Goal: Task Accomplishment & Management: Manage account settings

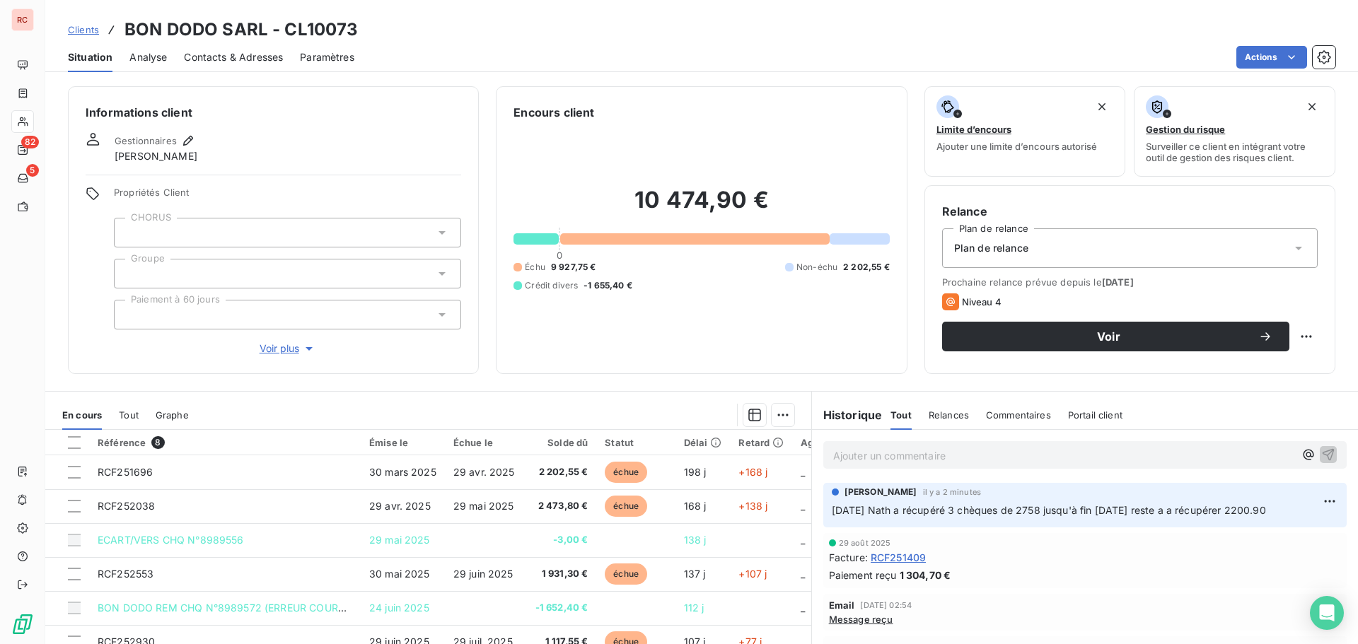
scroll to position [31, 0]
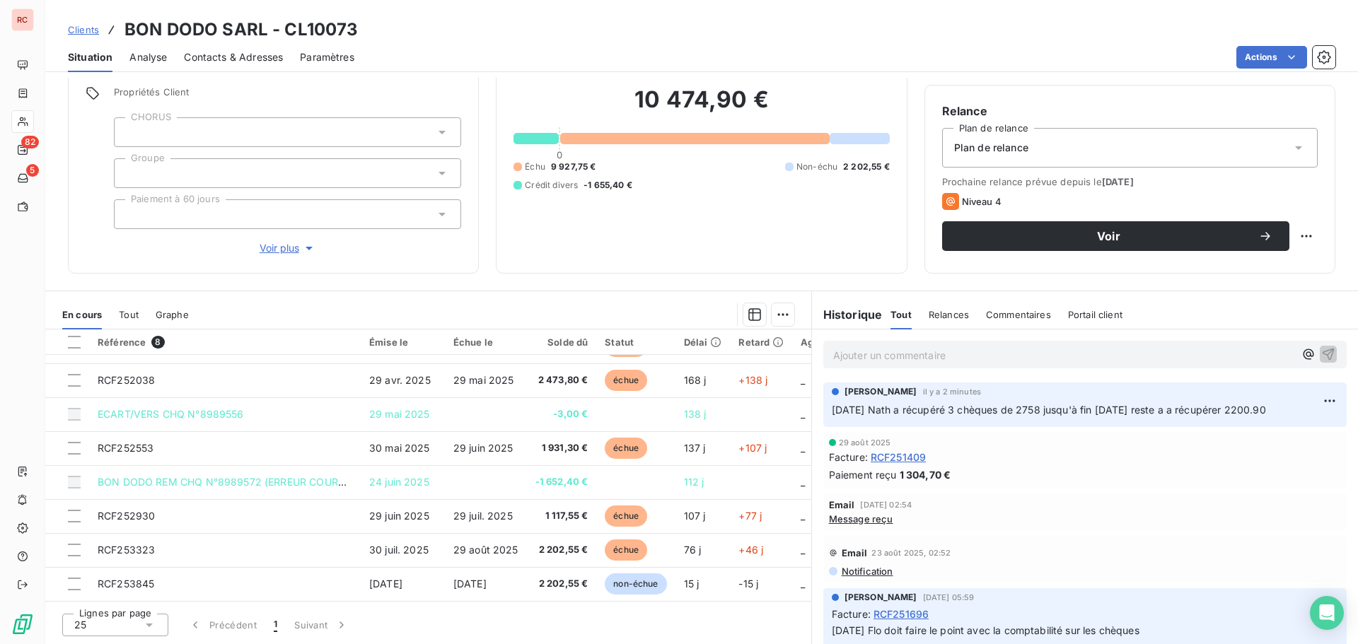
click at [95, 28] on span "Clients" at bounding box center [83, 29] width 31 height 11
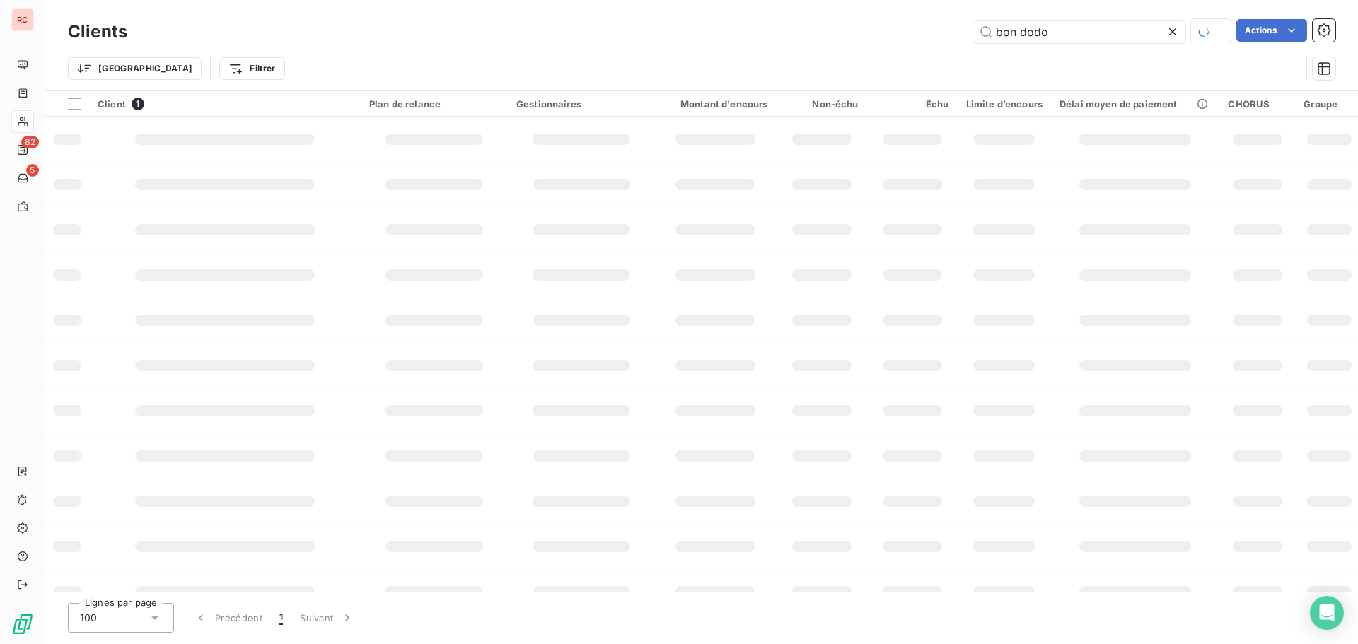
drag, startPoint x: 1095, startPoint y: 17, endPoint x: 960, endPoint y: 28, distance: 136.3
click at [960, 28] on div "Clients bon dodo Actions" at bounding box center [701, 32] width 1267 height 30
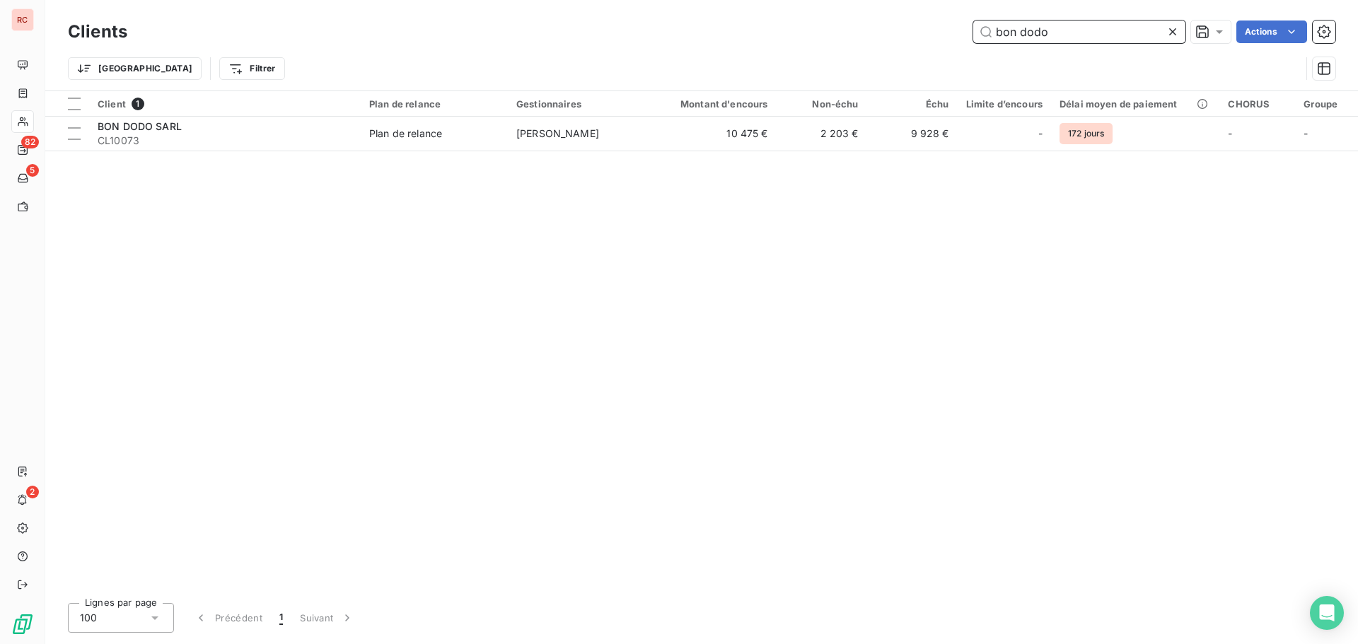
click at [1060, 29] on input "bon dodo" at bounding box center [1079, 32] width 212 height 23
drag, startPoint x: 1057, startPoint y: 31, endPoint x: 943, endPoint y: 32, distance: 114.6
click at [943, 32] on div "bon dodo Actions" at bounding box center [739, 32] width 1191 height 23
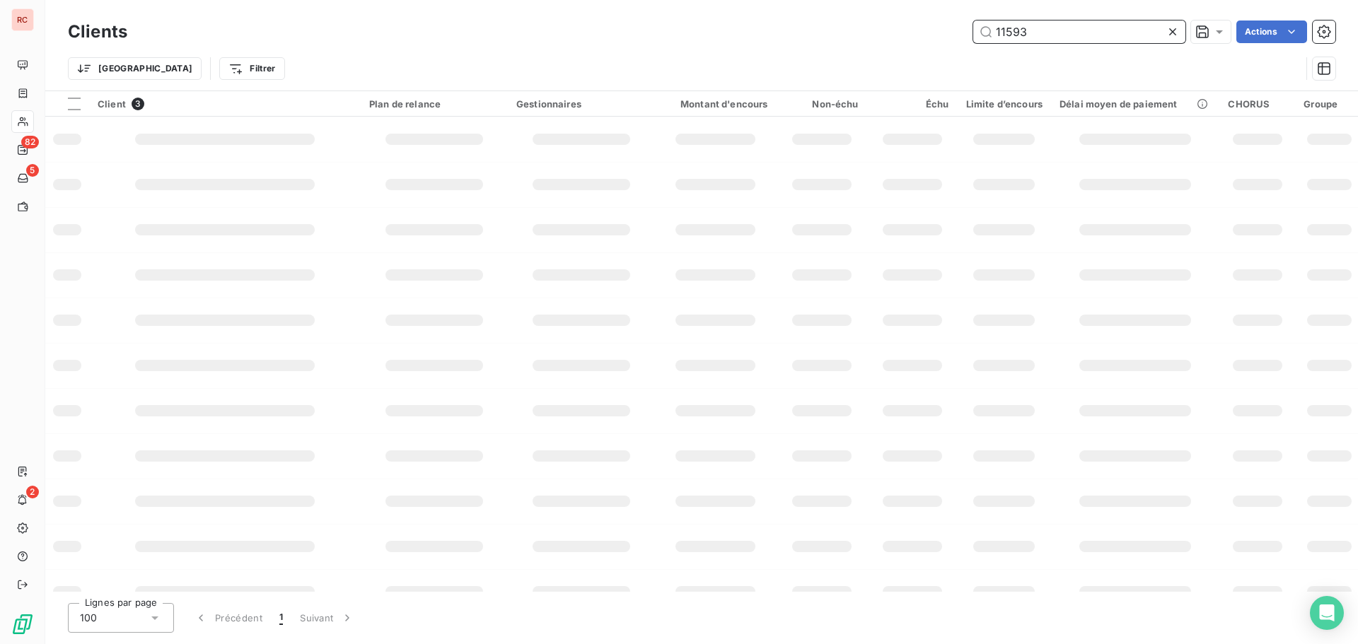
type input "11593"
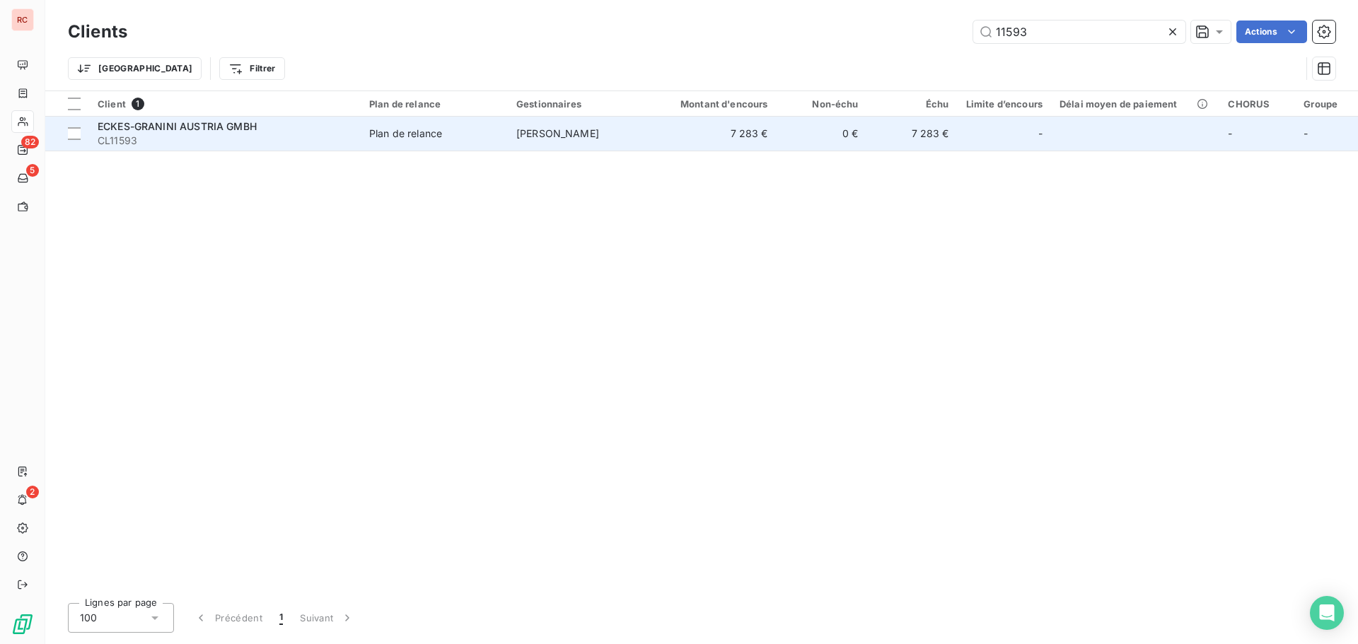
click at [198, 123] on span "ECKES-GRANINI AUSTRIA GMBH" at bounding box center [177, 126] width 159 height 12
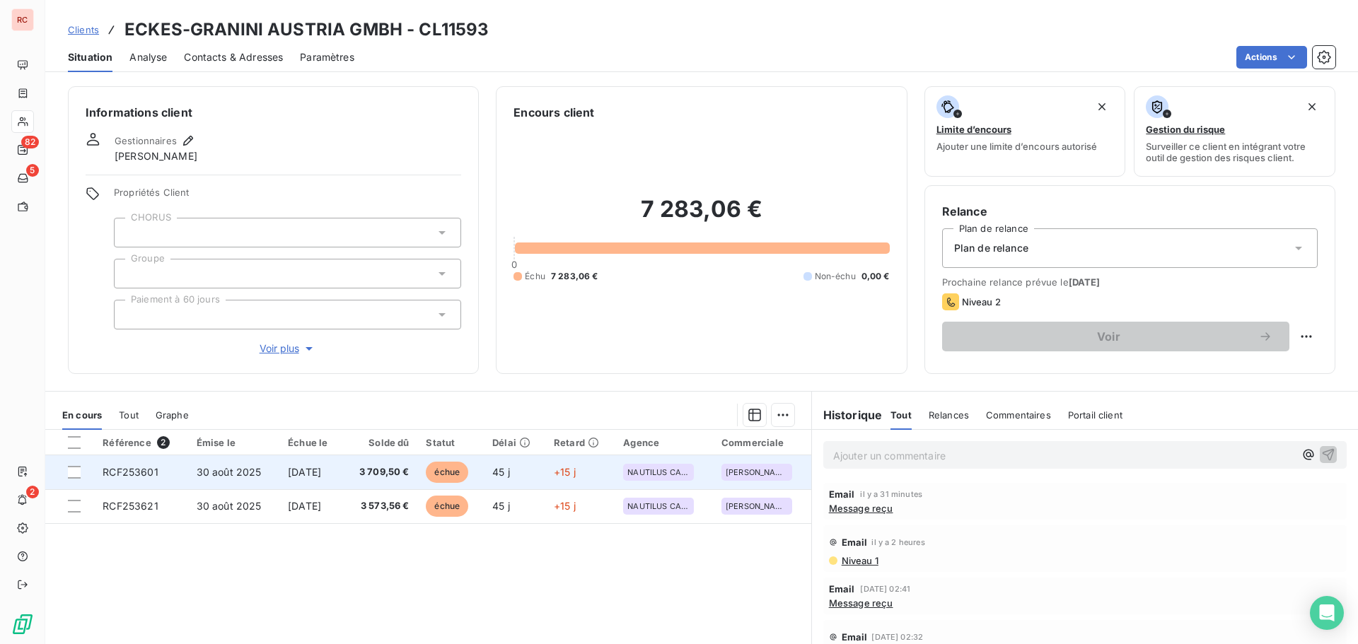
click at [269, 470] on tr "RCF253601 30 août 2025 29 sept. 2025 3 709,50 € échue 45 j +15 j NAUTILUS CARAI…" at bounding box center [428, 472] width 766 height 34
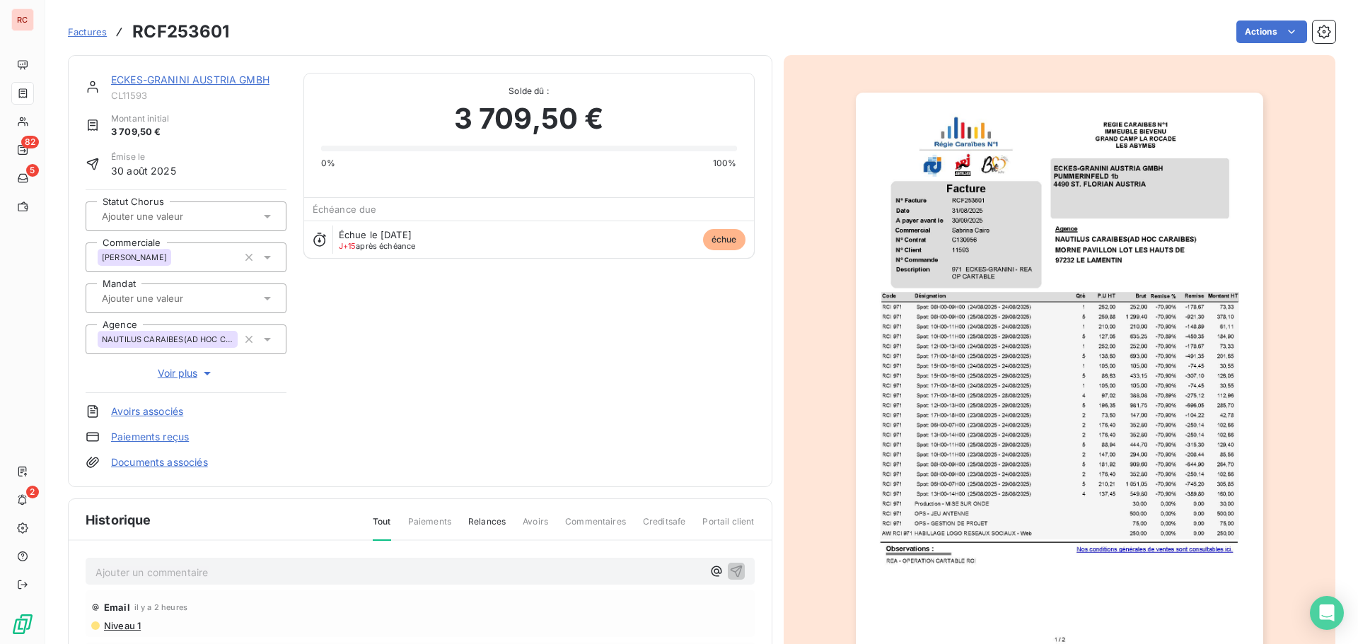
click at [124, 578] on p "Ajouter un commentaire ﻿" at bounding box center [398, 573] width 607 height 18
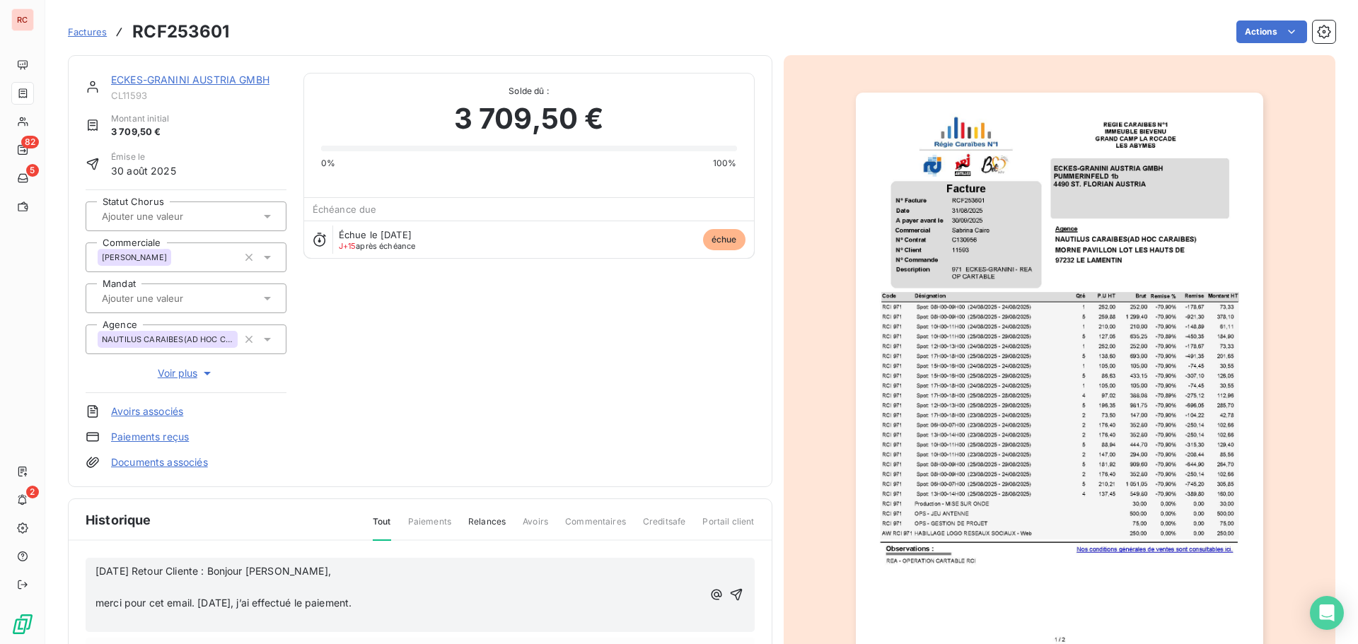
click at [95, 604] on div "14/10/2025 Retour Cliente : Bonjour Madame DELAERE, ﻿ merci pour cet email. Auj…" at bounding box center [420, 595] width 669 height 75
click at [94, 603] on div "14/10/2025 Retour Cliente : Bonjour Madame DELAERE, ﻿ merci pour cet email. Auj…" at bounding box center [420, 595] width 669 height 75
click at [95, 603] on div "14/10/2025 Retour Cliente : Bonjour Madame DELAERE, ﻿ merci pour cet email. Auj…" at bounding box center [420, 595] width 669 height 75
click at [97, 603] on span "merci pour cet email. Aujourd’hui, j’ai effectué le paiement." at bounding box center [223, 603] width 256 height 12
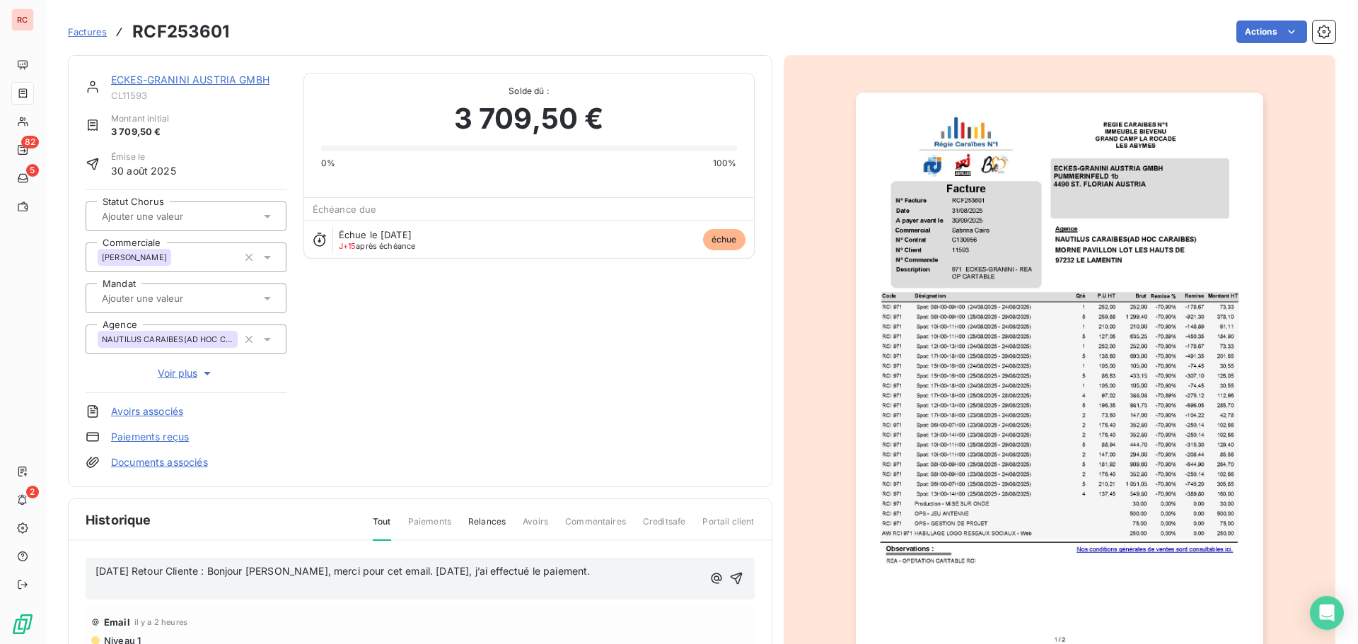
click at [120, 595] on p "﻿" at bounding box center [398, 587] width 607 height 16
drag, startPoint x: 651, startPoint y: 576, endPoint x: 89, endPoint y: 579, distance: 561.5
click at [89, 579] on div "14/10/2025 Retour Cliente : Bonjour Madame DELAERE, merci pour cet email. Aujou…" at bounding box center [420, 571] width 669 height 26
copy span "14/10/2025 Retour Cliente : Bonjour Madame DELAERE, merci pour cet email. Aujou…"
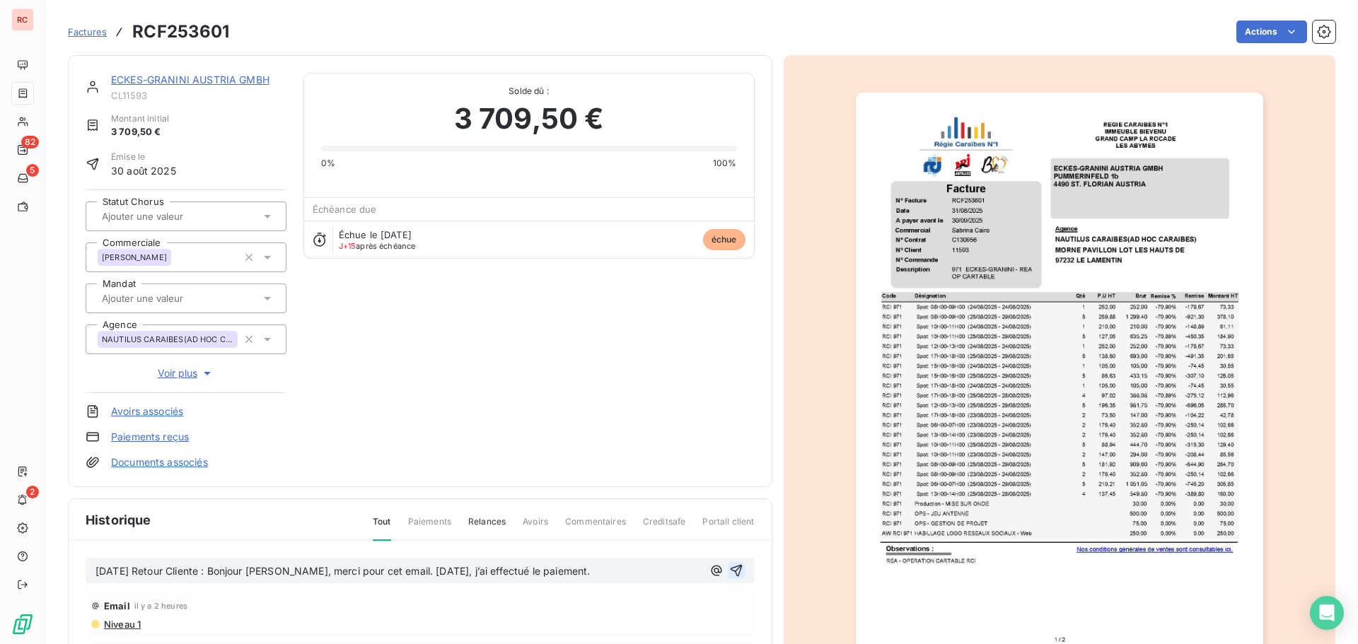
click at [729, 572] on icon "button" at bounding box center [736, 571] width 14 height 14
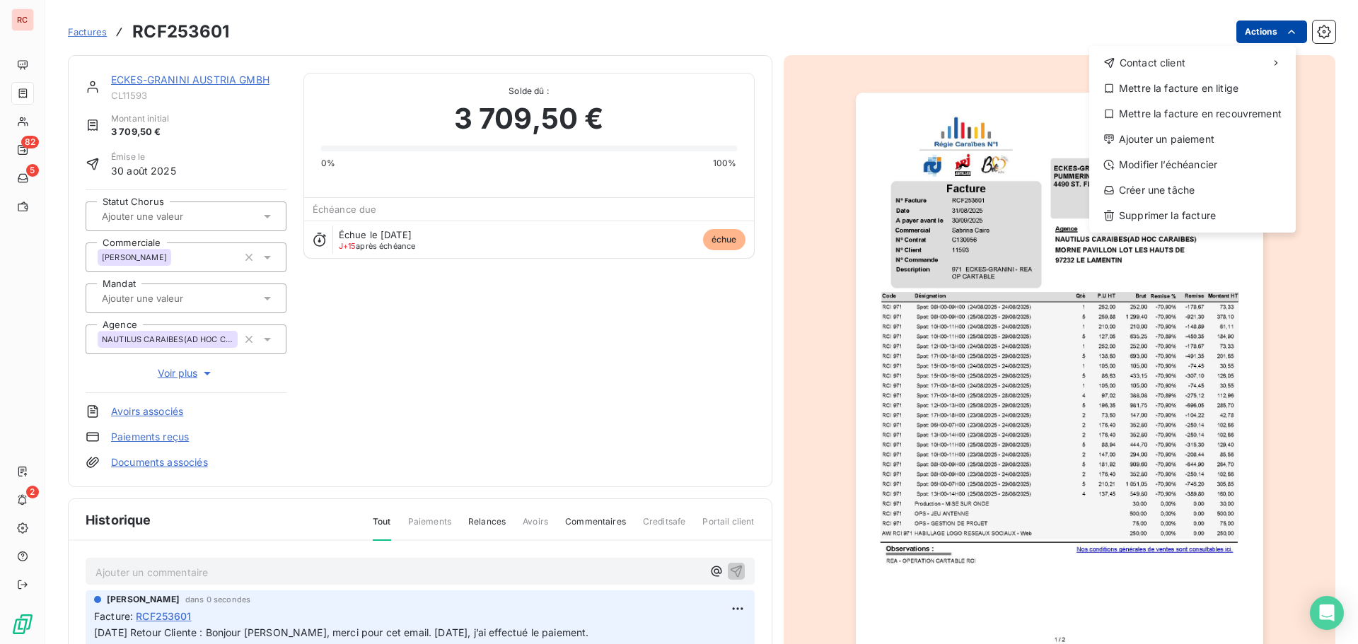
click at [1252, 36] on html "RC 82 5 2 Factures RCF253601 Actions Contact client Mettre la facture en litige…" at bounding box center [679, 322] width 1358 height 644
click at [1170, 132] on div "Ajouter un paiement" at bounding box center [1192, 139] width 195 height 23
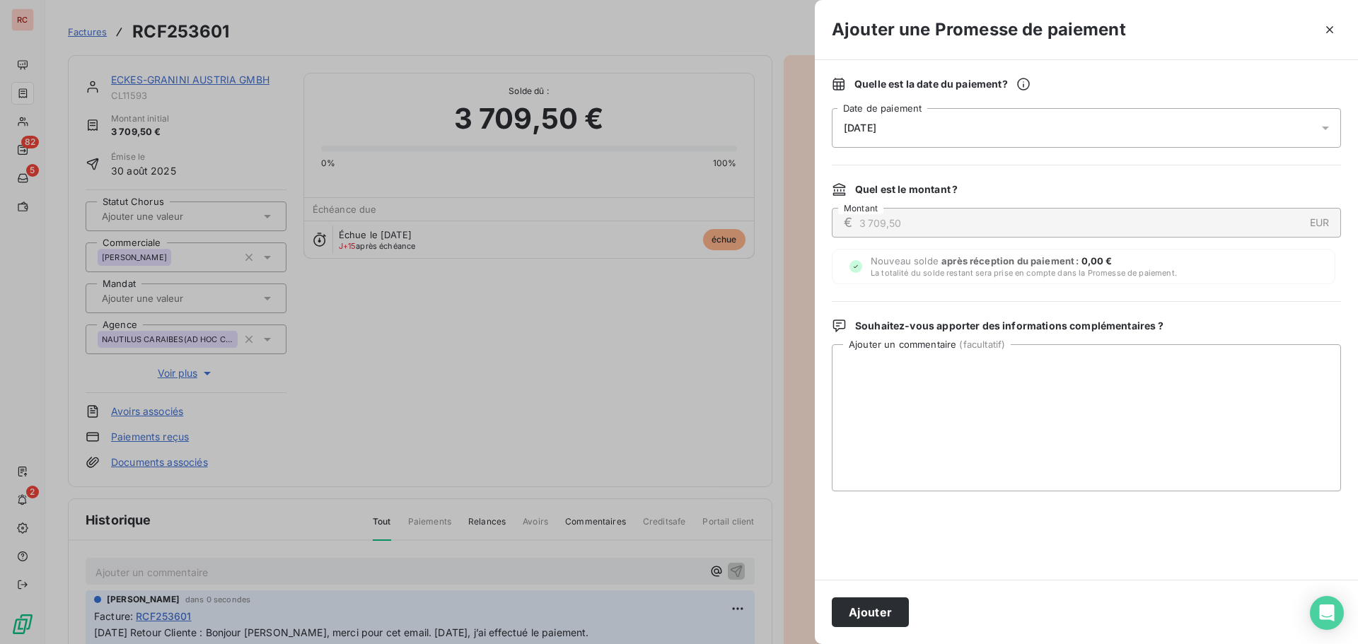
click at [1322, 124] on icon at bounding box center [1325, 128] width 14 height 14
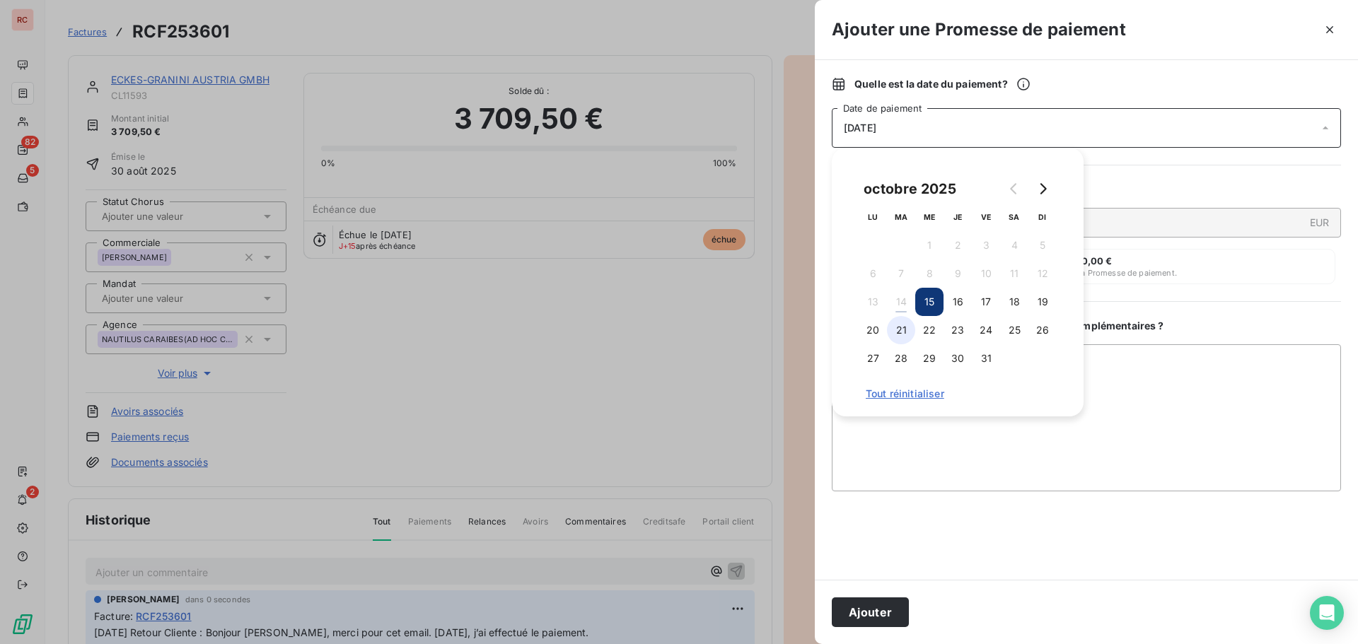
click at [900, 333] on button "21" at bounding box center [901, 330] width 28 height 28
click at [878, 334] on button "20" at bounding box center [873, 330] width 28 height 28
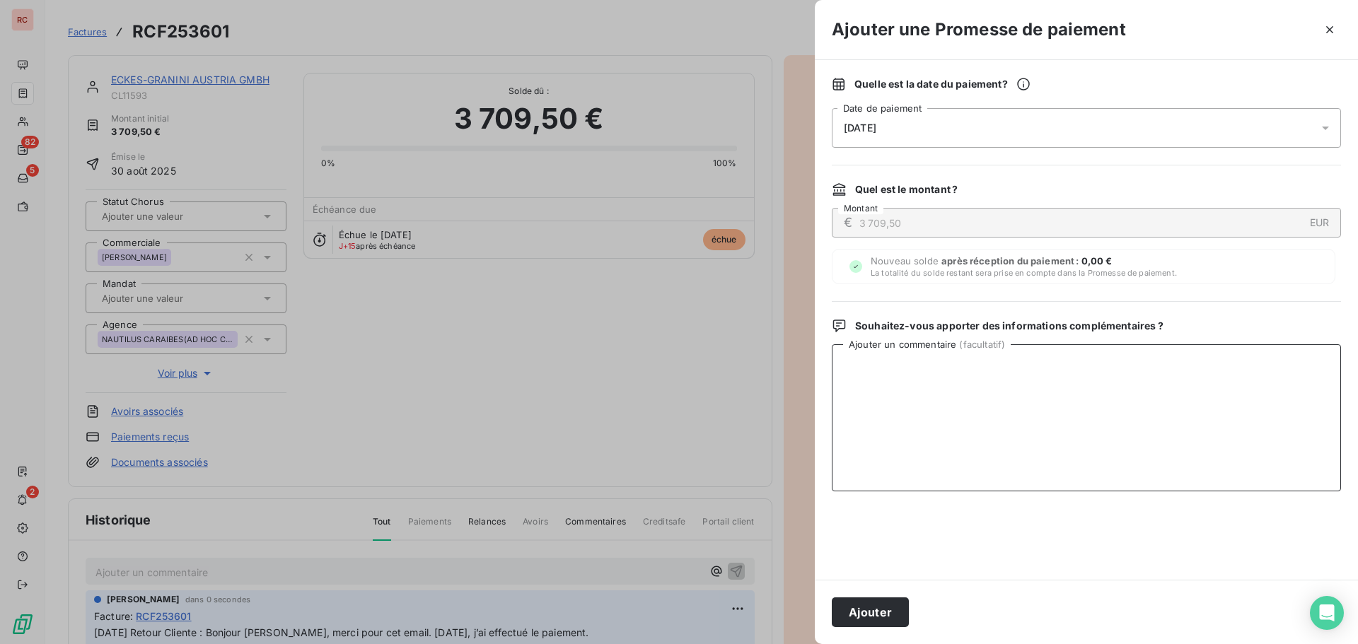
click at [958, 443] on textarea "Ajouter un commentaire ( facultatif )" at bounding box center [1086, 417] width 509 height 147
click at [876, 132] on span "20/10/2025" at bounding box center [860, 127] width 33 height 11
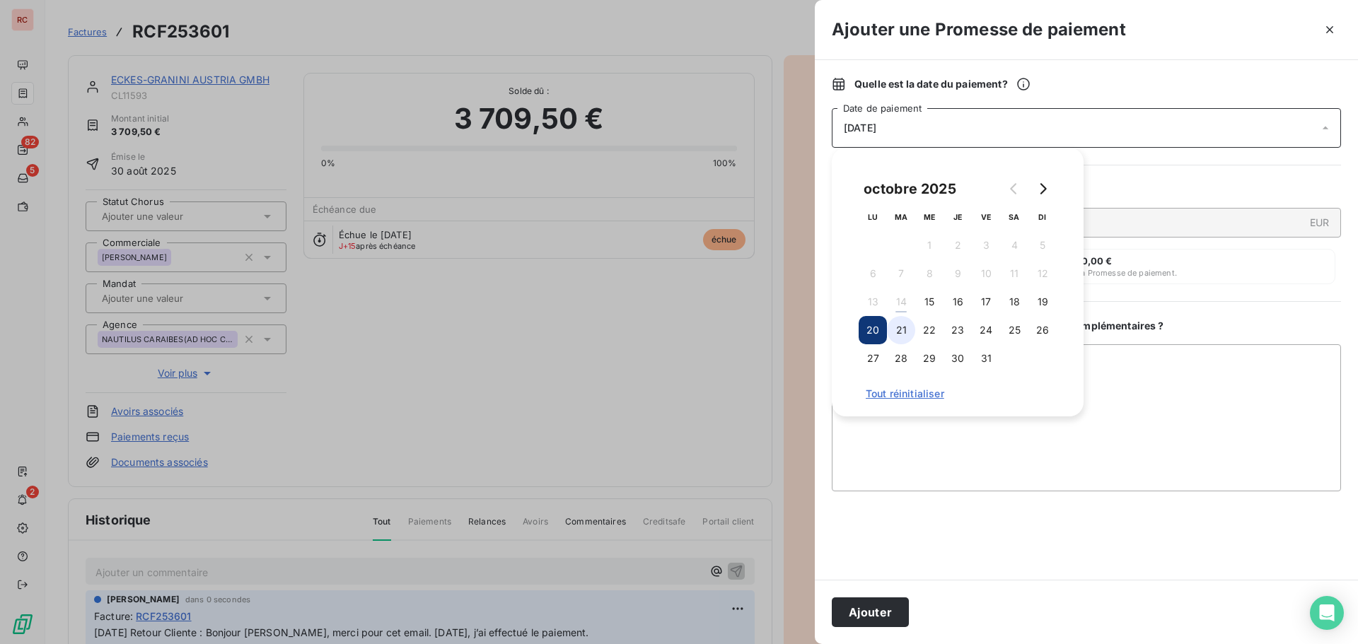
click at [900, 325] on button "21" at bounding box center [901, 330] width 28 height 28
click at [867, 440] on textarea "Ajouter un commentaire ( facultatif )" at bounding box center [1086, 417] width 509 height 147
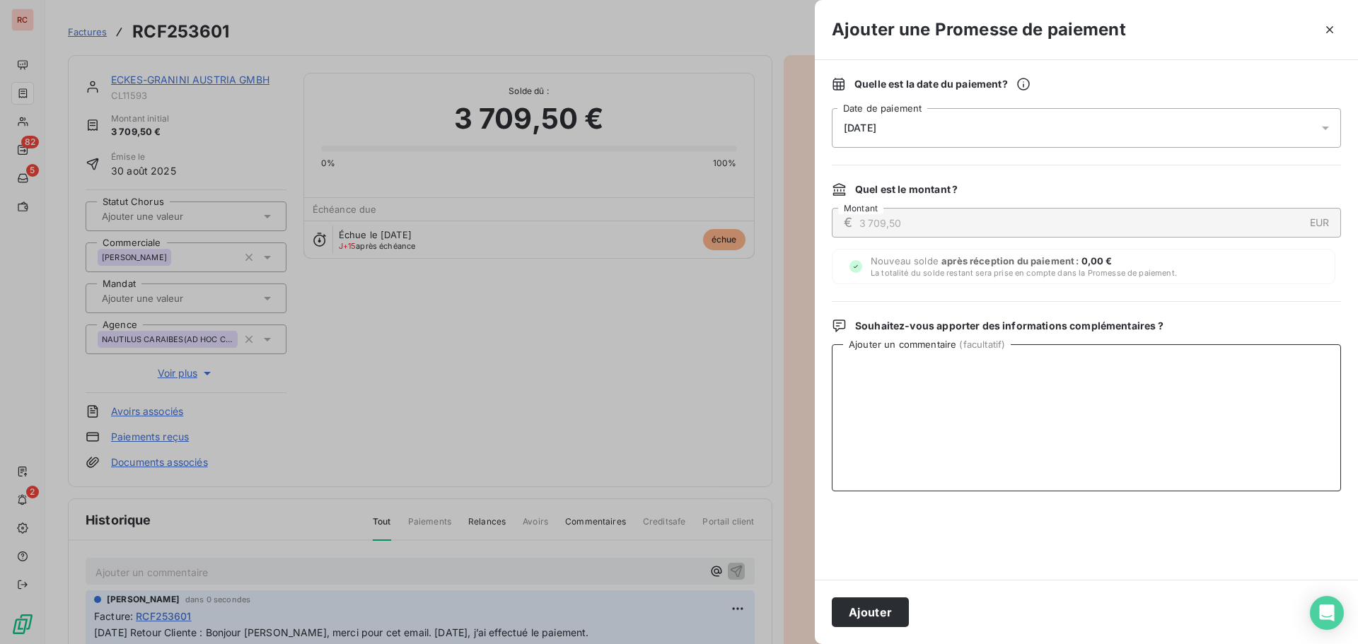
paste textarea "14/10/2025 Retour Cliente : Bonjour Madame DELAERE, merci pour cet email. Aujou…"
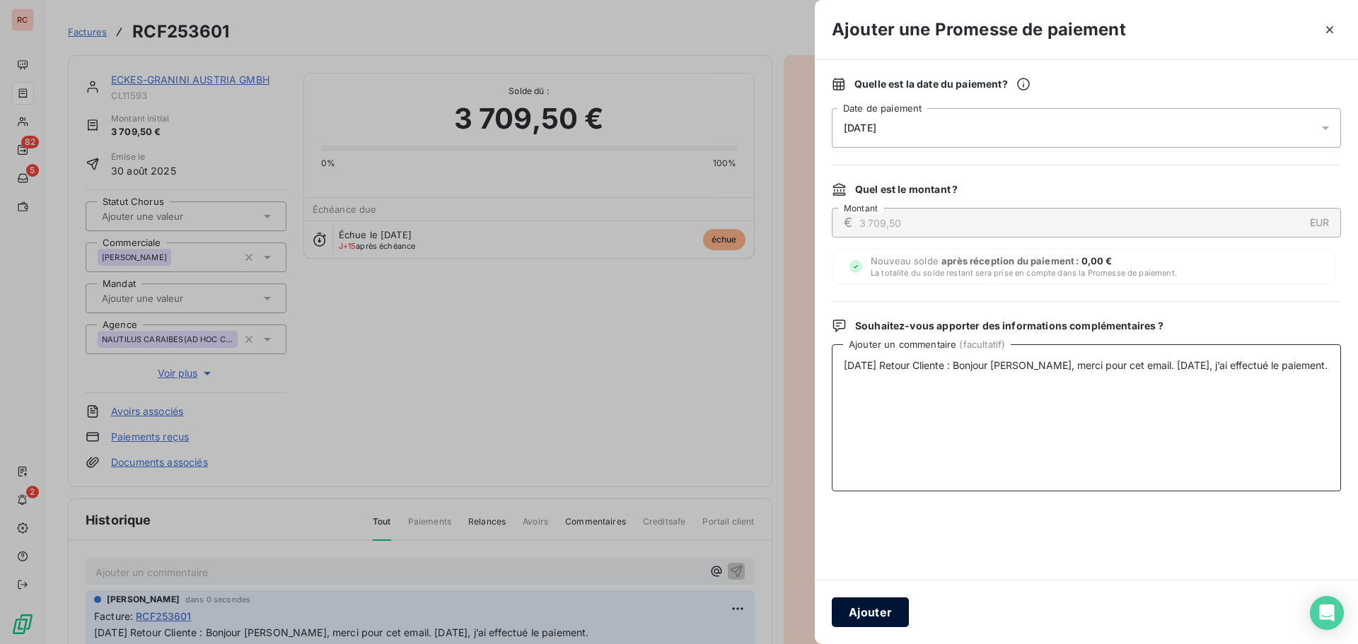
type textarea "14/10/2025 Retour Cliente : Bonjour Madame DELAERE, merci pour cet email. Aujou…"
click at [873, 606] on button "Ajouter" at bounding box center [870, 613] width 77 height 30
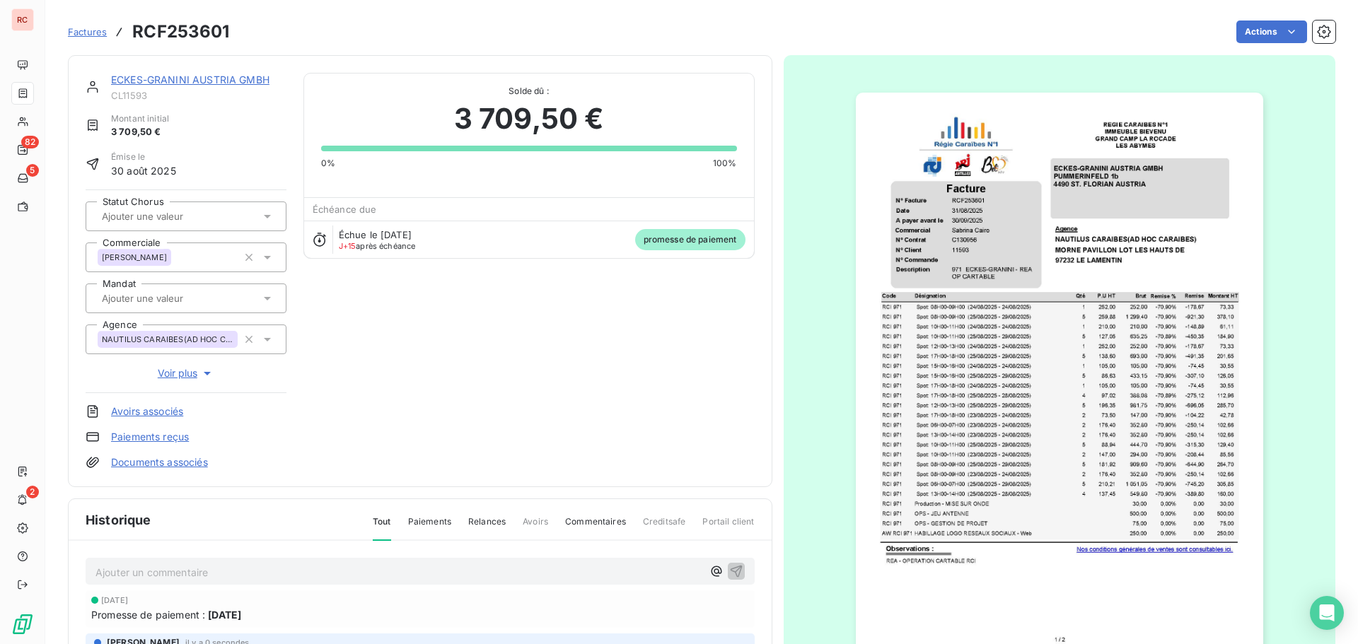
click at [127, 81] on link "ECKES-GRANINI AUSTRIA GMBH" at bounding box center [190, 80] width 158 height 12
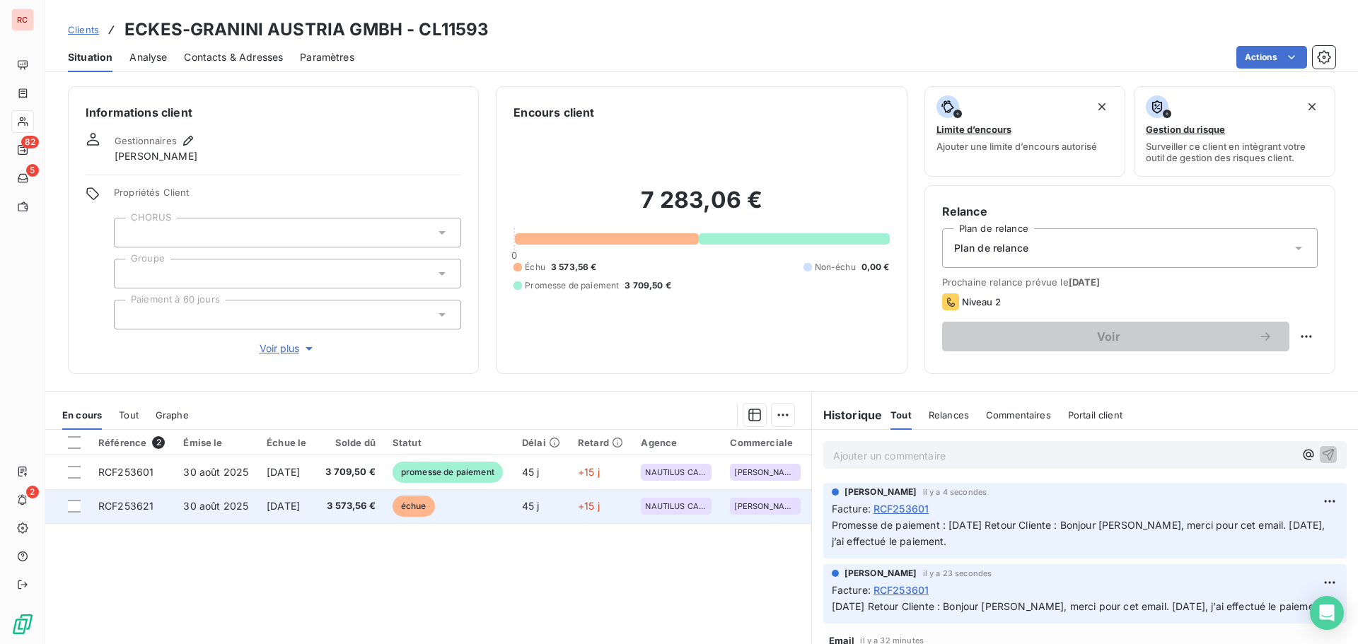
click at [273, 511] on span "[DATE]" at bounding box center [283, 506] width 33 height 12
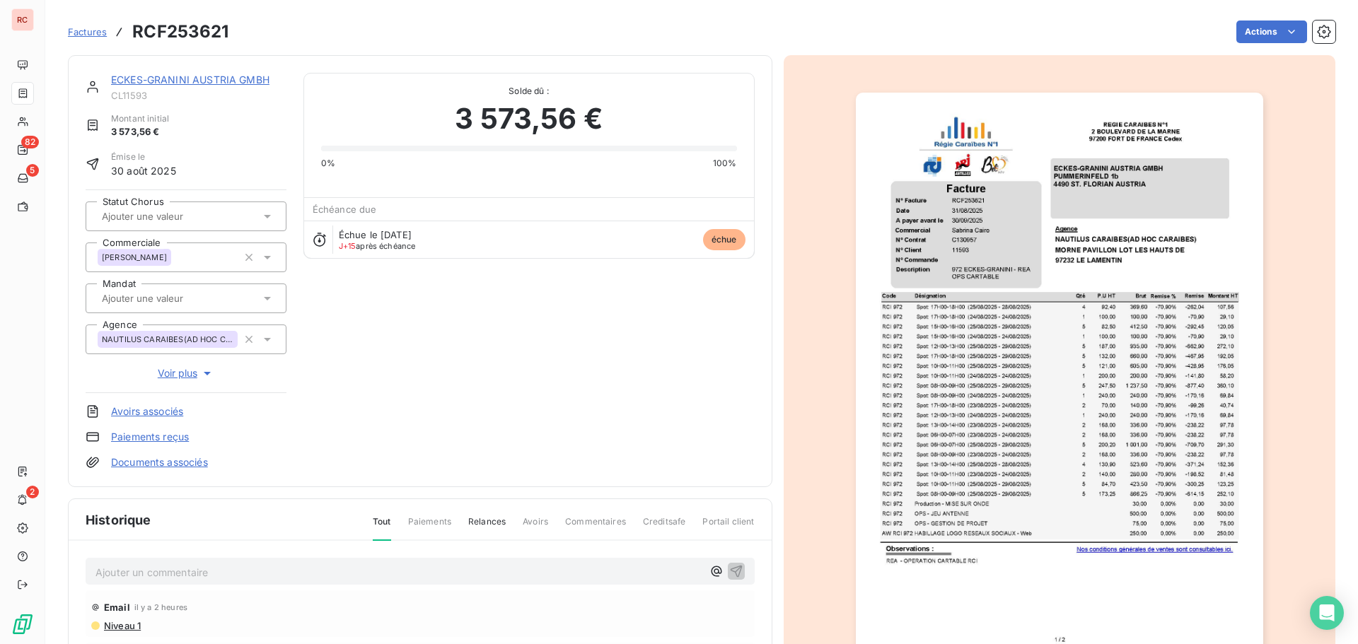
click at [219, 565] on p "Ajouter un commentaire ﻿" at bounding box center [398, 573] width 607 height 18
click at [729, 569] on icon "button" at bounding box center [736, 571] width 14 height 14
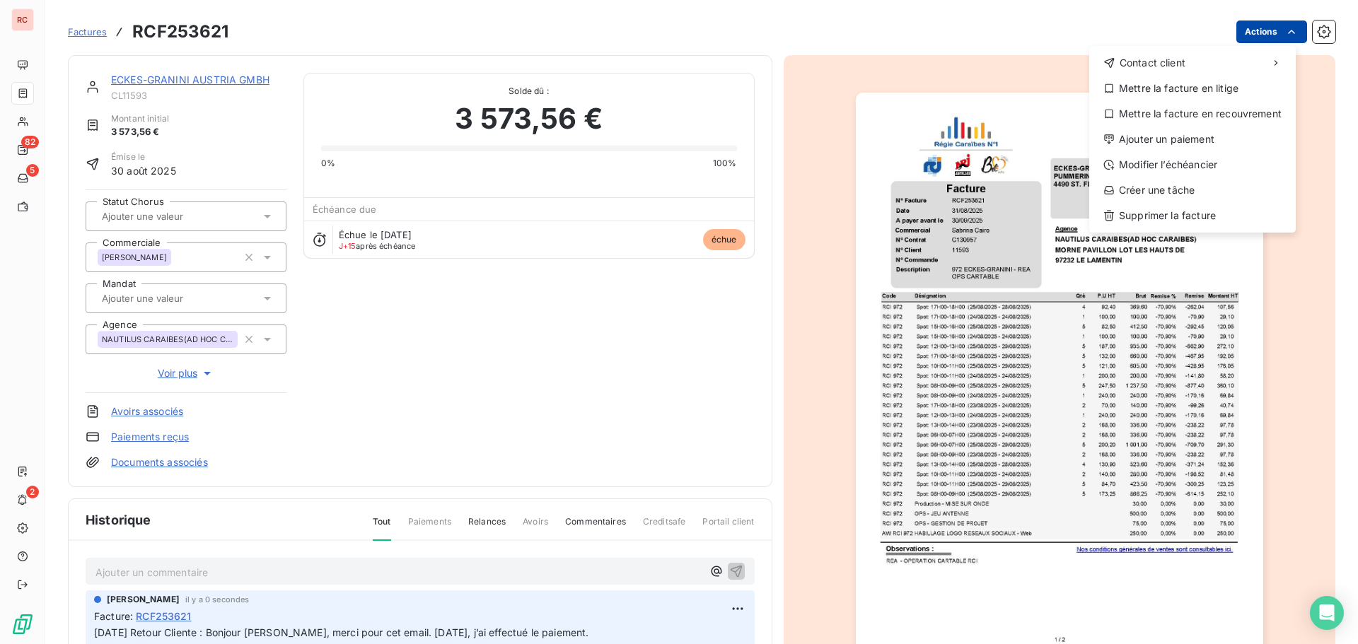
click at [1273, 31] on html "RC 82 5 2 Factures RCF253621 Actions Contact client Mettre la facture en litige…" at bounding box center [679, 322] width 1358 height 644
click at [1207, 134] on div "Ajouter un paiement" at bounding box center [1192, 139] width 195 height 23
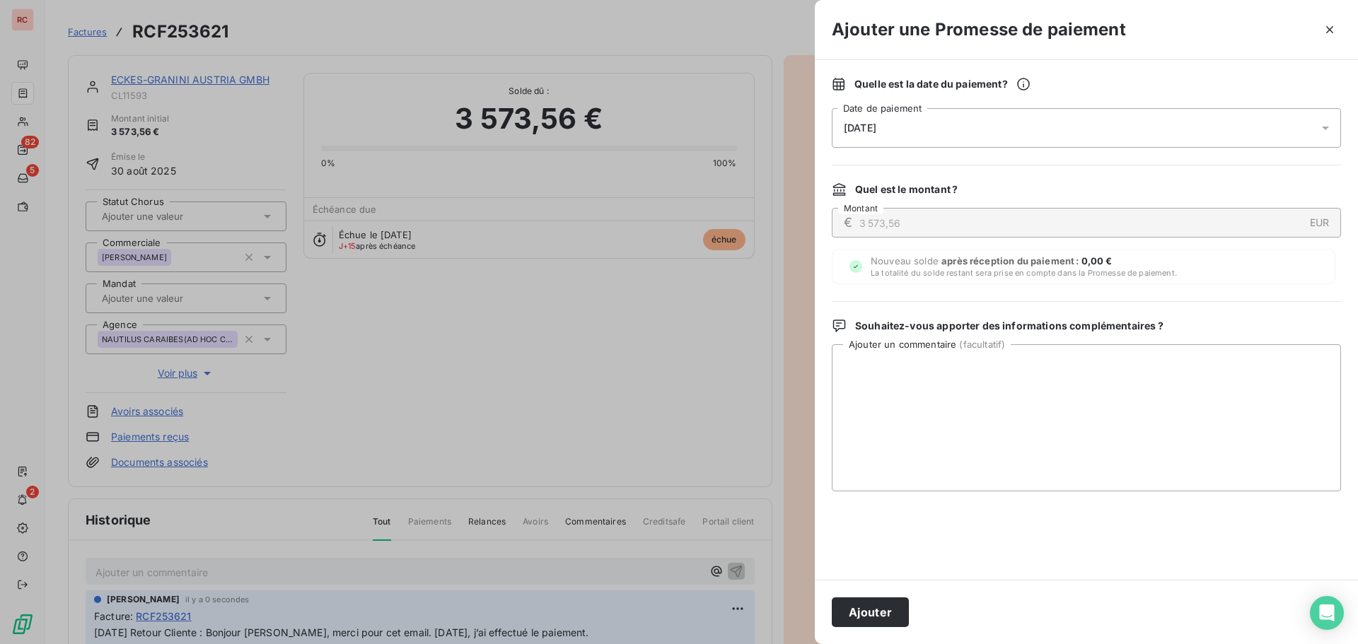
click at [917, 129] on div "[DATE]" at bounding box center [1086, 128] width 509 height 40
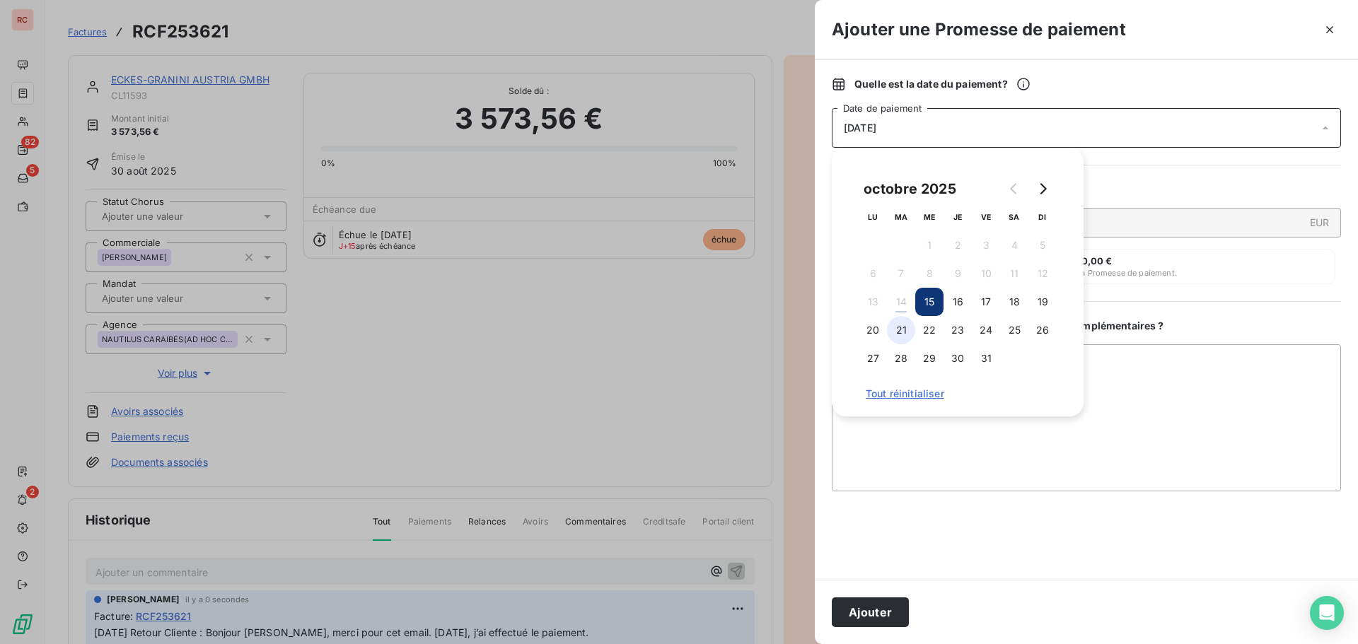
click at [905, 325] on button "21" at bounding box center [901, 330] width 28 height 28
click at [885, 448] on textarea "Ajouter un commentaire ( facultatif )" at bounding box center [1086, 417] width 509 height 147
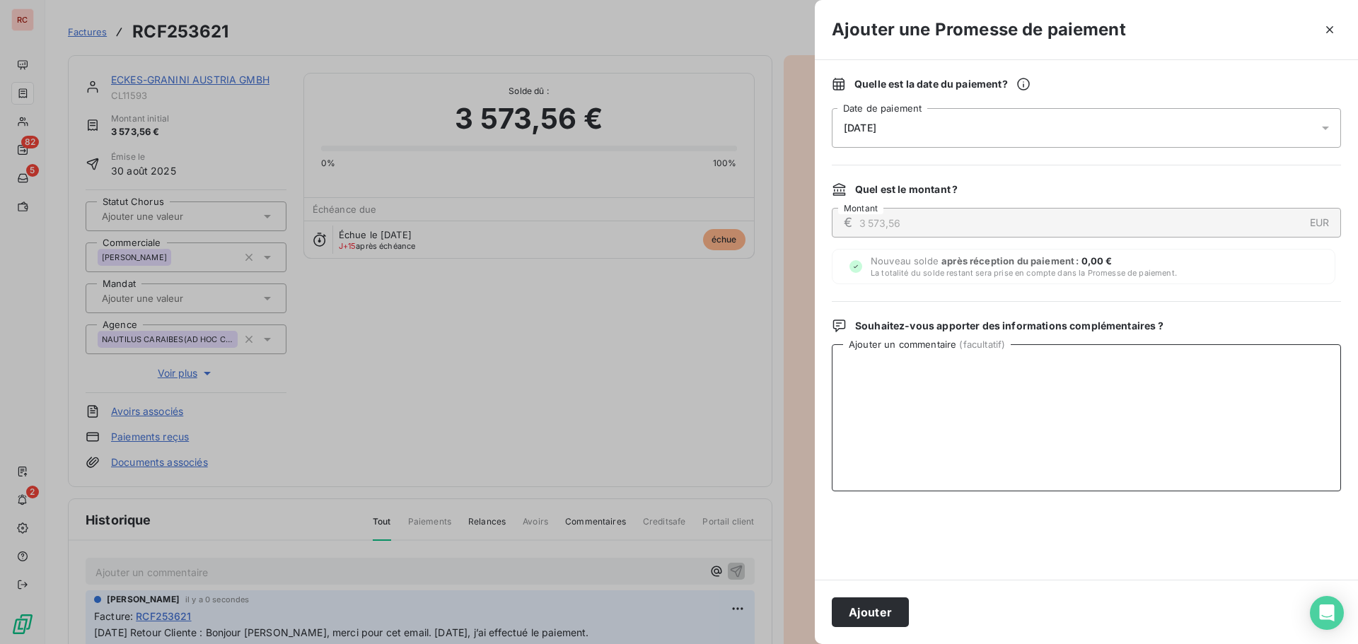
paste textarea "14/10/2025 Retour Cliente : Bonjour Madame DELAERE, merci pour cet email. Aujou…"
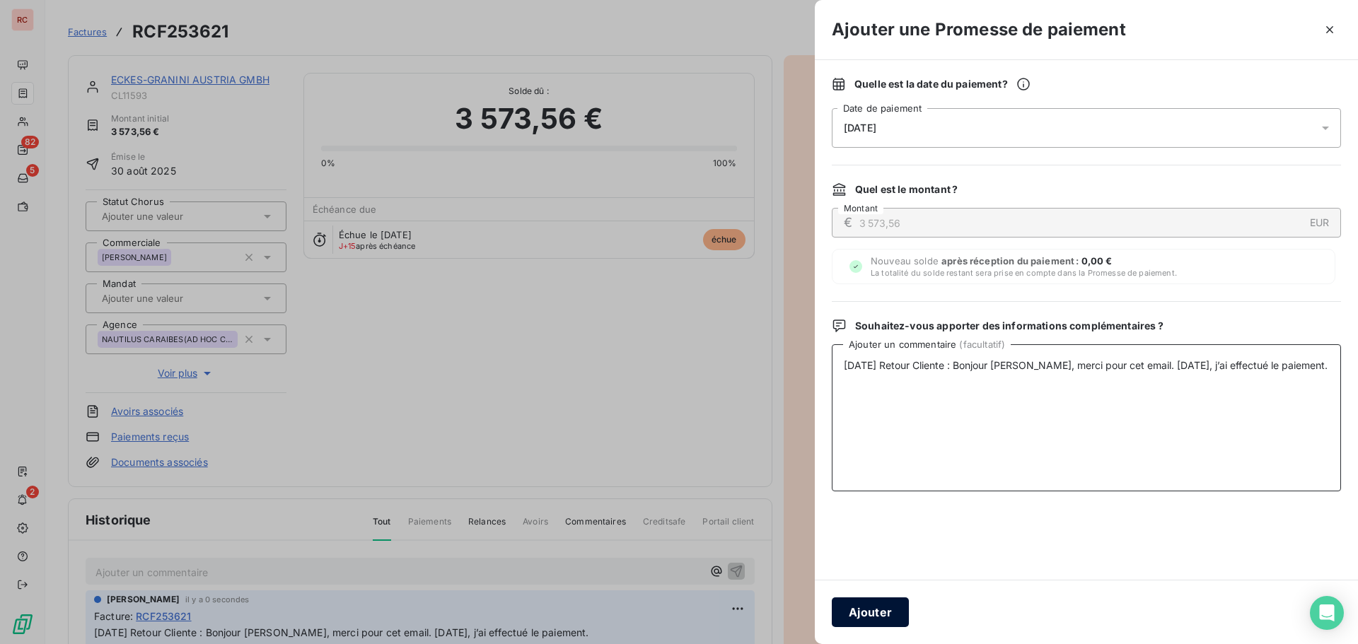
type textarea "14/10/2025 Retour Cliente : Bonjour Madame DELAERE, merci pour cet email. Aujou…"
click at [894, 609] on button "Ajouter" at bounding box center [870, 613] width 77 height 30
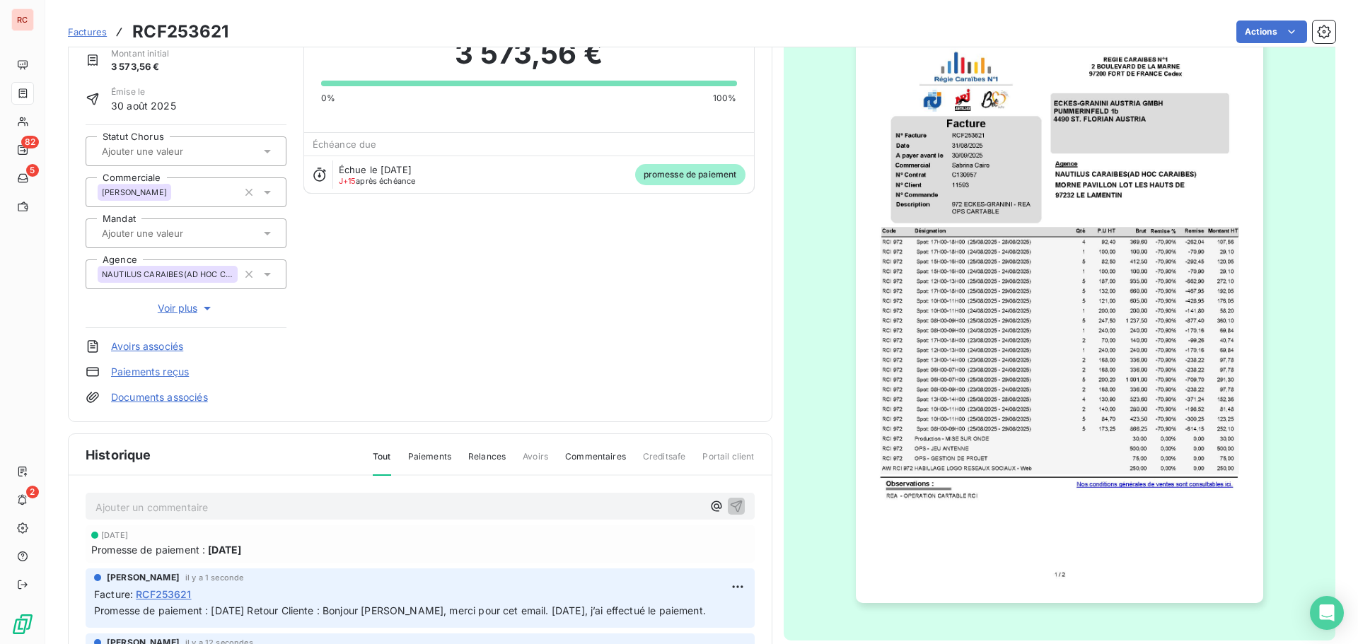
scroll to position [65, 0]
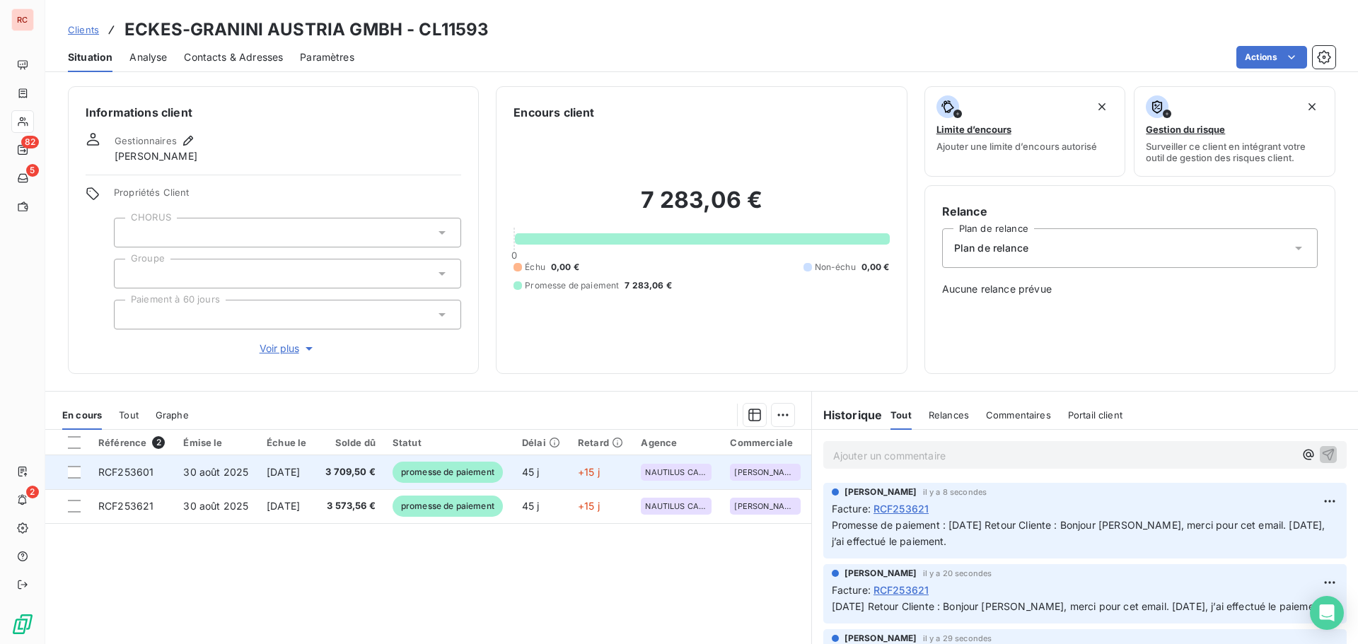
click at [315, 464] on td "[DATE]" at bounding box center [287, 472] width 58 height 34
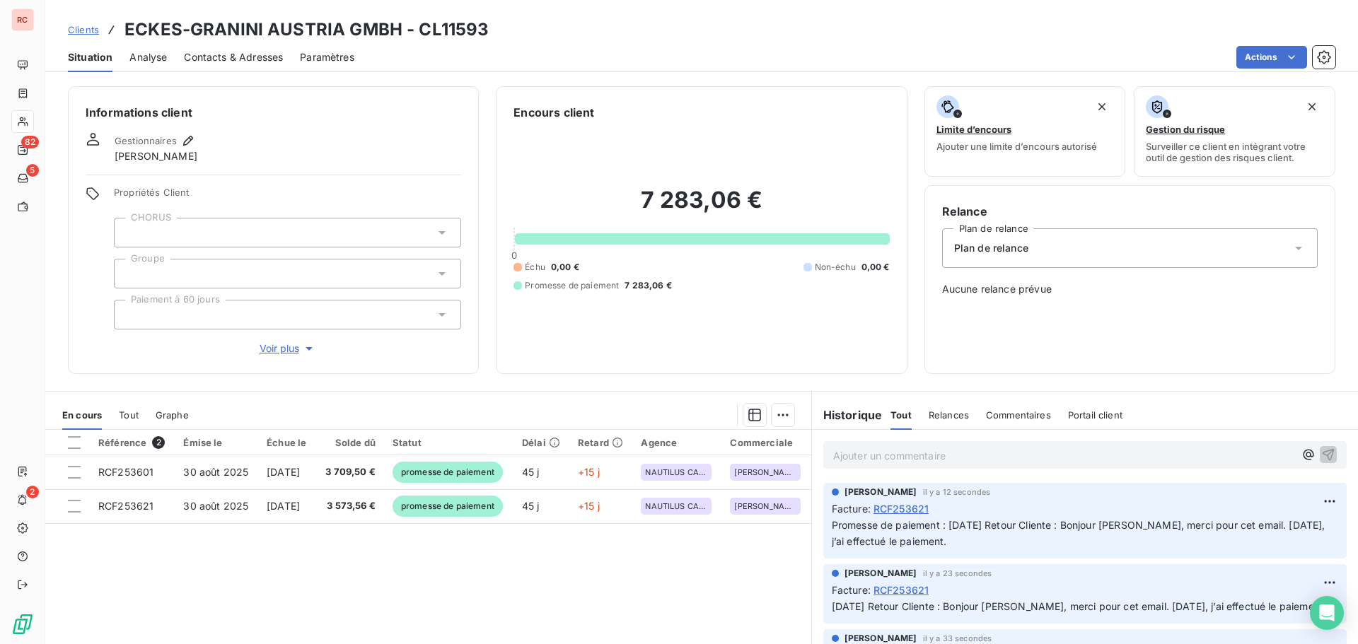
click at [74, 28] on span "Clients" at bounding box center [83, 29] width 31 height 11
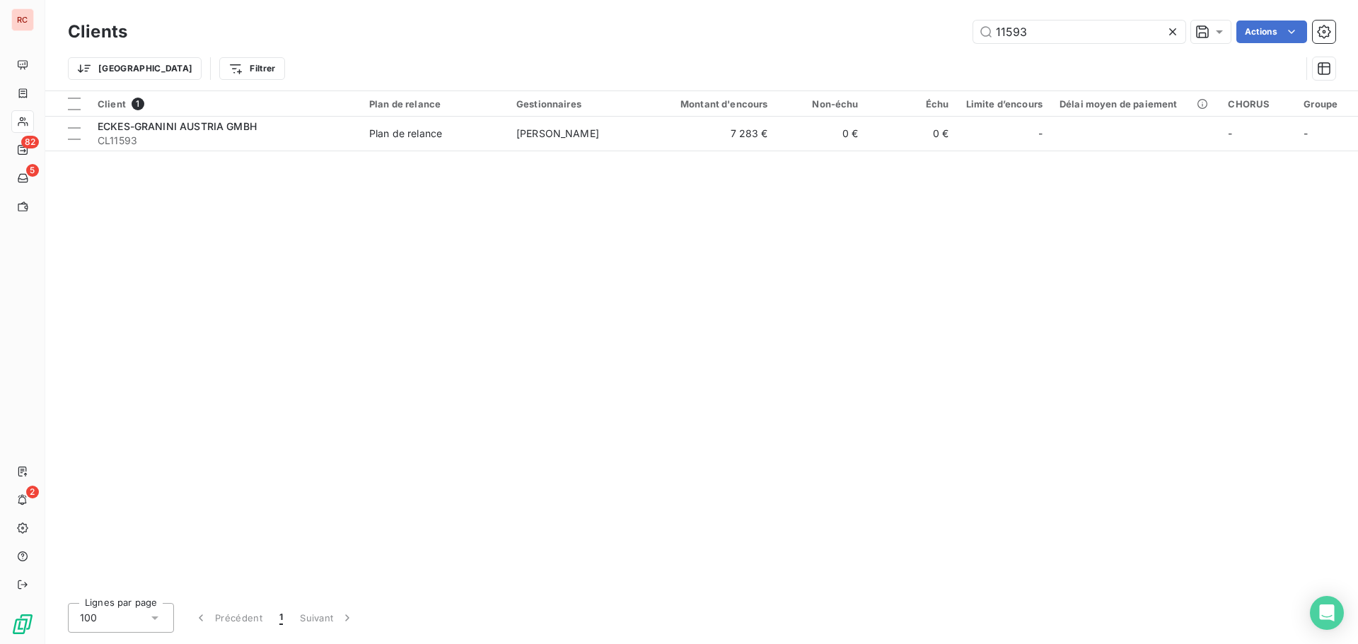
drag, startPoint x: 1028, startPoint y: 35, endPoint x: 903, endPoint y: 46, distance: 124.9
click at [903, 46] on div "Clients 11593 Actions" at bounding box center [701, 32] width 1267 height 30
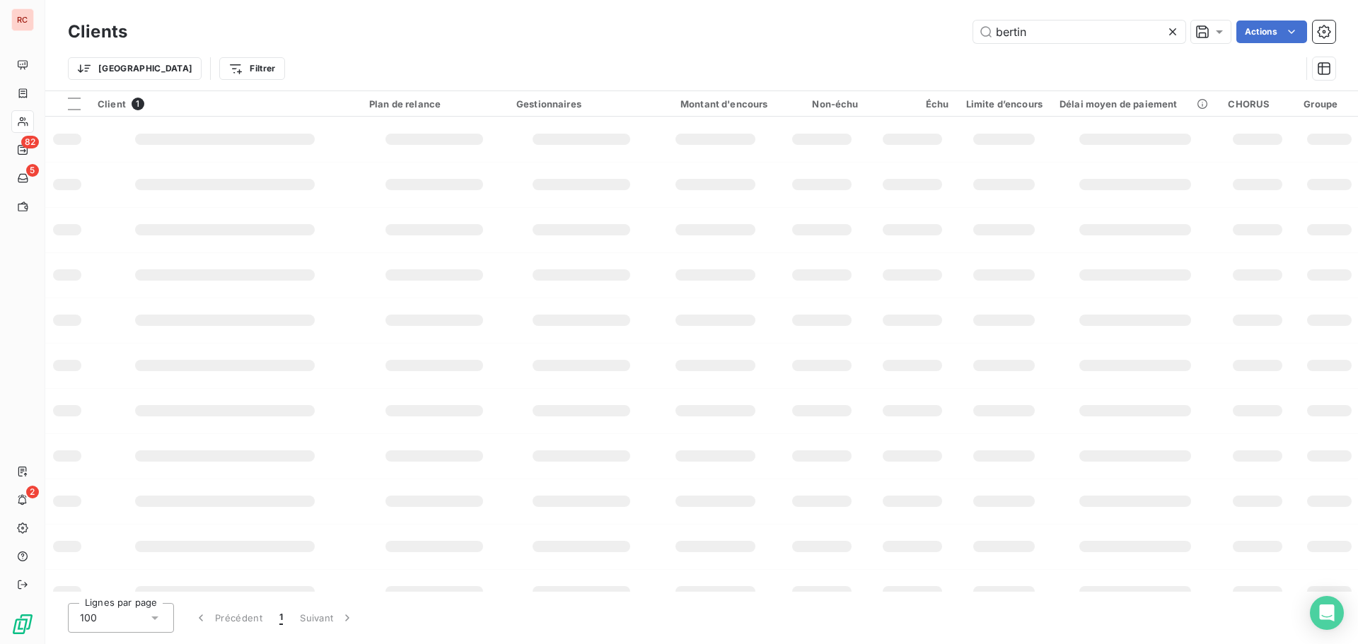
type input "bertin"
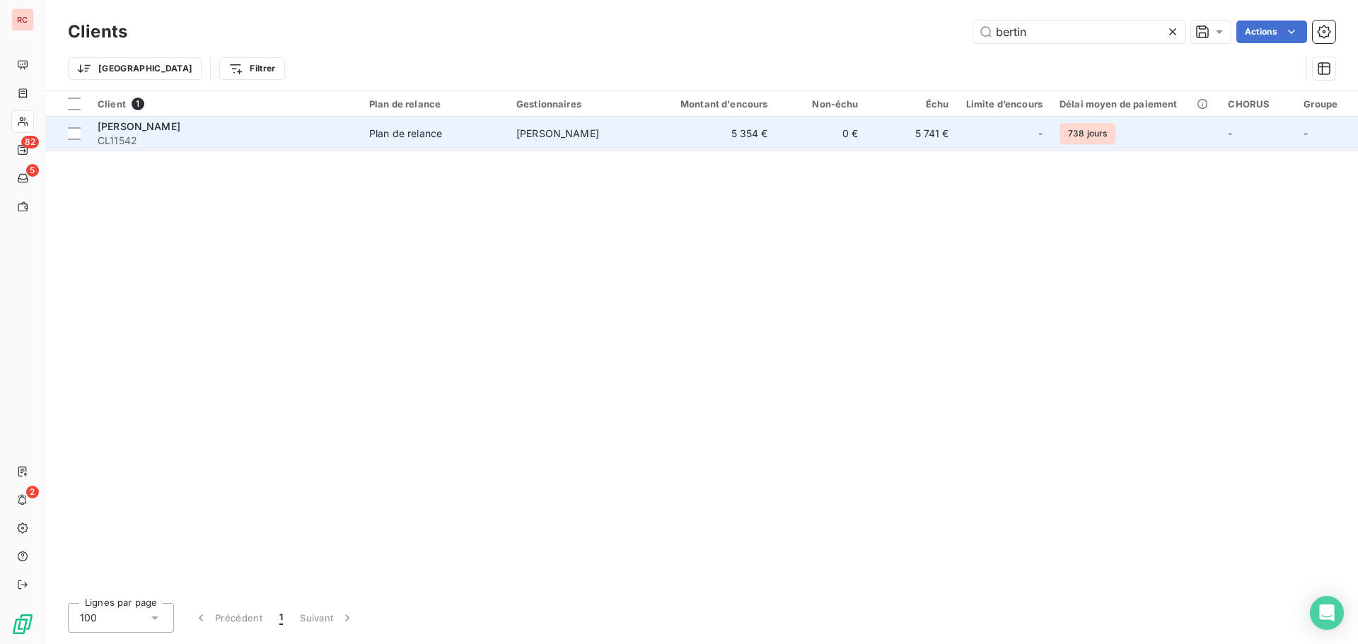
click at [339, 123] on div "[PERSON_NAME]" at bounding box center [225, 127] width 255 height 14
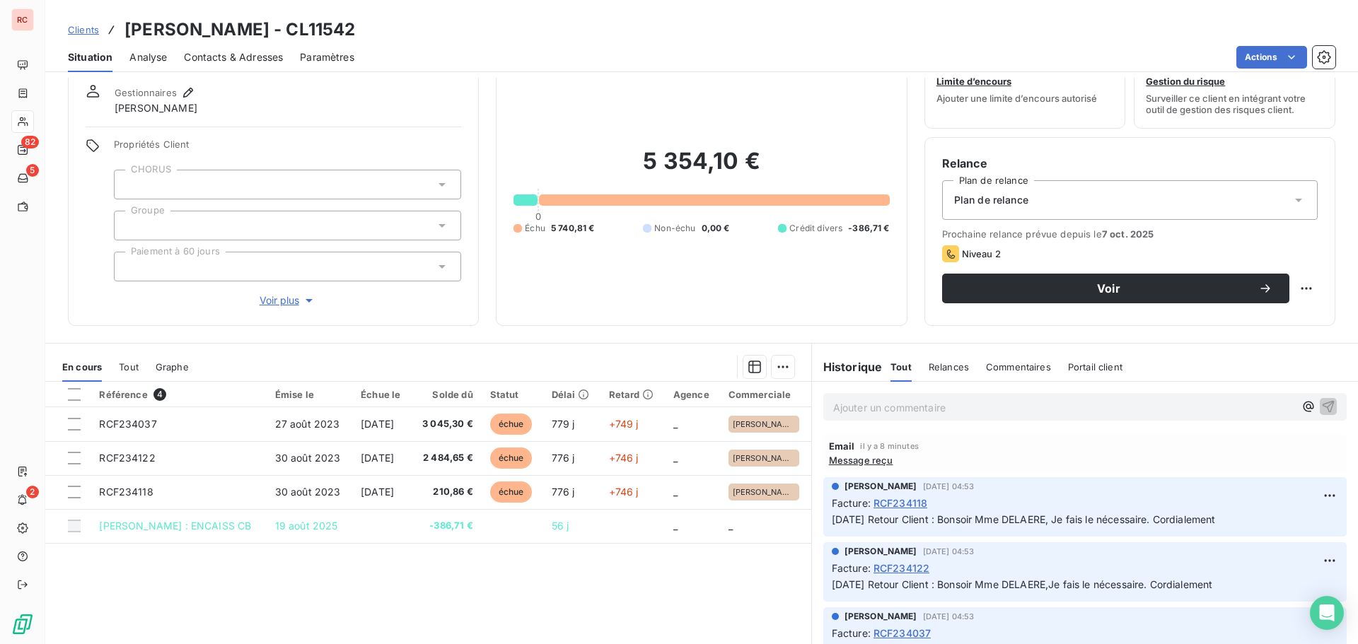
scroll to position [100, 0]
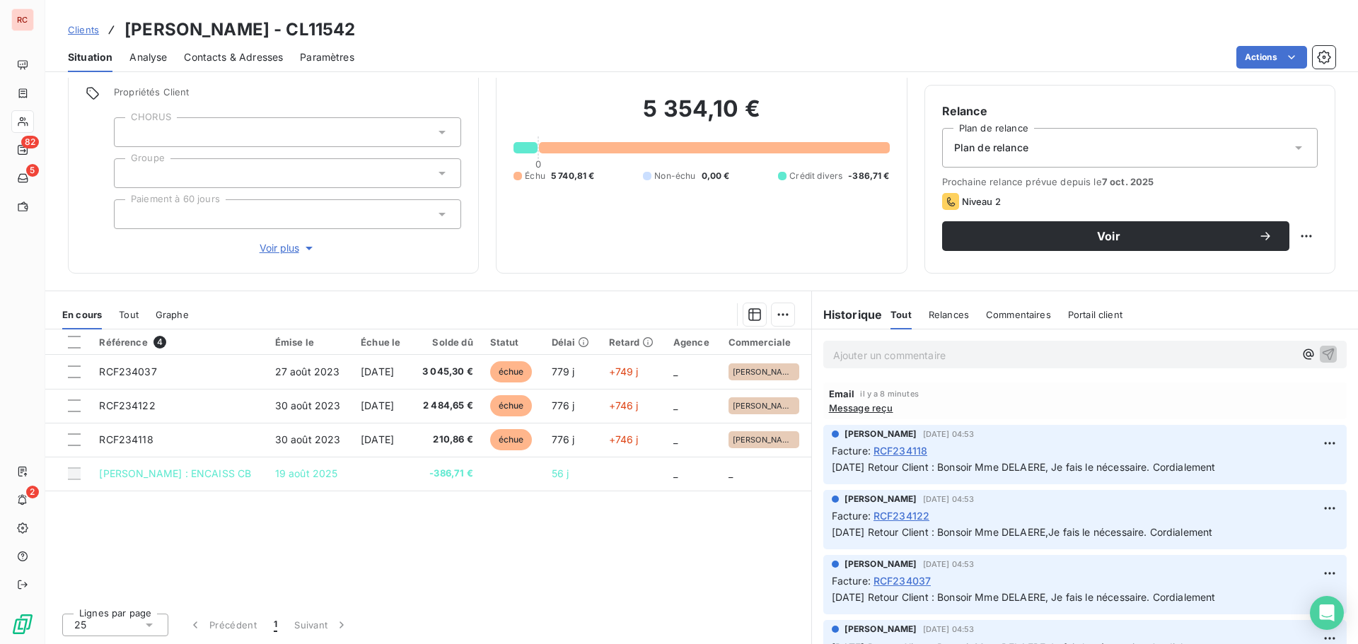
click at [890, 359] on p "Ajouter un commentaire ﻿" at bounding box center [1063, 356] width 461 height 18
click at [854, 352] on p "Ajouter un commentaire ﻿" at bounding box center [1063, 356] width 461 height 18
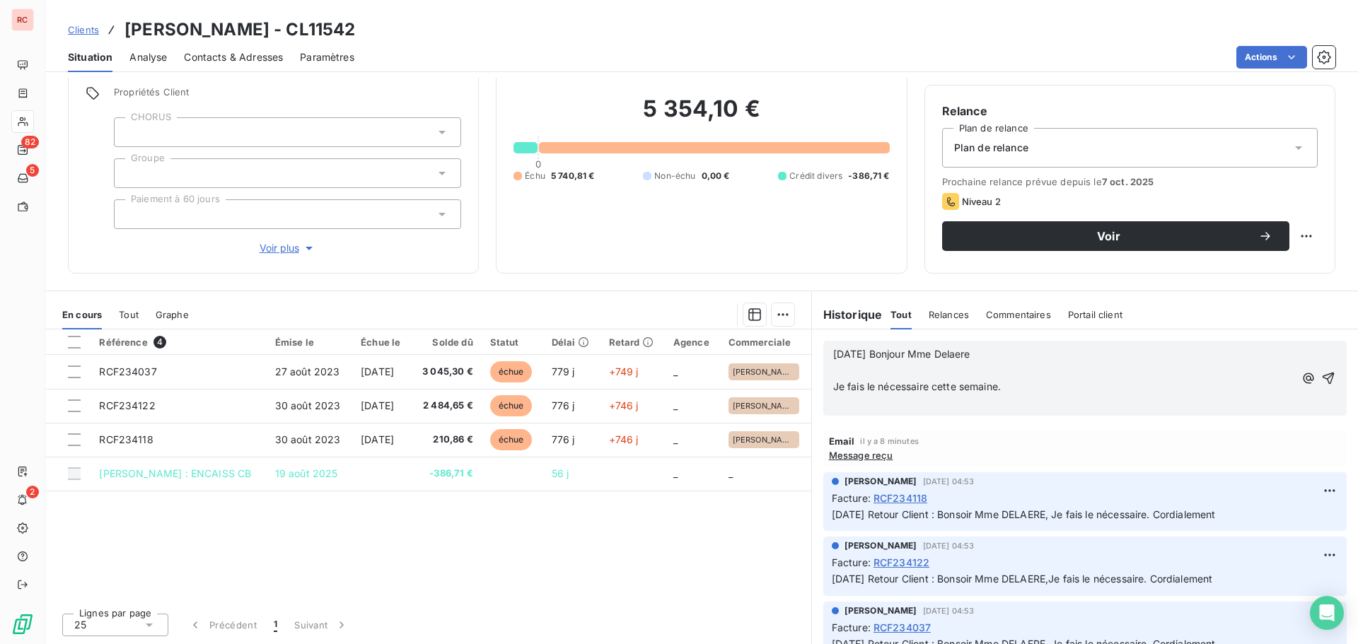
click at [833, 386] on span "Je fais le nécessaire cette semaine." at bounding box center [917, 386] width 168 height 12
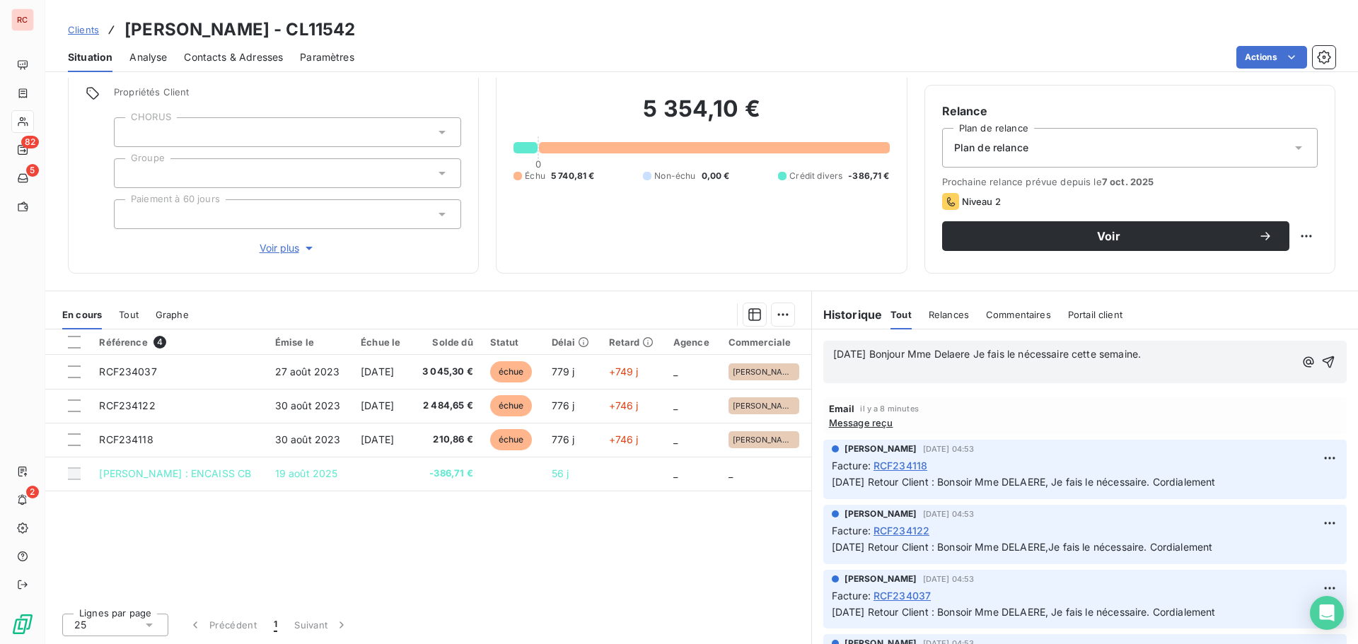
drag, startPoint x: 1159, startPoint y: 353, endPoint x: 786, endPoint y: 352, distance: 372.7
click at [786, 352] on div "En cours Tout Graphe Référence 4 Émise le Échue le Solde dû Statut Délai Retard…" at bounding box center [701, 468] width 1313 height 354
copy span "14/10/2025 Bonjour Mme Delaere Je fais le nécessaire cette semaine."
click at [1321, 361] on icon "button" at bounding box center [1328, 362] width 14 height 14
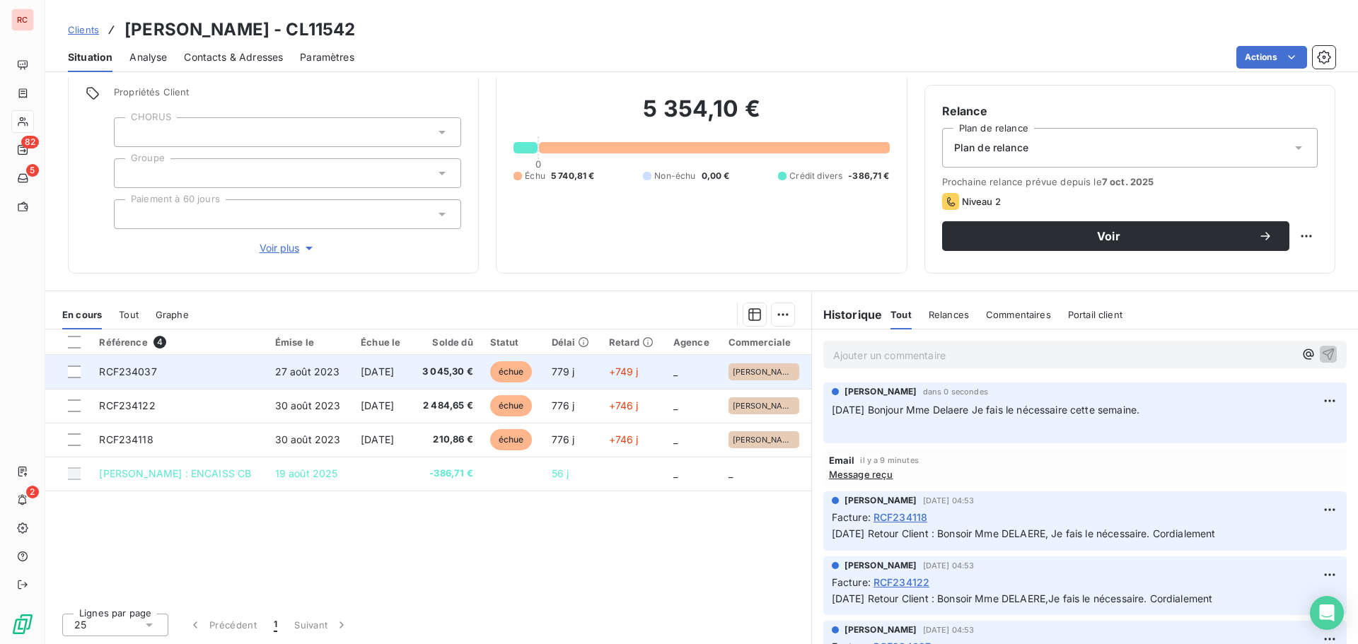
click at [207, 372] on td "RCF234037" at bounding box center [178, 372] width 175 height 34
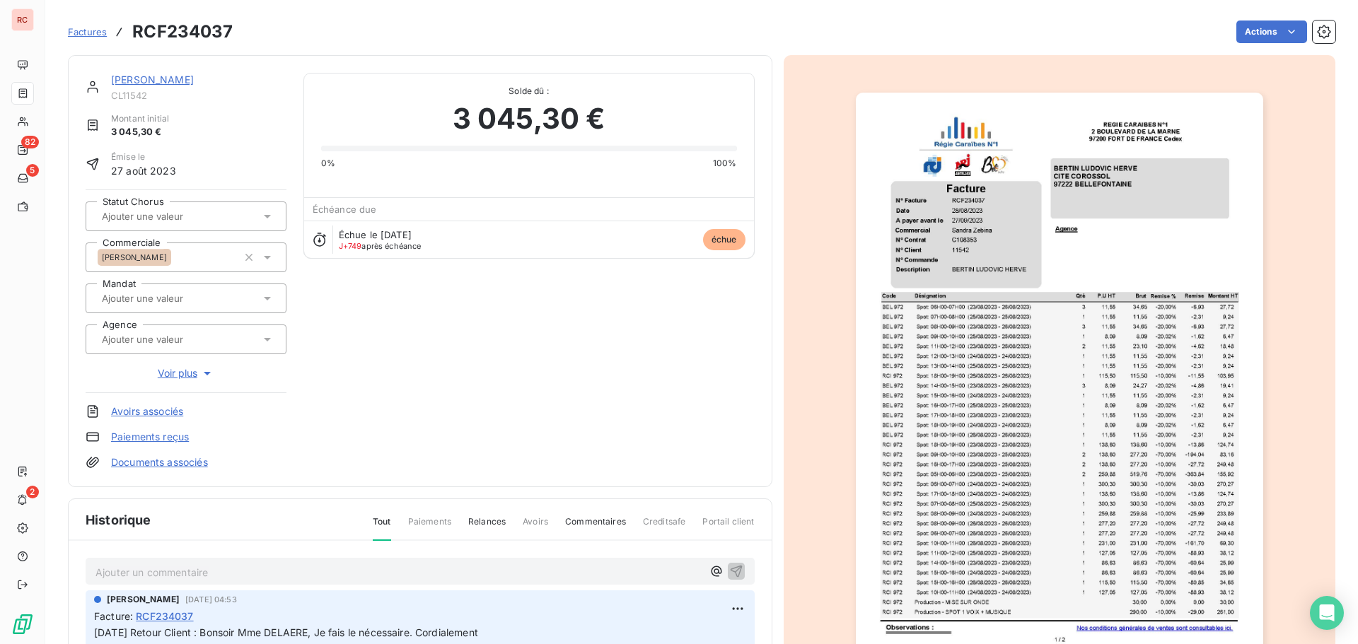
click at [126, 569] on p "Ajouter un commentaire ﻿" at bounding box center [398, 573] width 607 height 18
click at [729, 566] on icon "button" at bounding box center [736, 571] width 14 height 14
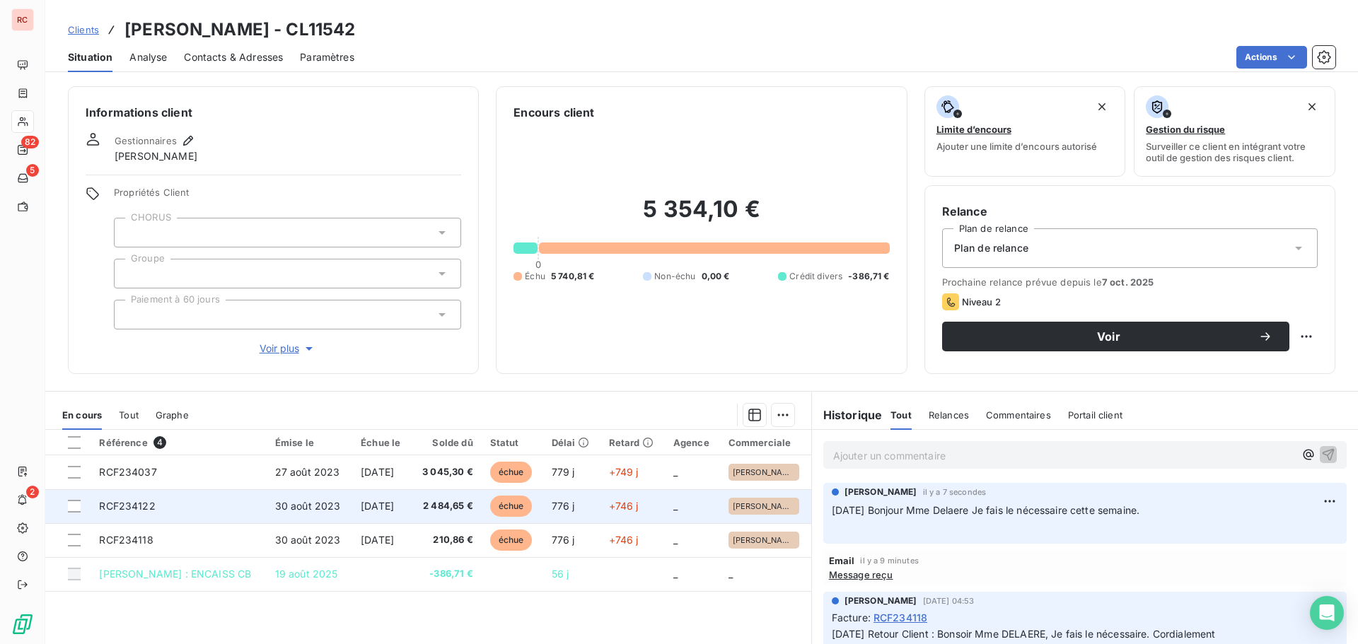
click at [389, 506] on span "[DATE]" at bounding box center [377, 506] width 33 height 12
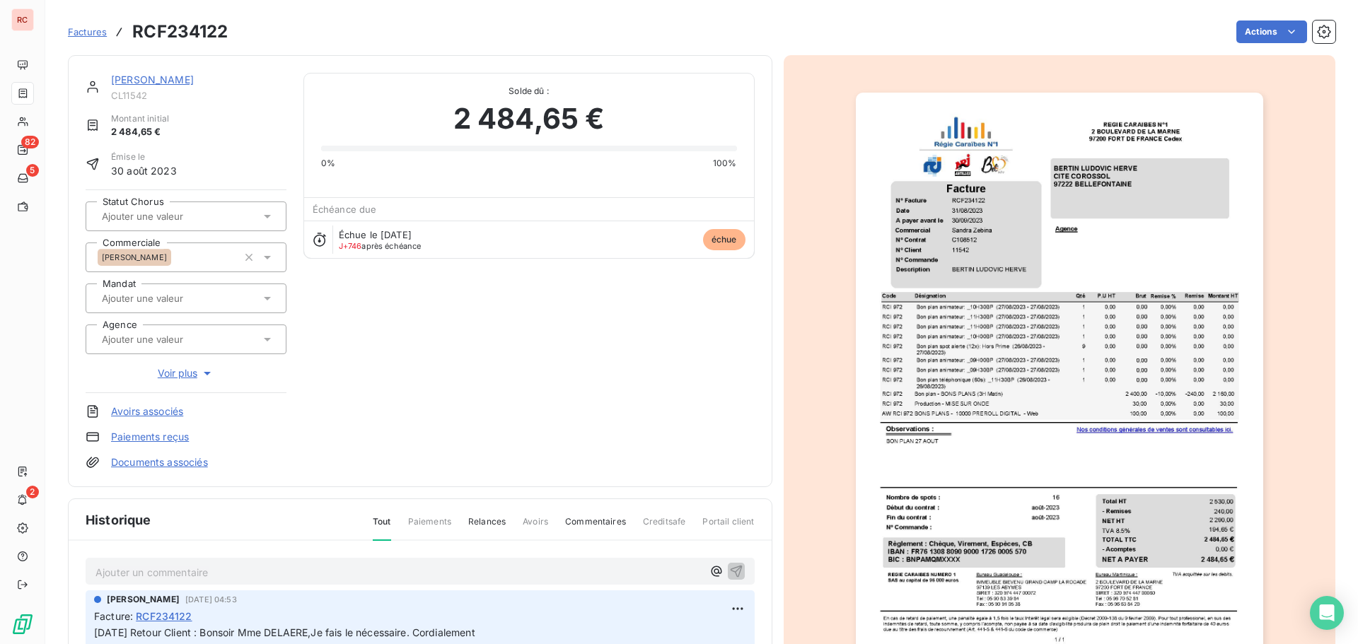
click at [197, 571] on p "Ajouter un commentaire ﻿" at bounding box center [398, 573] width 607 height 18
click at [728, 569] on div "14/10/2025 Bonjour Mme Delaere Je fais le nécessaire cette semaine." at bounding box center [420, 571] width 669 height 26
click at [729, 570] on icon "button" at bounding box center [736, 571] width 14 height 14
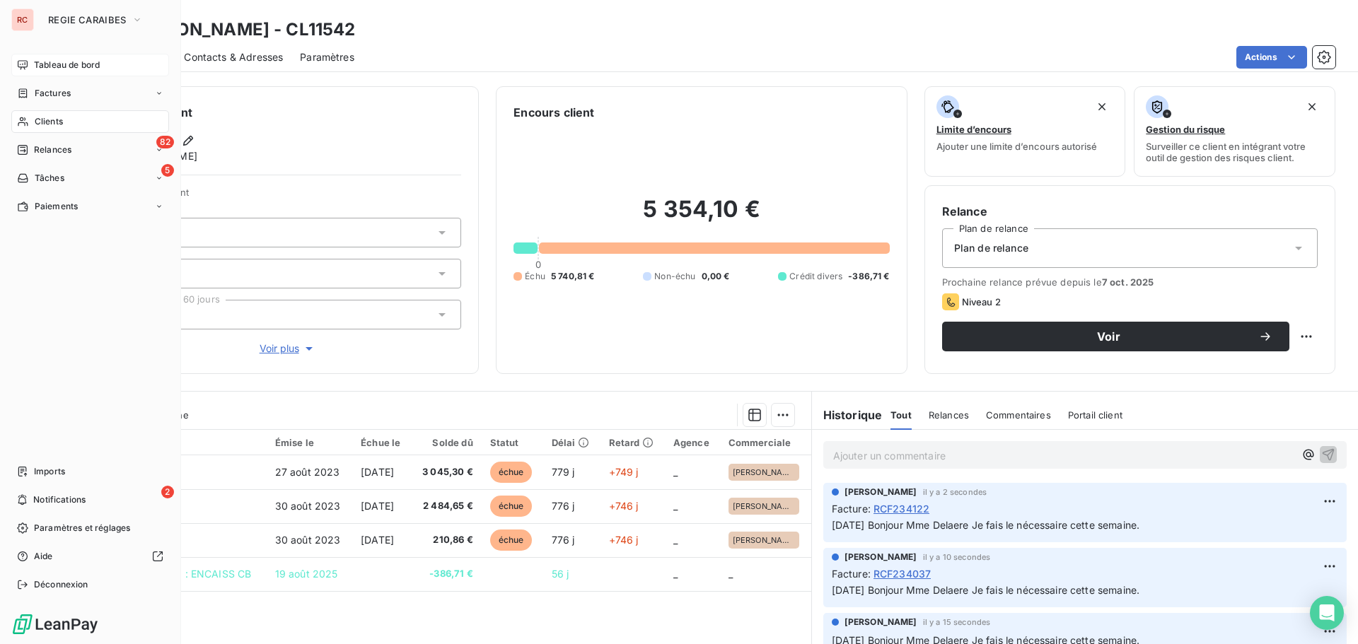
click at [69, 69] on span "Tableau de bord" at bounding box center [67, 65] width 66 height 13
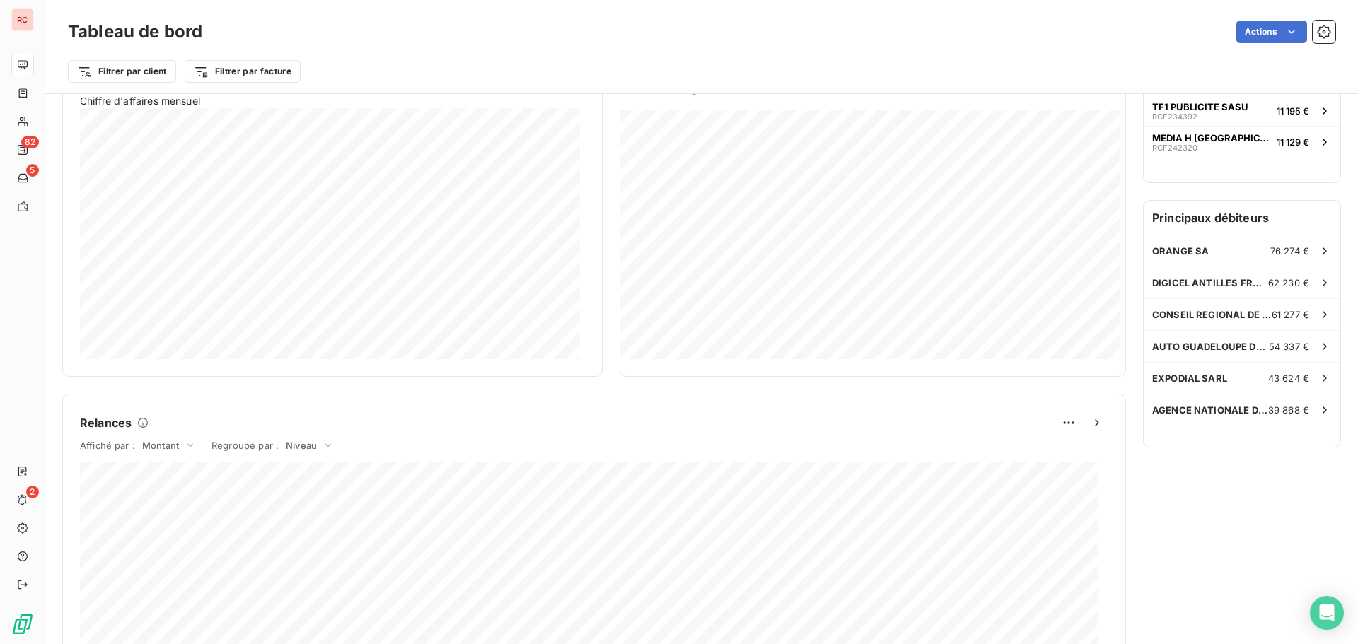
scroll to position [284, 0]
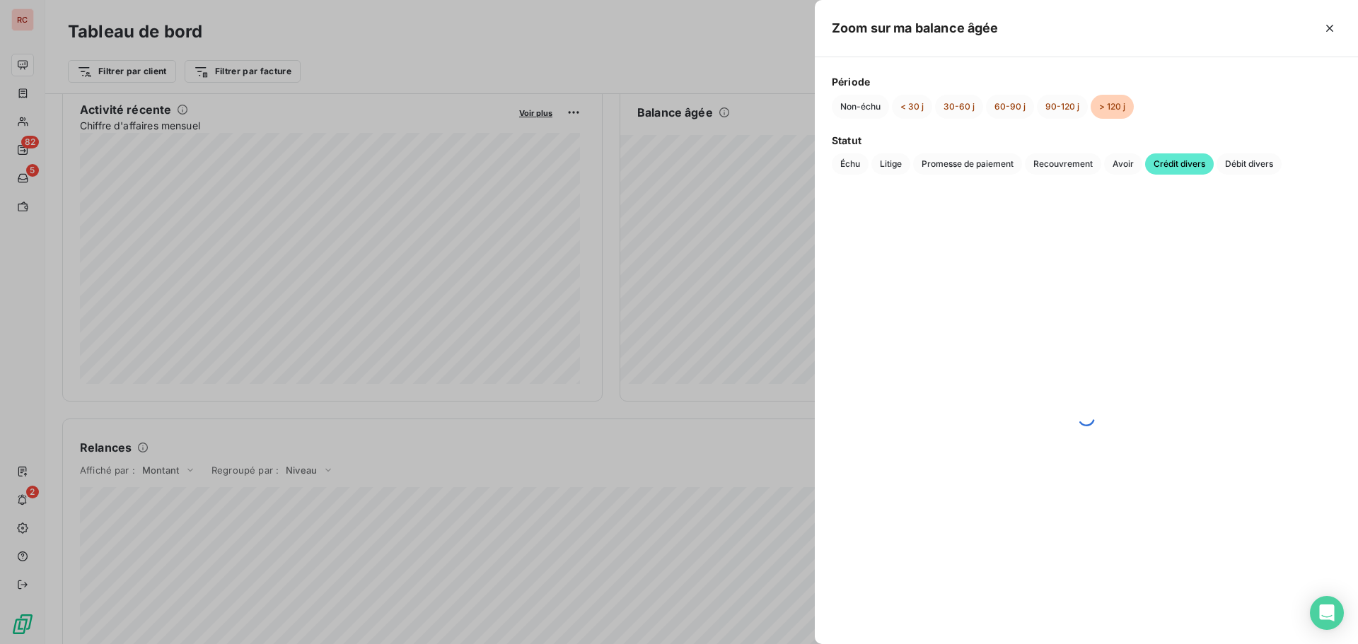
click at [772, 152] on div at bounding box center [679, 322] width 1358 height 644
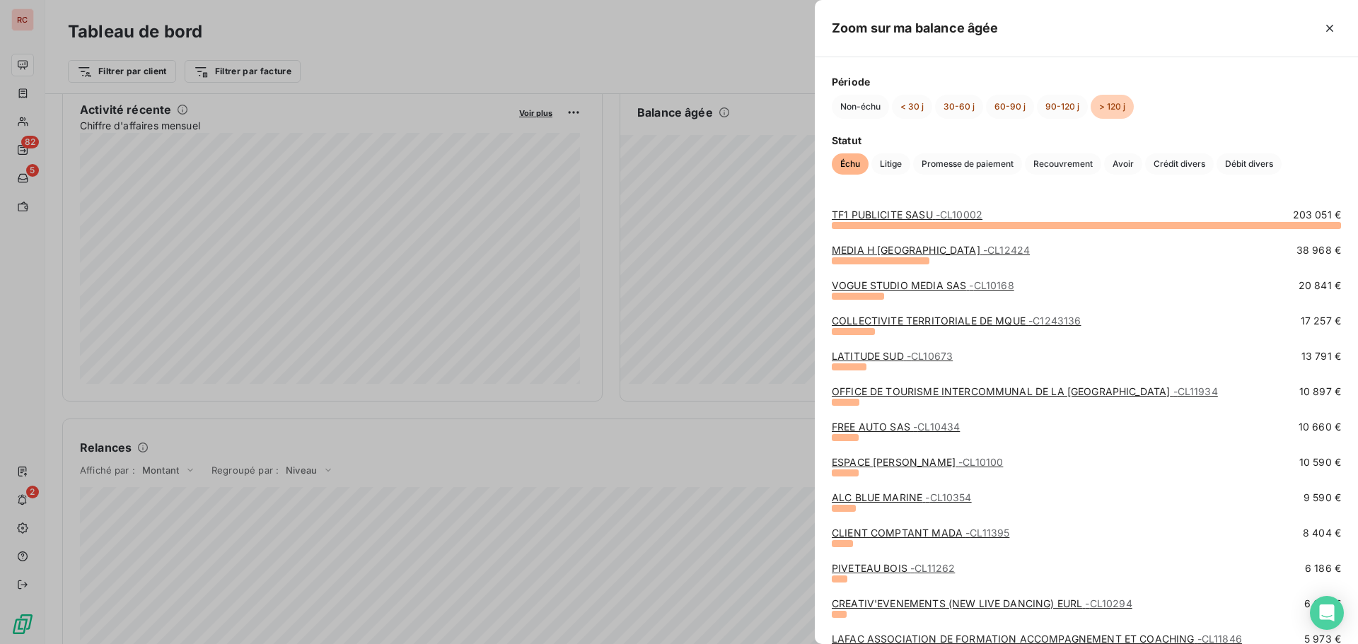
scroll to position [0, 0]
click at [856, 430] on link "FREE AUTO SAS - CL10434" at bounding box center [896, 427] width 128 height 12
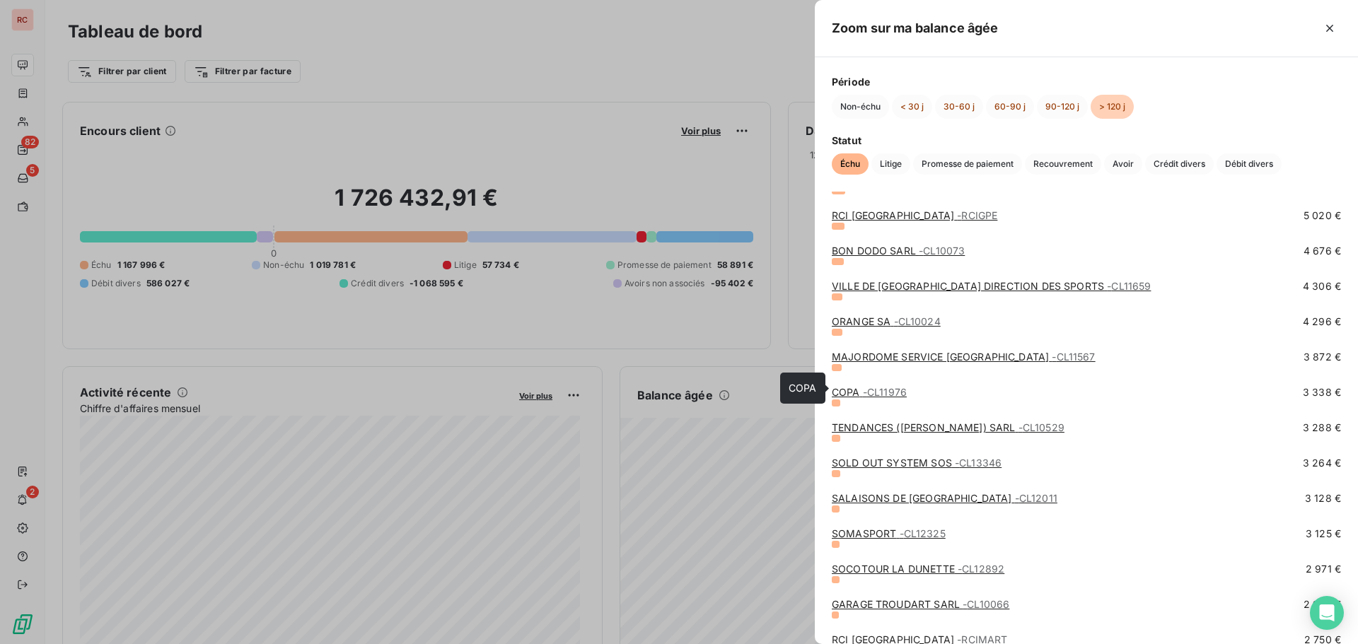
scroll to position [636, 0]
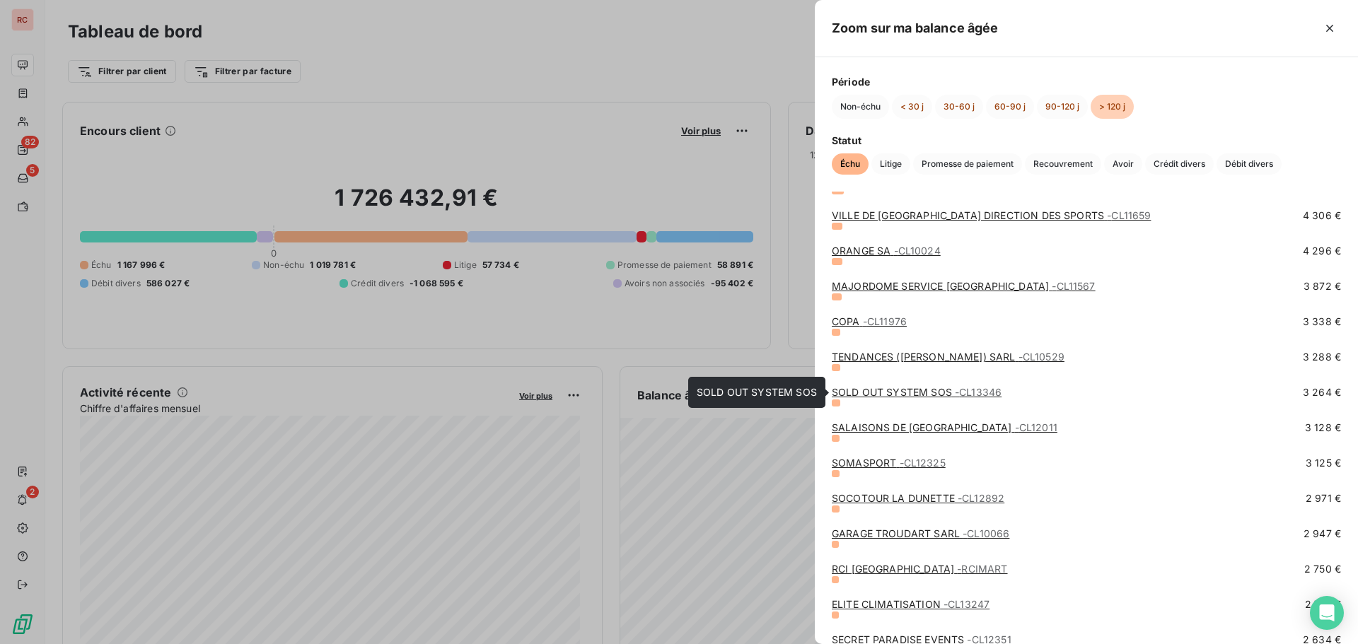
click at [882, 390] on link "SOLD OUT SYSTEM SOS - CL13346" at bounding box center [917, 392] width 170 height 12
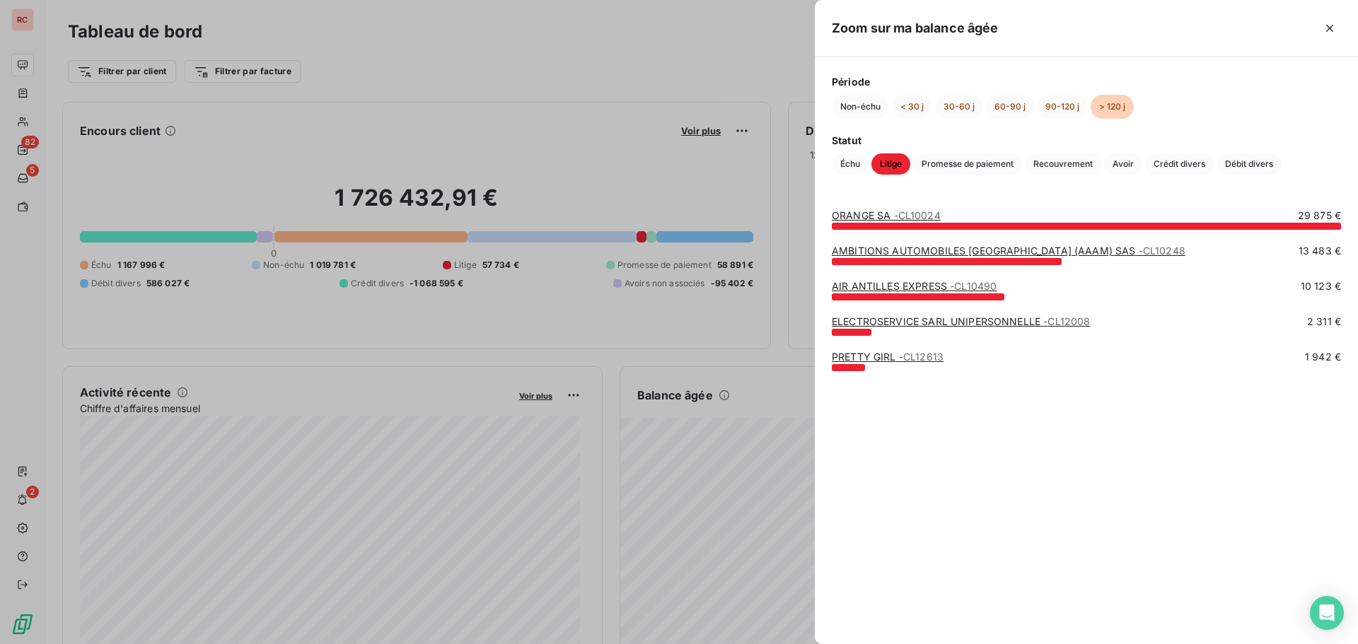
click at [768, 414] on div at bounding box center [679, 322] width 1358 height 644
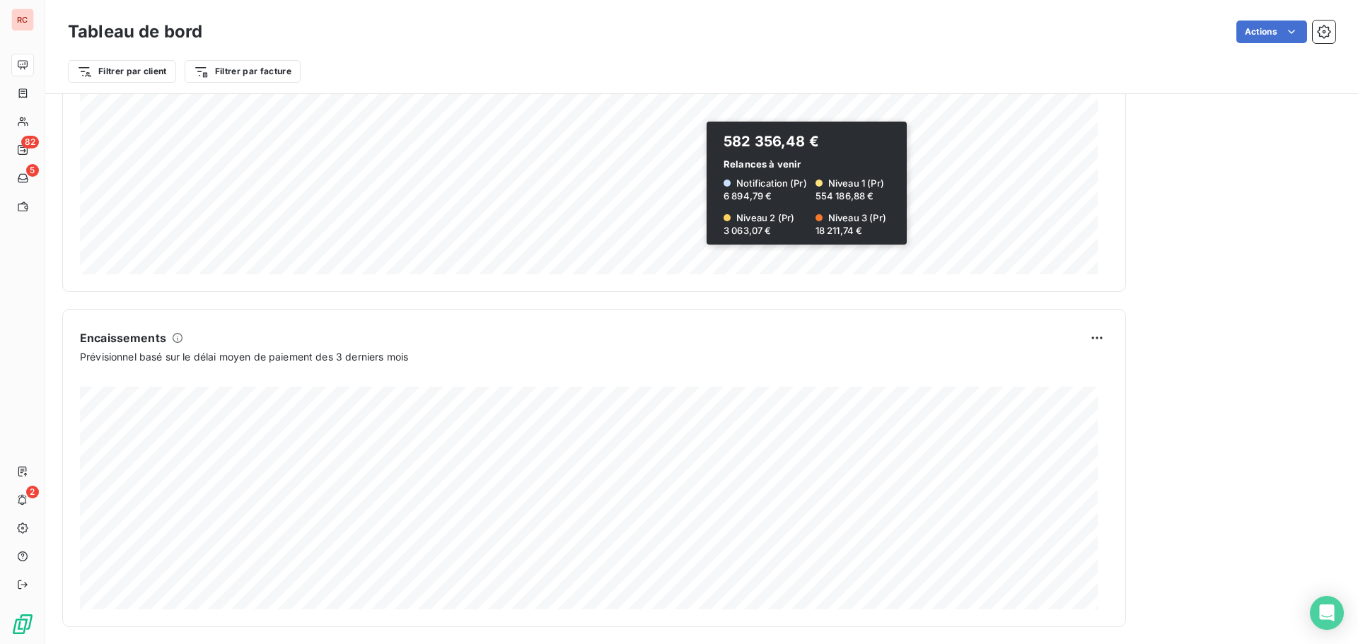
scroll to position [734, 0]
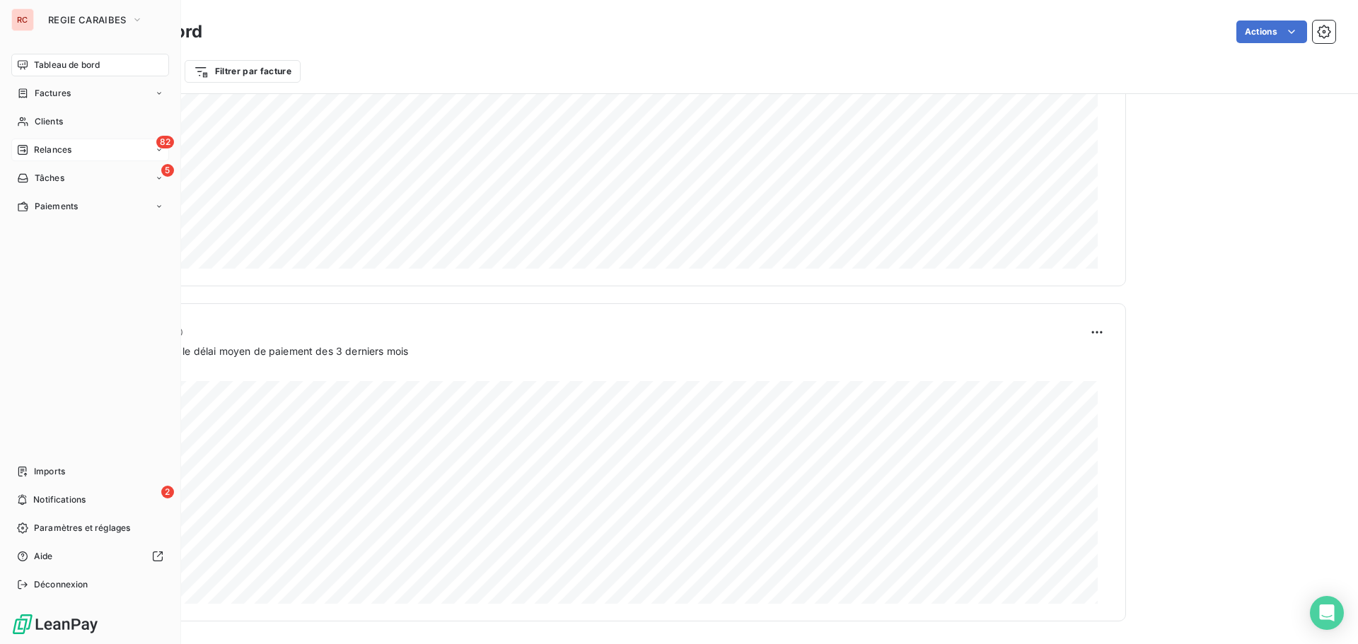
click at [46, 149] on span "Relances" at bounding box center [52, 150] width 37 height 13
click at [27, 153] on icon at bounding box center [23, 150] width 10 height 10
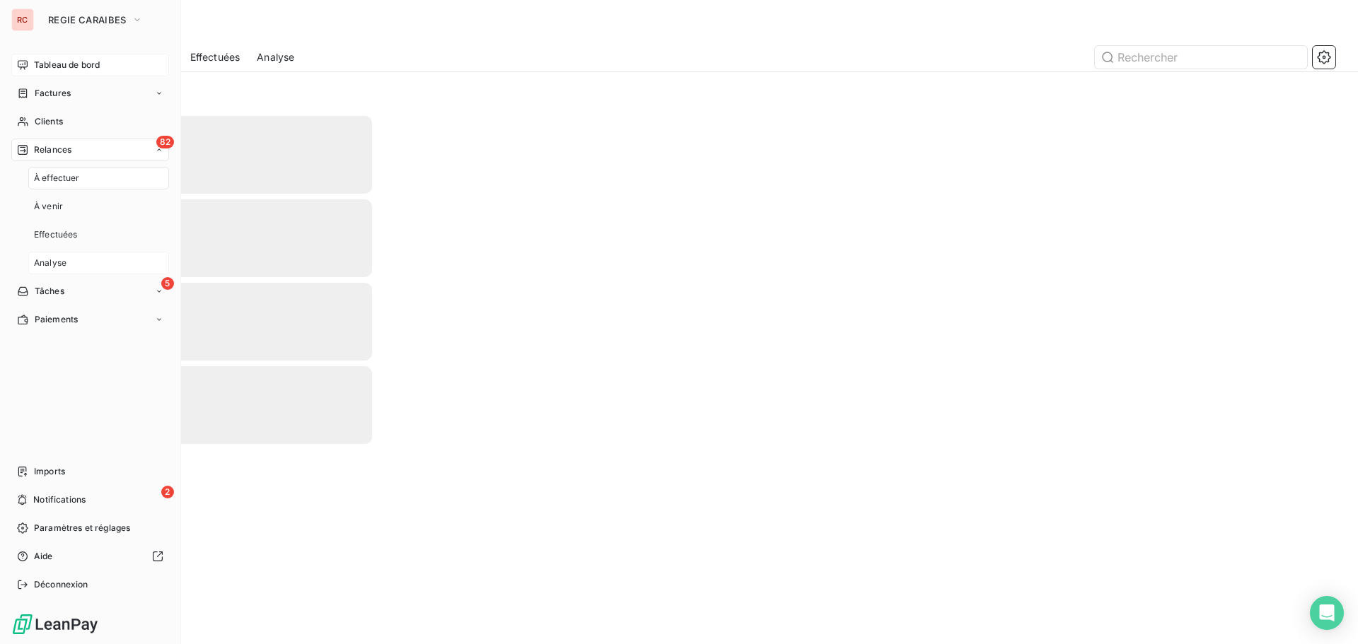
click at [42, 263] on span "Analyse" at bounding box center [50, 263] width 33 height 13
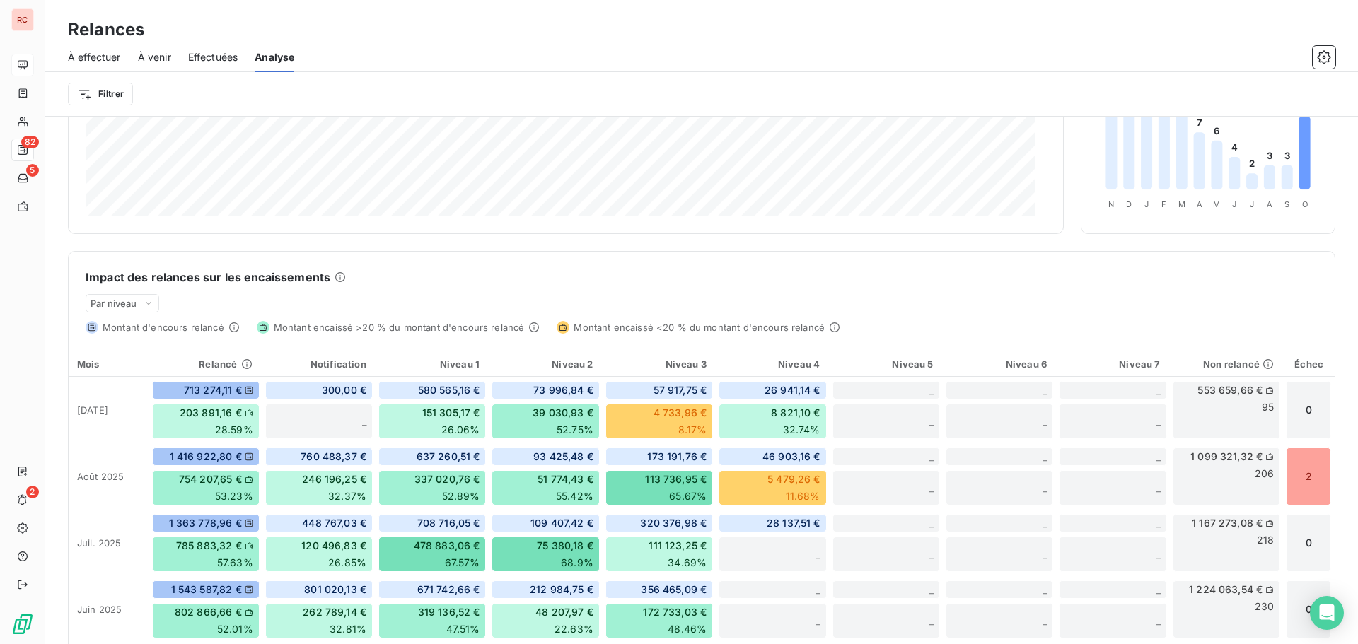
scroll to position [354, 0]
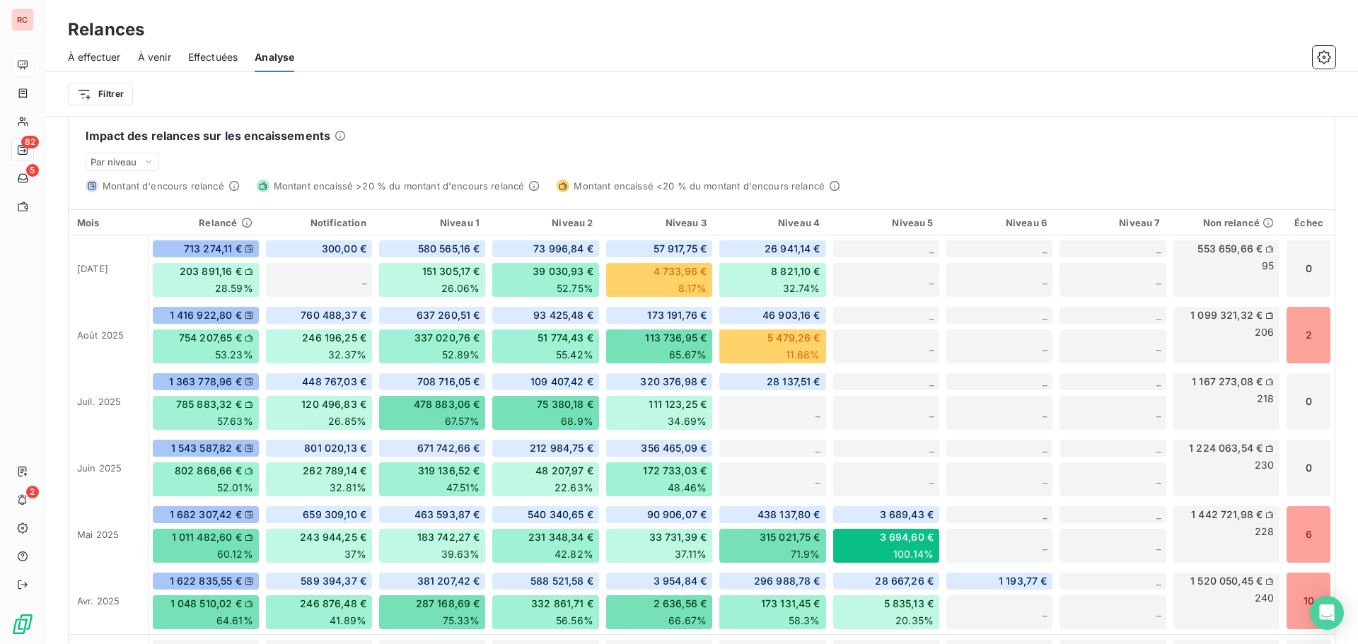
click at [223, 59] on span "Effectuées" at bounding box center [213, 57] width 50 height 14
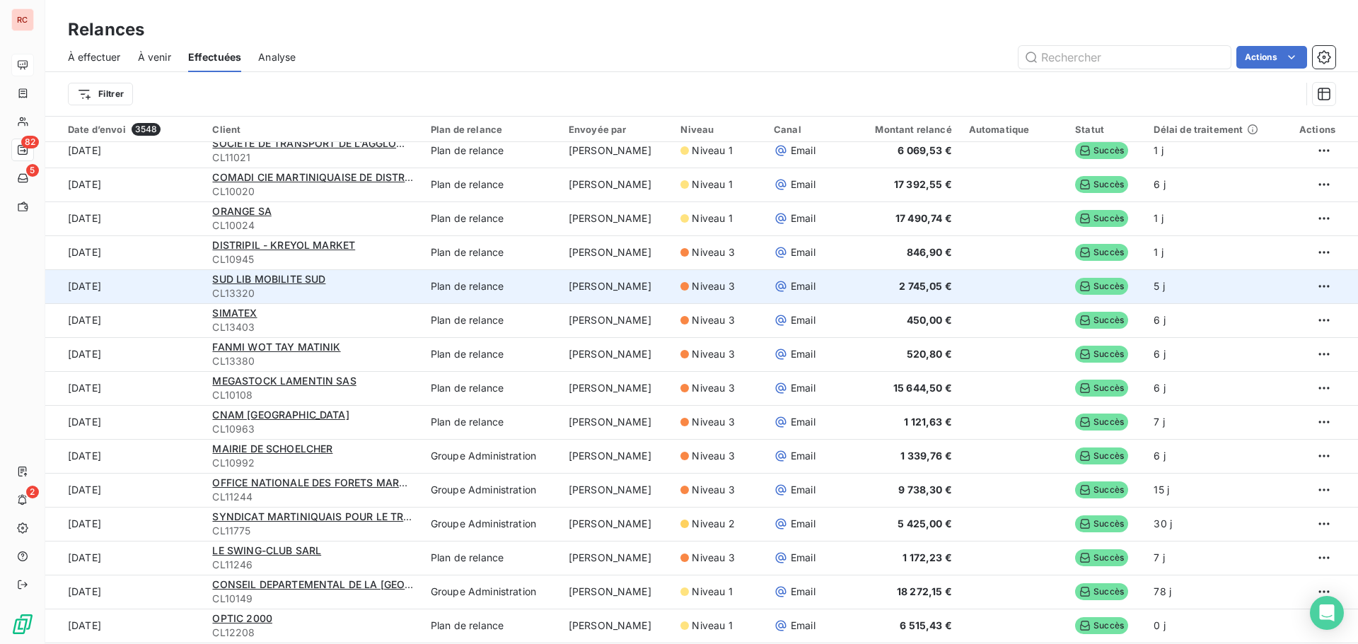
scroll to position [141, 0]
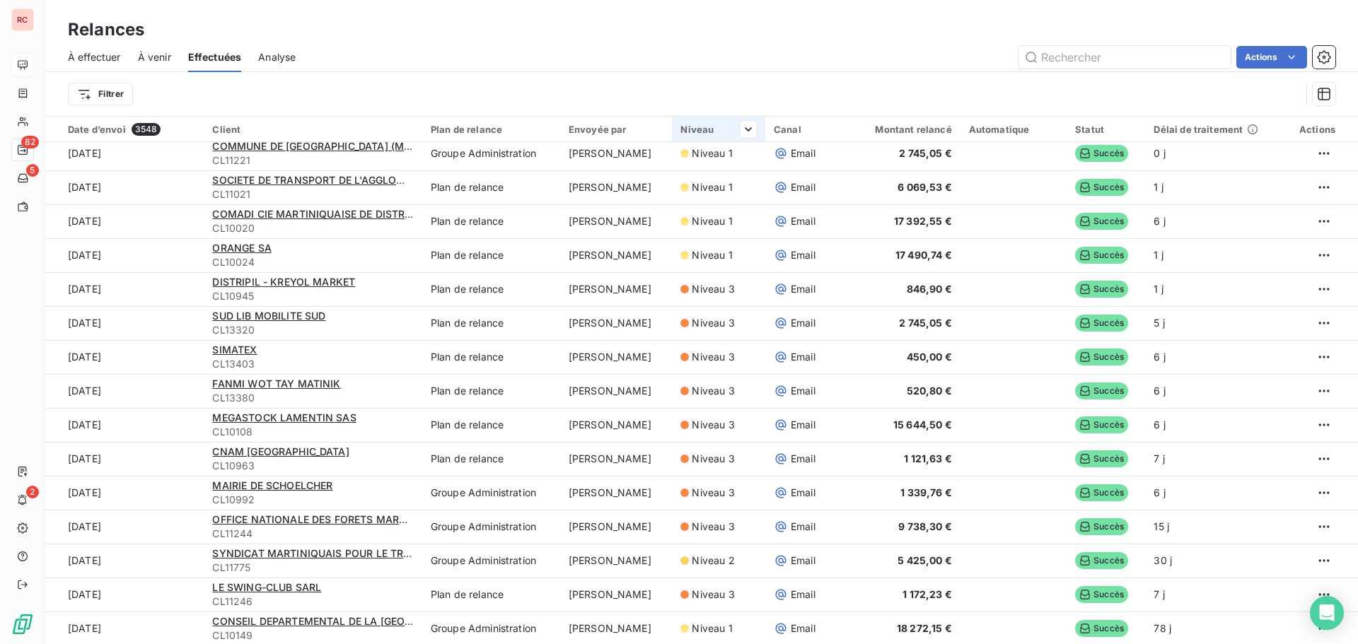
click at [691, 132] on div "Niveau" at bounding box center [718, 129] width 76 height 11
click at [723, 161] on icon at bounding box center [721, 167] width 14 height 14
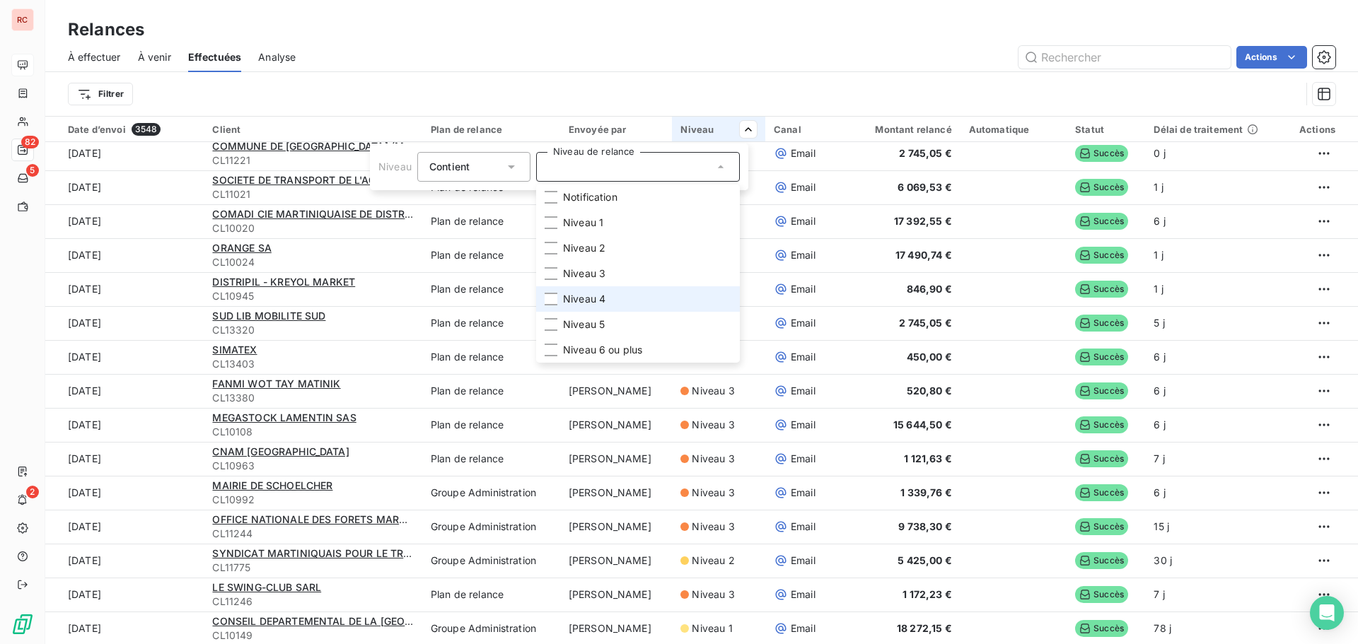
click at [591, 296] on span "Niveau 4" at bounding box center [584, 299] width 42 height 14
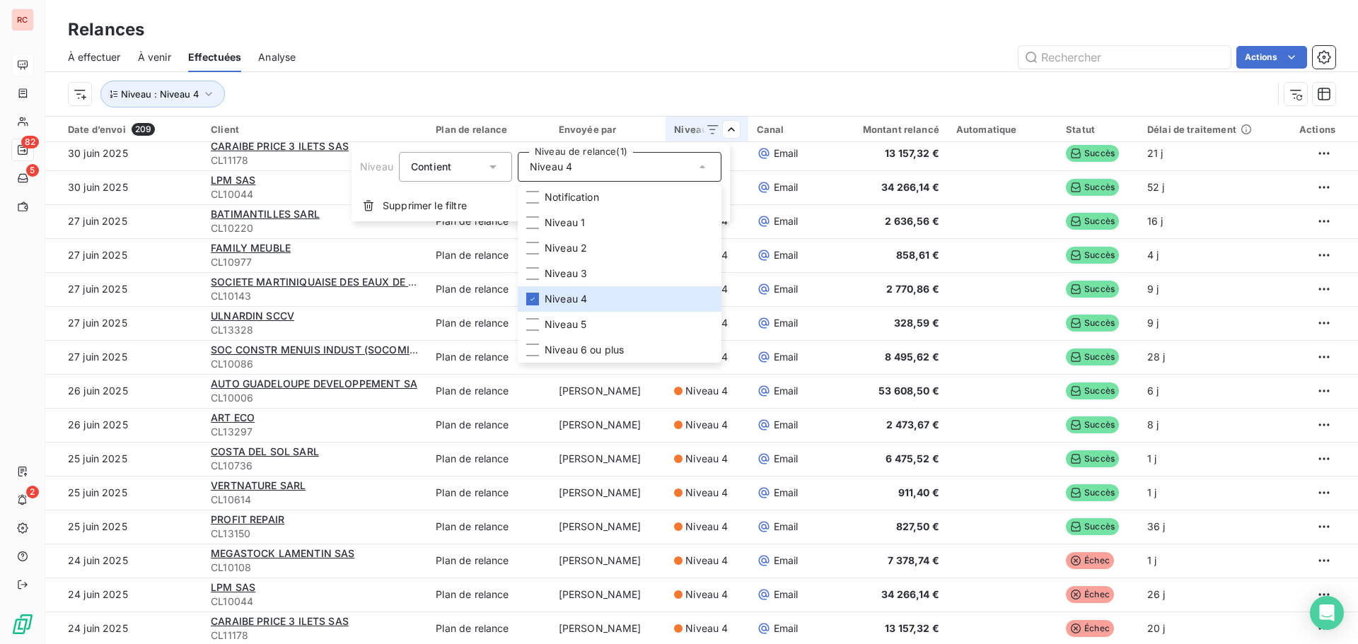
click at [692, 86] on html "RC 82 5 2 Relances À effectuer À venir Effectuées Analyse Actions Niveau : Nive…" at bounding box center [679, 322] width 1358 height 644
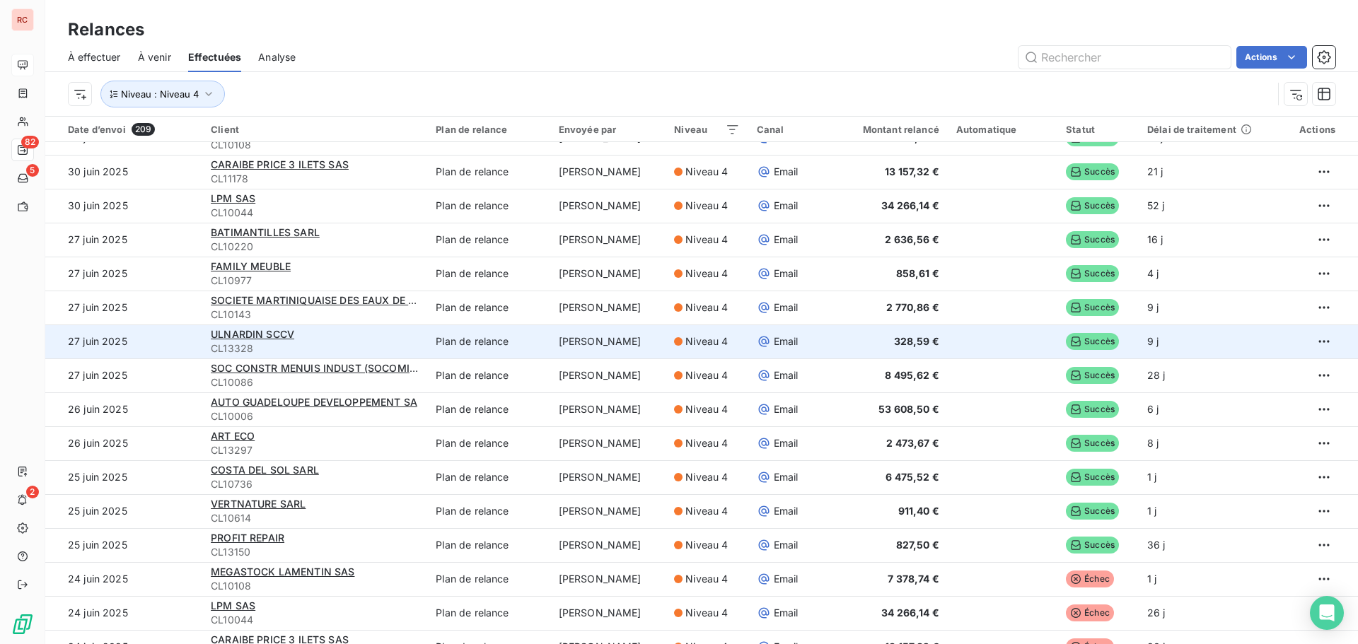
scroll to position [0, 0]
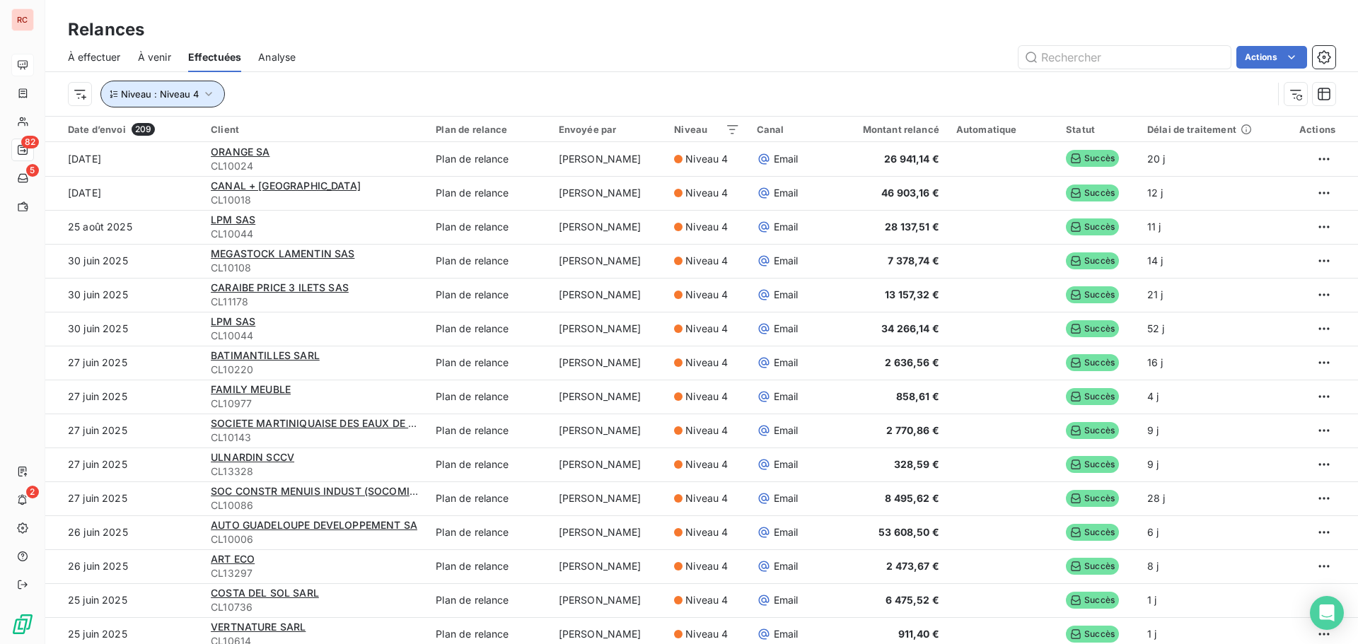
click at [209, 94] on icon "button" at bounding box center [208, 94] width 7 height 4
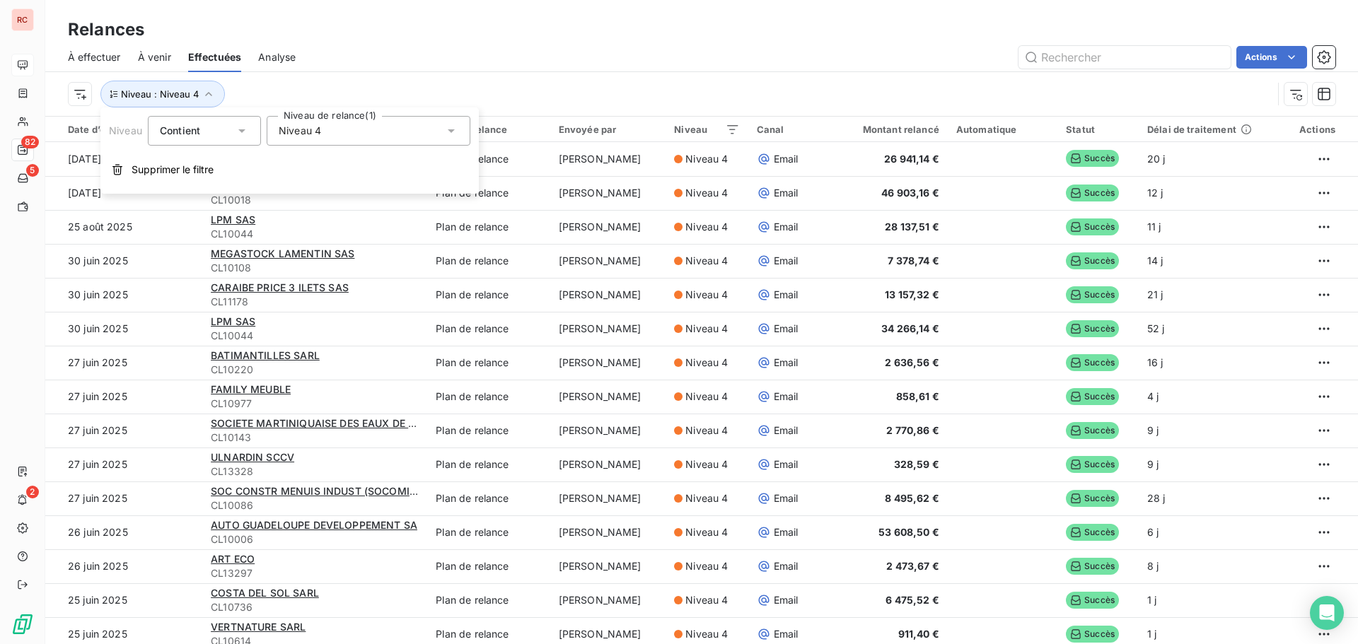
click at [371, 130] on div "Niveau 4" at bounding box center [369, 131] width 204 height 30
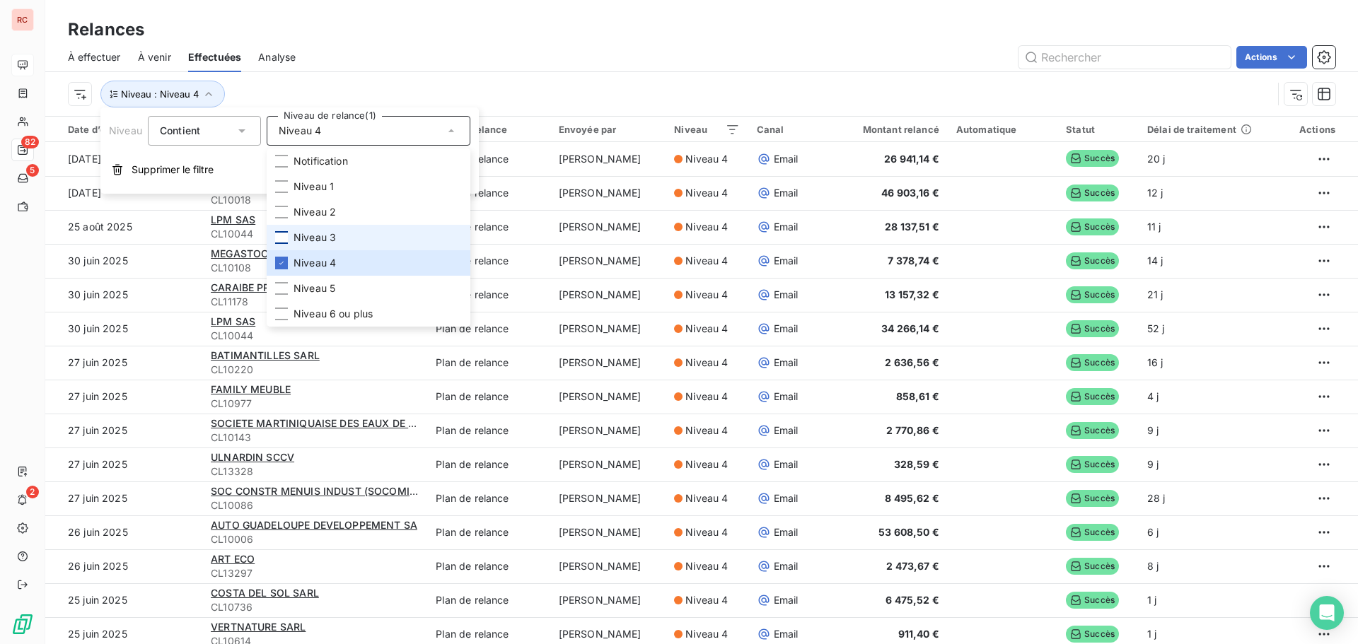
click at [276, 235] on div at bounding box center [281, 237] width 13 height 13
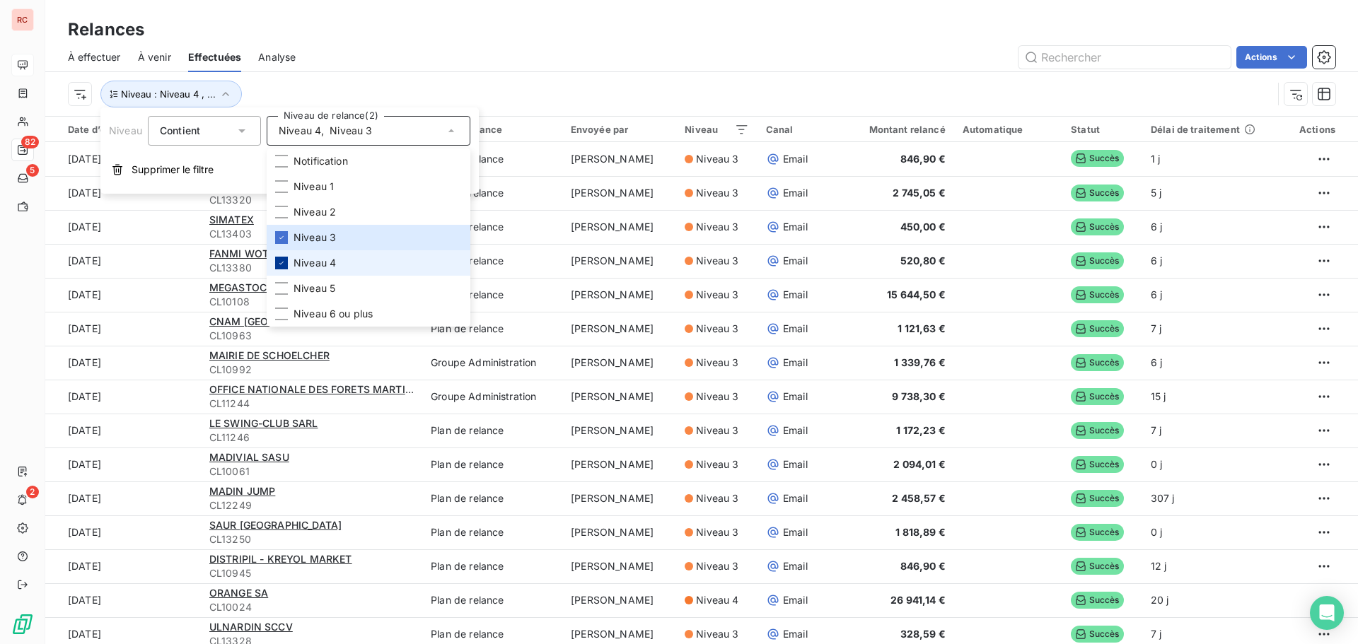
click at [284, 260] on icon at bounding box center [281, 263] width 8 height 8
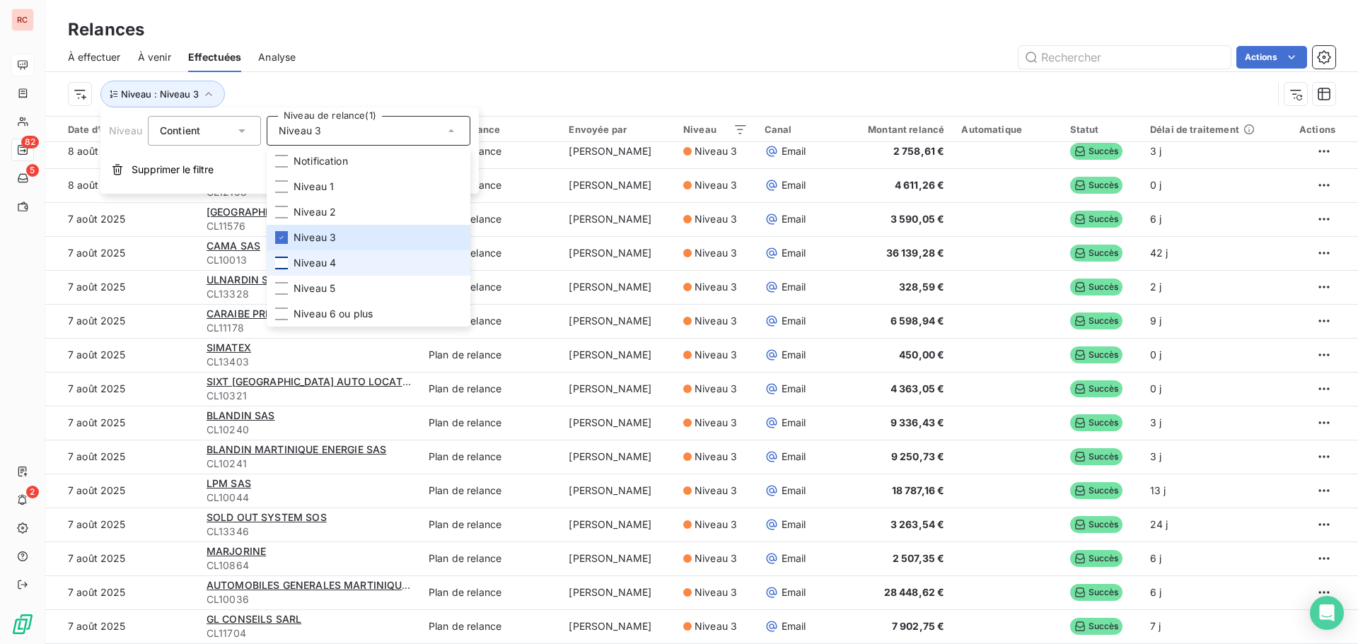
click at [112, 58] on span "À effectuer" at bounding box center [94, 57] width 53 height 14
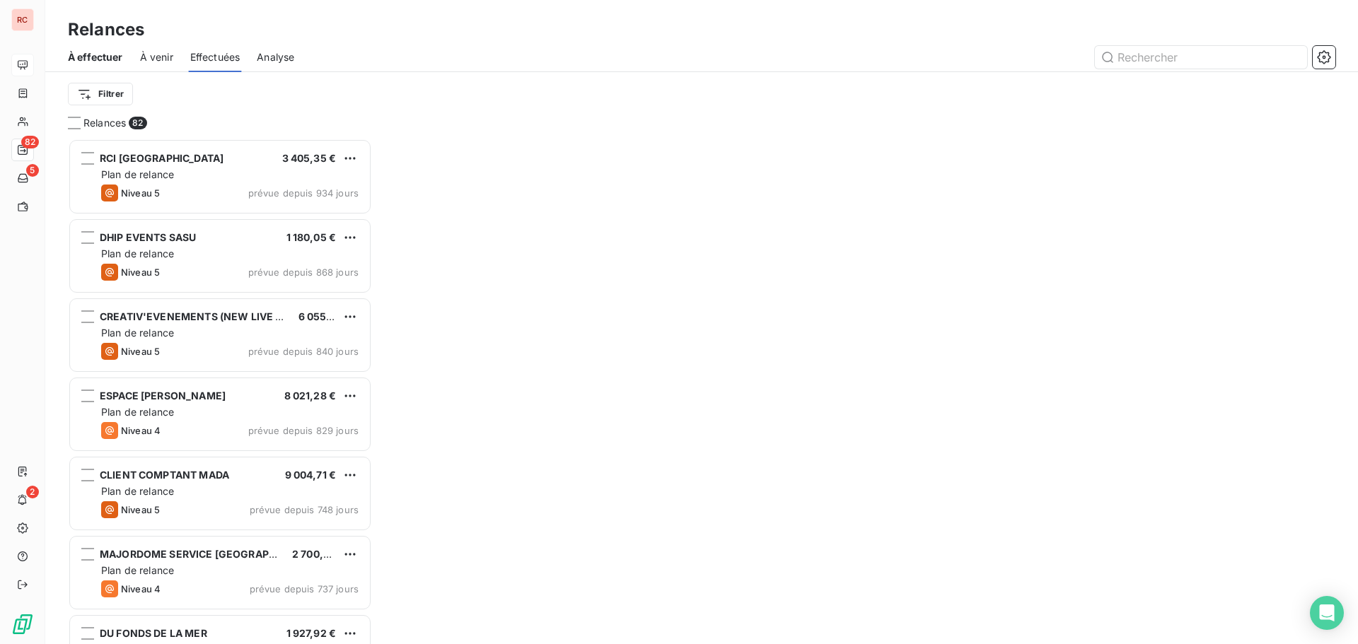
scroll to position [11, 11]
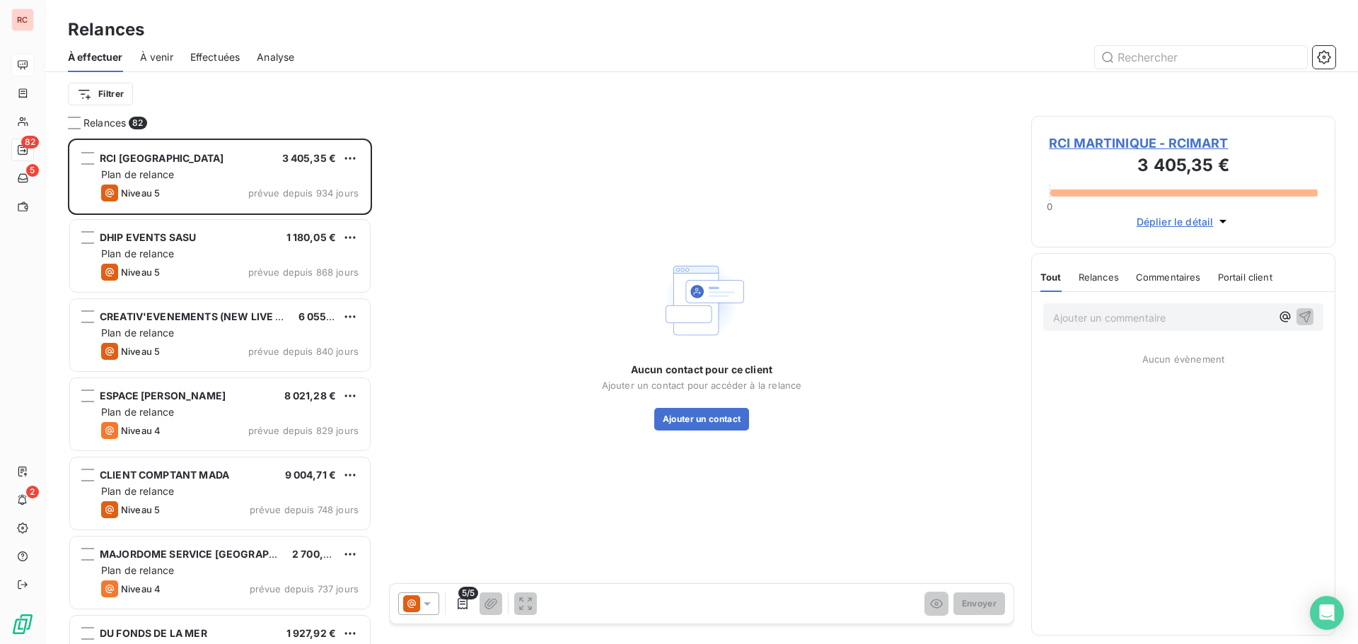
click at [198, 59] on span "Effectuées" at bounding box center [215, 57] width 50 height 14
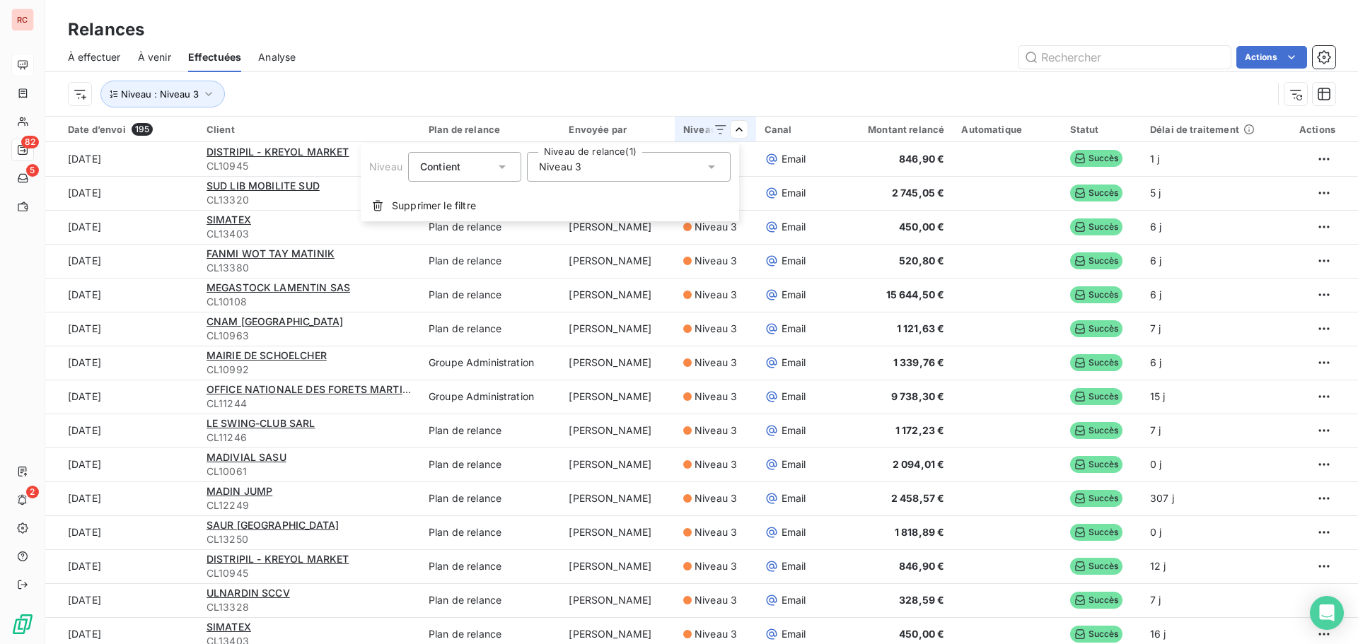
click at [714, 165] on icon at bounding box center [711, 167] width 7 height 4
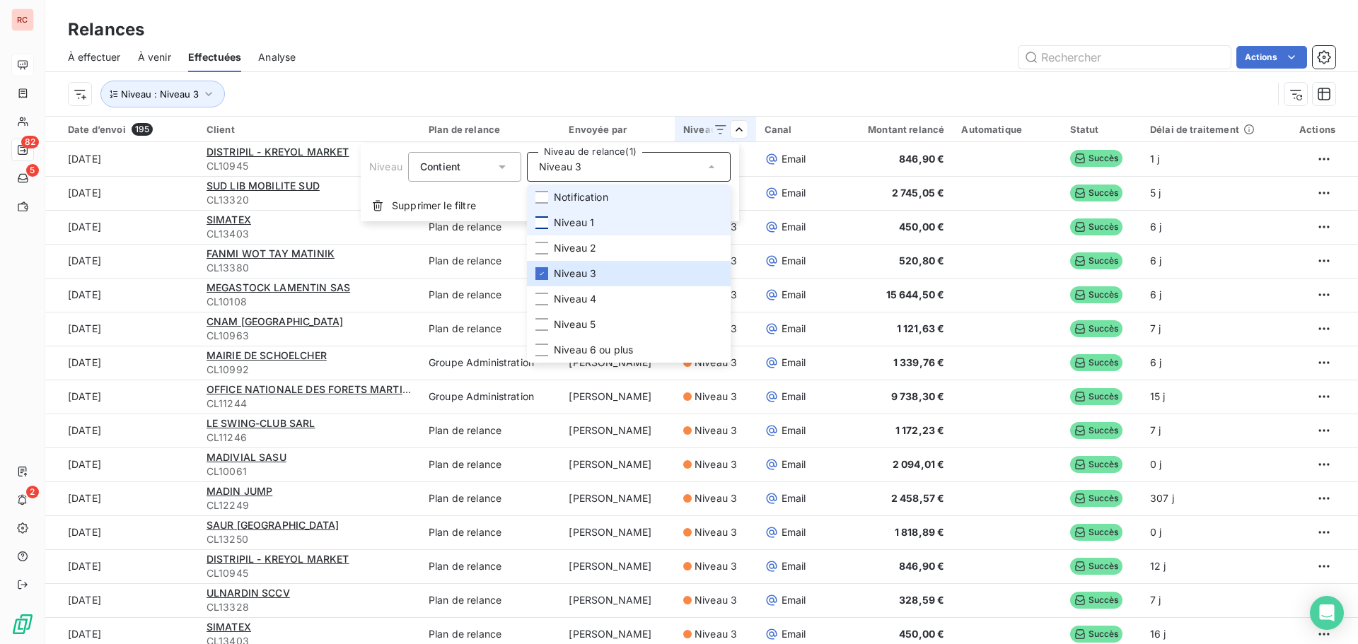
drag, startPoint x: 540, startPoint y: 198, endPoint x: 540, endPoint y: 216, distance: 18.4
click at [540, 203] on div at bounding box center [541, 197] width 13 height 13
drag, startPoint x: 540, startPoint y: 216, endPoint x: 540, endPoint y: 228, distance: 12.0
click at [540, 217] on div at bounding box center [541, 222] width 13 height 13
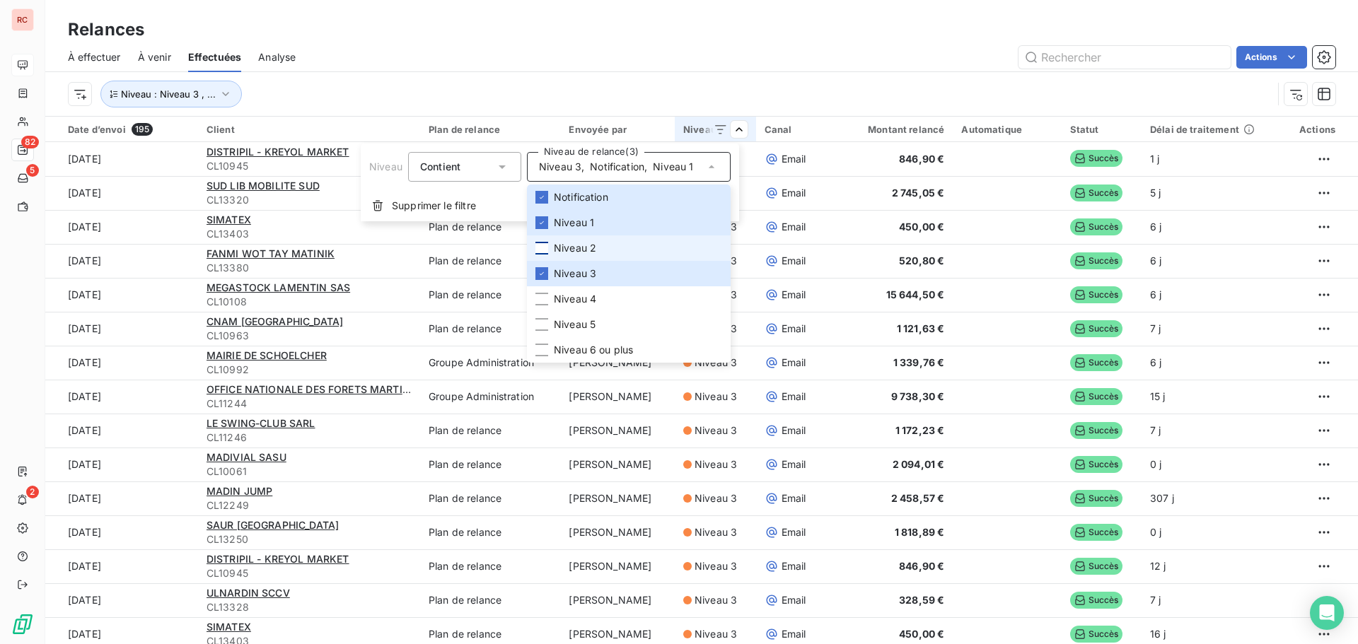
click at [540, 243] on div at bounding box center [541, 248] width 13 height 13
drag, startPoint x: 537, startPoint y: 296, endPoint x: 538, endPoint y: 315, distance: 19.1
click at [537, 297] on div at bounding box center [541, 299] width 13 height 13
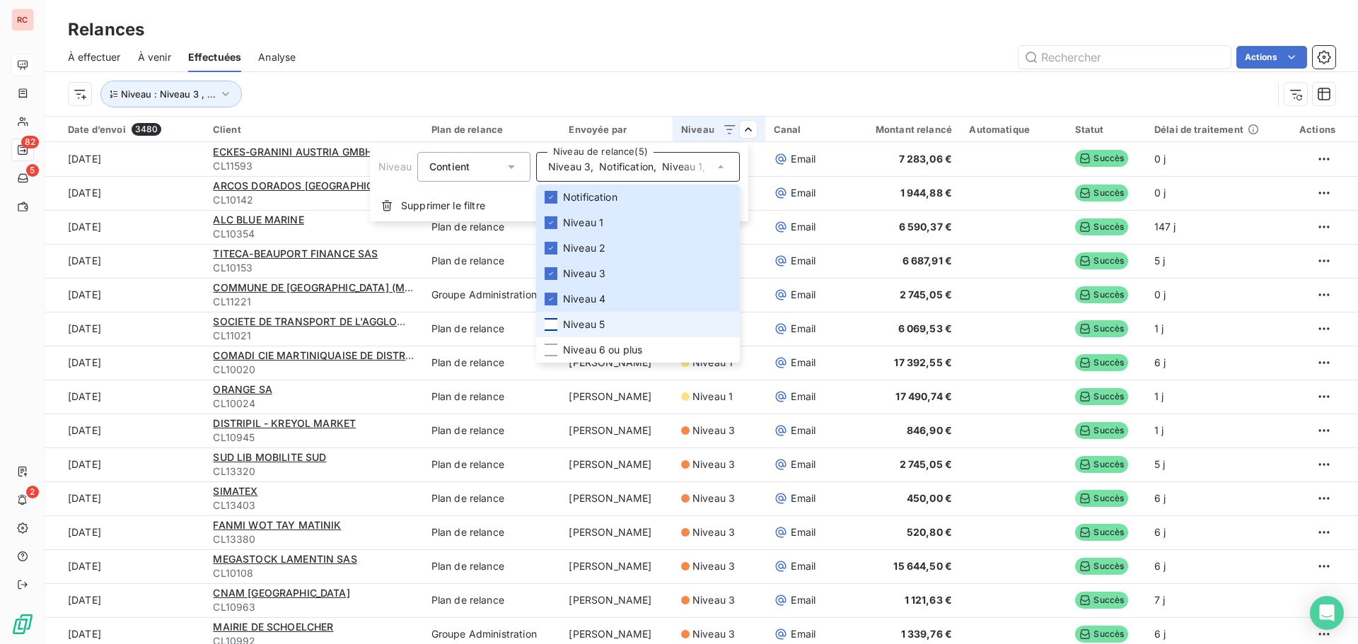
click at [547, 330] on div at bounding box center [551, 324] width 13 height 13
click at [550, 351] on div at bounding box center [551, 350] width 13 height 13
click at [659, 66] on html "RC 82 5 2 Relances À effectuer À venir Effectuées Analyse Actions Niveau : Nive…" at bounding box center [679, 322] width 1358 height 644
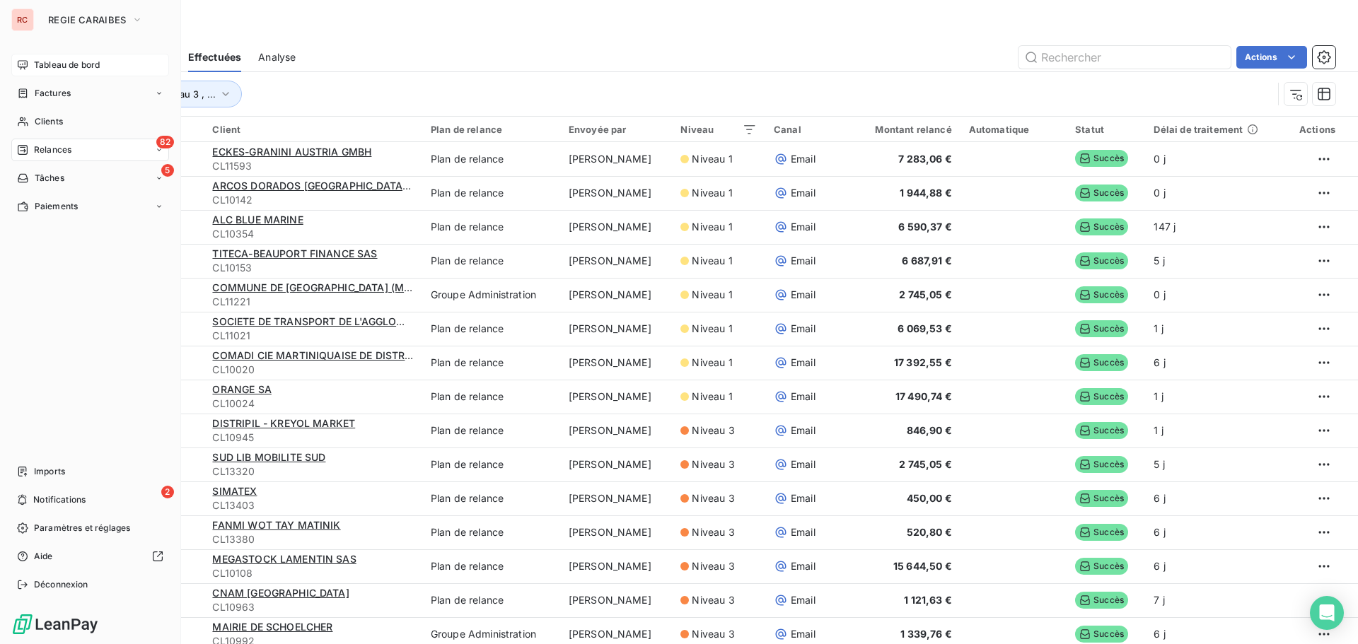
click at [33, 67] on div "Tableau de bord" at bounding box center [90, 65] width 158 height 23
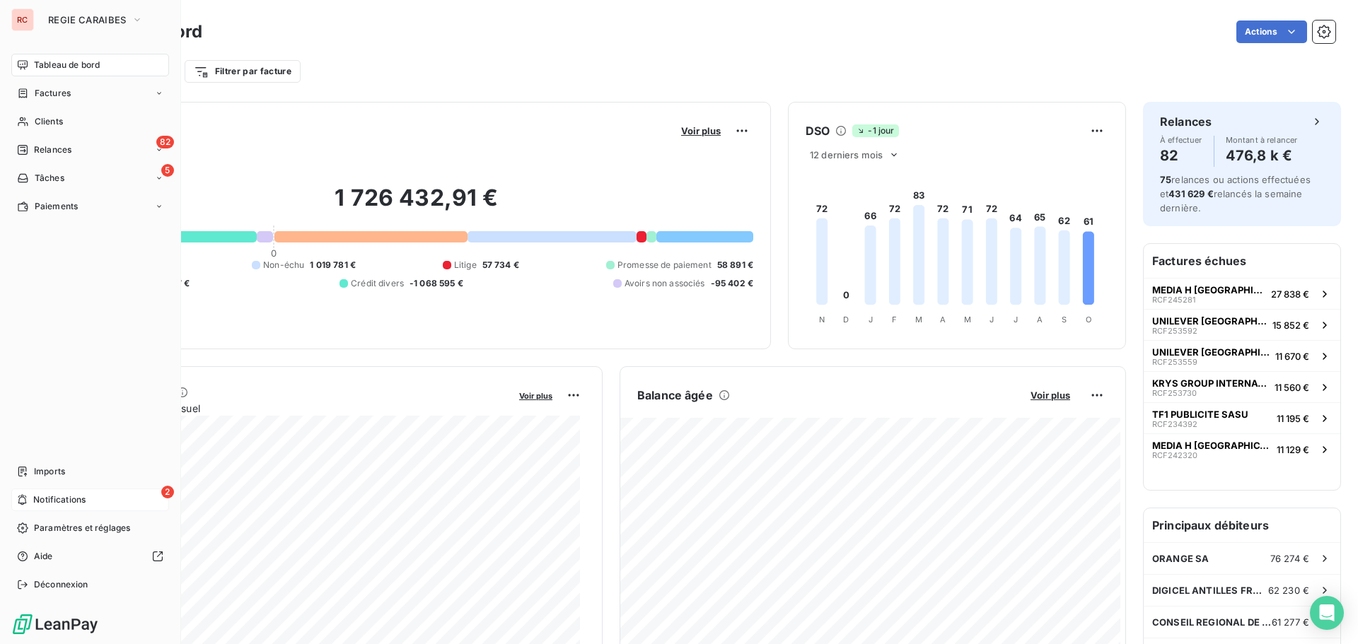
click at [29, 499] on div "2 Notifications" at bounding box center [90, 500] width 158 height 23
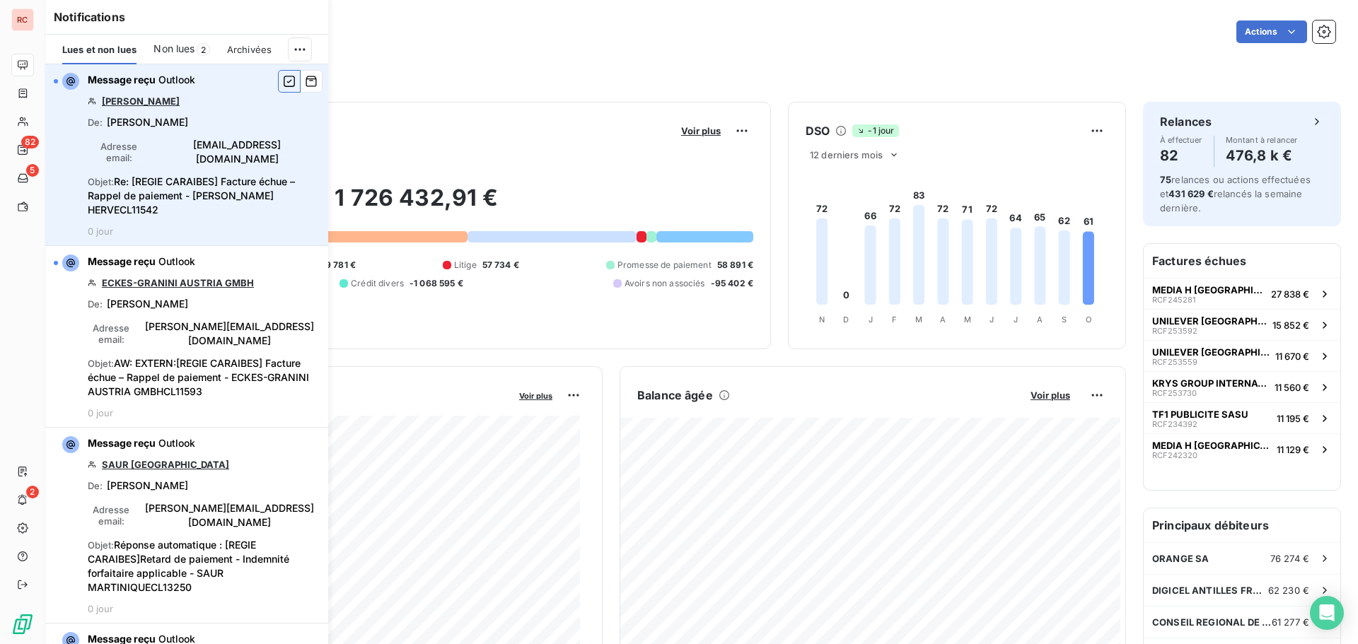
click at [283, 83] on icon "button" at bounding box center [289, 81] width 13 height 14
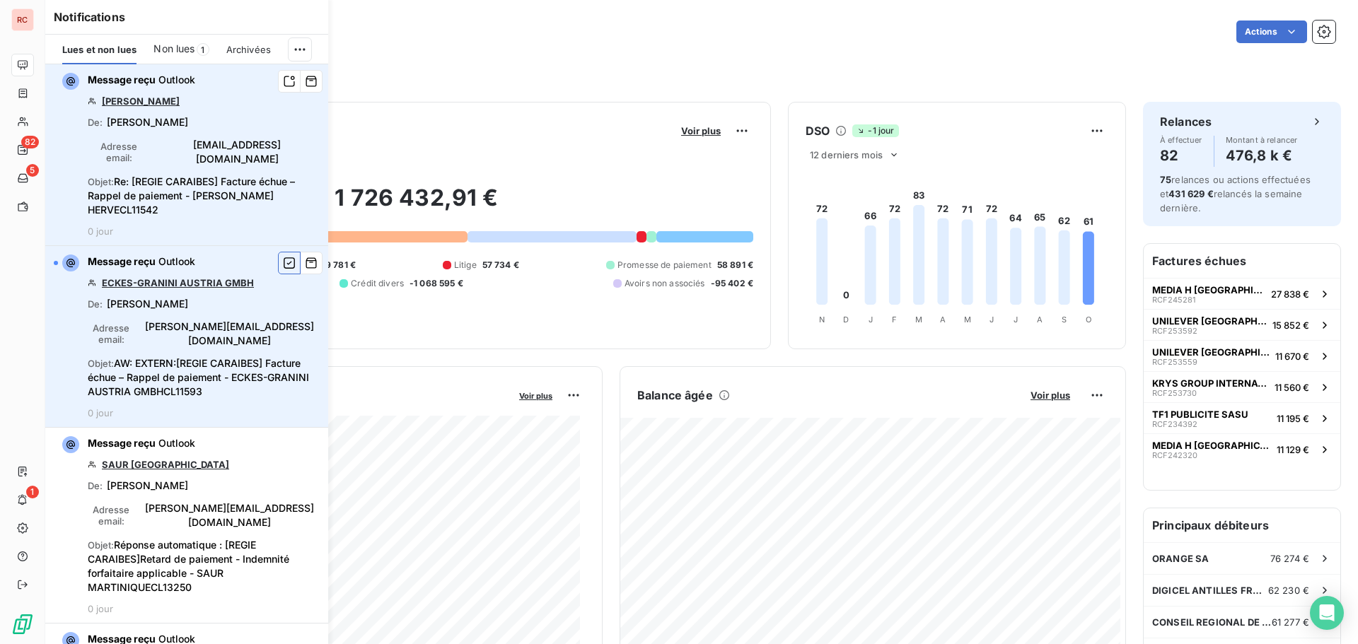
click at [283, 256] on icon "button" at bounding box center [289, 263] width 13 height 14
click at [538, 56] on div "Filtrer par client Filtrer par facture" at bounding box center [701, 66] width 1267 height 38
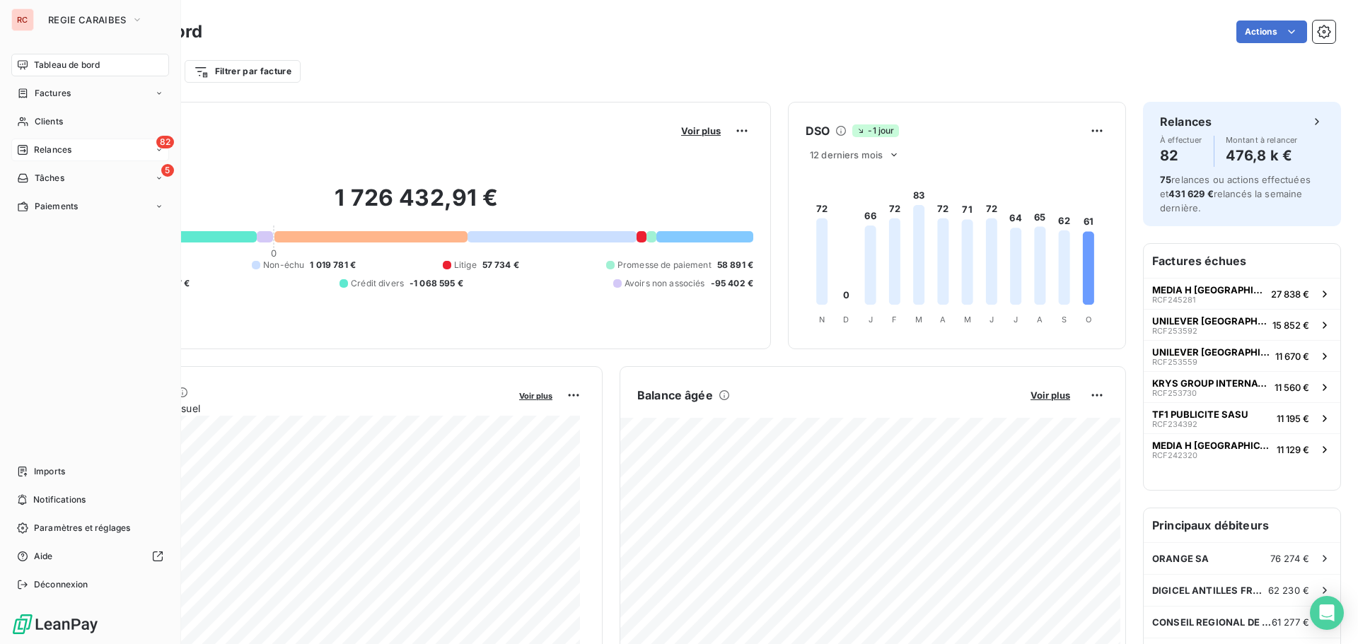
click at [37, 156] on span "Relances" at bounding box center [52, 150] width 37 height 13
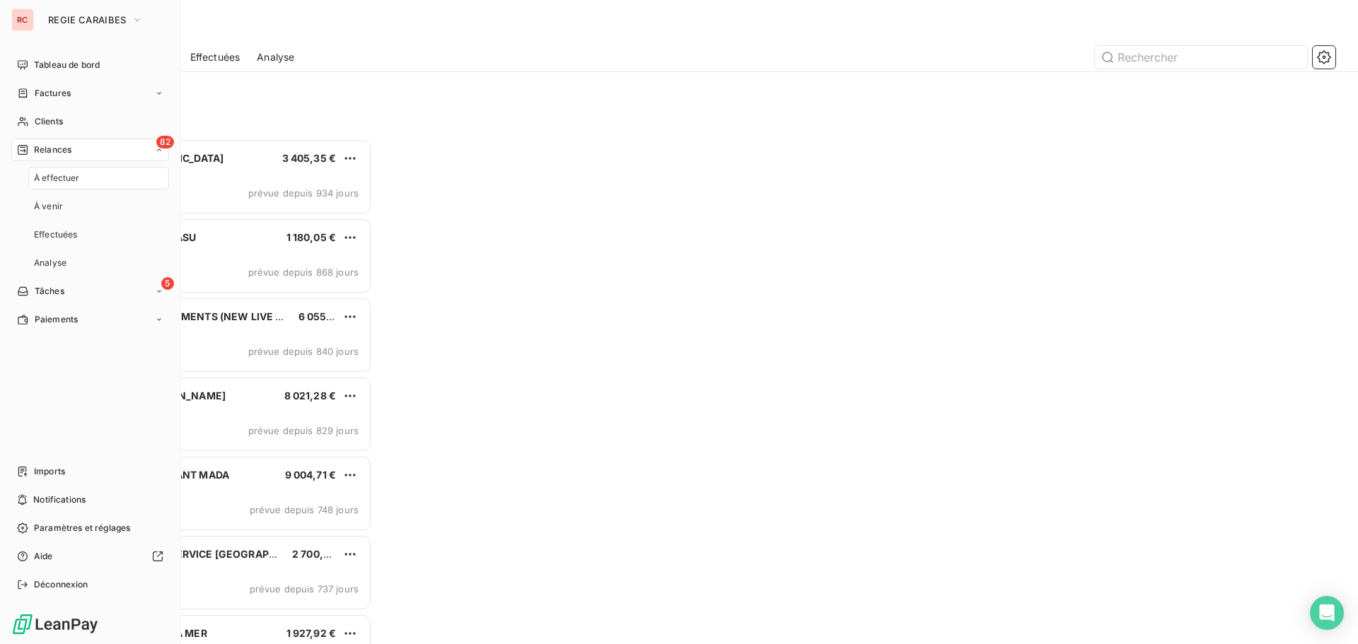
scroll to position [495, 293]
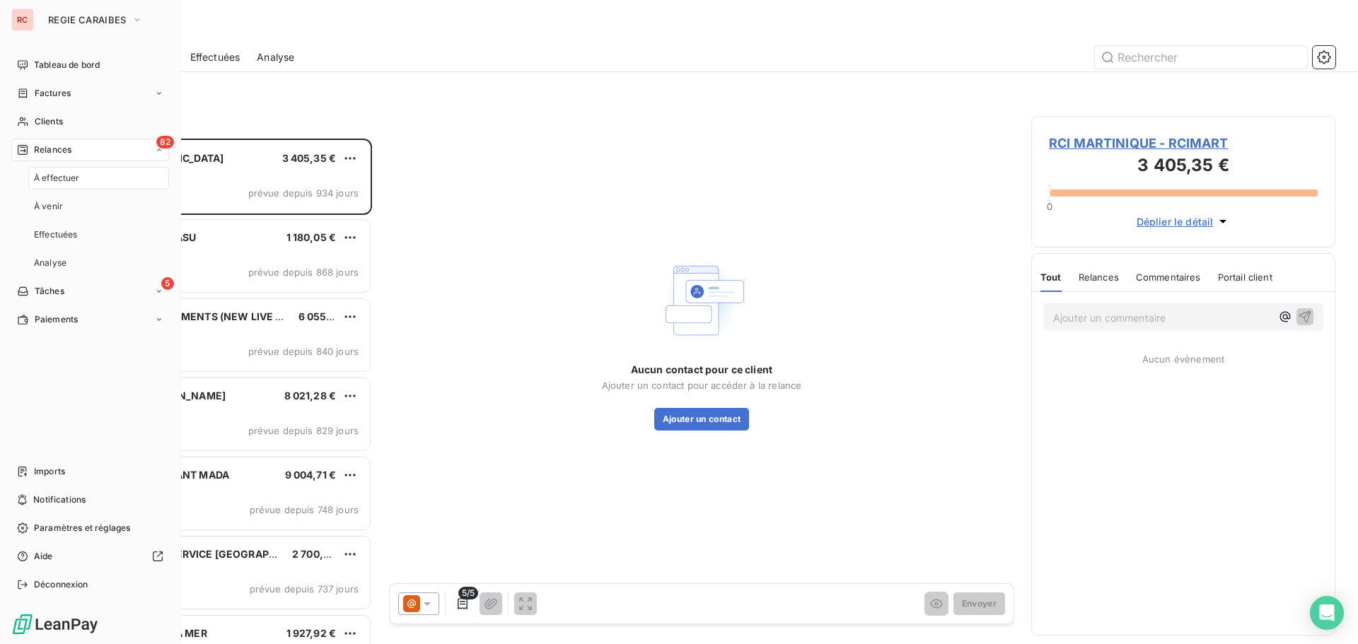
click at [62, 179] on span "À effectuer" at bounding box center [57, 178] width 46 height 13
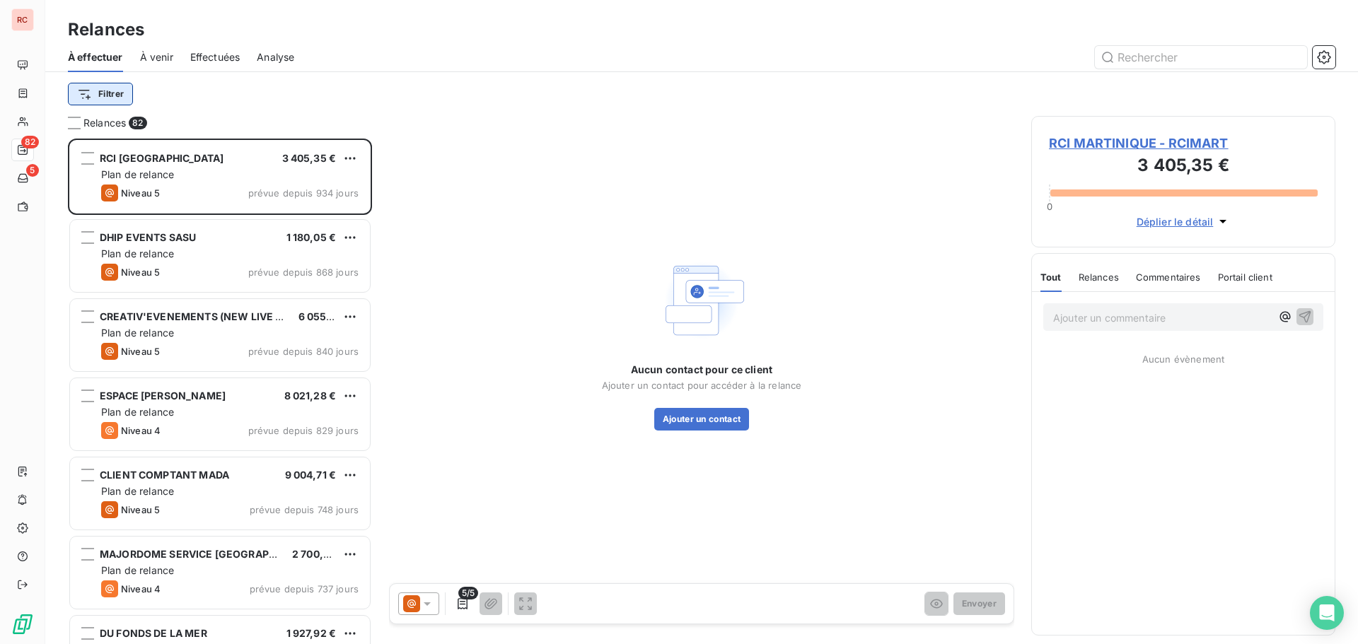
click at [115, 101] on html "RC 82 5 Relances À effectuer À venir Effectuées Analyse Filtrer Relances 82 RCI…" at bounding box center [679, 322] width 1358 height 644
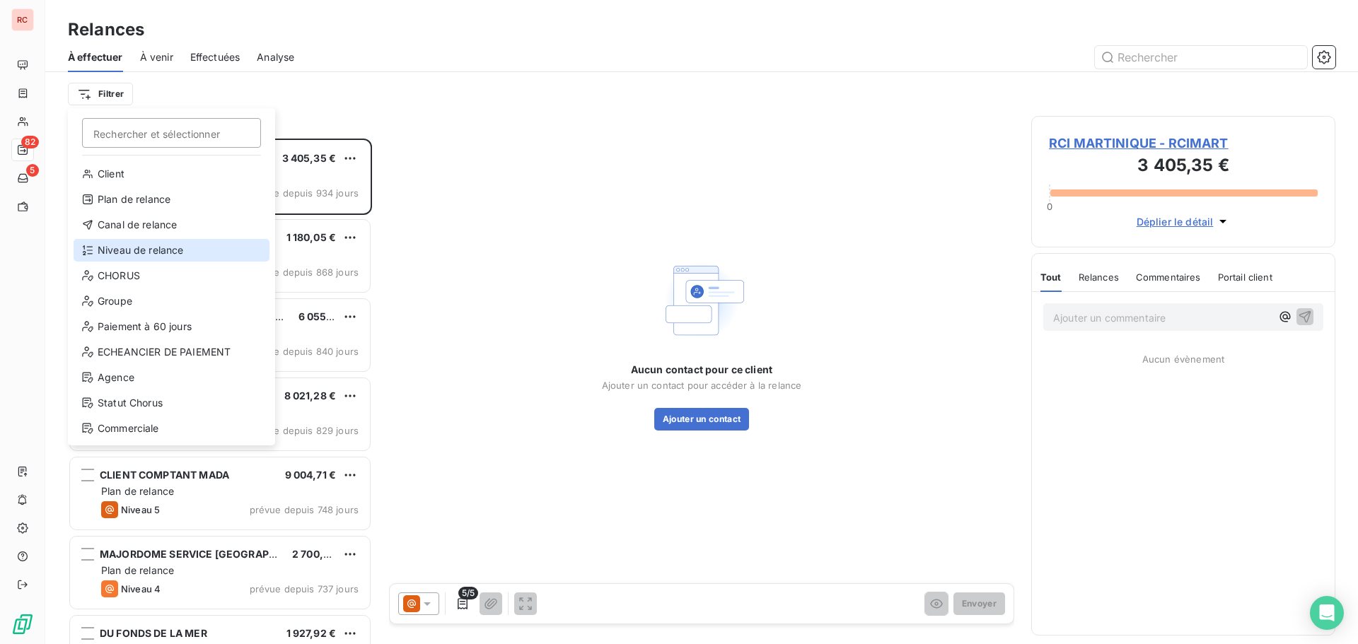
click at [105, 249] on div "Niveau de relance" at bounding box center [172, 250] width 196 height 23
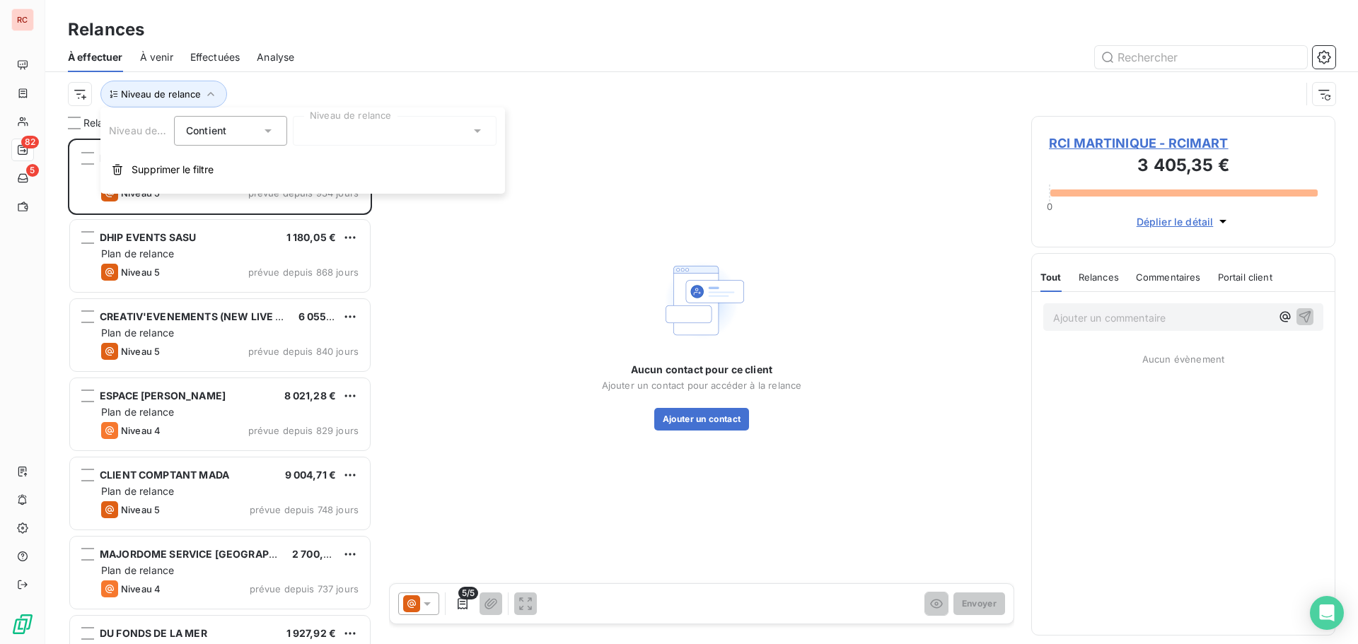
click at [366, 135] on div at bounding box center [395, 131] width 204 height 30
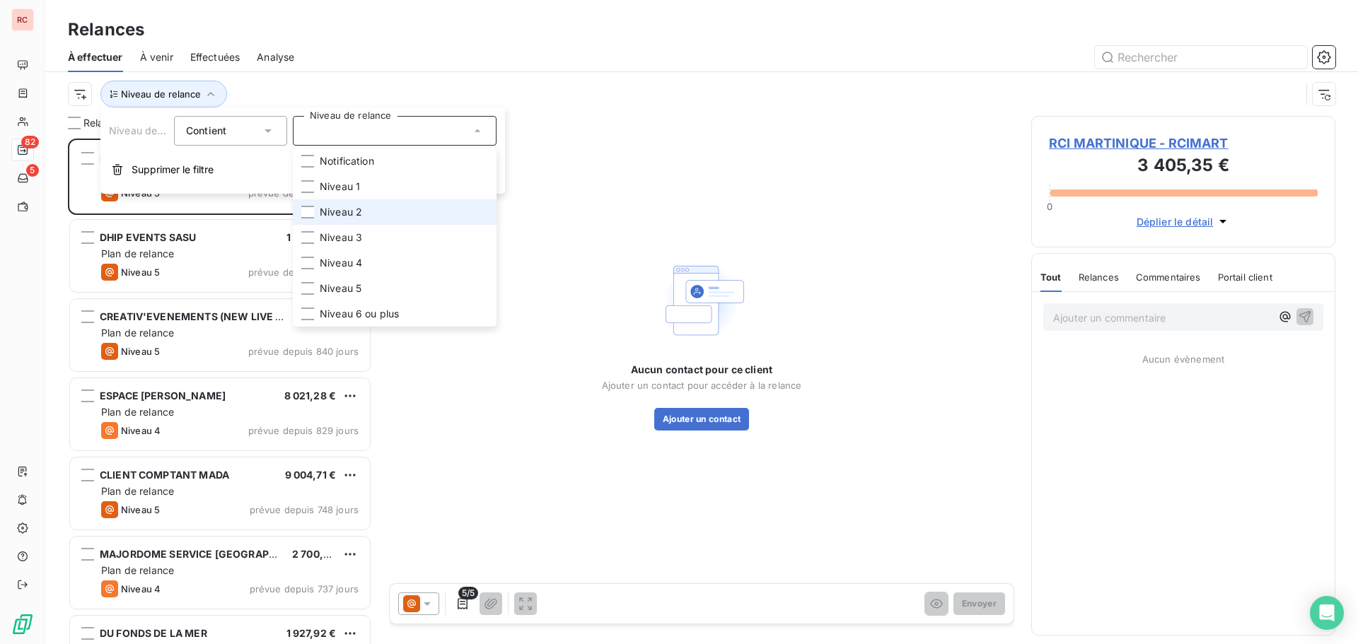
click at [336, 214] on span "Niveau 2" at bounding box center [341, 212] width 42 height 14
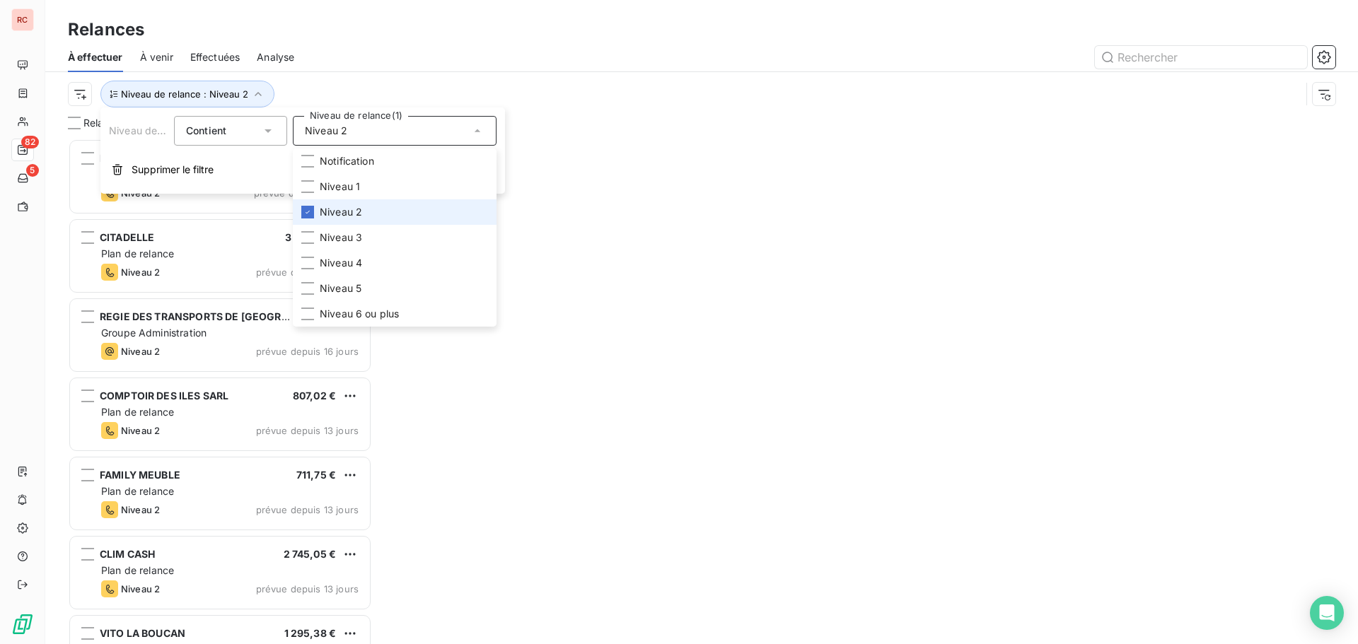
scroll to position [495, 293]
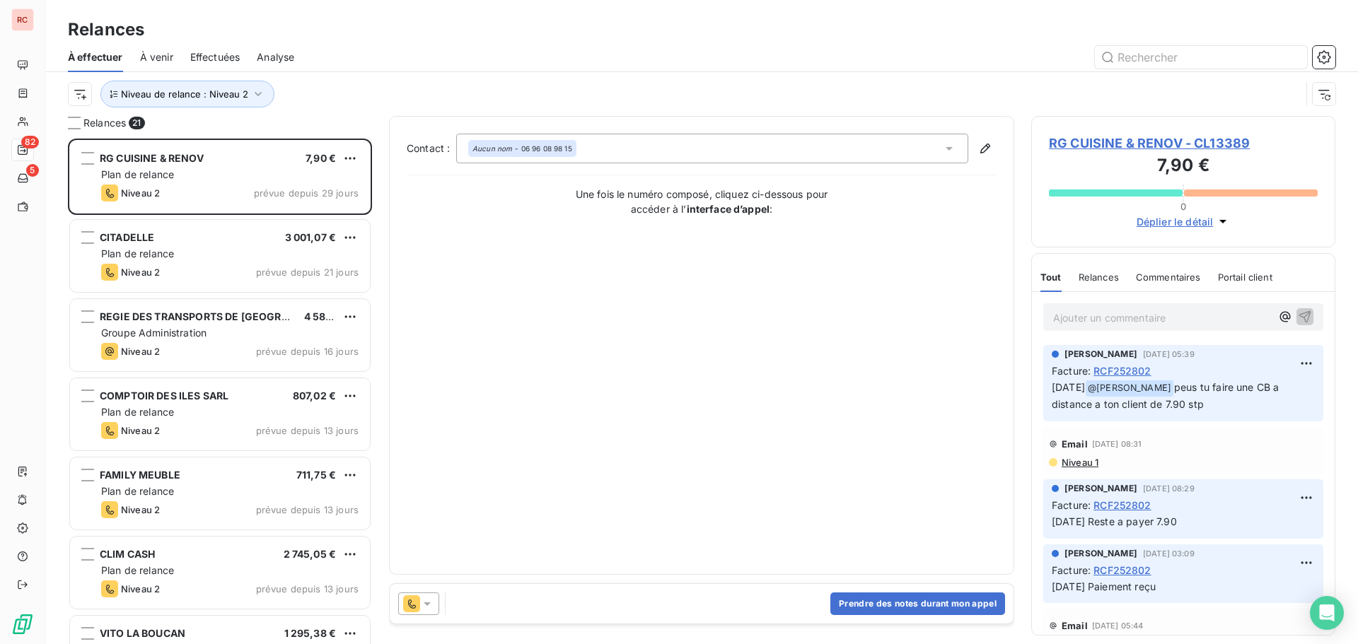
click at [438, 46] on div at bounding box center [823, 57] width 1024 height 23
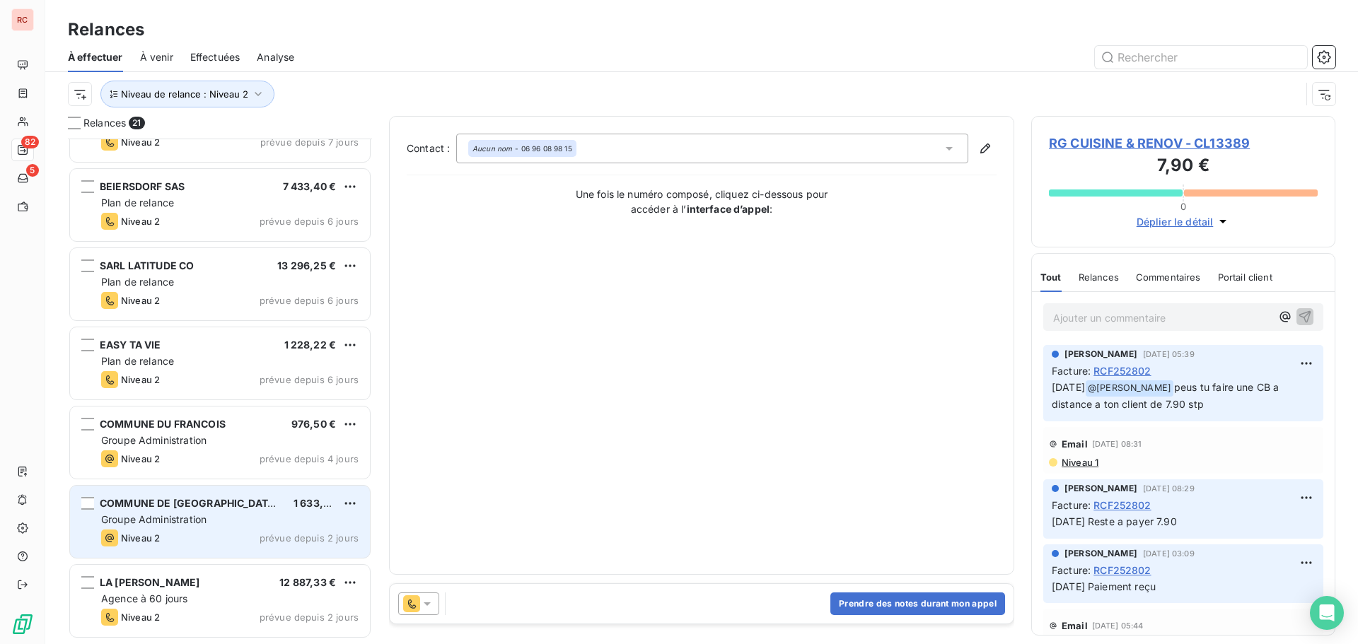
scroll to position [849, 0]
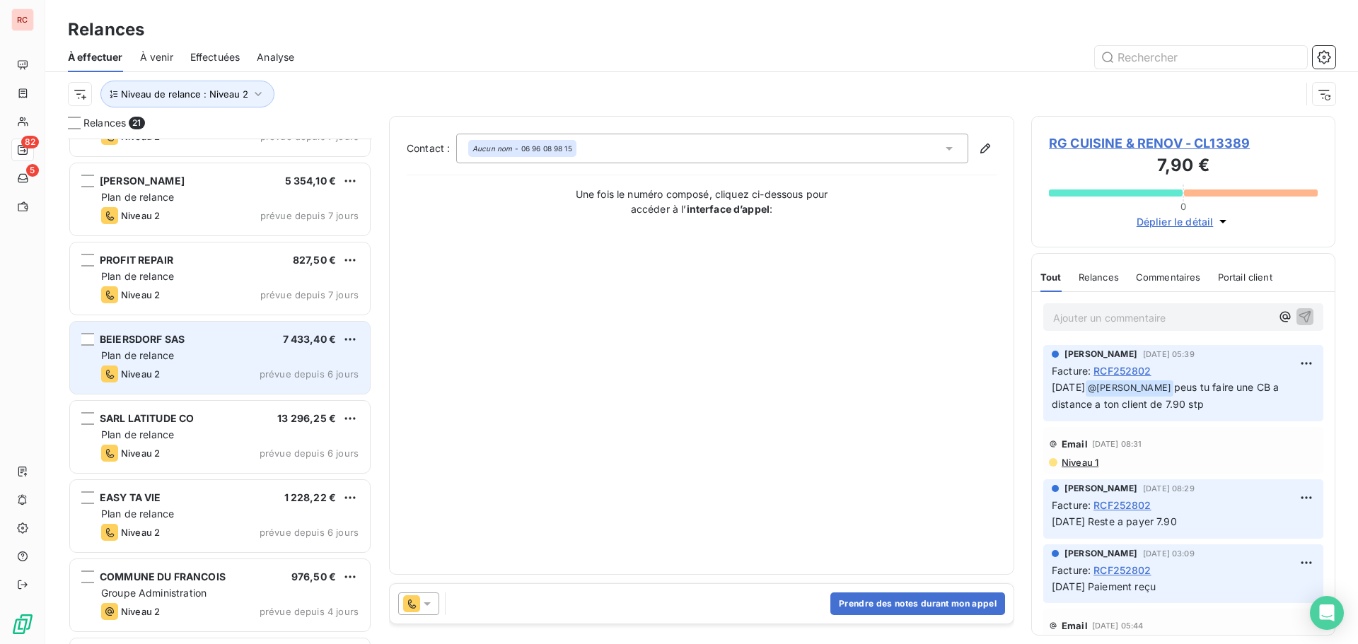
click at [293, 353] on div "Plan de relance" at bounding box center [229, 356] width 257 height 14
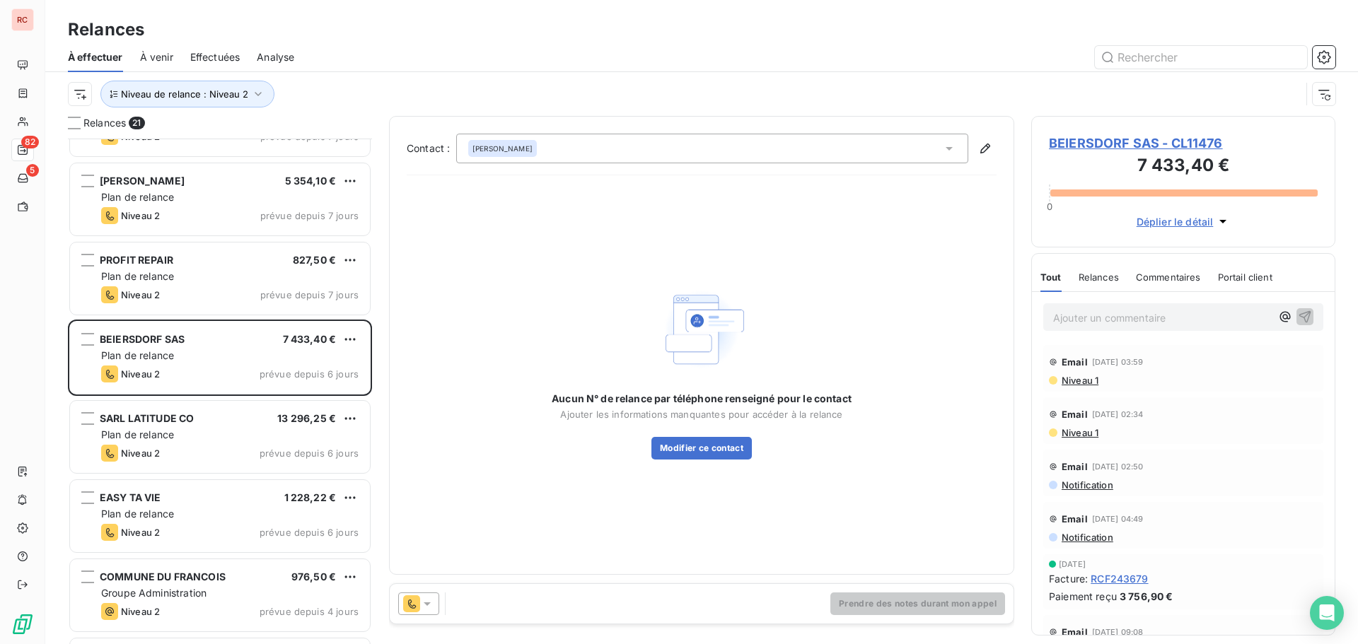
click at [1118, 149] on span "BEIERSDORF SAS - CL11476" at bounding box center [1183, 143] width 269 height 19
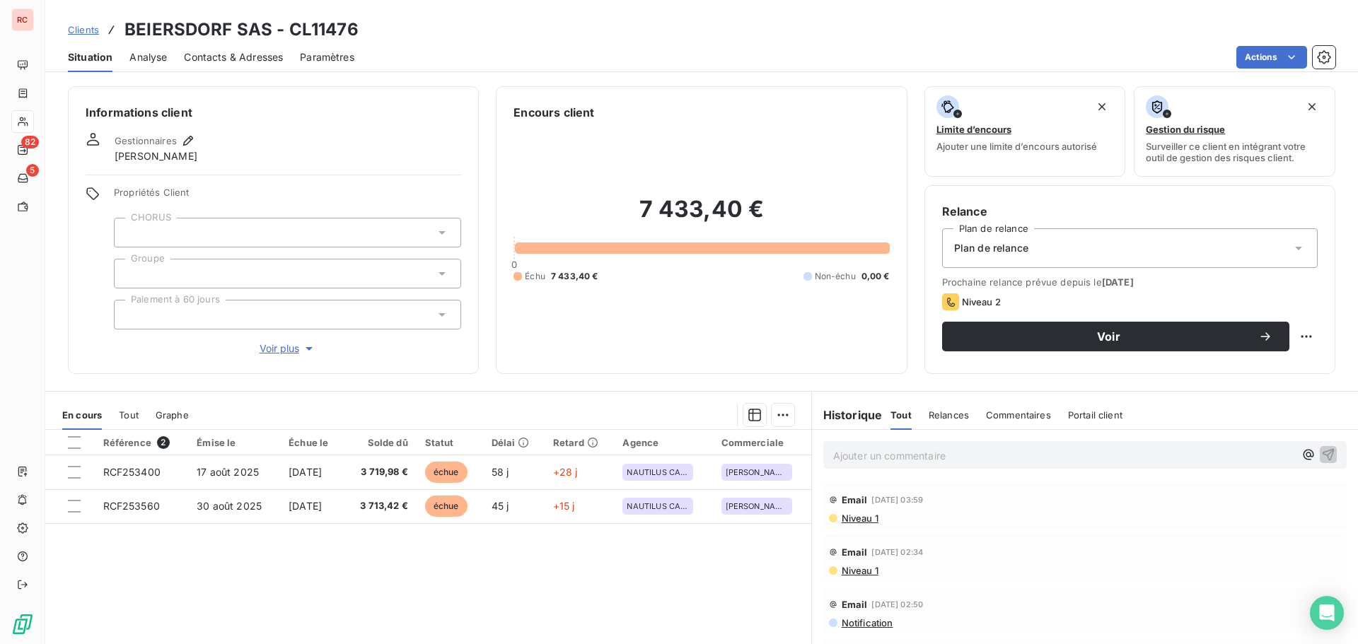
click at [257, 64] on span "Contacts & Adresses" at bounding box center [233, 57] width 99 height 14
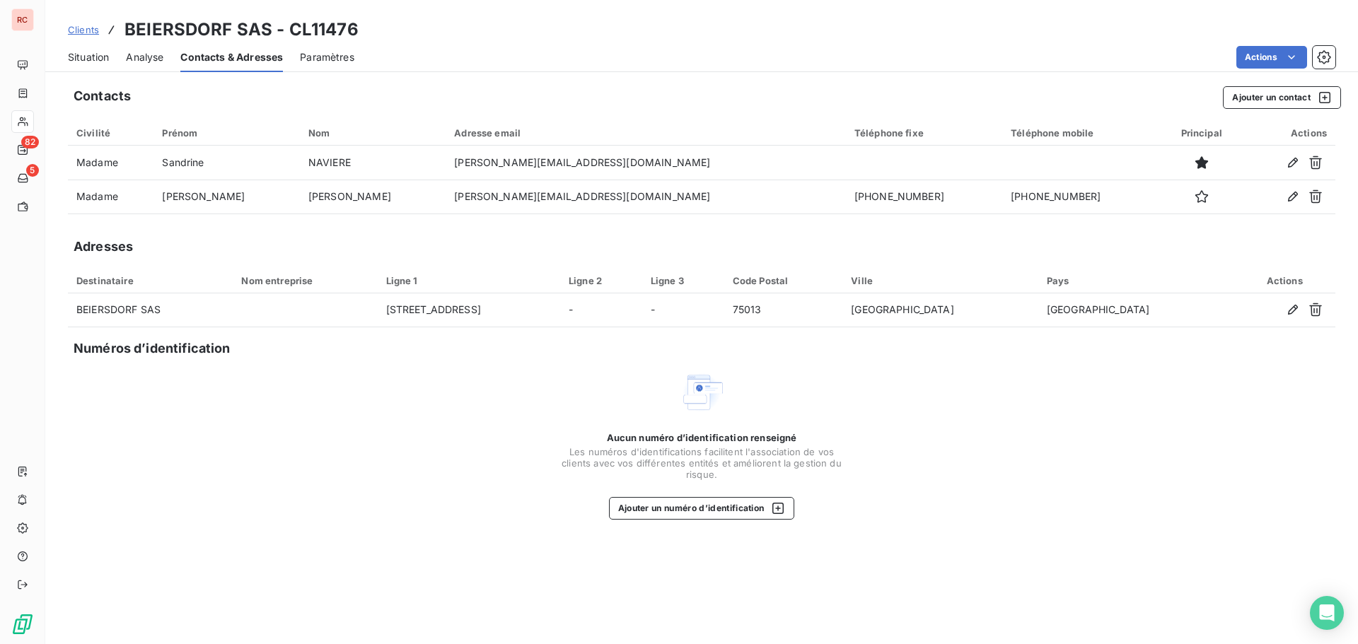
click at [89, 28] on span "Clients" at bounding box center [83, 29] width 31 height 11
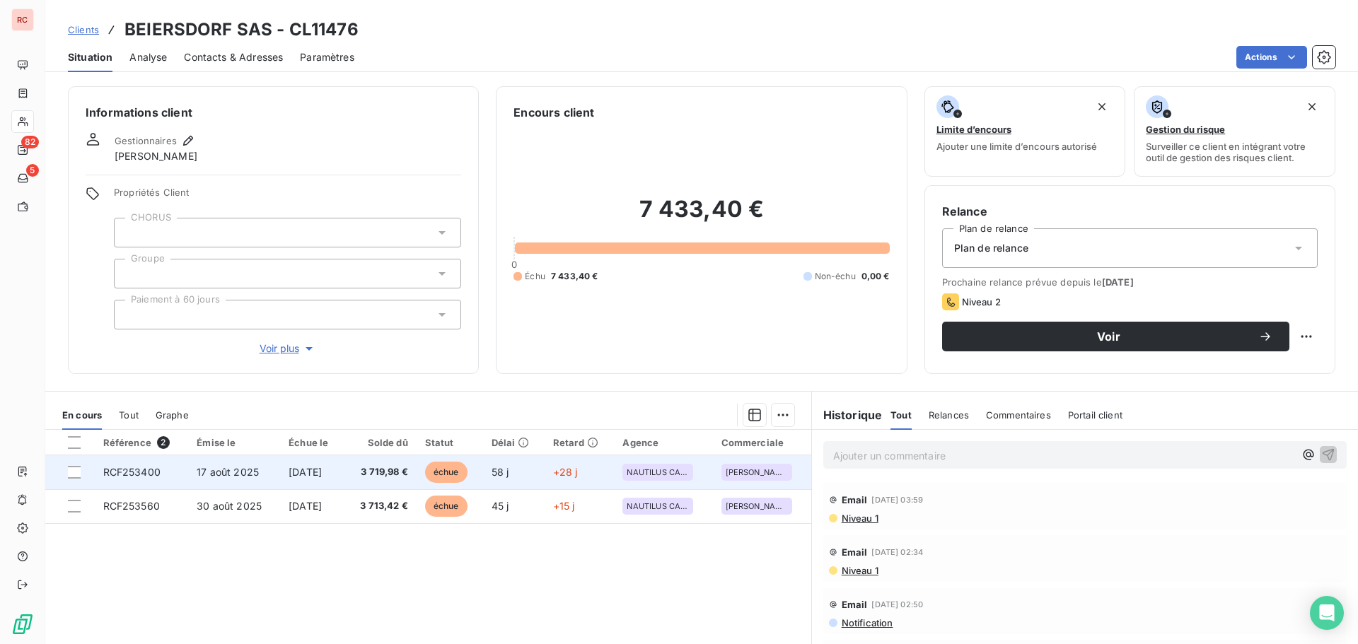
scroll to position [71, 0]
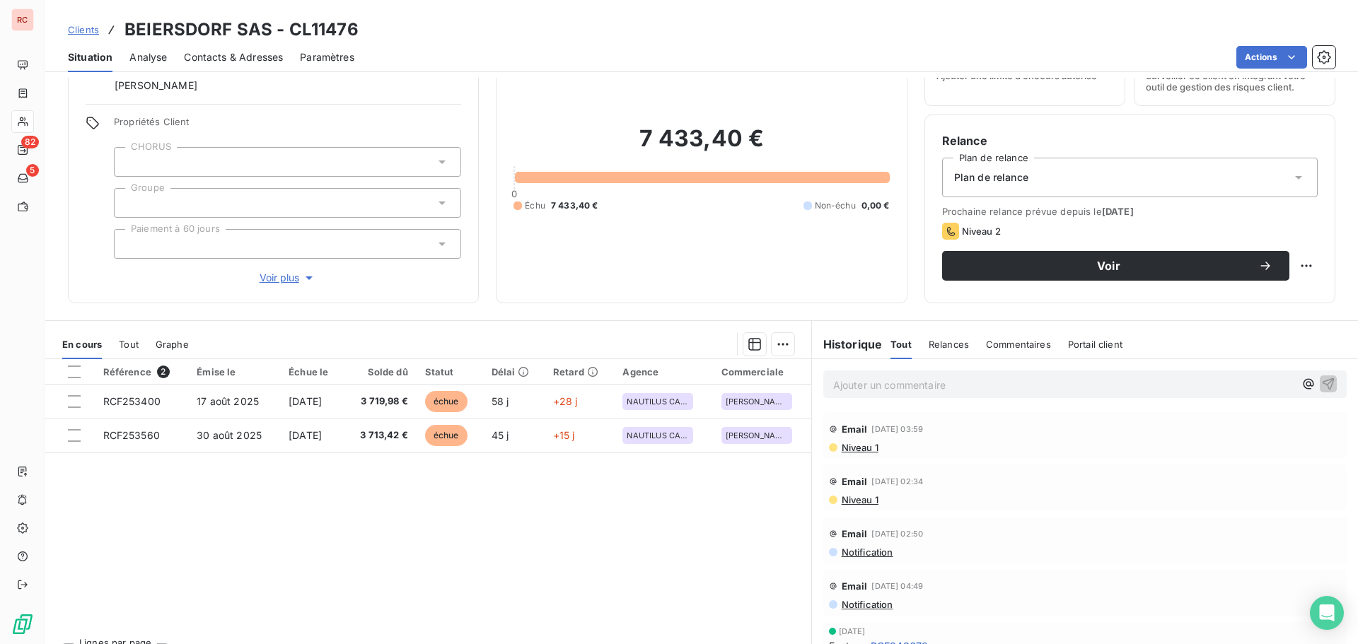
click at [849, 450] on span "Niveau 1" at bounding box center [859, 447] width 38 height 11
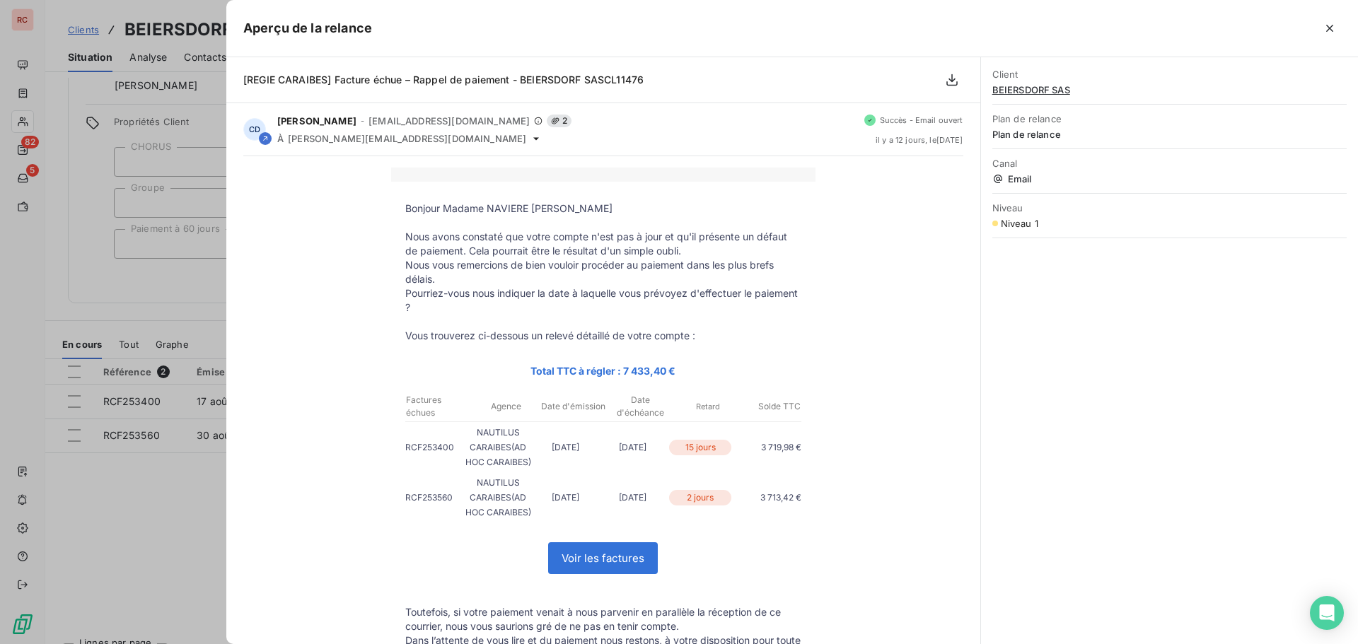
click at [178, 520] on div at bounding box center [679, 322] width 1358 height 644
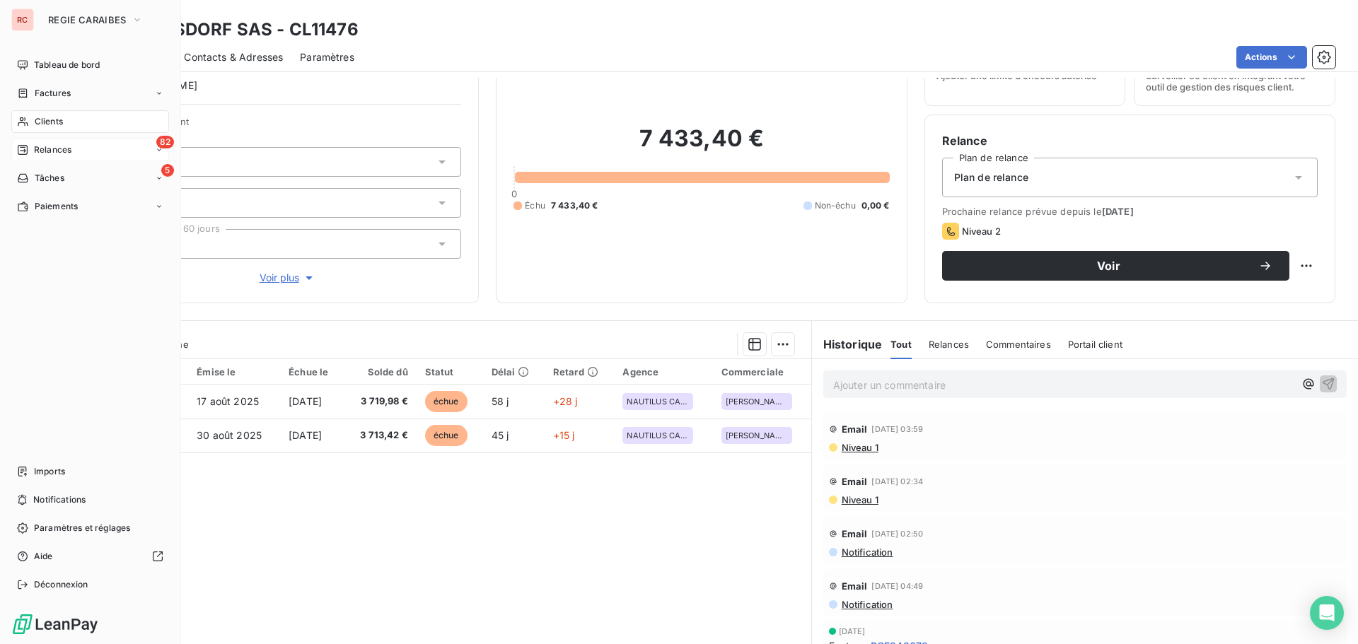
click at [63, 156] on div "82 Relances" at bounding box center [90, 150] width 158 height 23
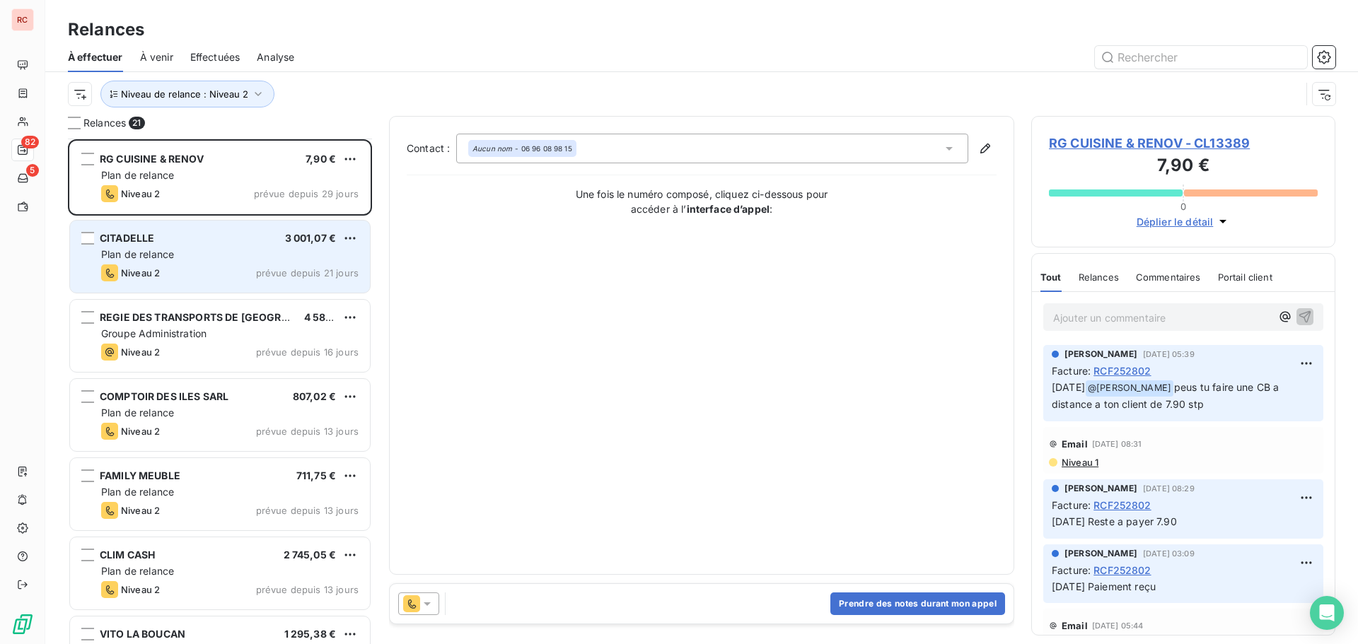
scroll to position [71, 0]
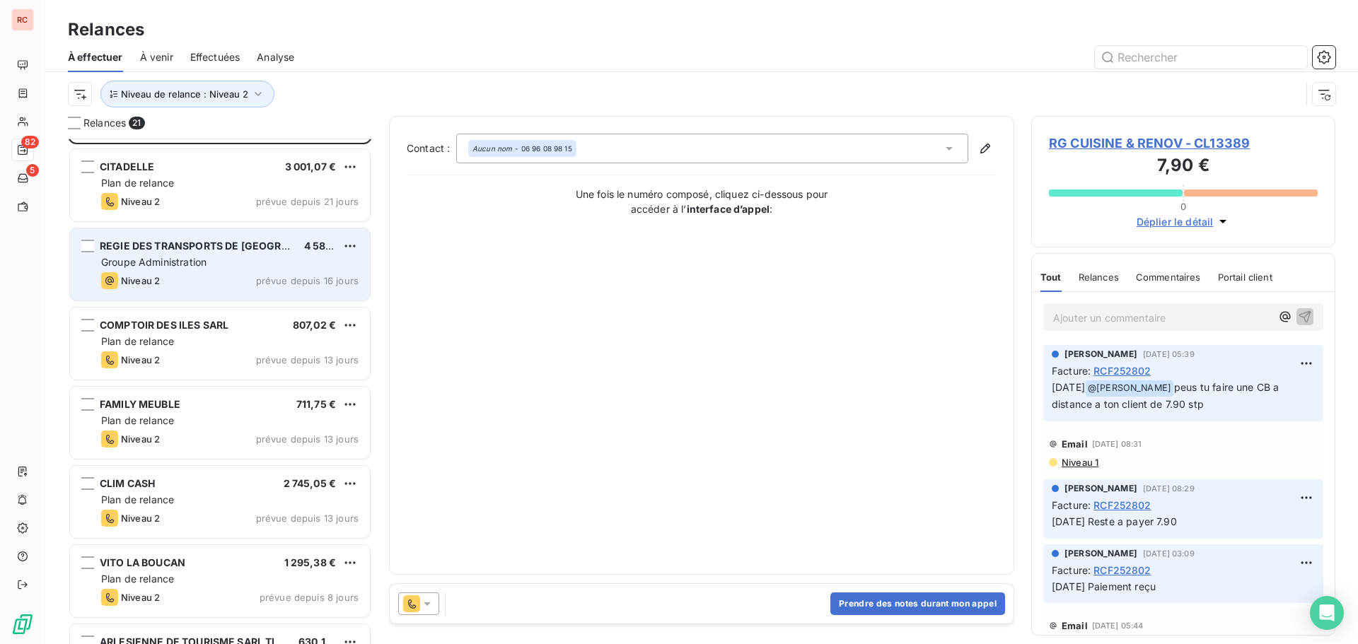
click at [227, 253] on div "REGIE DES TRANSPORTS DE [GEOGRAPHIC_DATA] (RTM) EPIC" at bounding box center [196, 246] width 193 height 14
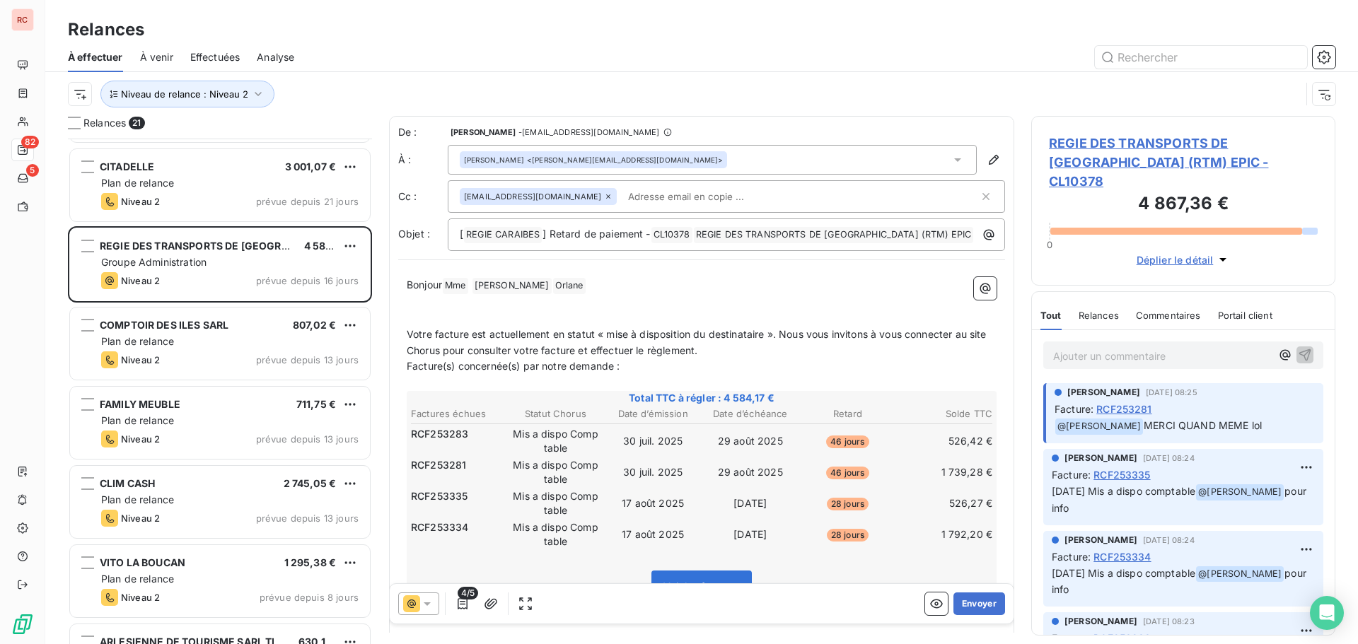
click at [1084, 158] on span "REGIE DES TRANSPORTS DE [GEOGRAPHIC_DATA] (RTM) EPIC - CL10378" at bounding box center [1183, 162] width 269 height 57
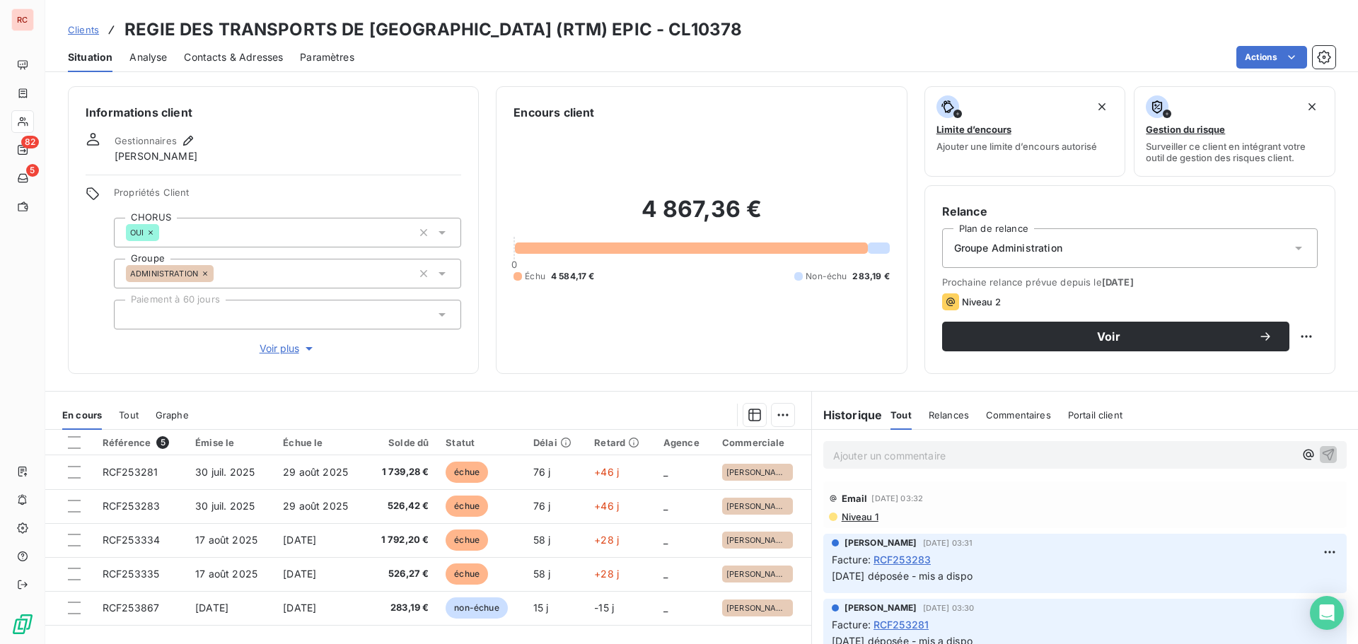
scroll to position [636, 0]
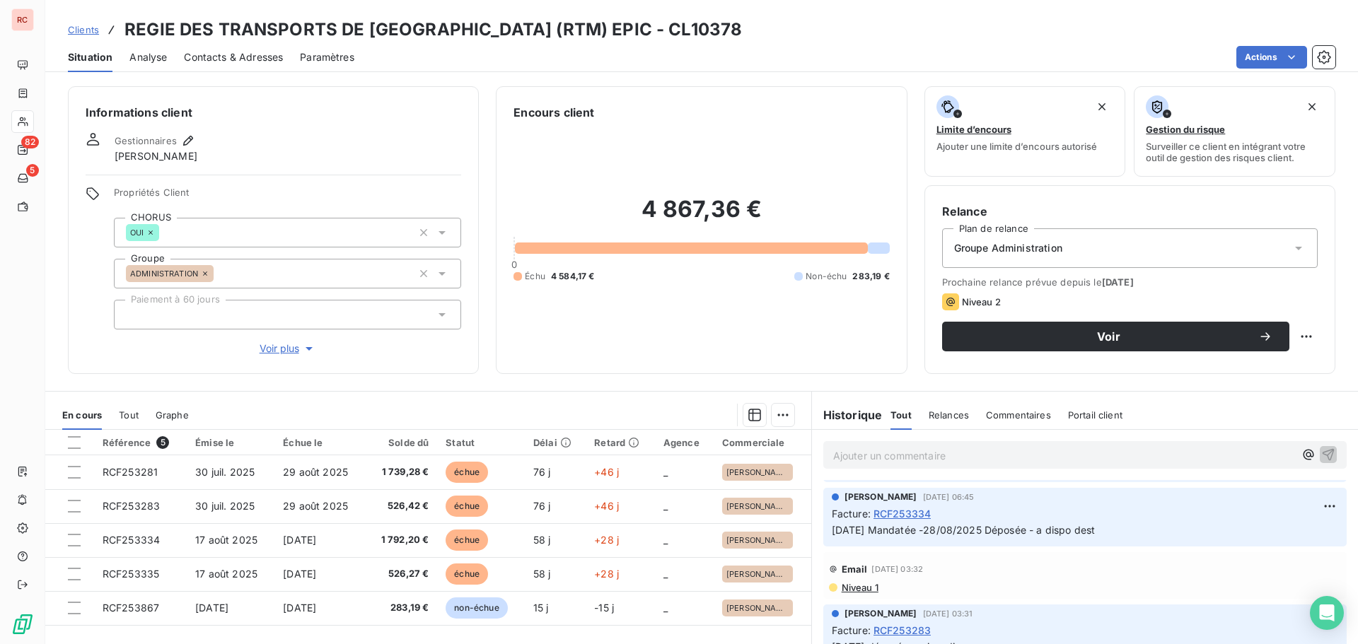
click at [844, 590] on span "Niveau 1" at bounding box center [859, 587] width 38 height 11
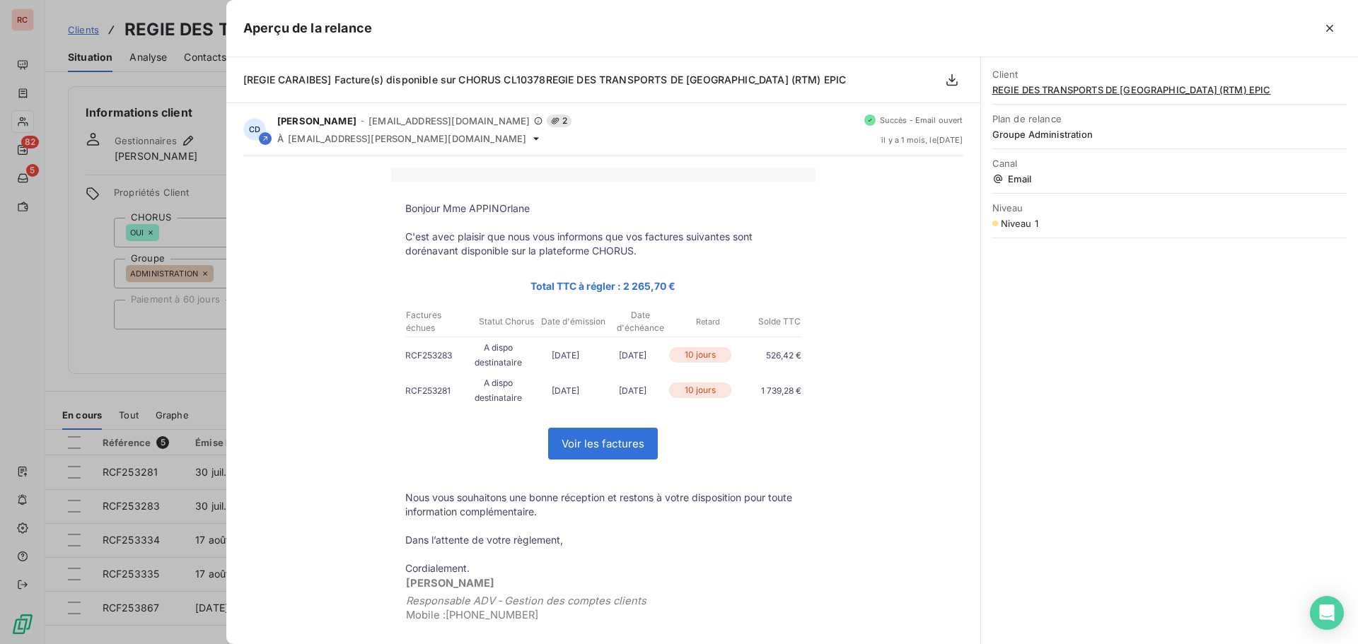
click at [62, 378] on div at bounding box center [679, 322] width 1358 height 644
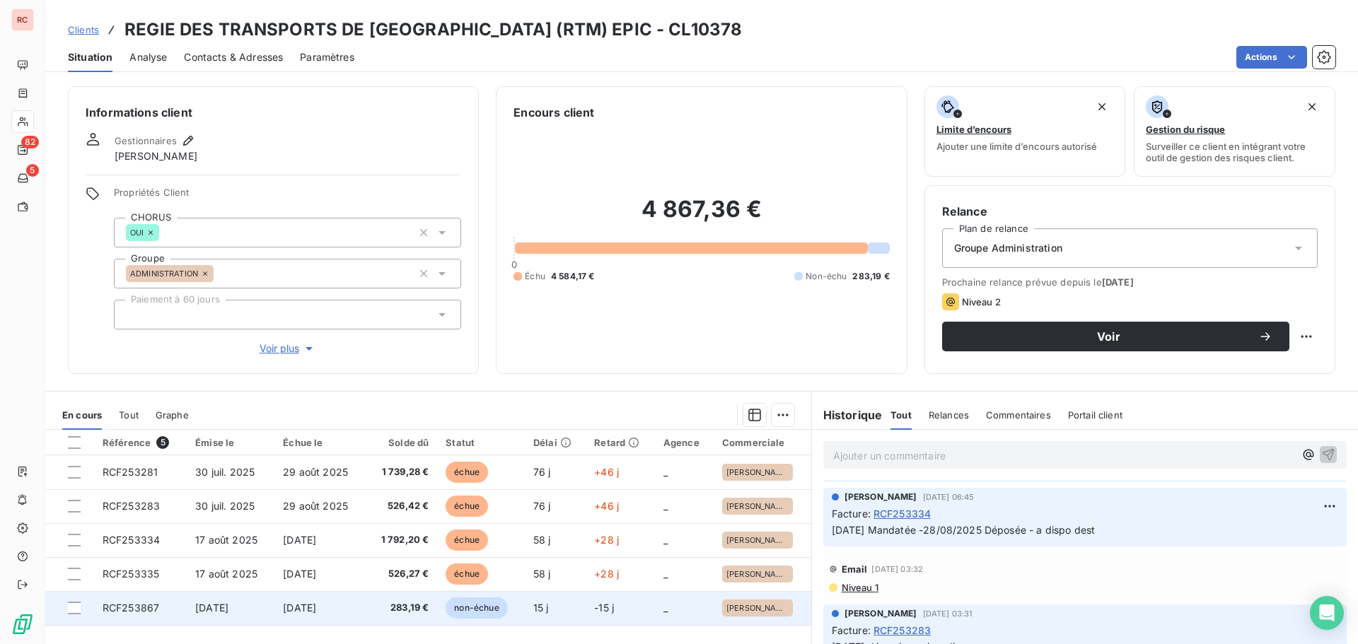
click at [381, 614] on span "283,19 €" at bounding box center [401, 608] width 55 height 14
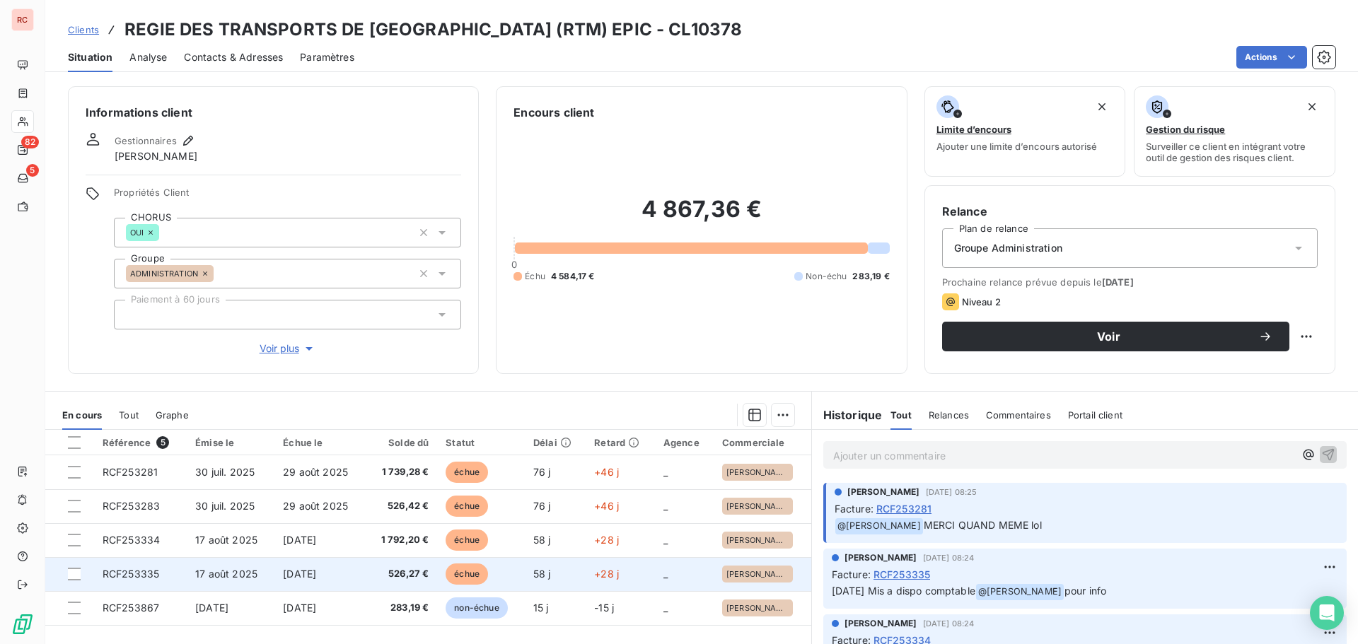
click at [388, 574] on span "526,27 €" at bounding box center [401, 574] width 55 height 14
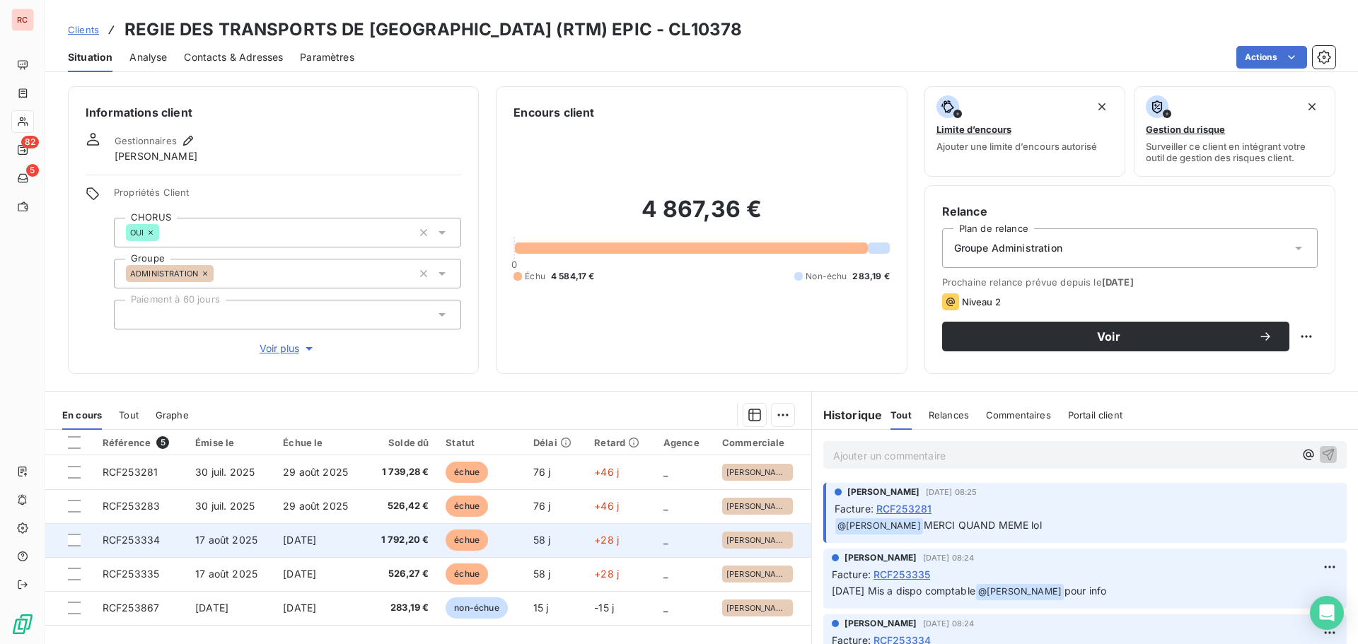
click at [250, 550] on td "17 août 2025" at bounding box center [231, 540] width 88 height 34
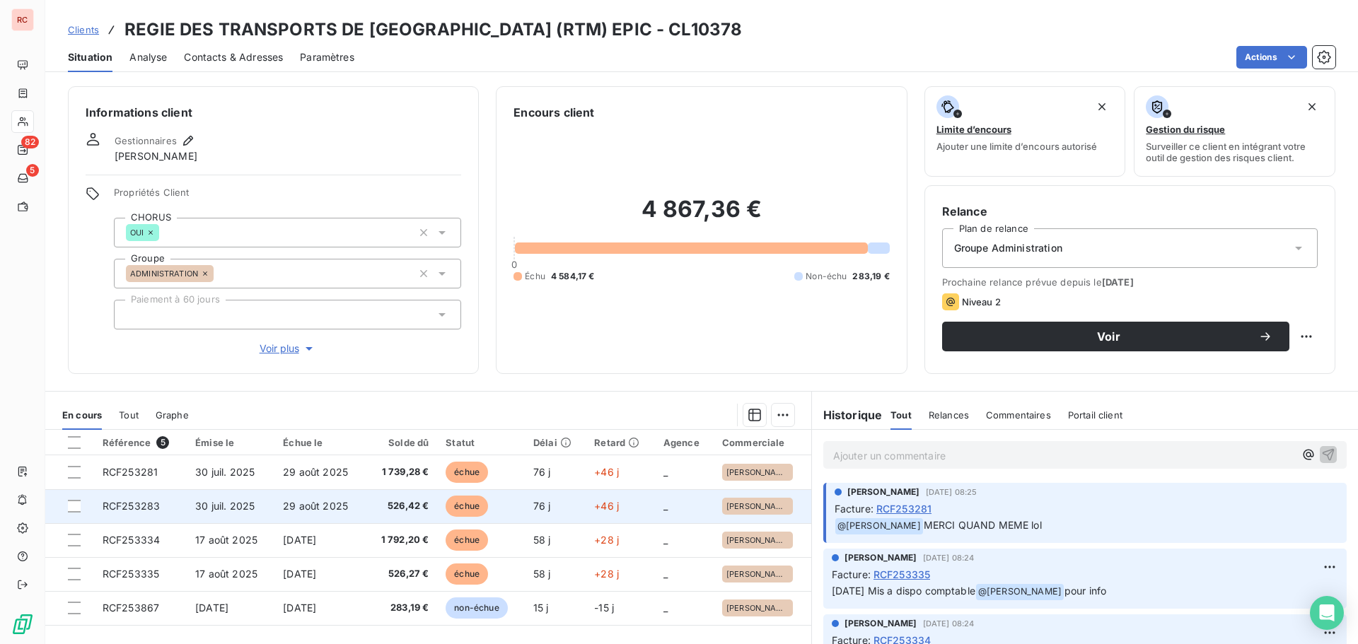
click at [262, 518] on td "30 juil. 2025" at bounding box center [231, 506] width 88 height 34
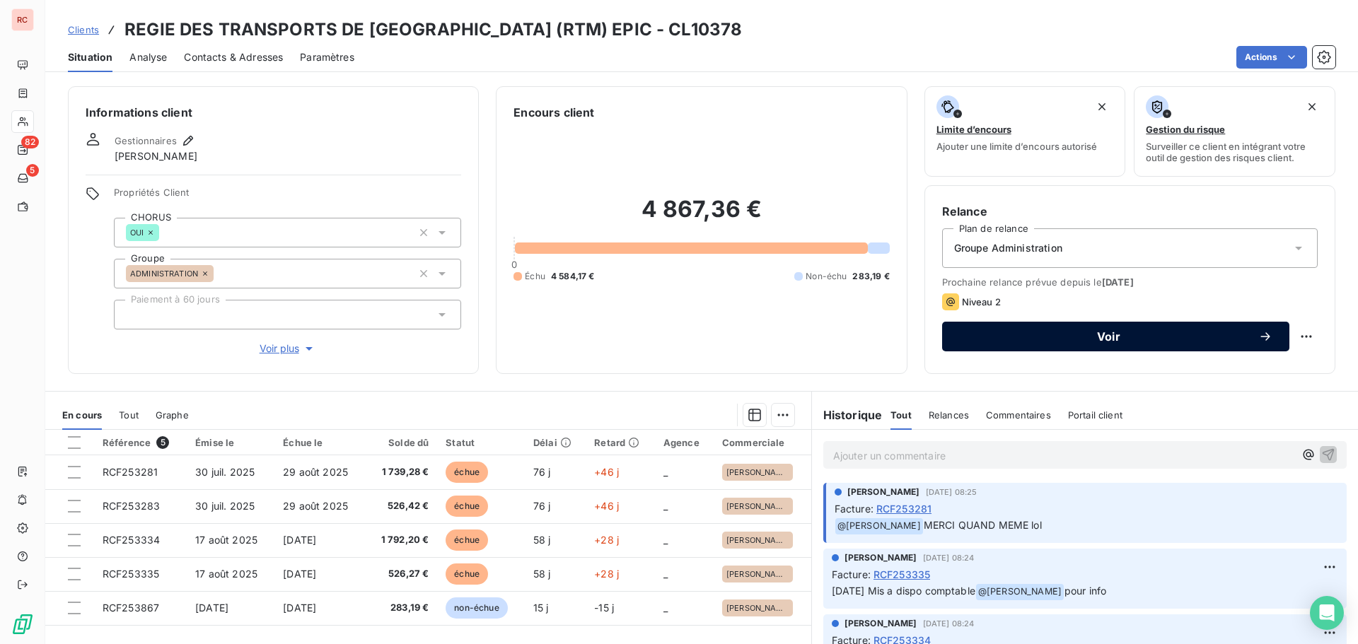
click at [1090, 335] on span "Voir" at bounding box center [1108, 336] width 299 height 11
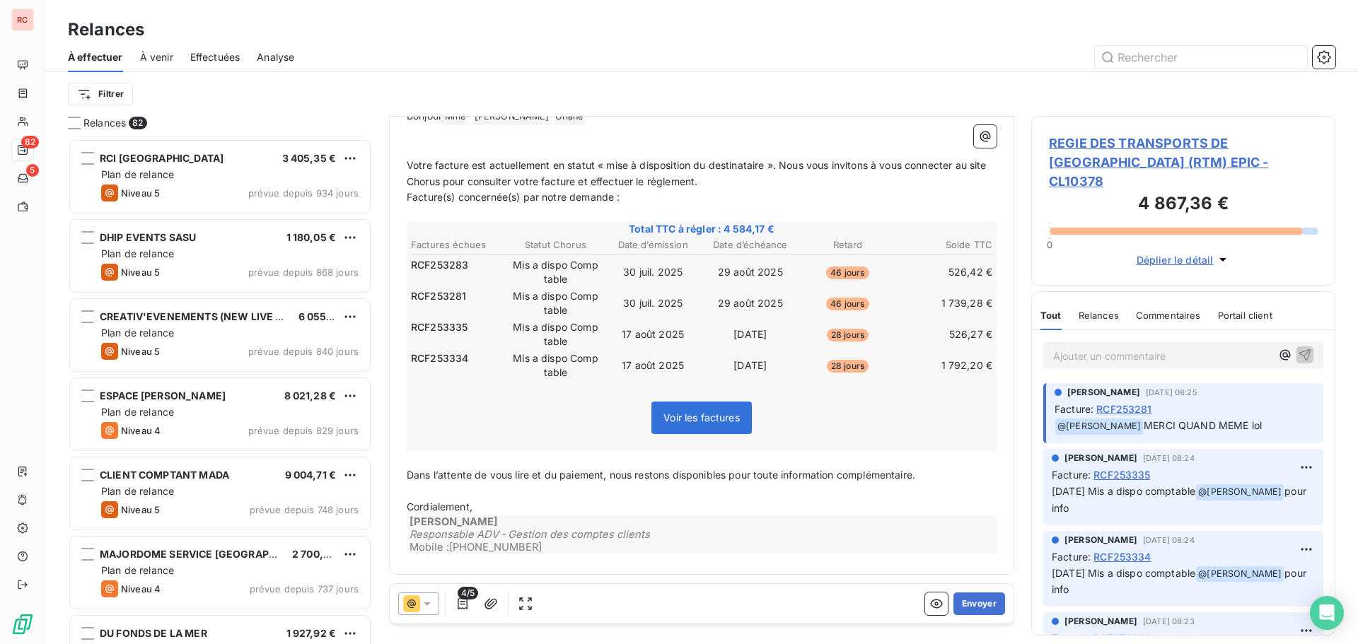
scroll to position [28, 0]
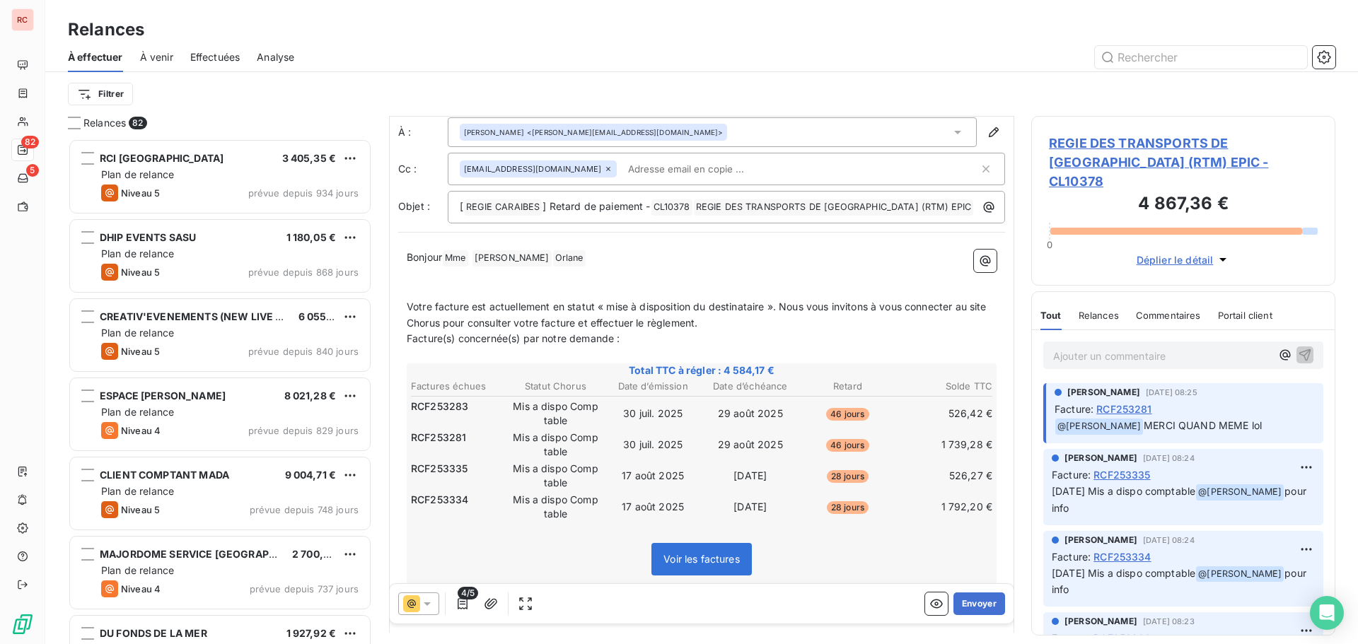
click at [1106, 141] on span "REGIE DES TRANSPORTS DE [GEOGRAPHIC_DATA] (RTM) EPIC - CL10378" at bounding box center [1183, 162] width 269 height 57
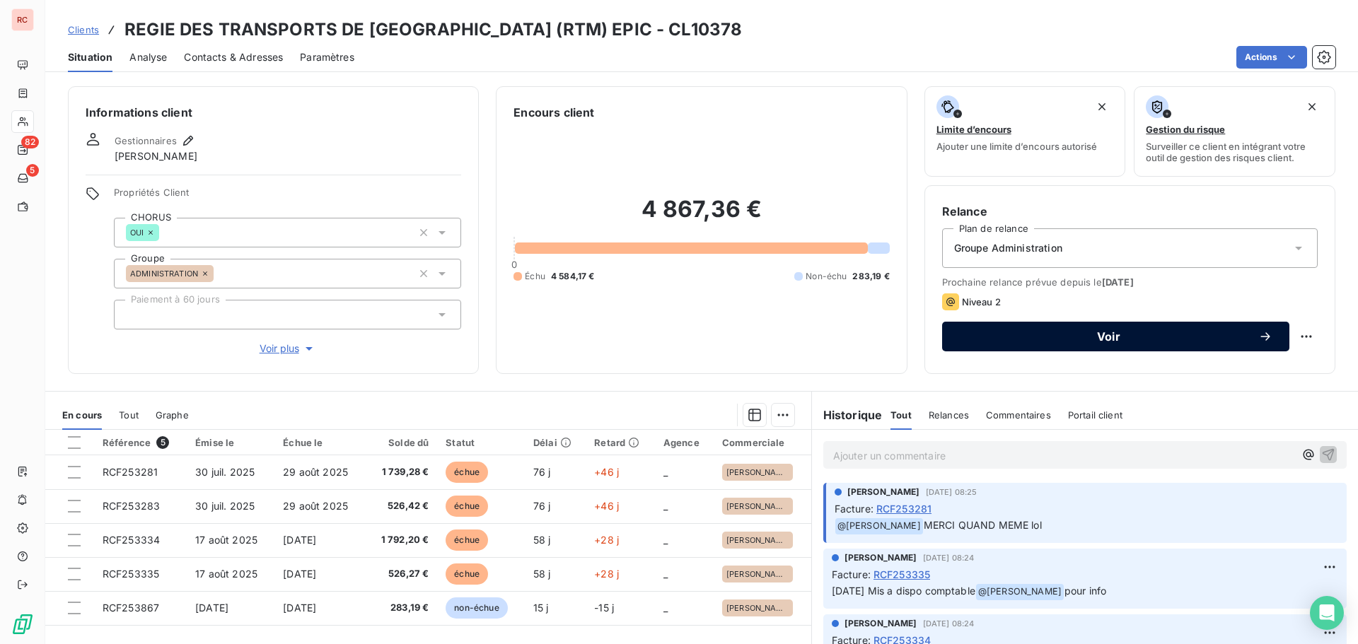
click at [1049, 331] on span "Voir" at bounding box center [1108, 336] width 299 height 11
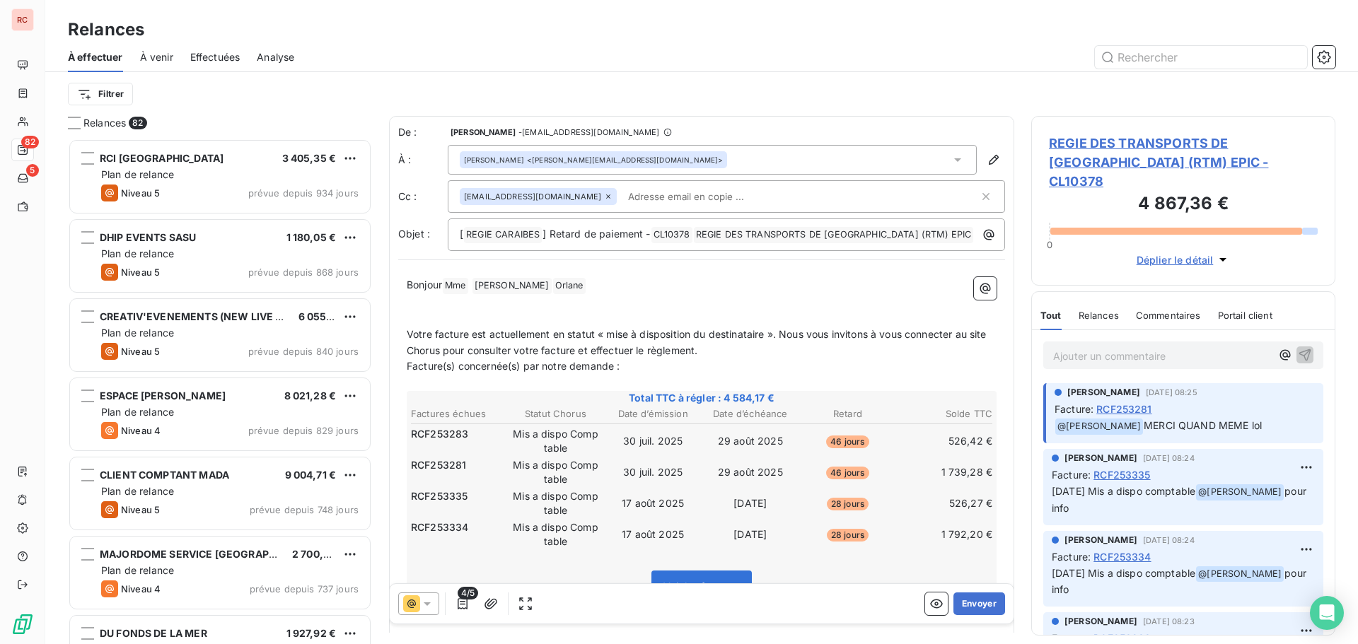
scroll to position [495, 293]
drag, startPoint x: 432, startPoint y: 336, endPoint x: 419, endPoint y: 335, distance: 13.5
click at [419, 335] on span "Votre facture est actuellement en statut « mise à disposition du destinataire »…" at bounding box center [698, 342] width 583 height 28
click at [461, 337] on span "VoS facture est actuellement en statut « mise à disposition du destinataire ». …" at bounding box center [695, 342] width 576 height 28
click at [425, 331] on span "VoS facture est actuellement en statut « mise à disposition du destinataire ». …" at bounding box center [695, 342] width 576 height 28
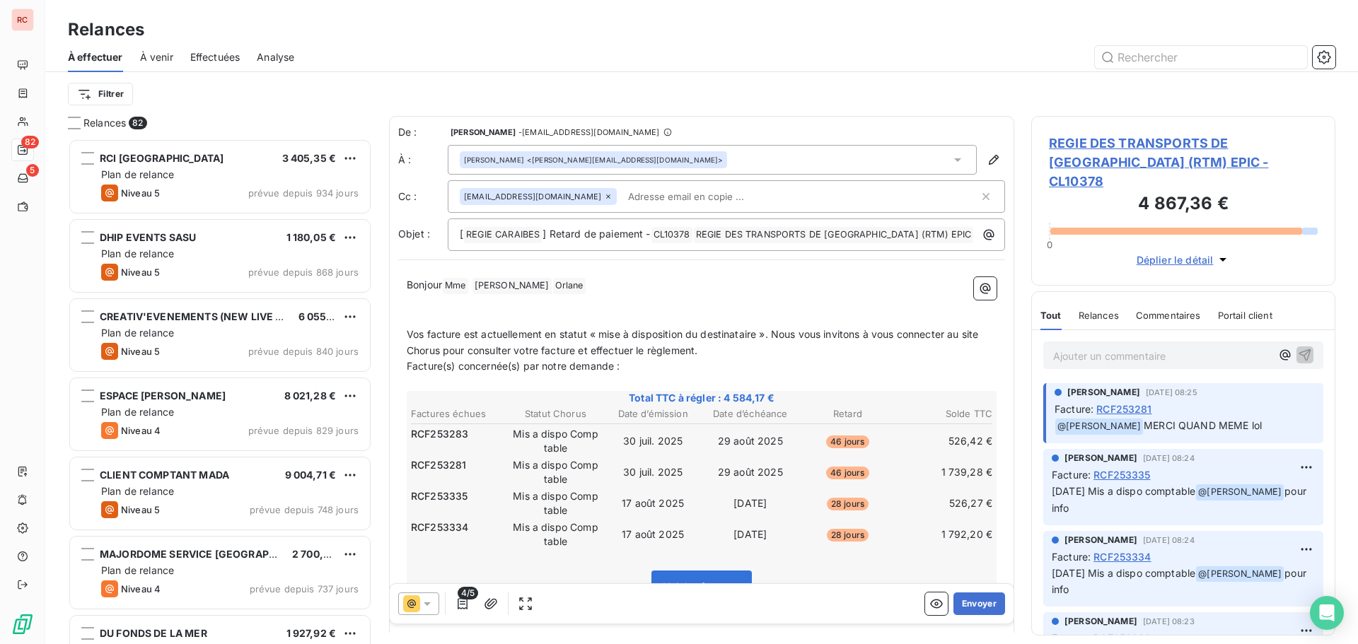
click at [460, 339] on span "Vos facture est actuellement en statut « mise à disposition du destinataire ». …" at bounding box center [694, 342] width 574 height 28
drag, startPoint x: 485, startPoint y: 336, endPoint x: 469, endPoint y: 331, distance: 17.0
click at [469, 331] on span "Vos factures est actuellement en statut « mise à disposition du destinataire ».…" at bounding box center [697, 342] width 580 height 28
drag, startPoint x: 769, startPoint y: 334, endPoint x: 699, endPoint y: 332, distance: 70.0
click at [699, 332] on span "Vos factures sont actuellement en statut « mise à disposition du destinataire »…" at bounding box center [700, 342] width 586 height 28
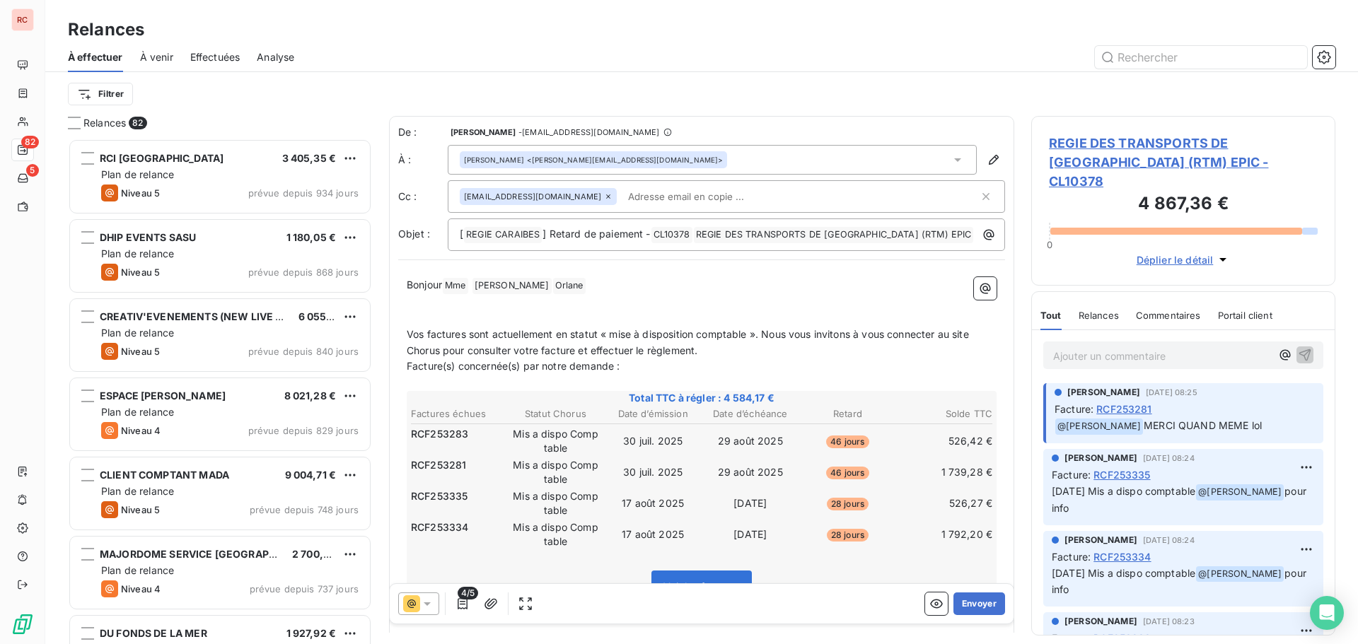
drag, startPoint x: 761, startPoint y: 332, endPoint x: 801, endPoint y: 344, distance: 41.4
click at [801, 344] on p "Vos factures sont actuellement en statut « mise à disposition comptable ». Nous…" at bounding box center [702, 343] width 590 height 33
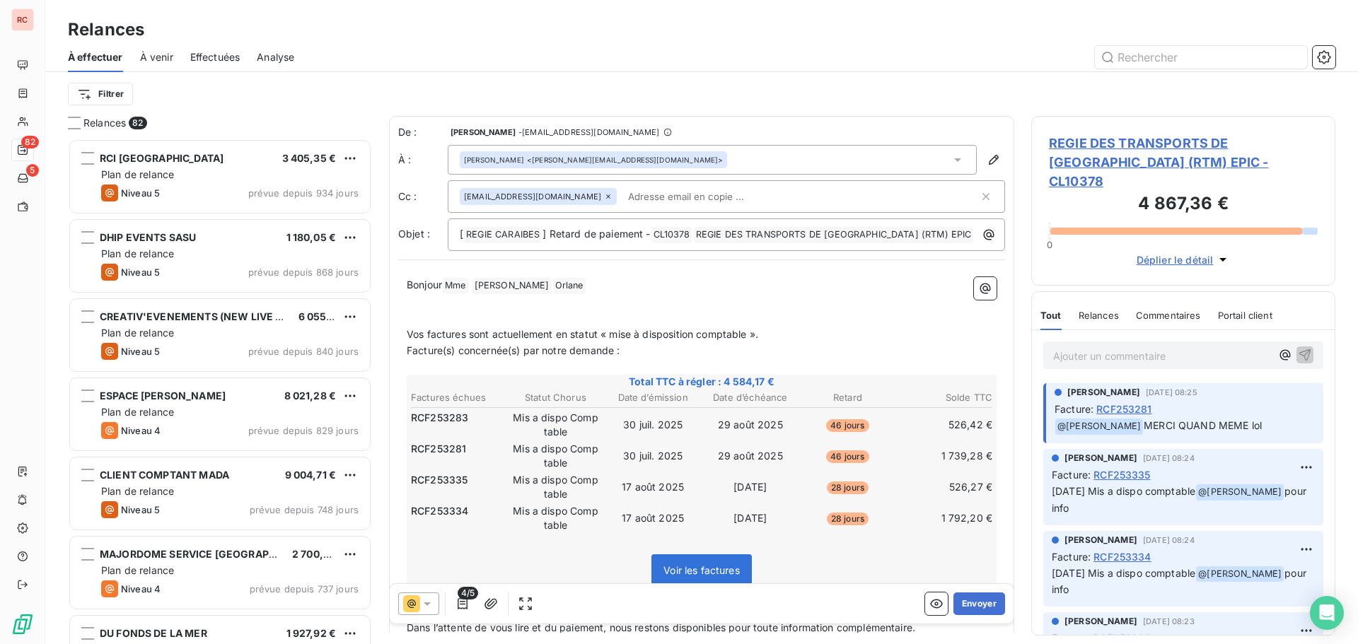
click at [801, 343] on p "Facture(s) concernée(s) par notre demande :" at bounding box center [702, 351] width 590 height 16
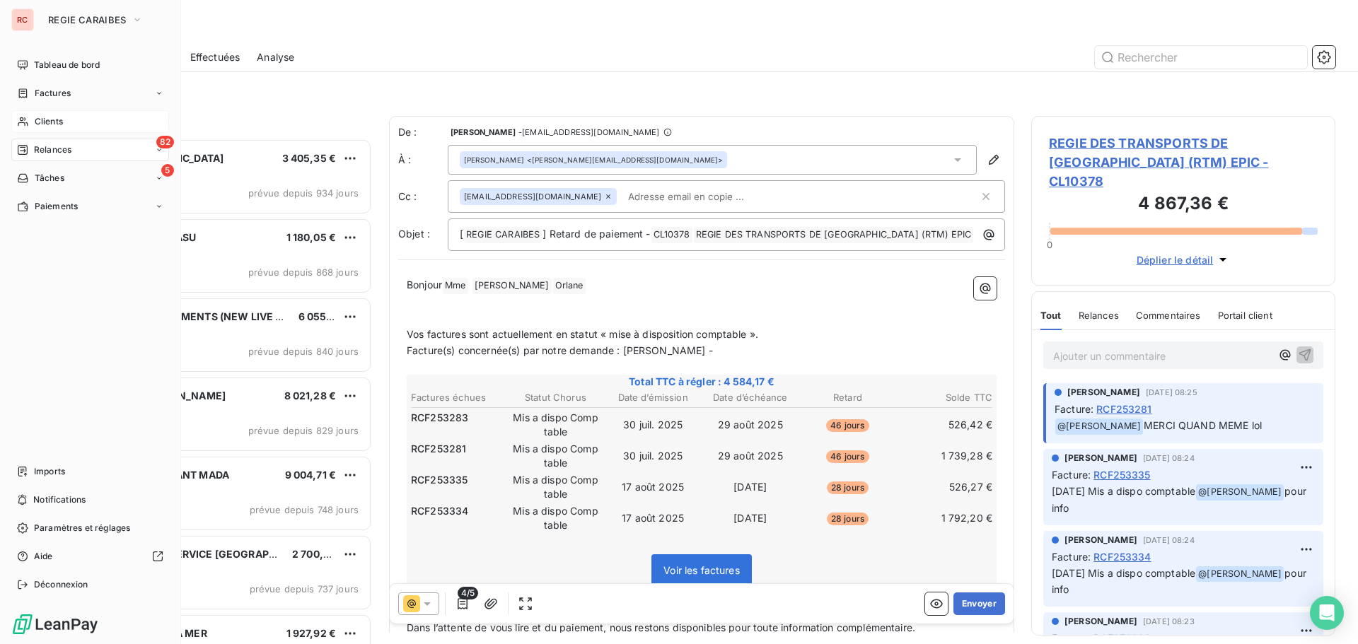
click at [39, 120] on span "Clients" at bounding box center [49, 121] width 28 height 13
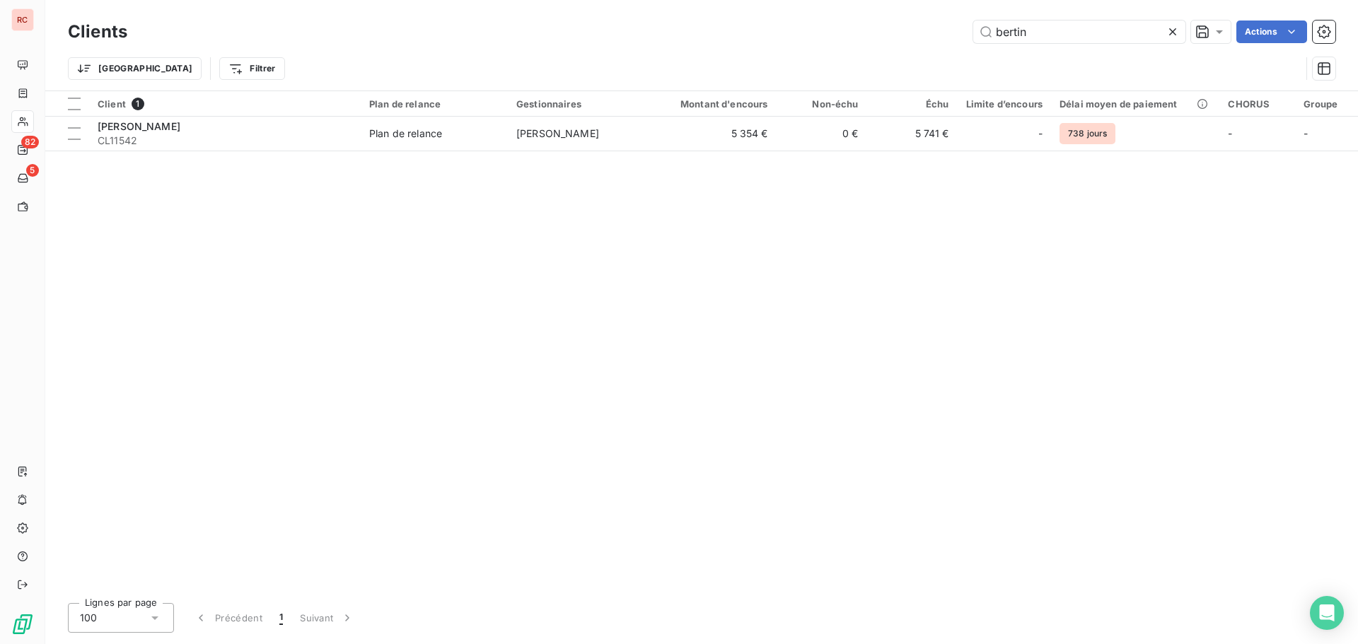
drag, startPoint x: 1071, startPoint y: 28, endPoint x: 900, endPoint y: 39, distance: 171.5
click at [911, 46] on div "Clients bertin Actions" at bounding box center [701, 32] width 1267 height 30
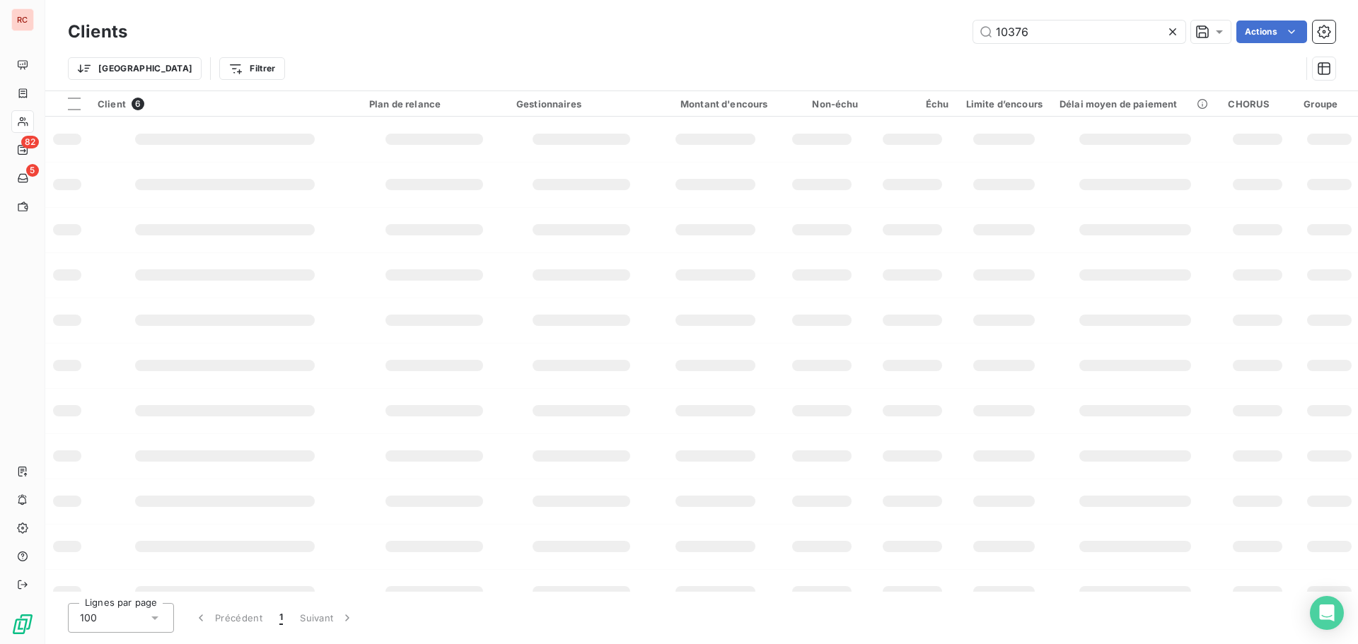
type input "10376"
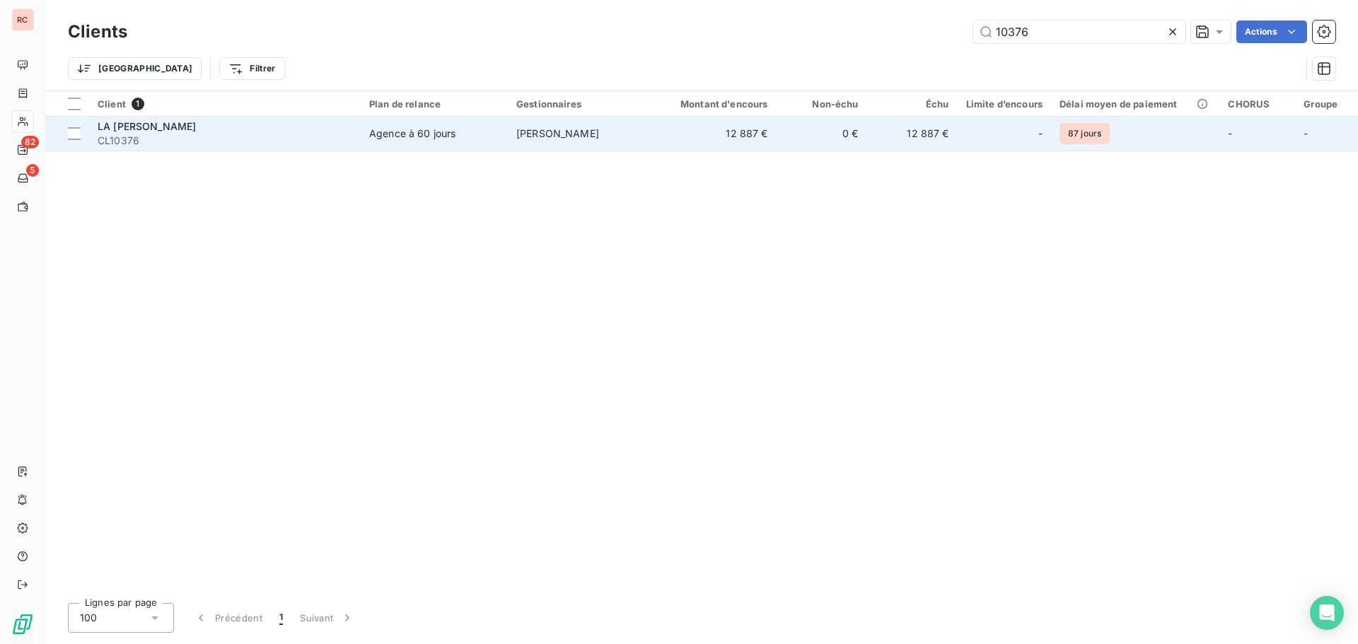
click at [460, 136] on span "Agence à 60 jours" at bounding box center [434, 134] width 130 height 14
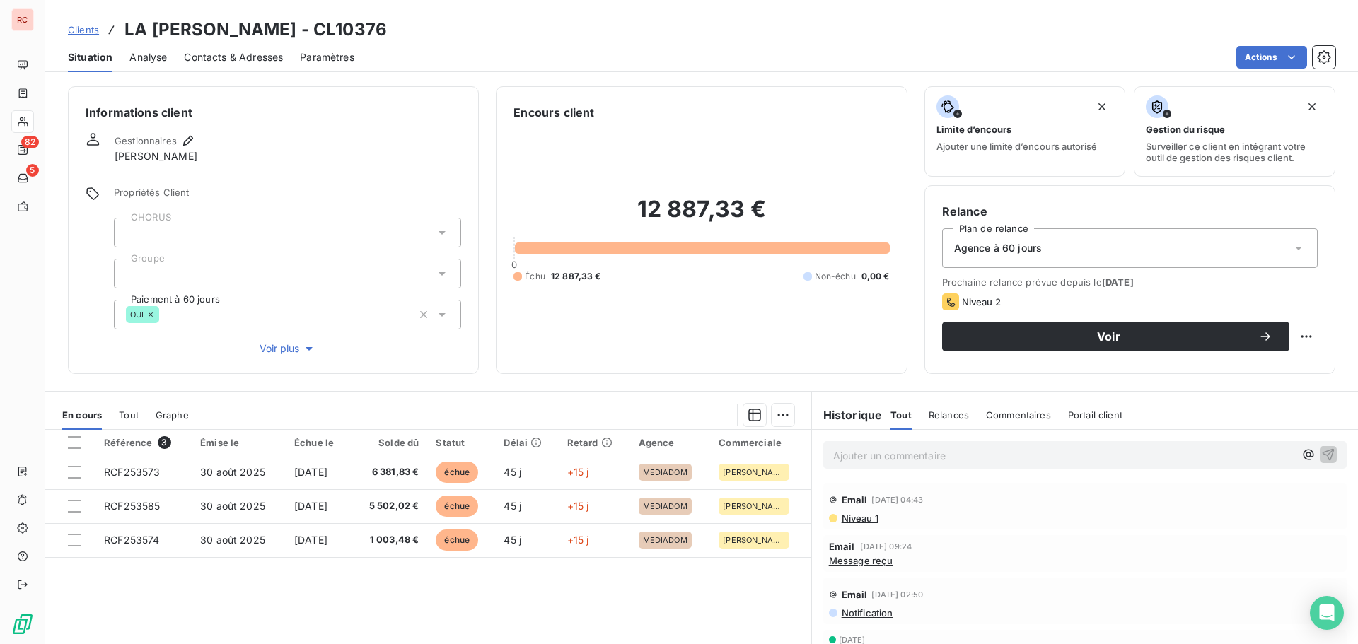
scroll to position [71, 0]
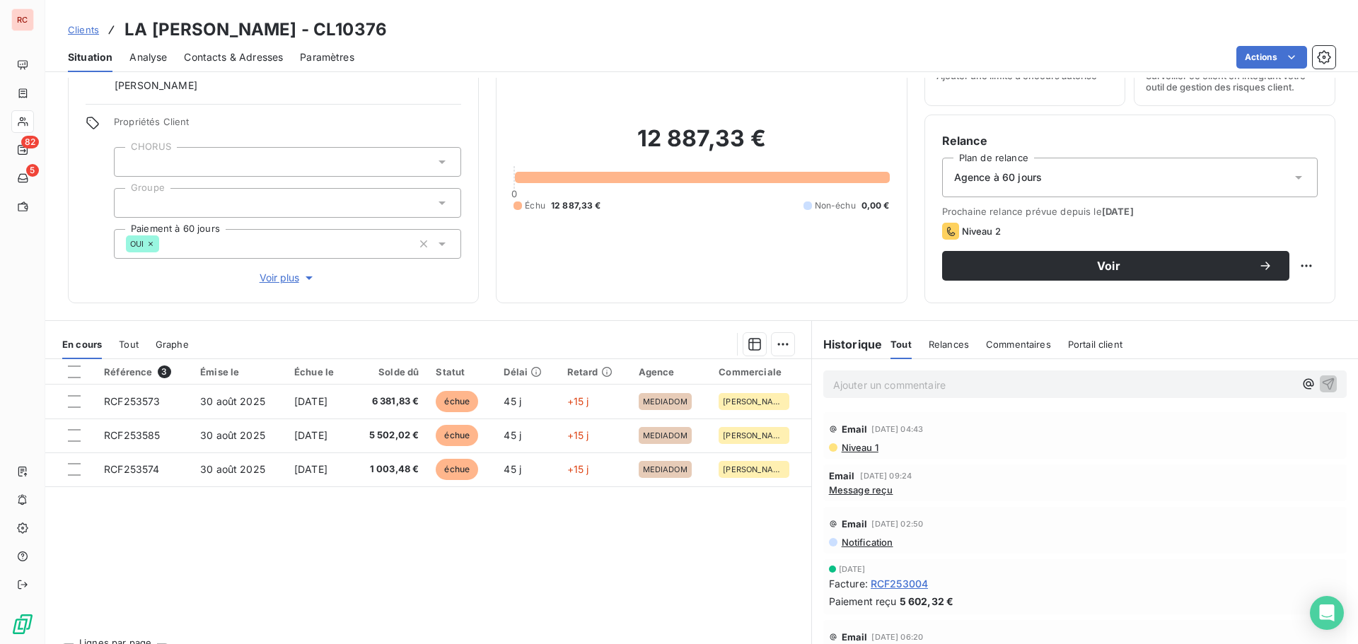
click at [861, 449] on span "Niveau 1" at bounding box center [859, 447] width 38 height 11
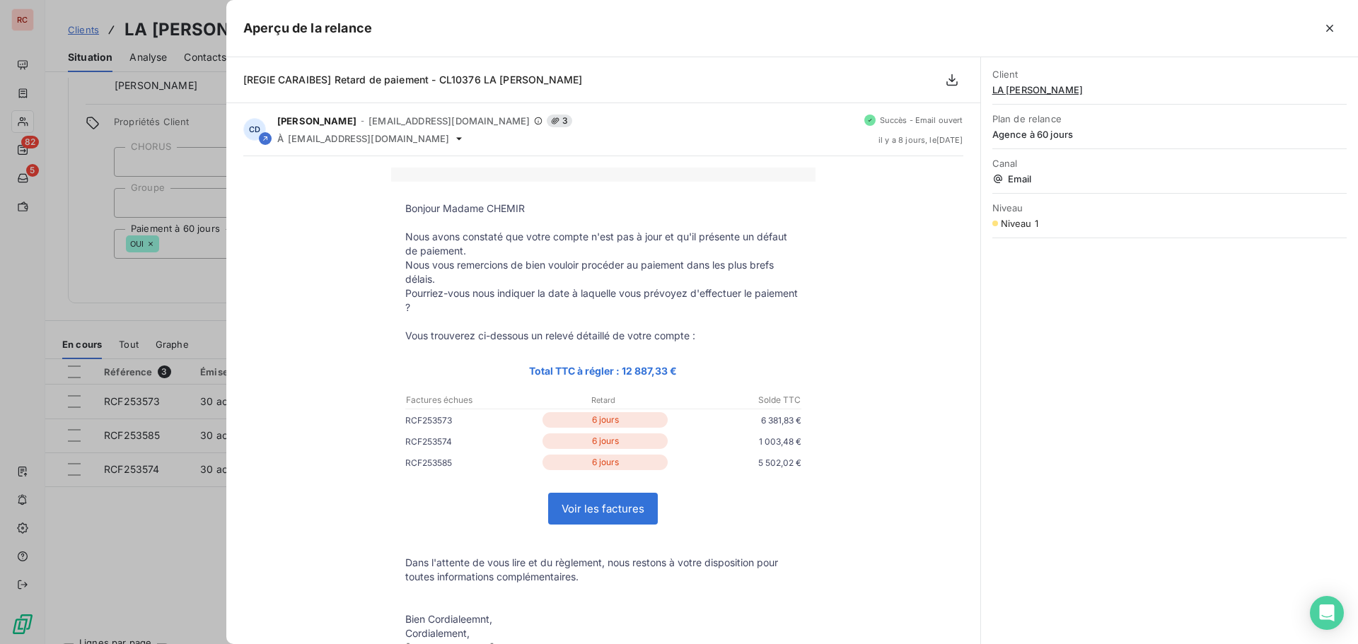
click at [175, 531] on div at bounding box center [679, 322] width 1358 height 644
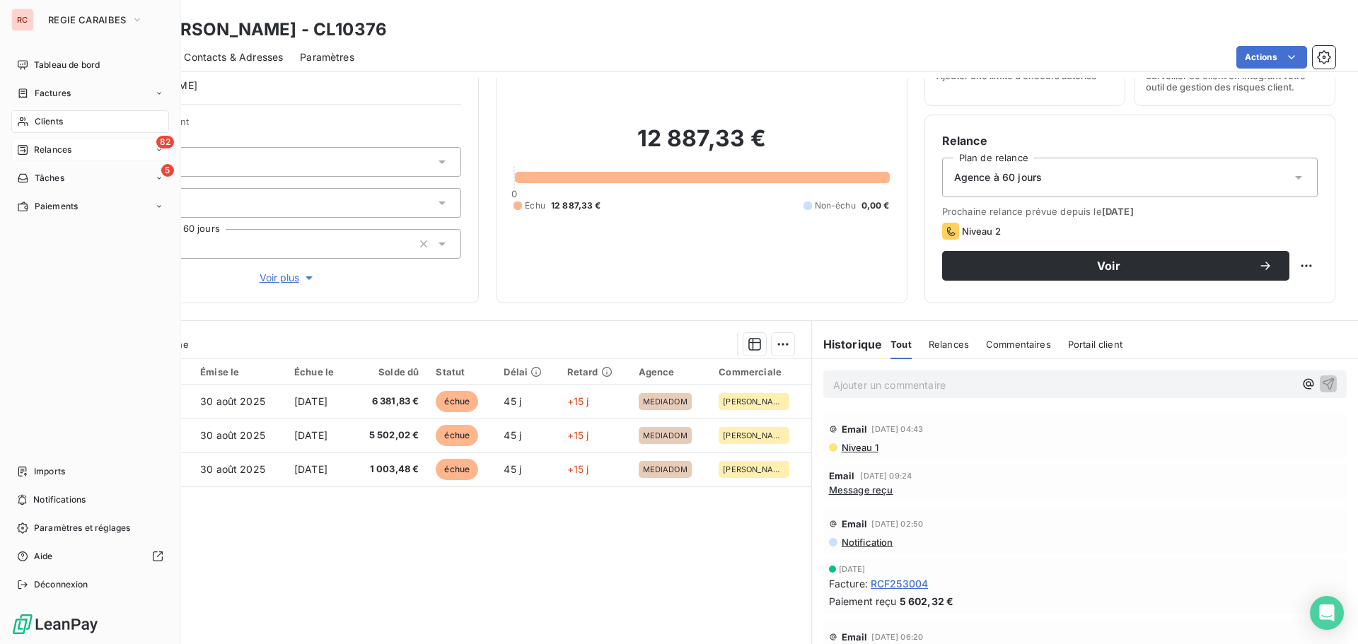
click at [62, 150] on span "Relances" at bounding box center [52, 150] width 37 height 13
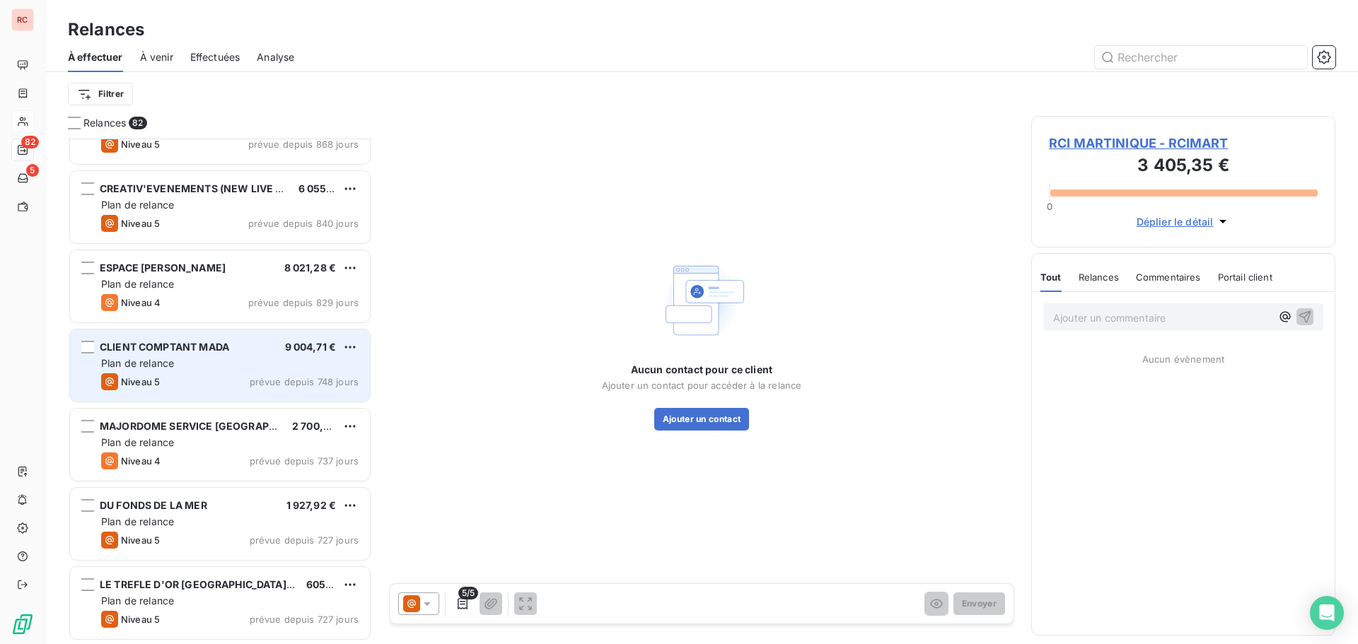
scroll to position [1, 0]
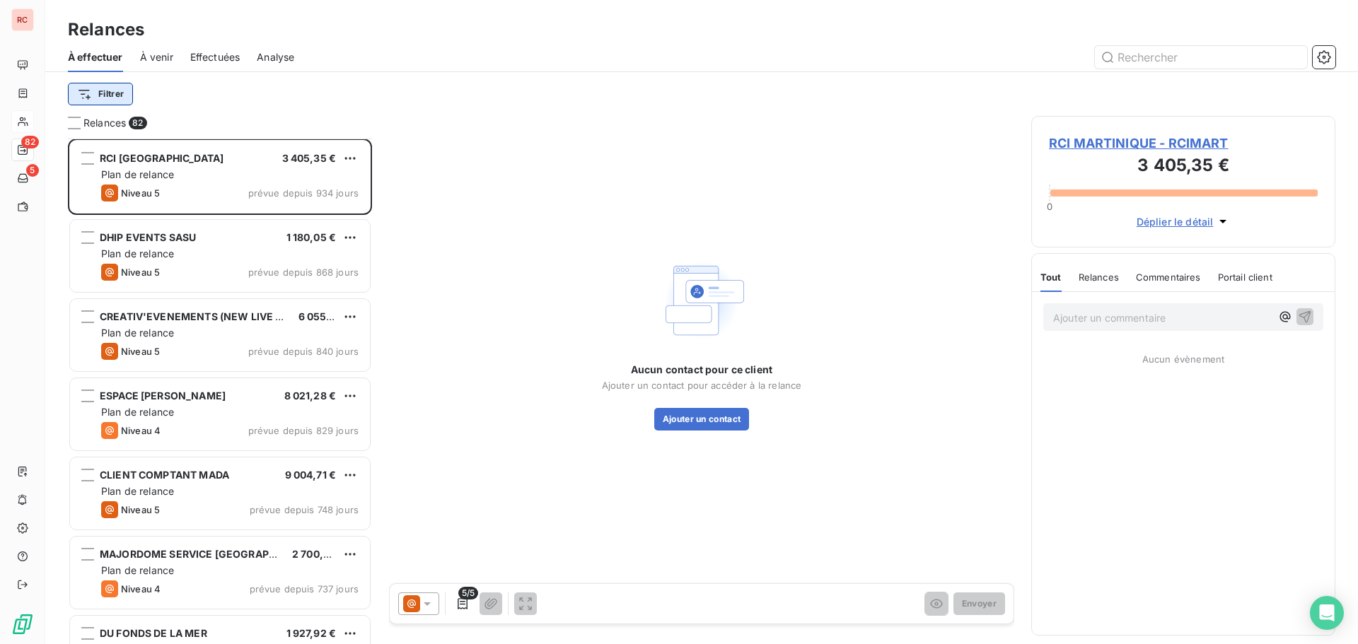
click at [98, 83] on html "RC 82 5 Relances À effectuer À venir Effectuées Analyse Filtrer Relances 82 RCI…" at bounding box center [679, 322] width 1358 height 644
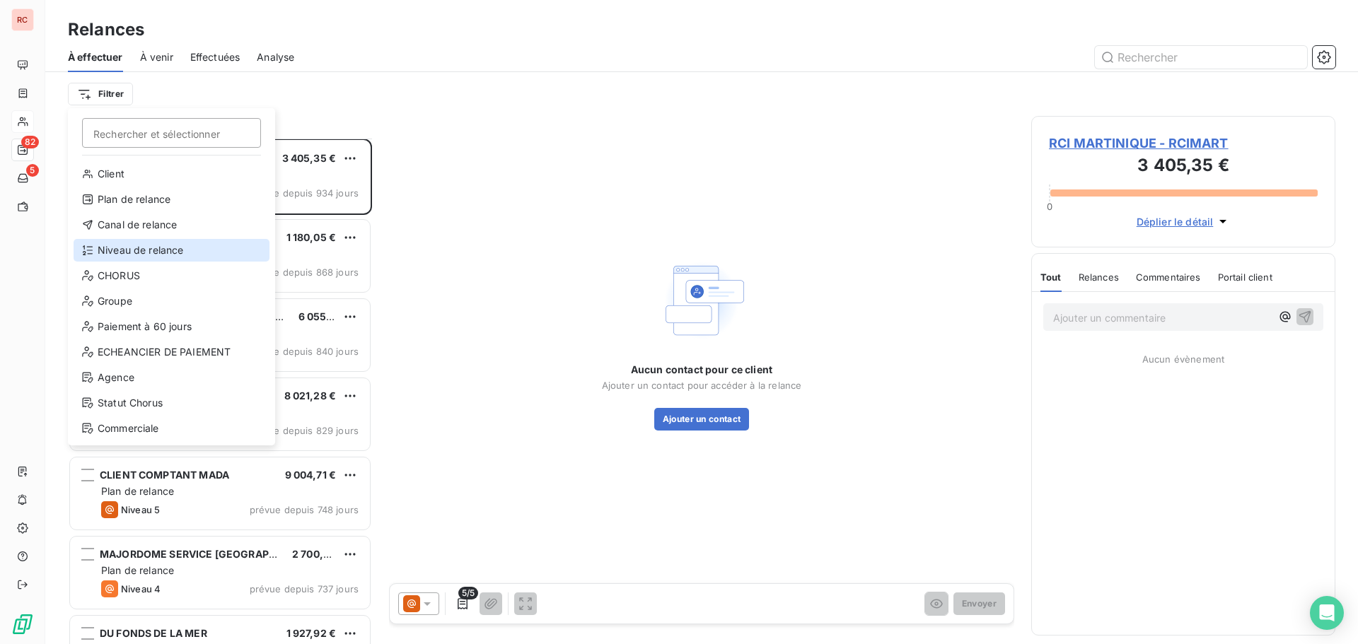
click at [107, 243] on div "Niveau de relance" at bounding box center [172, 250] width 196 height 23
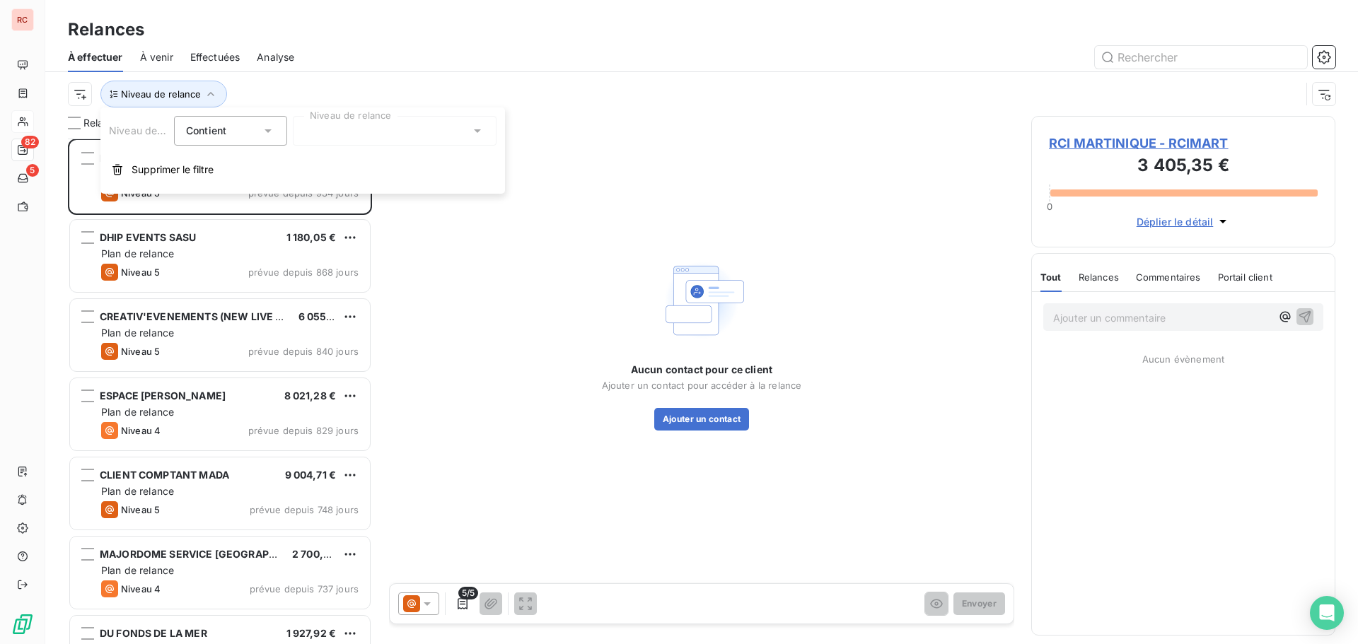
click at [345, 128] on div at bounding box center [395, 131] width 204 height 30
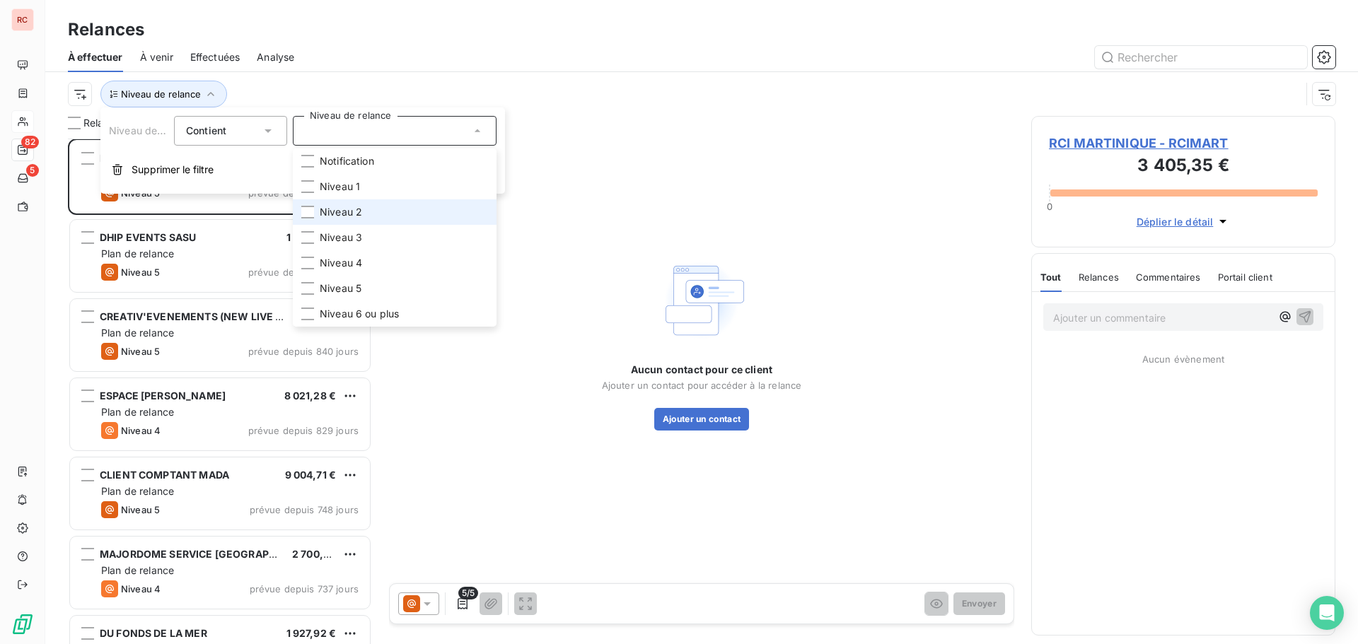
click at [328, 211] on span "Niveau 2" at bounding box center [341, 212] width 42 height 14
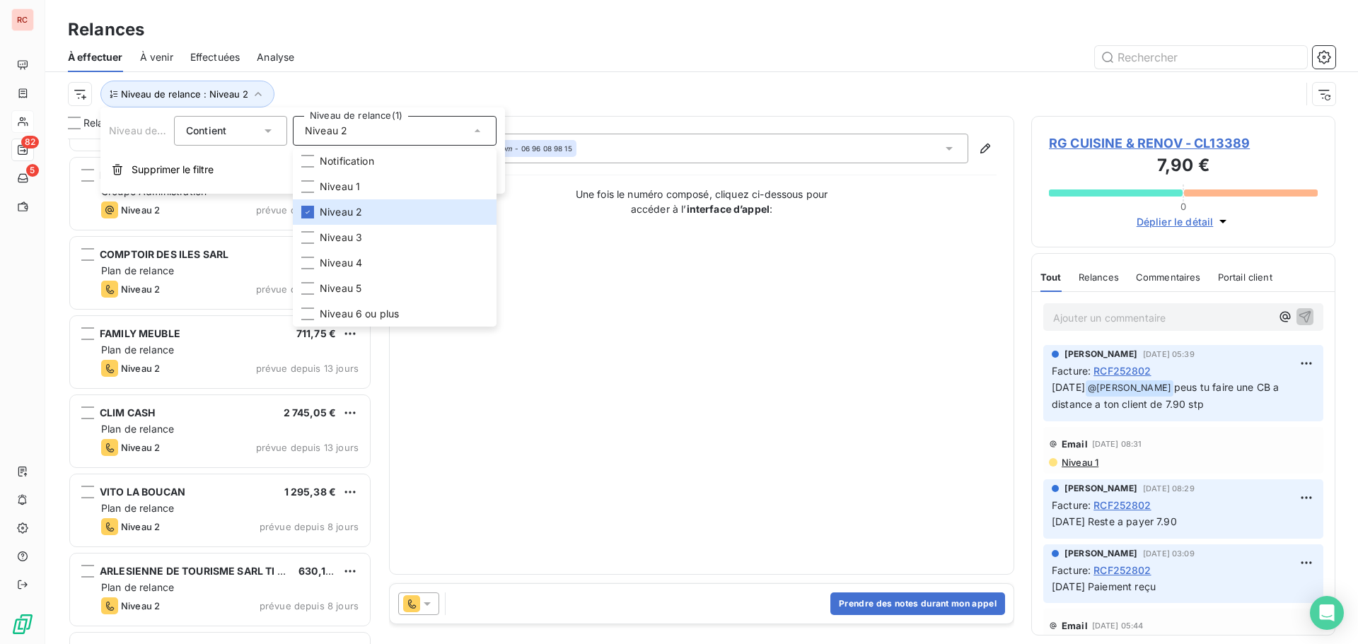
scroll to position [1, 0]
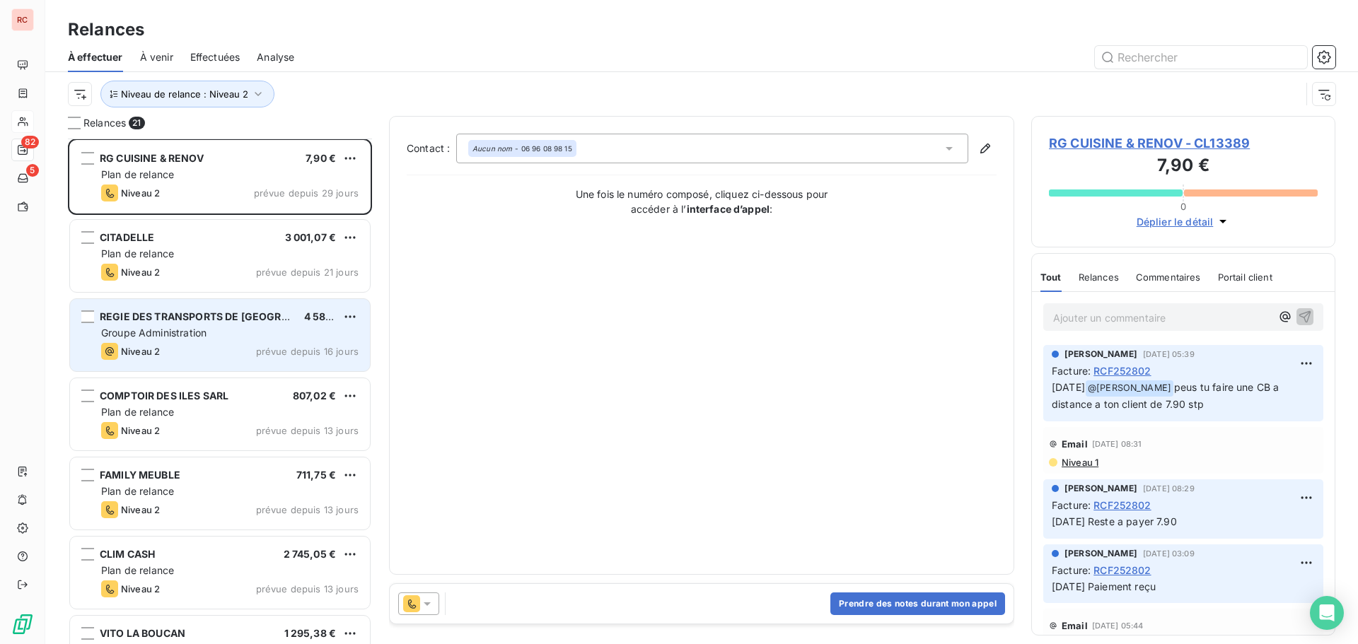
click at [192, 337] on span "Groupe Administration" at bounding box center [153, 333] width 105 height 12
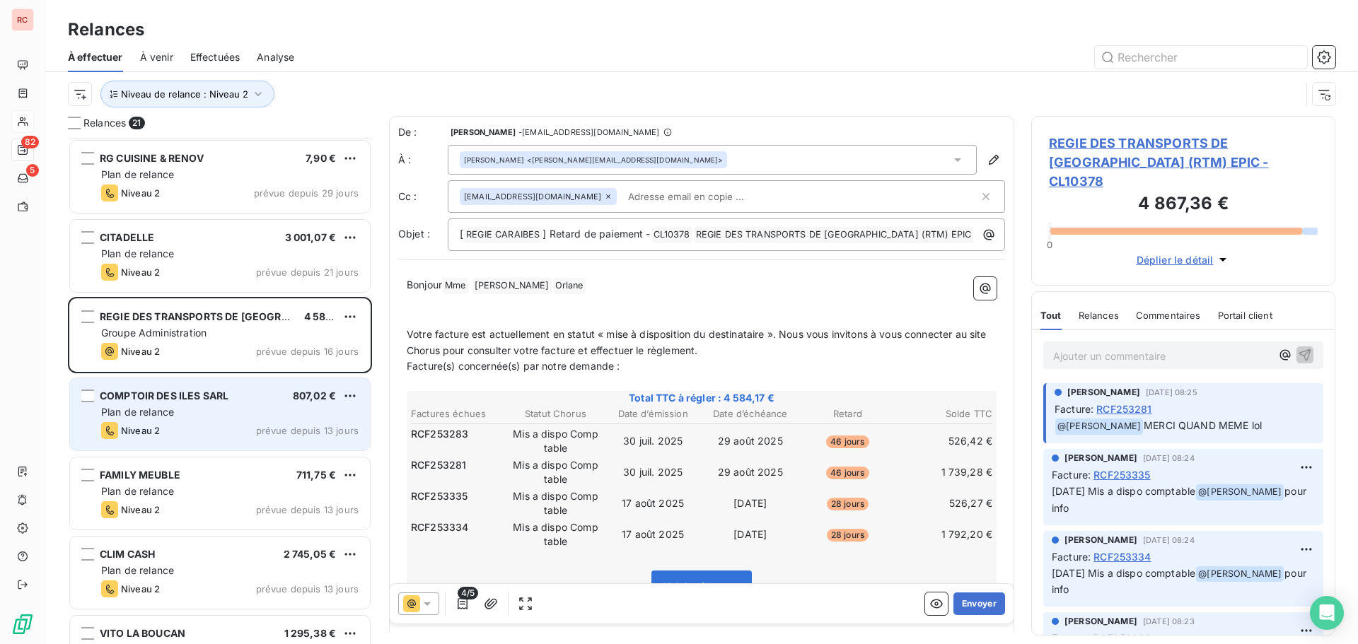
click at [226, 409] on div "Plan de relance" at bounding box center [229, 412] width 257 height 14
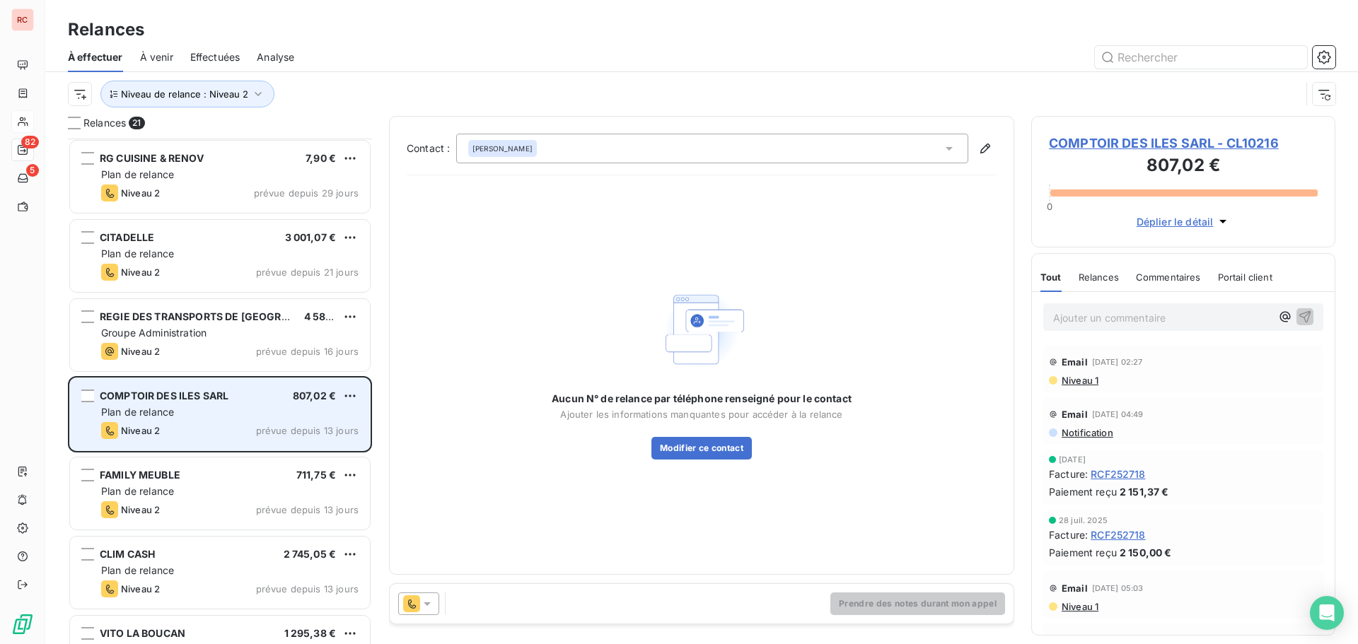
scroll to position [142, 0]
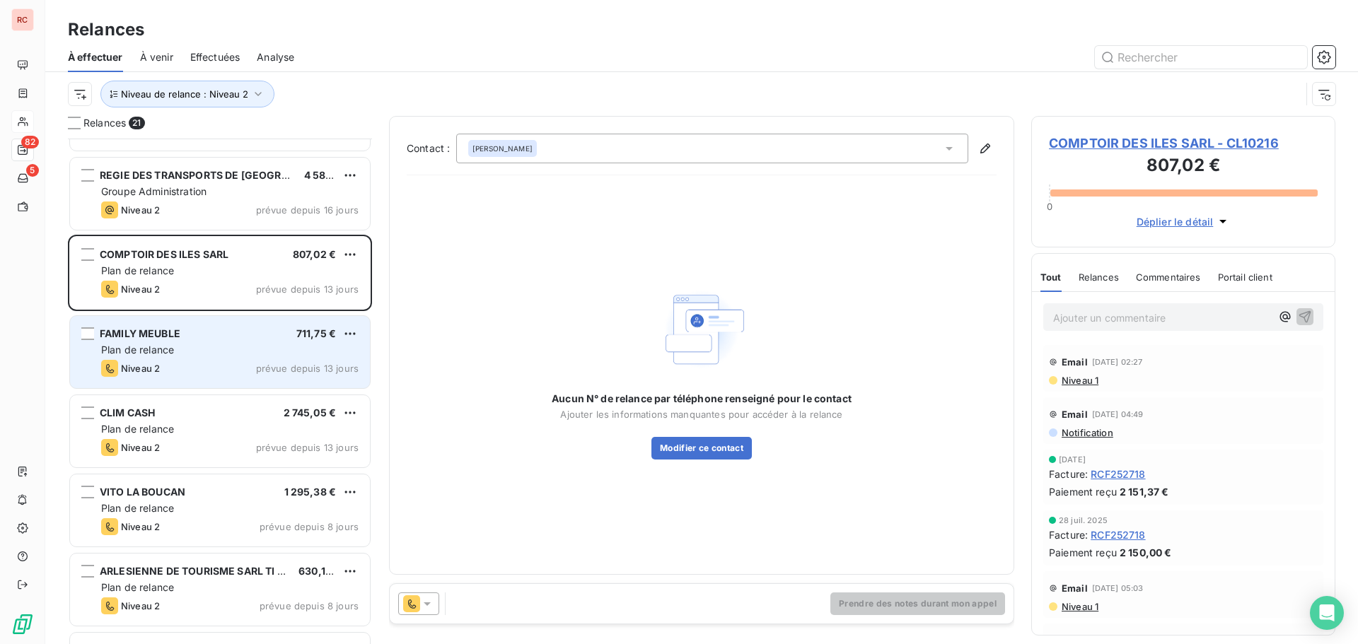
click at [248, 368] on div "Niveau 2 prévue depuis 13 jours" at bounding box center [229, 368] width 257 height 17
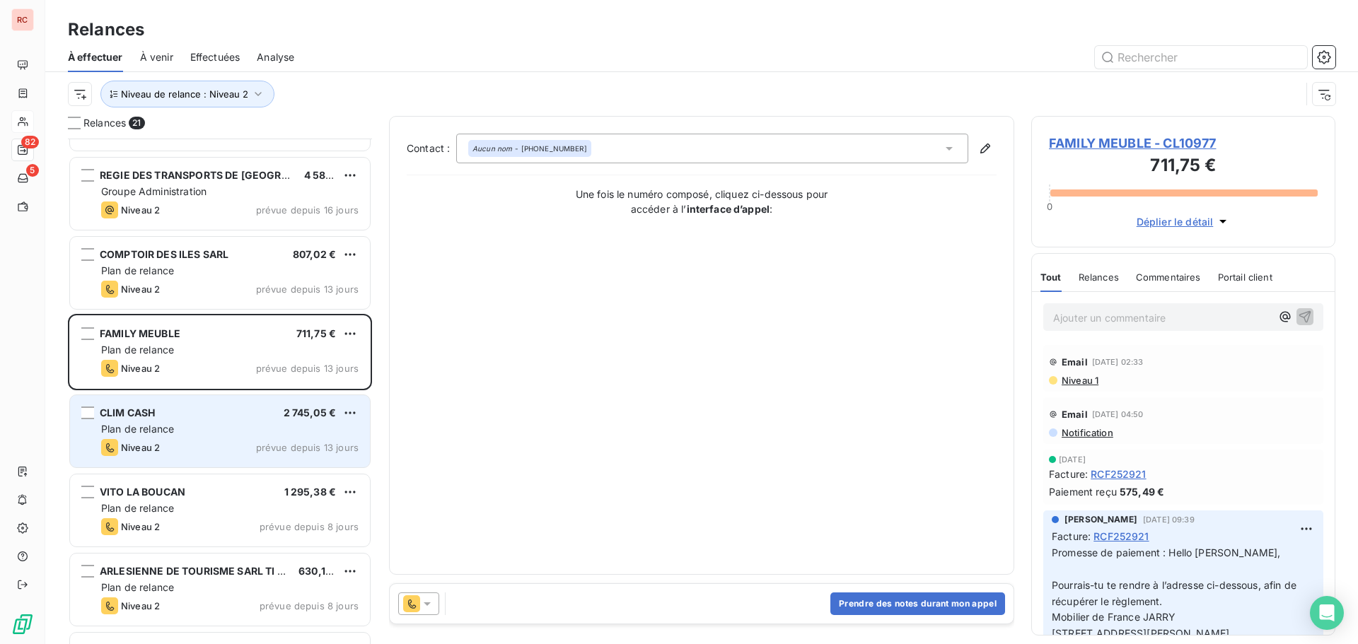
click at [142, 429] on span "Plan de relance" at bounding box center [137, 429] width 73 height 12
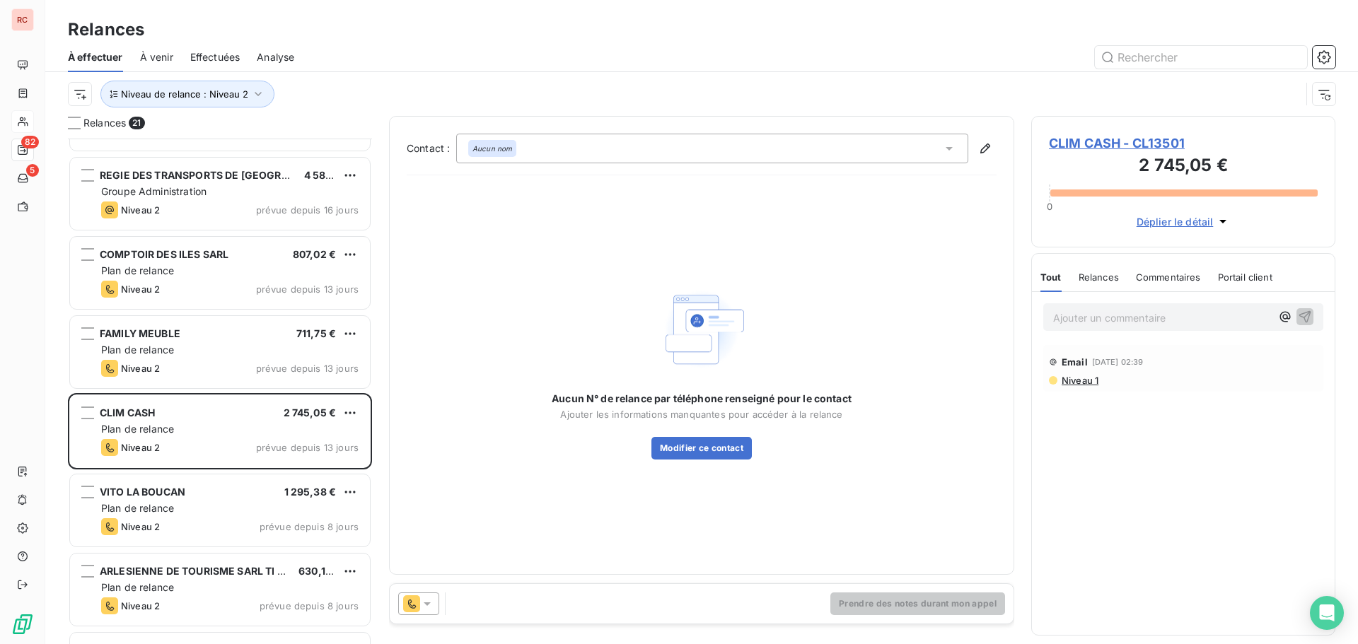
click at [1105, 141] on span "CLIM CASH - CL13501" at bounding box center [1183, 143] width 269 height 19
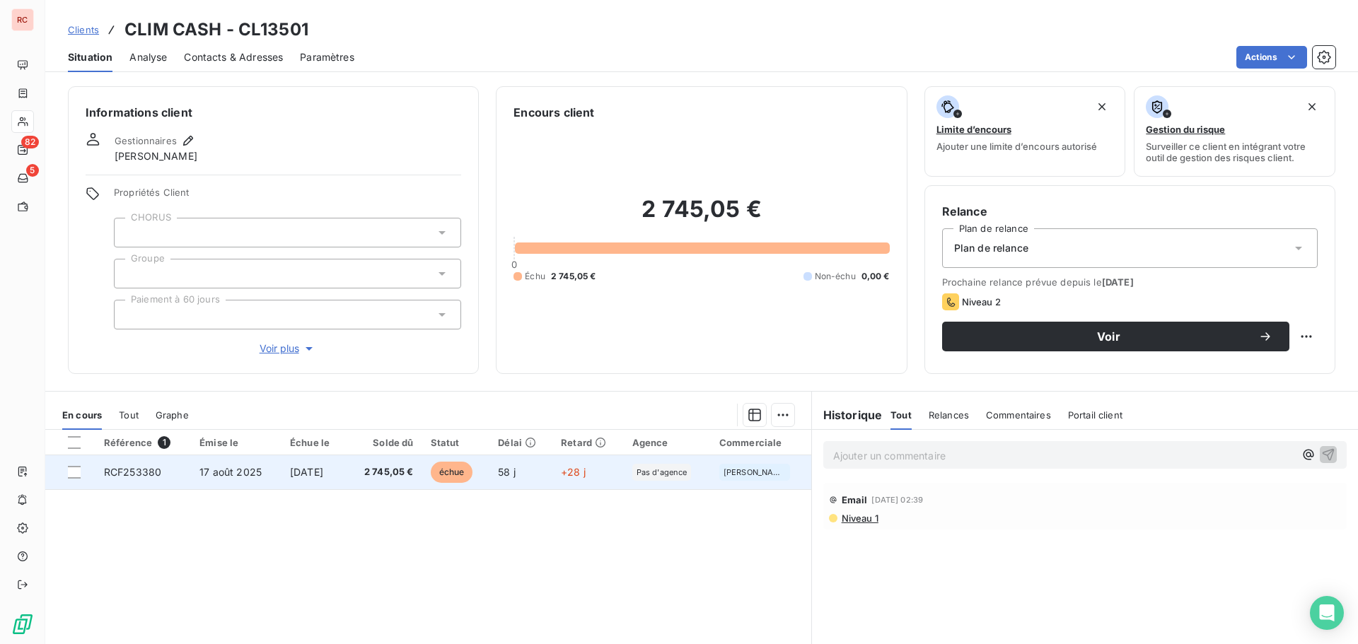
click at [373, 479] on td "2 745,05 €" at bounding box center [385, 472] width 76 height 34
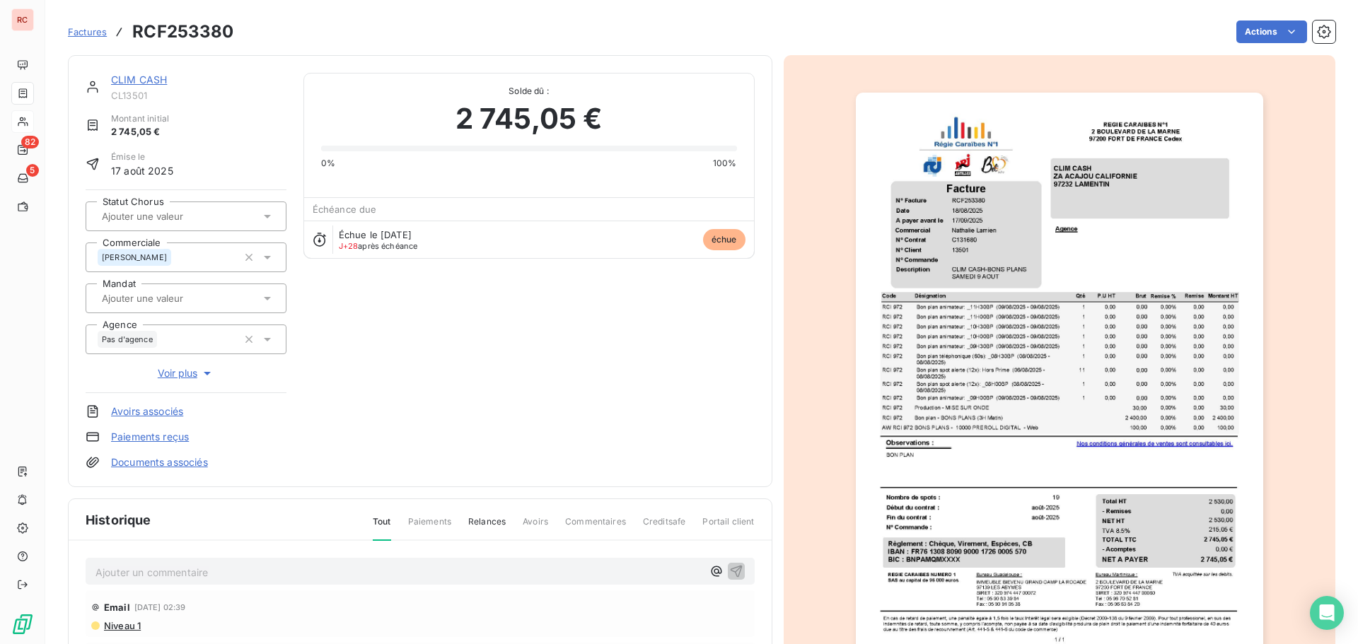
click at [150, 81] on link "CLIM CASH" at bounding box center [139, 80] width 56 height 12
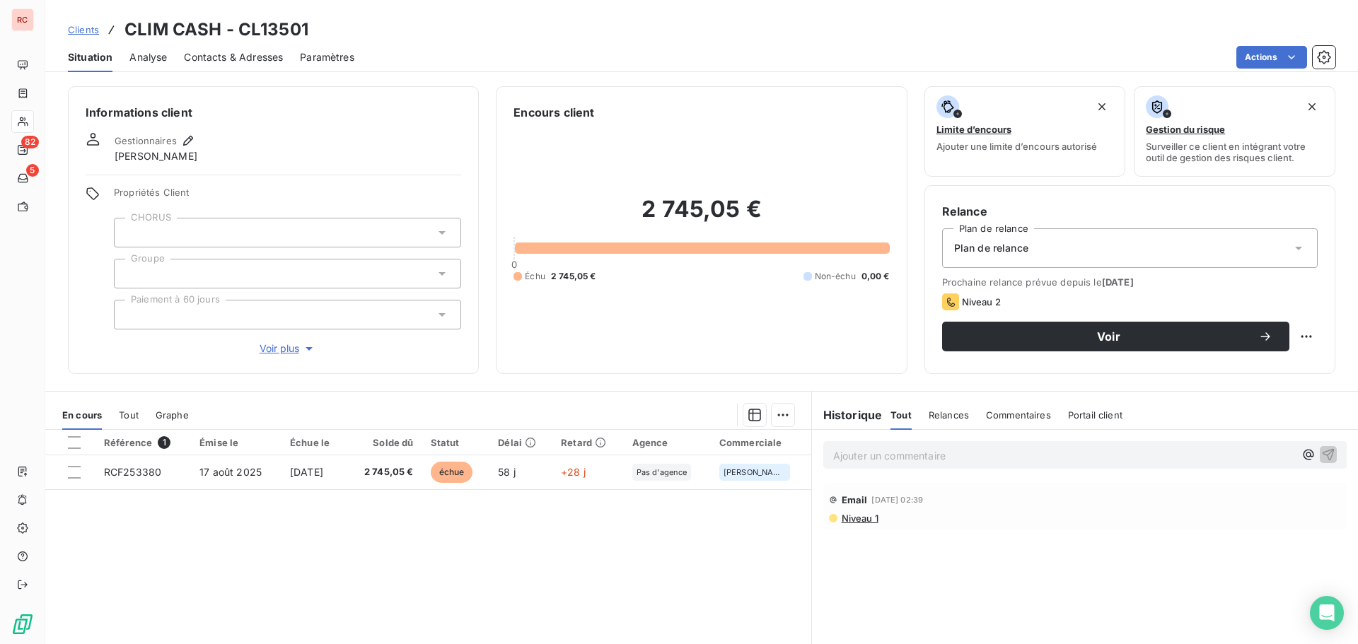
click at [253, 62] on span "Contacts & Adresses" at bounding box center [233, 57] width 99 height 14
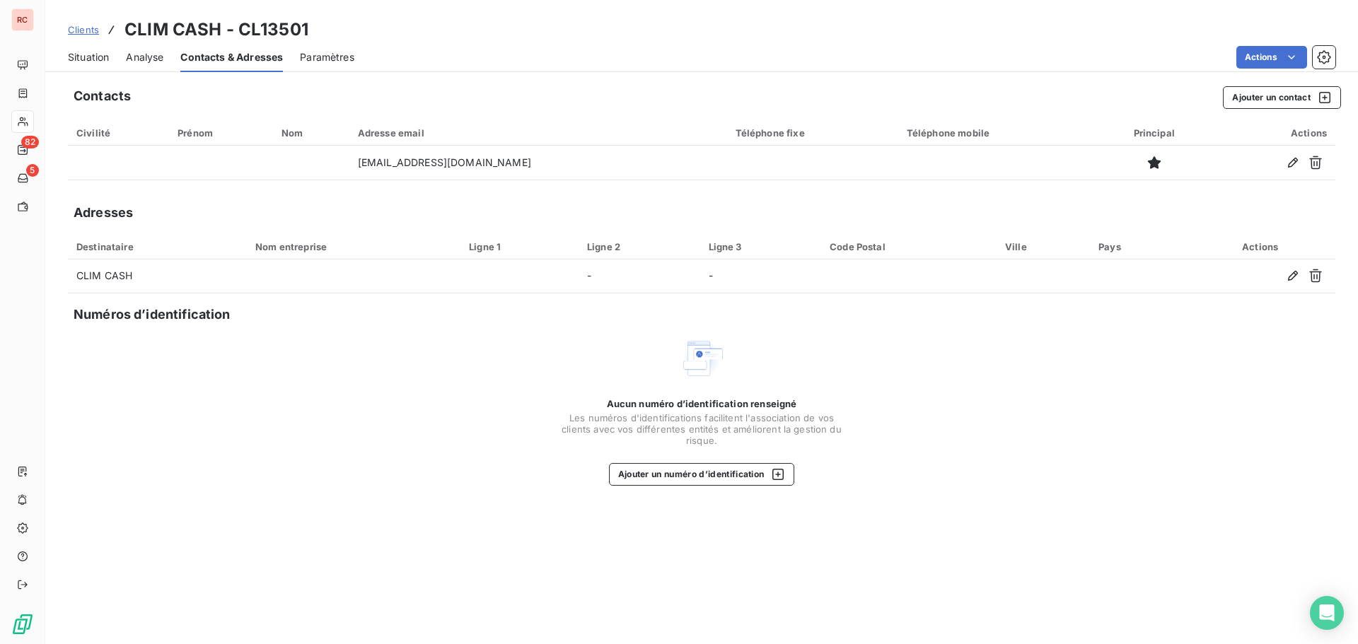
click at [85, 59] on span "Situation" at bounding box center [88, 57] width 41 height 14
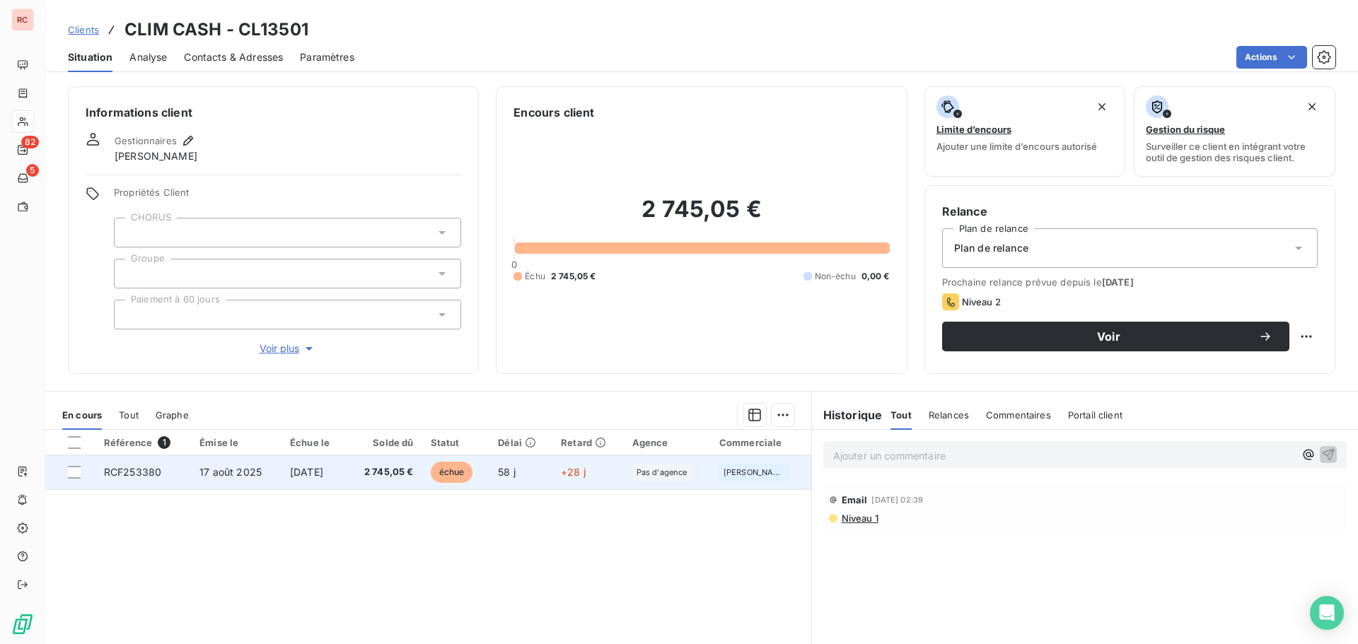
click at [370, 471] on span "2 745,05 €" at bounding box center [384, 472] width 59 height 14
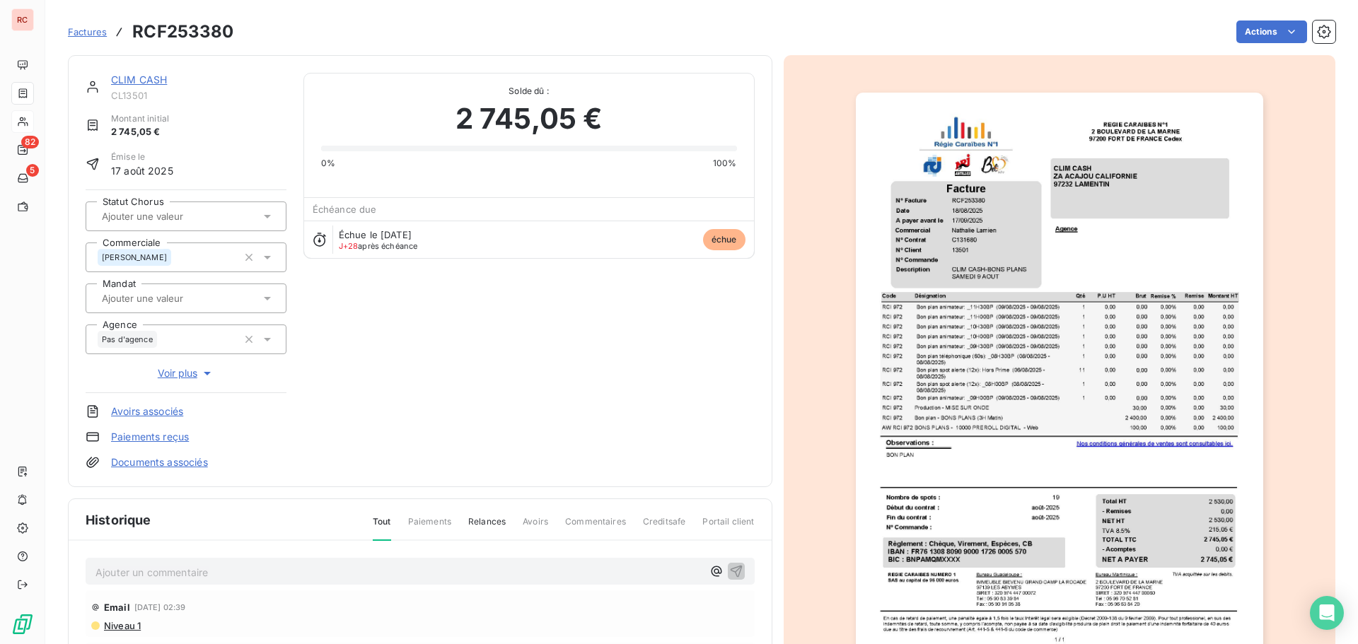
click at [136, 580] on p "Ajouter un commentaire ﻿" at bounding box center [398, 573] width 607 height 18
click at [100, 562] on div "Ajouter un commentaire ﻿" at bounding box center [398, 571] width 607 height 19
click at [100, 569] on p "Ajouter un commentaire ﻿" at bounding box center [398, 573] width 607 height 18
click at [711, 573] on icon "button" at bounding box center [716, 571] width 11 height 11
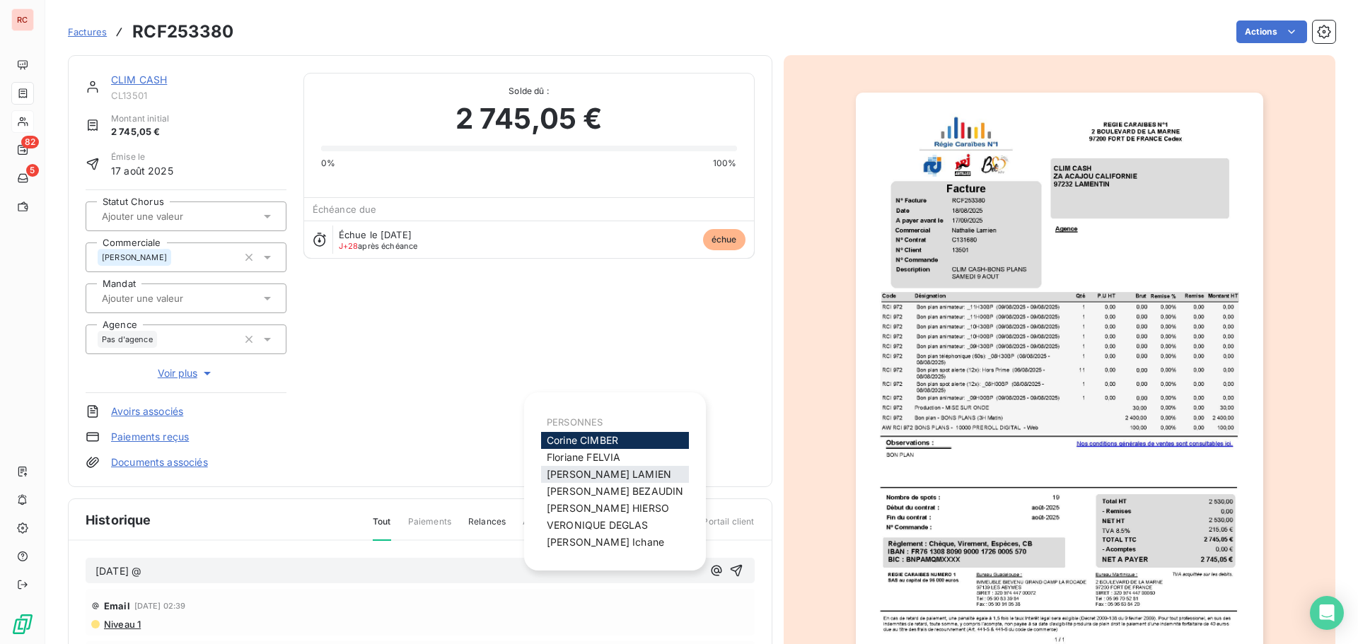
click at [612, 475] on span "Nathalie LAMIEN" at bounding box center [609, 474] width 124 height 12
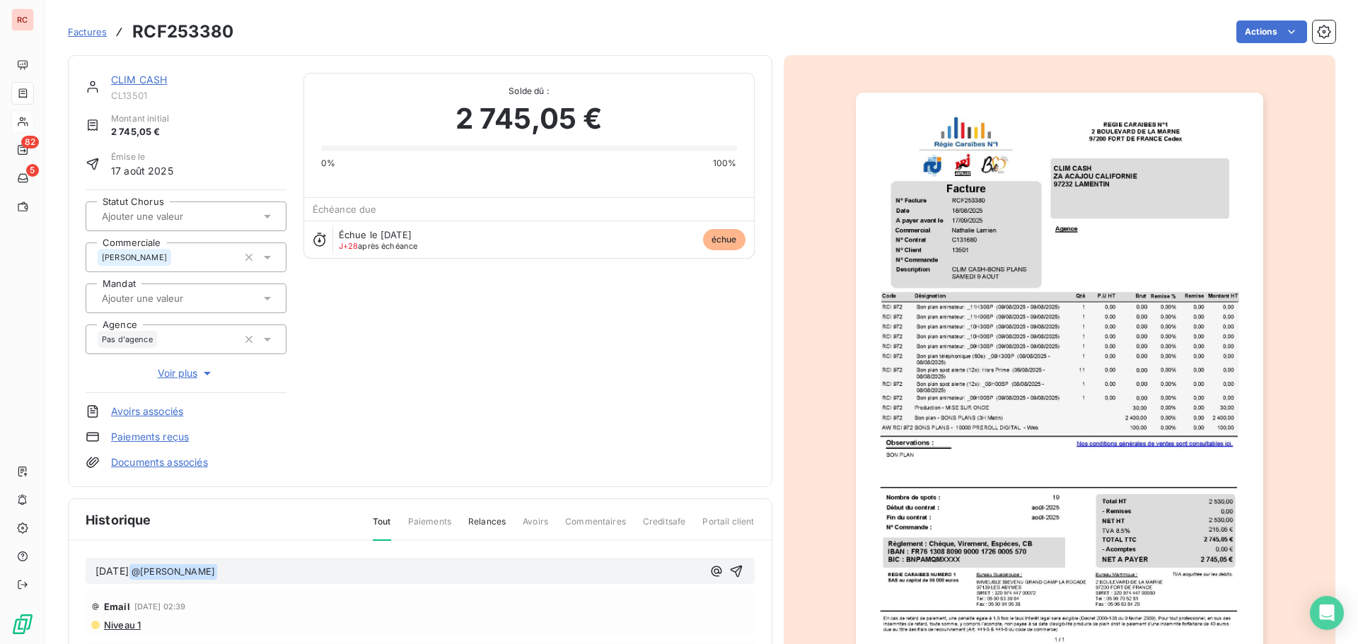
click at [274, 575] on p "14/10/2025 @ Nathalie LAMIEN ﻿ ﻿" at bounding box center [398, 572] width 607 height 17
click at [735, 571] on icon "button" at bounding box center [736, 571] width 12 height 12
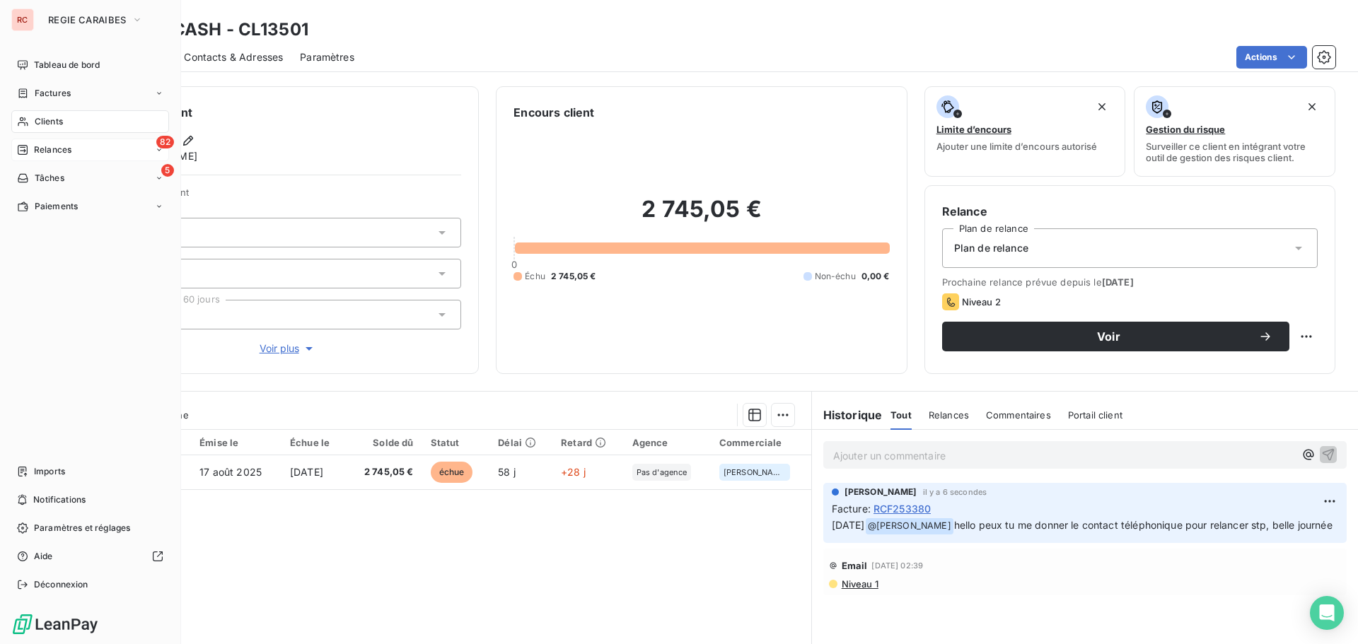
click at [42, 146] on span "Relances" at bounding box center [52, 150] width 37 height 13
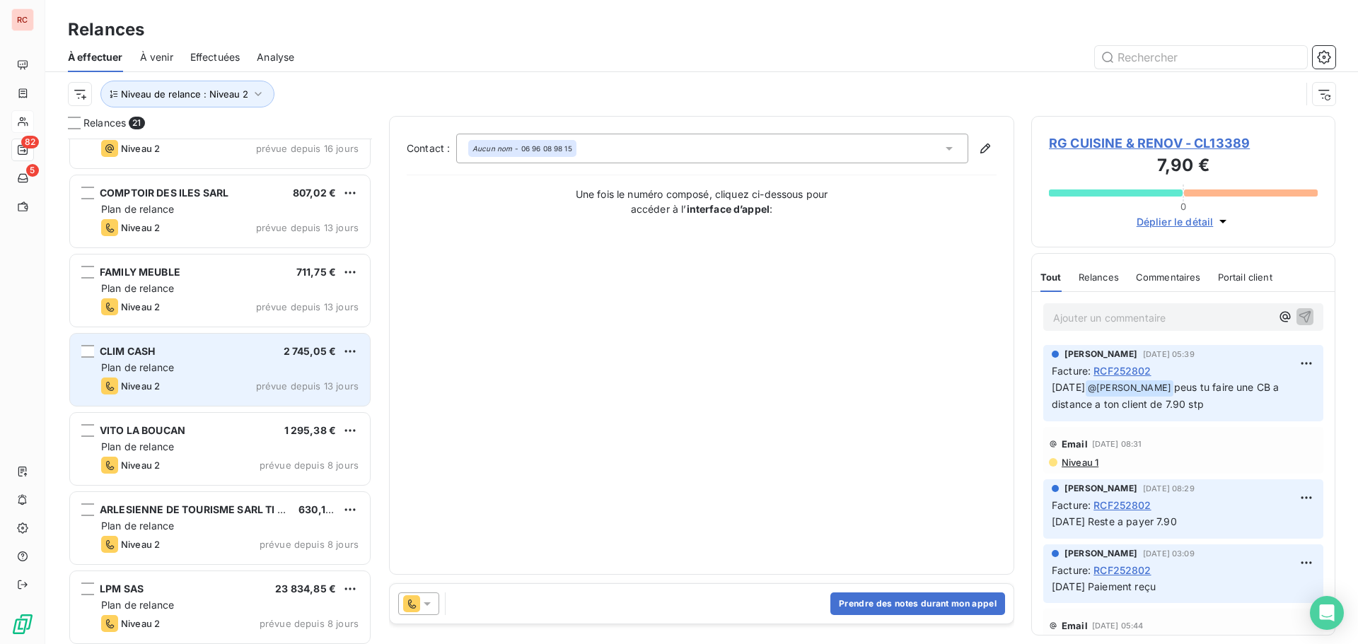
scroll to position [284, 0]
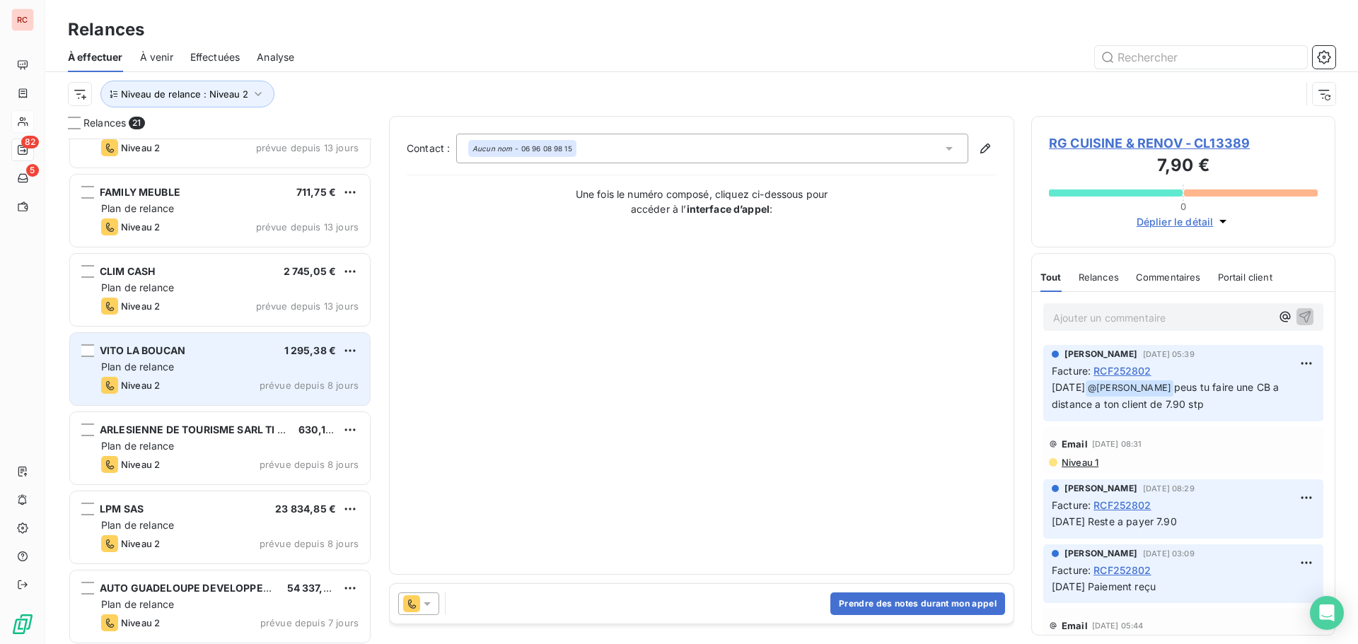
click at [258, 372] on div "Plan de relance" at bounding box center [229, 367] width 257 height 14
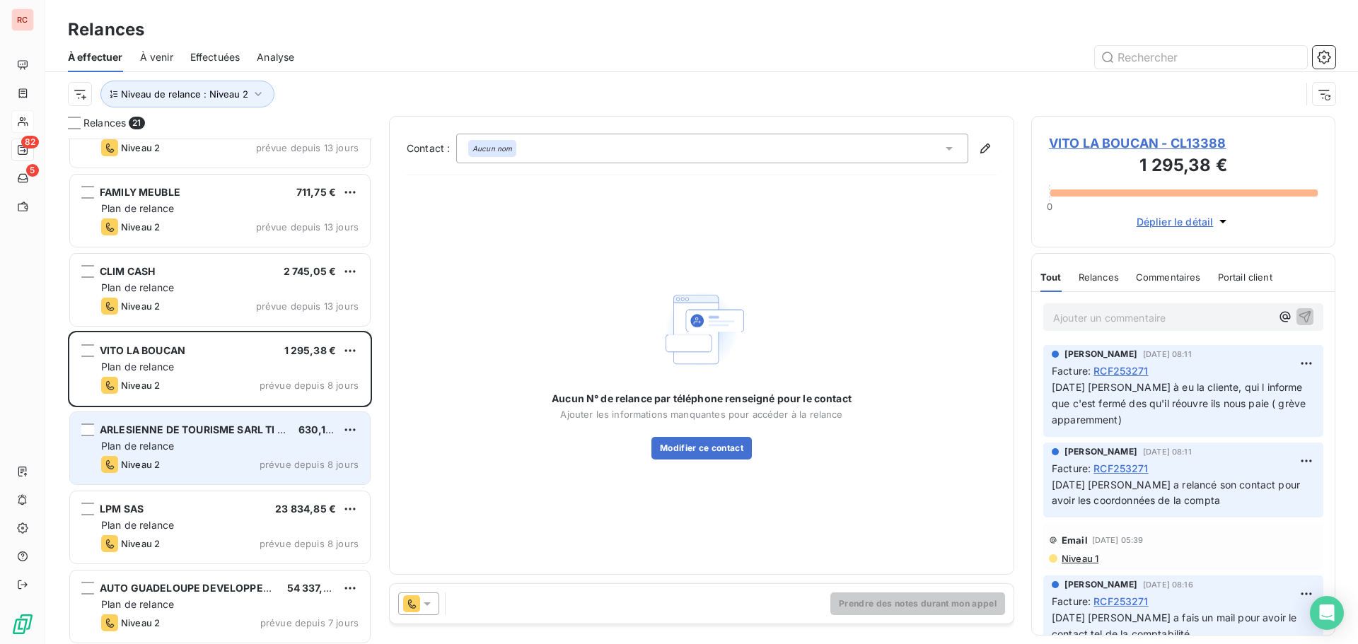
click at [258, 443] on div "Plan de relance" at bounding box center [229, 446] width 257 height 14
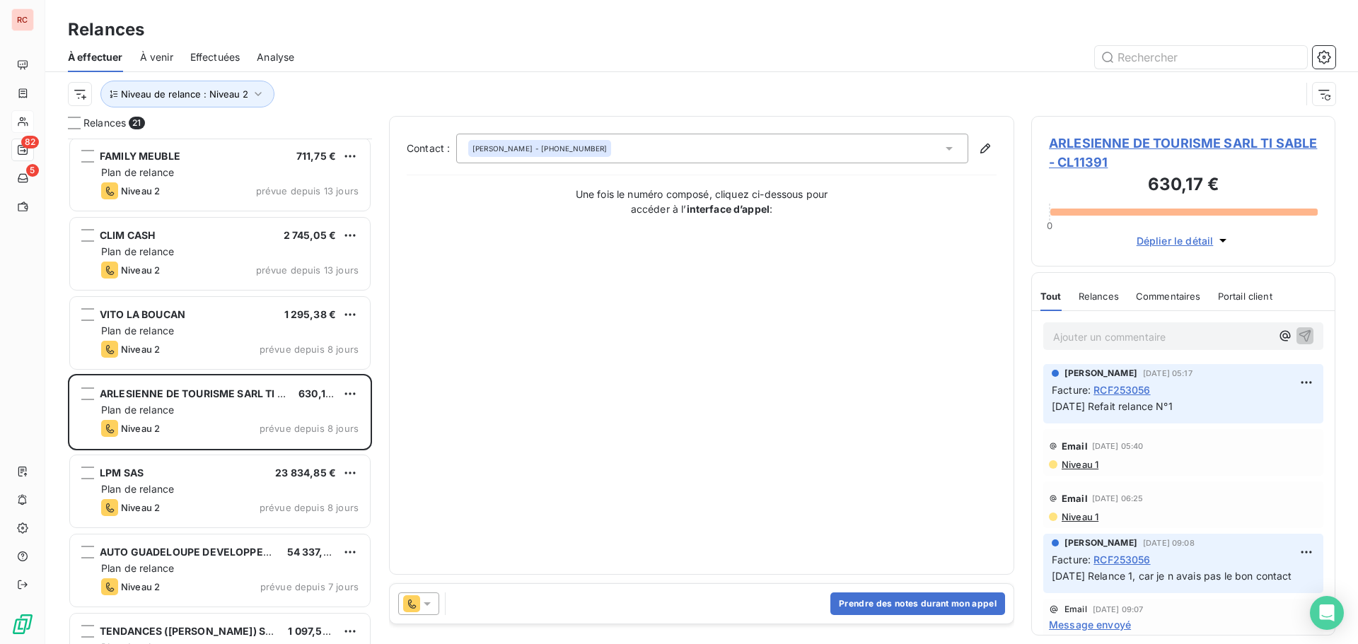
scroll to position [354, 0]
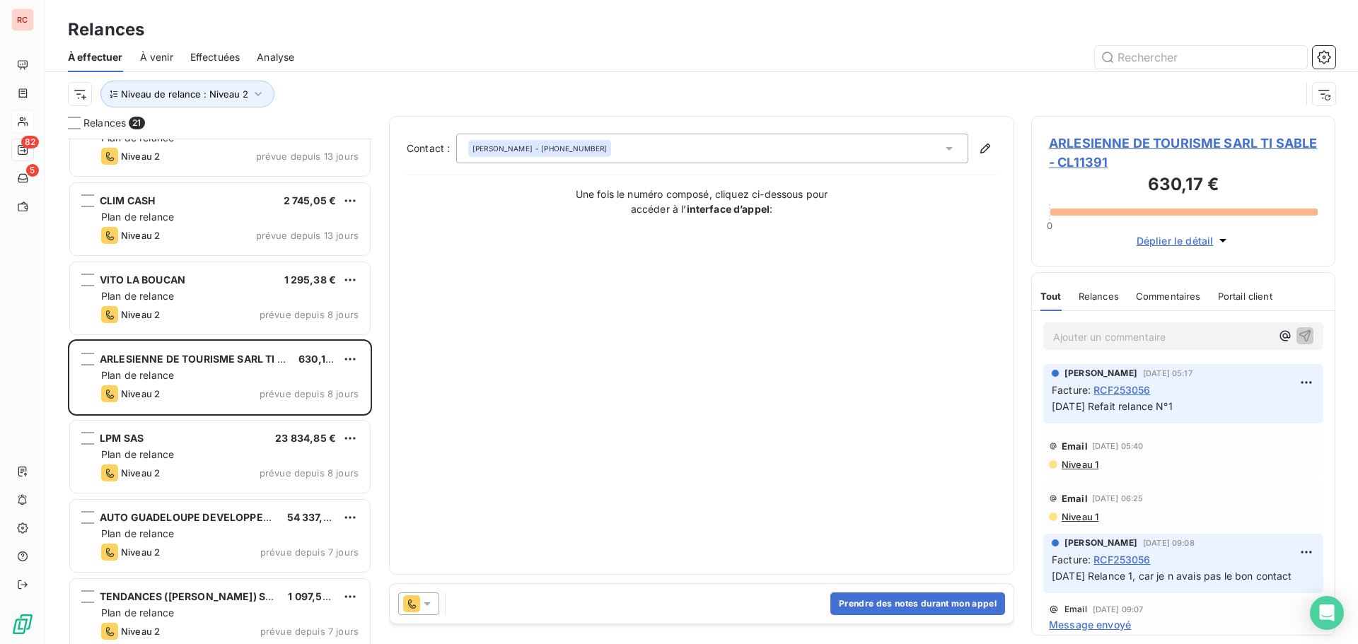
click at [1109, 144] on span "ARLESIENNE DE TOURISME SARL TI SABLE - CL11391" at bounding box center [1183, 153] width 269 height 38
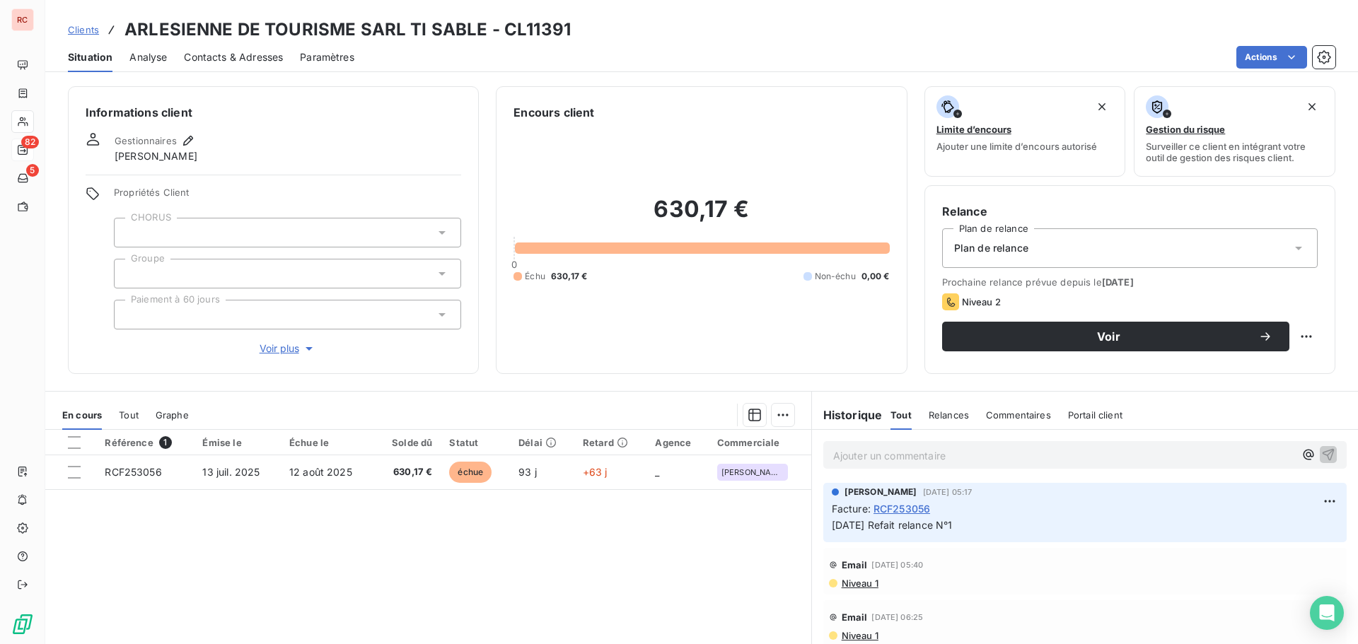
click at [277, 59] on span "Contacts & Adresses" at bounding box center [233, 57] width 99 height 14
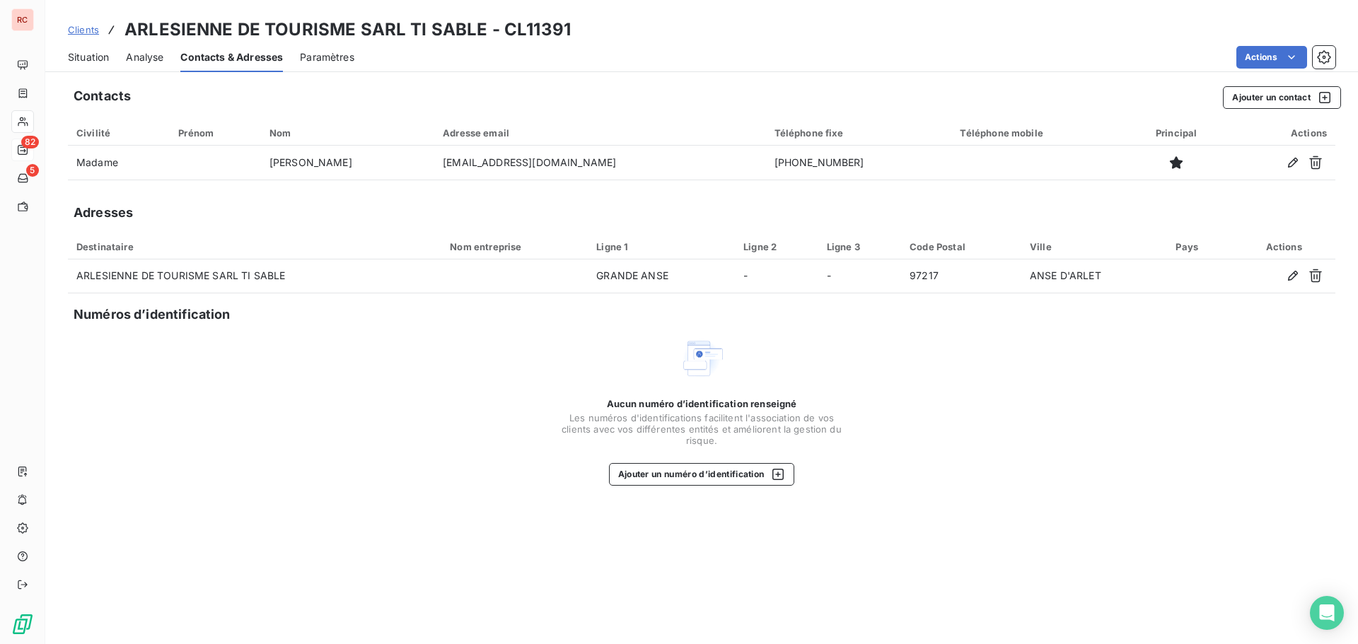
click at [89, 60] on span "Situation" at bounding box center [88, 57] width 41 height 14
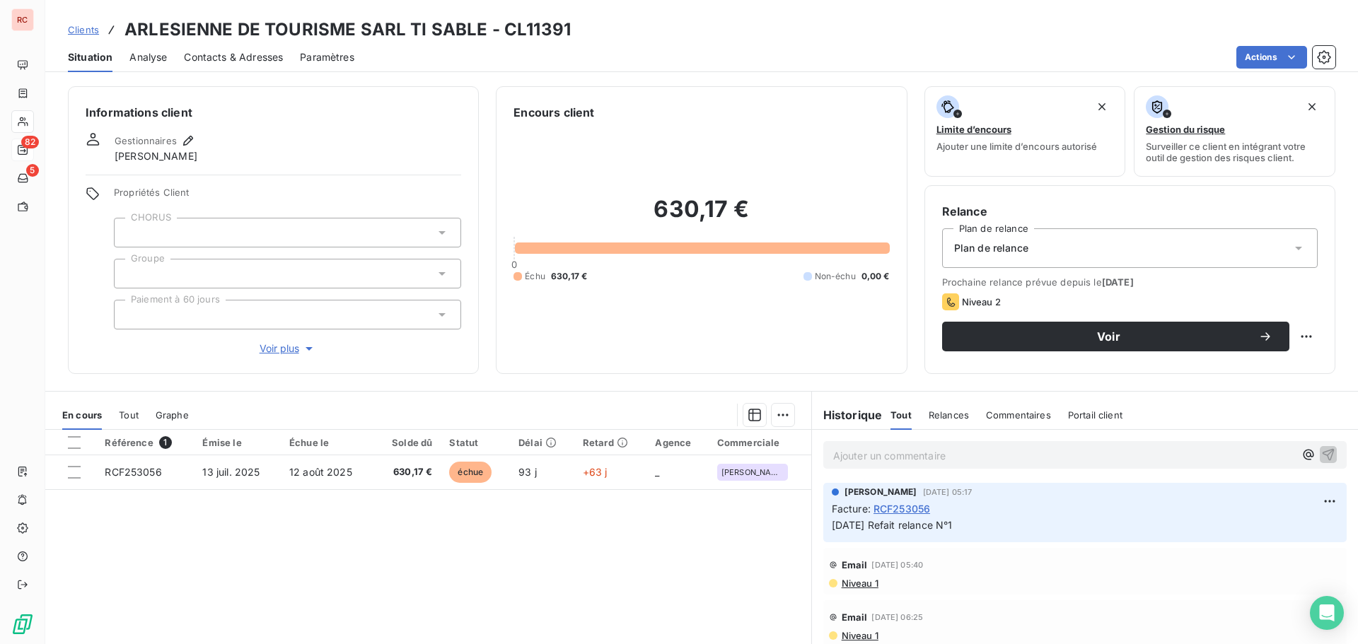
click at [222, 55] on span "Contacts & Adresses" at bounding box center [233, 57] width 99 height 14
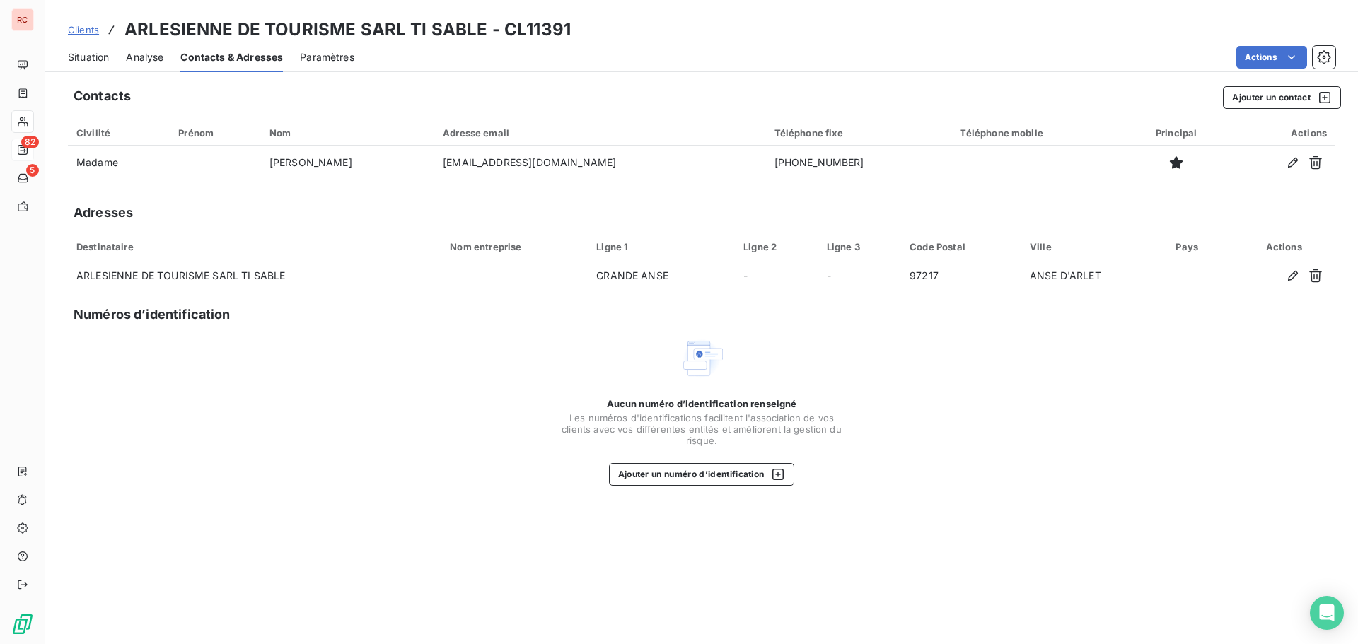
click at [72, 58] on span "Situation" at bounding box center [88, 57] width 41 height 14
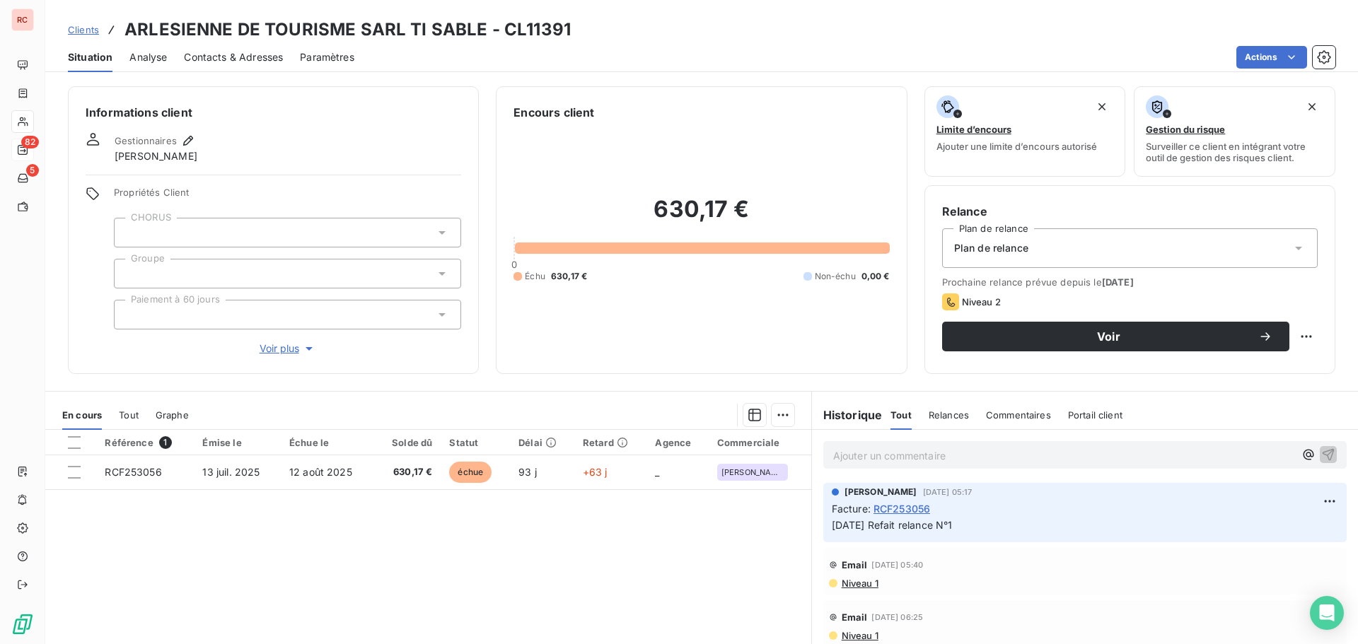
click at [241, 50] on span "Contacts & Adresses" at bounding box center [233, 57] width 99 height 14
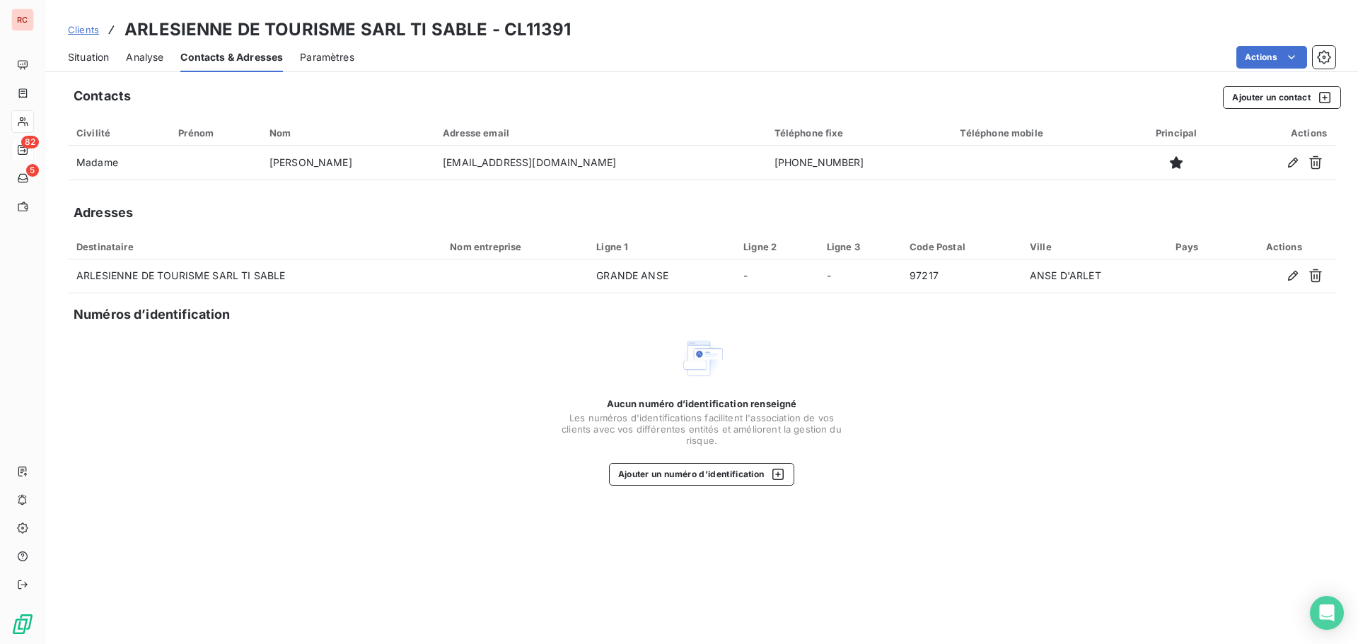
click at [104, 59] on span "Situation" at bounding box center [88, 57] width 41 height 14
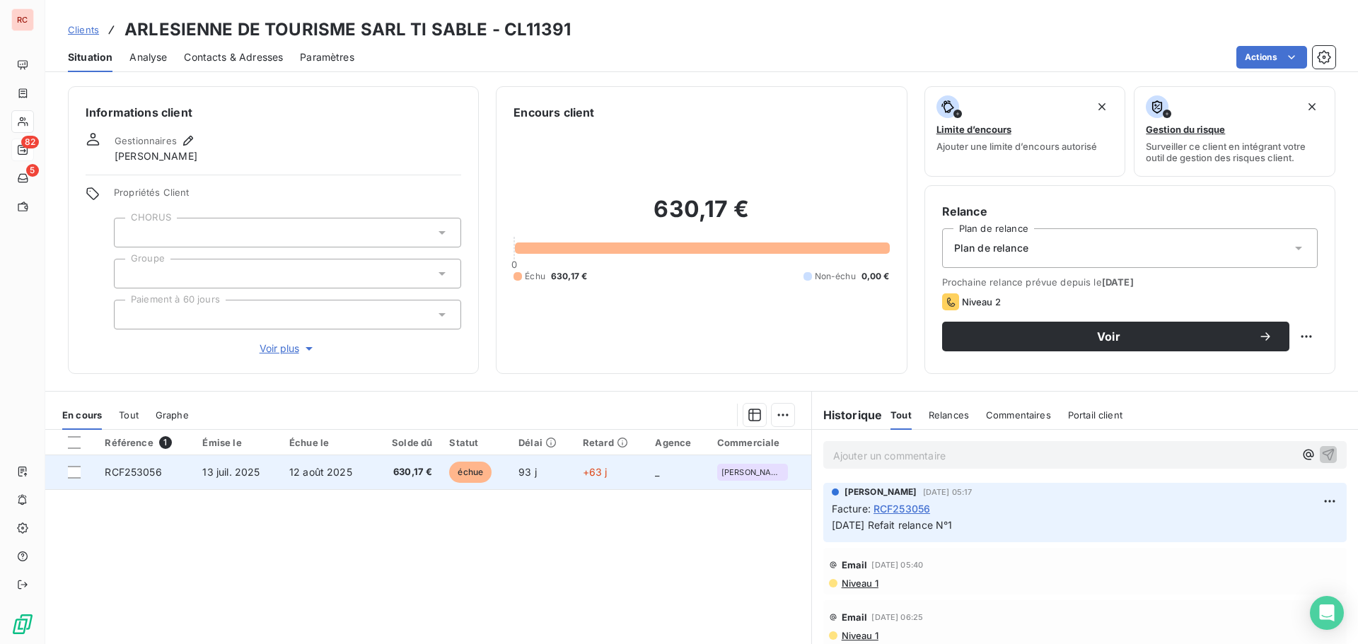
click at [252, 471] on span "13 juil. 2025" at bounding box center [230, 472] width 57 height 12
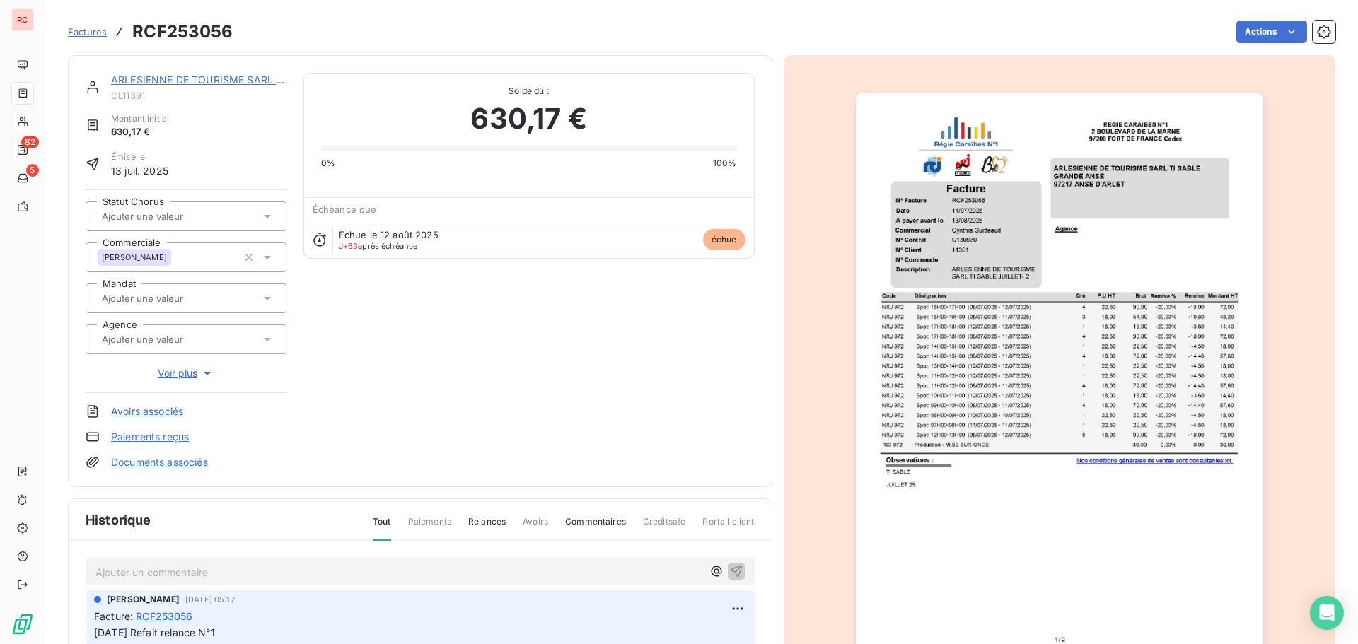
click at [133, 571] on p "Ajouter un commentaire ﻿" at bounding box center [398, 573] width 607 height 18
click at [321, 576] on span "14/10/202 Laissé message sur répondeur de mme MARTIN, pour lui expliquer la sit…" at bounding box center [328, 571] width 467 height 12
drag, startPoint x: 537, startPoint y: 576, endPoint x: 65, endPoint y: 576, distance: 471.7
click at [65, 576] on section "Factures RCF253056 Actions ARLESIENNE DE TOURISME SARL TI SABLE CL11391 Montant…" at bounding box center [701, 322] width 1313 height 644
copy span "14/10/202 Laissé message sur répondeur de Mme MARTIN, pour lui expliquer la sit…"
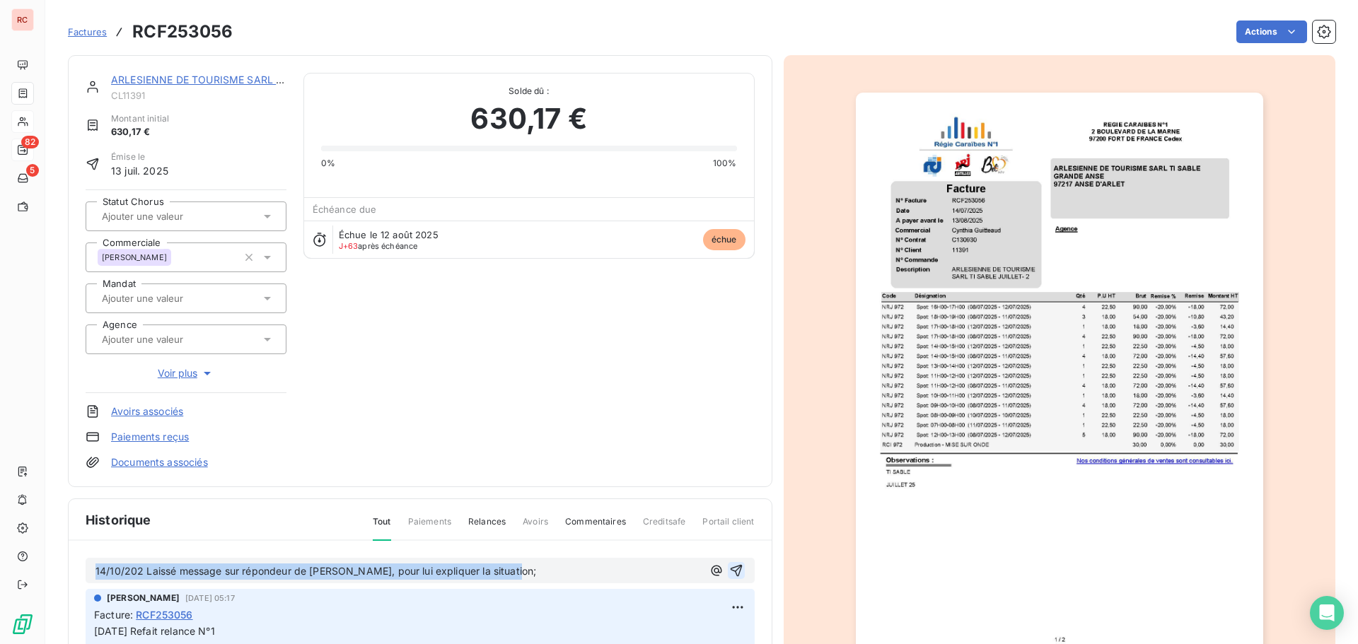
click at [729, 573] on icon "button" at bounding box center [736, 571] width 14 height 14
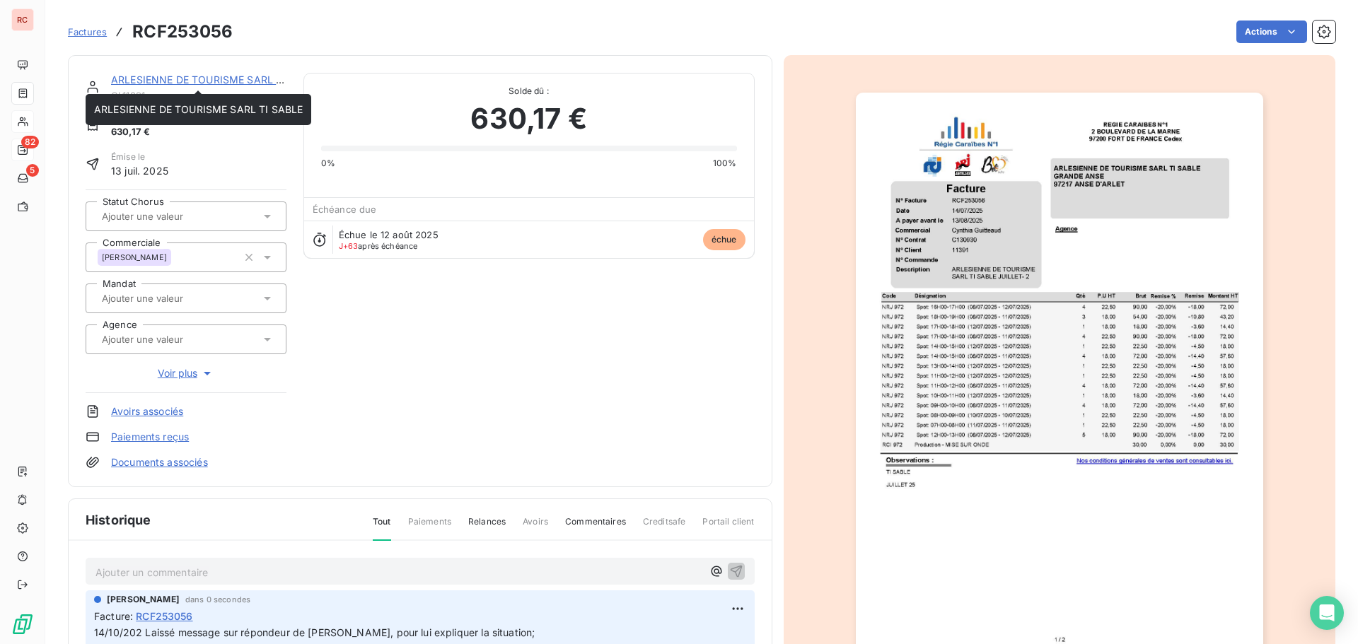
click at [198, 69] on div "ARLESIENNE DE TOURISME SARL TI SABLE CL11391 Montant initial 630,17 € Émise le …" at bounding box center [420, 271] width 704 height 432
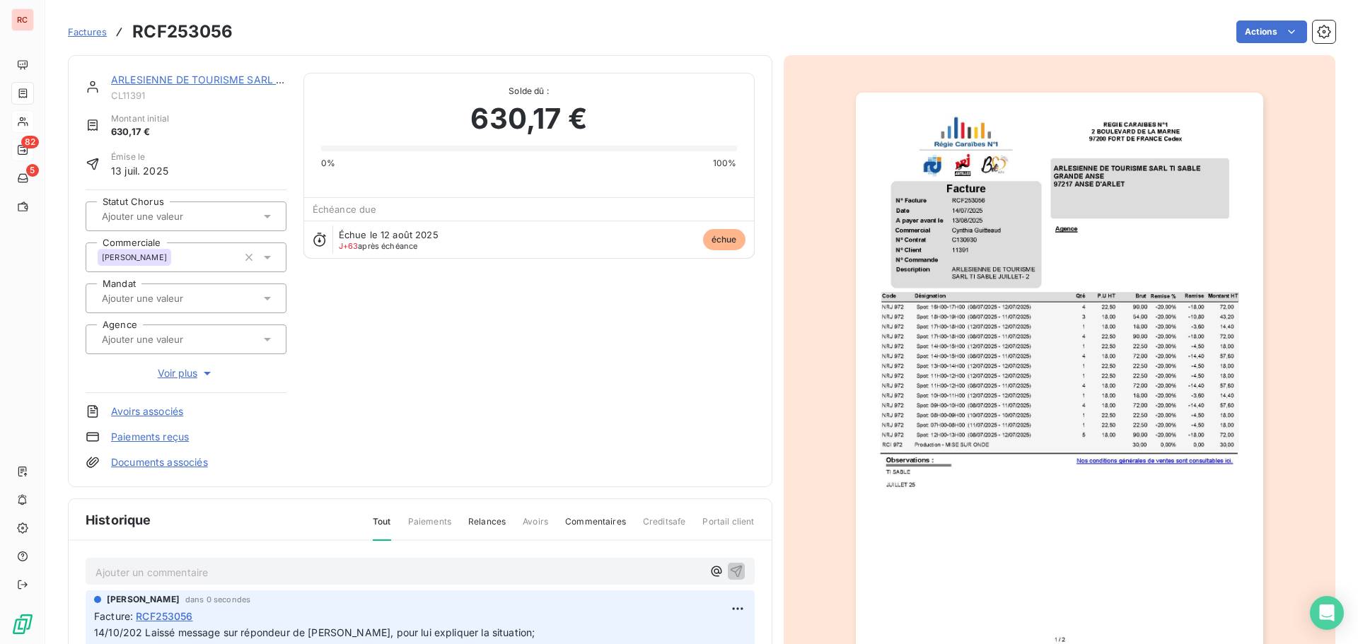
click at [197, 81] on link "ARLESIENNE DE TOURISME SARL TI SABLE" at bounding box center [215, 80] width 209 height 12
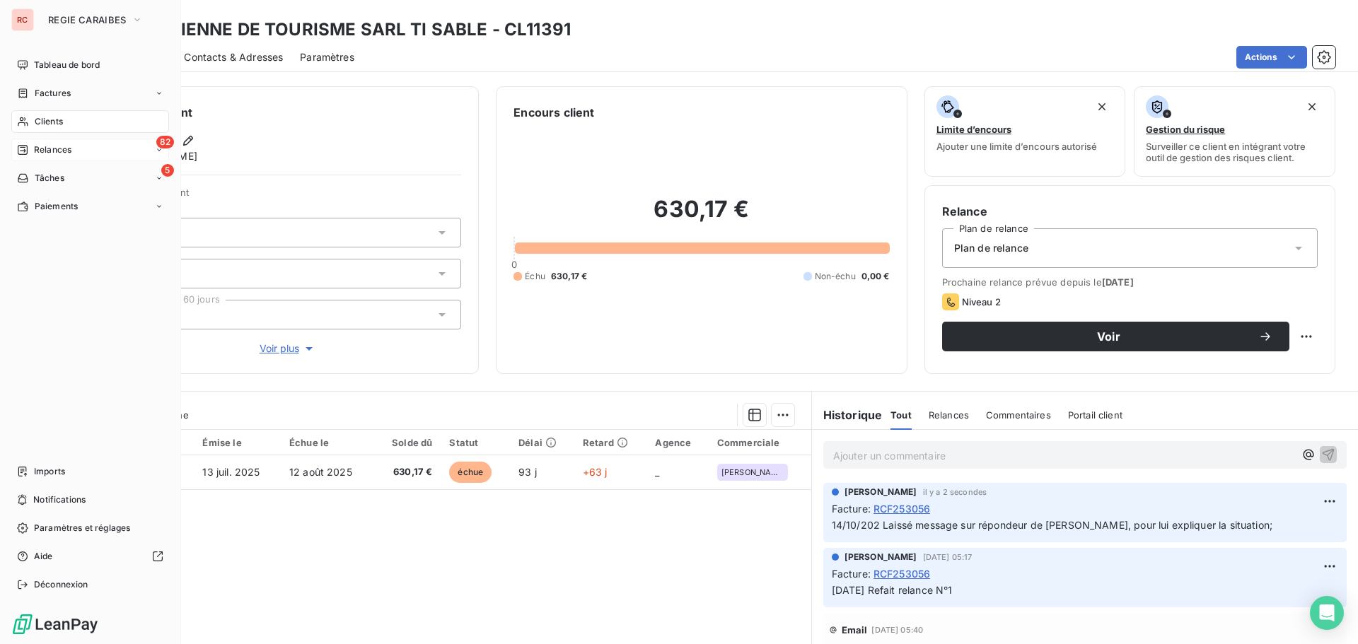
click at [44, 153] on span "Relances" at bounding box center [52, 150] width 37 height 13
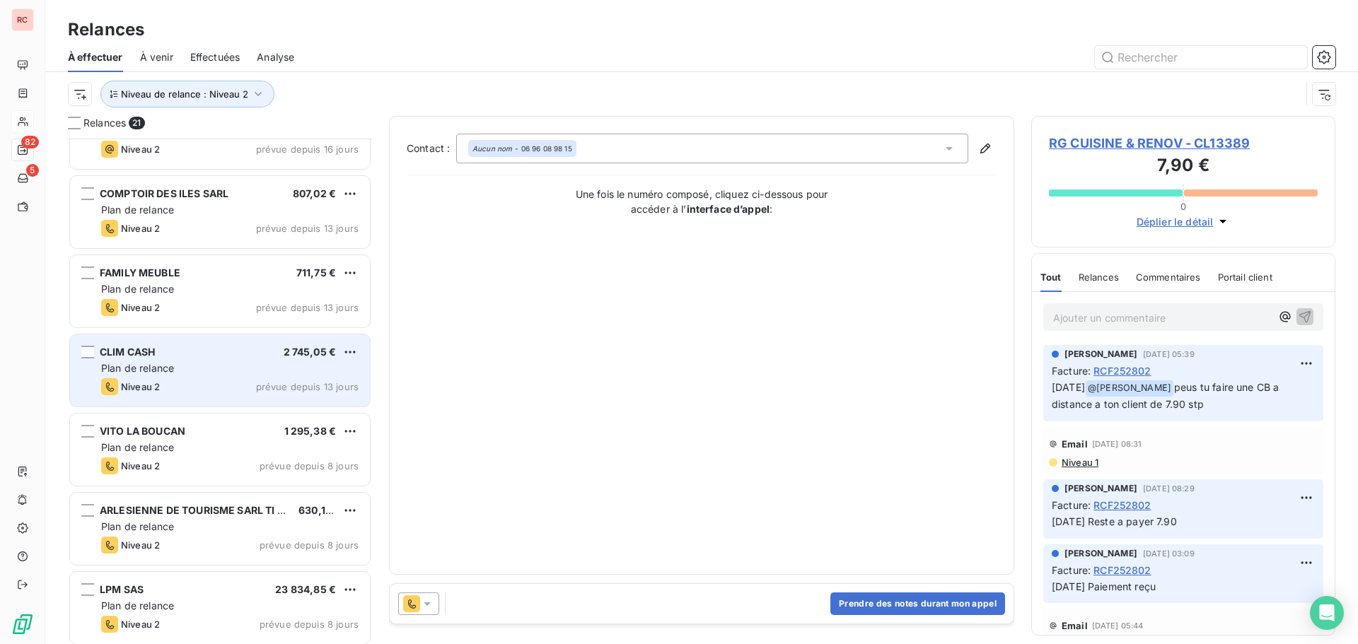
scroll to position [213, 0]
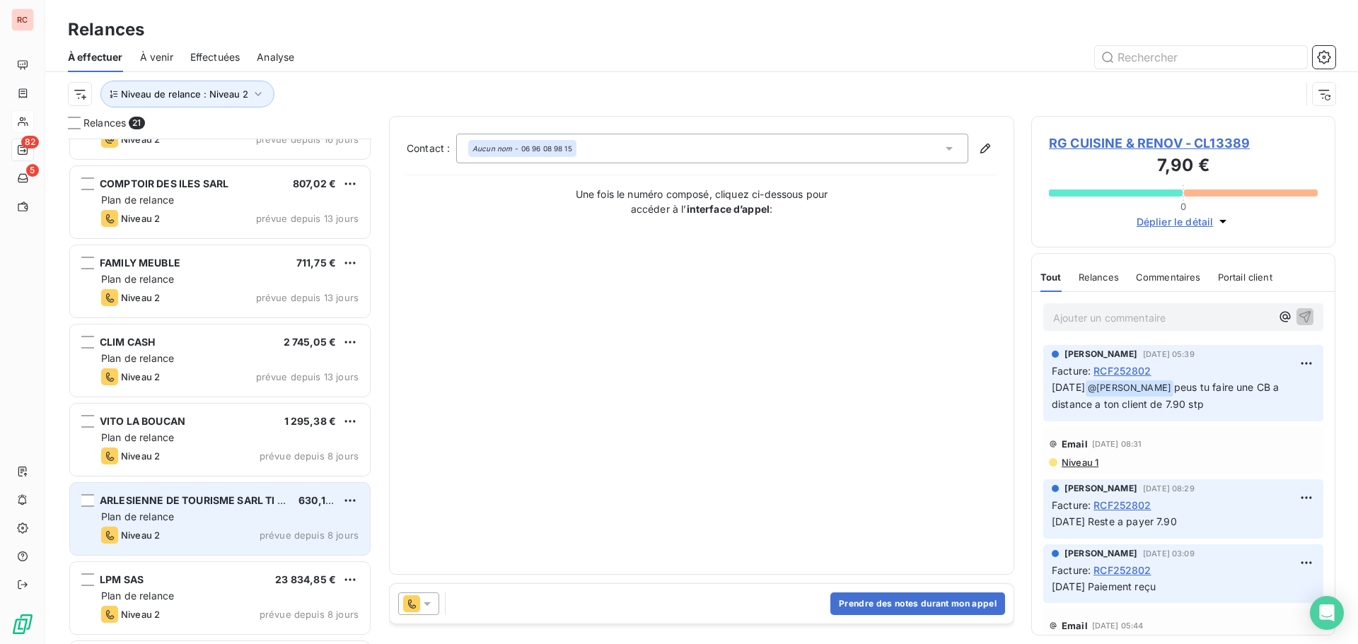
click at [241, 513] on div "Plan de relance" at bounding box center [229, 517] width 257 height 14
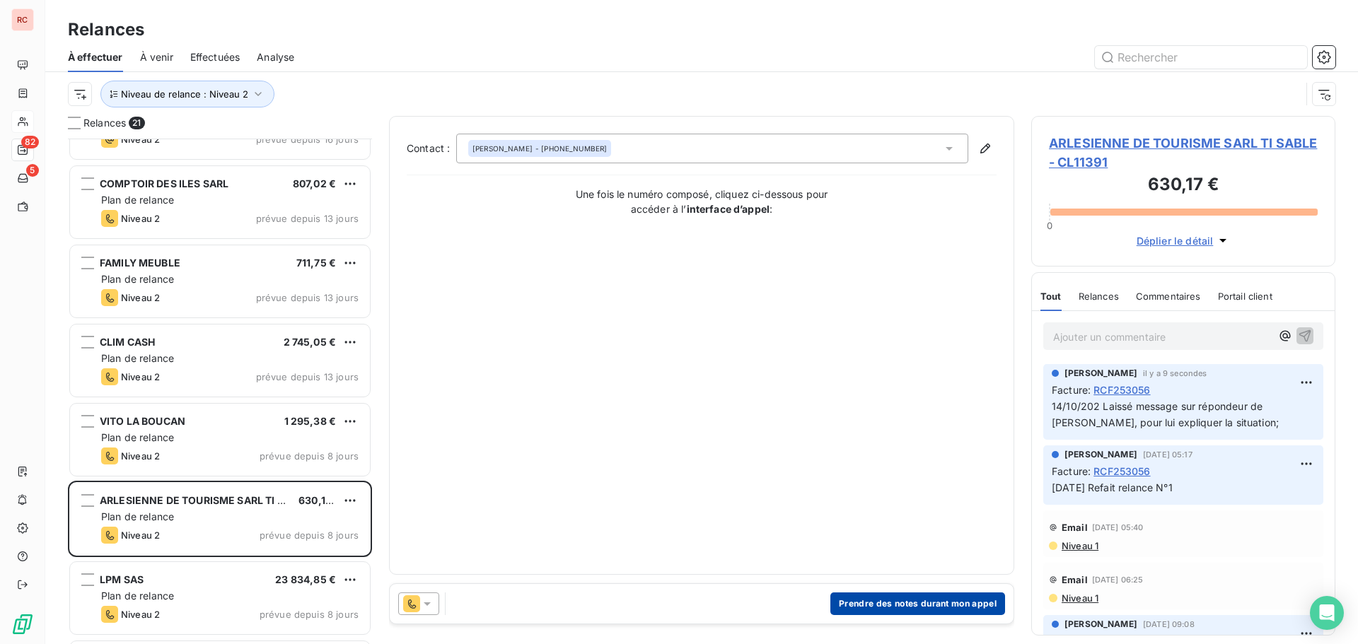
click at [859, 610] on button "Prendre des notes durant mon appel" at bounding box center [917, 604] width 175 height 23
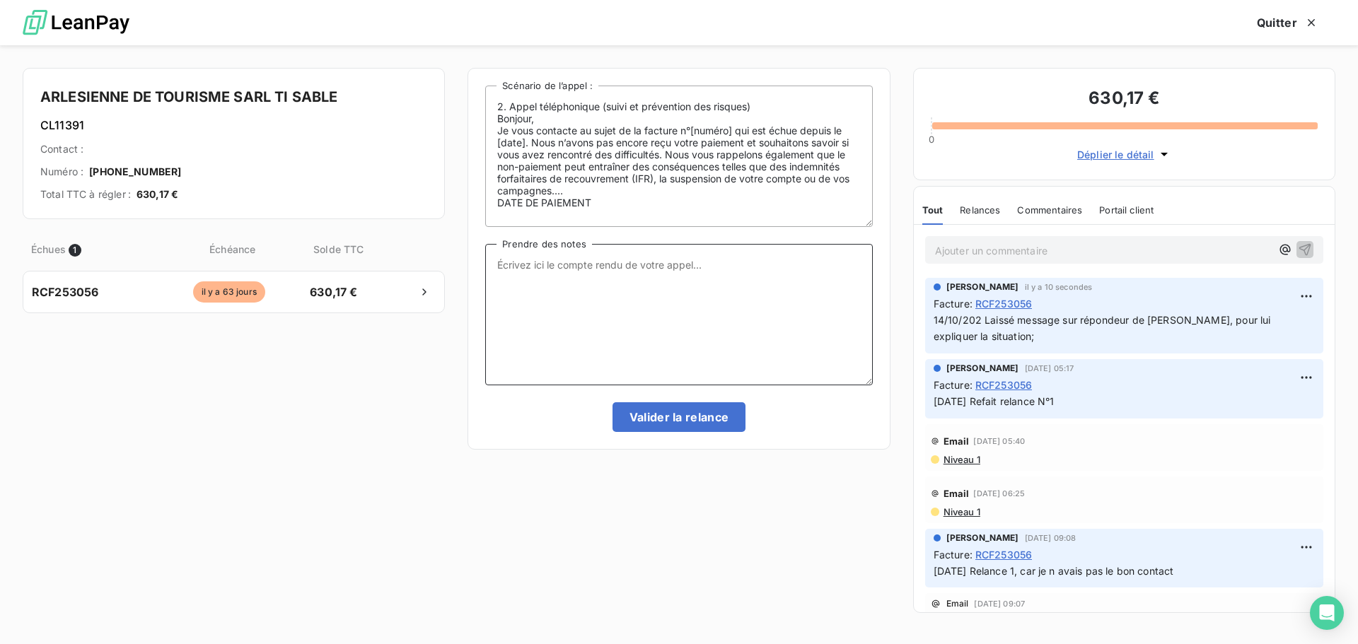
click at [554, 288] on textarea "Prendre des notes" at bounding box center [678, 314] width 387 height 141
paste textarea "14/10/202 Laissé message sur répondeur de Mme MARTIN, pour lui expliquer la sit…"
type textarea "14/10/202 Laissé message sur répondeur de Mme MARTIN, pour lui expliquer la sit…"
click at [696, 425] on button "Valider la relance" at bounding box center [679, 417] width 134 height 30
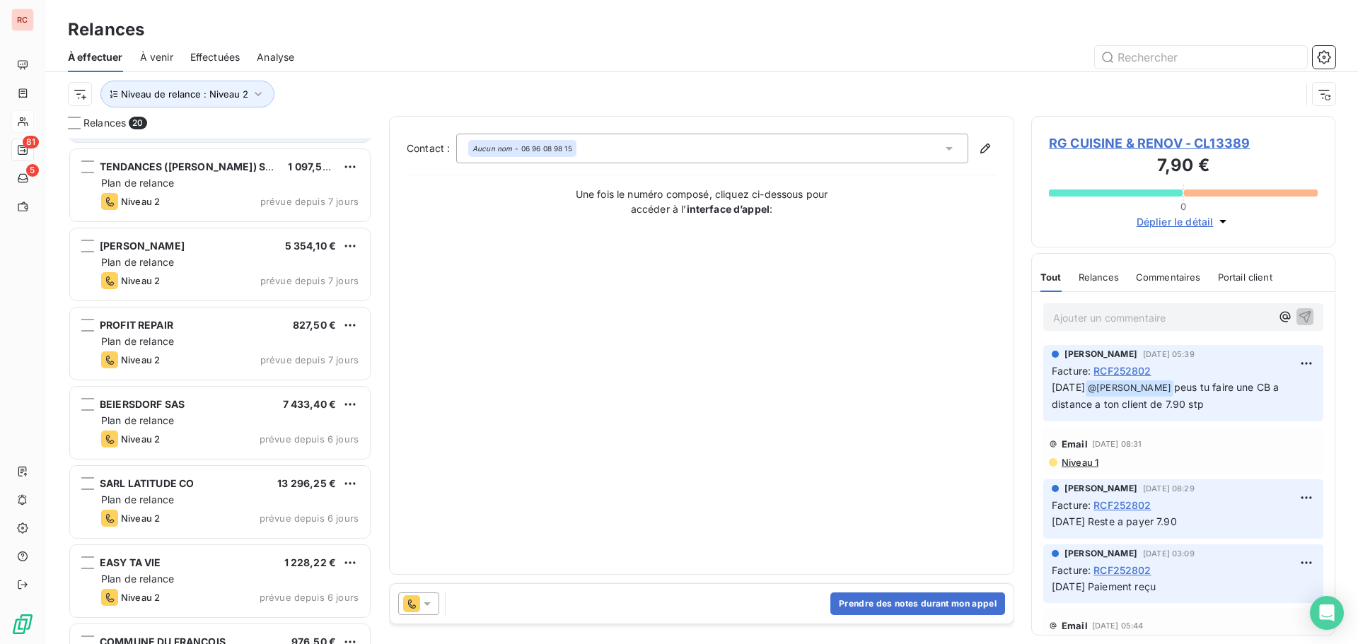
scroll to position [708, 0]
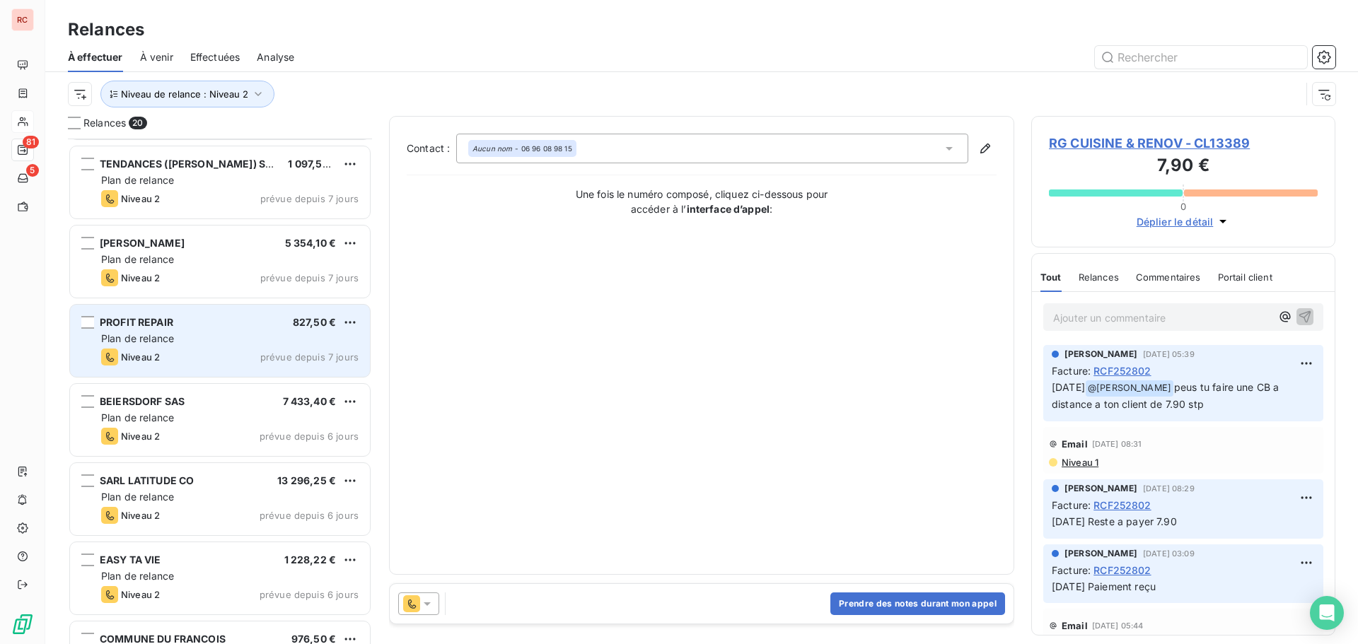
click at [277, 350] on div "Niveau 2 prévue depuis 7 jours" at bounding box center [229, 357] width 257 height 17
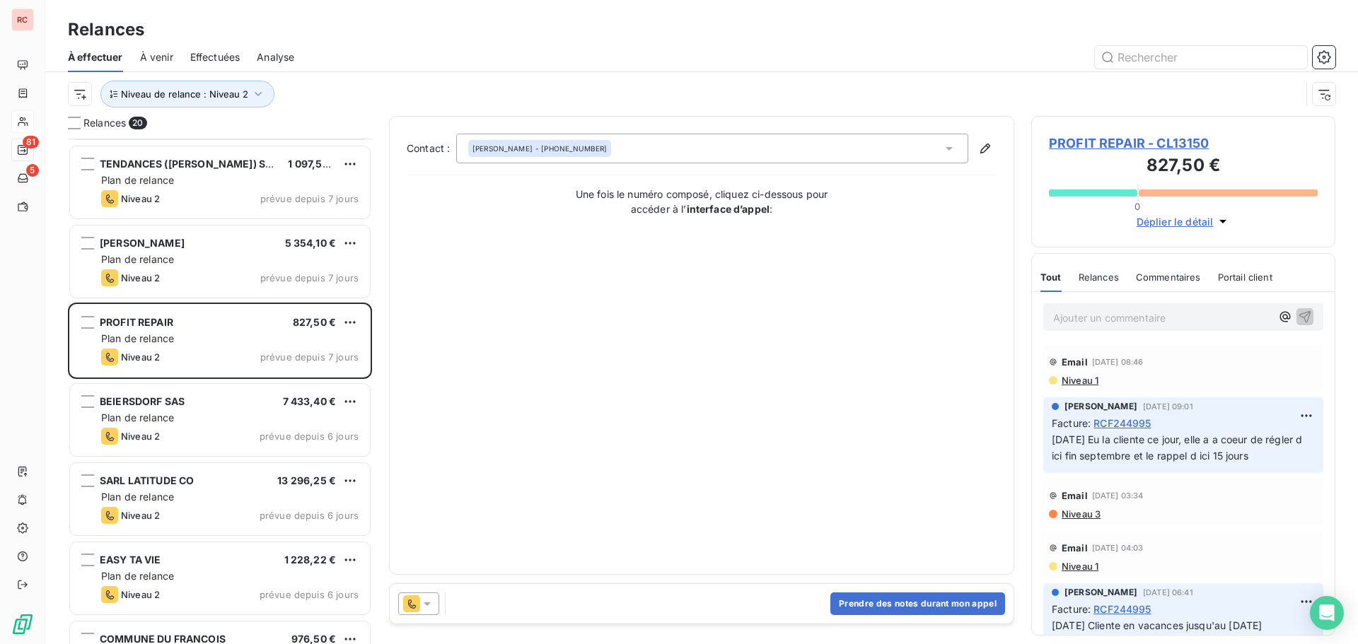
click at [433, 605] on icon at bounding box center [427, 604] width 14 height 14
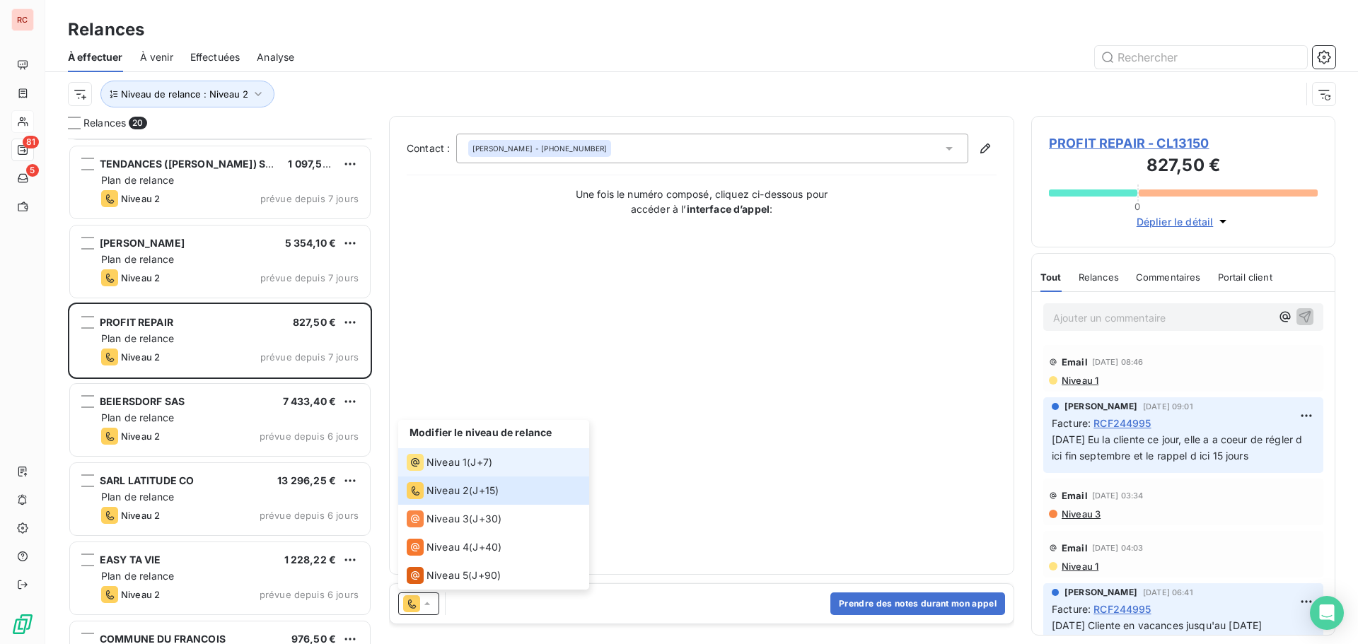
click at [472, 465] on span "J+7 )" at bounding box center [481, 462] width 22 height 14
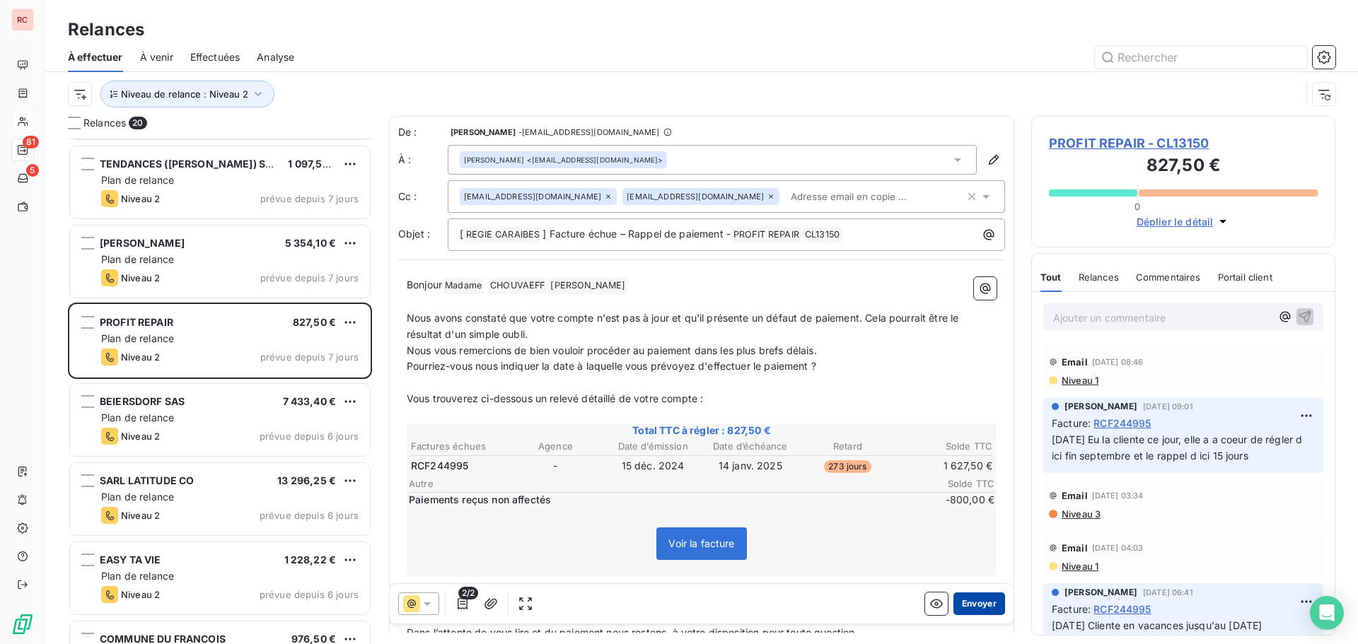
click at [962, 602] on button "Envoyer" at bounding box center [979, 604] width 52 height 23
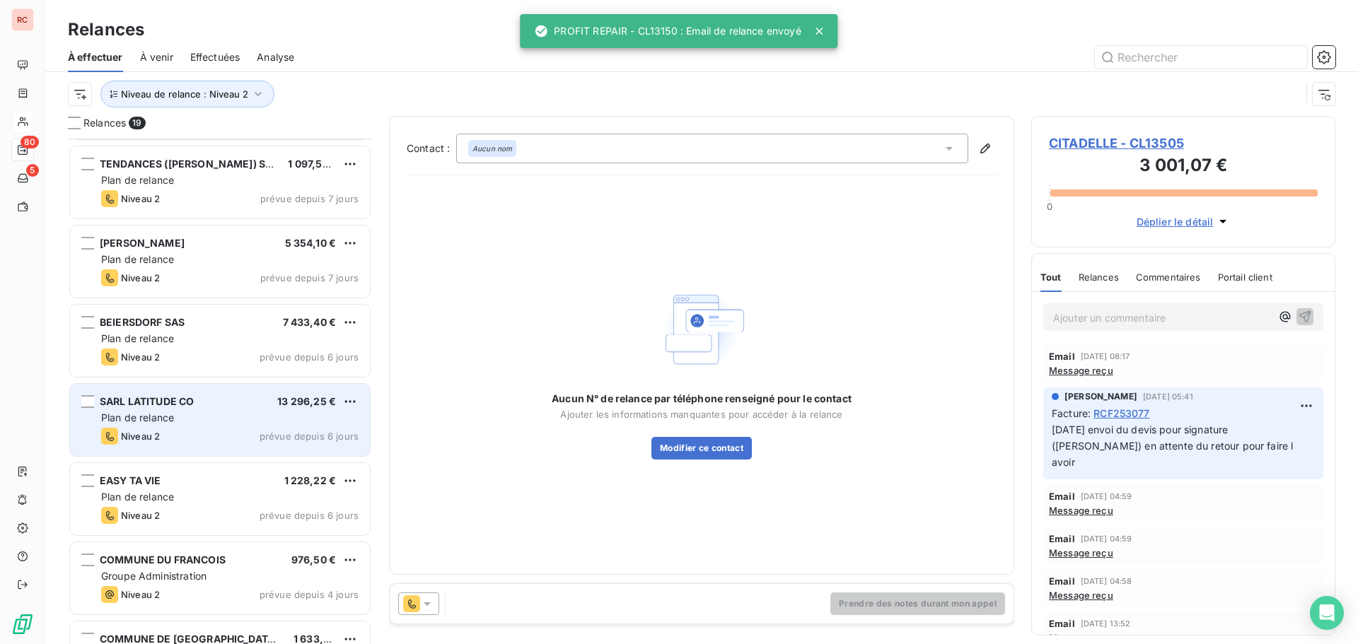
click at [182, 433] on div "Niveau 2 prévue depuis 6 jours" at bounding box center [229, 436] width 257 height 17
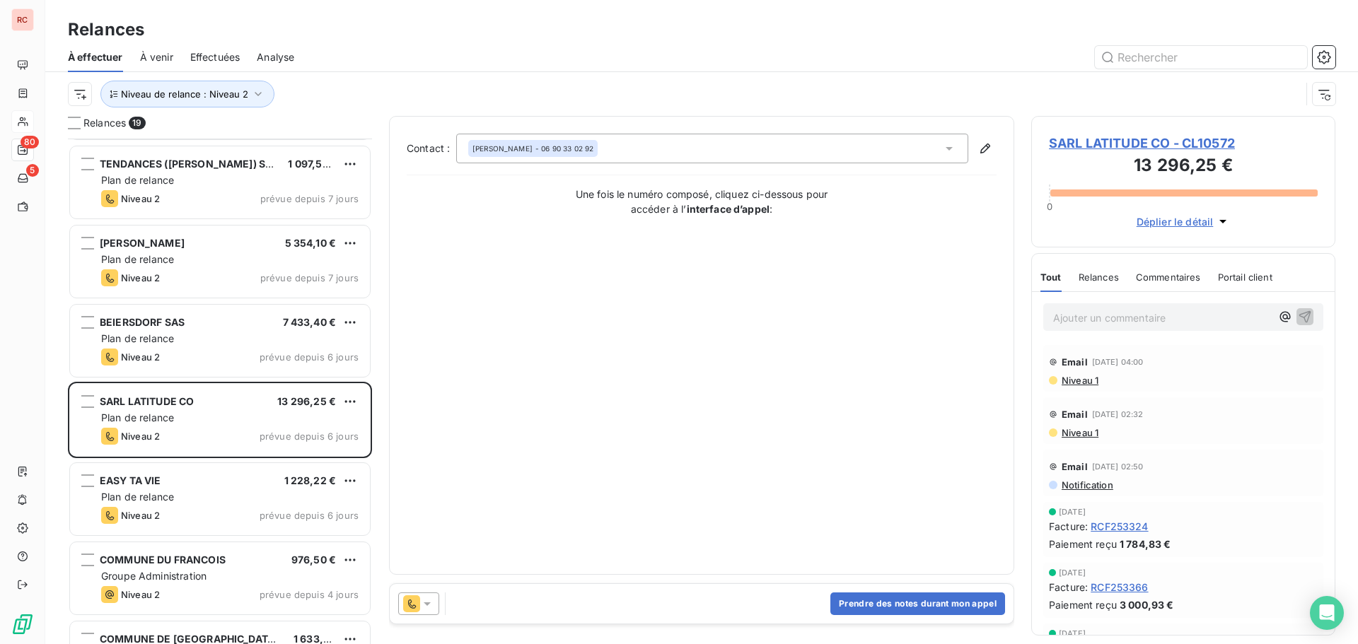
drag, startPoint x: 424, startPoint y: 601, endPoint x: 432, endPoint y: 595, distance: 9.6
click at [426, 603] on icon at bounding box center [427, 604] width 14 height 14
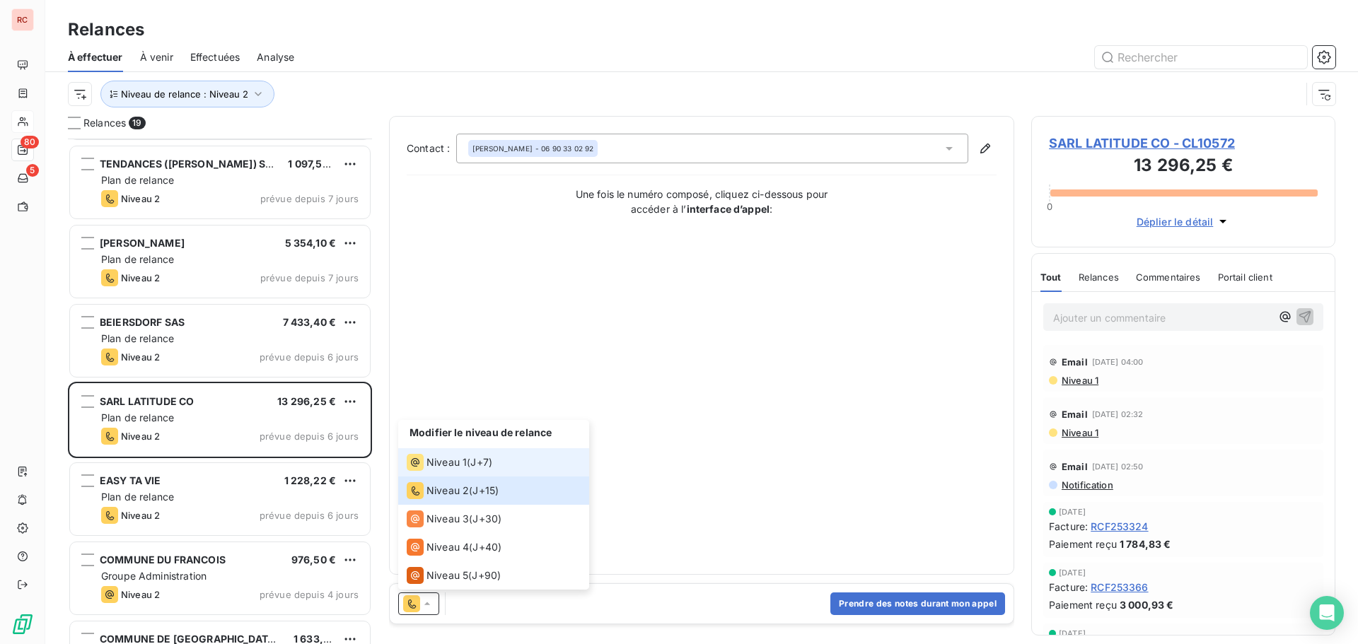
click at [459, 465] on span "Niveau 1" at bounding box center [446, 462] width 40 height 14
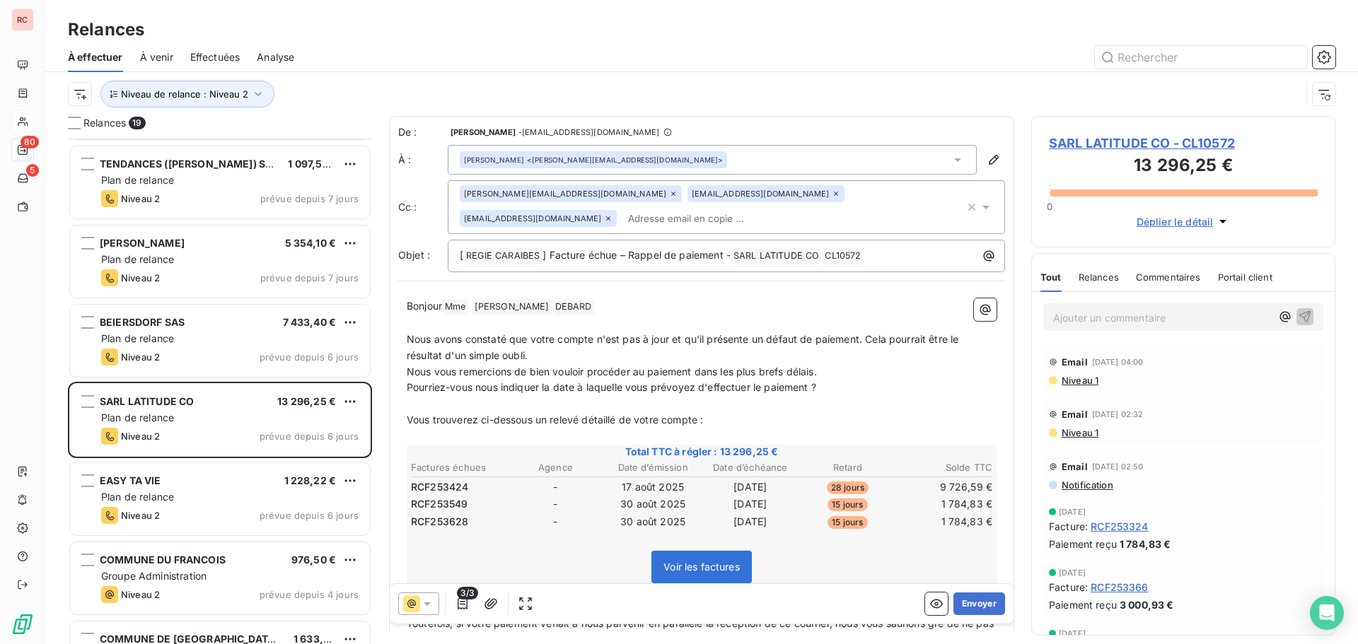
click at [424, 607] on icon at bounding box center [427, 604] width 14 height 14
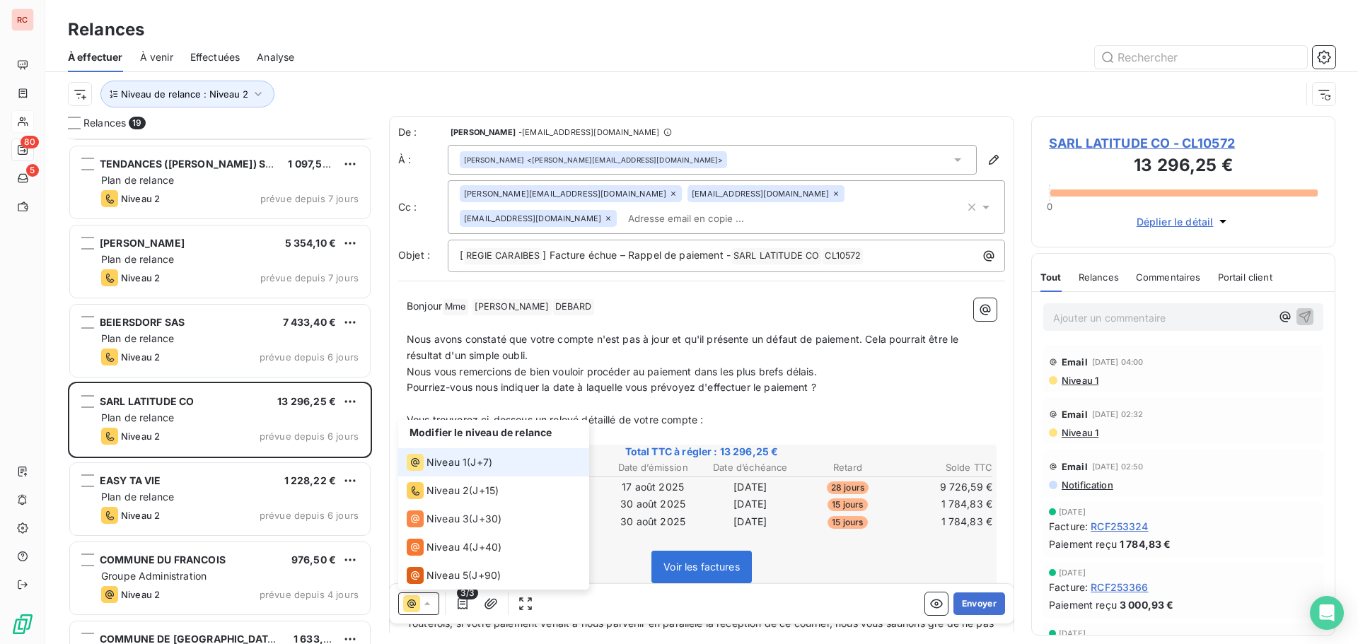
click at [455, 463] on span "Niveau 1" at bounding box center [446, 462] width 40 height 14
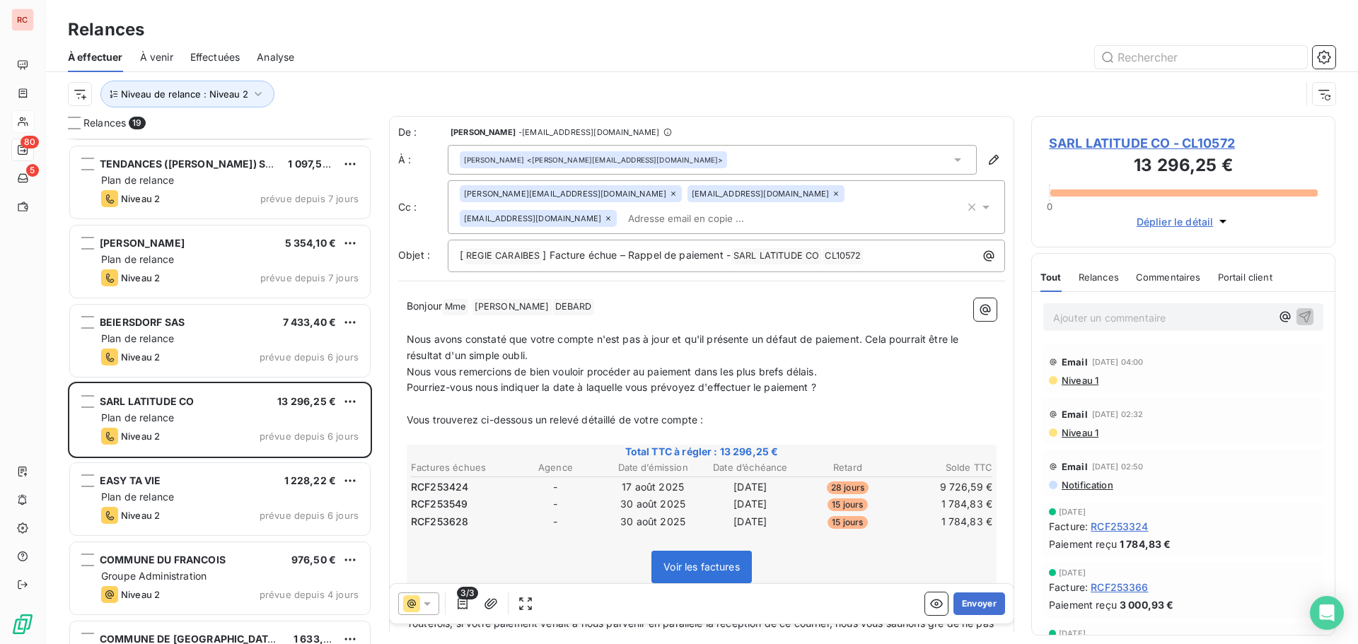
click at [434, 602] on div at bounding box center [418, 604] width 41 height 23
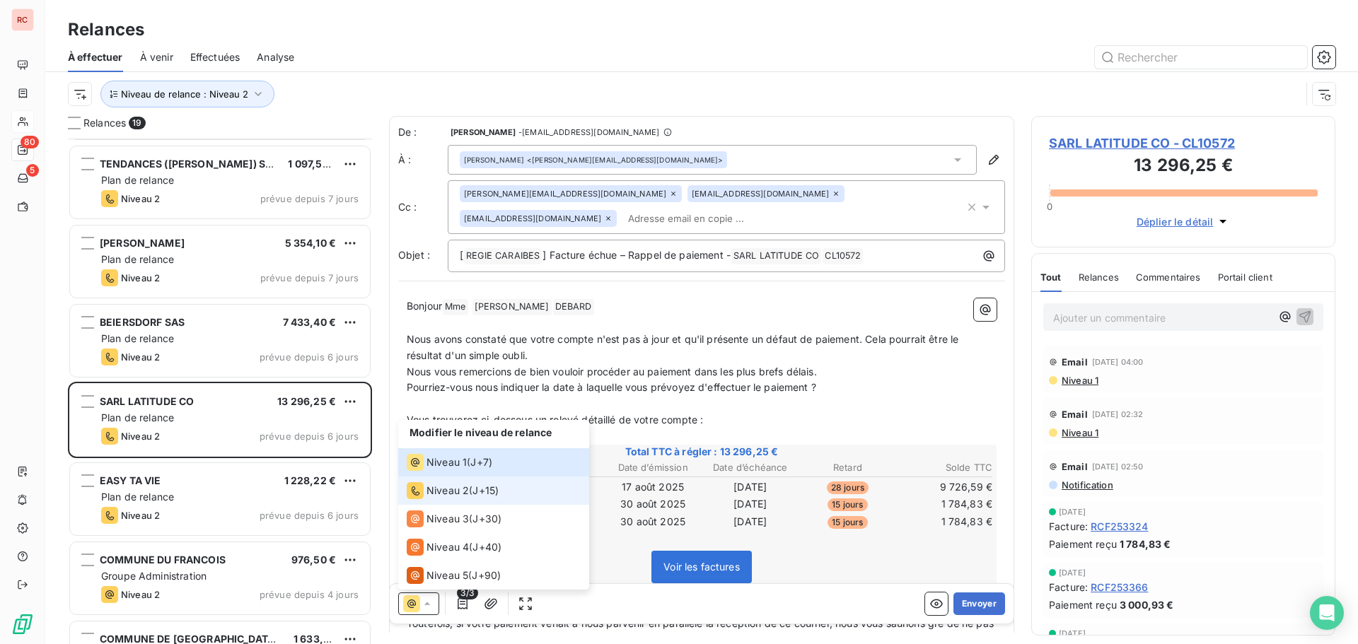
click at [465, 494] on span "Niveau 2" at bounding box center [447, 491] width 42 height 14
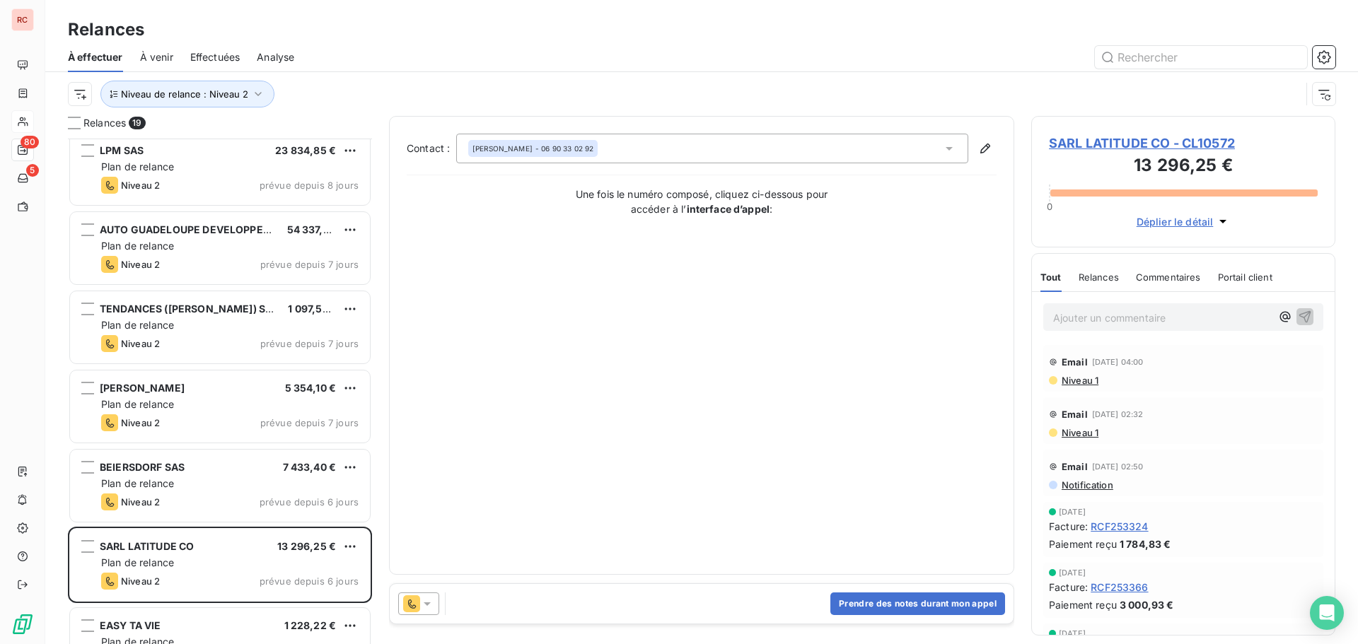
scroll to position [637, 0]
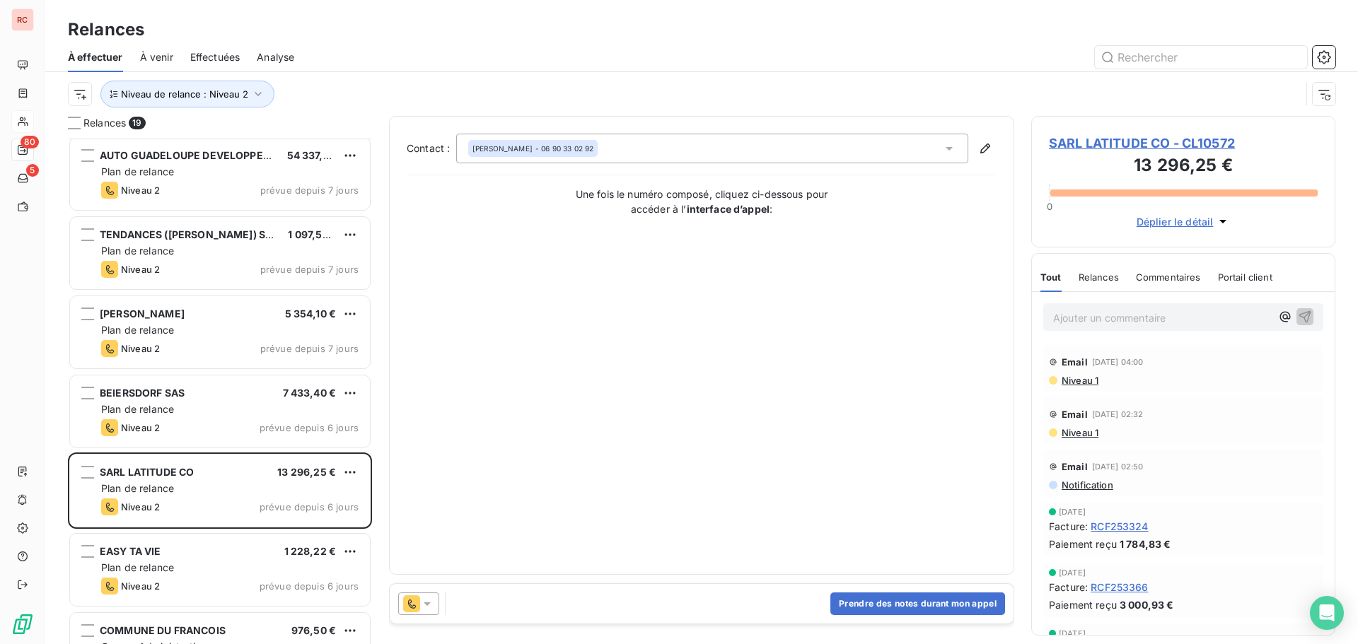
click at [1118, 144] on span "SARL LATITUDE CO - CL10572" at bounding box center [1183, 143] width 269 height 19
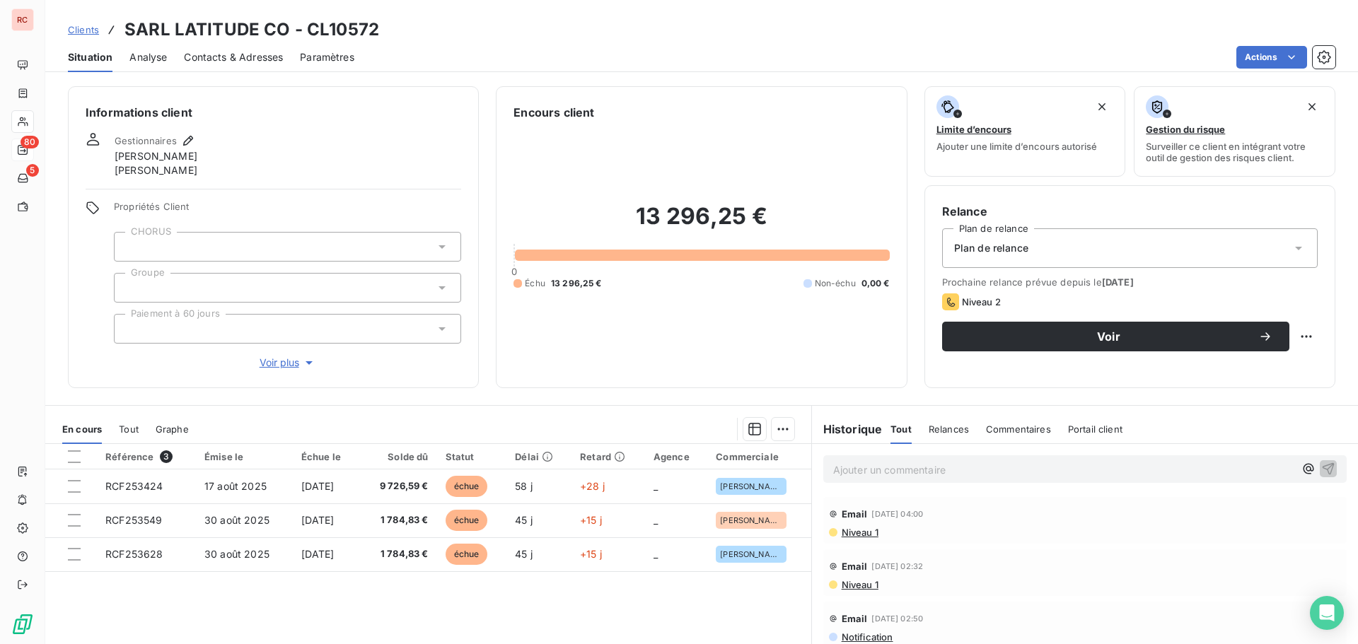
click at [261, 57] on span "Contacts & Adresses" at bounding box center [233, 57] width 99 height 14
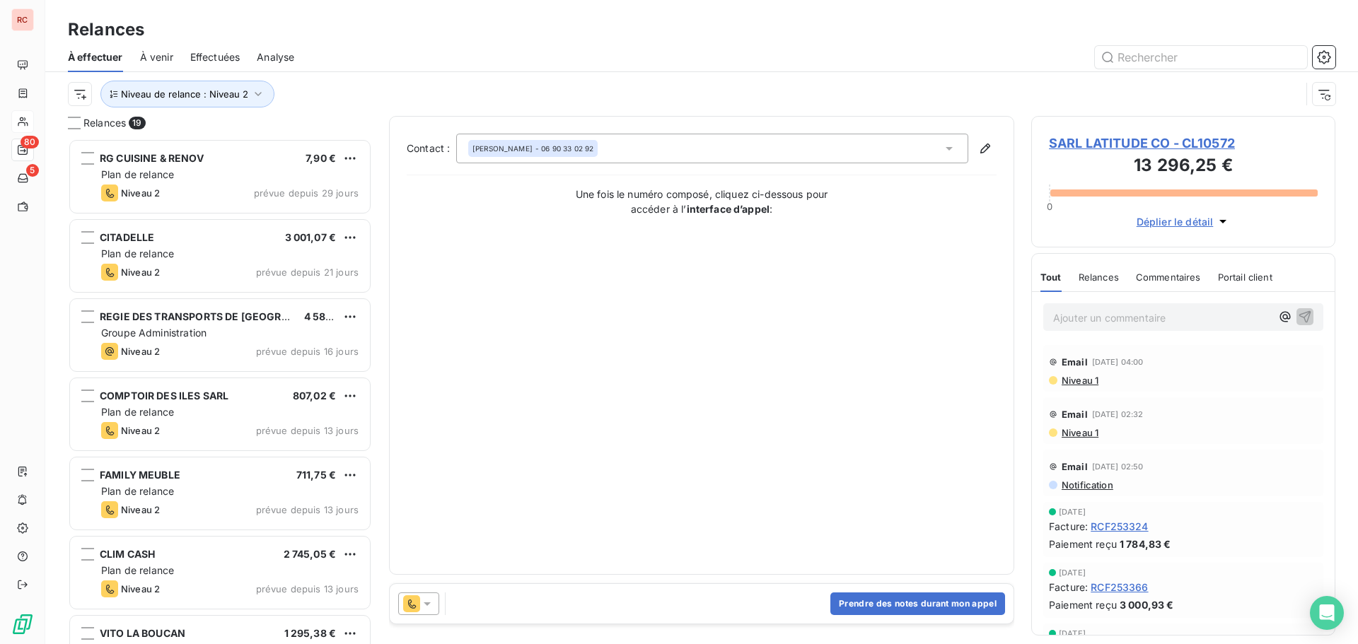
scroll to position [495, 293]
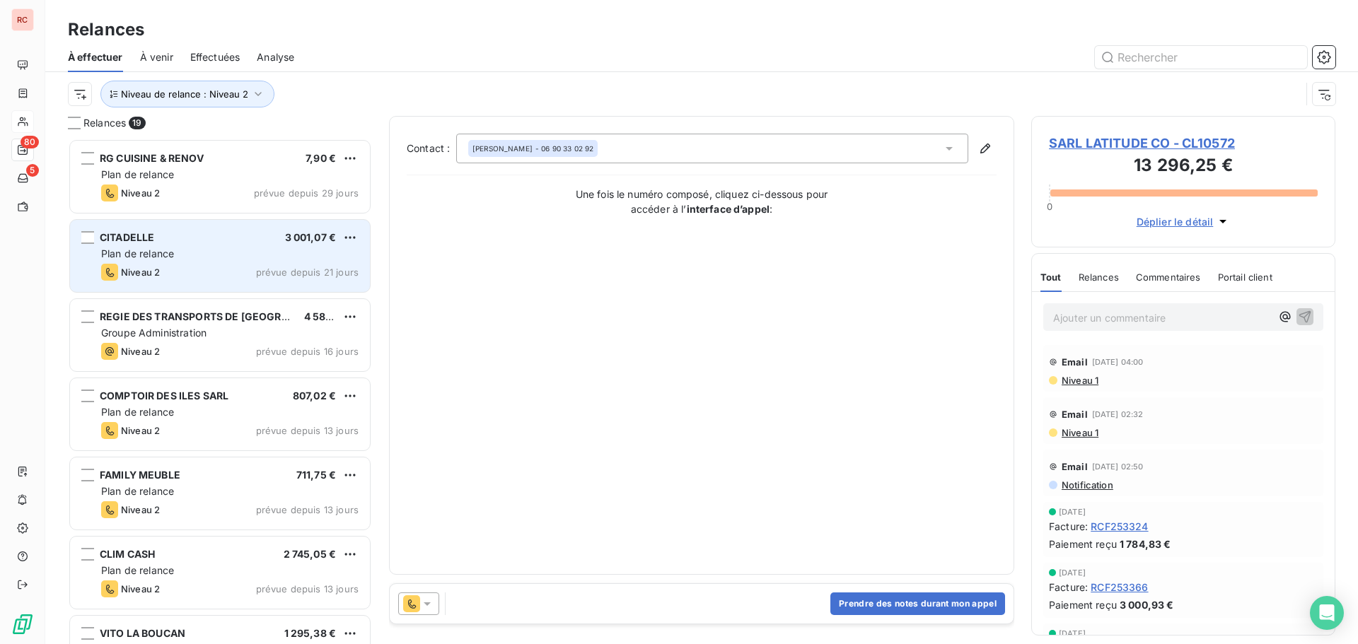
click at [238, 282] on div "CITADELLE 3 001,07 € Plan de relance Niveau 2 prévue depuis 21 jours" at bounding box center [220, 256] width 300 height 72
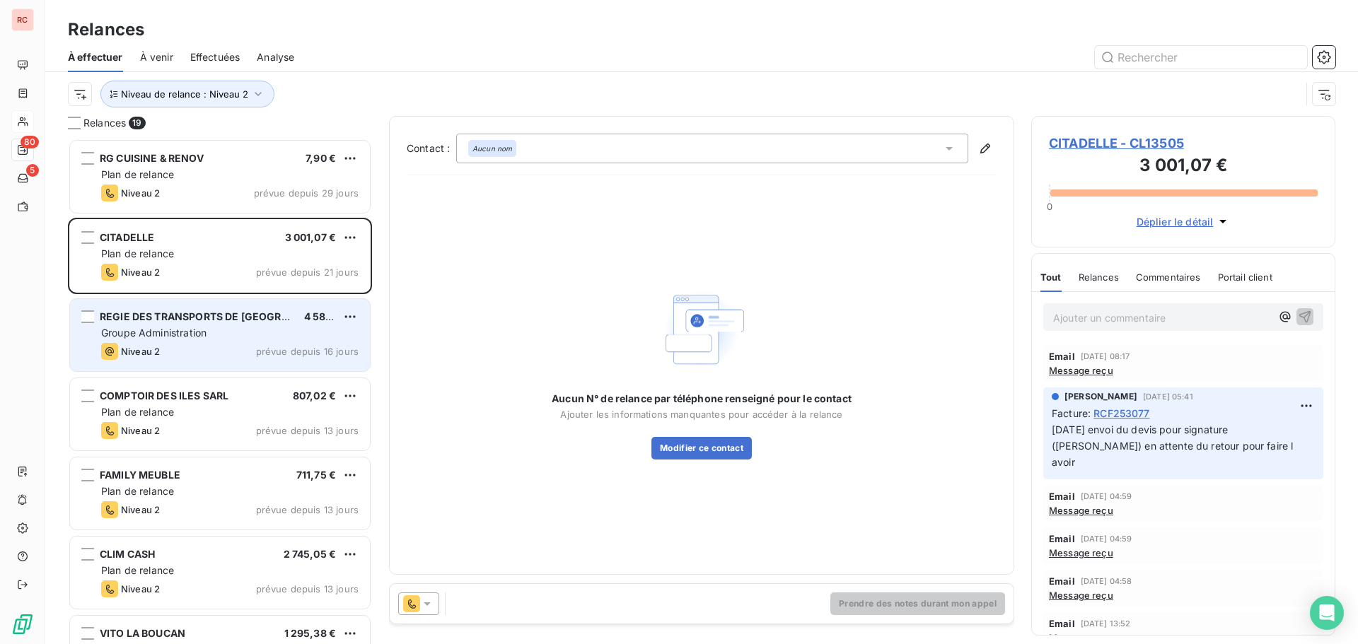
click at [241, 318] on span "REGIE DES TRANSPORTS DE [GEOGRAPHIC_DATA] (RTM) EPIC" at bounding box center [251, 316] width 303 height 12
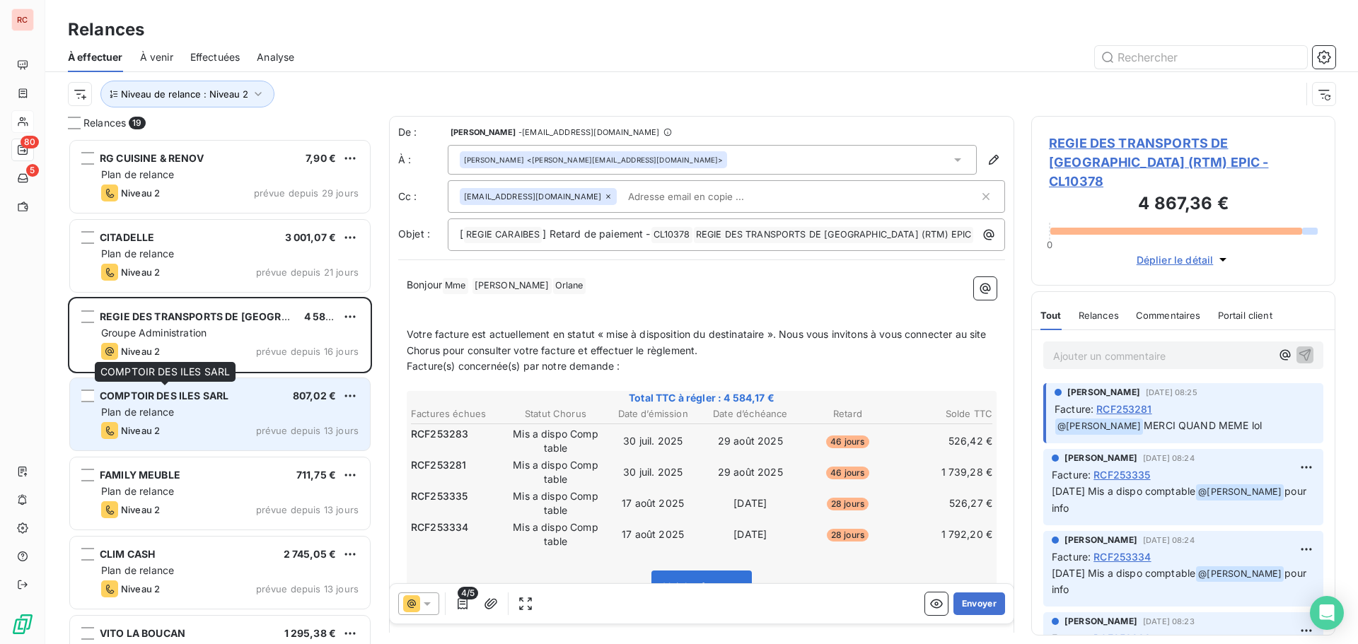
click at [216, 397] on span "COMPTOIR DES ILES SARL" at bounding box center [164, 396] width 129 height 12
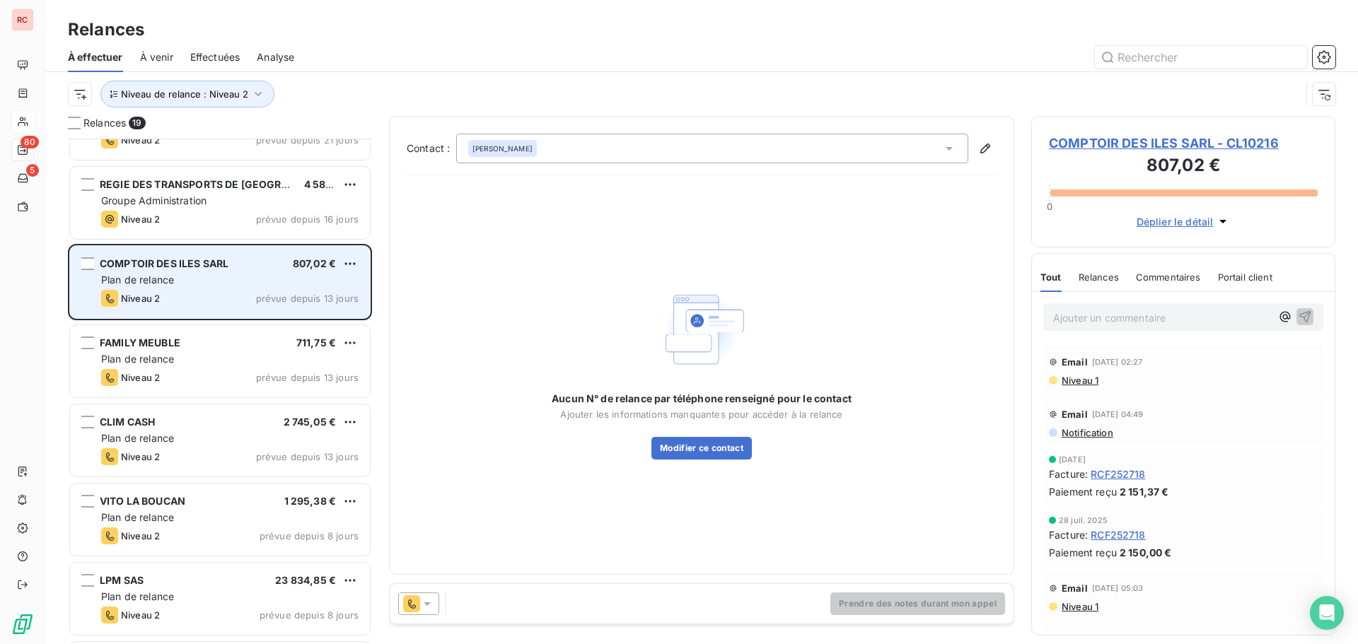
scroll to position [142, 0]
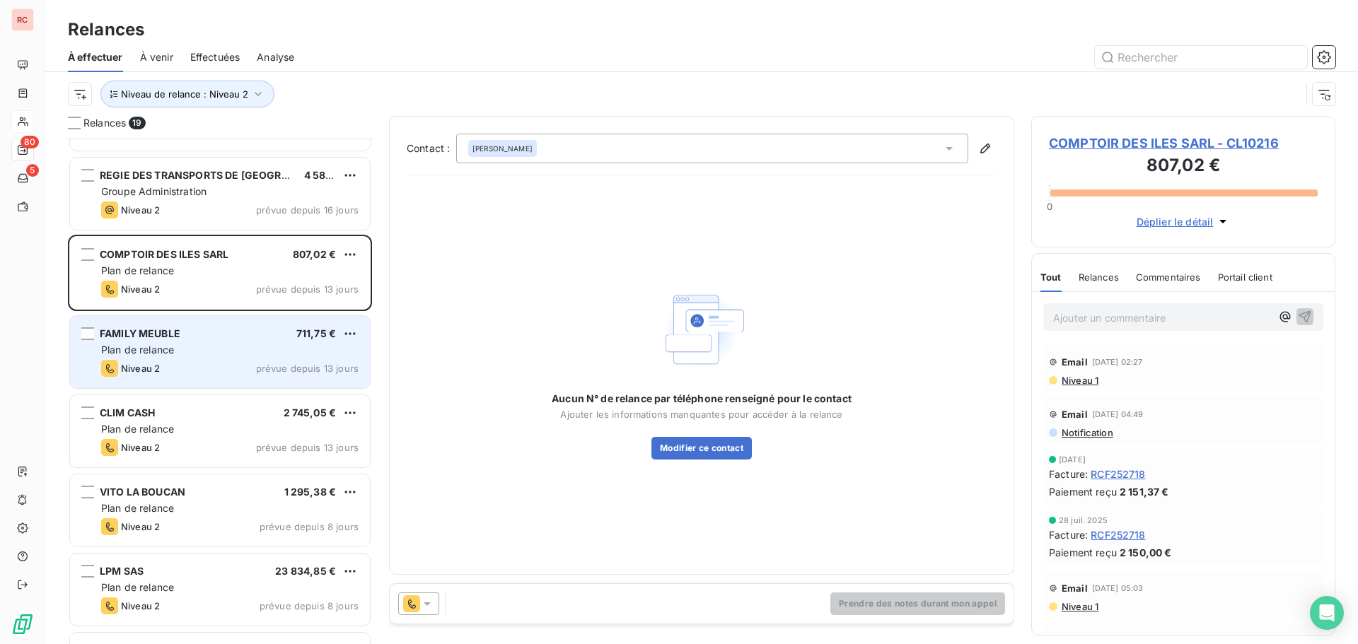
click at [255, 338] on div "FAMILY MEUBLE 711,75 €" at bounding box center [229, 333] width 257 height 13
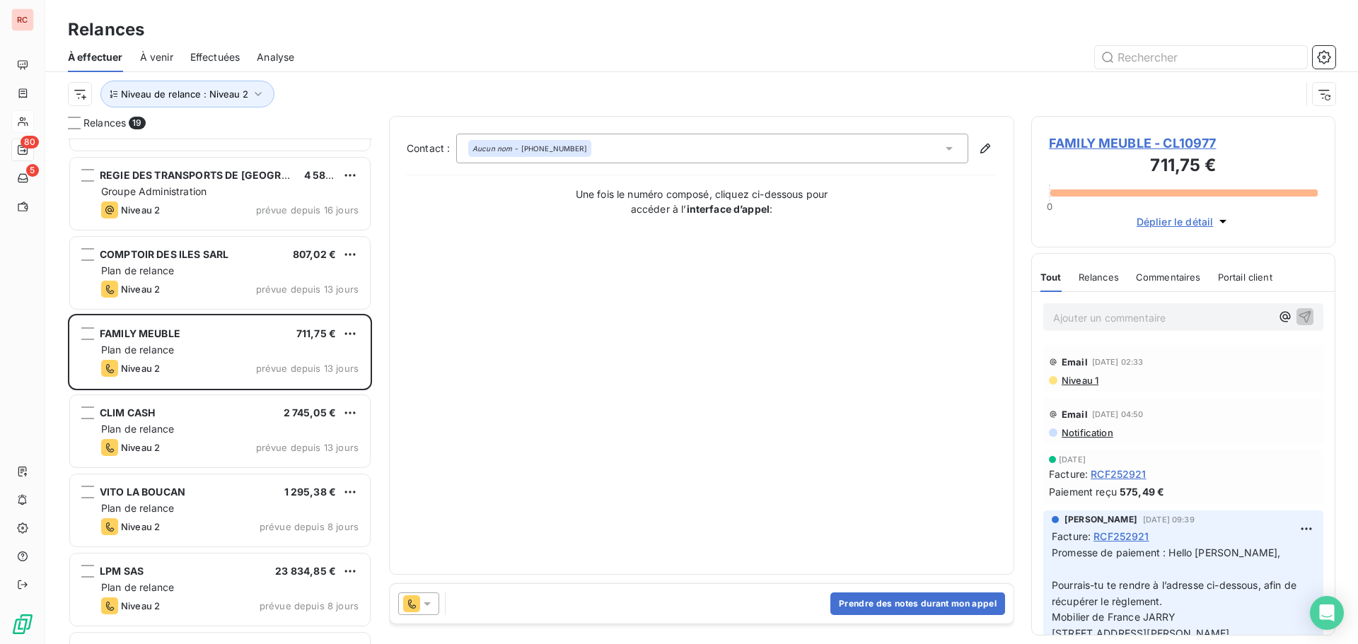
click at [1078, 141] on span "FAMILY MEUBLE - CL10977" at bounding box center [1183, 143] width 269 height 19
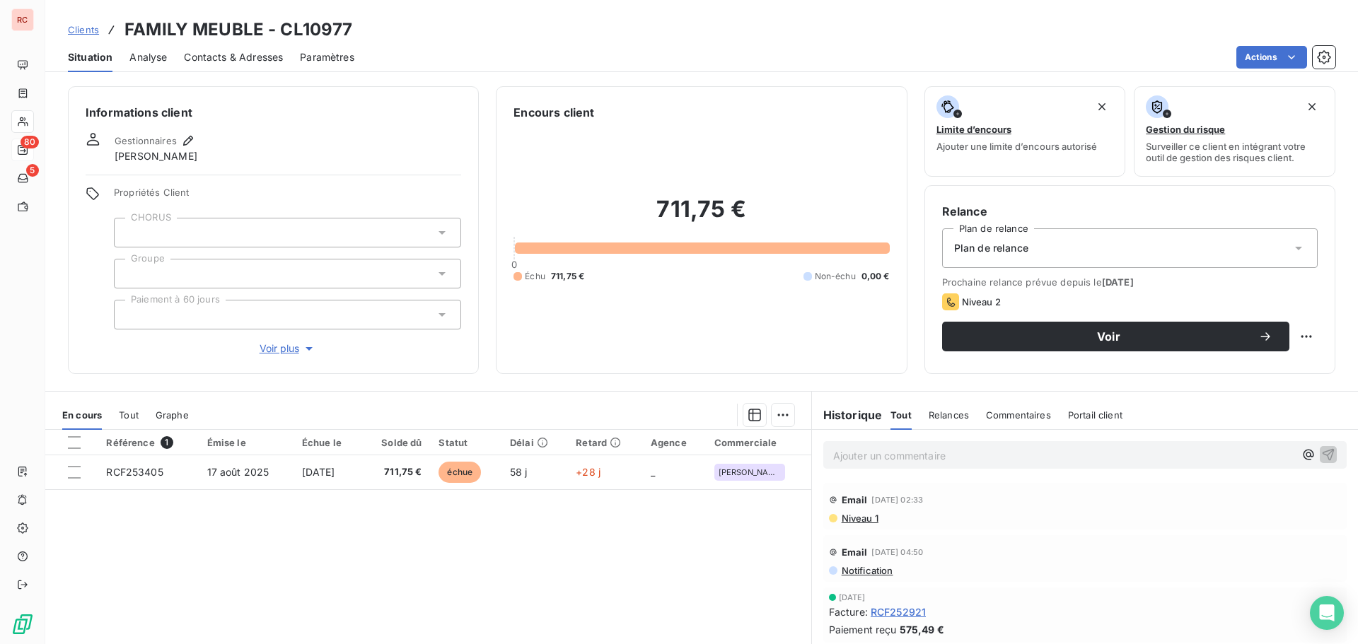
click at [252, 60] on span "Contacts & Adresses" at bounding box center [233, 57] width 99 height 14
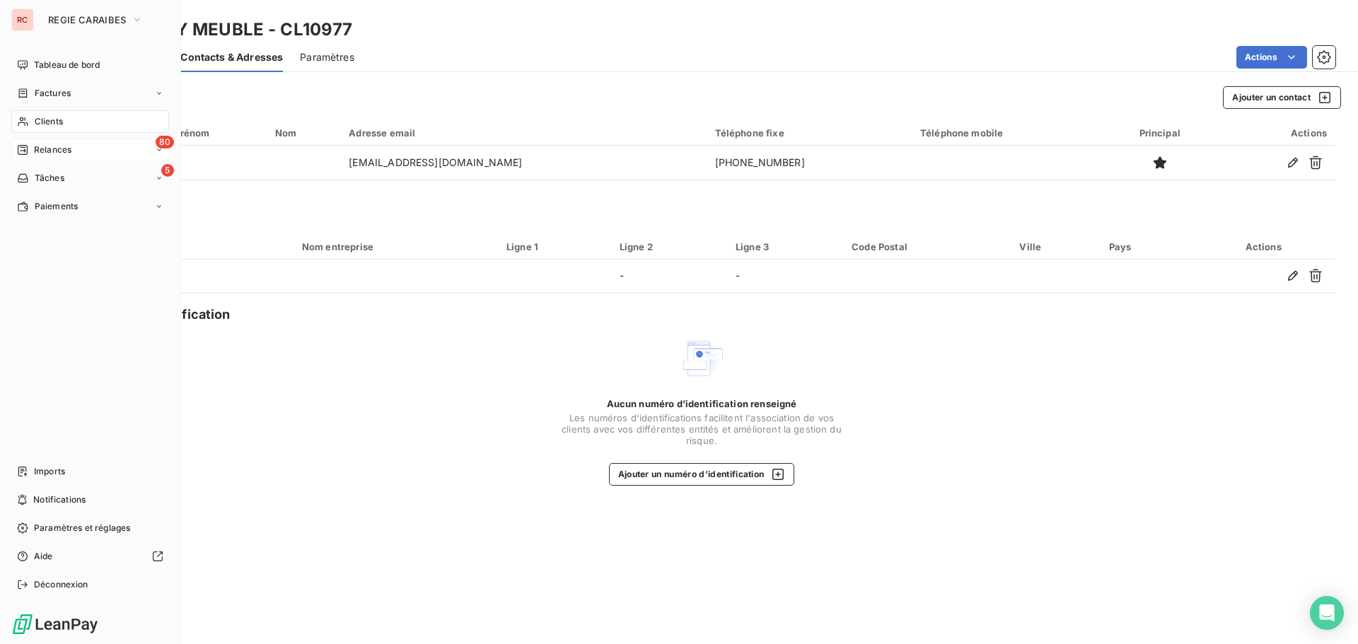
click at [43, 145] on span "Relances" at bounding box center [52, 150] width 37 height 13
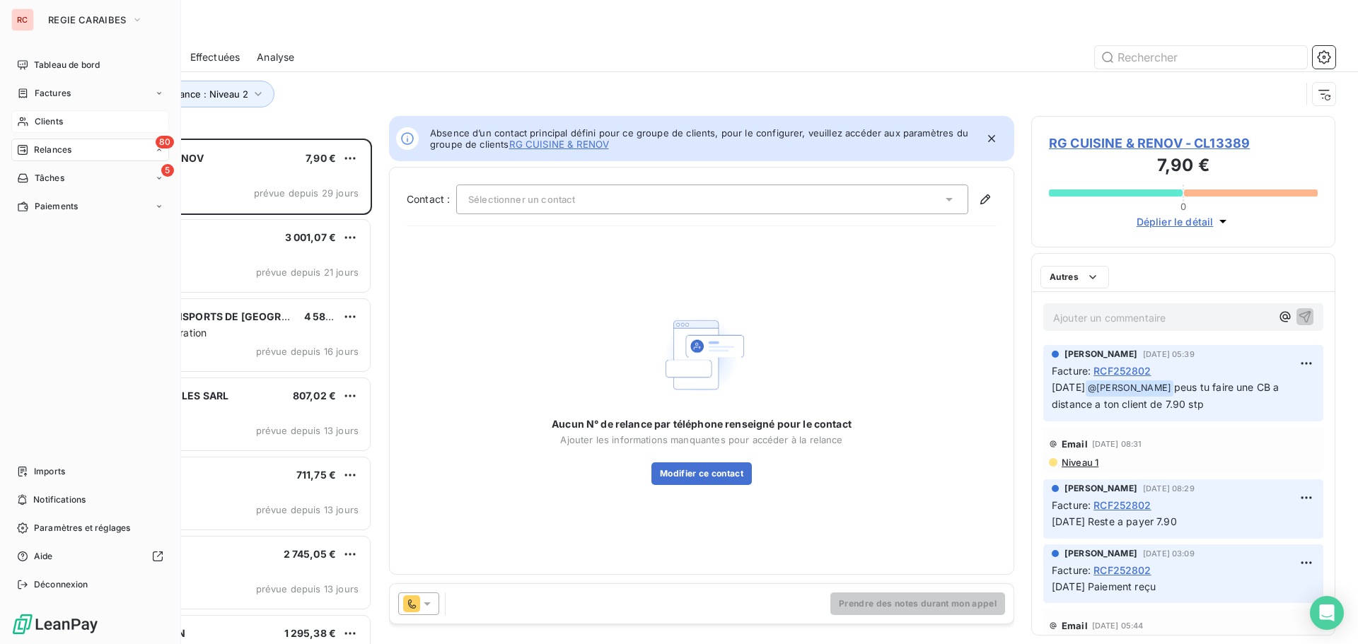
scroll to position [495, 293]
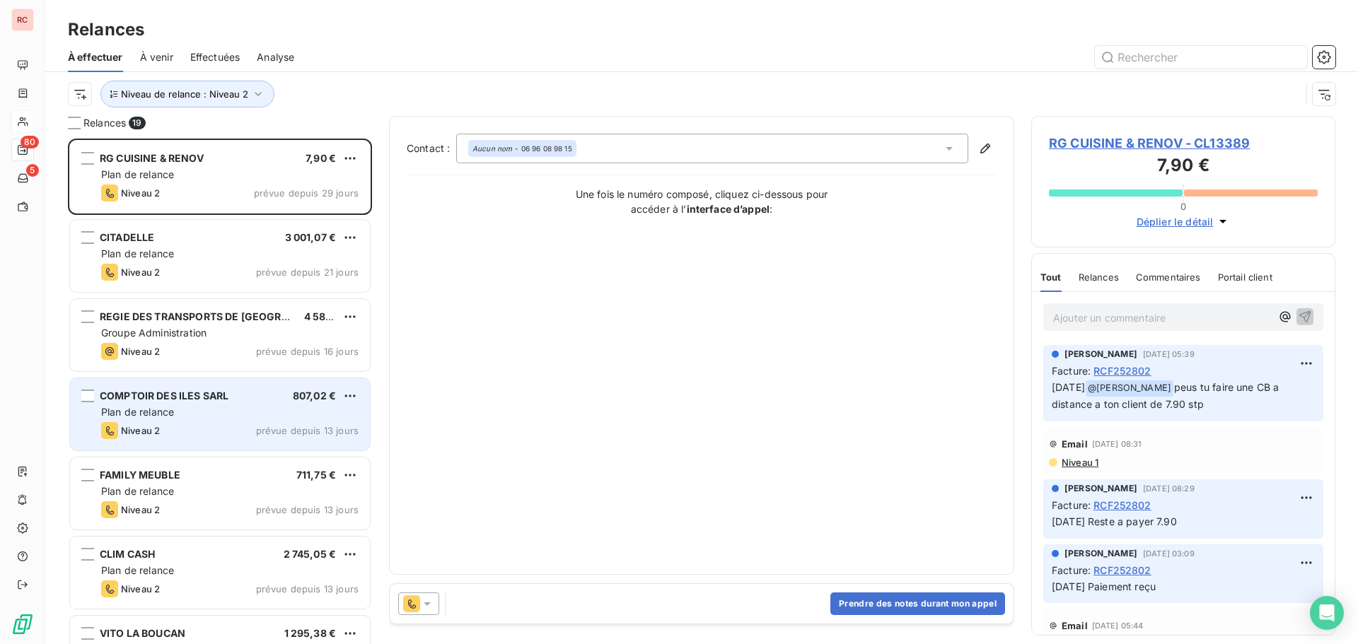
click at [168, 421] on div "COMPTOIR DES ILES SARL 807,02 € Plan de relance Niveau 2 prévue depuis 13 jours" at bounding box center [220, 414] width 300 height 72
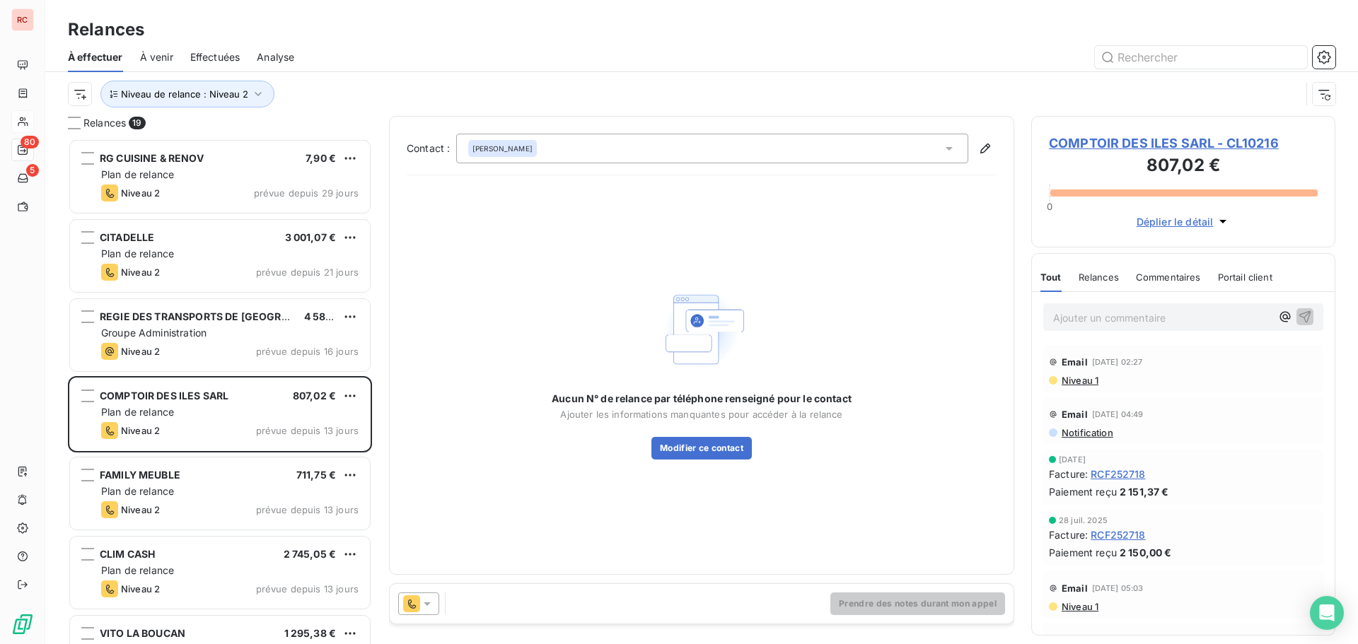
click at [1088, 146] on span "COMPTOIR DES ILES SARL - CL10216" at bounding box center [1183, 143] width 269 height 19
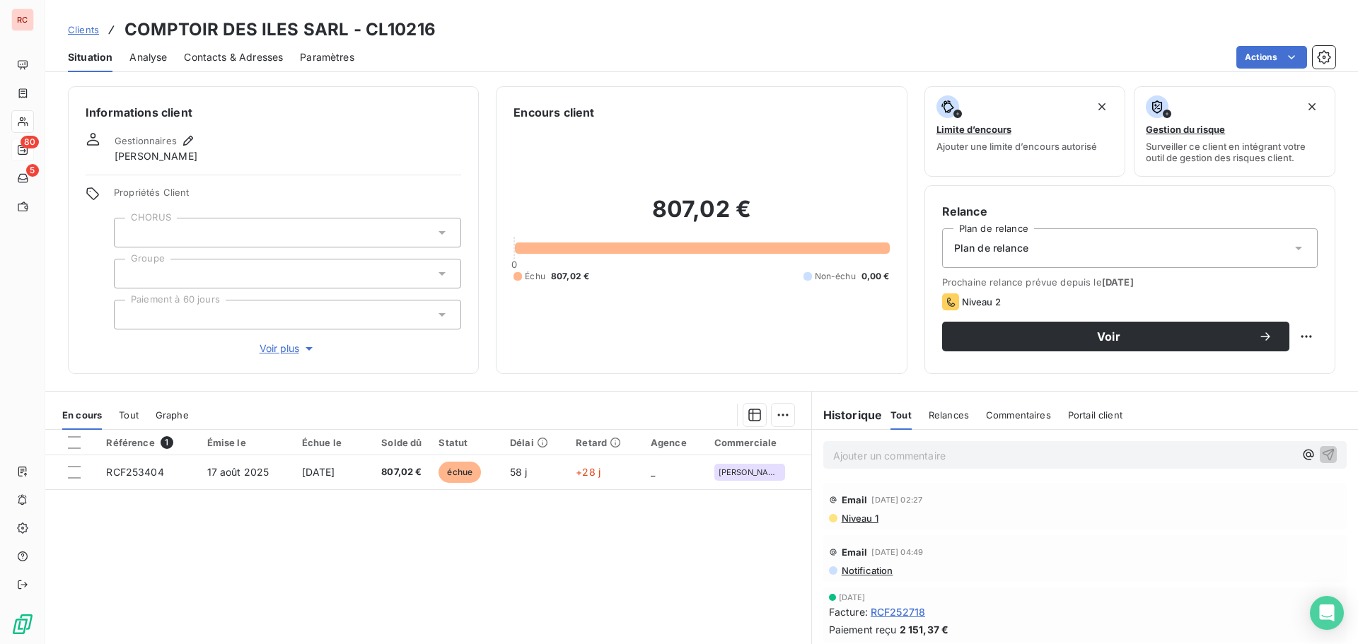
click at [231, 60] on span "Contacts & Adresses" at bounding box center [233, 57] width 99 height 14
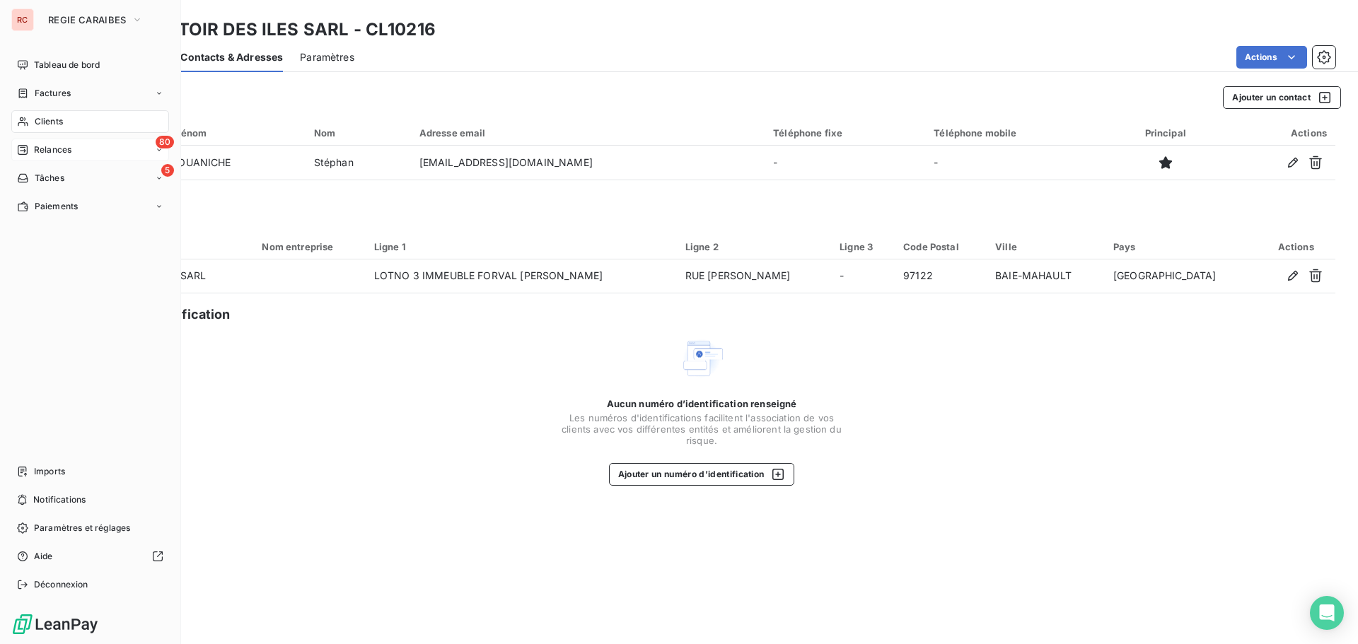
click at [60, 155] on span "Relances" at bounding box center [52, 150] width 37 height 13
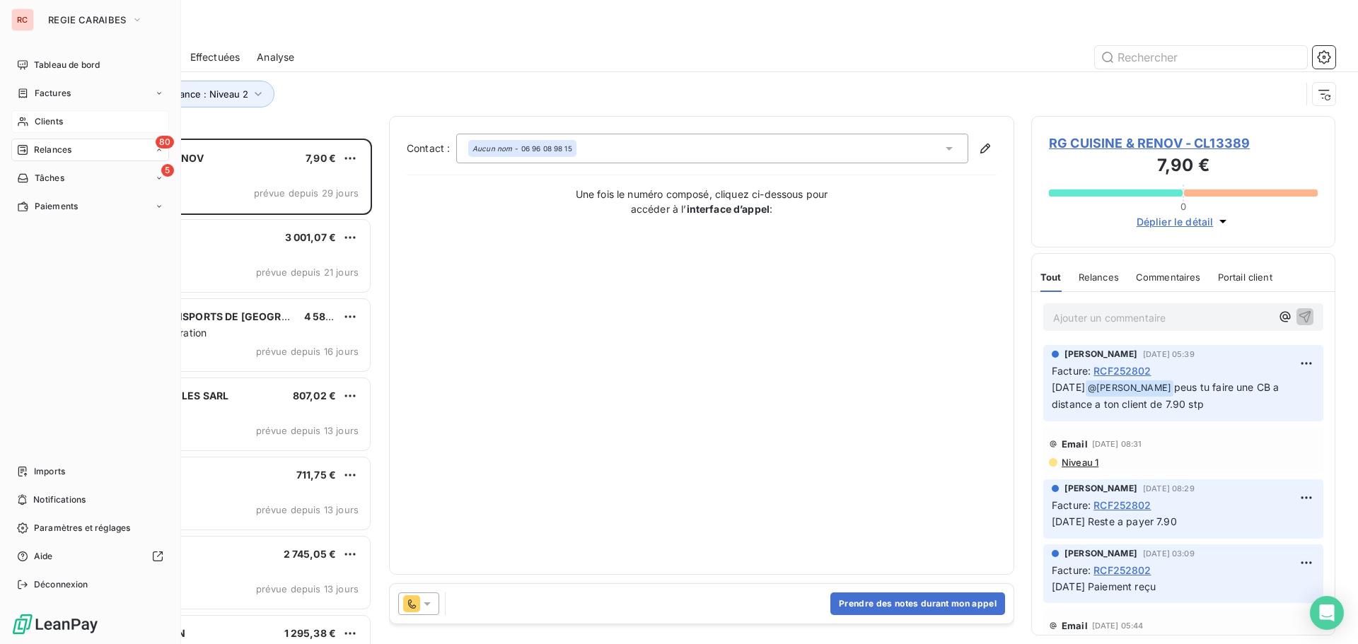
scroll to position [495, 293]
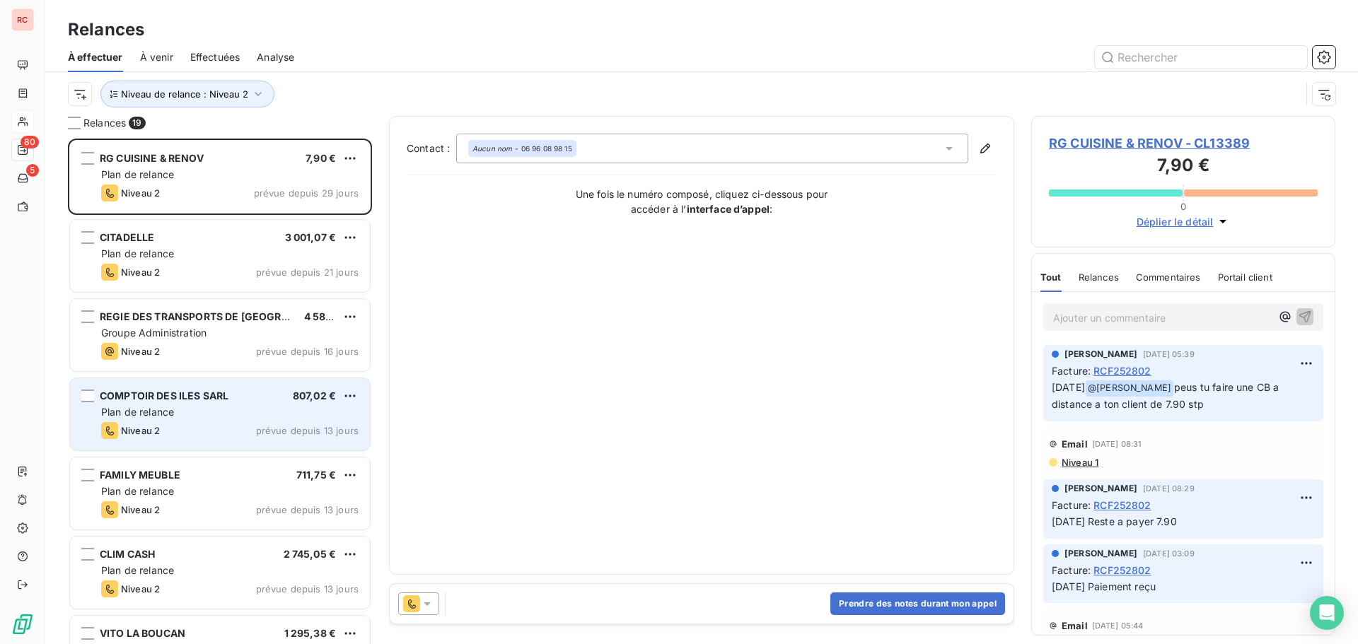
click at [178, 424] on div "Niveau 2 prévue depuis 13 jours" at bounding box center [229, 430] width 257 height 17
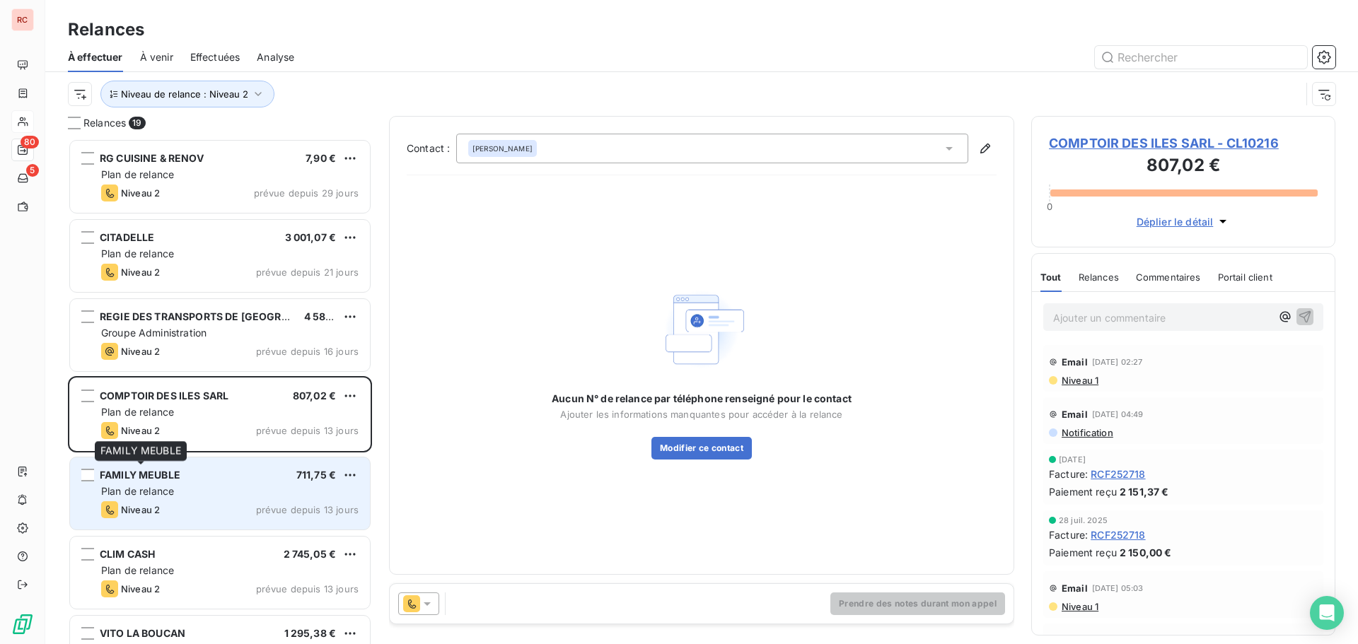
click at [169, 477] on span "FAMILY MEUBLE" at bounding box center [140, 475] width 81 height 12
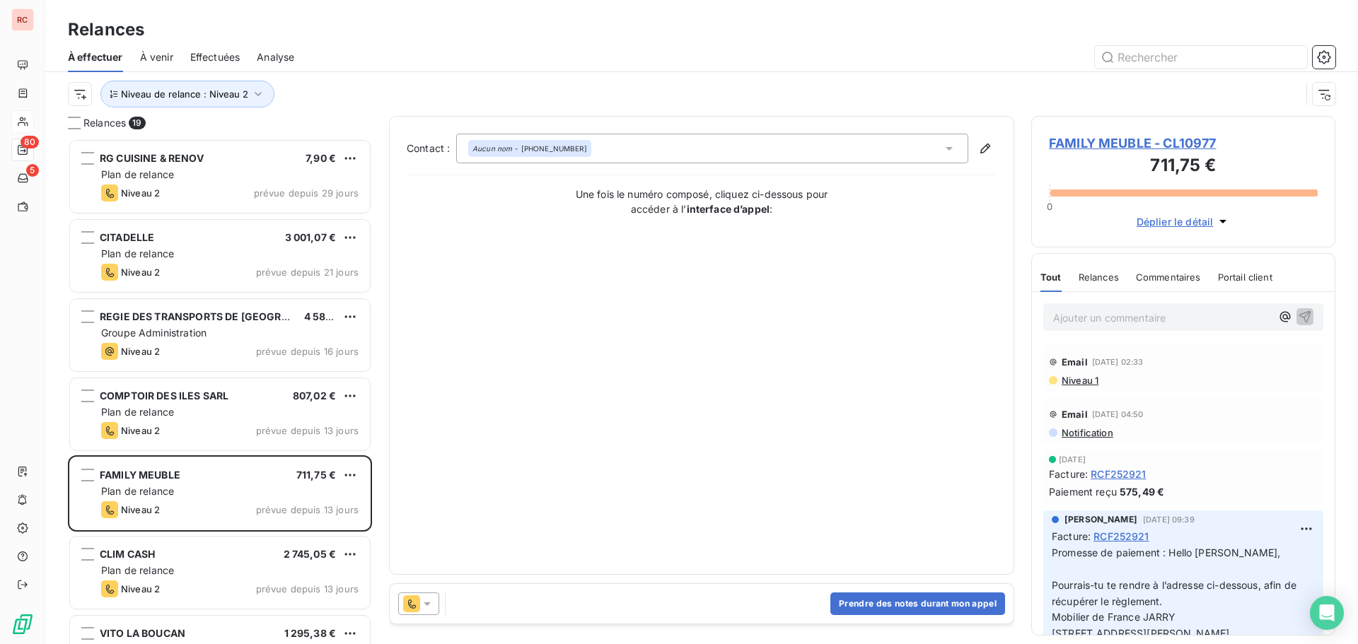
click at [1074, 138] on span "FAMILY MEUBLE - CL10977" at bounding box center [1183, 143] width 269 height 19
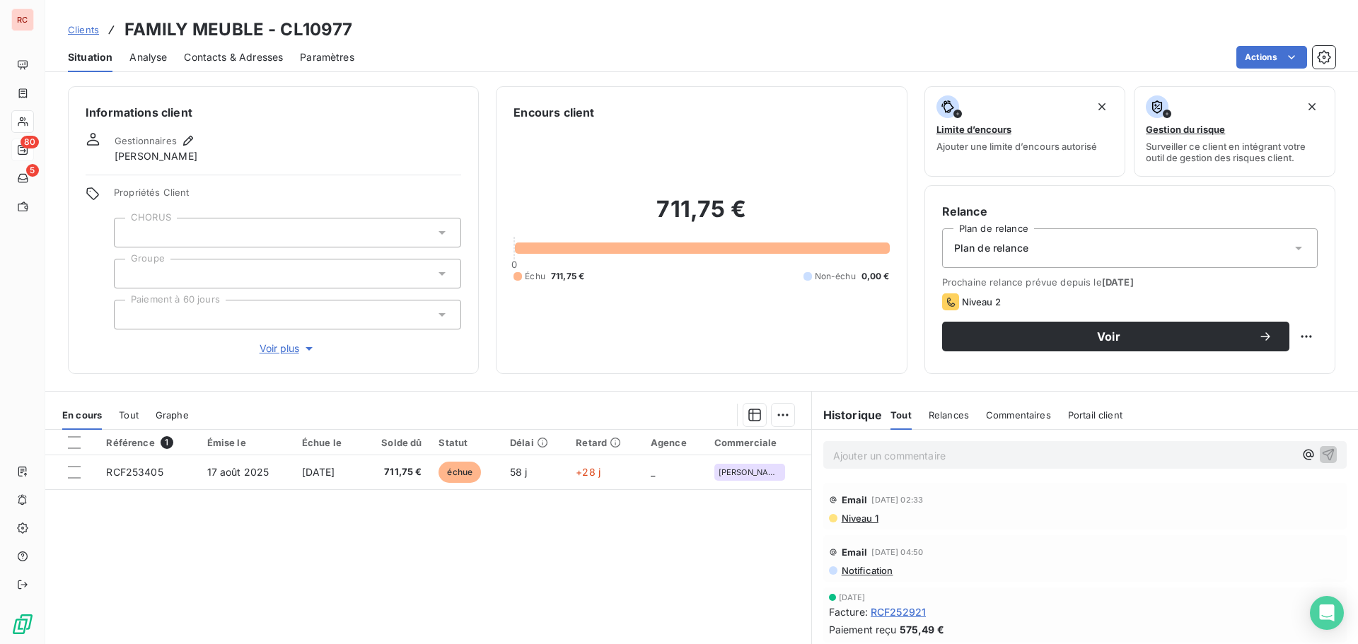
click at [243, 59] on span "Contacts & Adresses" at bounding box center [233, 57] width 99 height 14
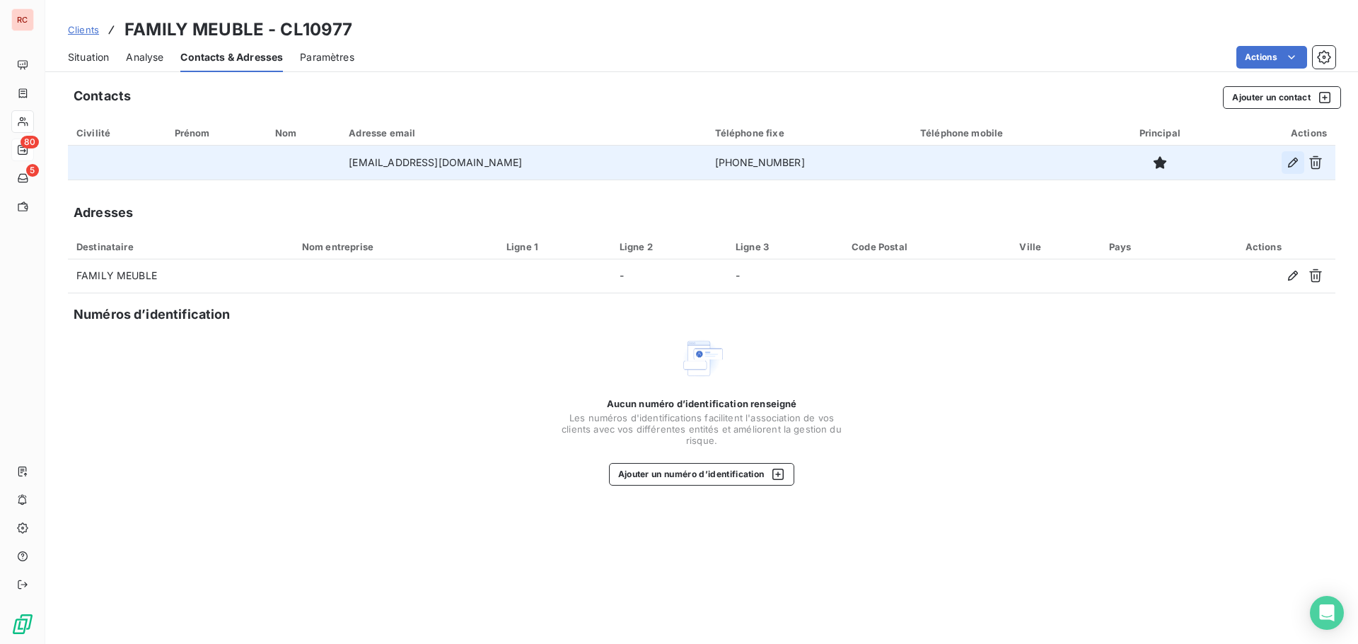
click at [1290, 163] on icon "button" at bounding box center [1293, 163] width 10 height 10
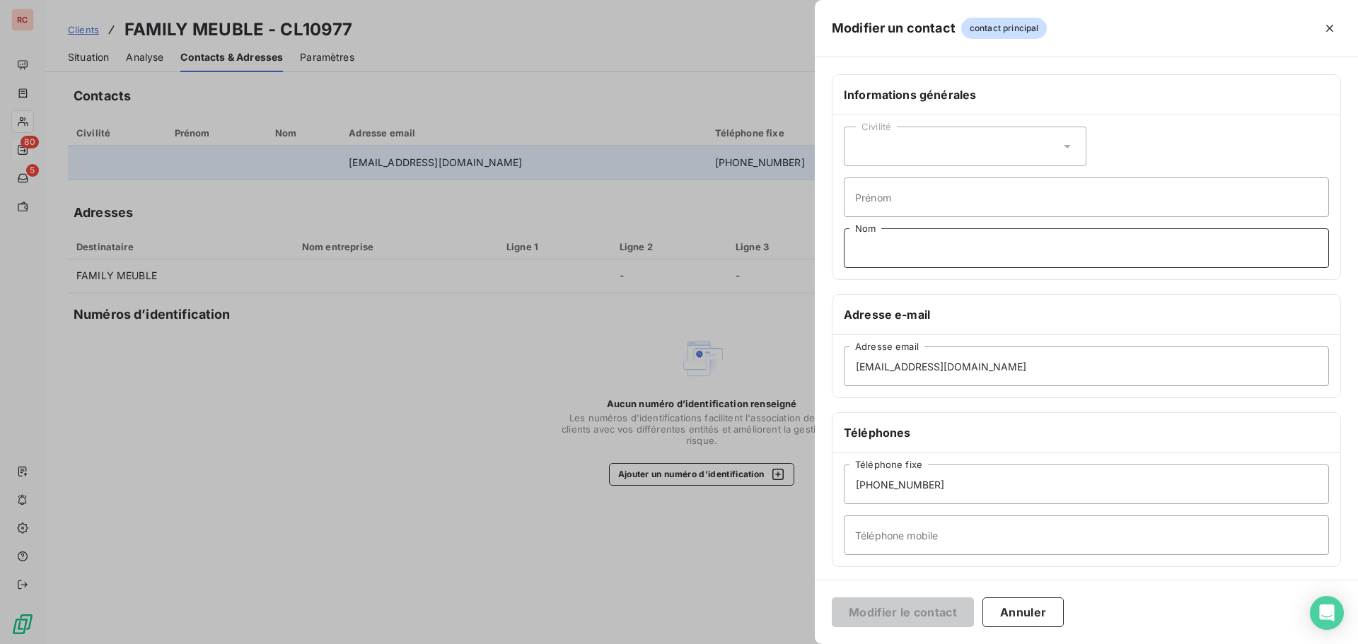
click at [901, 249] on input "Nom" at bounding box center [1086, 248] width 485 height 40
type input "BOUANICHE"
click at [903, 608] on button "Modifier le contact" at bounding box center [903, 613] width 142 height 30
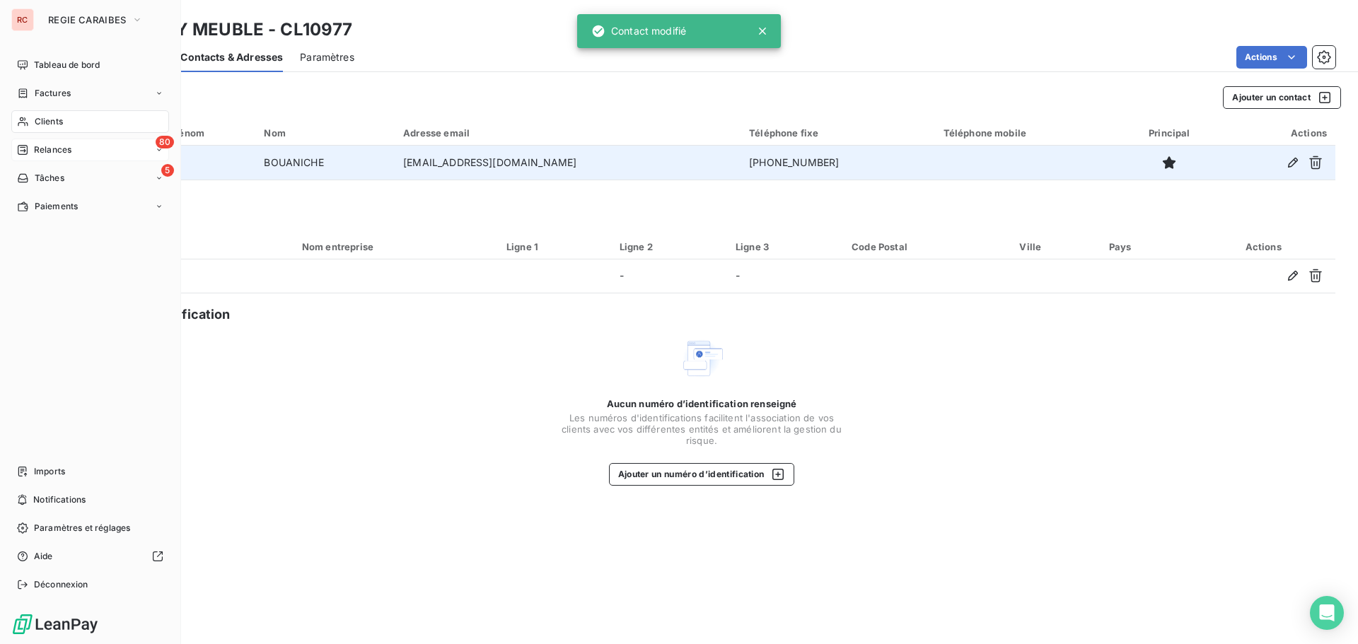
click at [36, 146] on span "Relances" at bounding box center [52, 150] width 37 height 13
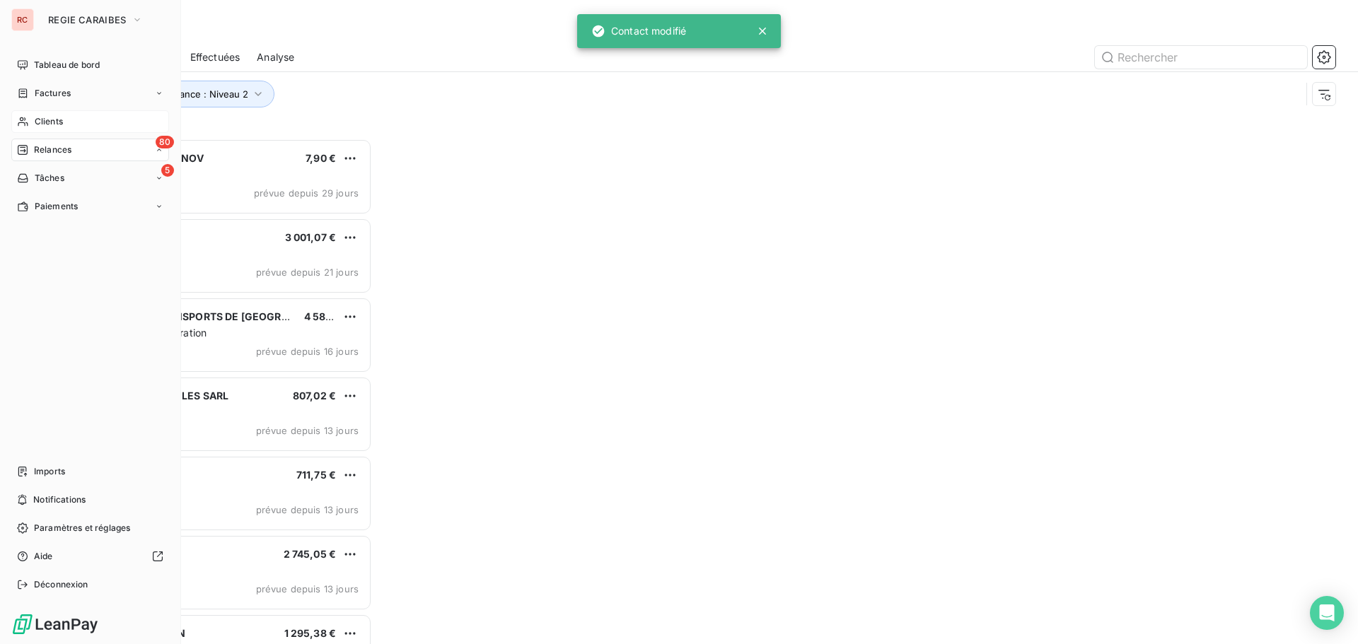
scroll to position [495, 293]
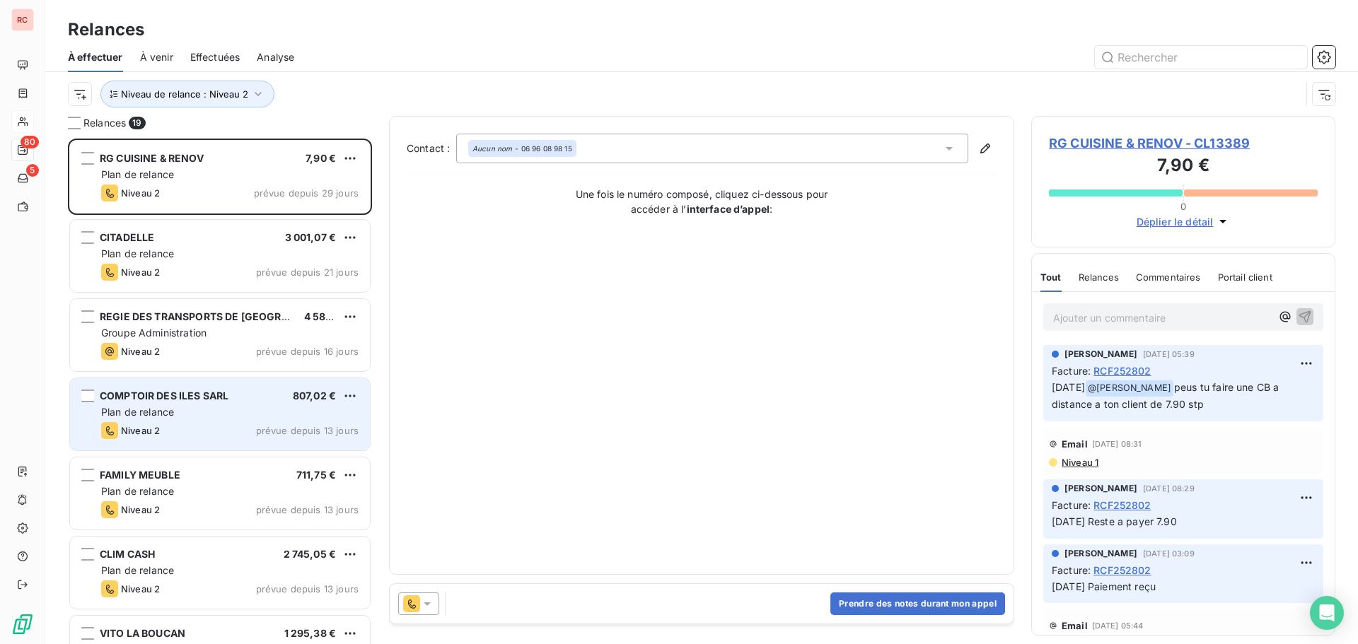
click at [189, 414] on div "Plan de relance" at bounding box center [229, 412] width 257 height 14
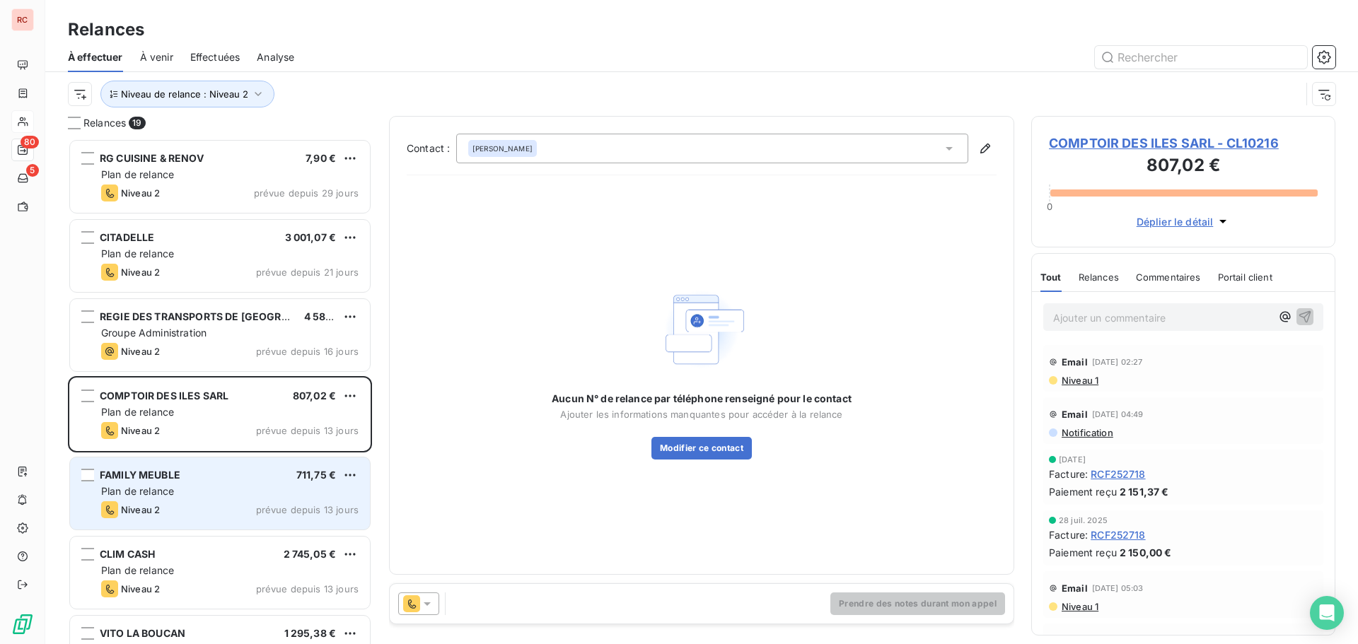
click at [185, 476] on div "FAMILY MEUBLE 711,75 €" at bounding box center [229, 475] width 257 height 13
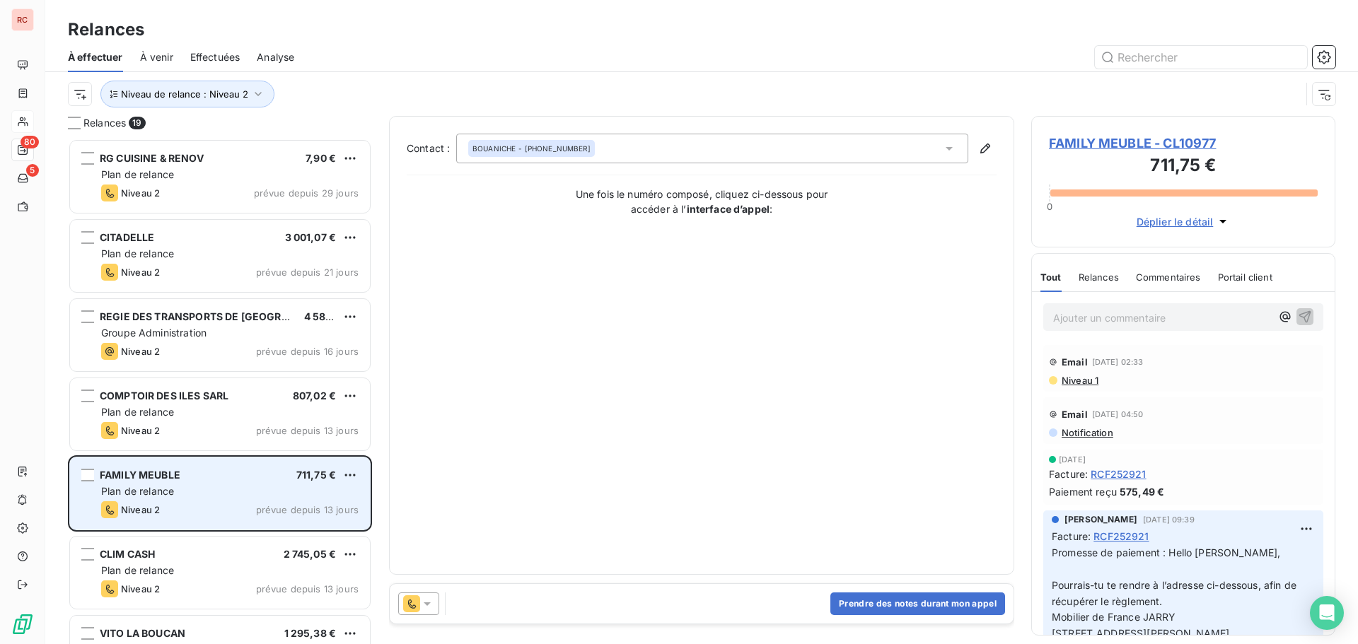
click at [242, 482] on div "FAMILY MEUBLE 711,75 € Plan de relance Niveau 2 prévue depuis 13 jours" at bounding box center [220, 494] width 300 height 72
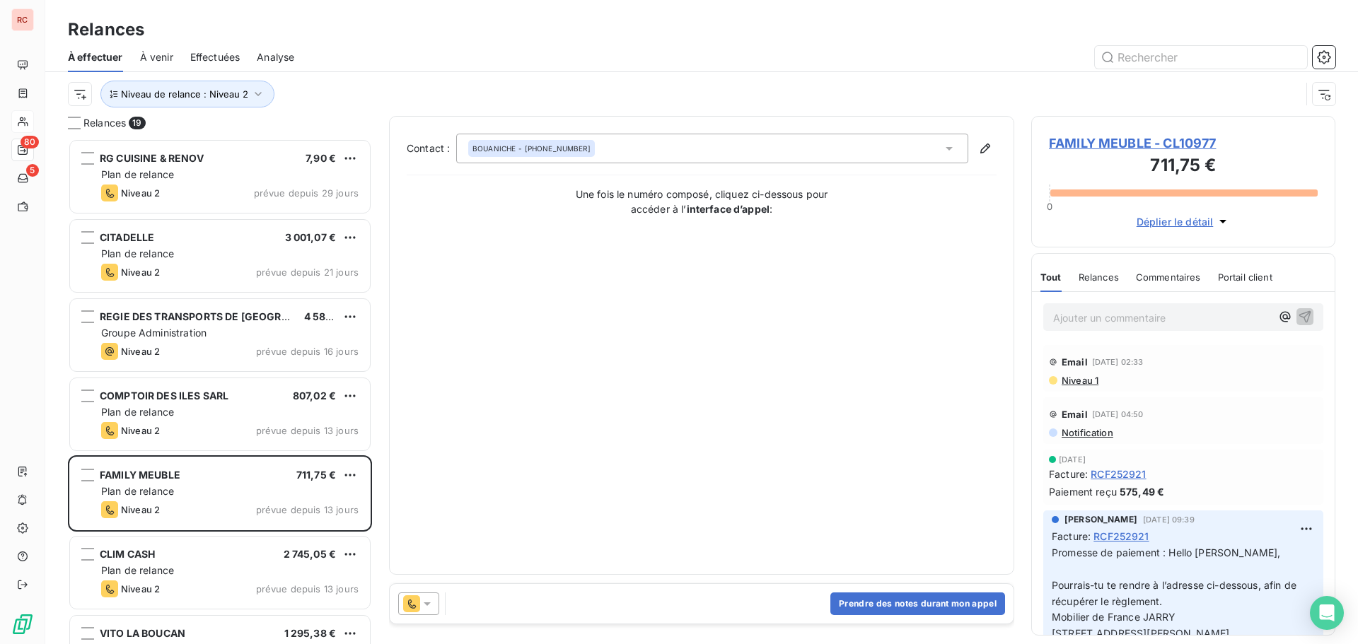
click at [1064, 135] on span "FAMILY MEUBLE - CL10977" at bounding box center [1183, 143] width 269 height 19
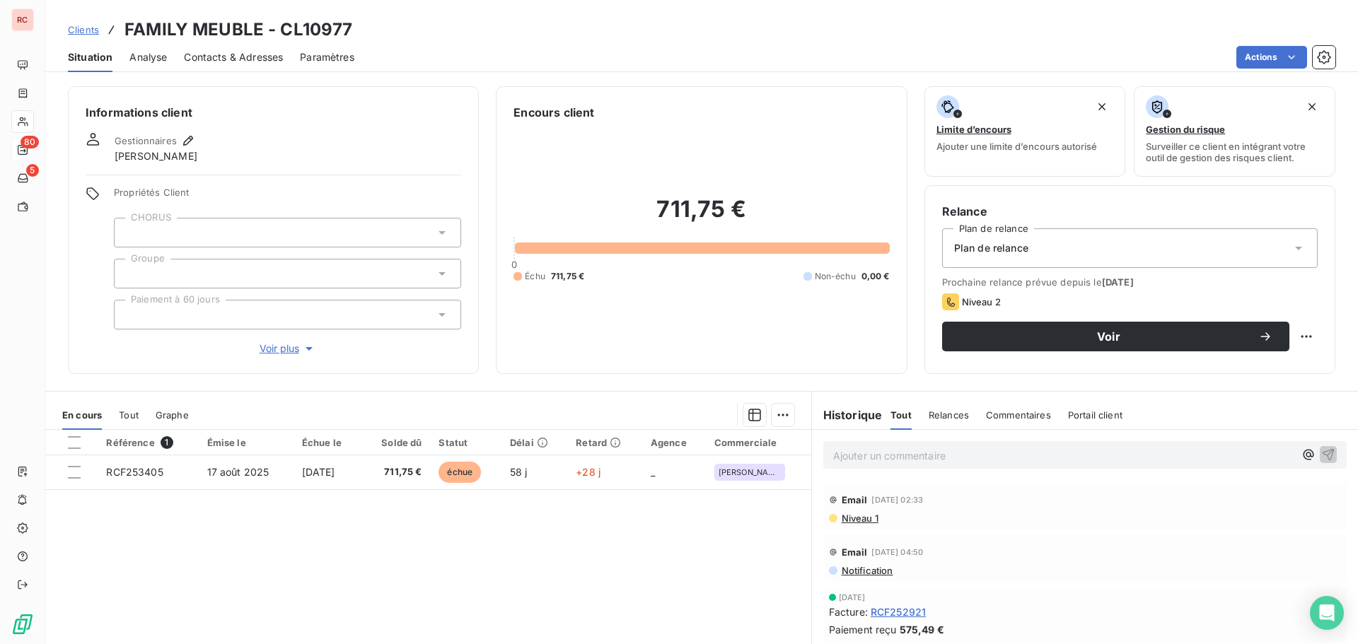
click at [264, 54] on span "Contacts & Adresses" at bounding box center [233, 57] width 99 height 14
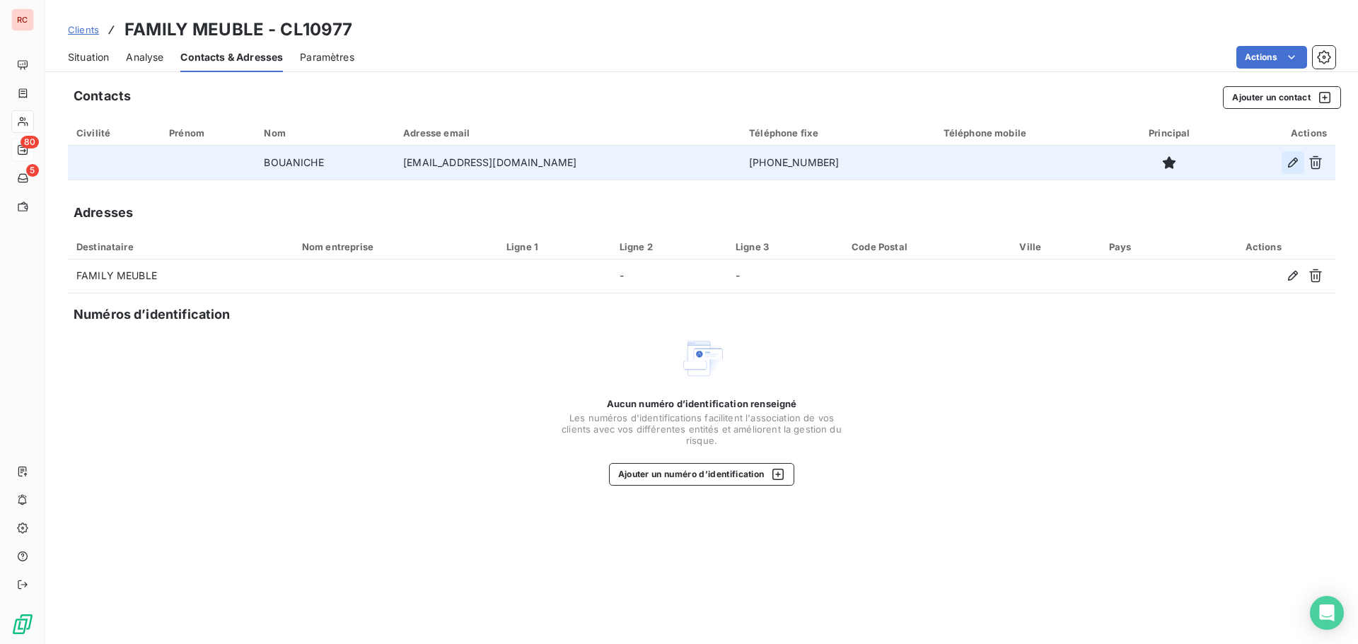
click at [1288, 164] on icon "button" at bounding box center [1293, 163] width 14 height 14
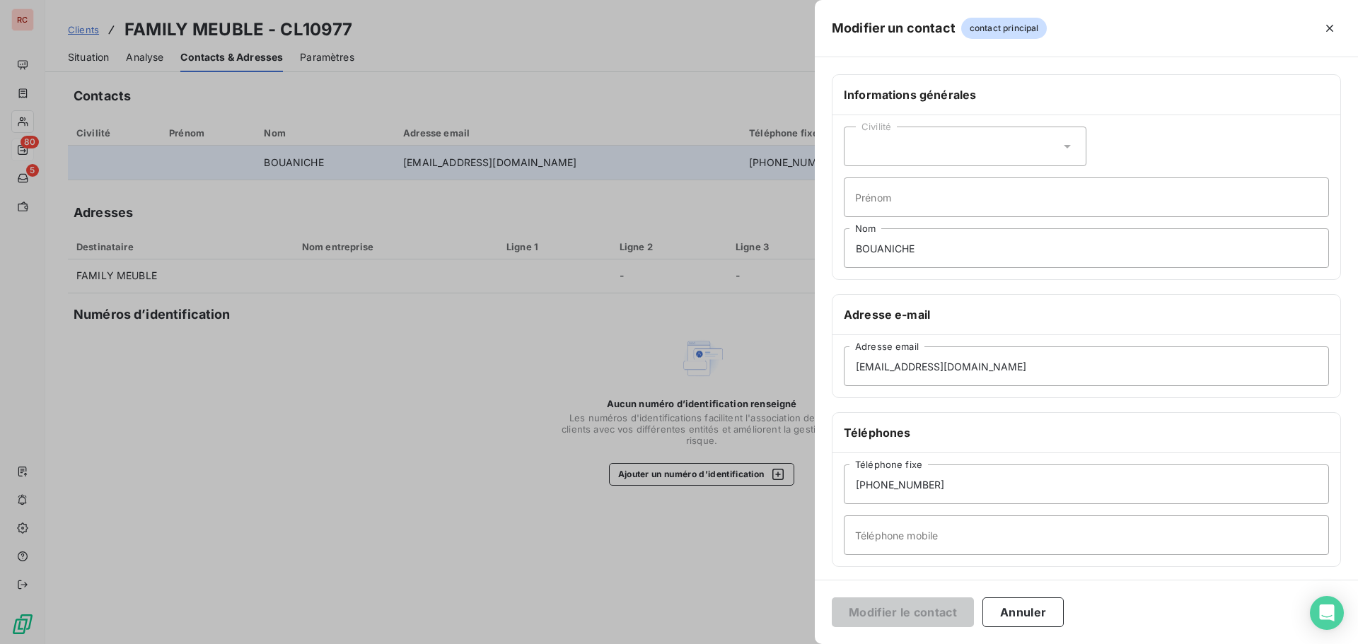
click at [895, 149] on div "Civilité" at bounding box center [965, 147] width 243 height 40
click at [886, 210] on span "Monsieur" at bounding box center [893, 207] width 42 height 13
click at [892, 199] on input "Prénom" at bounding box center [1086, 198] width 485 height 40
click at [963, 191] on input "Stéphan" at bounding box center [1086, 198] width 485 height 40
type input "Stéphan"
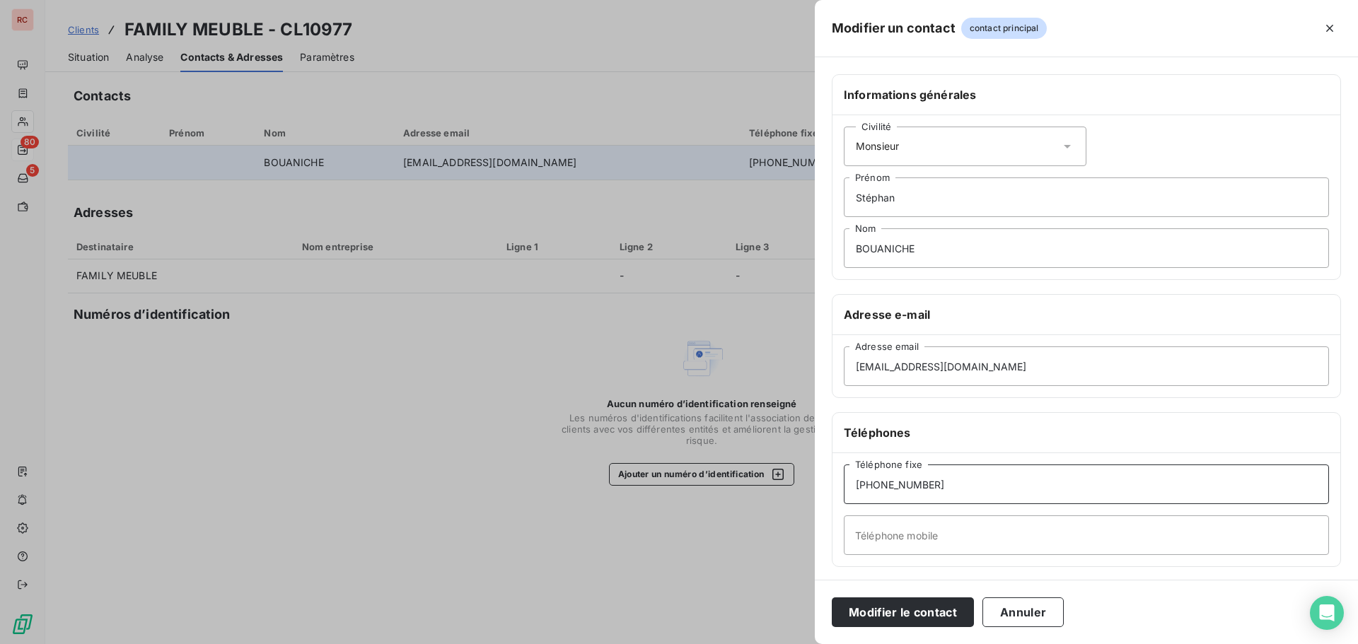
click at [1042, 473] on input "+590 690 56 49 75" at bounding box center [1086, 485] width 485 height 40
drag, startPoint x: 975, startPoint y: 474, endPoint x: 830, endPoint y: 479, distance: 144.4
click at [830, 479] on div "Informations générales Civilité Monsieur Stéphan Prénom BOUANICHE Nom Adresse e…" at bounding box center [1086, 388] width 543 height 628
click at [958, 610] on button "Modifier le contact" at bounding box center [903, 613] width 142 height 30
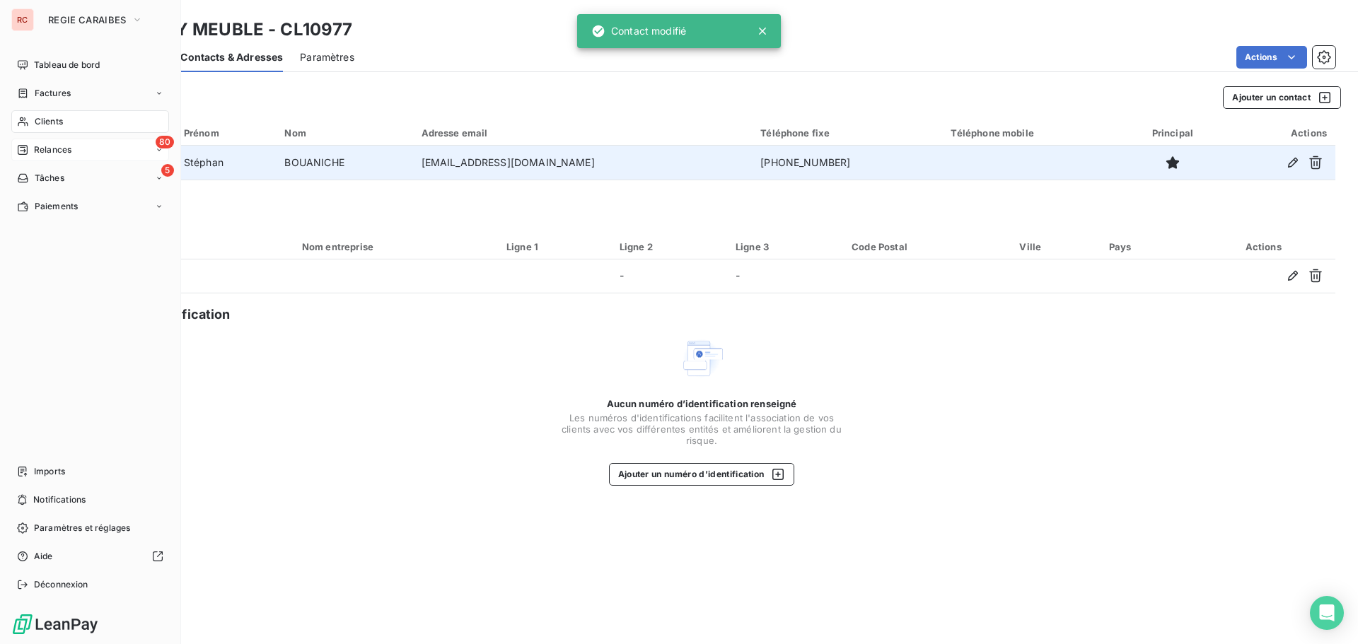
click at [49, 147] on span "Relances" at bounding box center [52, 150] width 37 height 13
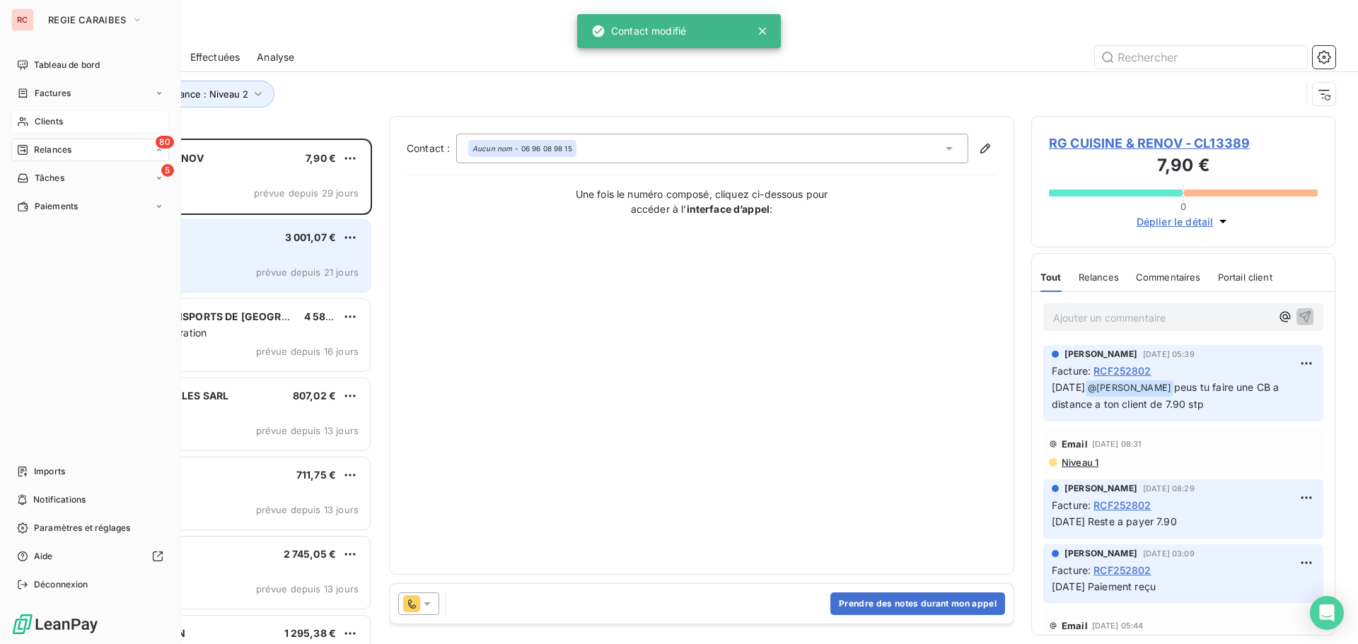
scroll to position [495, 293]
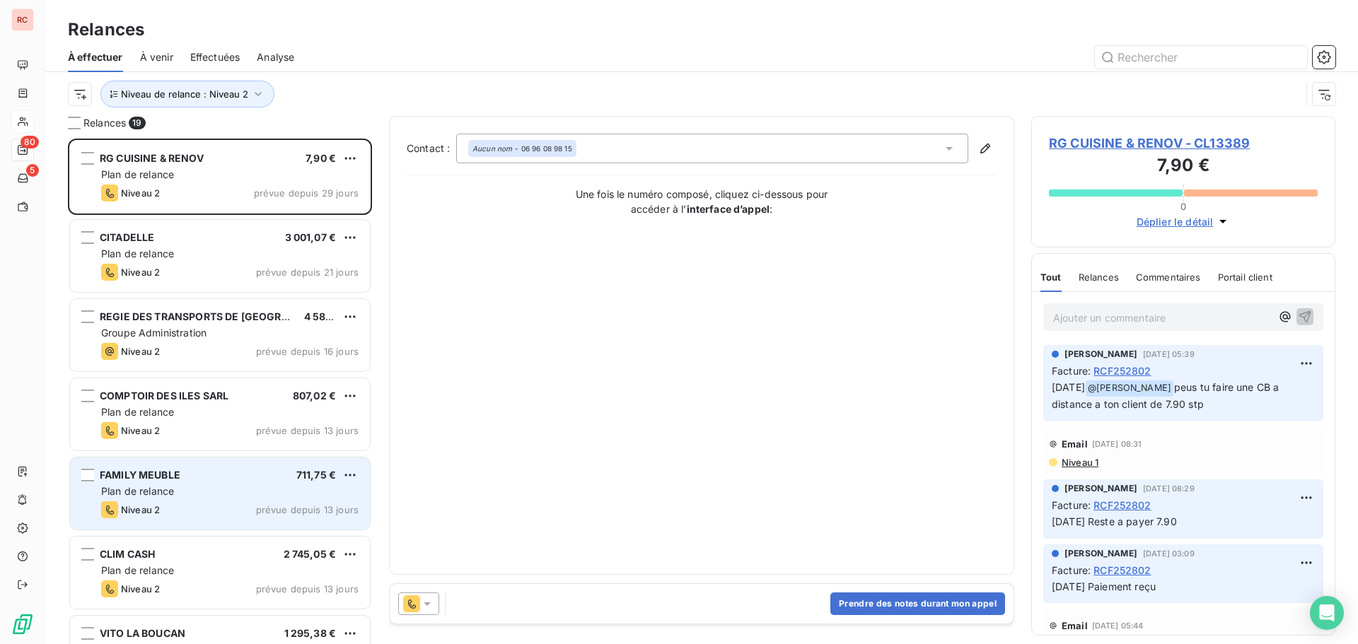
click at [190, 485] on div "Plan de relance" at bounding box center [229, 491] width 257 height 14
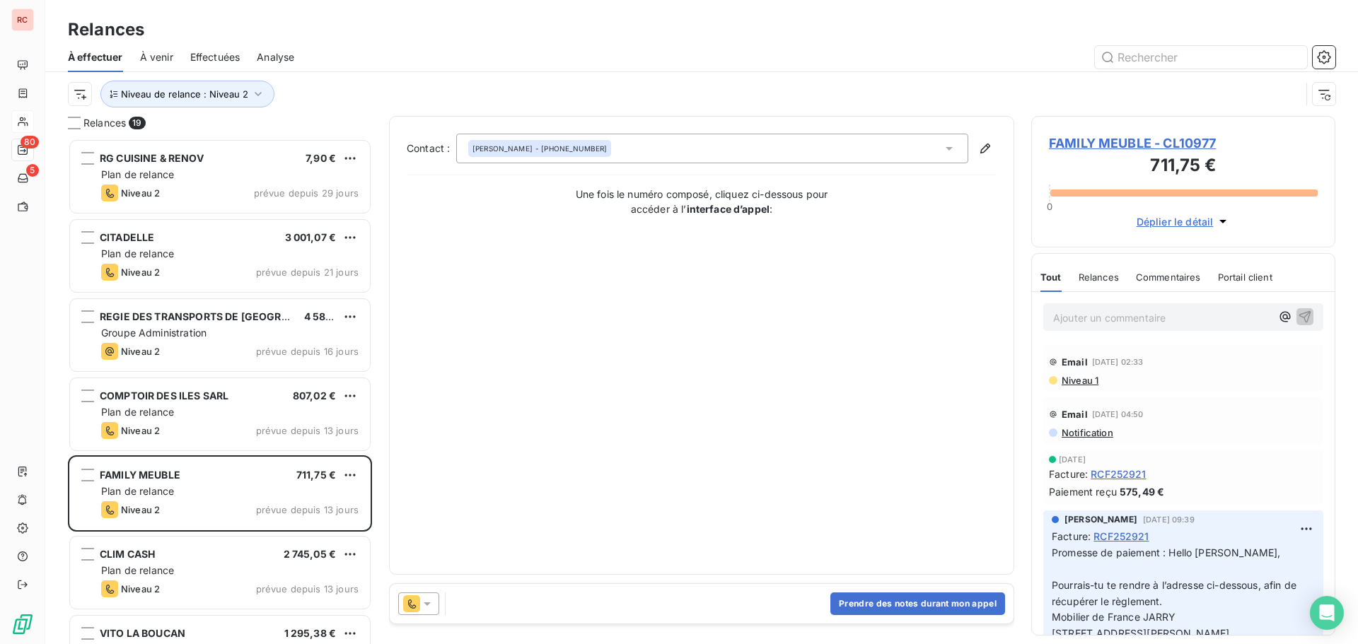
click at [1106, 148] on span "FAMILY MEUBLE - CL10977" at bounding box center [1183, 143] width 269 height 19
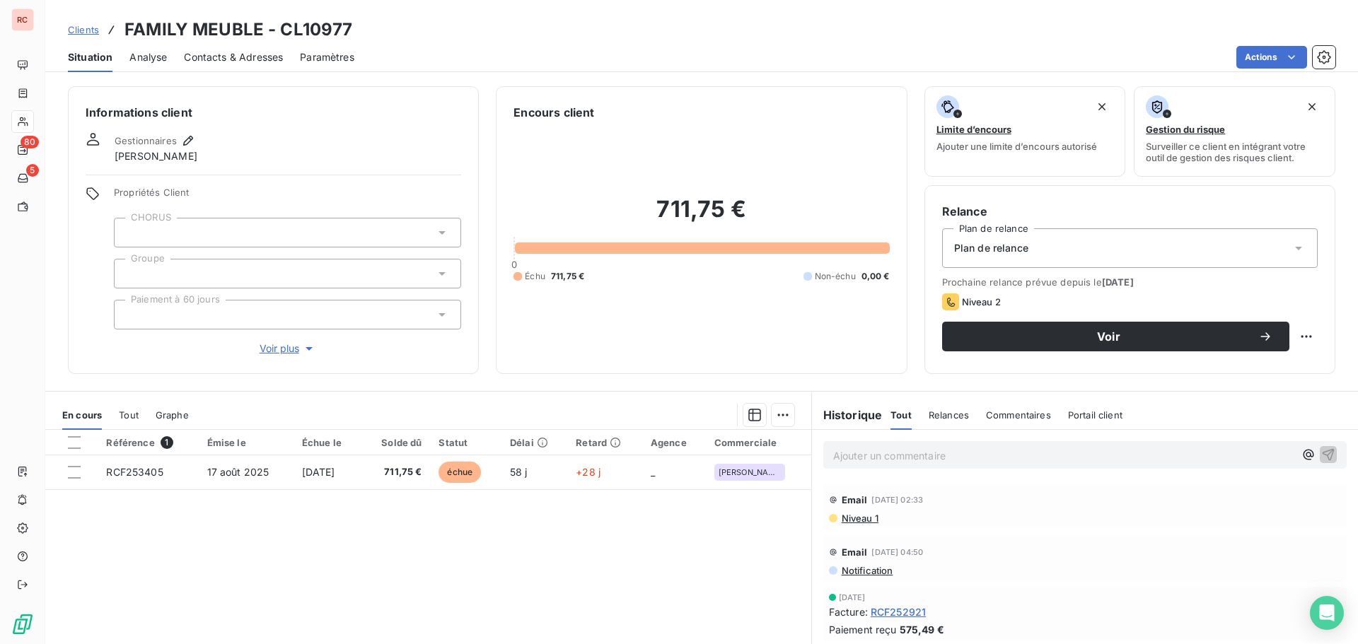
click at [256, 59] on span "Contacts & Adresses" at bounding box center [233, 57] width 99 height 14
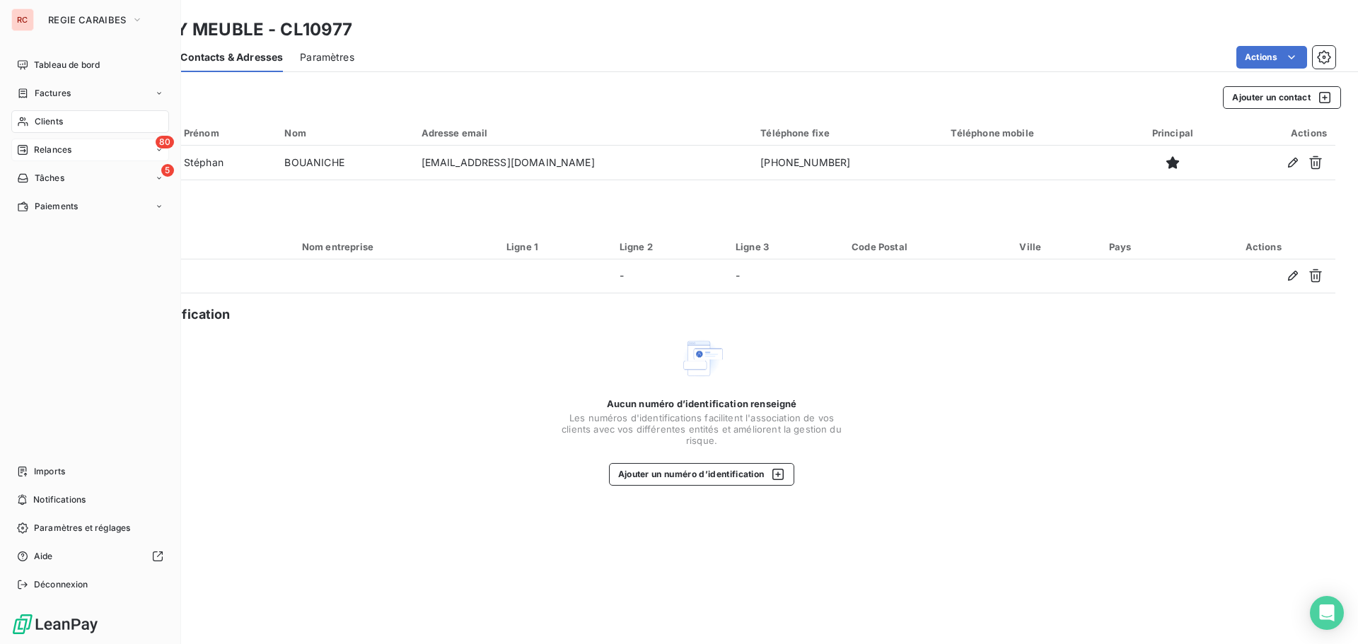
click at [33, 145] on div "Relances" at bounding box center [44, 150] width 54 height 13
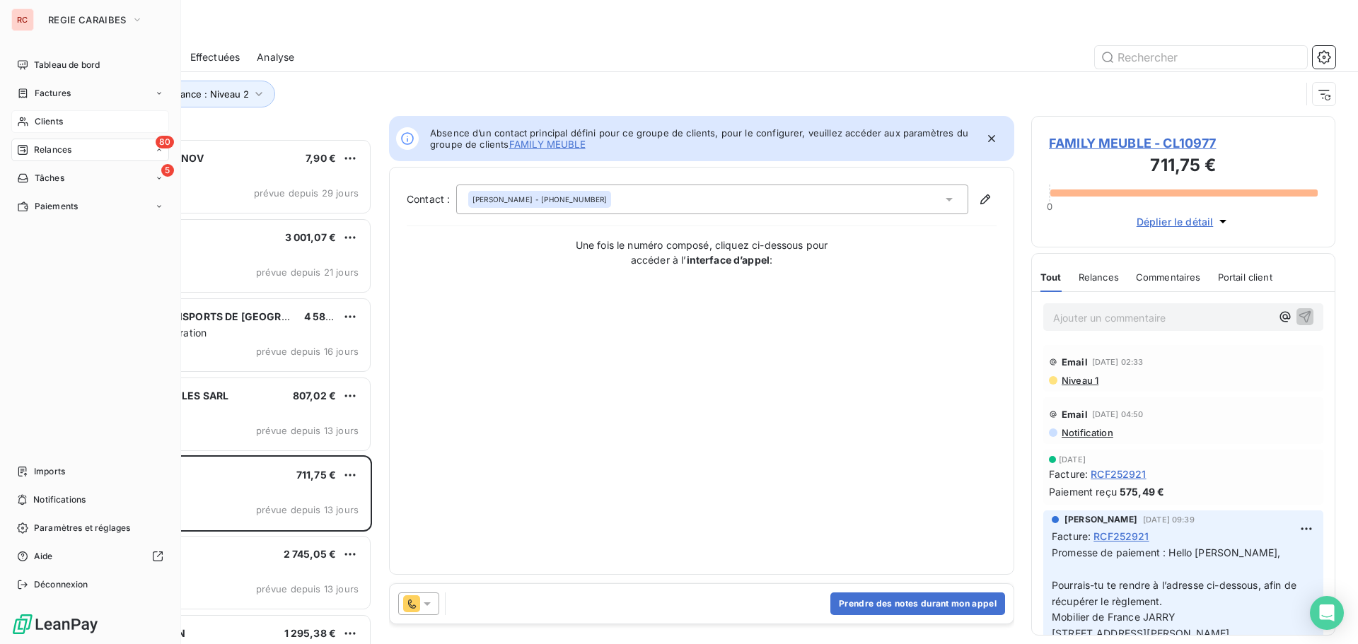
scroll to position [11, 11]
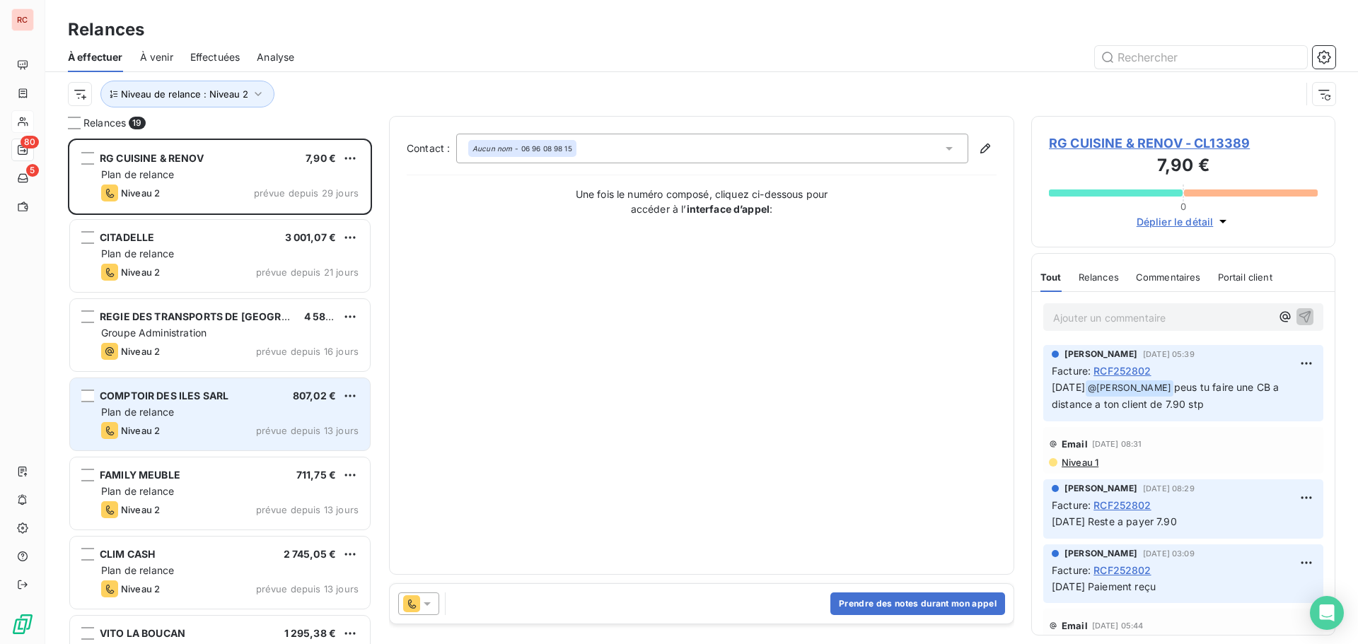
click at [174, 409] on span "Plan de relance" at bounding box center [137, 412] width 73 height 12
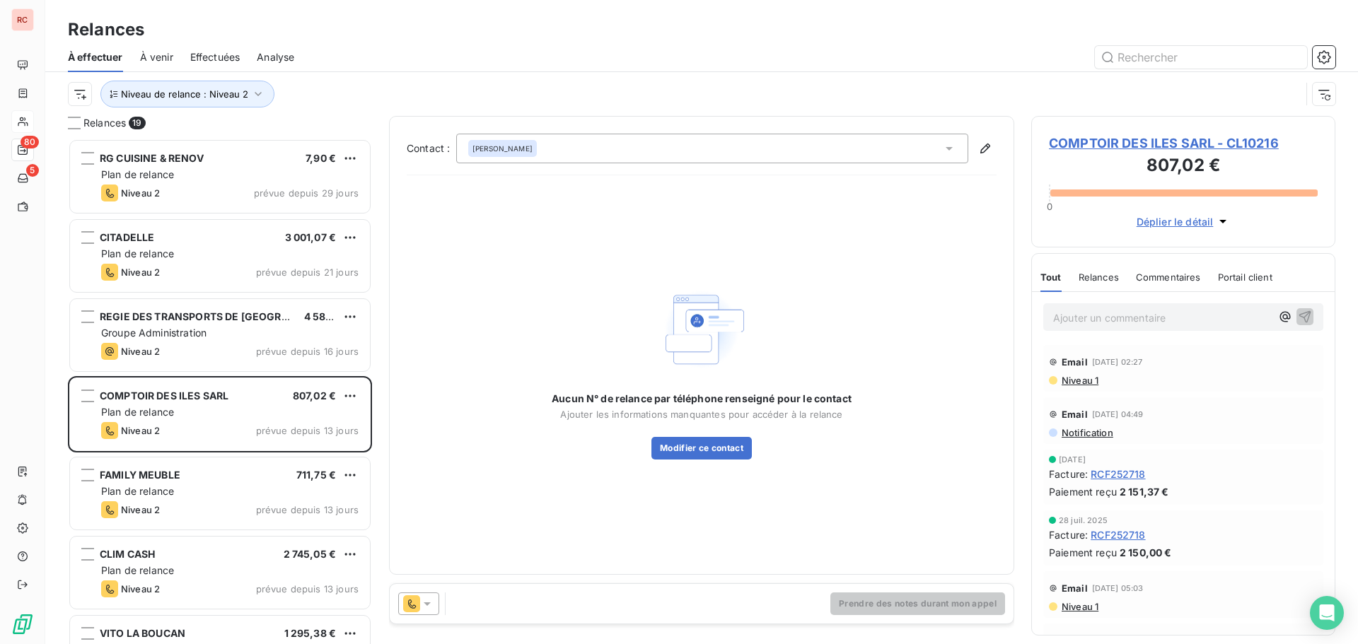
click at [1103, 139] on span "COMPTOIR DES ILES SARL - CL10216" at bounding box center [1183, 143] width 269 height 19
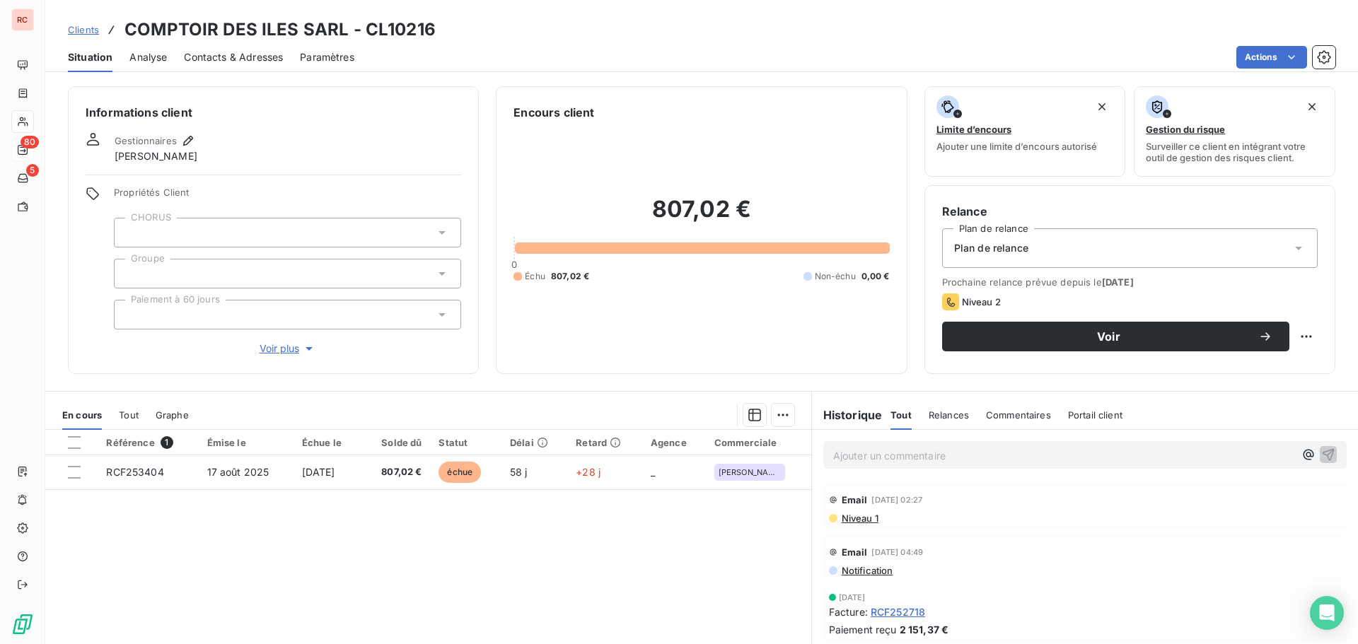
click at [226, 54] on span "Contacts & Adresses" at bounding box center [233, 57] width 99 height 14
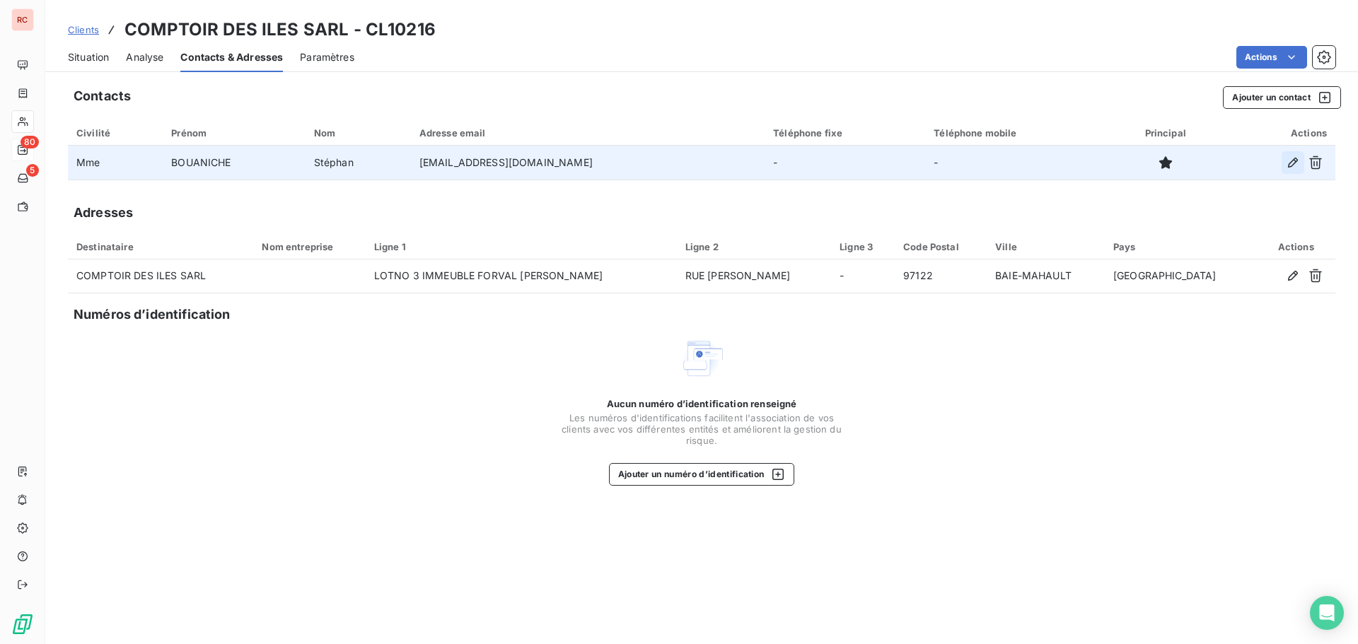
click at [1296, 165] on icon "button" at bounding box center [1293, 163] width 14 height 14
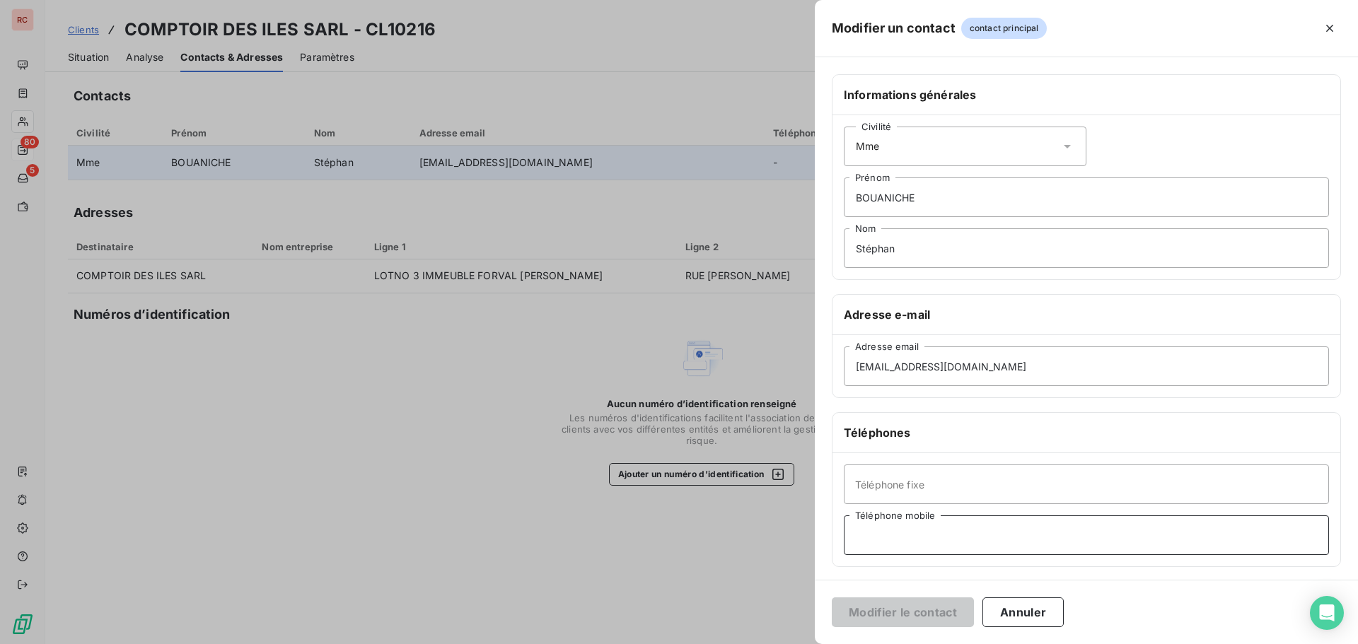
click at [881, 542] on input "Téléphone mobile" at bounding box center [1086, 536] width 485 height 40
paste input "+590 690 56 49 75"
type input "+590 690 56 49 75"
click at [895, 616] on button "Modifier le contact" at bounding box center [903, 613] width 142 height 30
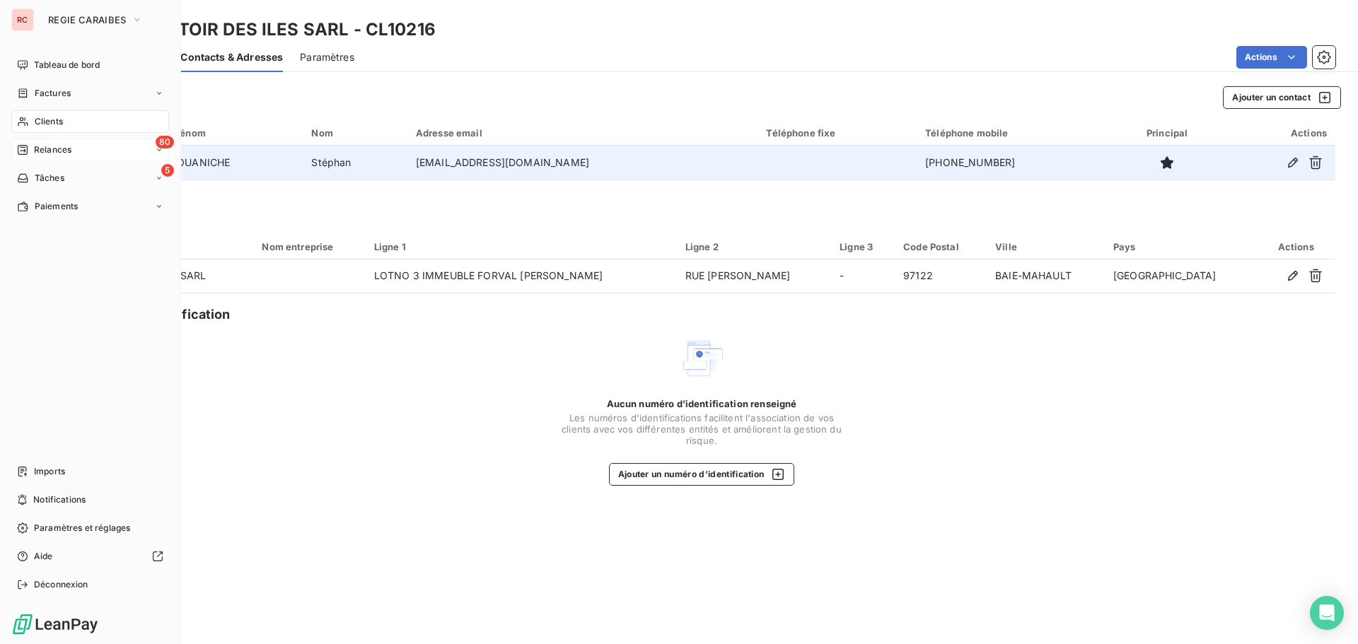
click at [40, 143] on div "80 Relances" at bounding box center [90, 150] width 158 height 23
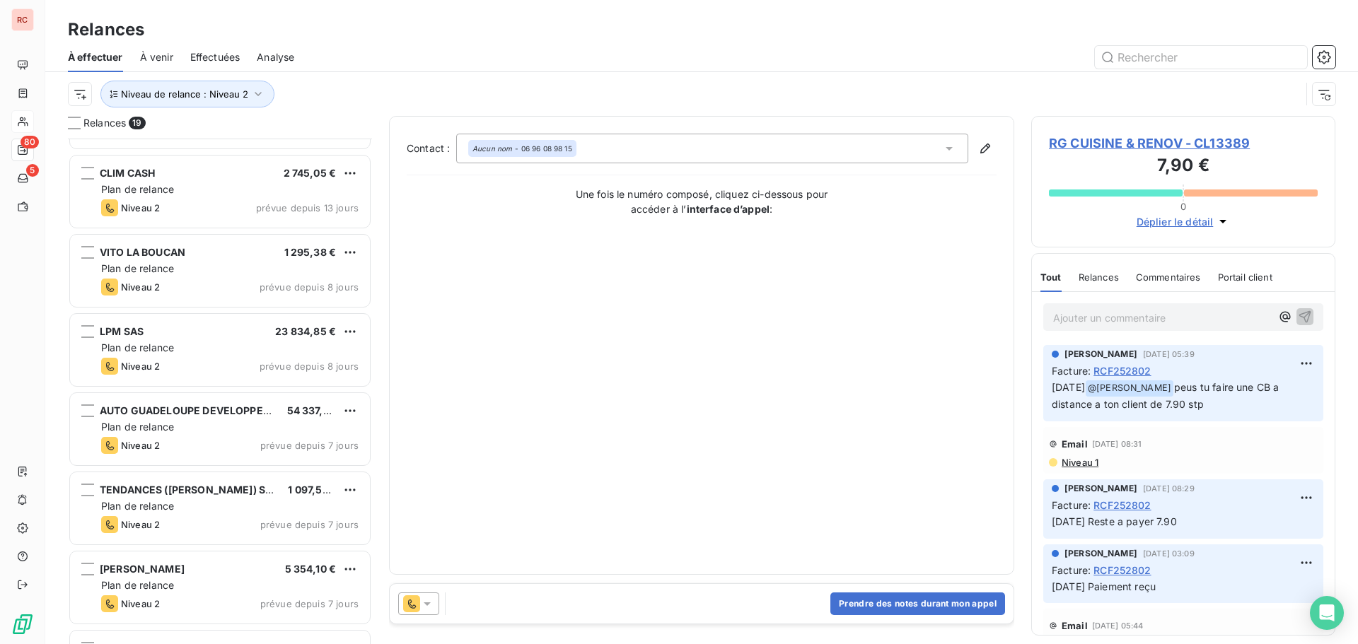
scroll to position [425, 0]
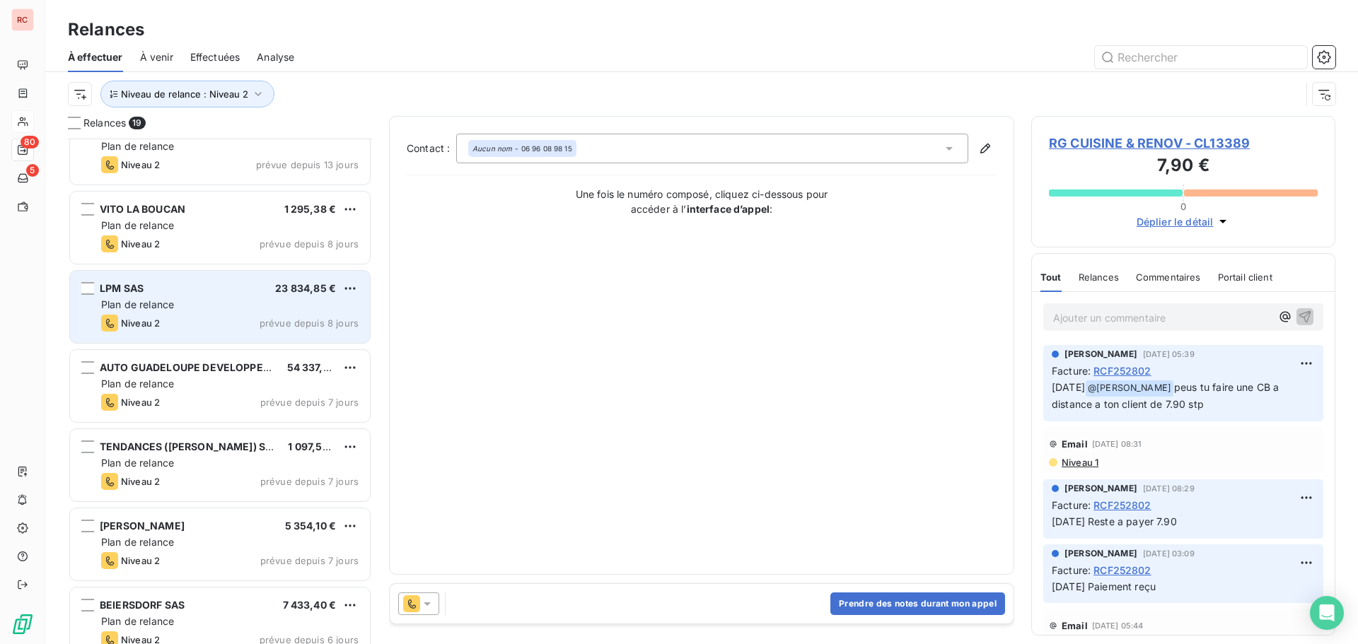
click at [219, 327] on div "Niveau 2 prévue depuis 8 jours" at bounding box center [229, 323] width 257 height 17
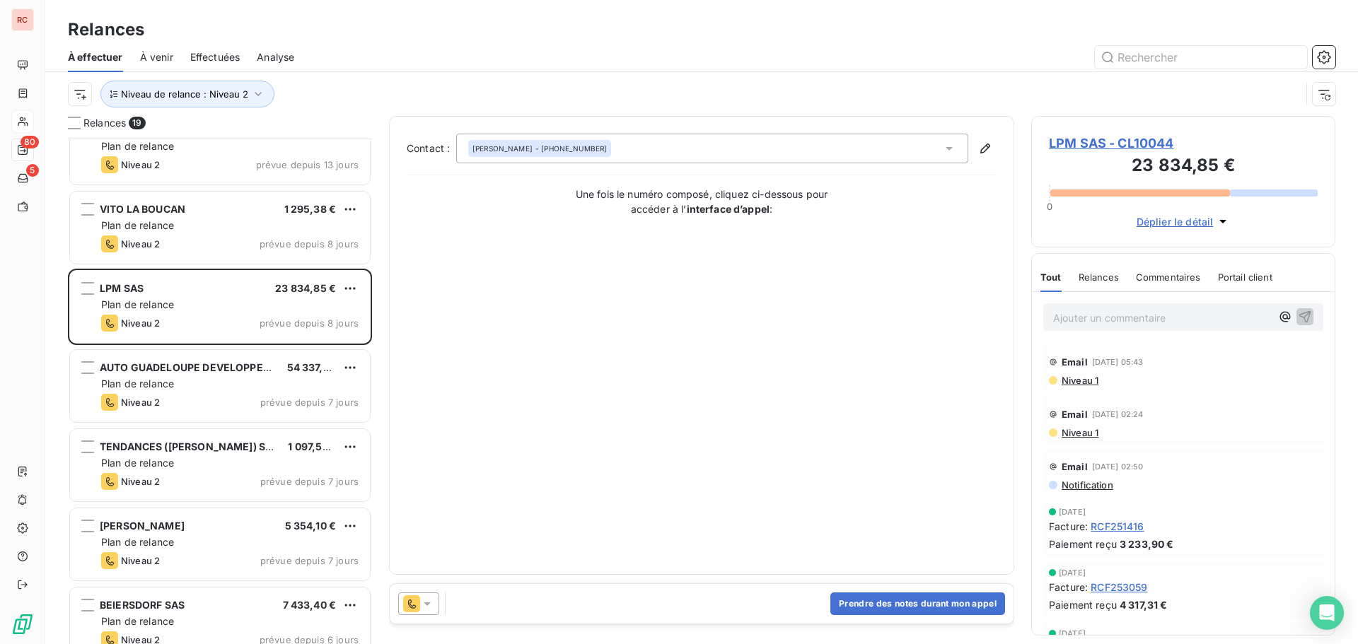
click at [1085, 145] on span "LPM SAS - CL10044" at bounding box center [1183, 143] width 269 height 19
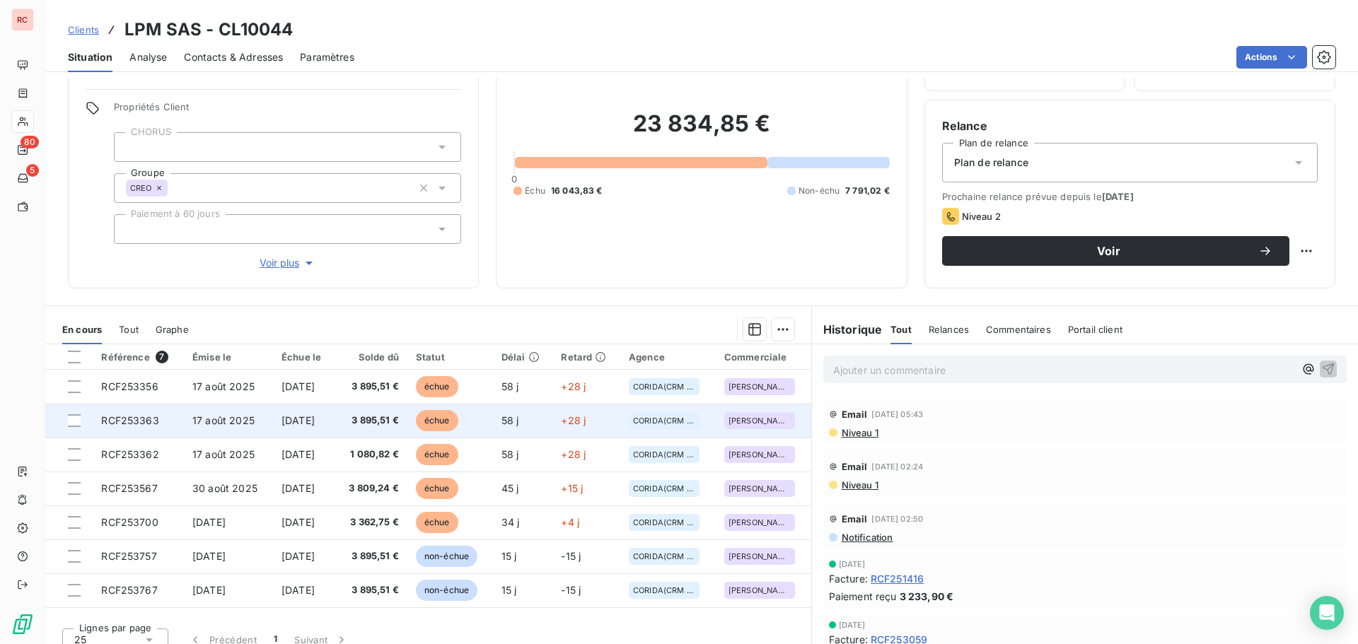
scroll to position [100, 0]
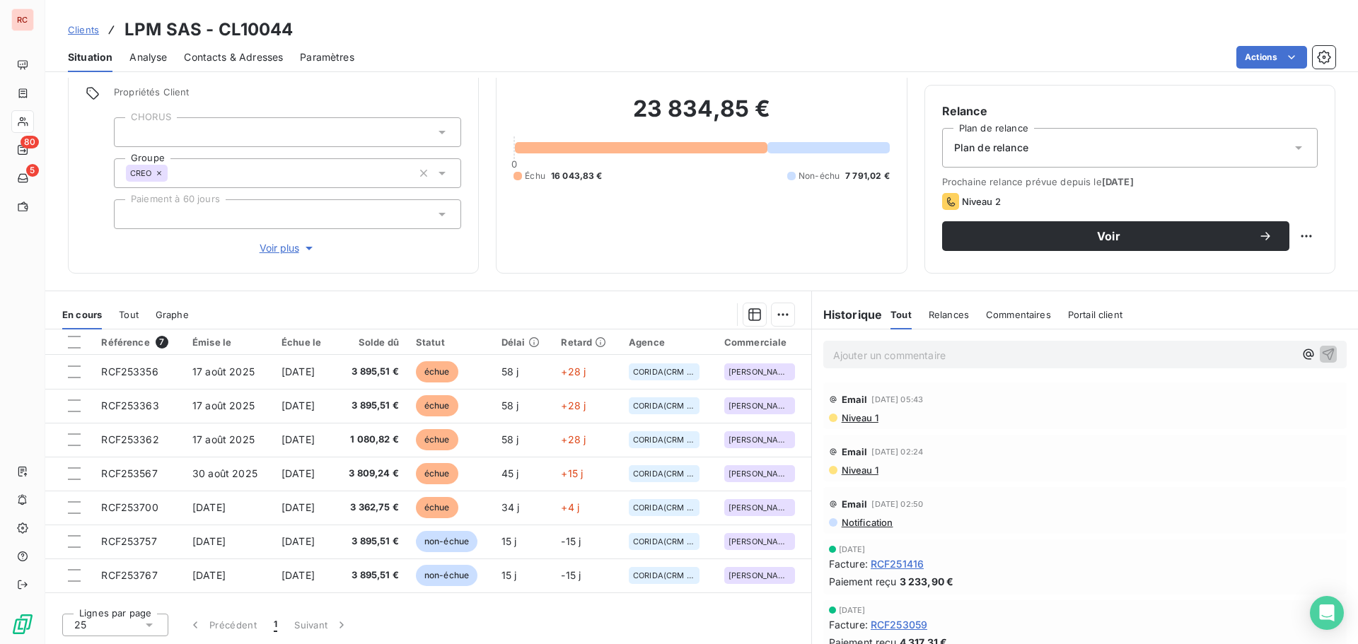
click at [250, 62] on span "Contacts & Adresses" at bounding box center [233, 57] width 99 height 14
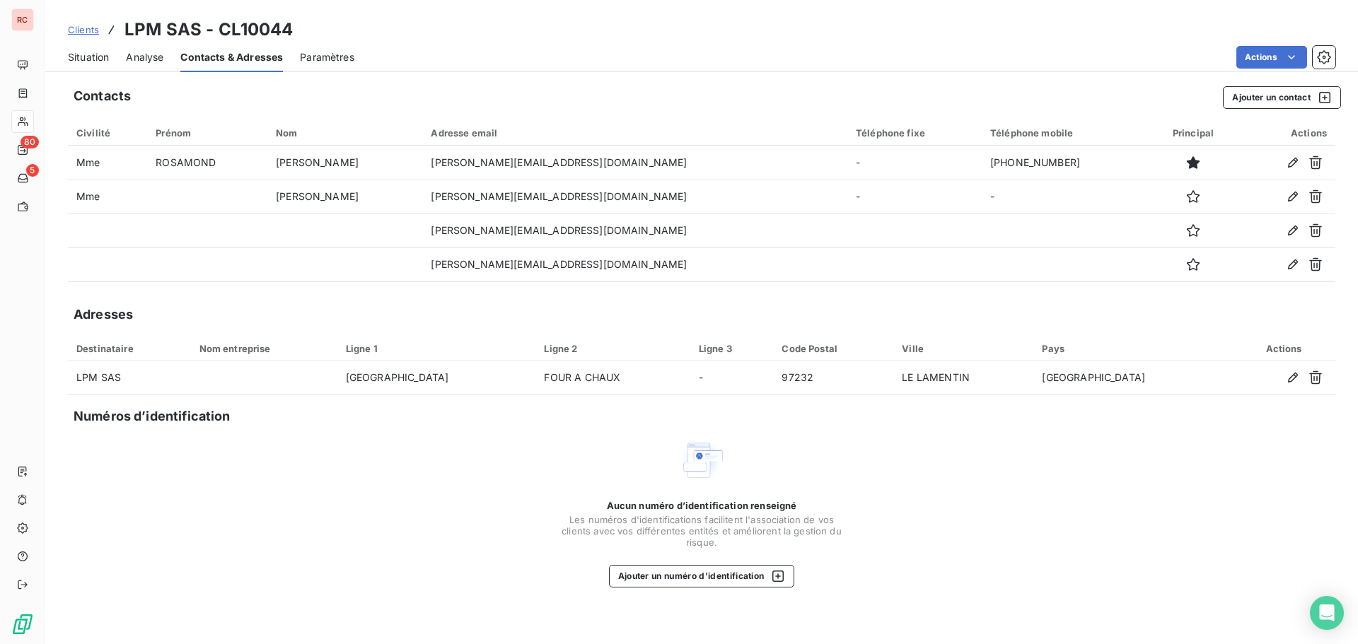
click at [93, 56] on span "Situation" at bounding box center [88, 57] width 41 height 14
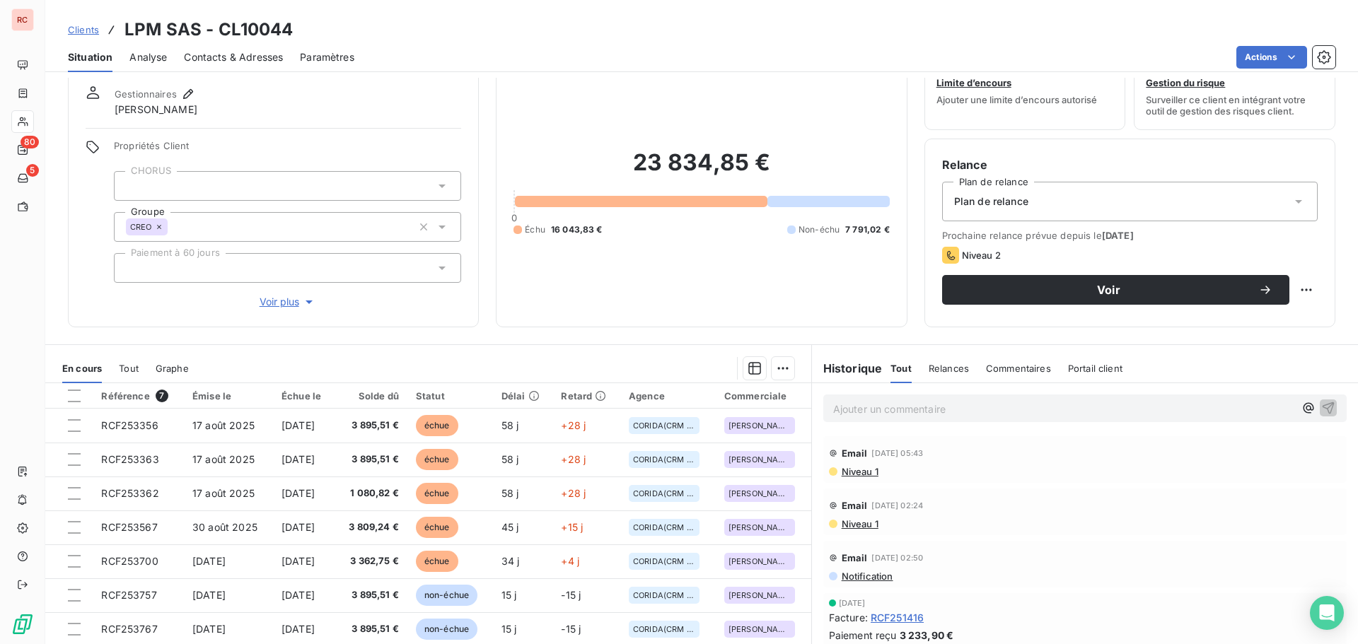
scroll to position [0, 0]
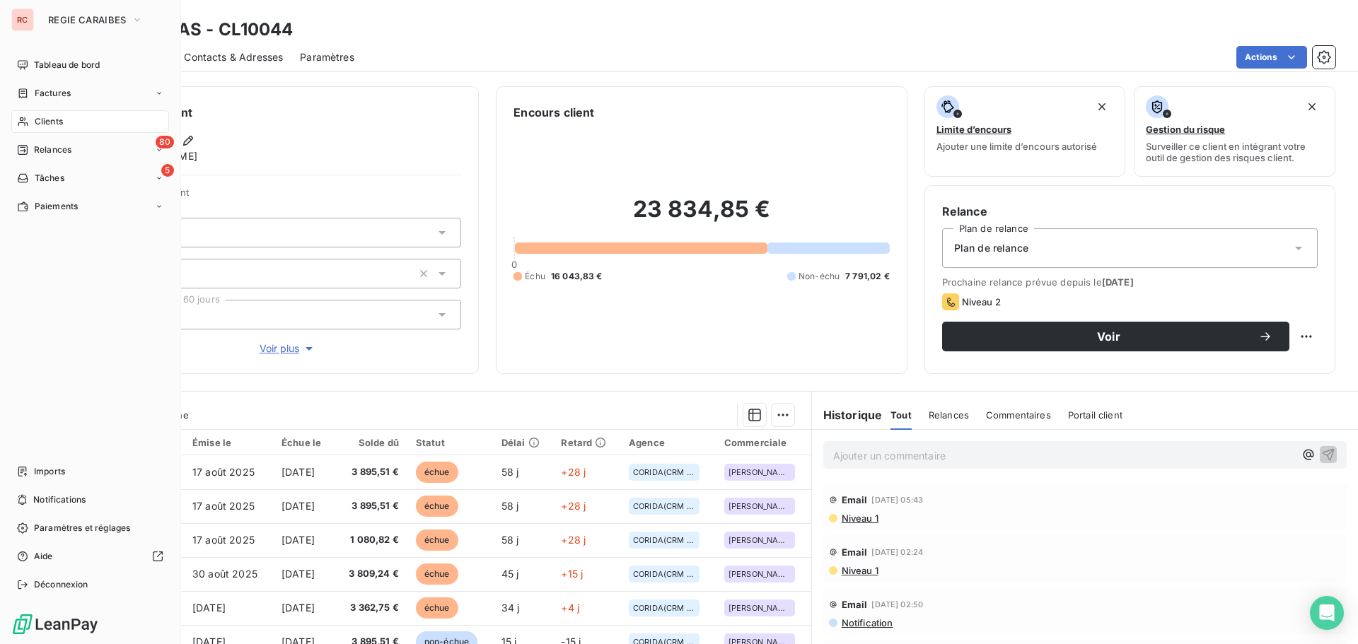
click at [45, 146] on span "Relances" at bounding box center [52, 150] width 37 height 13
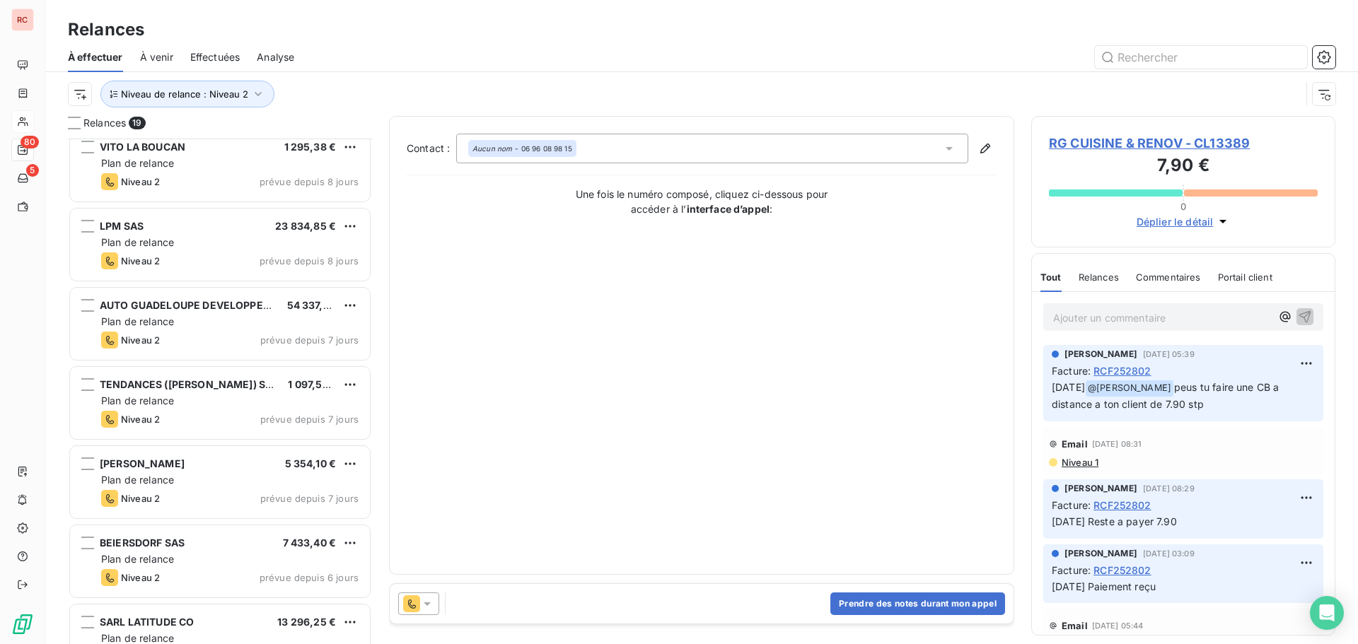
scroll to position [496, 0]
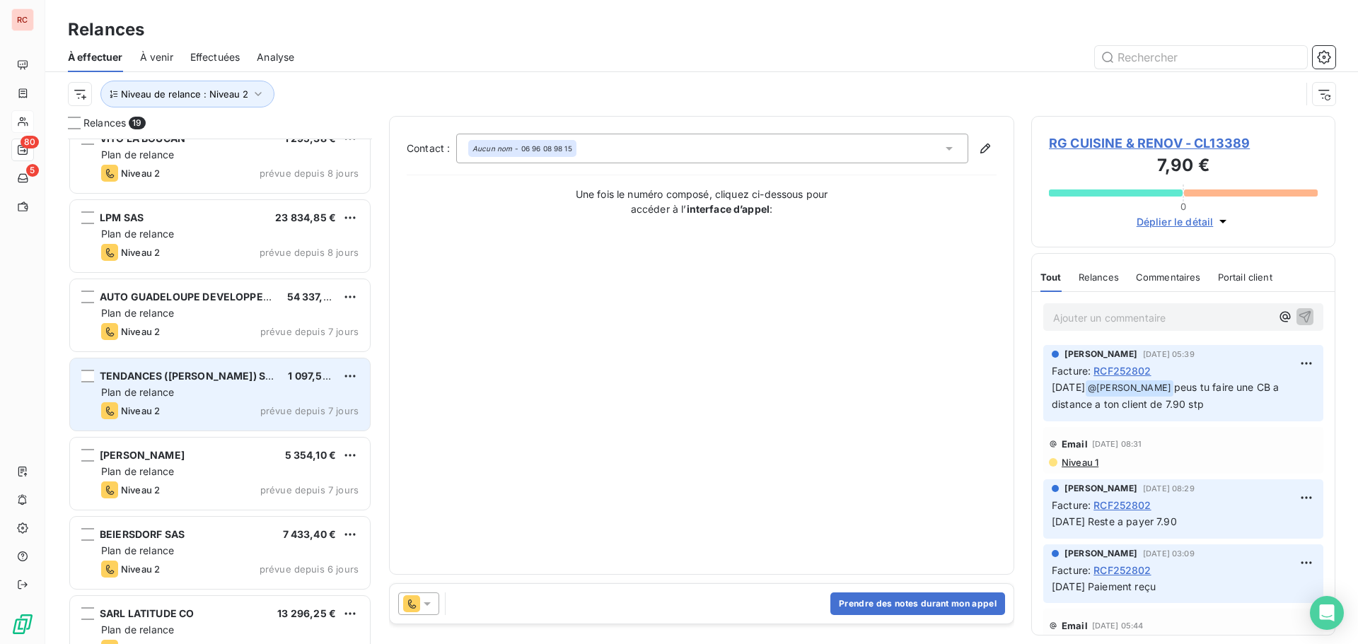
click at [259, 401] on div "TENDANCES (SCHMIDT) SARL 1 097,55 € Plan de relance Niveau 2 prévue depuis 7 jo…" at bounding box center [220, 395] width 300 height 72
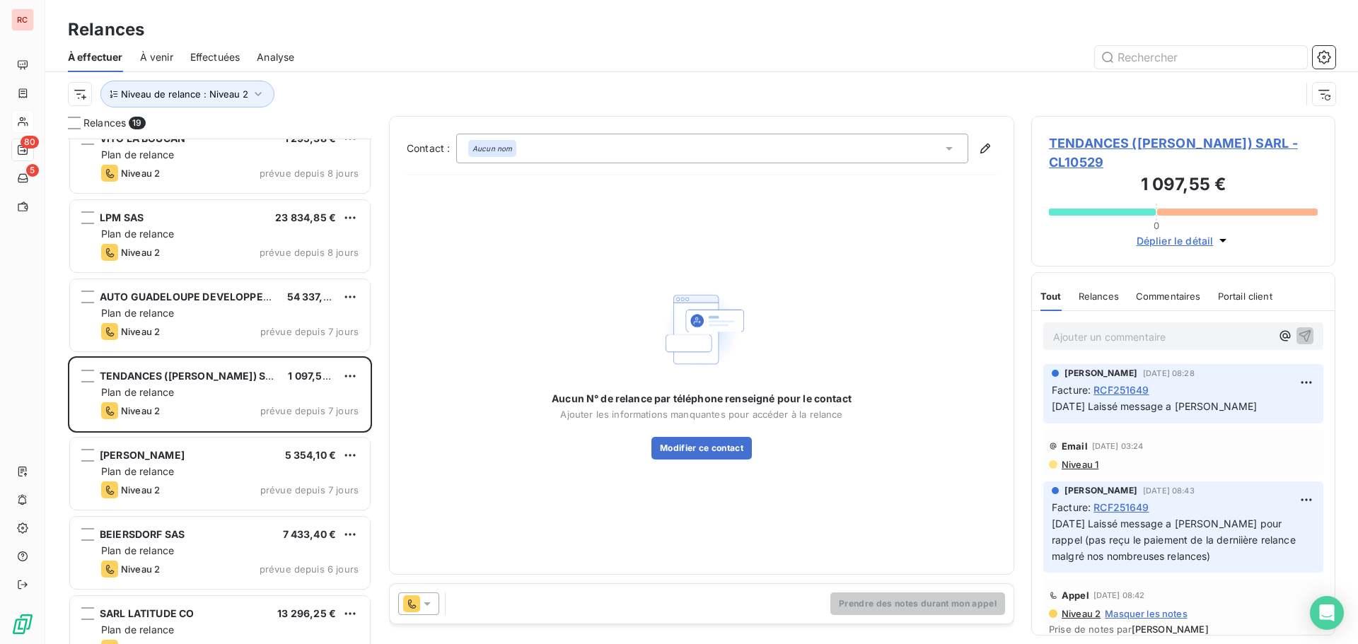
click at [426, 603] on icon at bounding box center [427, 605] width 7 height 4
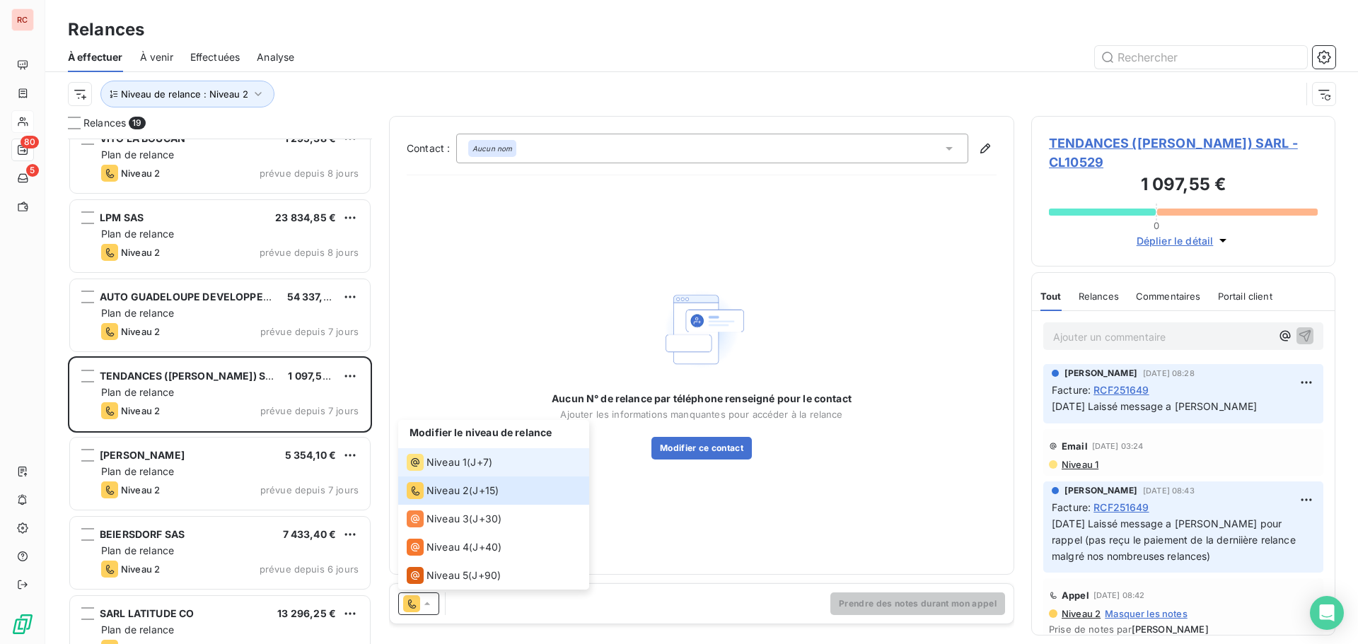
click at [450, 466] on span "Niveau 1" at bounding box center [446, 462] width 40 height 14
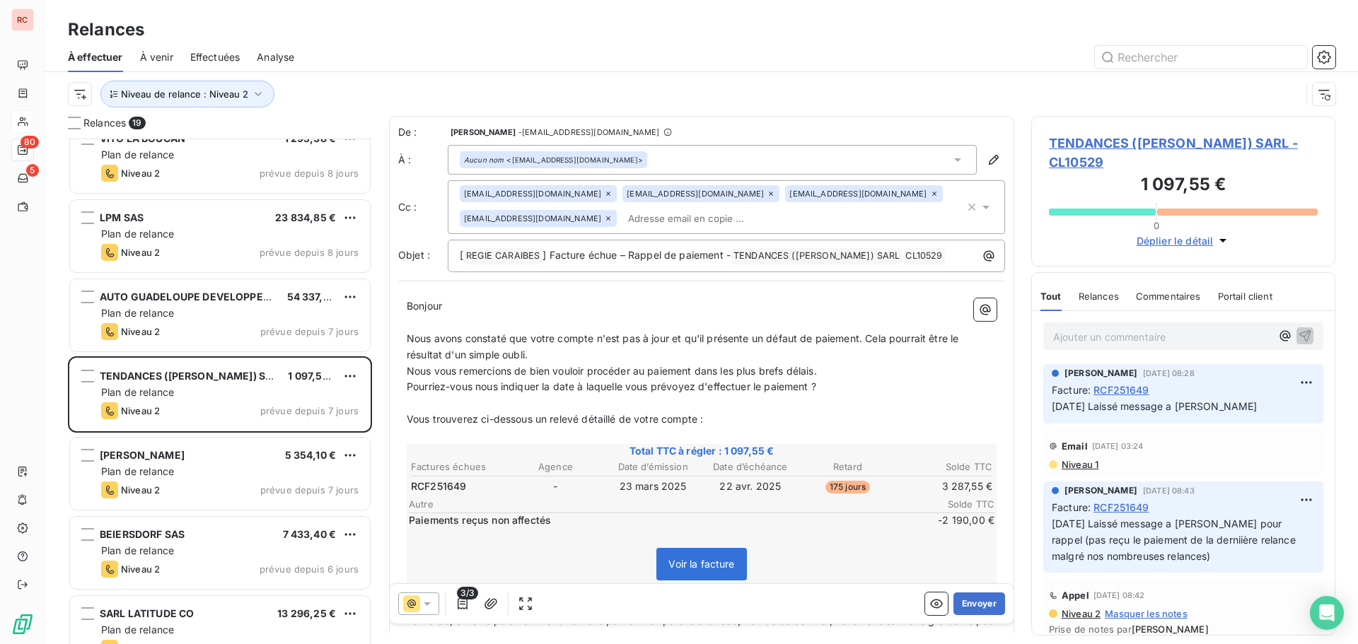
click at [1078, 459] on span "Niveau 1" at bounding box center [1079, 464] width 38 height 11
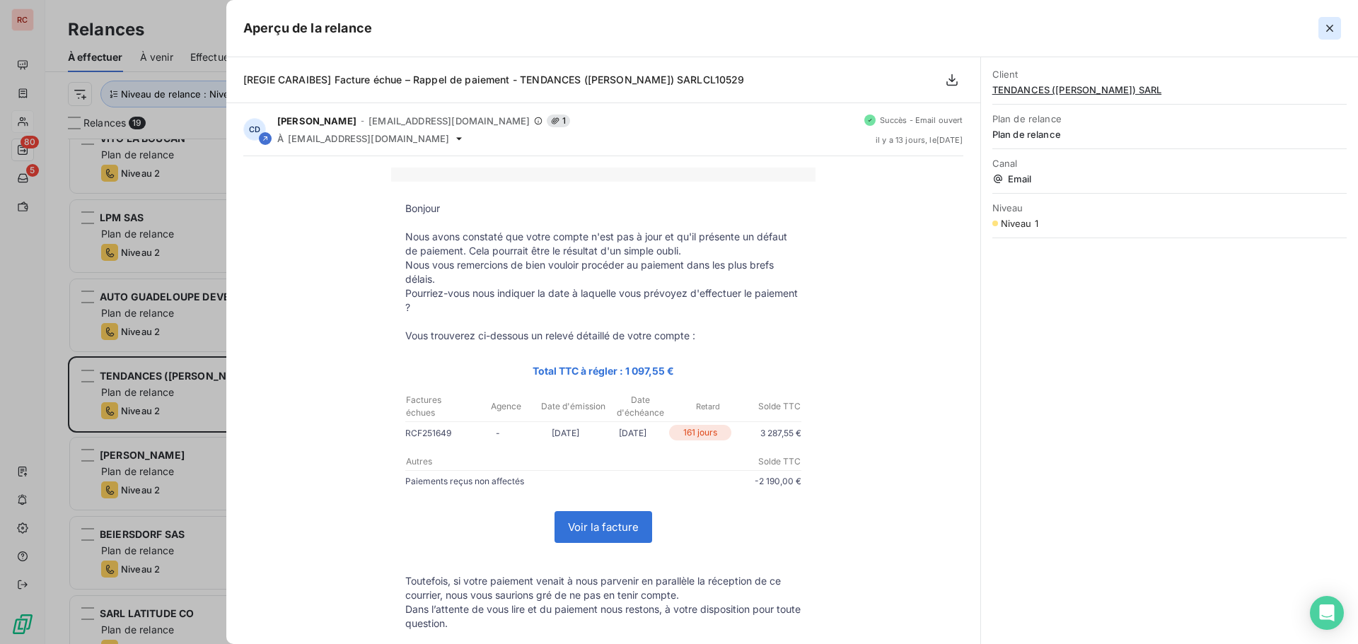
click at [1333, 36] on button "button" at bounding box center [1329, 28] width 23 height 23
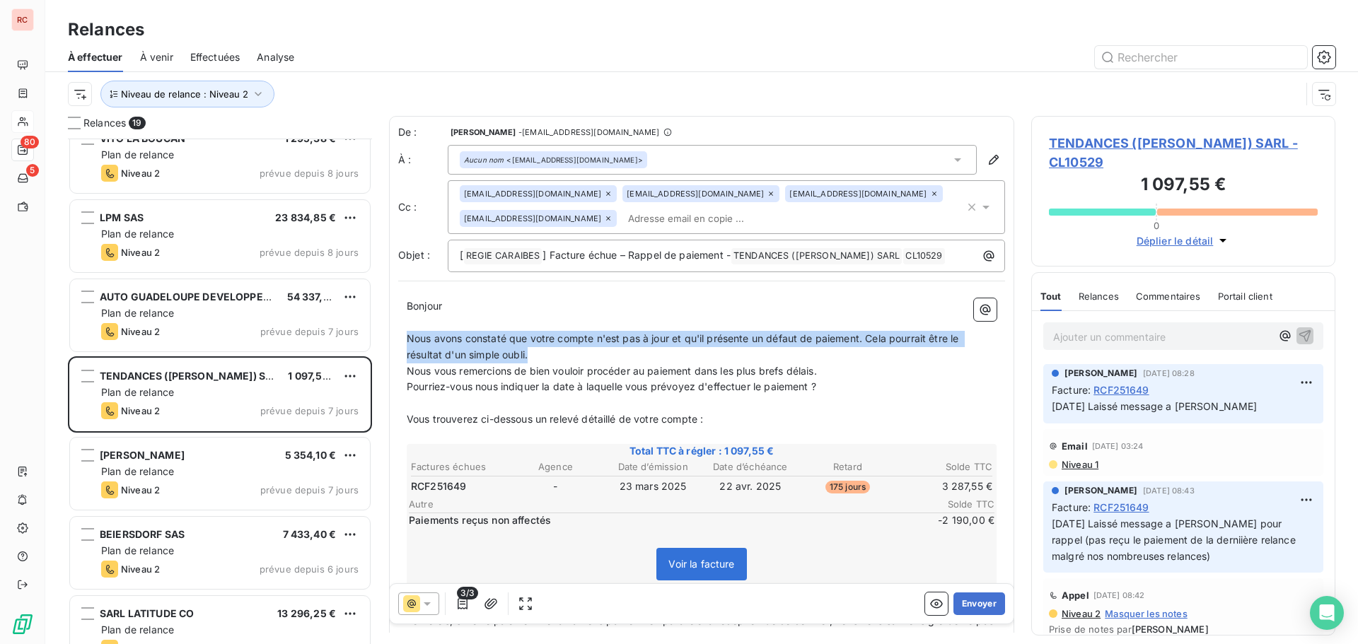
drag, startPoint x: 542, startPoint y: 359, endPoint x: 396, endPoint y: 345, distance: 146.3
click at [396, 345] on div "De : Claire DELAERE - cdelaere@rcigroup.fr À : Aucun nom <service.client@schmid…" at bounding box center [701, 443] width 625 height 654
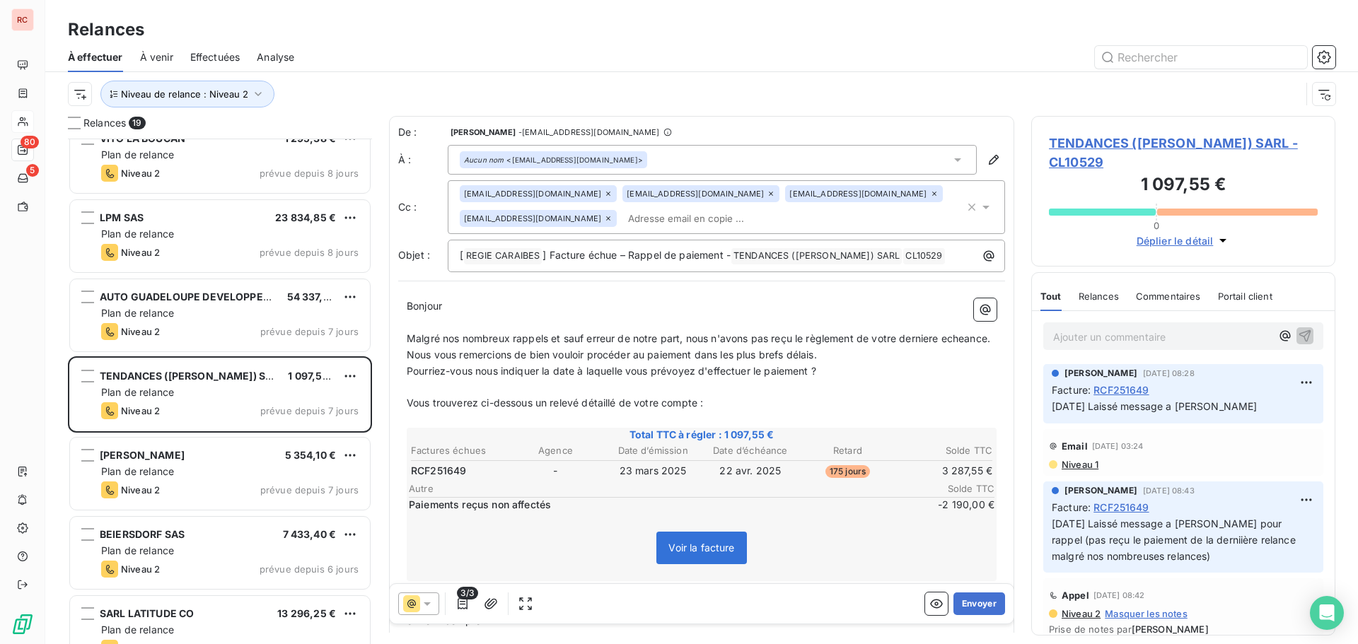
click at [840, 347] on p "Malgré nos nombreux rappels et sauf erreur de notre part, nous n'avons pas reçu…" at bounding box center [702, 339] width 590 height 16
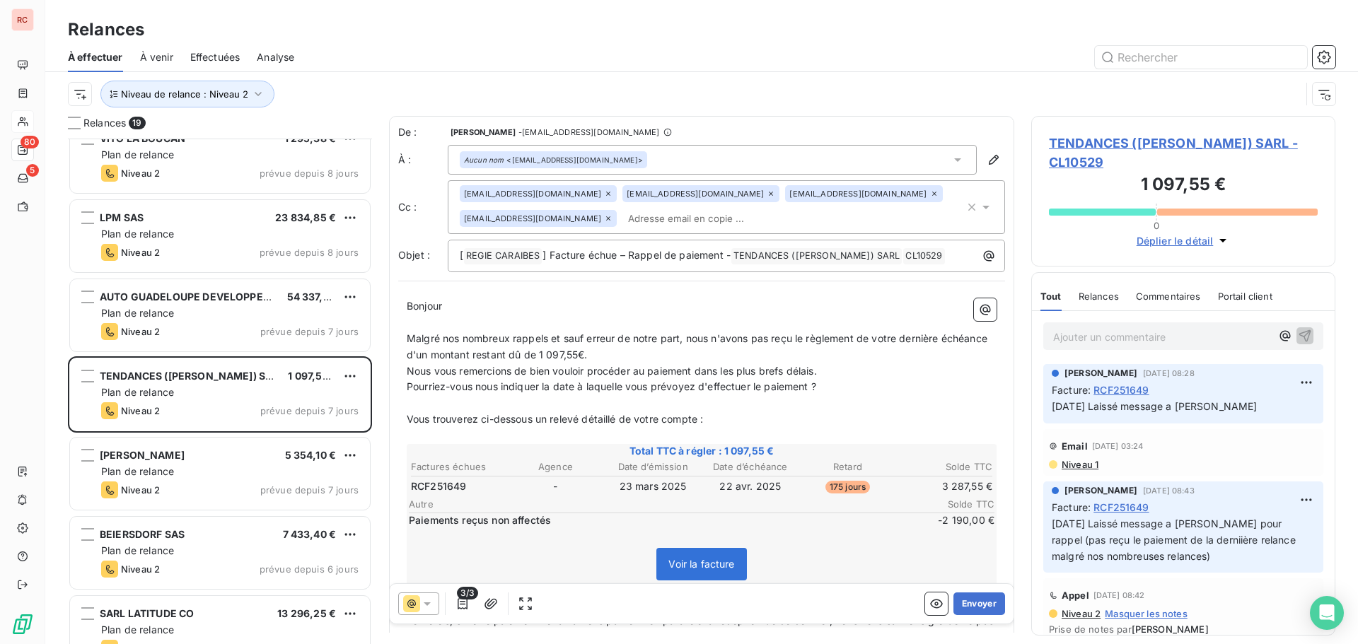
click at [422, 397] on p "﻿" at bounding box center [702, 403] width 590 height 16
drag, startPoint x: 510, startPoint y: 407, endPoint x: 399, endPoint y: 404, distance: 111.1
click at [399, 404] on div "Bonjour ﻿ ﻿ ﻿ ﻿ ﻿ ﻿ Malgré nos nombreux rappels et sauf erreur de notre part, n…" at bounding box center [701, 525] width 607 height 471
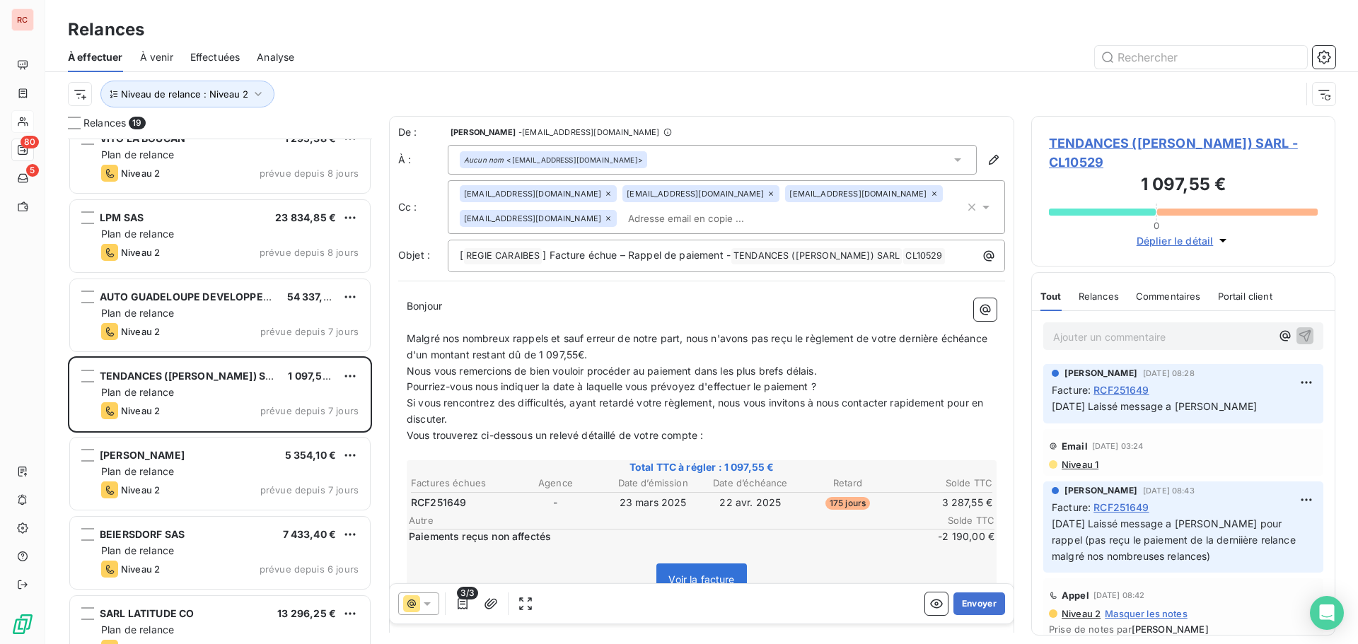
click at [829, 381] on p "Pourriez-vous nous indiquer la date à laquelle vous prévoyez d'effectuer le pai…" at bounding box center [702, 387] width 590 height 16
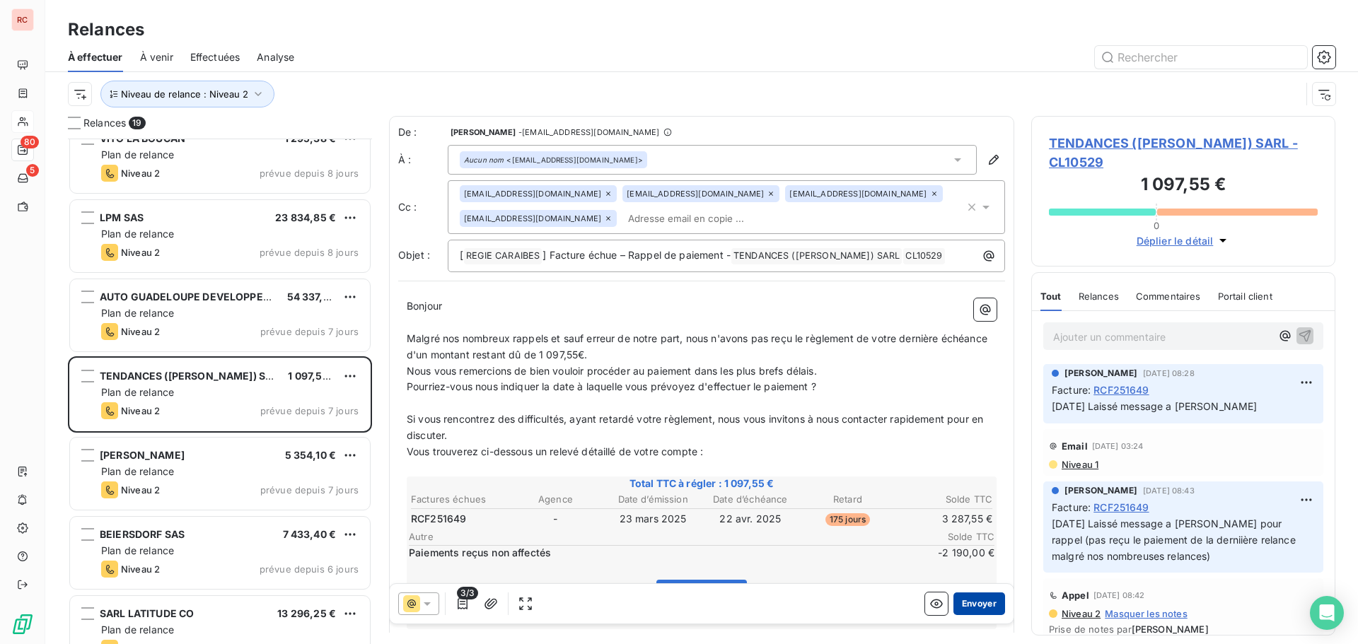
click at [953, 605] on button "Envoyer" at bounding box center [979, 604] width 52 height 23
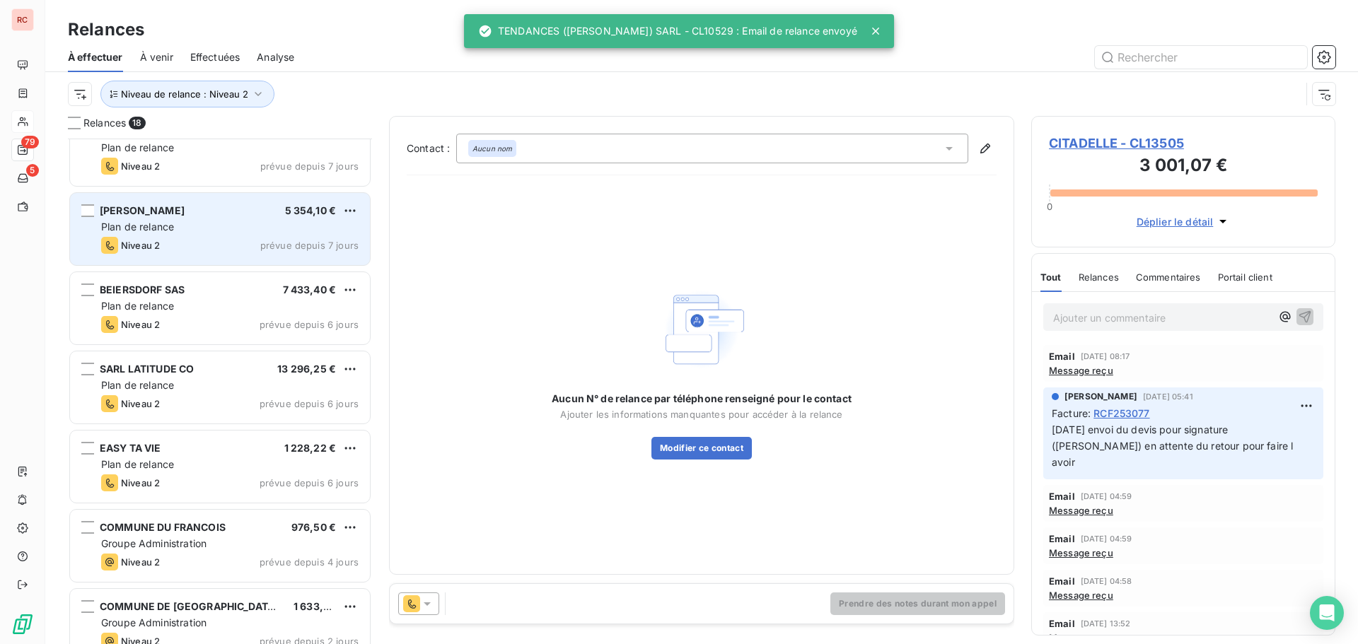
scroll to position [708, 0]
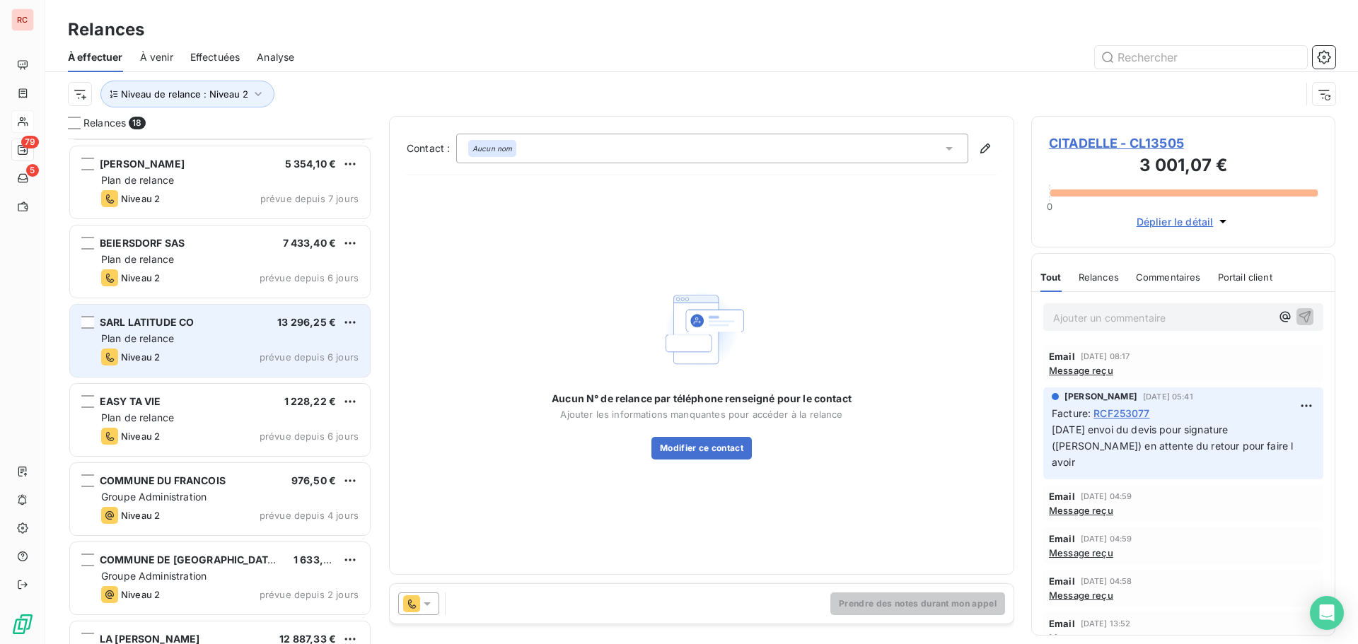
click at [213, 339] on div "Plan de relance" at bounding box center [229, 339] width 257 height 14
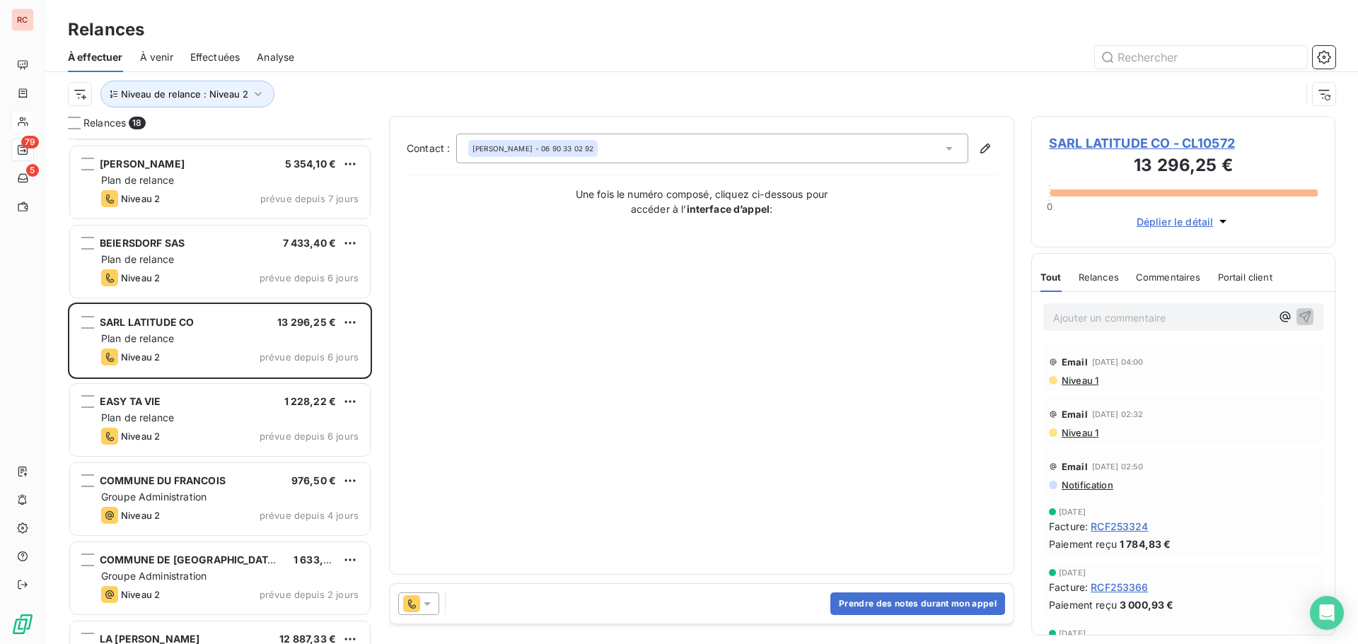
click at [1048, 146] on div "SARL LATITUDE CO - CL10572 13 296,25 € 0 Déplier le détail" at bounding box center [1183, 182] width 304 height 132
click at [1055, 146] on span "SARL LATITUDE CO - CL10572" at bounding box center [1183, 143] width 269 height 19
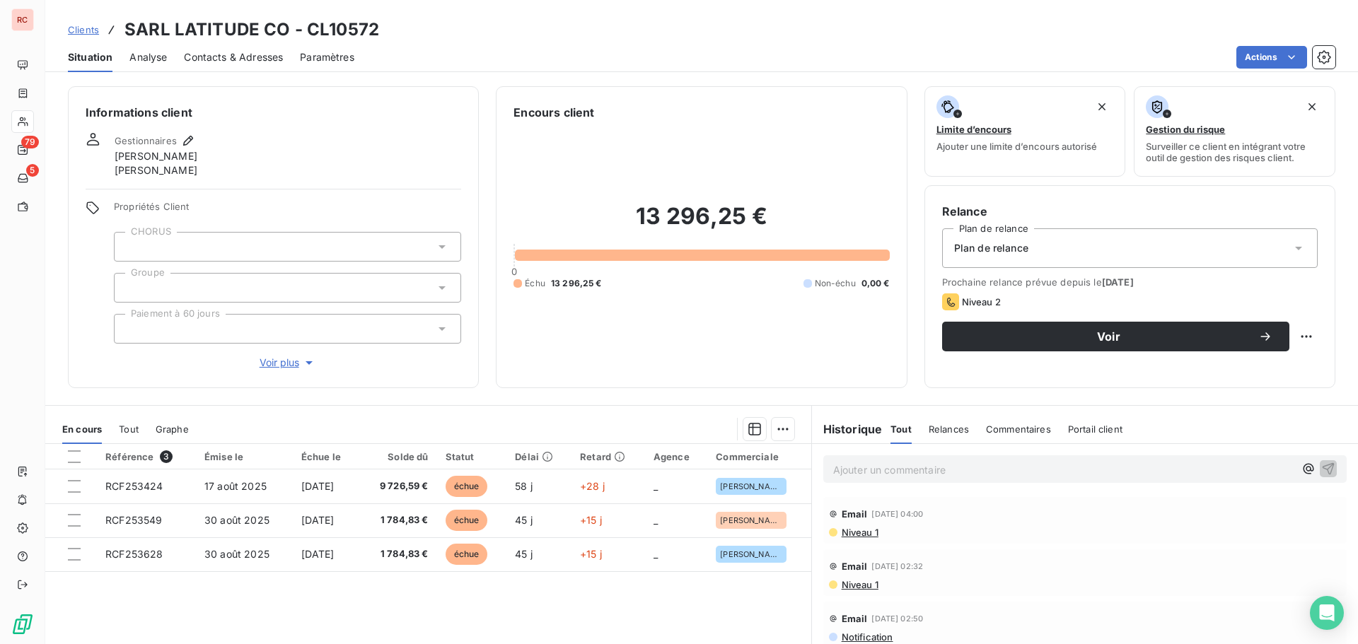
click at [245, 57] on span "Contacts & Adresses" at bounding box center [233, 57] width 99 height 14
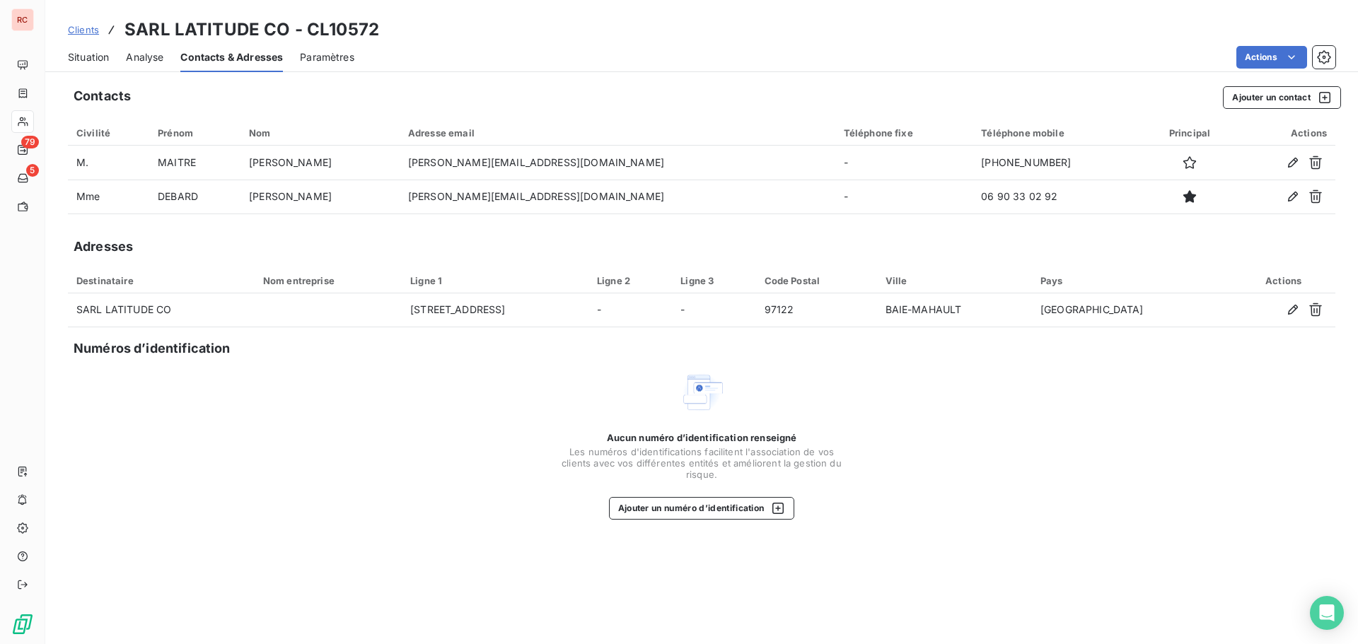
click at [93, 36] on link "Clients" at bounding box center [83, 30] width 31 height 14
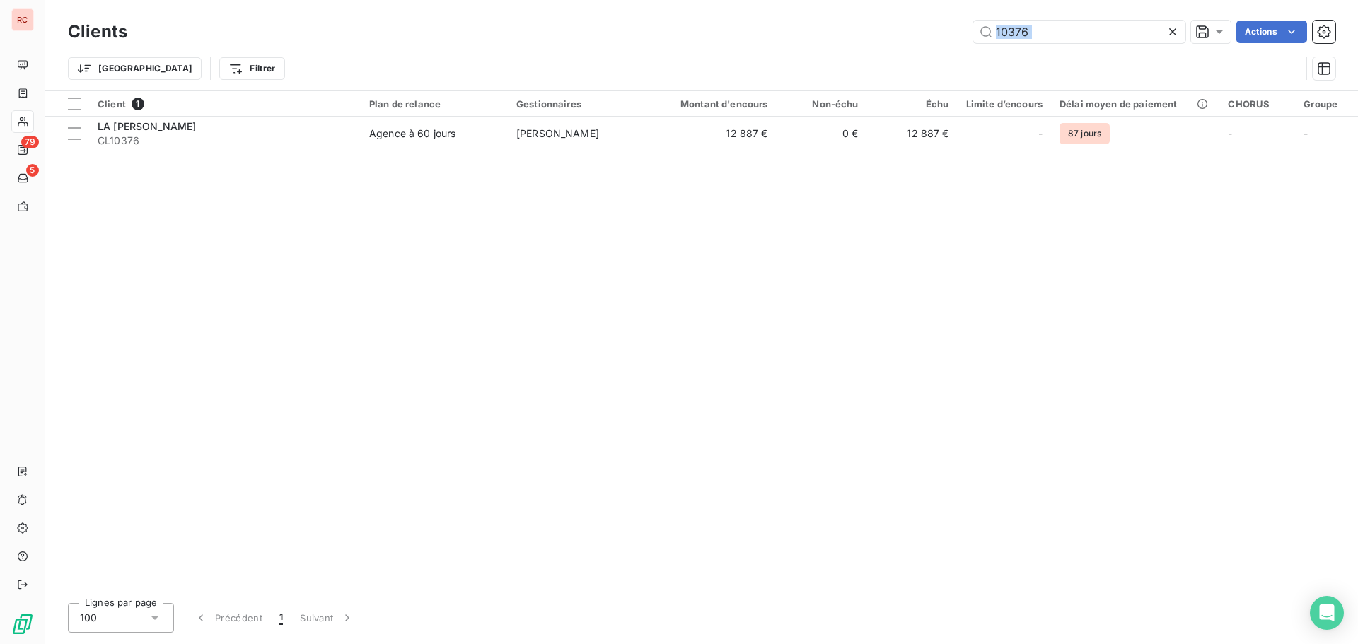
drag, startPoint x: 1067, startPoint y: 50, endPoint x: 919, endPoint y: 39, distance: 148.9
click at [919, 39] on div "Clients 10376 Actions Trier Filtrer" at bounding box center [701, 54] width 1267 height 74
click at [1076, 29] on input "10376" at bounding box center [1079, 32] width 212 height 23
click at [1165, 34] on icon at bounding box center [1172, 32] width 14 height 14
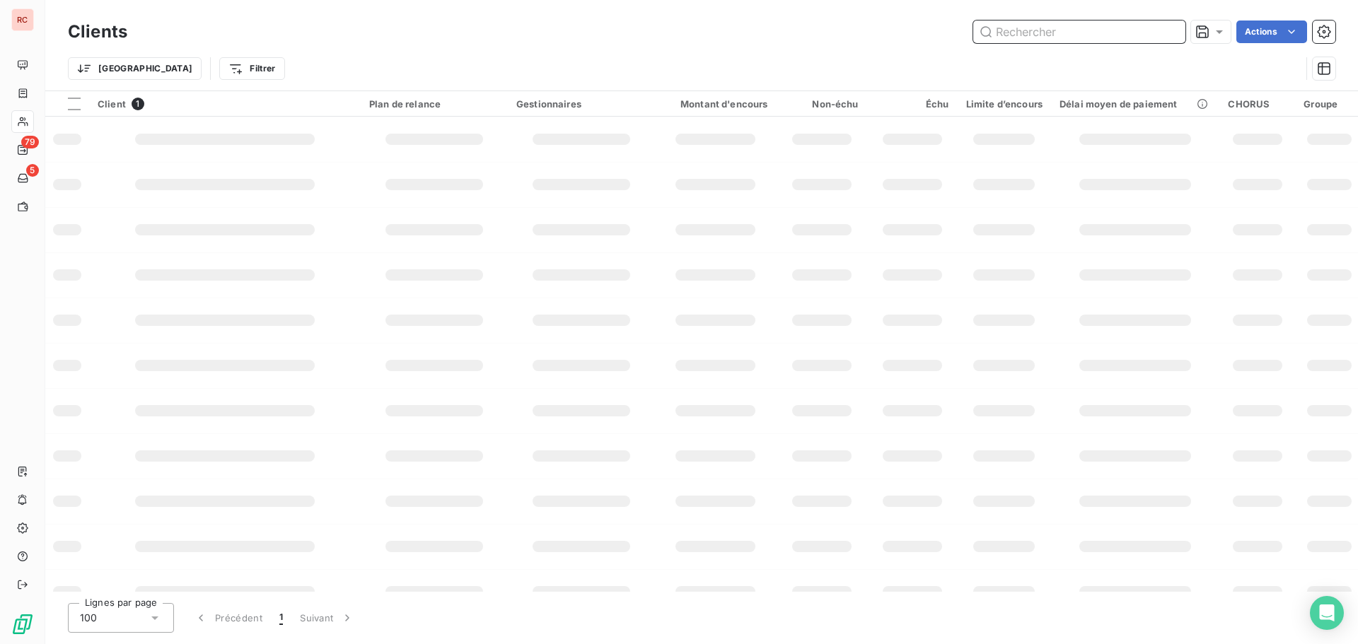
click at [1091, 35] on input "text" at bounding box center [1079, 32] width 212 height 23
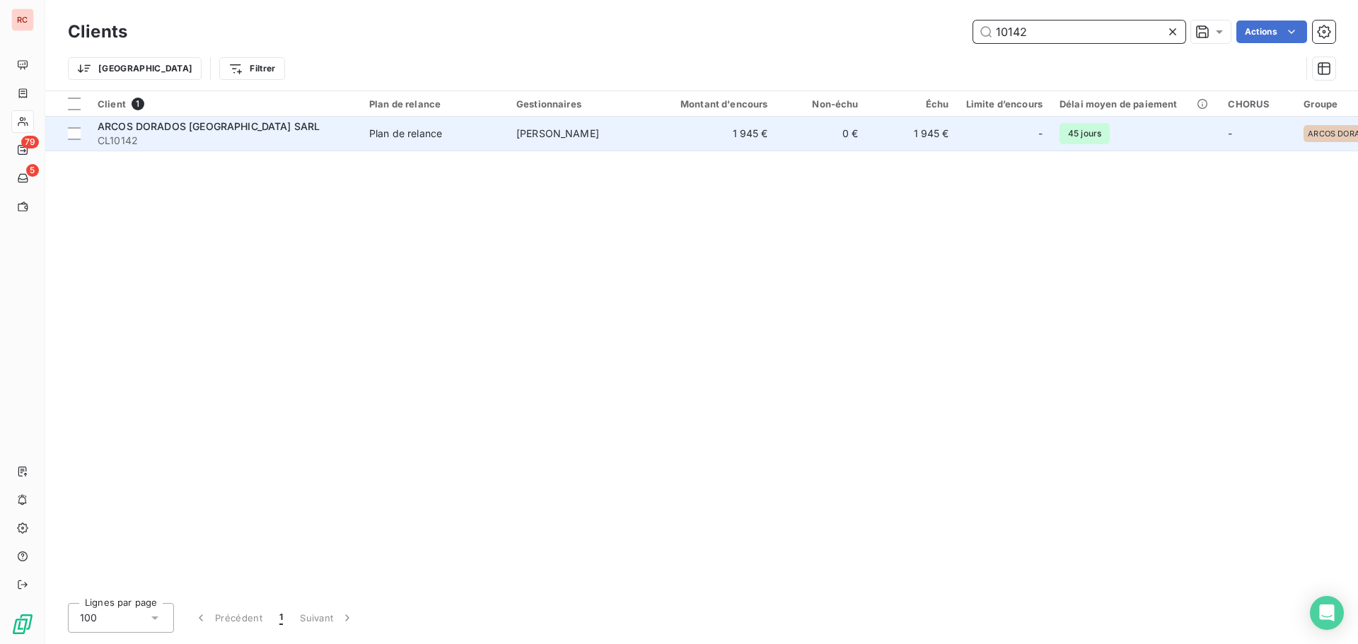
type input "10142"
click at [223, 127] on span "ARCOS DORADOS [GEOGRAPHIC_DATA] SARL" at bounding box center [209, 126] width 222 height 12
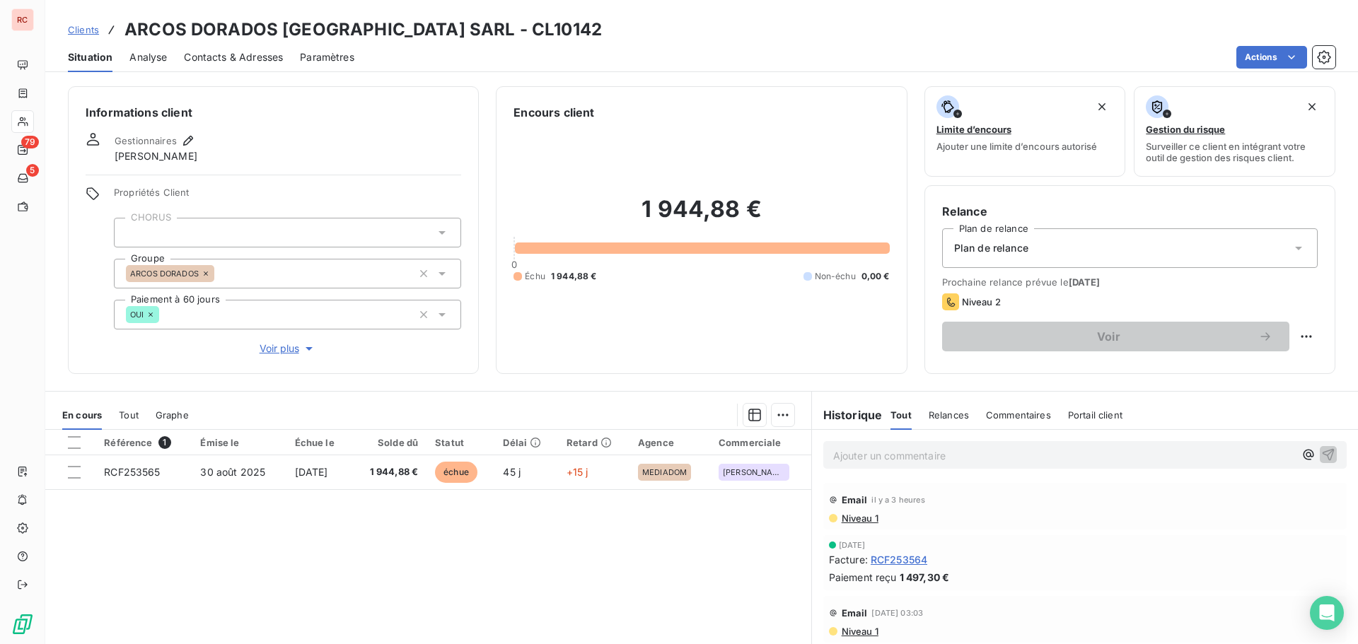
click at [91, 30] on span "Clients" at bounding box center [83, 29] width 31 height 11
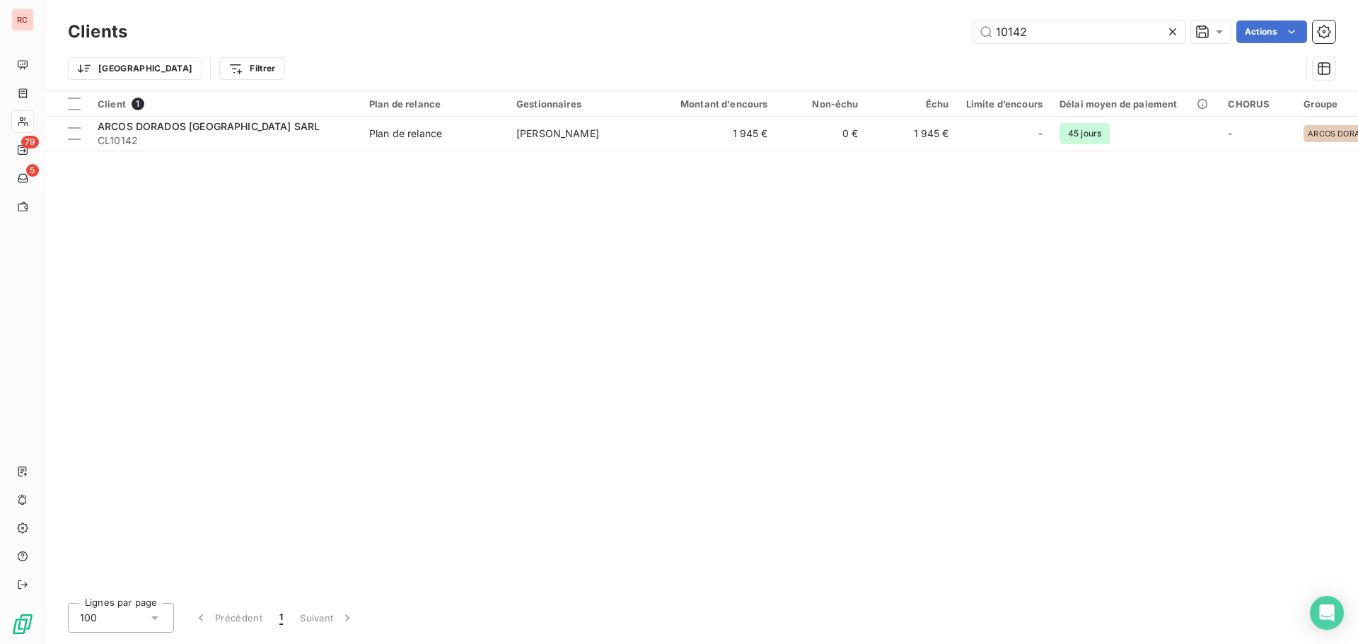
drag, startPoint x: 1064, startPoint y: 37, endPoint x: 907, endPoint y: 40, distance: 157.0
click at [907, 40] on div "10142 Actions" at bounding box center [739, 32] width 1191 height 23
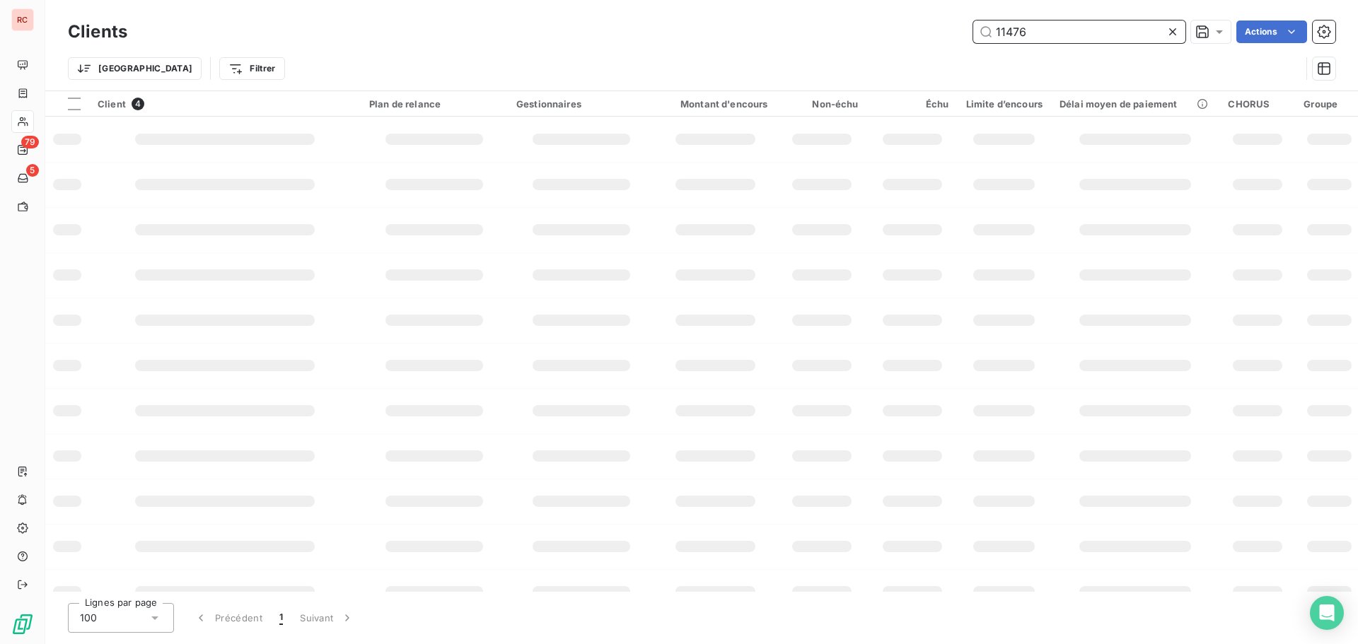
type input "11476"
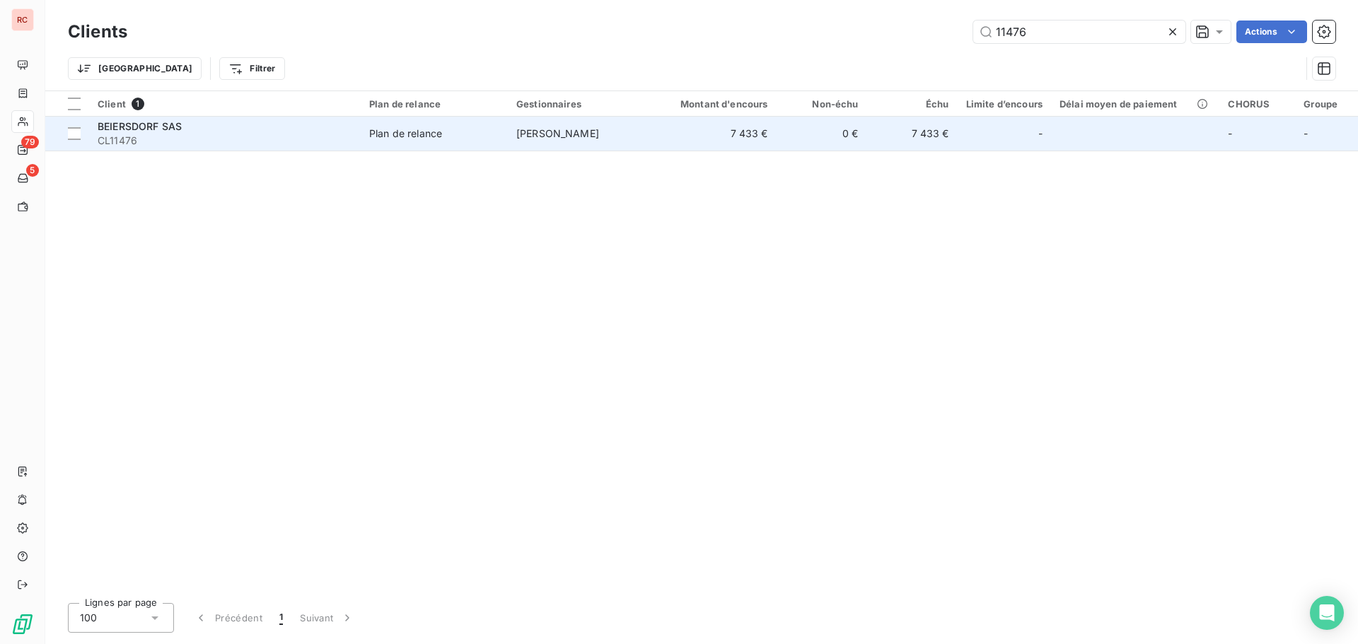
click at [424, 138] on div "Plan de relance" at bounding box center [405, 134] width 73 height 14
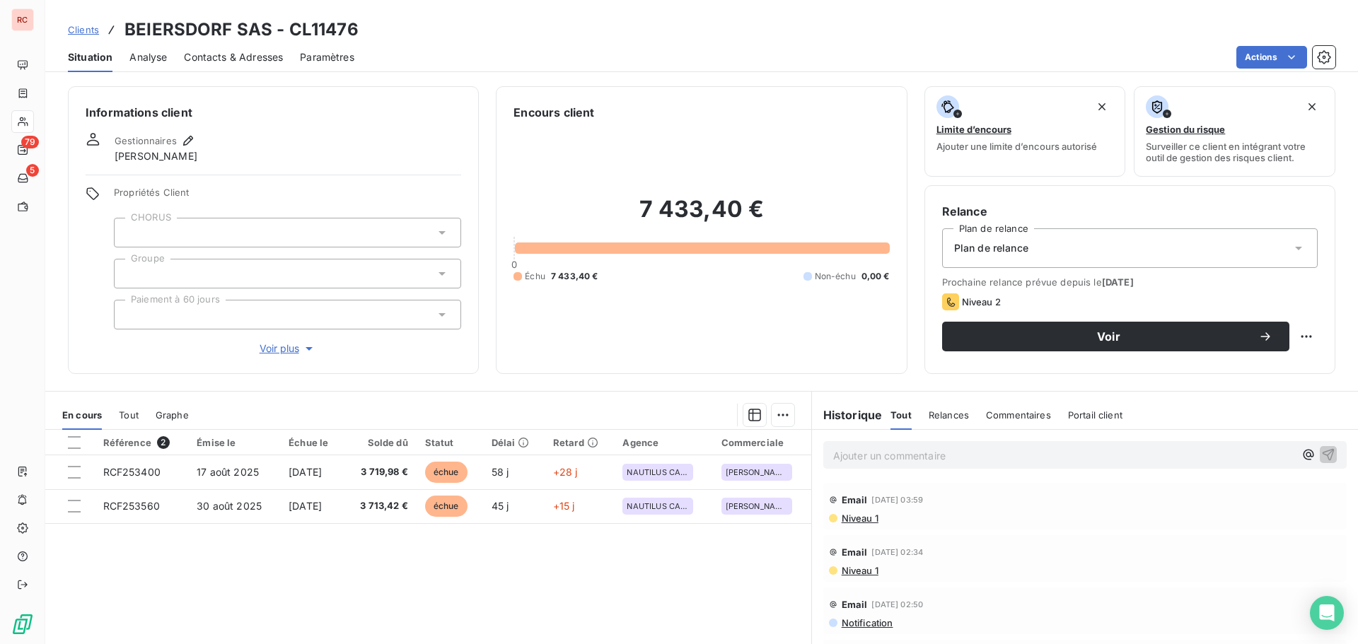
click at [236, 57] on span "Contacts & Adresses" at bounding box center [233, 57] width 99 height 14
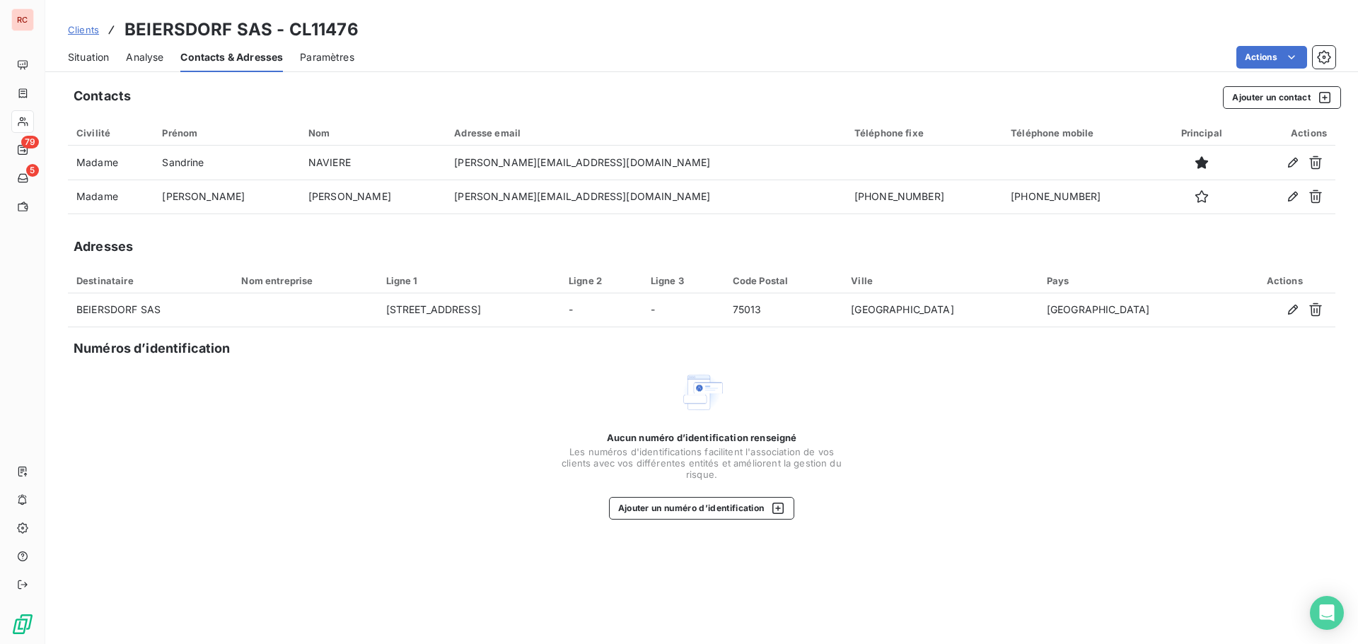
click at [77, 57] on span "Situation" at bounding box center [88, 57] width 41 height 14
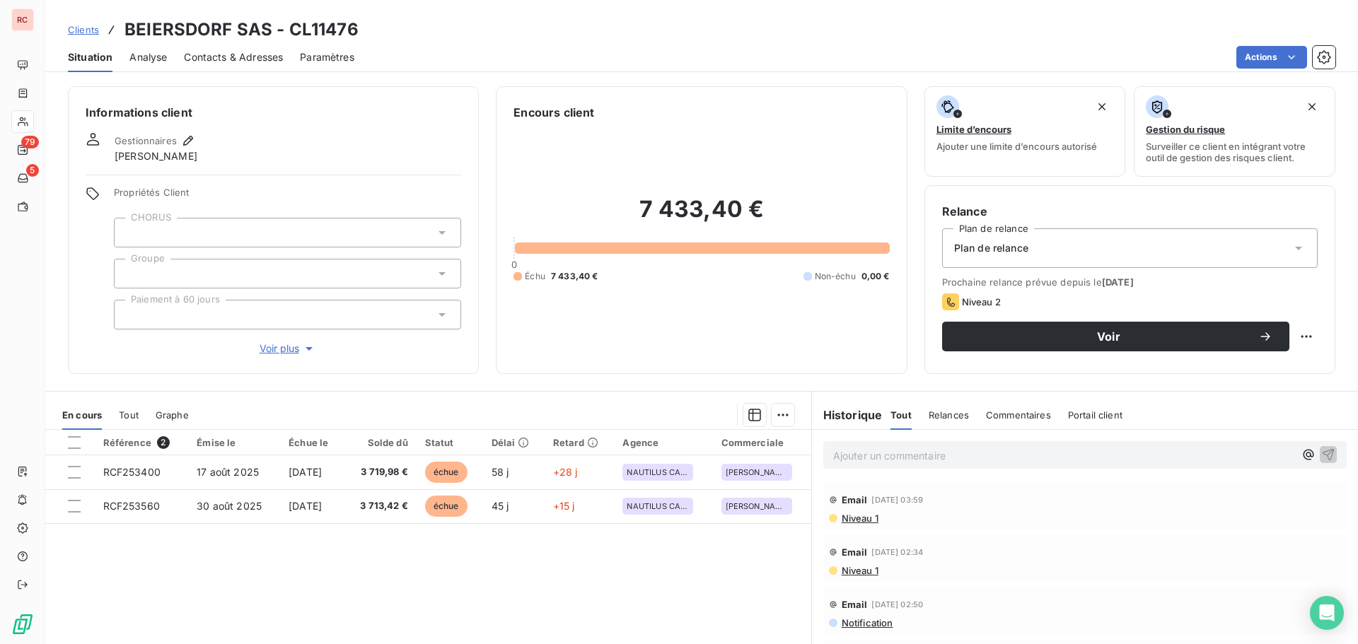
click at [94, 26] on span "Clients" at bounding box center [83, 29] width 31 height 11
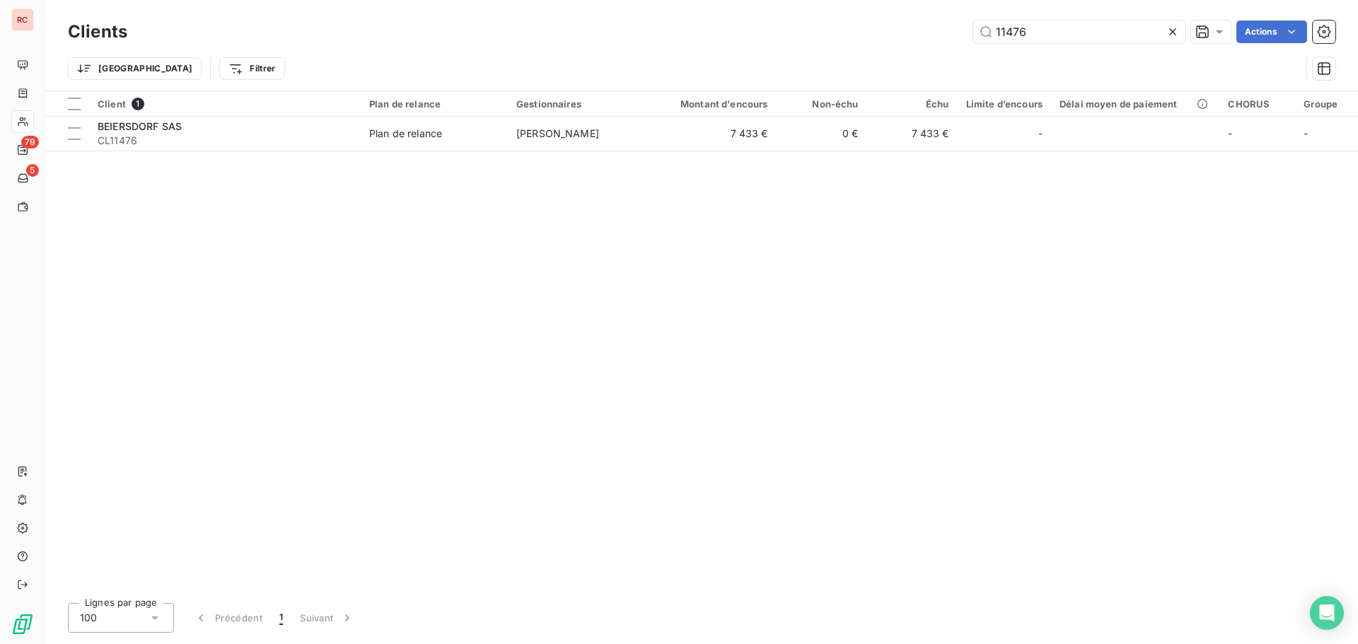
drag, startPoint x: 1022, startPoint y: 36, endPoint x: 820, endPoint y: 59, distance: 202.8
click at [820, 59] on div "Clients 11476 Actions Trier Filtrer" at bounding box center [701, 54] width 1267 height 74
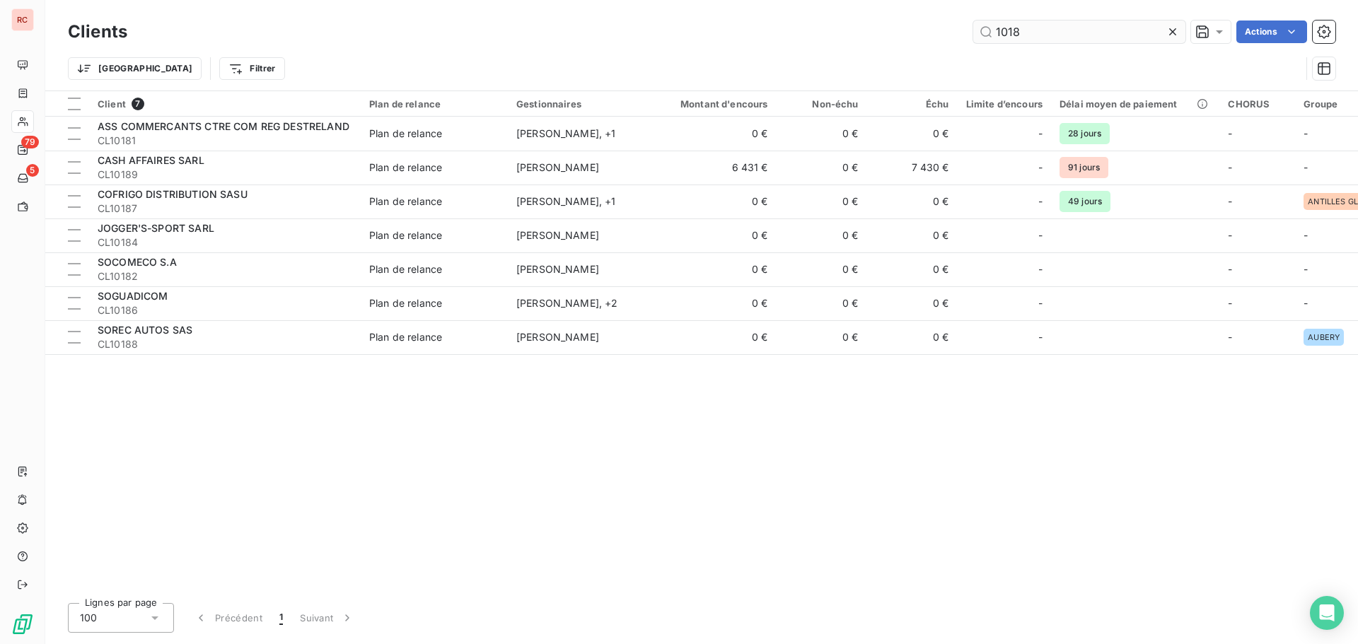
click at [1004, 34] on input "1018" at bounding box center [1079, 32] width 212 height 23
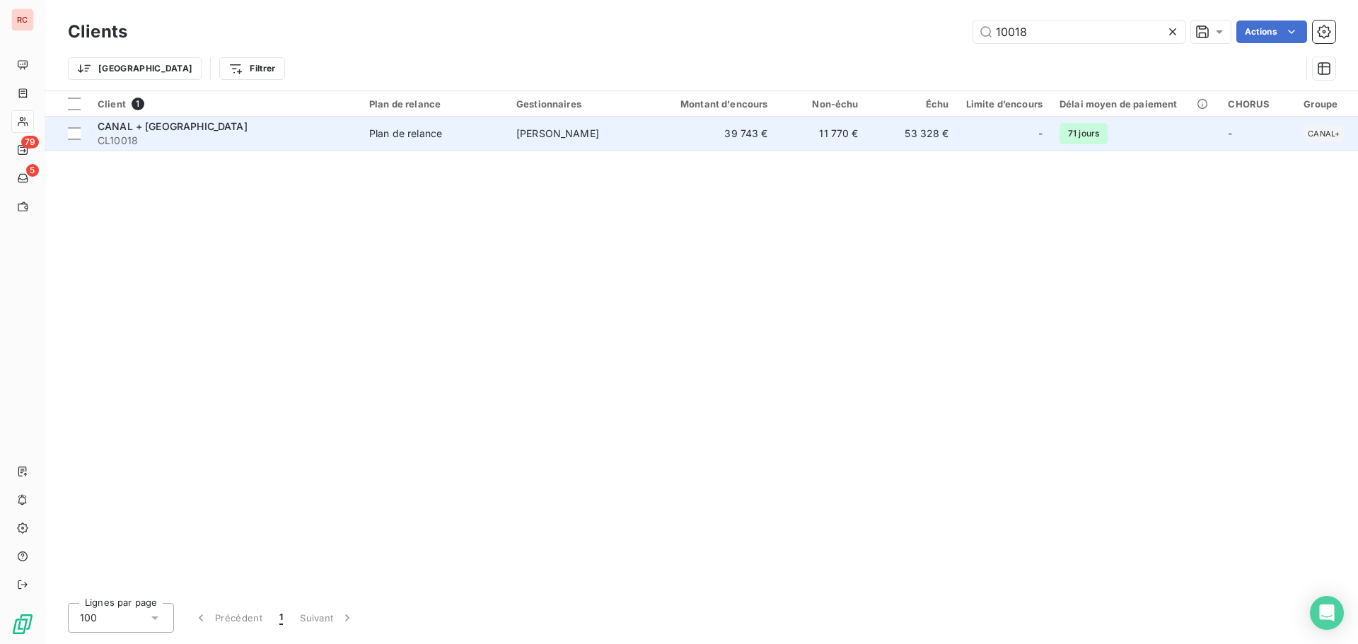
type input "10018"
click at [225, 134] on span "CL10018" at bounding box center [225, 141] width 255 height 14
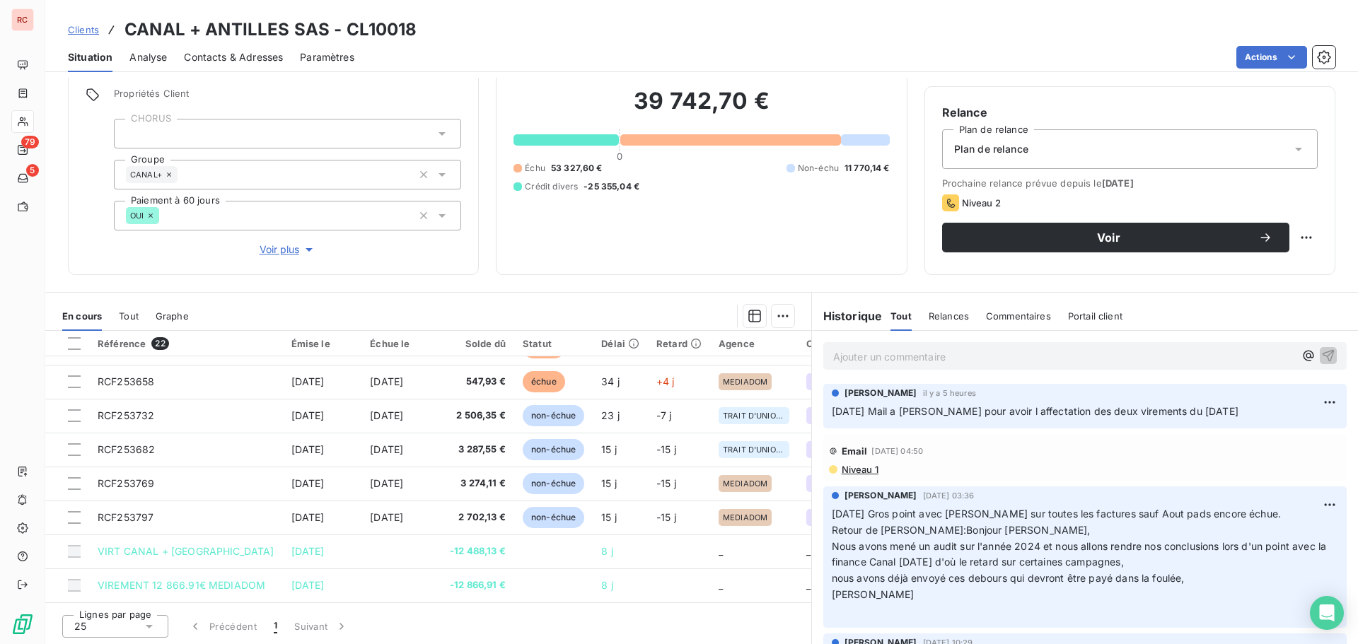
scroll to position [100, 0]
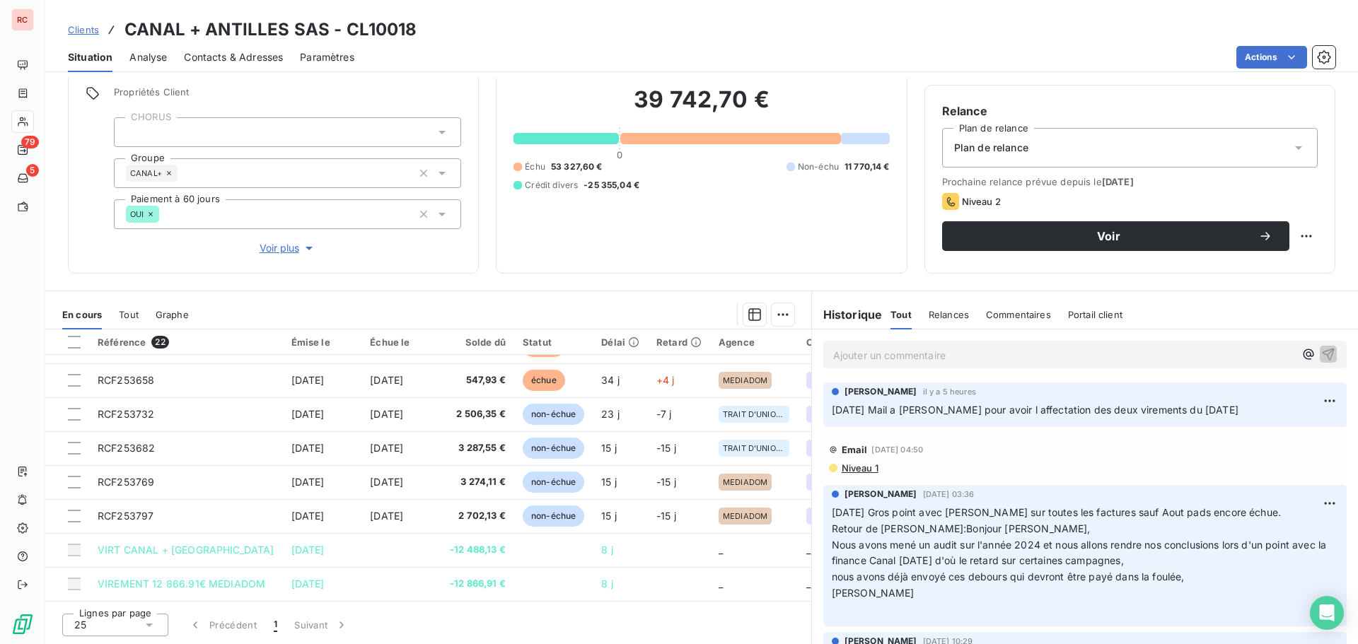
click at [91, 25] on span "Clients" at bounding box center [83, 29] width 31 height 11
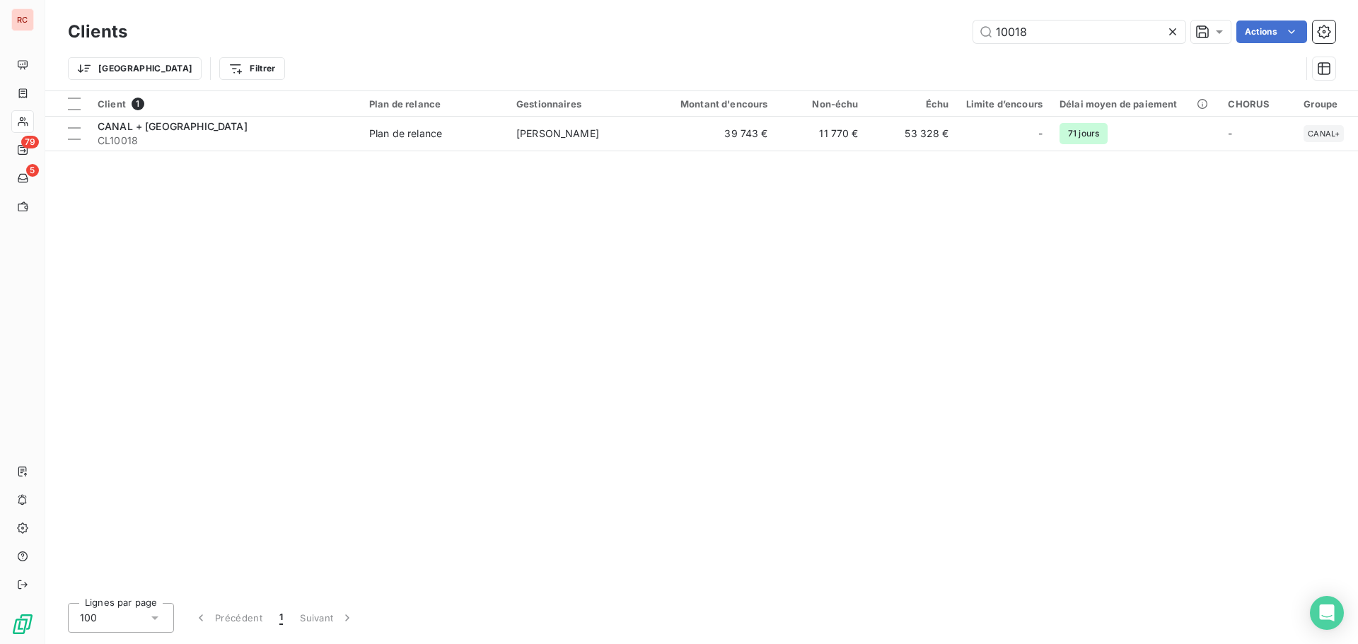
drag, startPoint x: 1070, startPoint y: 39, endPoint x: 926, endPoint y: 43, distance: 144.3
click at [926, 43] on div "Clients 10018 Actions" at bounding box center [701, 32] width 1267 height 30
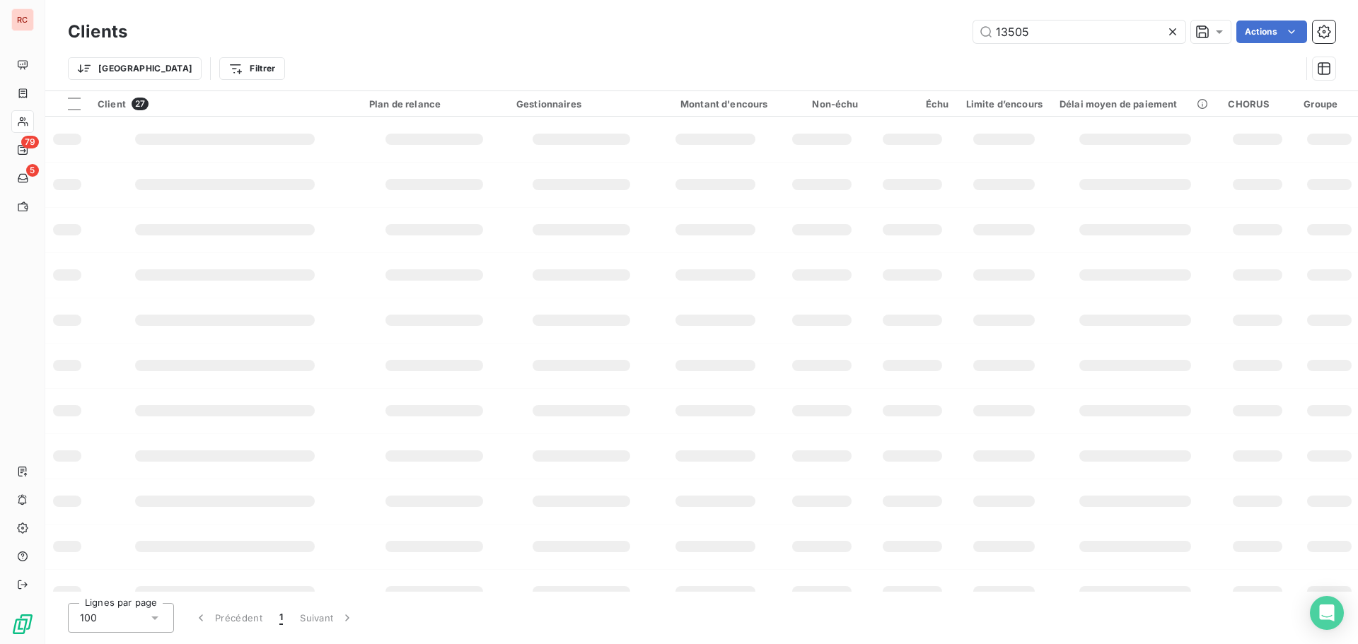
type input "13505"
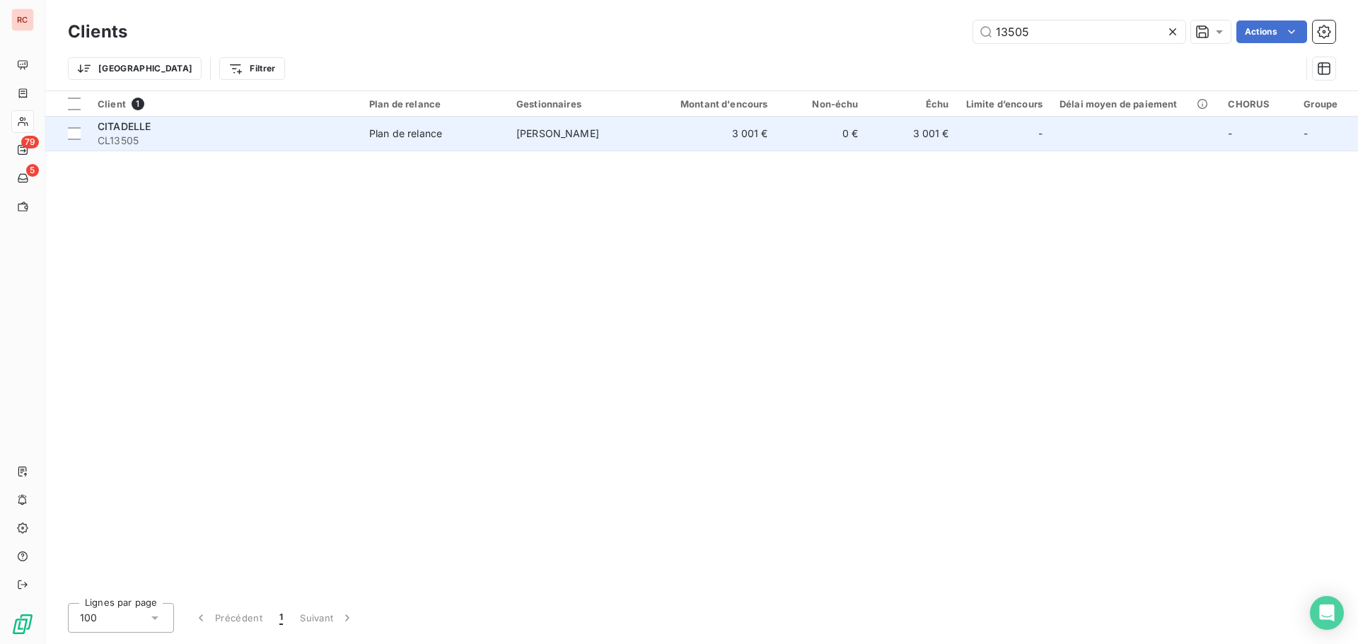
click at [442, 134] on div "Plan de relance" at bounding box center [405, 134] width 73 height 14
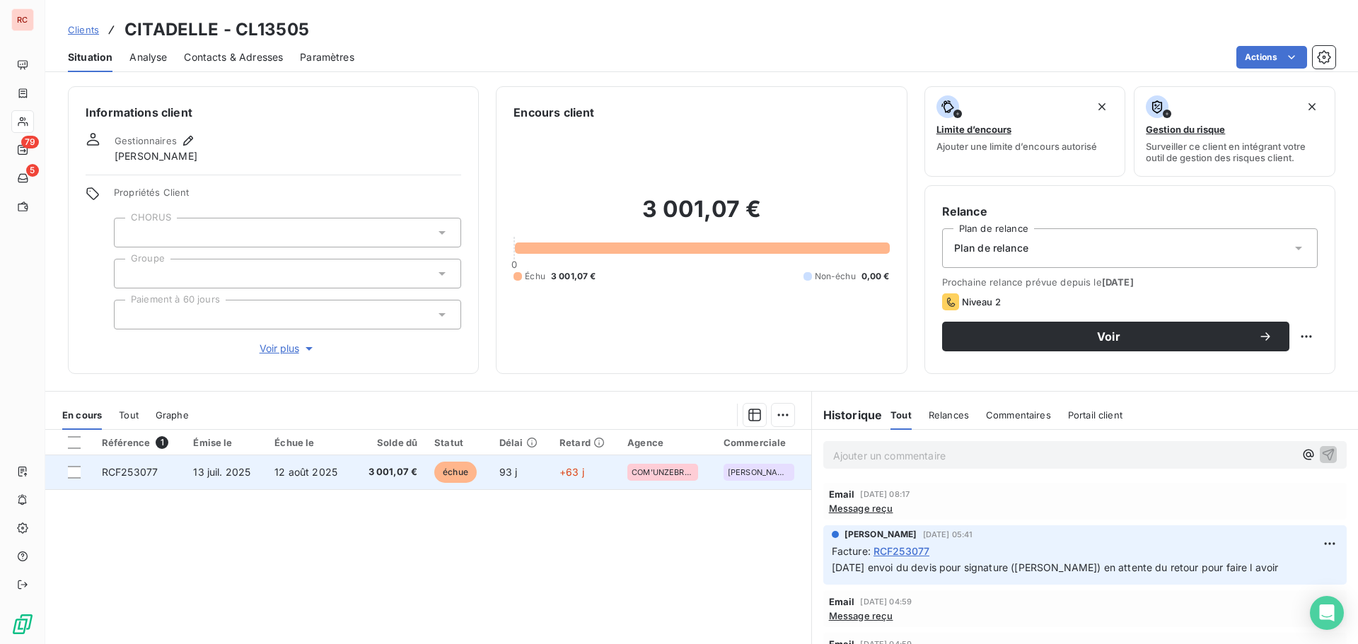
click at [199, 478] on td "13 juil. 2025" at bounding box center [225, 472] width 81 height 34
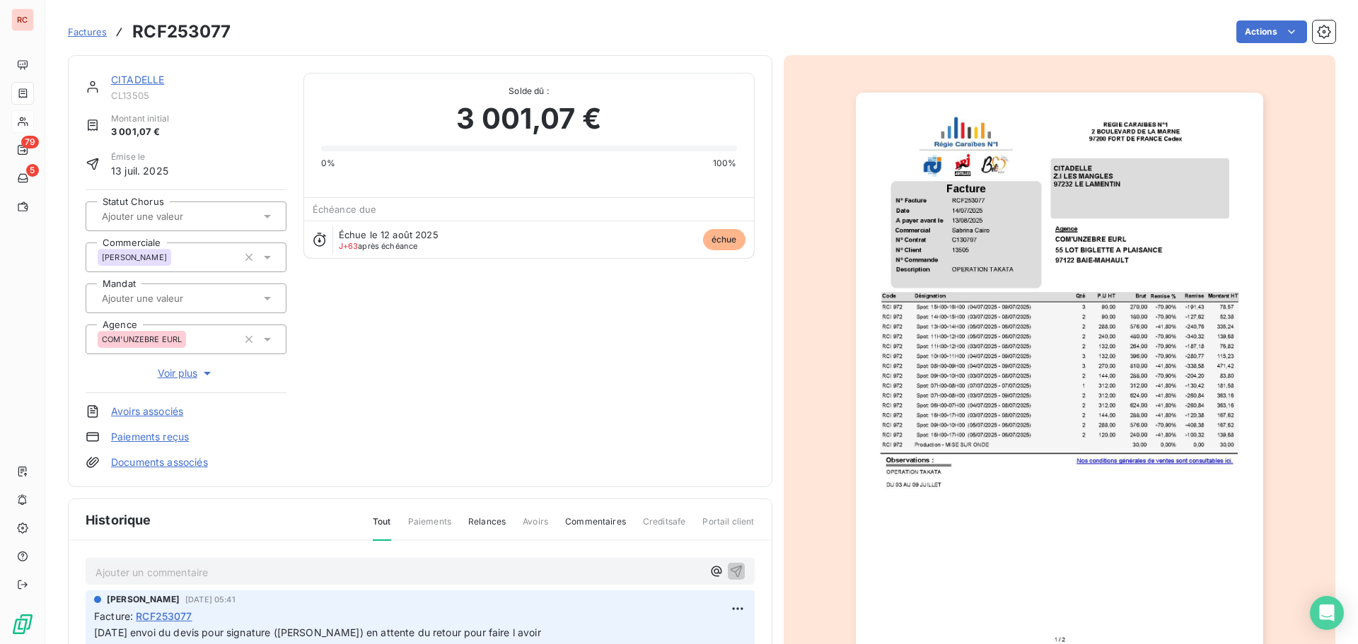
click at [98, 574] on p "Ajouter un commentaire ﻿" at bounding box center [398, 573] width 607 height 18
click at [665, 571] on p "[DATE] Eu Mme [PERSON_NAME] regarde ce qui c'est passé et s'en occupe de suite …" at bounding box center [398, 572] width 607 height 16
click at [285, 568] on span "[DATE] Eu Mme [PERSON_NAME] regarde ce qui c'est passé et s'en occupe de suite …" at bounding box center [347, 571] width 505 height 12
click at [729, 569] on icon "button" at bounding box center [736, 571] width 14 height 14
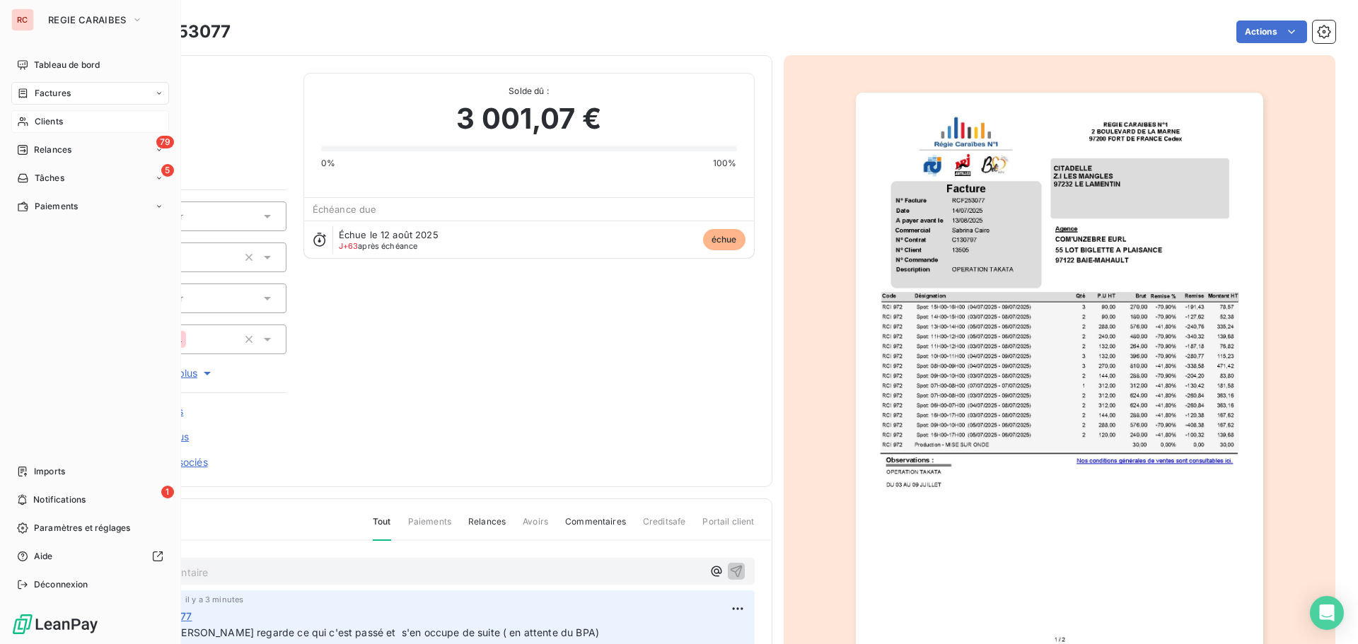
click at [28, 122] on icon at bounding box center [23, 121] width 12 height 11
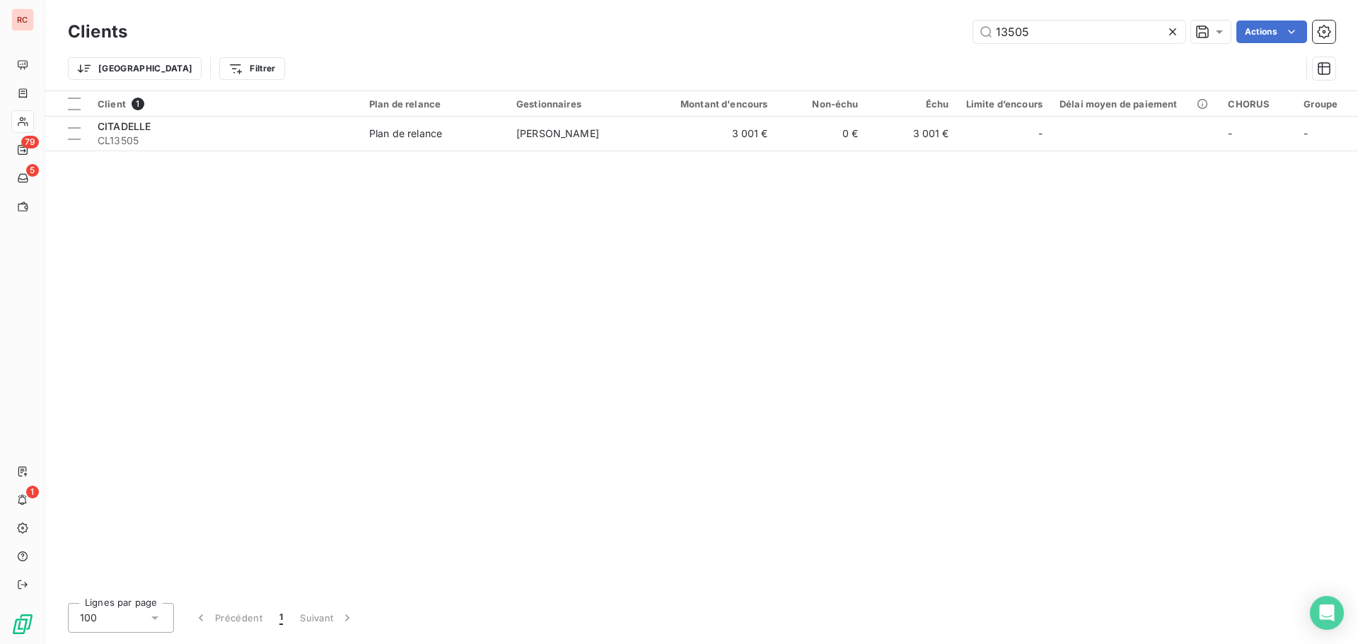
drag, startPoint x: 1067, startPoint y: 31, endPoint x: 904, endPoint y: 49, distance: 164.3
click at [904, 49] on div "Clients 13505 Actions Trier Filtrer" at bounding box center [701, 54] width 1267 height 74
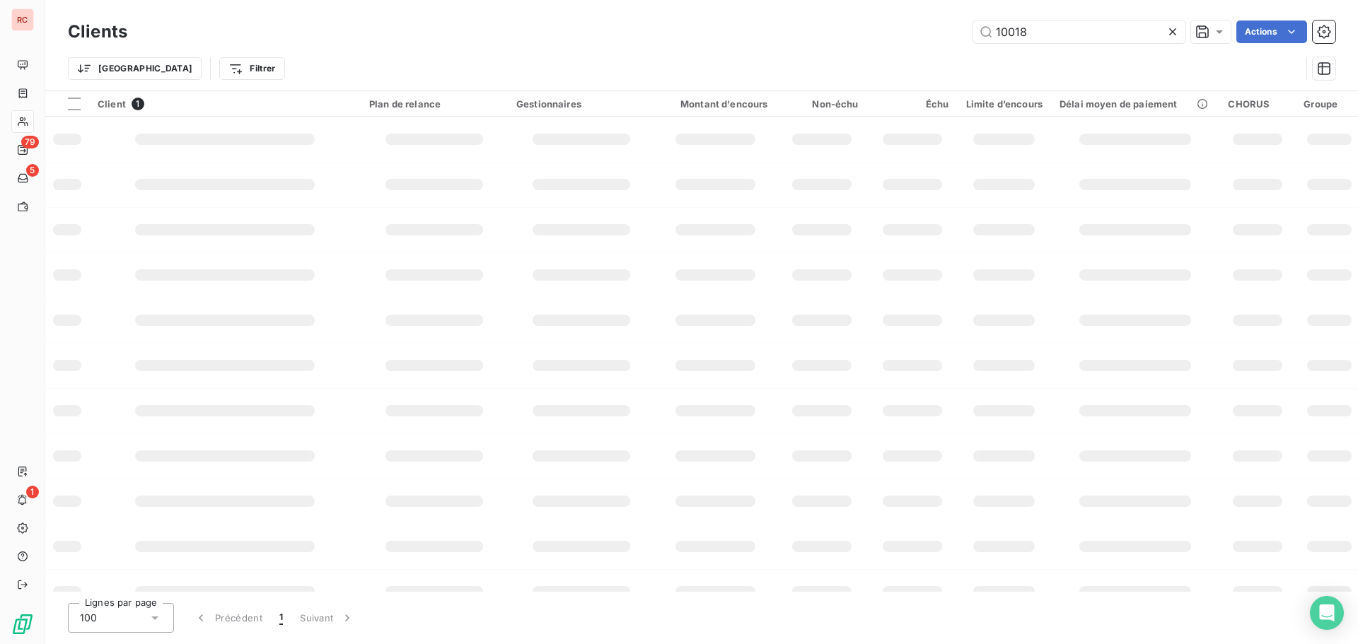
type input "10018"
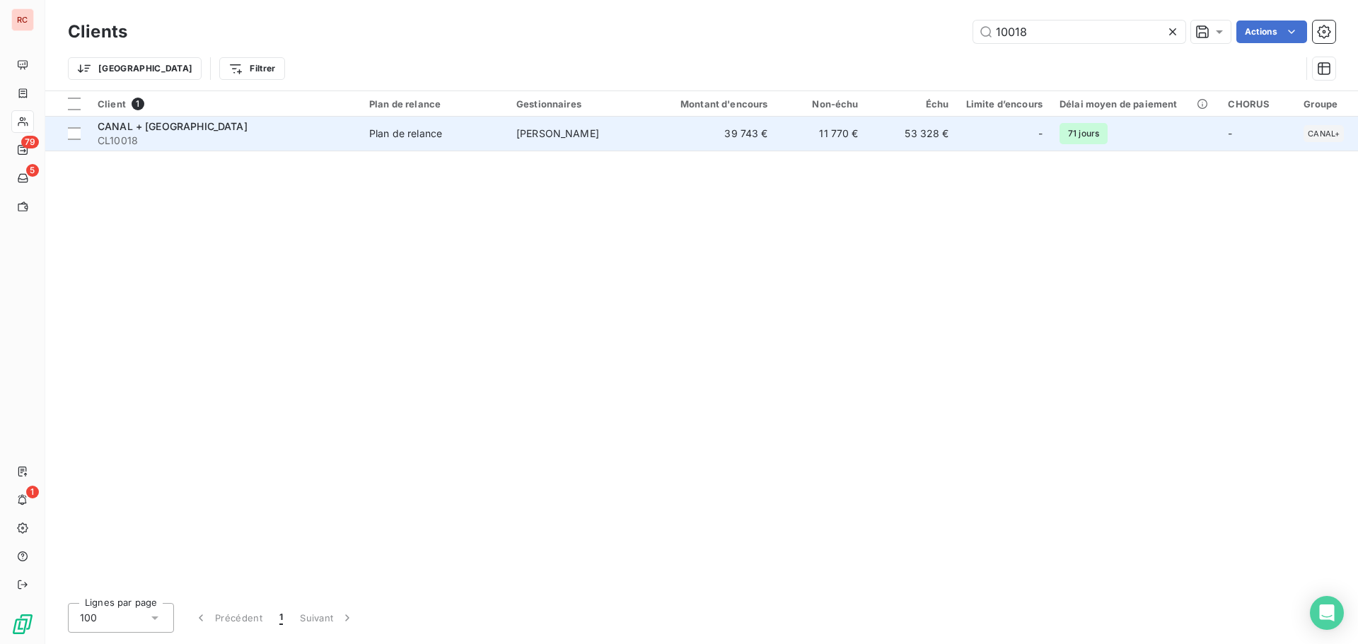
click at [689, 131] on td "39 743 €" at bounding box center [716, 134] width 122 height 34
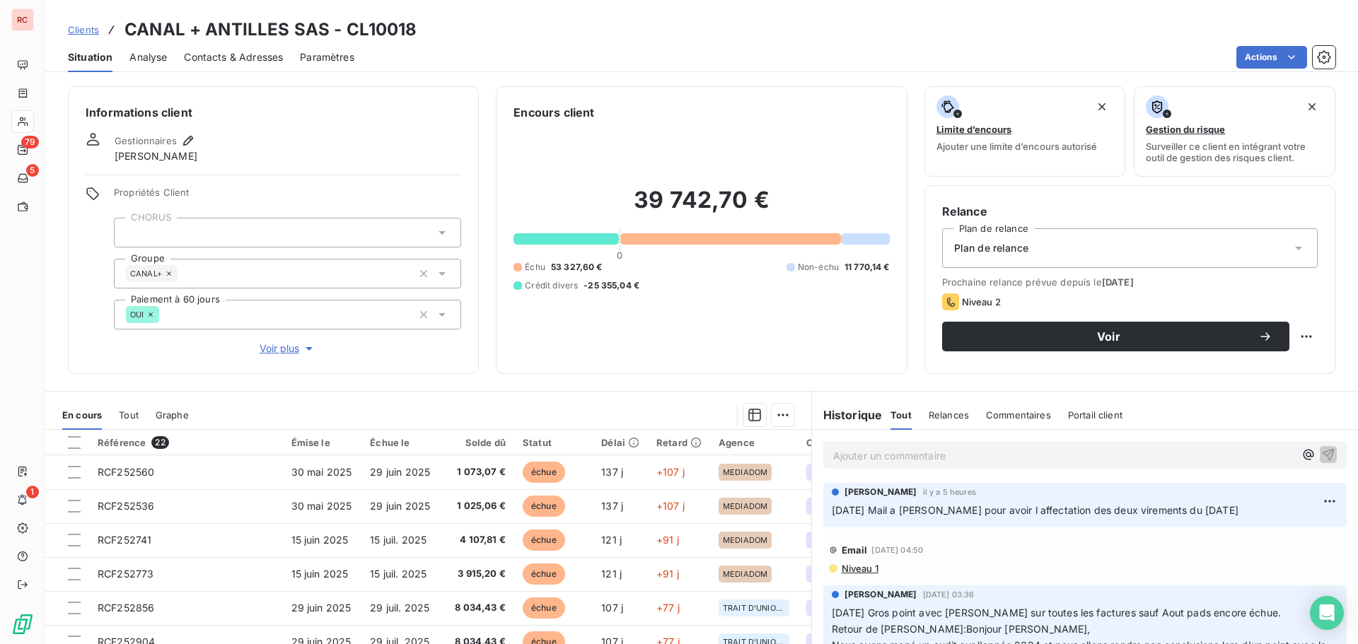
click at [91, 33] on span "Clients" at bounding box center [83, 29] width 31 height 11
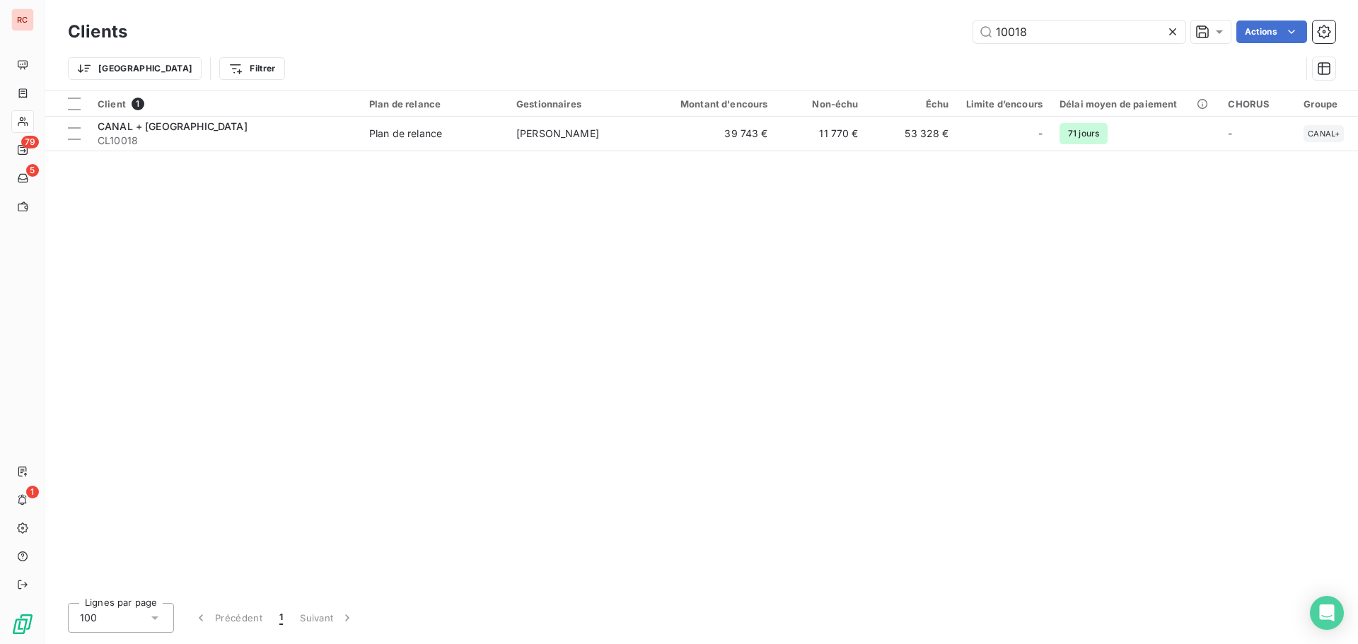
drag, startPoint x: 1037, startPoint y: 38, endPoint x: 888, endPoint y: 37, distance: 149.2
click at [888, 37] on div "10018 Actions" at bounding box center [739, 32] width 1191 height 23
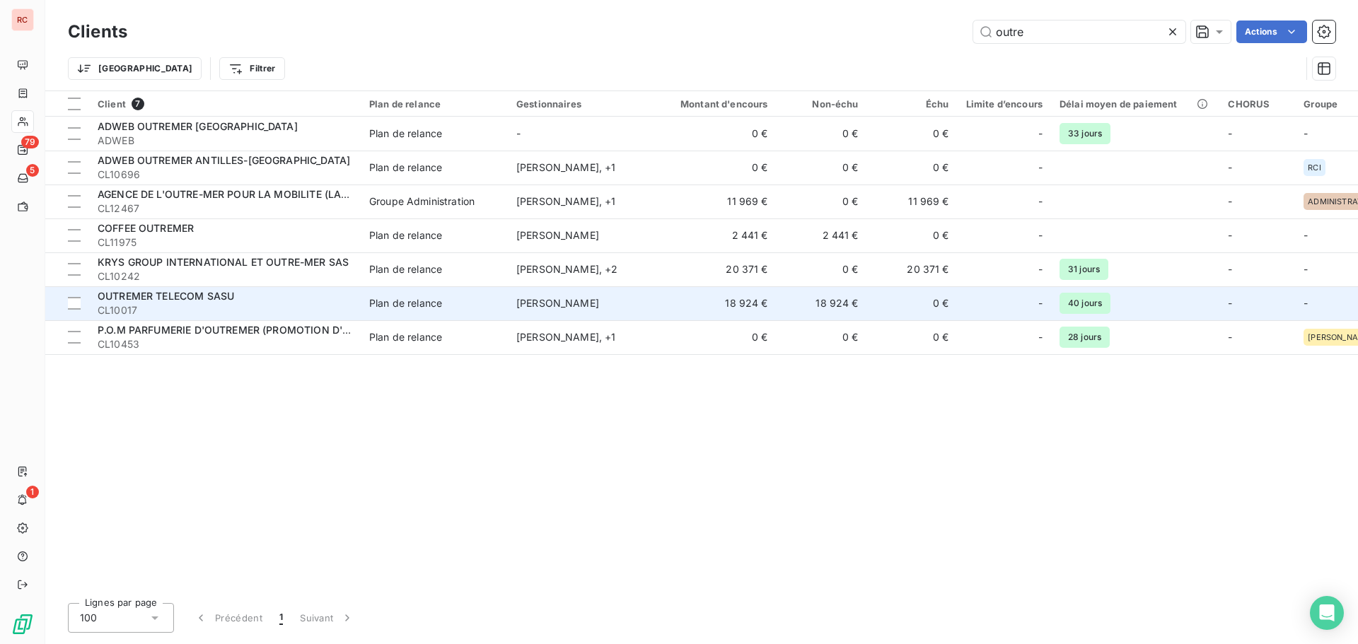
type input "outre"
click at [399, 303] on div "Plan de relance" at bounding box center [405, 303] width 73 height 14
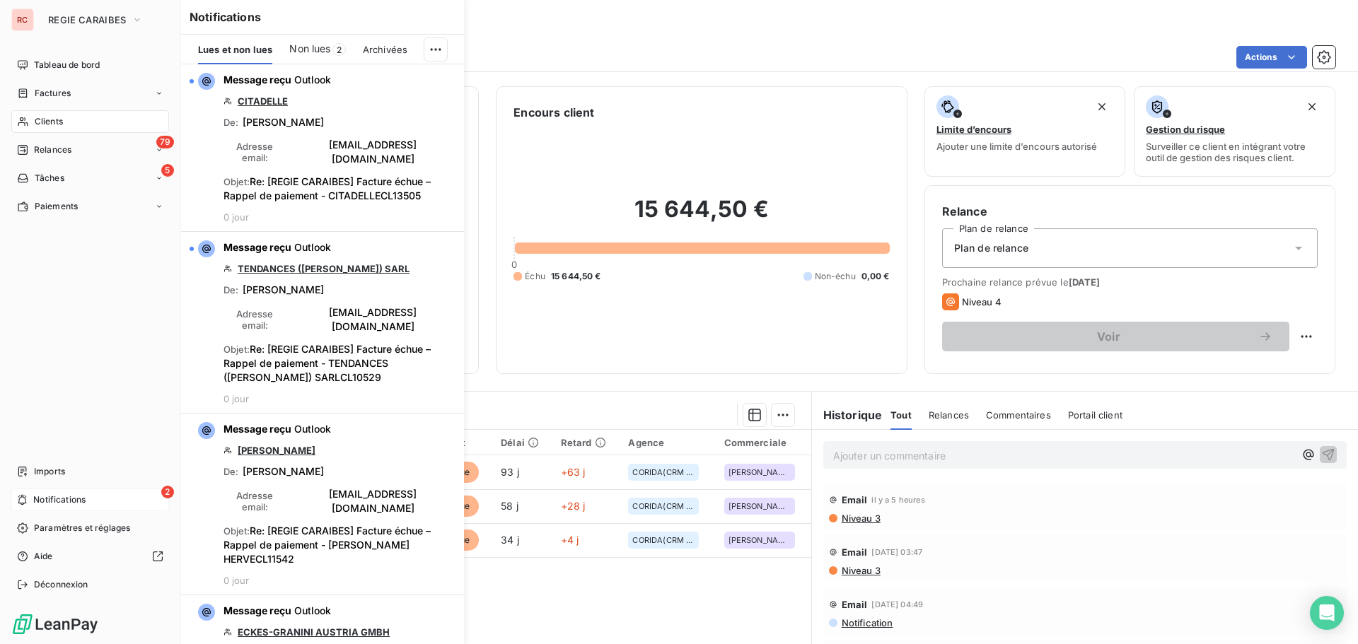
click at [49, 503] on span "Notifications" at bounding box center [59, 500] width 52 height 13
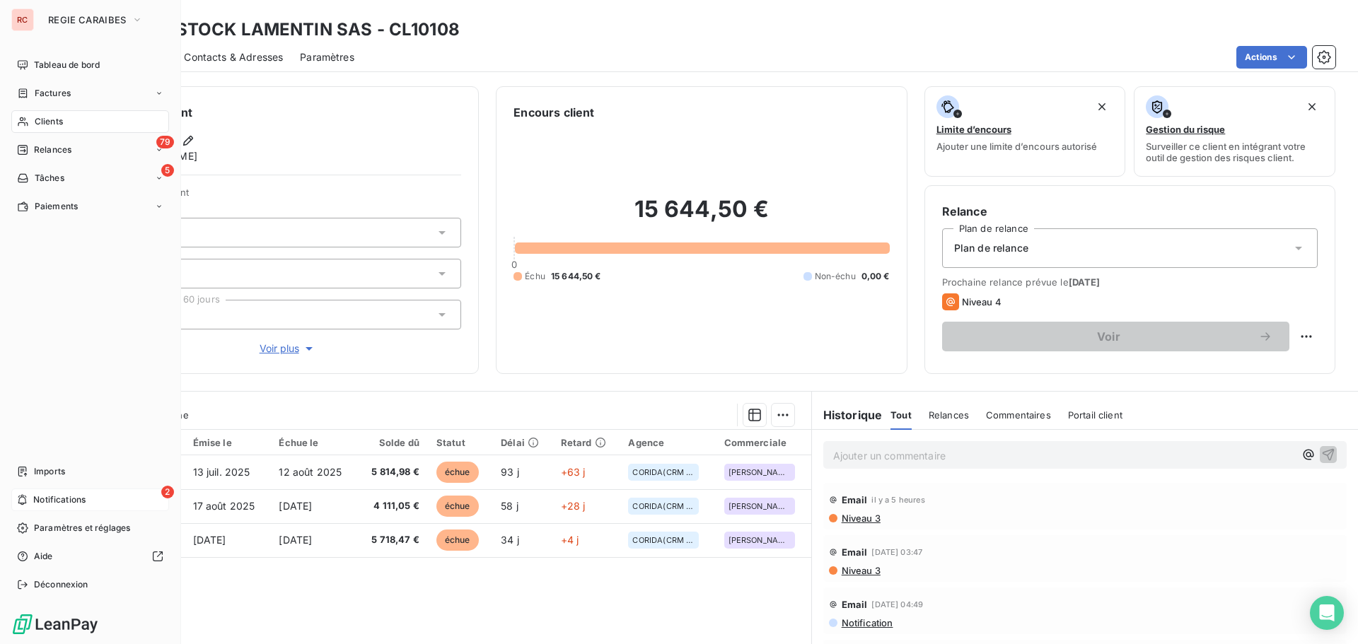
click at [37, 496] on span "Notifications" at bounding box center [59, 500] width 52 height 13
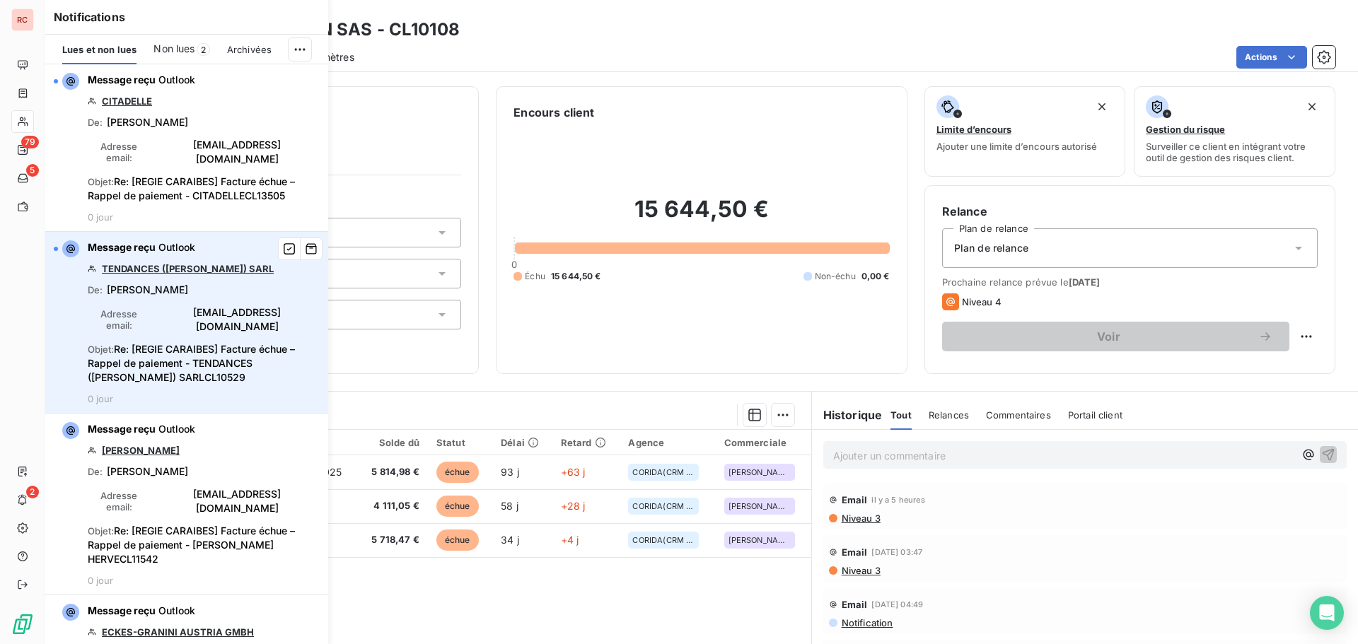
click at [165, 263] on link "TENDANCES ([PERSON_NAME]) SARL" at bounding box center [188, 268] width 172 height 11
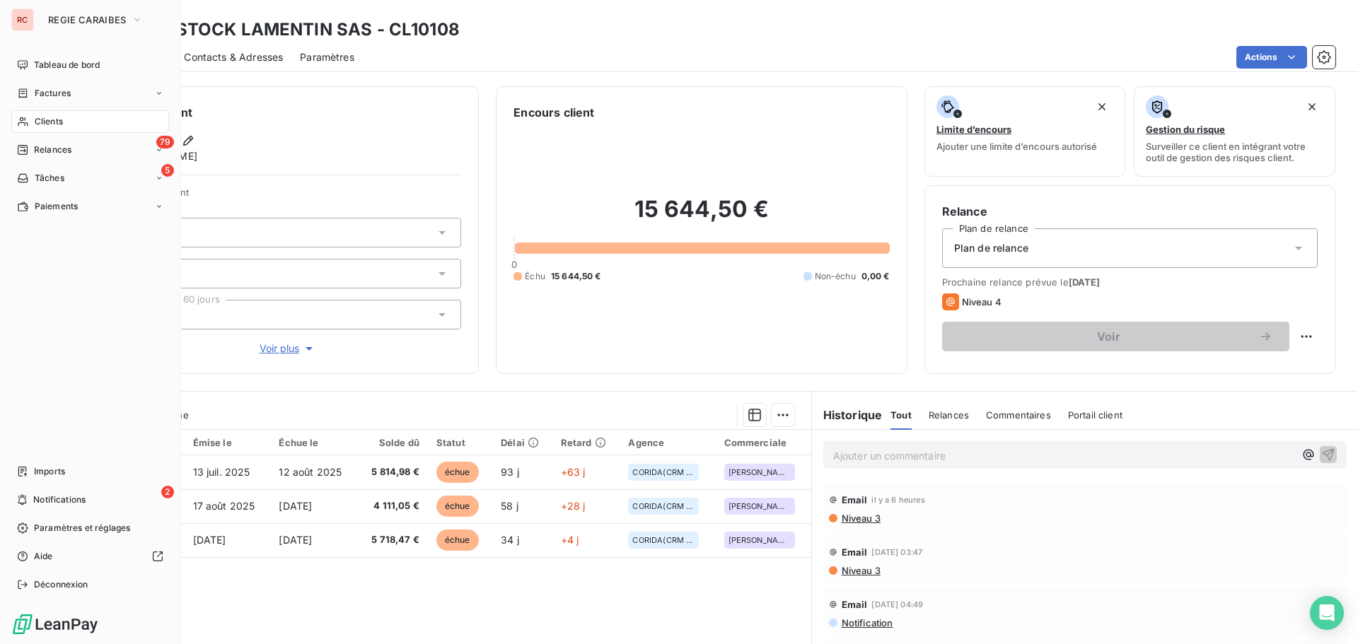
click at [52, 117] on span "Clients" at bounding box center [49, 121] width 28 height 13
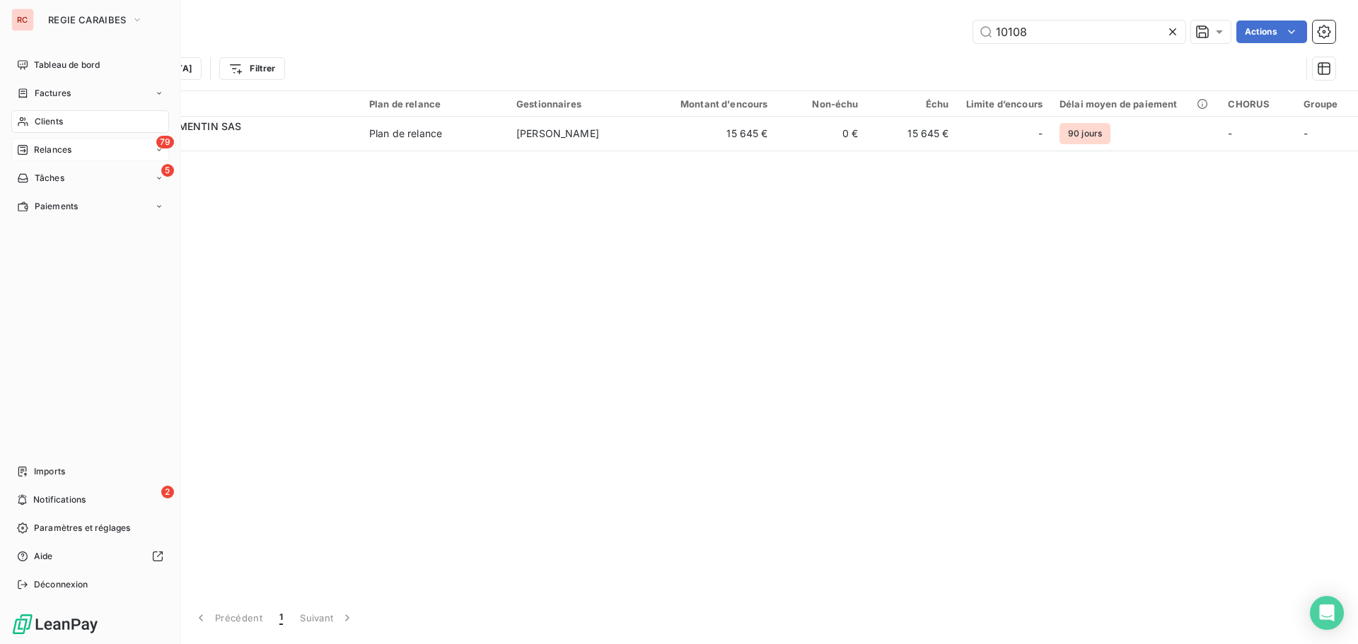
click at [63, 150] on span "Relances" at bounding box center [52, 150] width 37 height 13
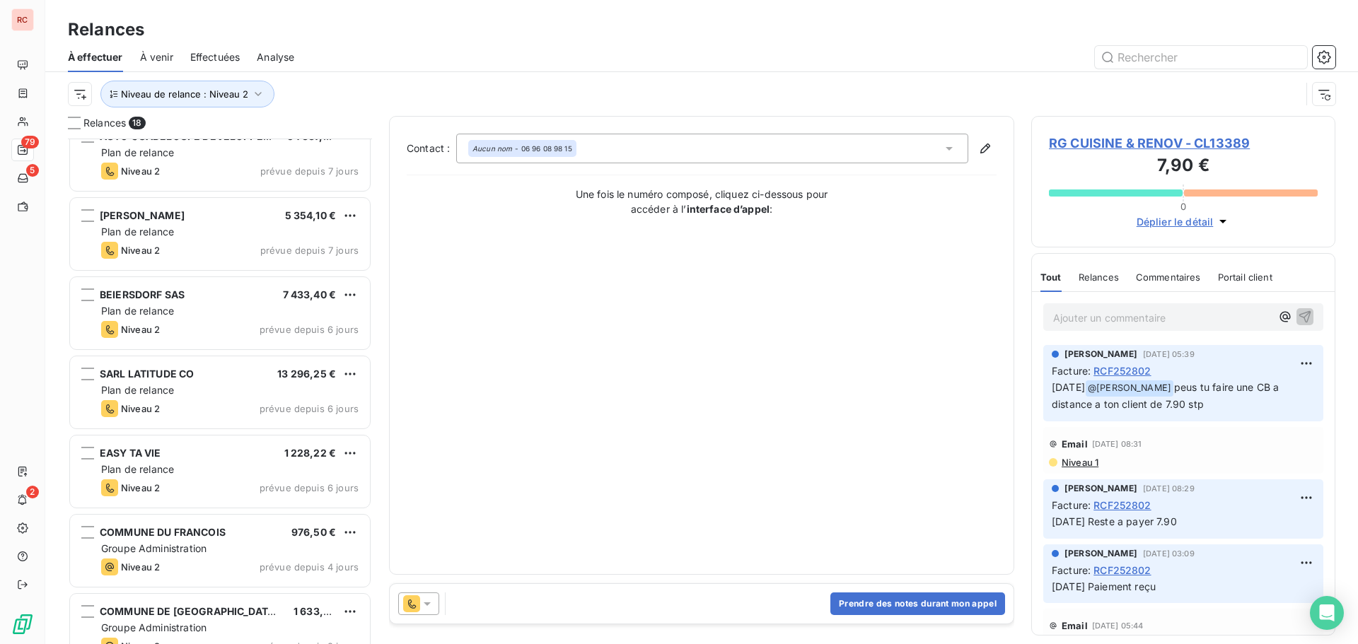
scroll to position [637, 0]
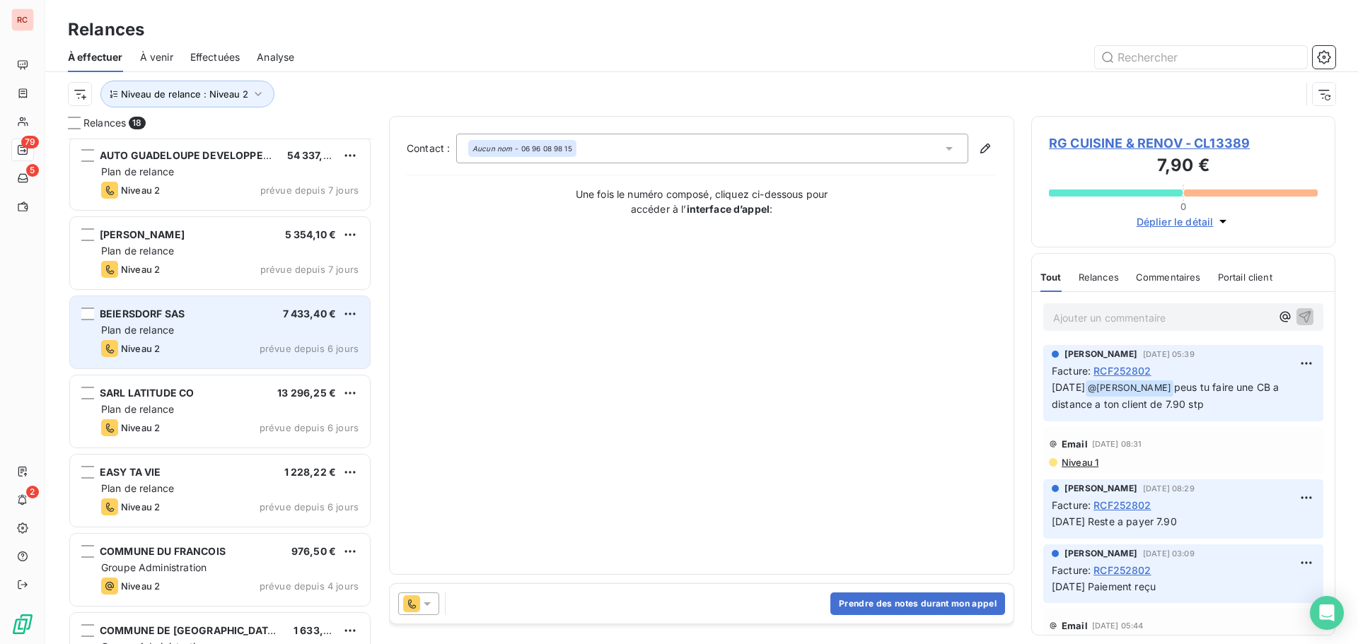
click at [241, 316] on div "BEIERSDORF SAS 7 433,40 €" at bounding box center [229, 314] width 257 height 13
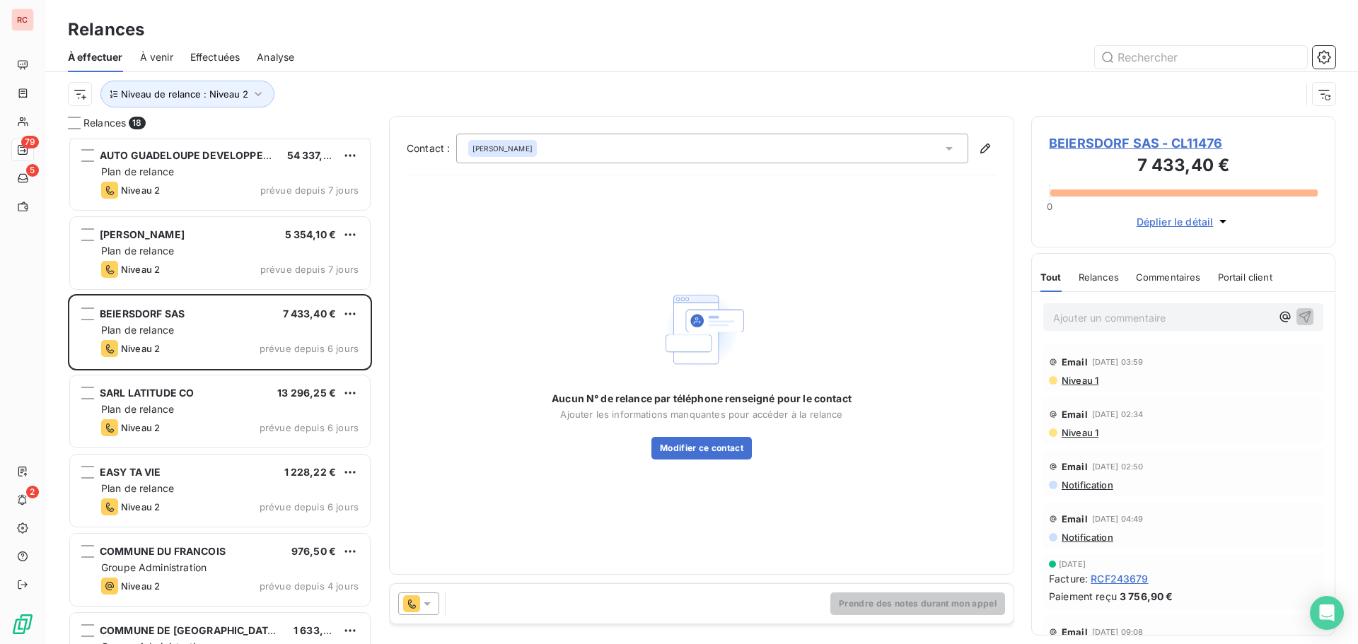
click at [1088, 143] on span "BEIERSDORF SAS - CL11476" at bounding box center [1183, 143] width 269 height 19
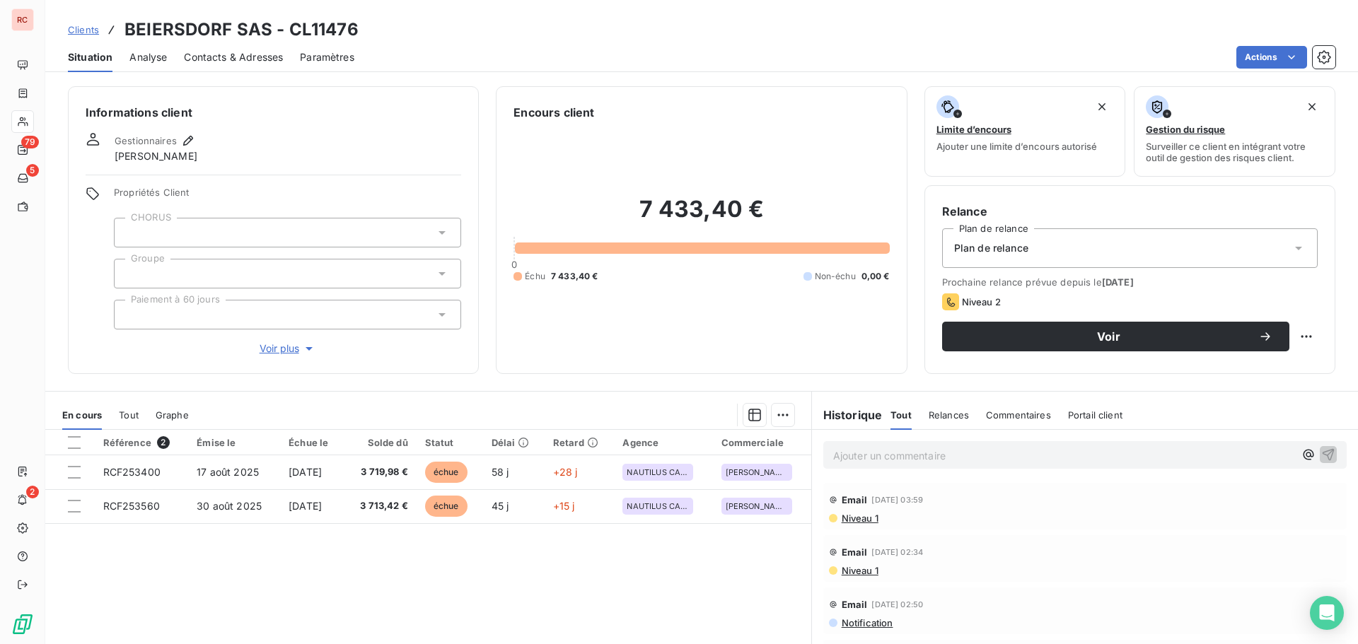
click at [250, 58] on span "Contacts & Adresses" at bounding box center [233, 57] width 99 height 14
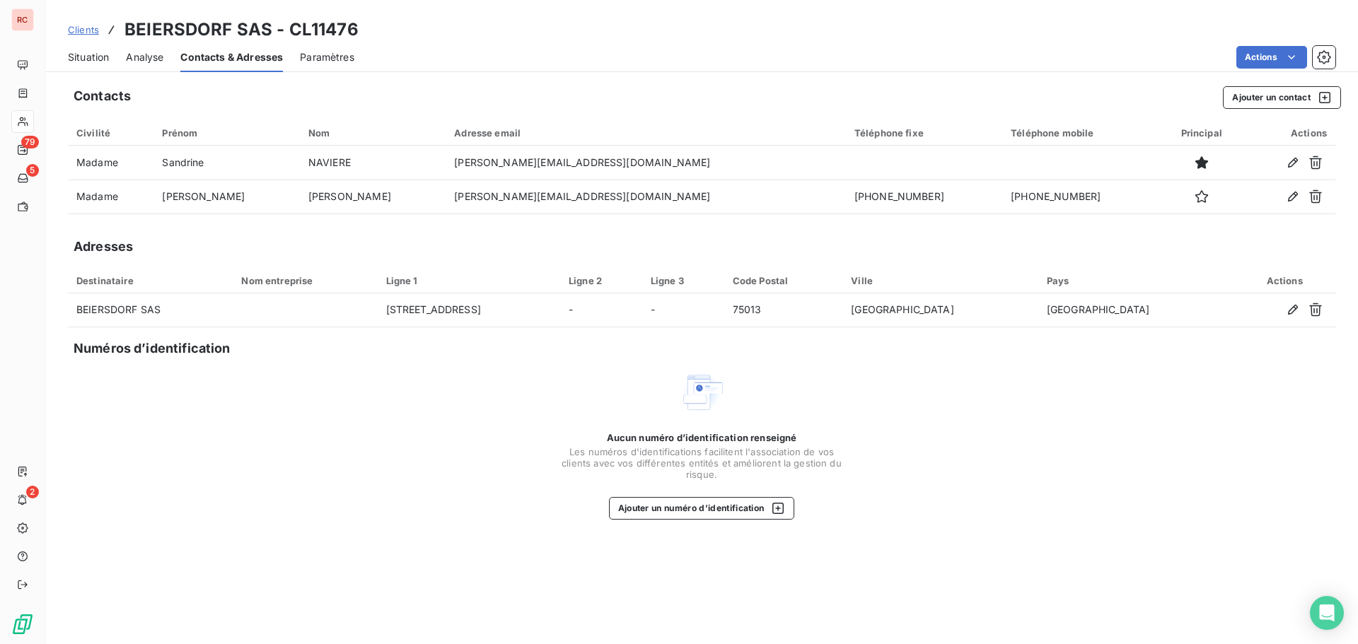
click at [100, 59] on span "Situation" at bounding box center [88, 57] width 41 height 14
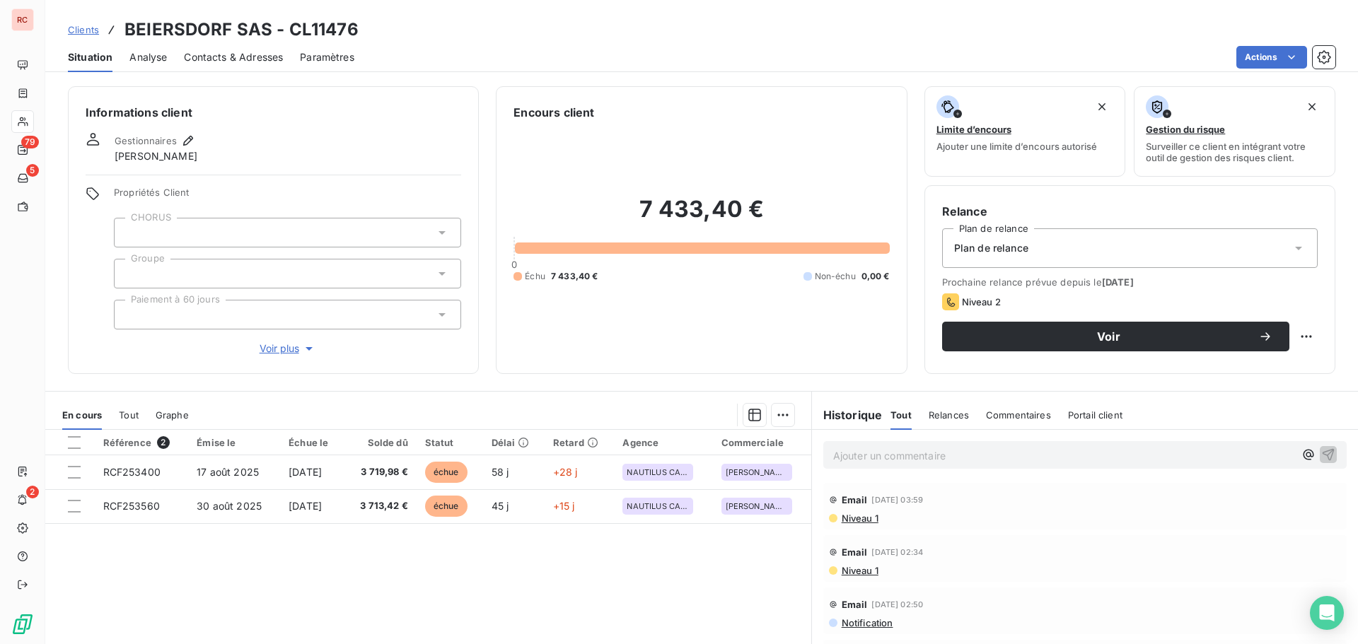
click at [226, 57] on span "Contacts & Adresses" at bounding box center [233, 57] width 99 height 14
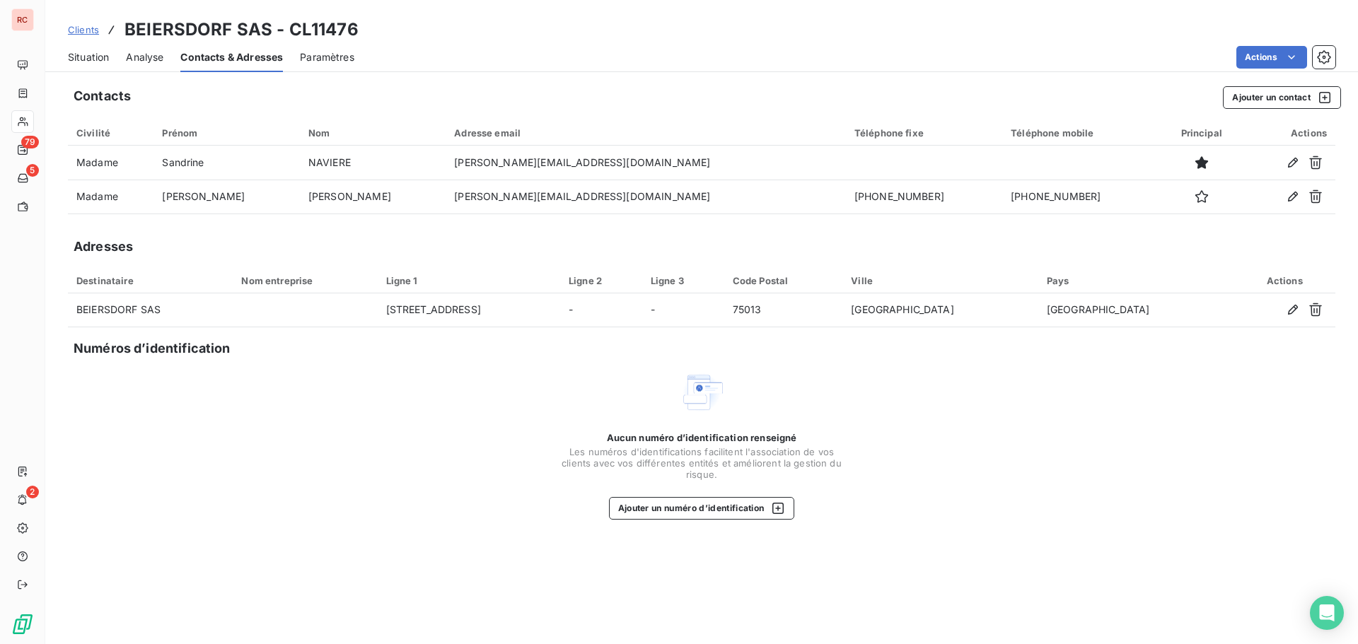
click at [88, 57] on span "Situation" at bounding box center [88, 57] width 41 height 14
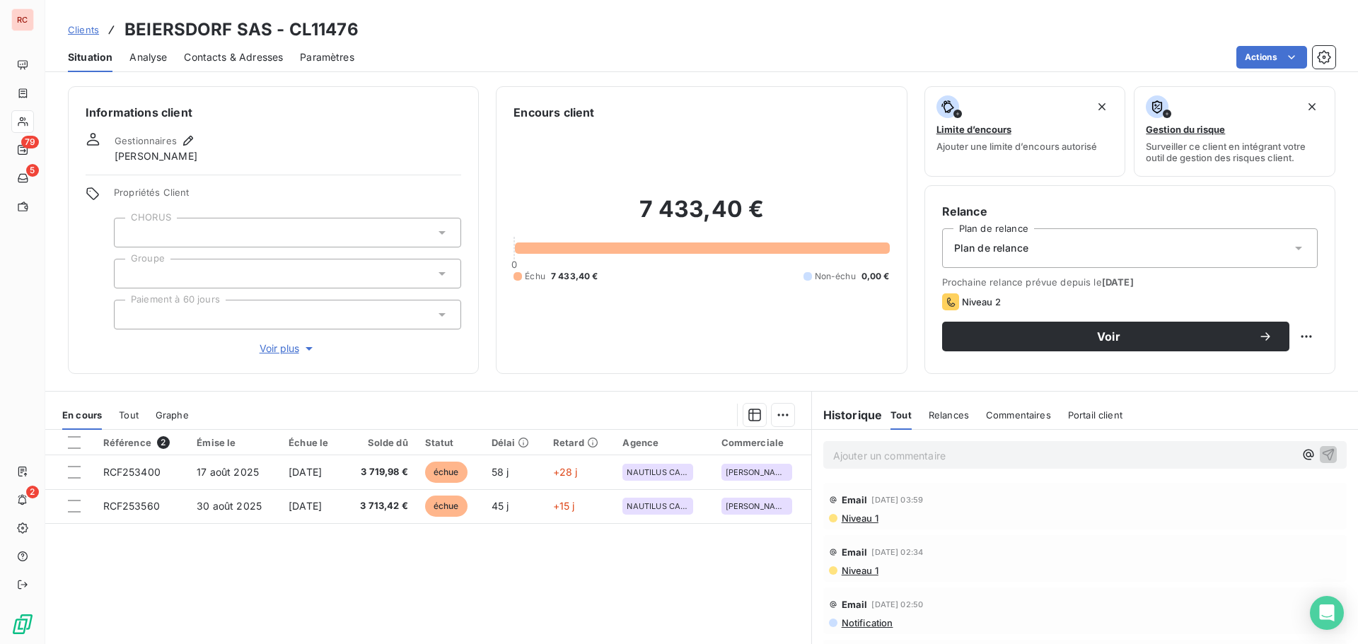
click at [194, 54] on span "Contacts & Adresses" at bounding box center [233, 57] width 99 height 14
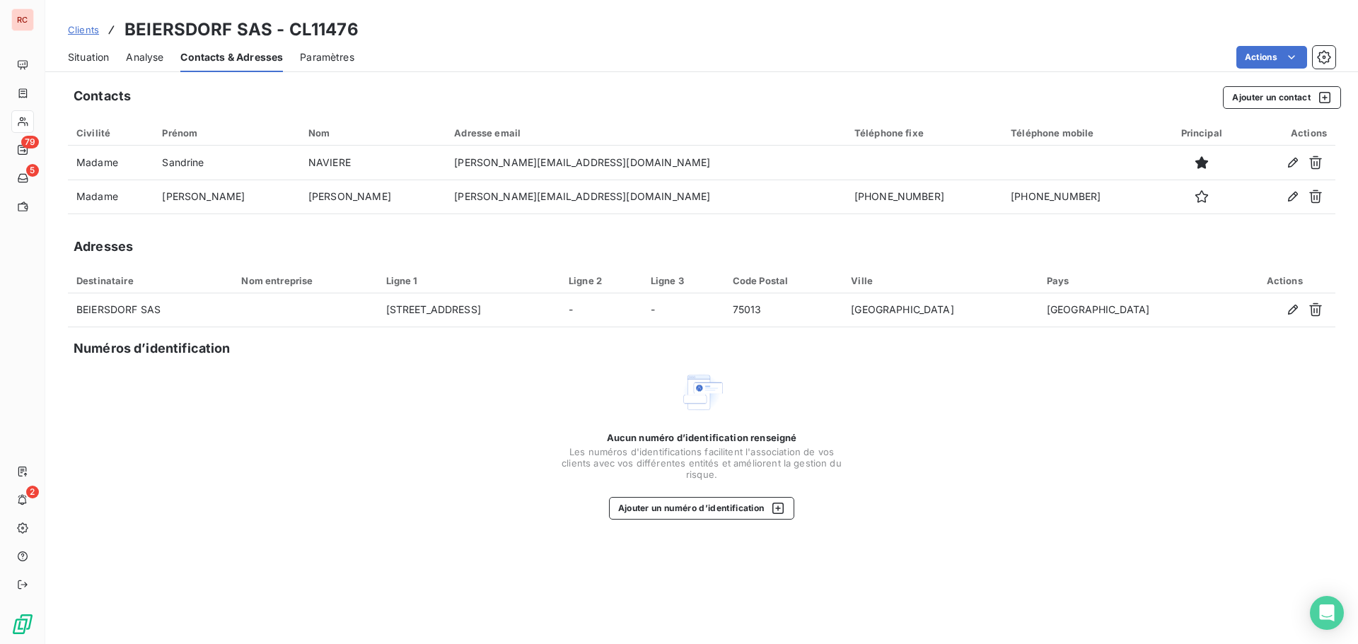
click at [93, 30] on span "Clients" at bounding box center [83, 29] width 31 height 11
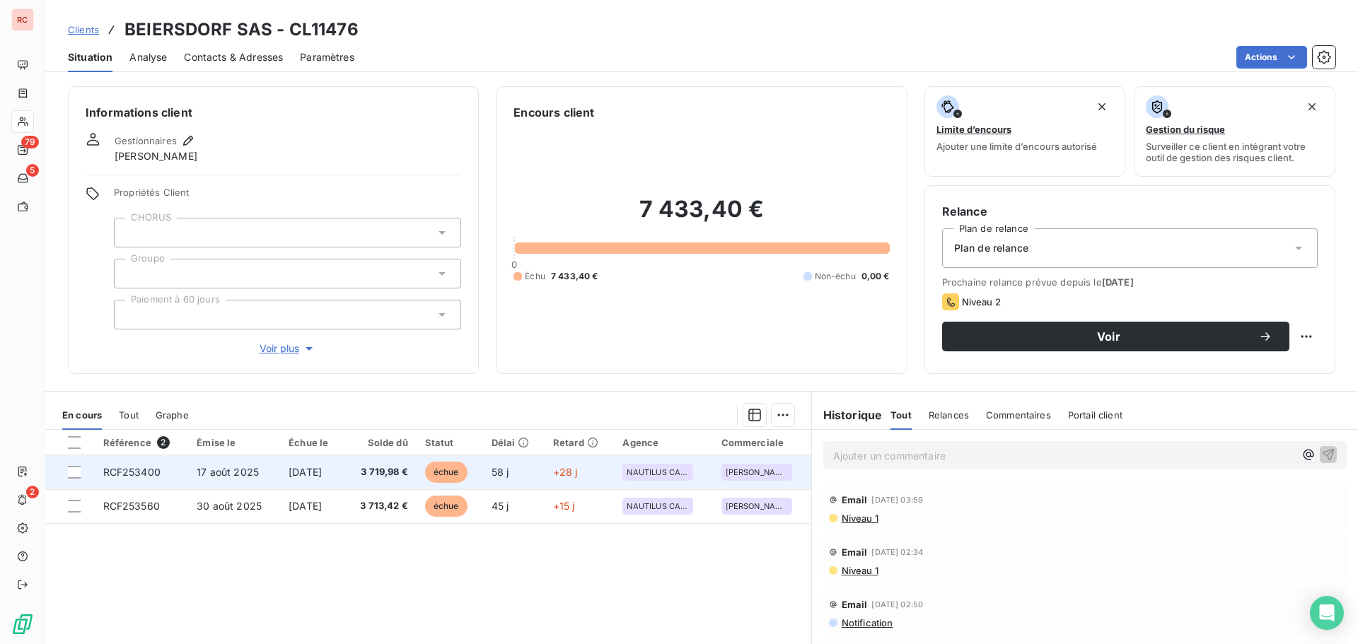
click at [225, 482] on td "17 août 2025" at bounding box center [234, 472] width 92 height 34
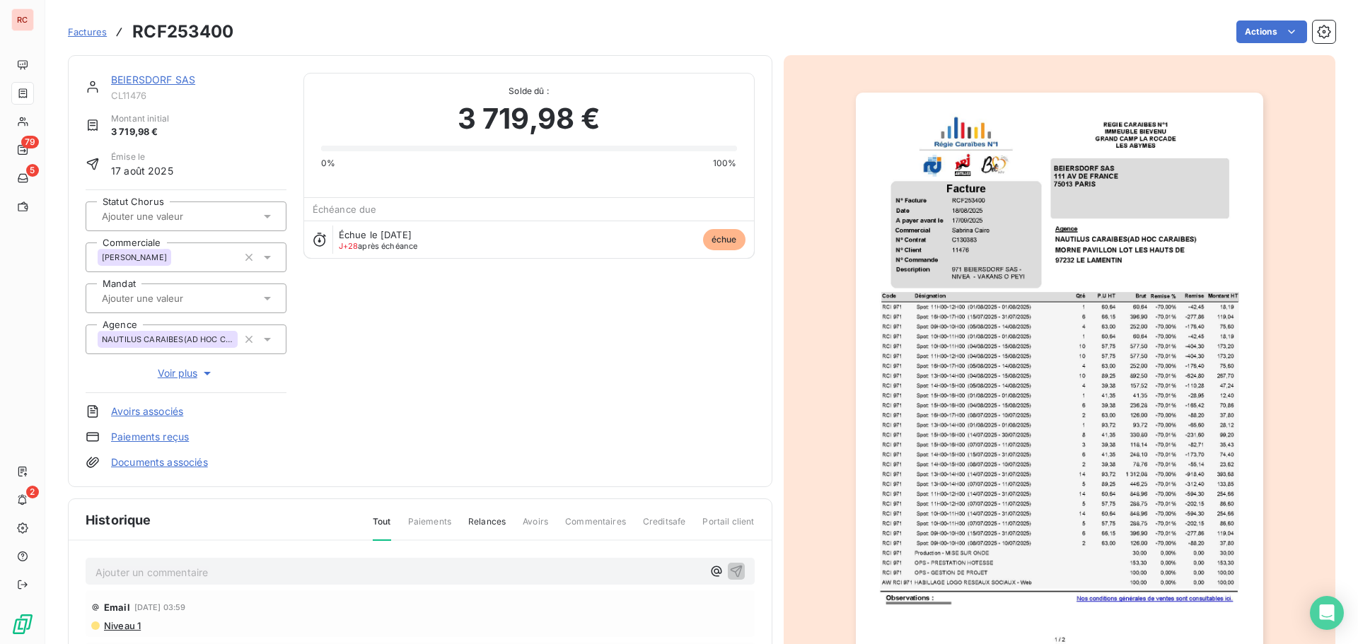
click at [208, 572] on p "Ajouter un commentaire ﻿" at bounding box center [398, 573] width 607 height 18
click at [229, 574] on span "[DATE] Laissé messagepour rappel" at bounding box center [178, 571] width 166 height 12
drag, startPoint x: 309, startPoint y: 575, endPoint x: 81, endPoint y: 582, distance: 227.8
copy span "[DATE] Laissé message pour rappel"
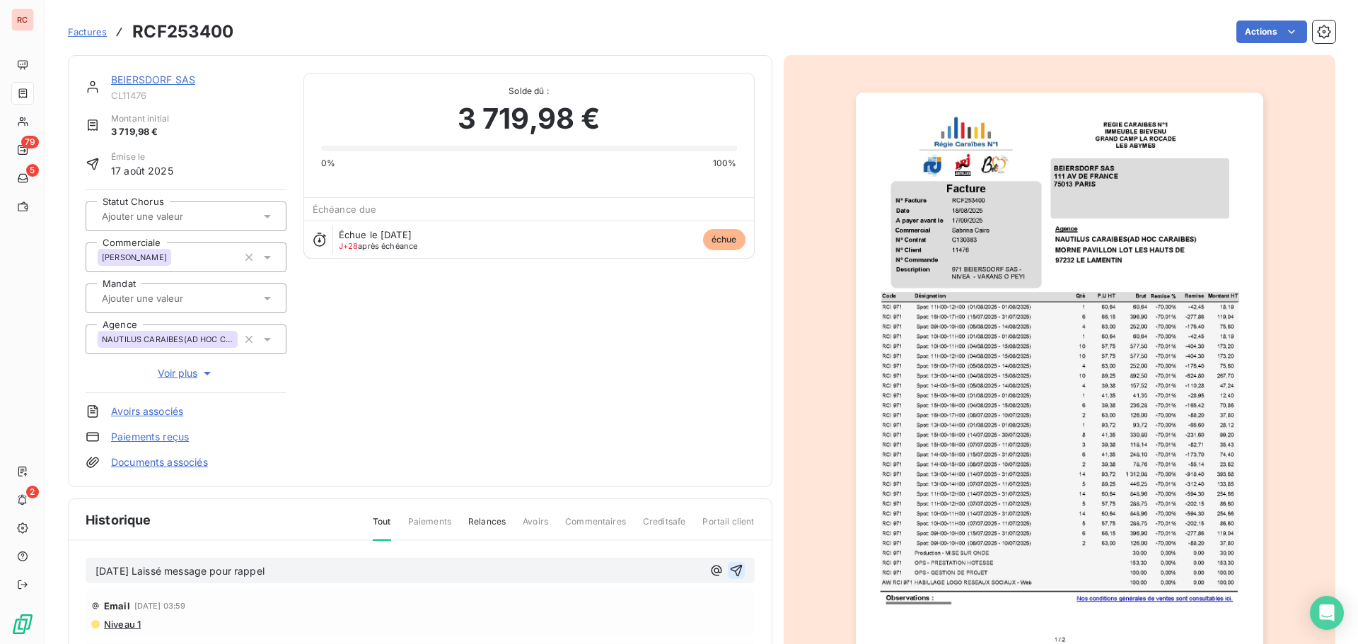
click at [729, 574] on icon "button" at bounding box center [736, 571] width 14 height 14
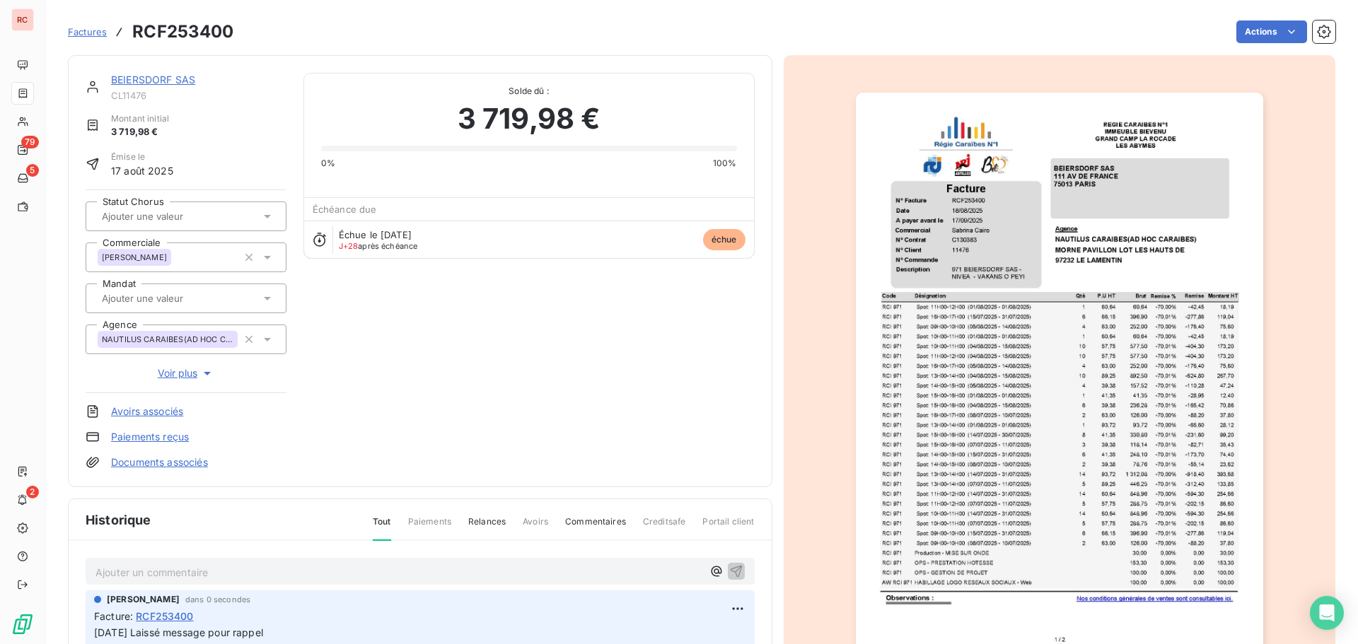
click at [156, 80] on link "BEIERSDORF SAS" at bounding box center [153, 80] width 84 height 12
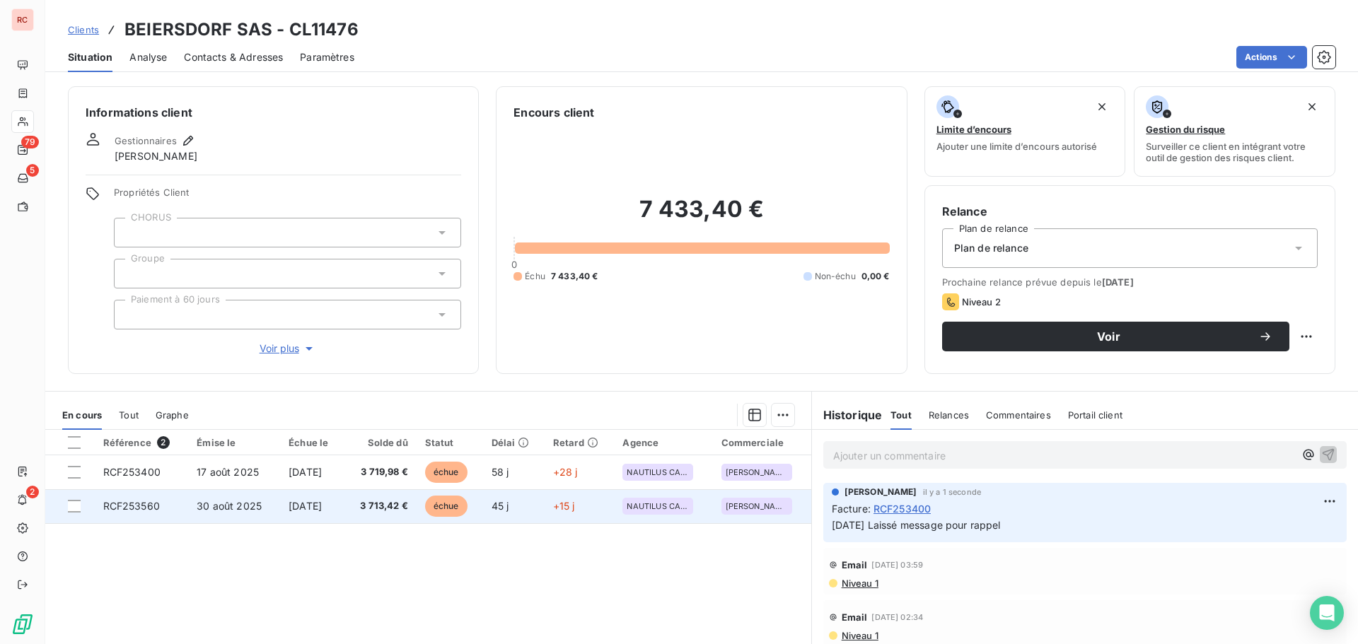
click at [314, 500] on span "[DATE]" at bounding box center [305, 506] width 33 height 12
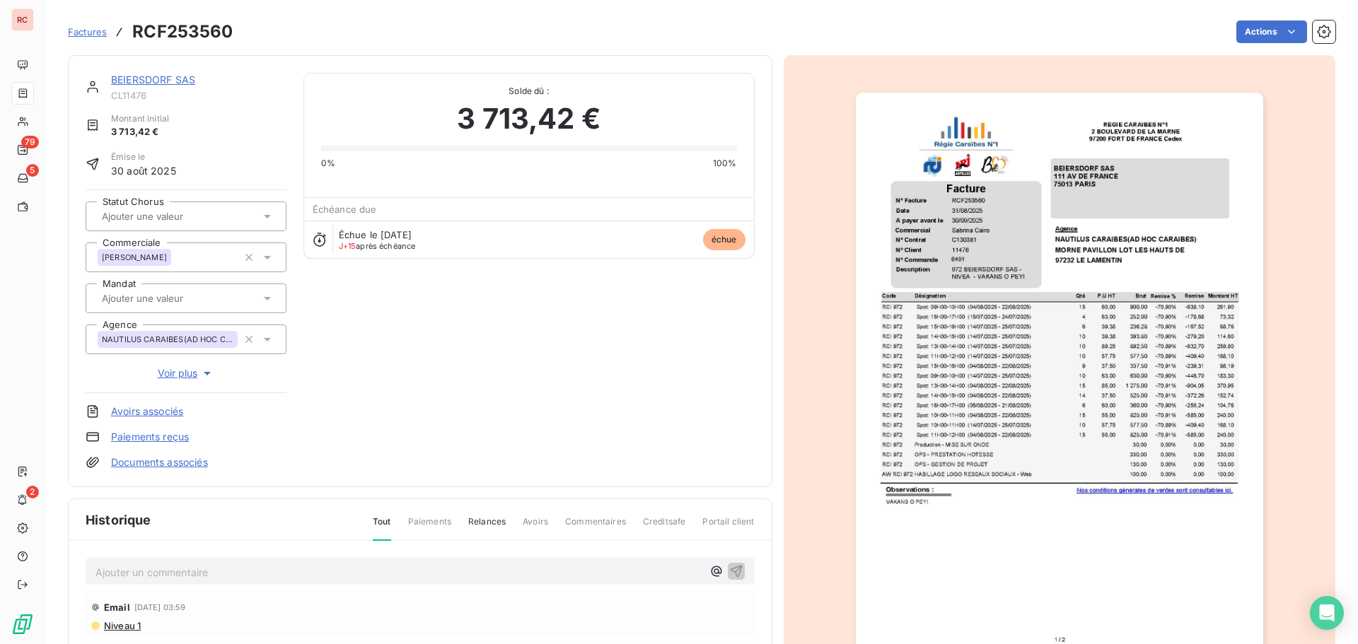
click at [235, 564] on p "Ajouter un commentaire ﻿" at bounding box center [398, 573] width 607 height 18
click at [729, 569] on icon "button" at bounding box center [736, 571] width 14 height 14
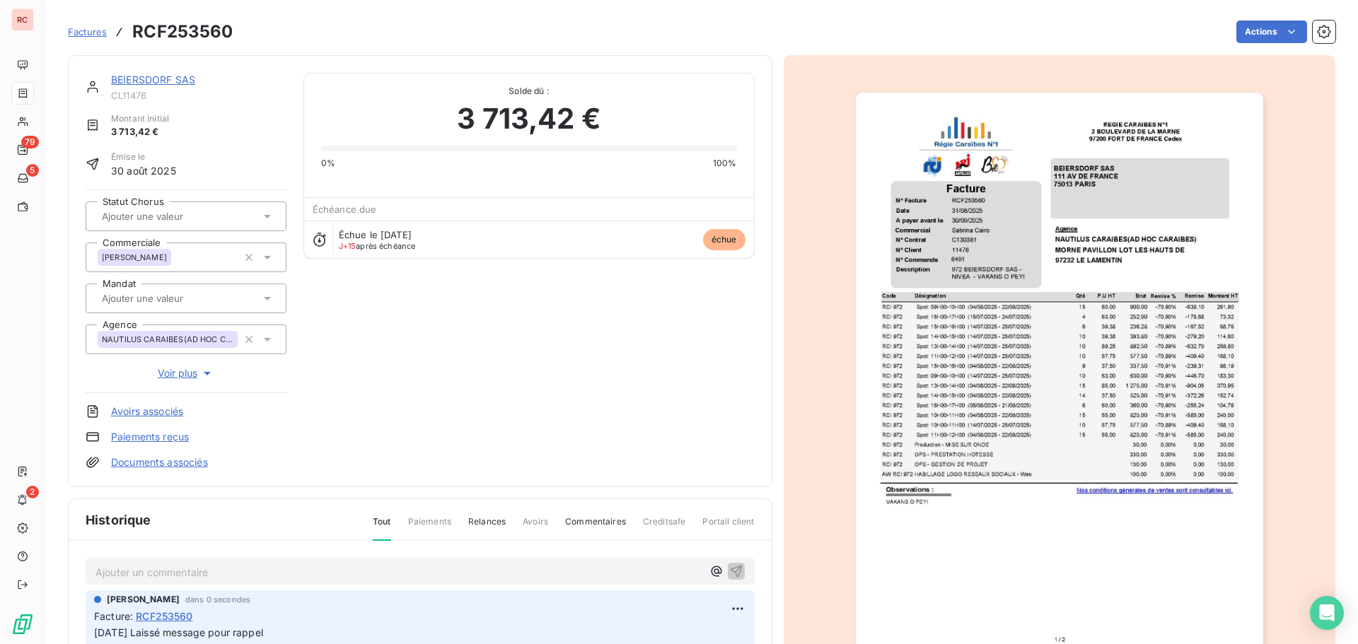
click at [124, 83] on link "BEIERSDORF SAS" at bounding box center [153, 80] width 84 height 12
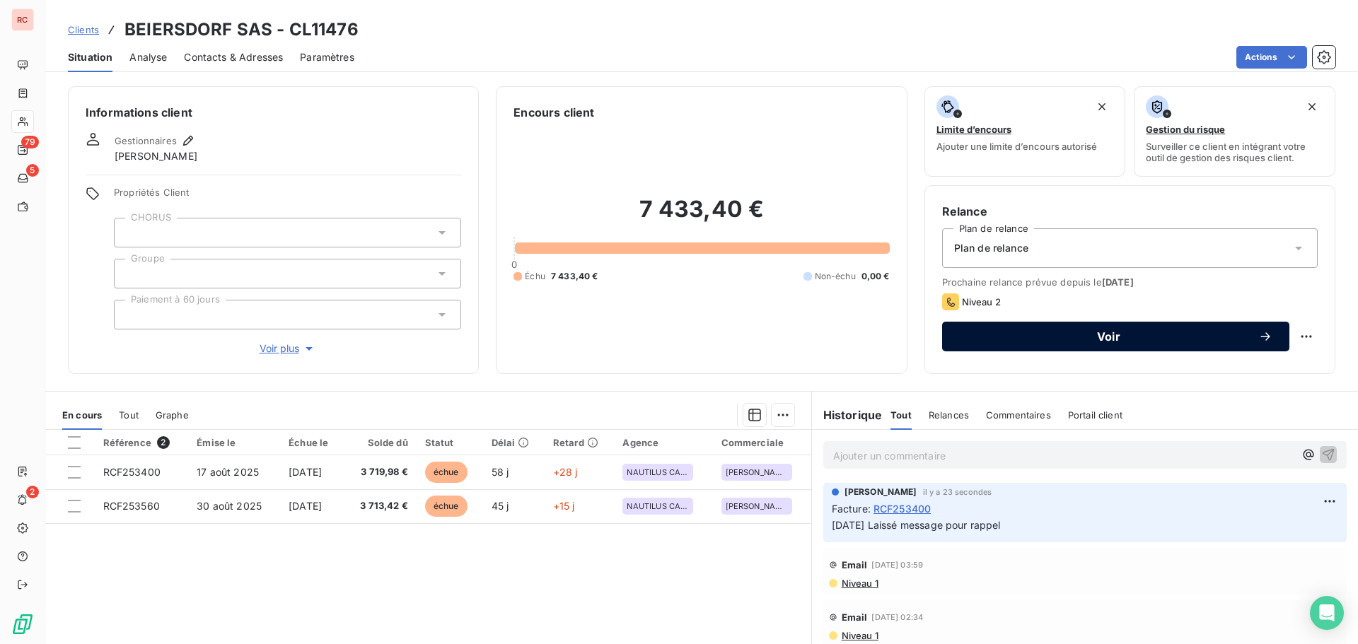
click at [1008, 342] on span "Voir" at bounding box center [1108, 336] width 299 height 11
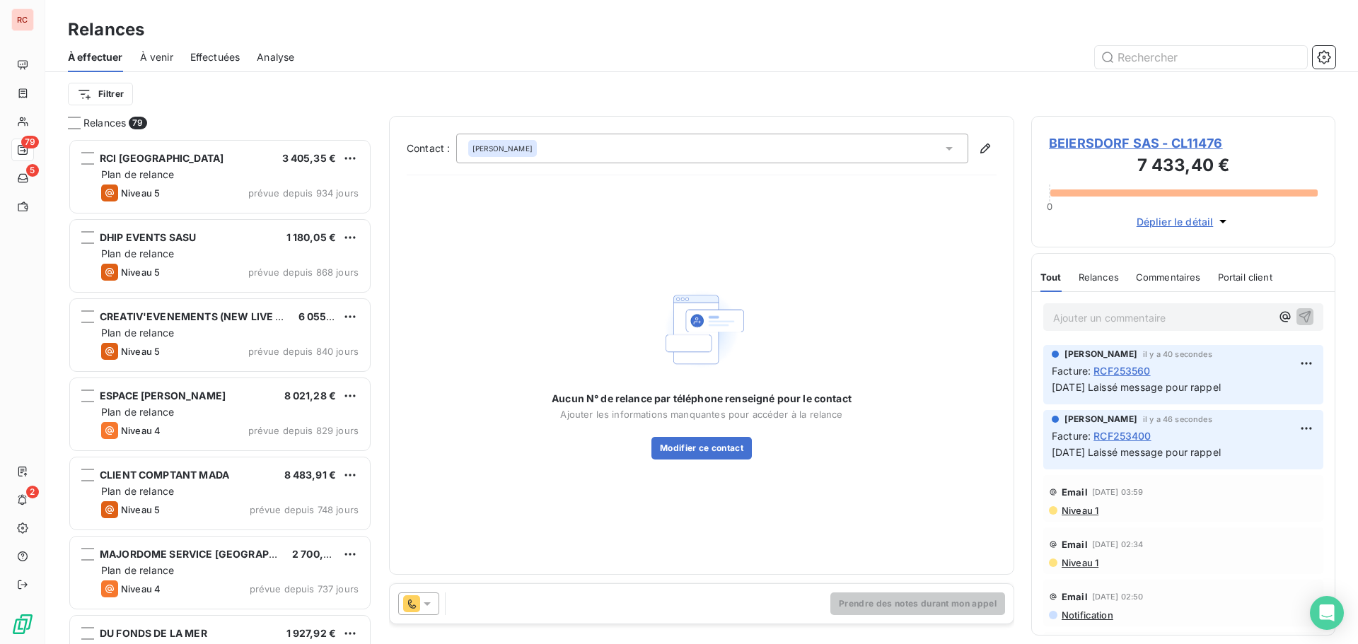
scroll to position [495, 293]
click at [950, 149] on icon at bounding box center [949, 149] width 7 height 4
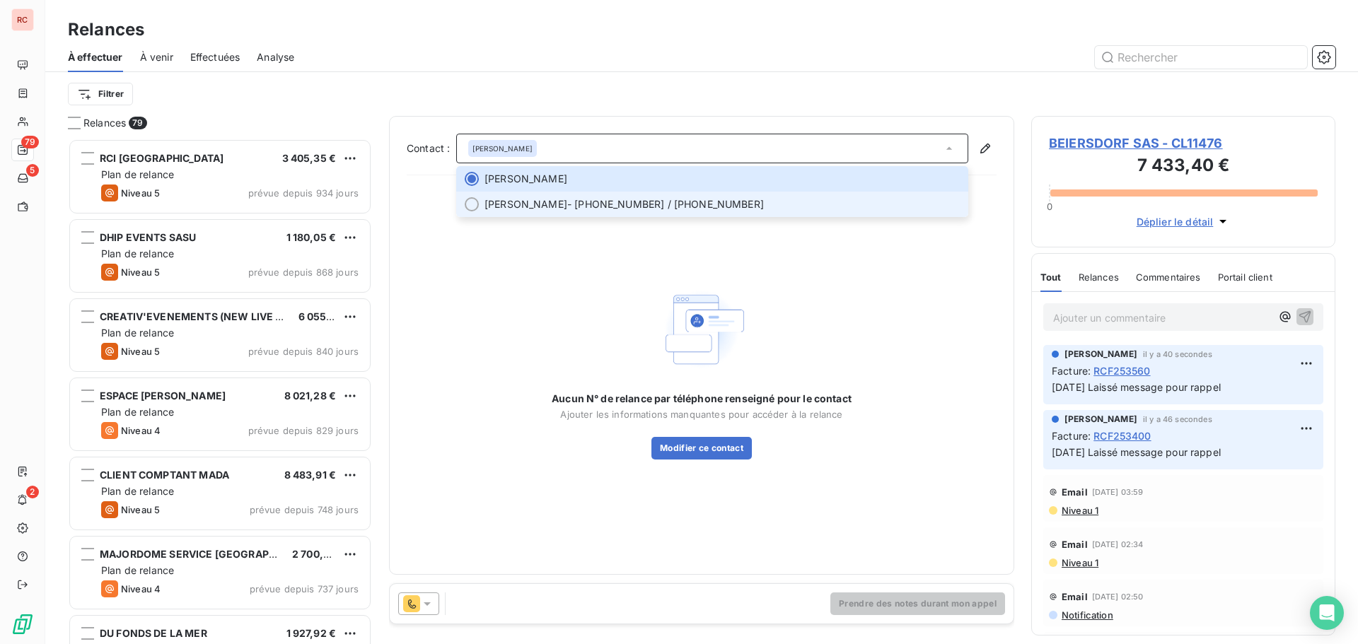
click at [562, 206] on span "[PERSON_NAME]" at bounding box center [525, 204] width 83 height 14
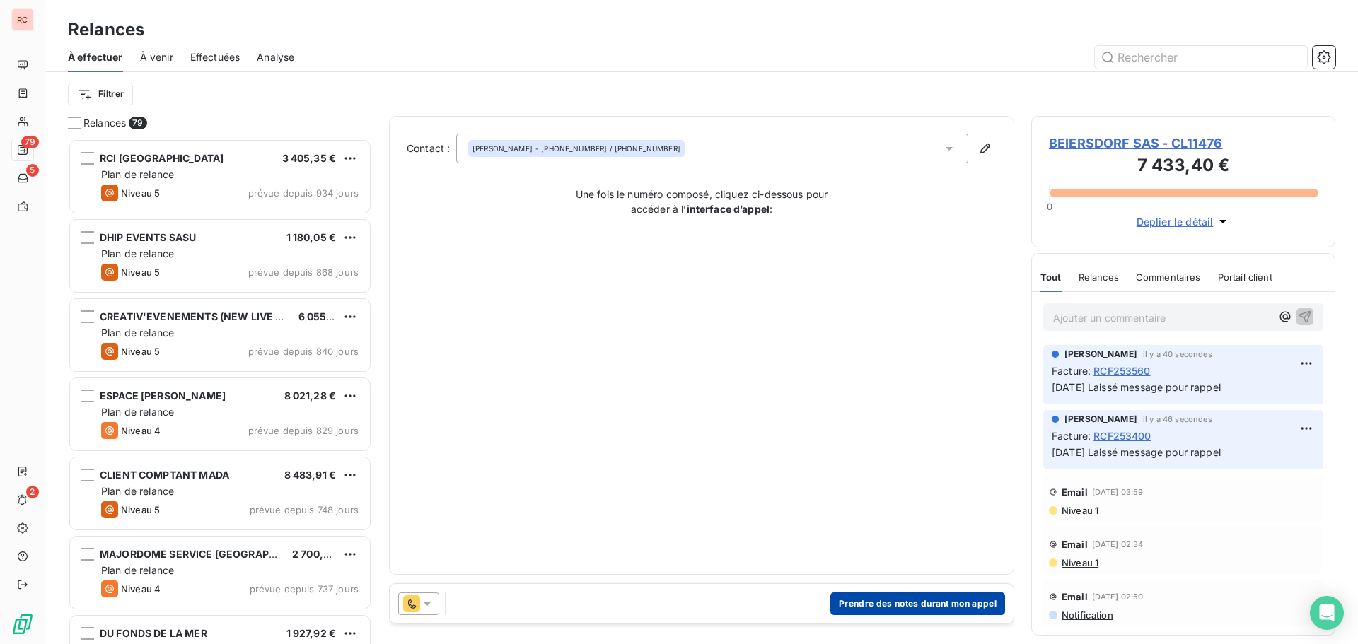
click at [872, 607] on button "Prendre des notes durant mon appel" at bounding box center [917, 604] width 175 height 23
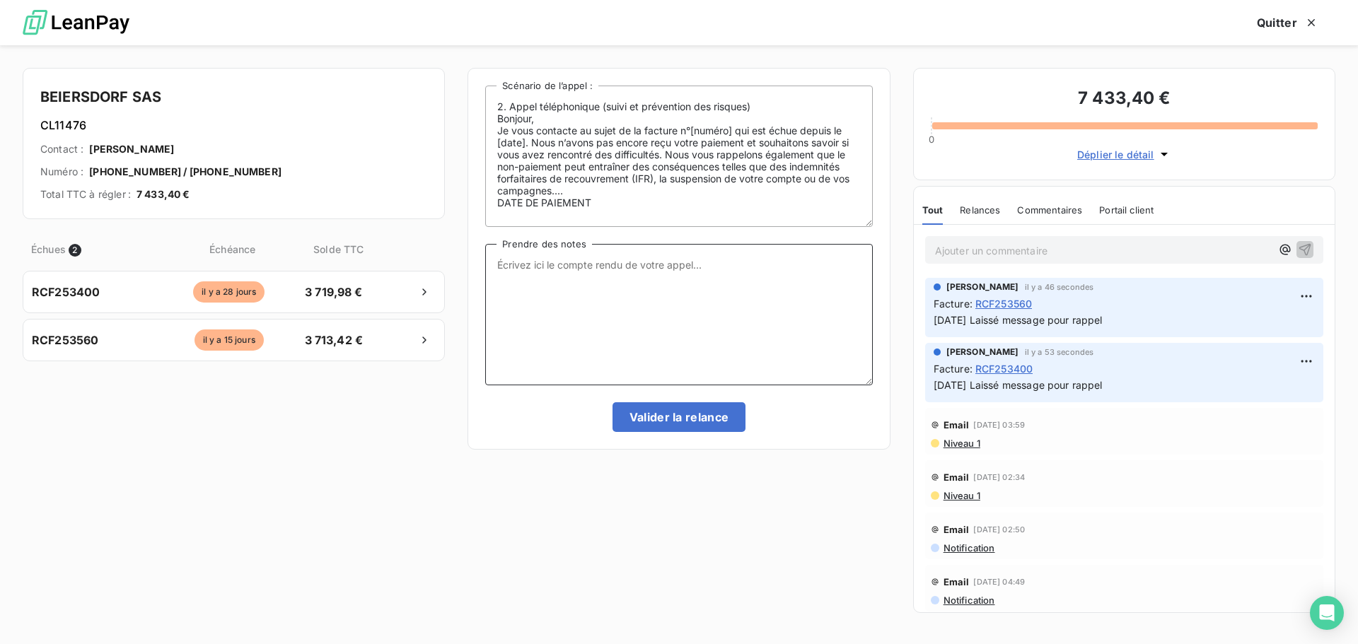
click at [569, 289] on textarea "Prendre des notes" at bounding box center [678, 314] width 387 height 141
paste textarea "[DATE] Laissé message pour rappel"
type textarea "[DATE] Laissé message pour rappel"
click at [685, 426] on button "Valider la relance" at bounding box center [679, 417] width 134 height 30
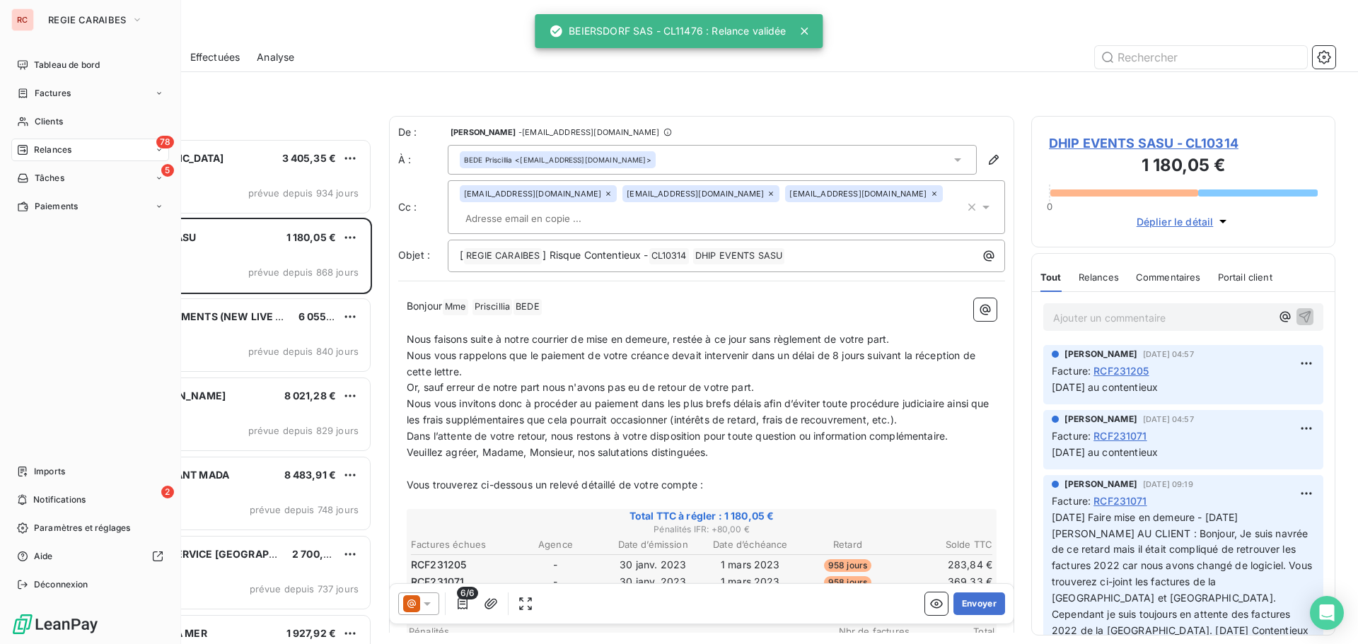
click at [47, 150] on span "Relances" at bounding box center [52, 150] width 37 height 13
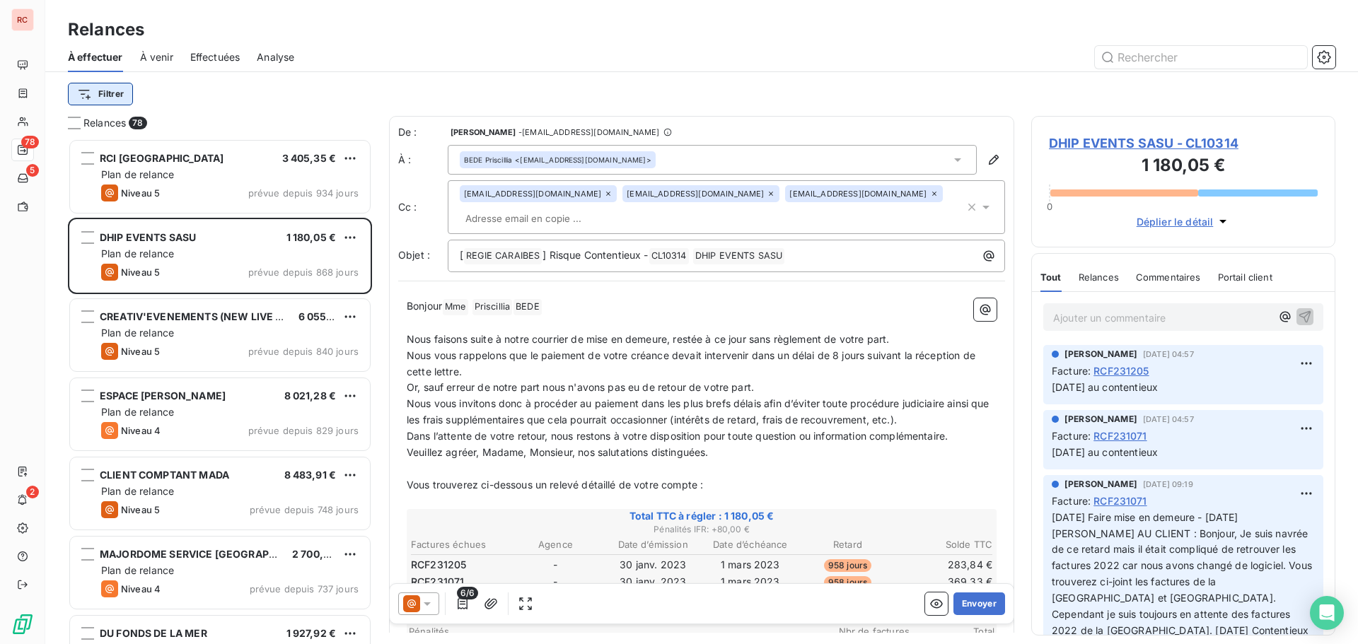
click at [106, 97] on html "RC 78 5 2 Relances À effectuer À venir Effectuées Analyse Filtrer Relances 78 R…" at bounding box center [679, 322] width 1358 height 644
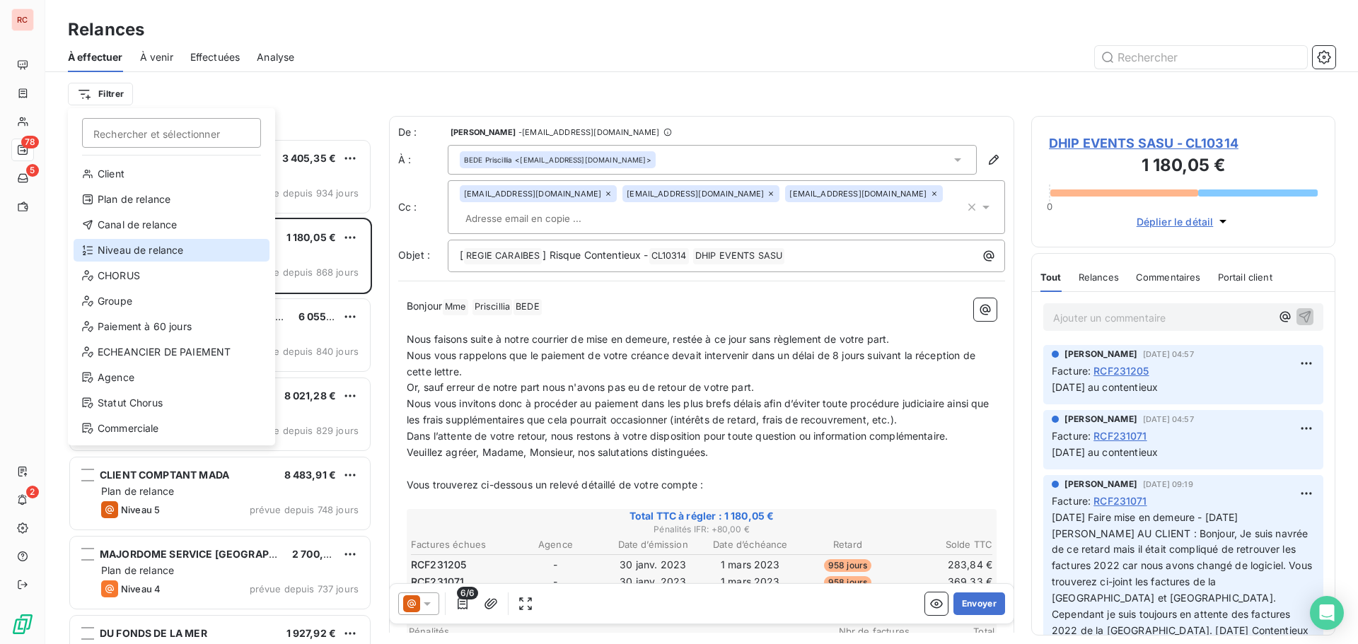
click at [105, 252] on div "Niveau de relance" at bounding box center [172, 250] width 196 height 23
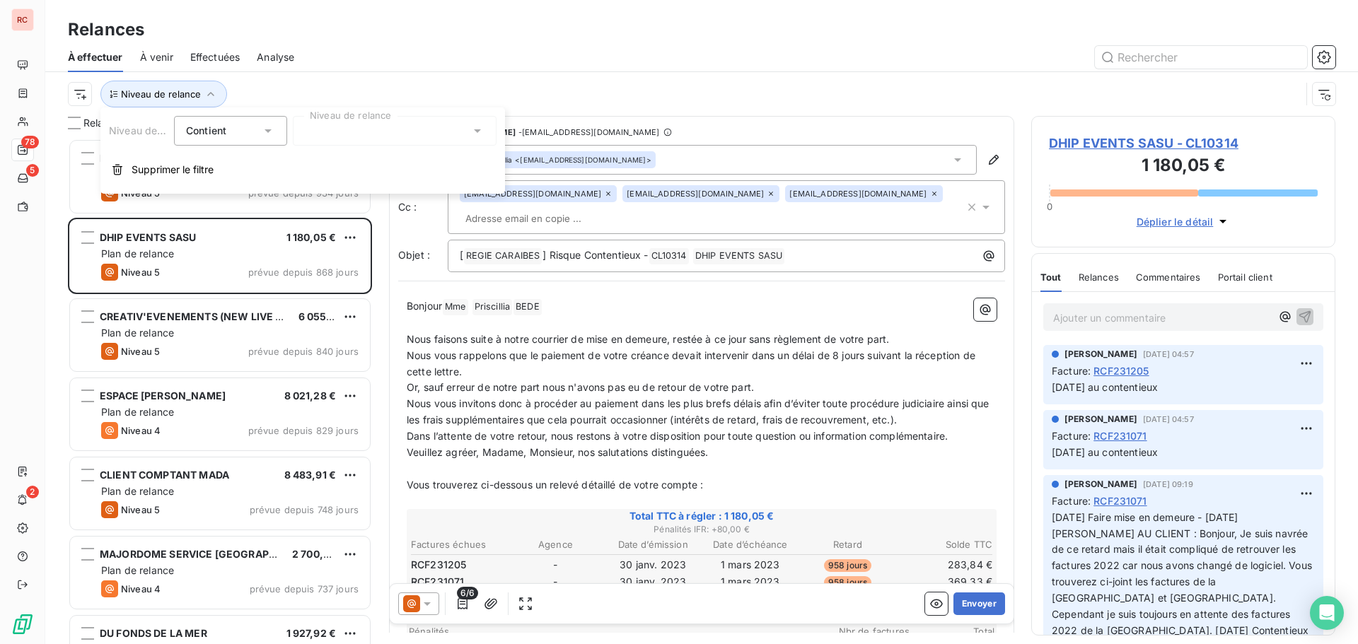
click at [349, 126] on div at bounding box center [395, 131] width 204 height 30
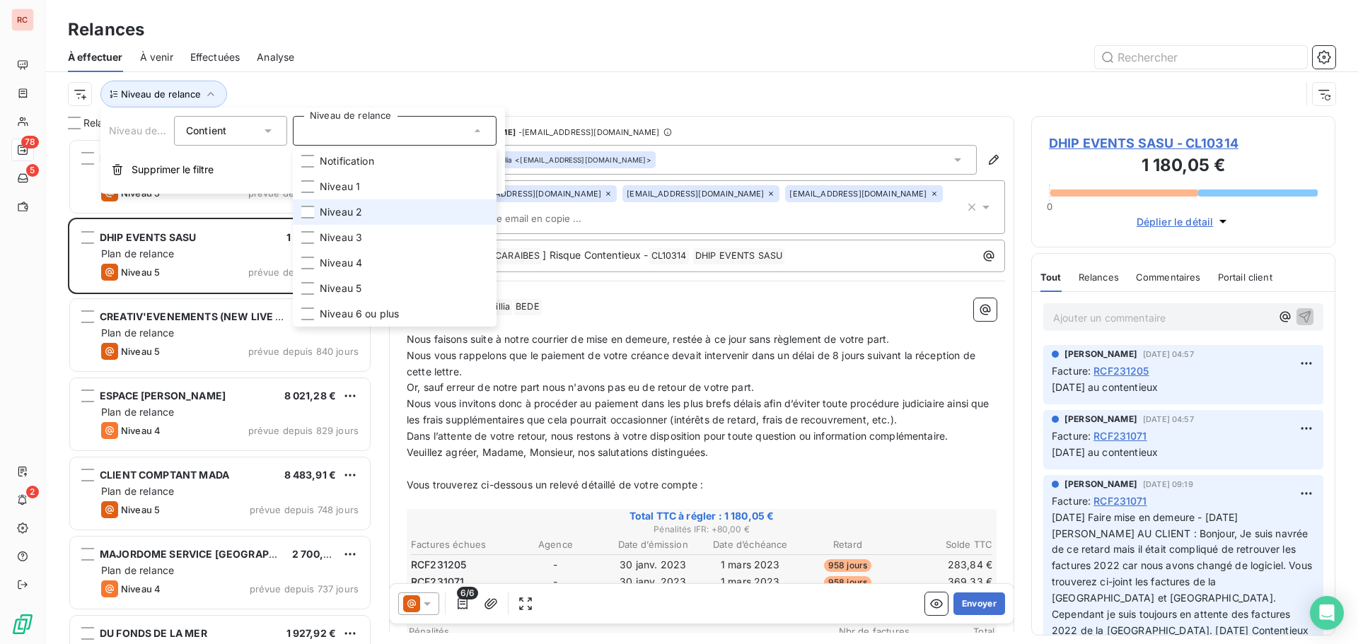
click at [318, 210] on li "Niveau 2" at bounding box center [395, 211] width 204 height 25
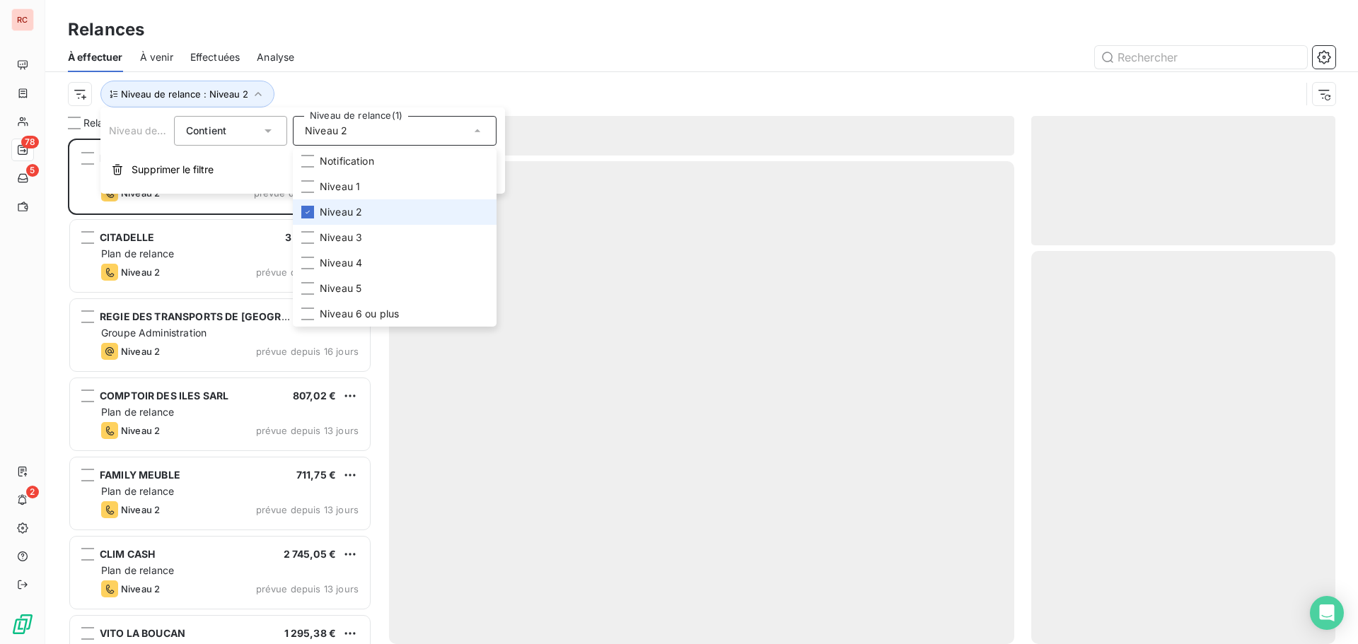
scroll to position [495, 293]
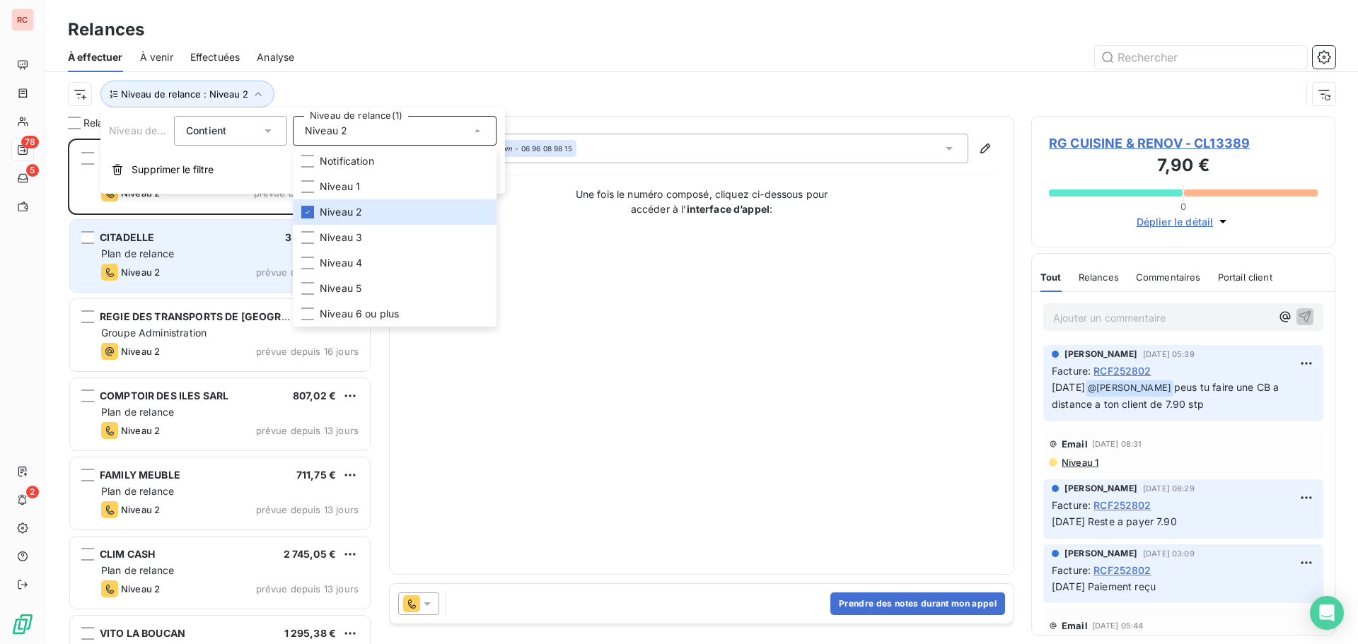
click at [181, 276] on div "Niveau 2 prévue depuis 21 jours" at bounding box center [229, 272] width 257 height 17
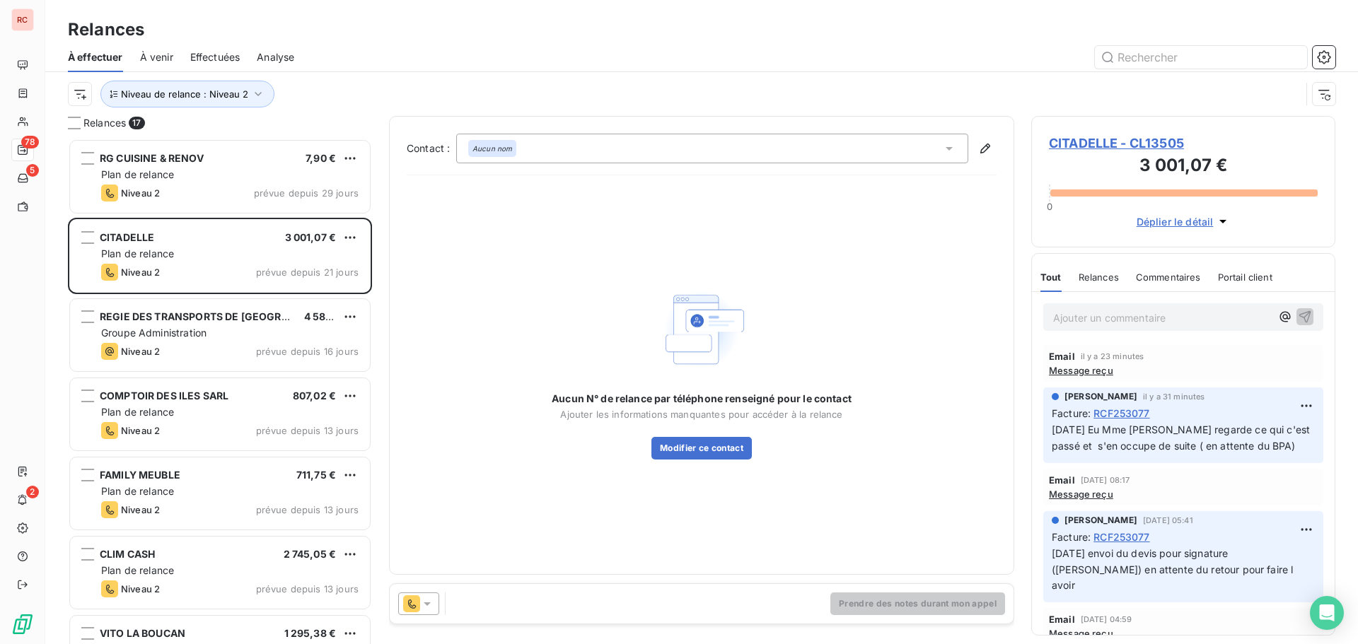
click at [1091, 140] on span "CITADELLE - CL13505" at bounding box center [1183, 143] width 269 height 19
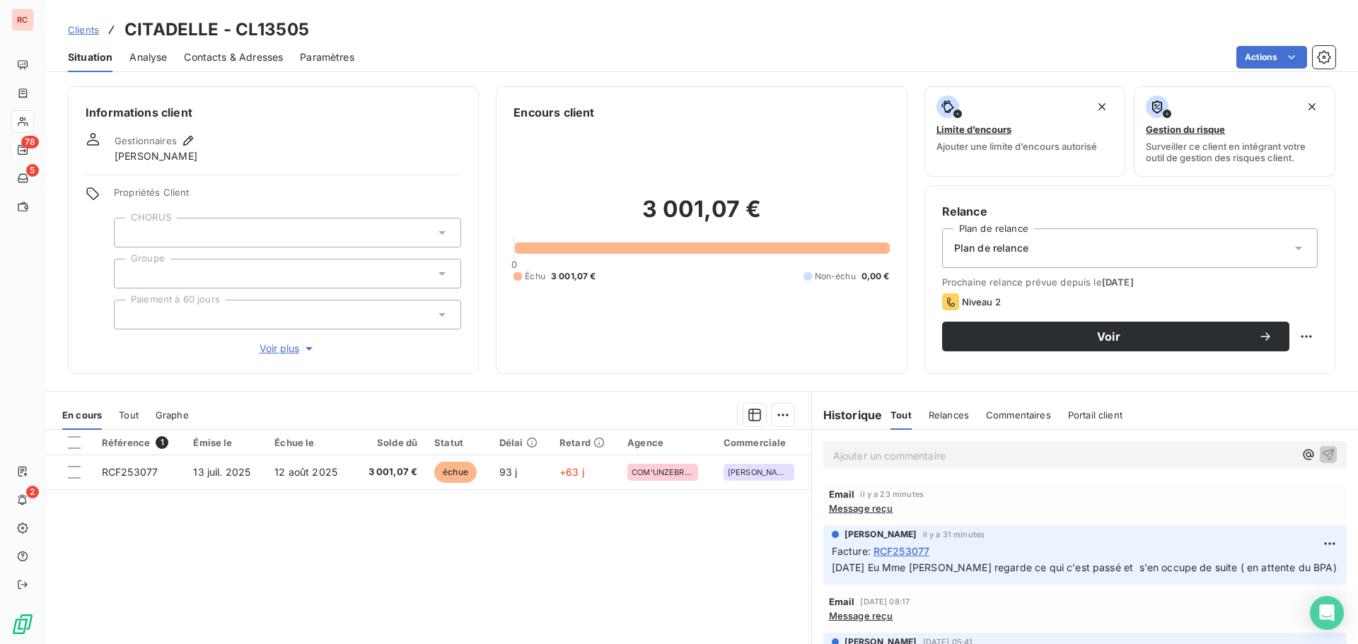
click at [833, 453] on p "Ajouter un commentaire ﻿" at bounding box center [1063, 456] width 461 height 18
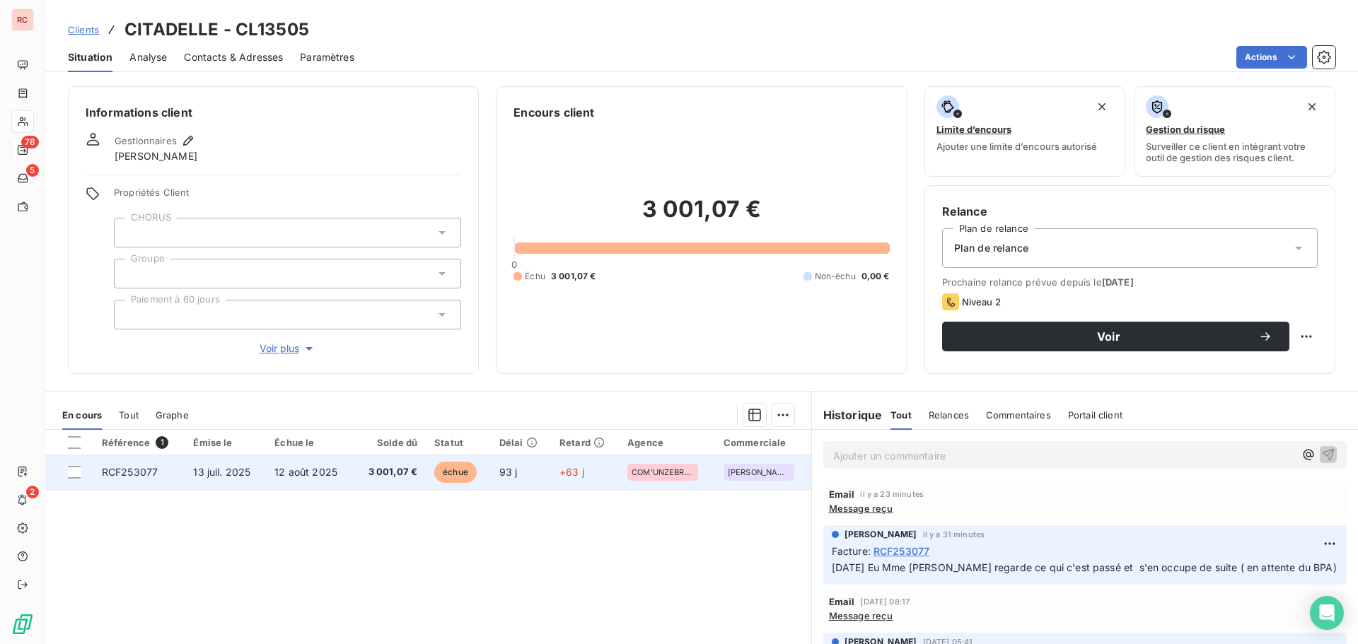
click at [356, 468] on td "3 001,07 €" at bounding box center [390, 472] width 72 height 34
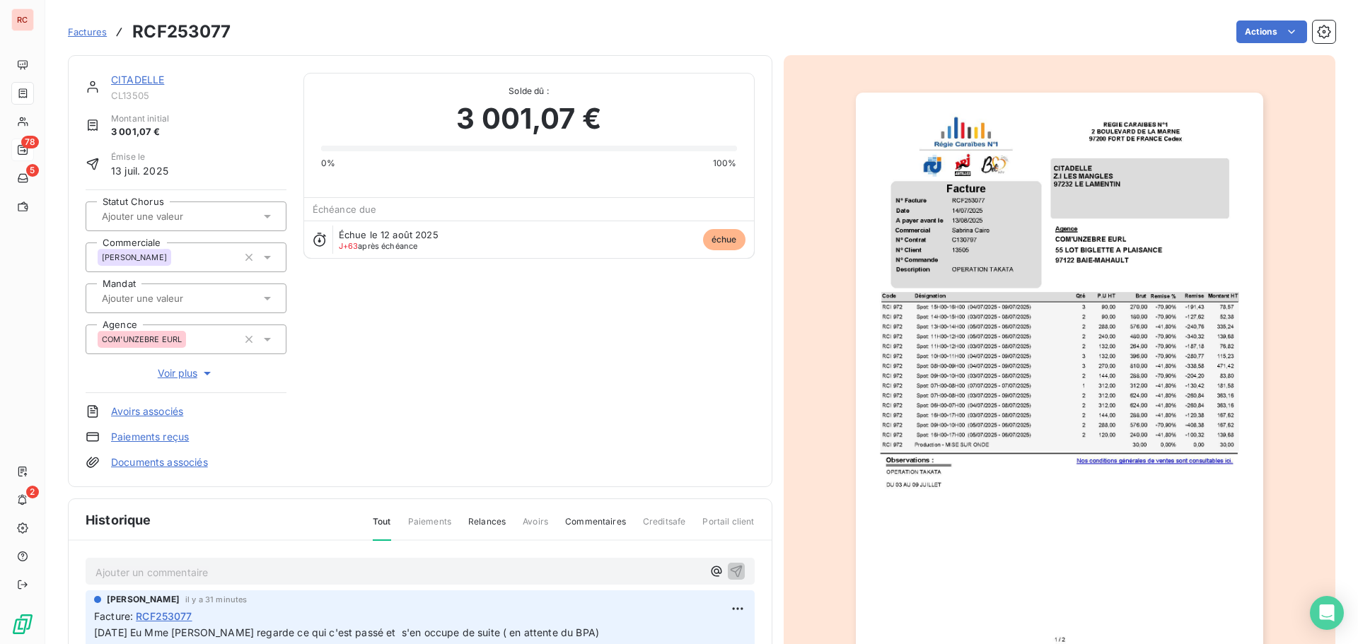
click at [151, 576] on p "Ajouter un commentaire ﻿" at bounding box center [398, 573] width 607 height 18
click at [730, 567] on icon "button" at bounding box center [736, 571] width 12 height 12
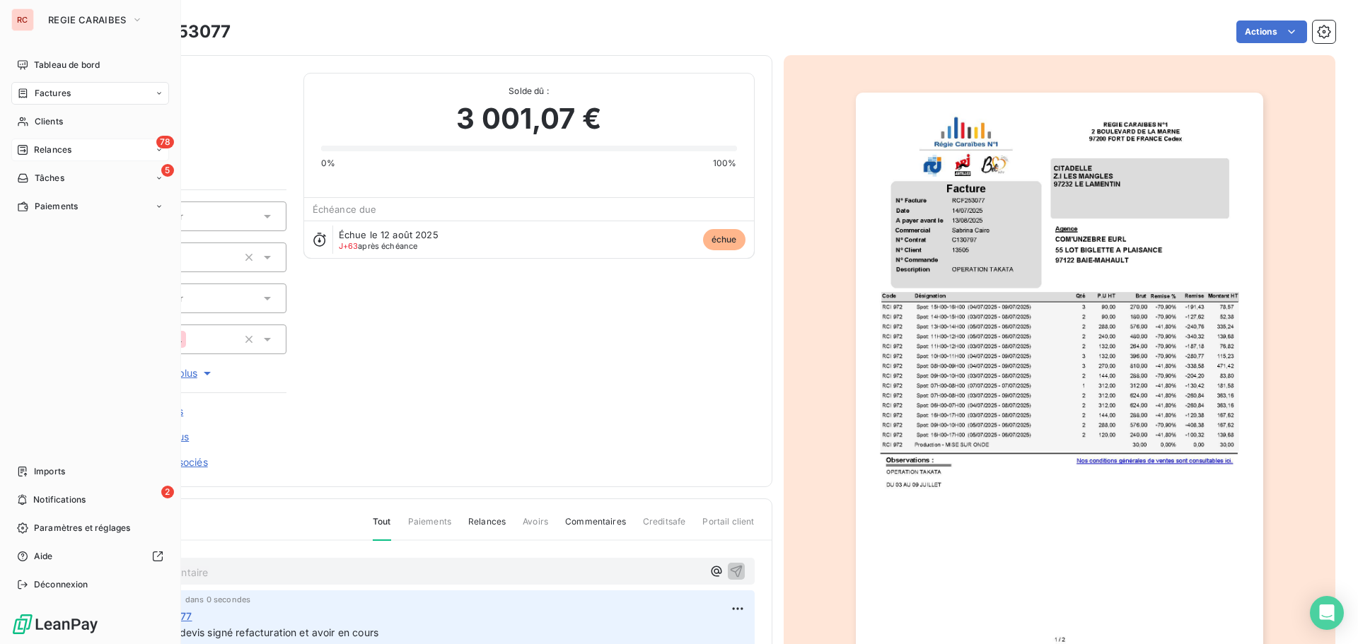
click at [56, 147] on span "Relances" at bounding box center [52, 150] width 37 height 13
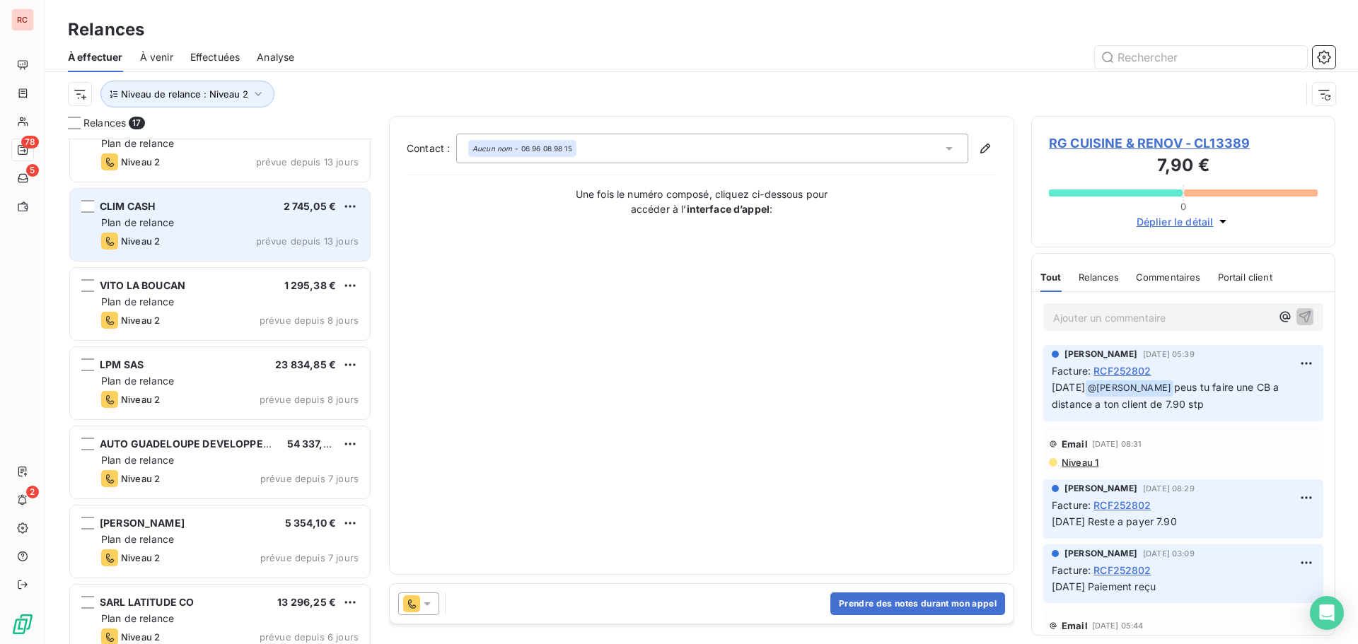
scroll to position [354, 0]
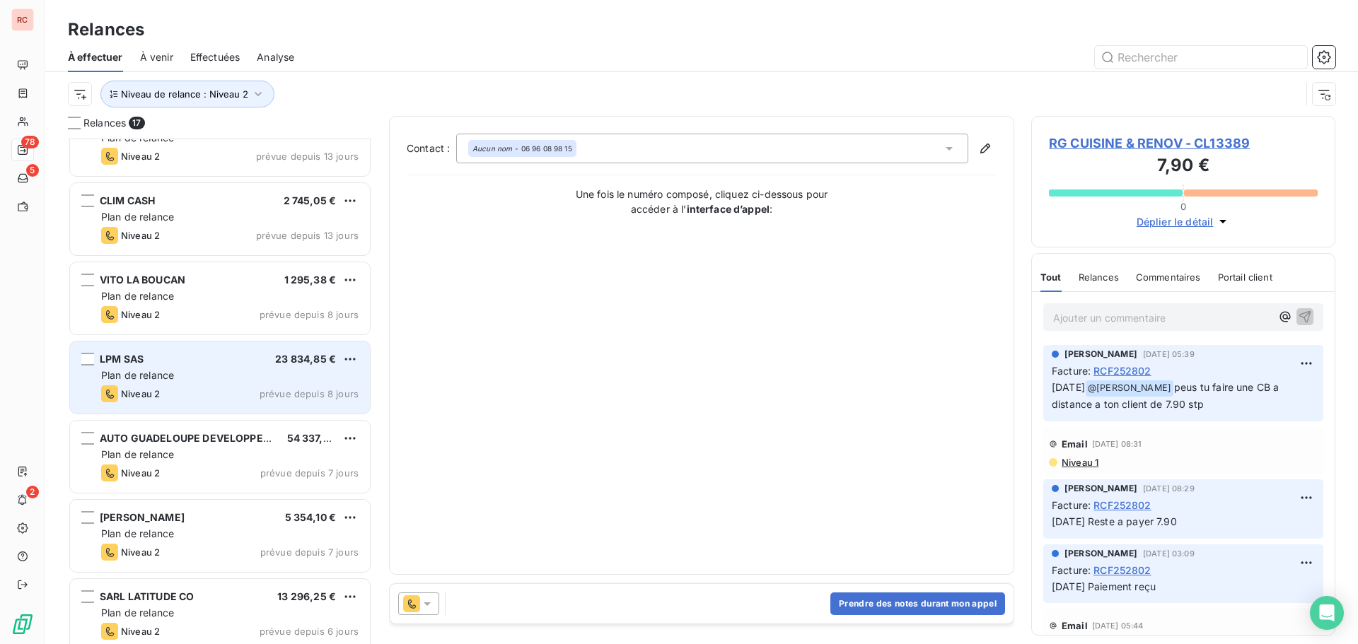
click at [191, 391] on div "Niveau 2 prévue depuis 8 jours" at bounding box center [229, 393] width 257 height 17
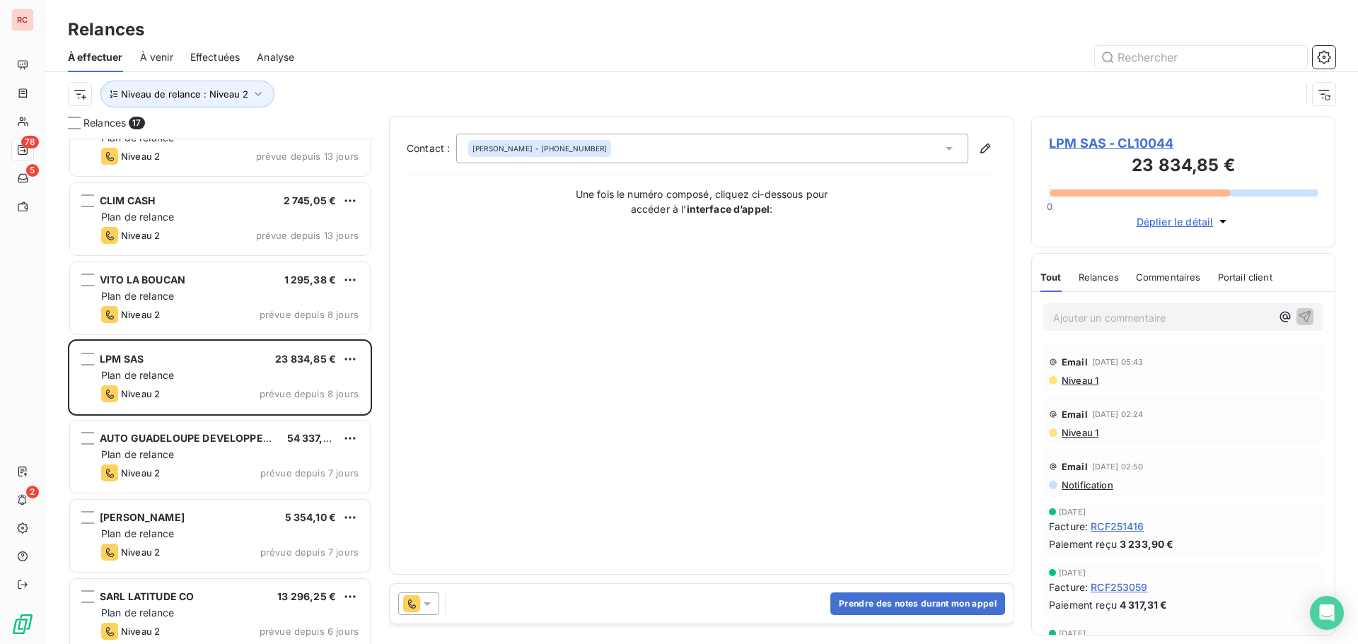
click at [429, 604] on icon at bounding box center [427, 605] width 7 height 4
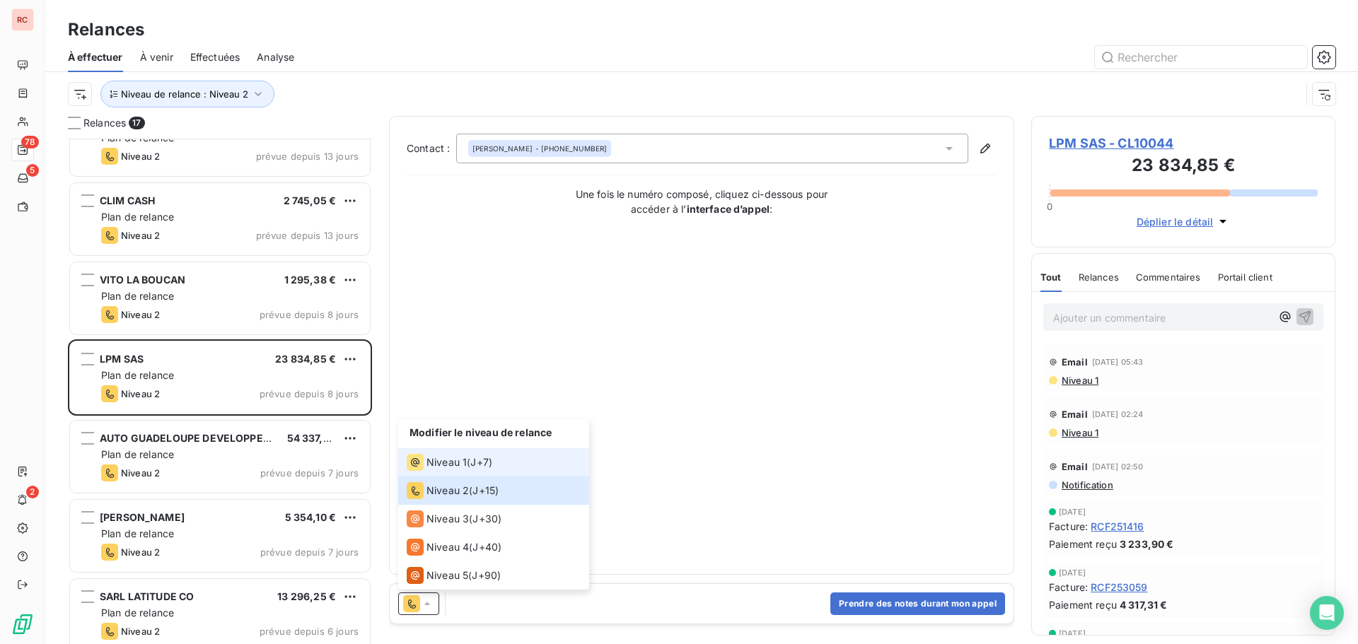
click at [441, 460] on span "Niveau 1" at bounding box center [446, 462] width 40 height 14
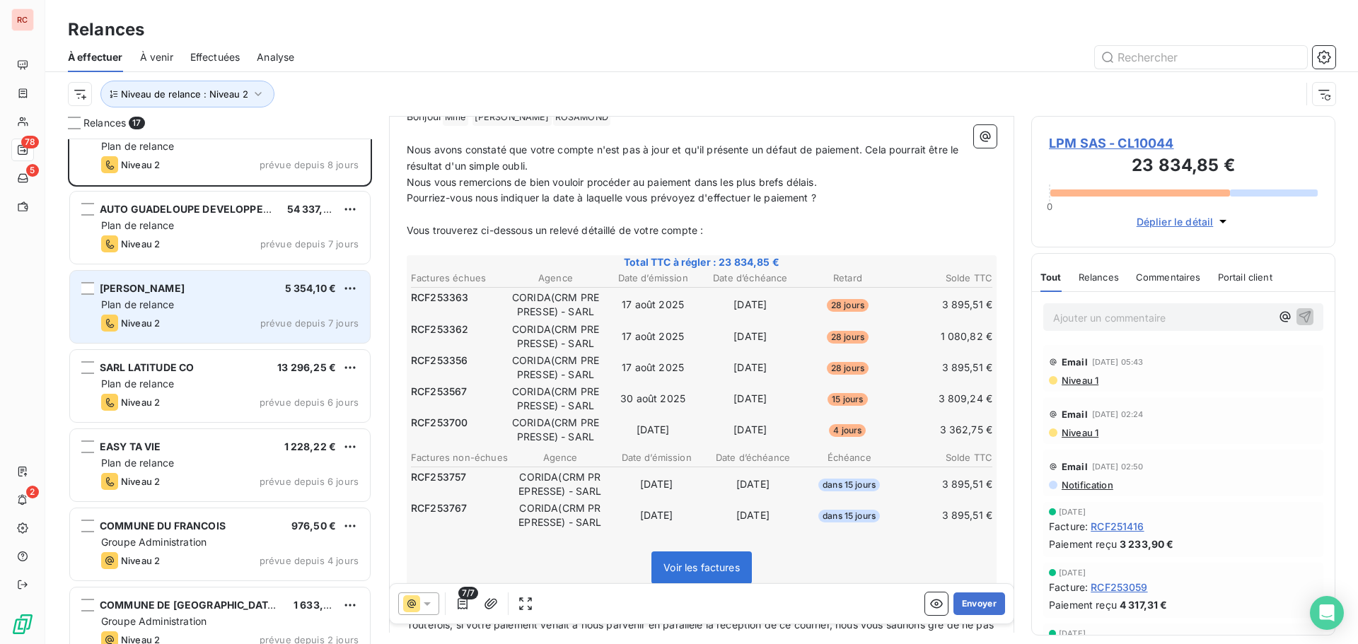
scroll to position [559, 0]
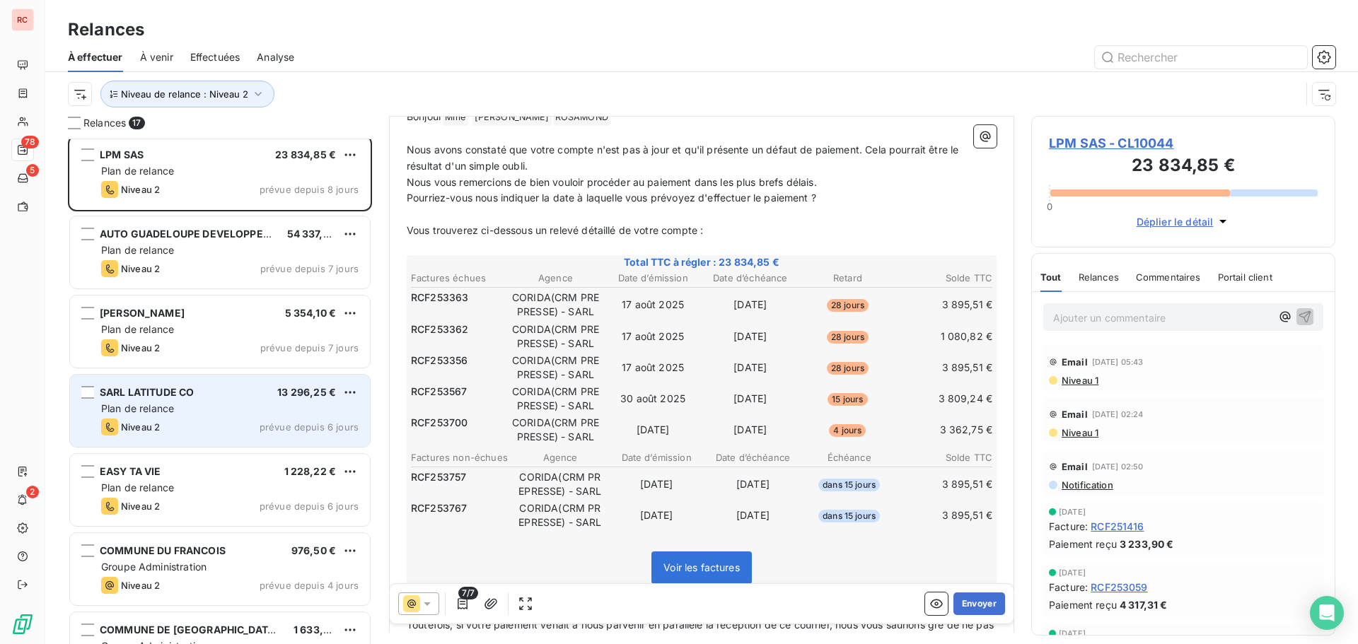
click at [239, 409] on div "Plan de relance" at bounding box center [229, 409] width 257 height 14
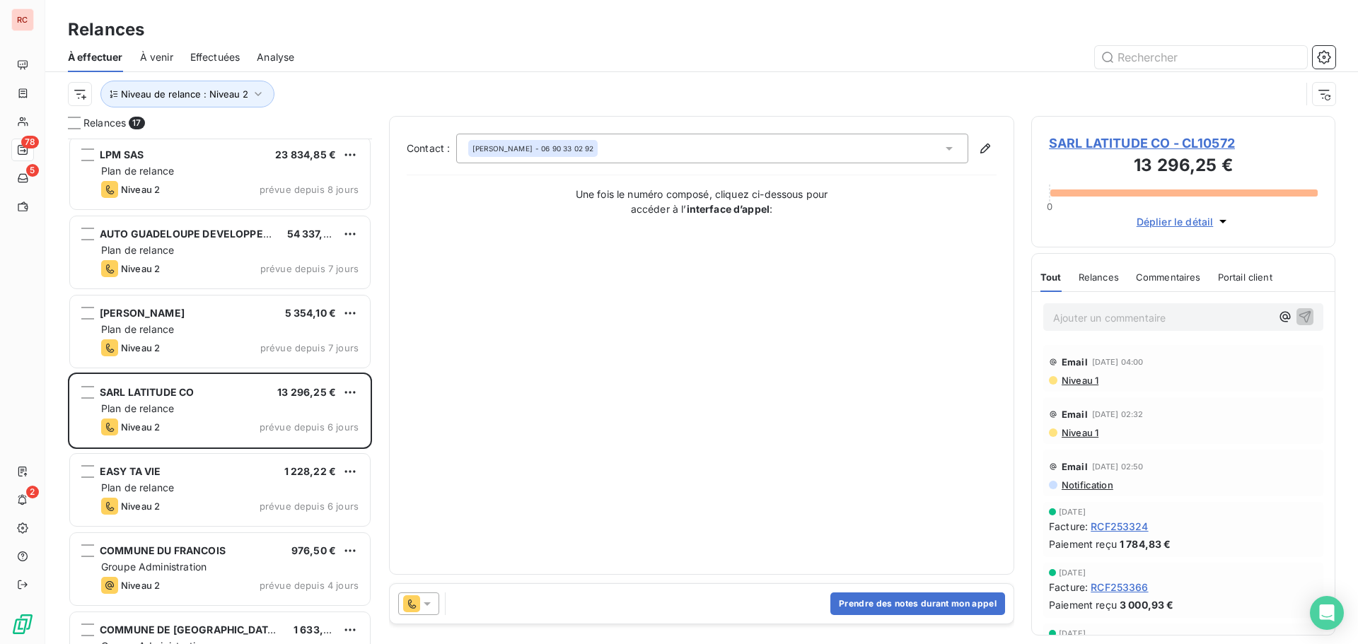
click at [429, 607] on icon at bounding box center [427, 604] width 14 height 14
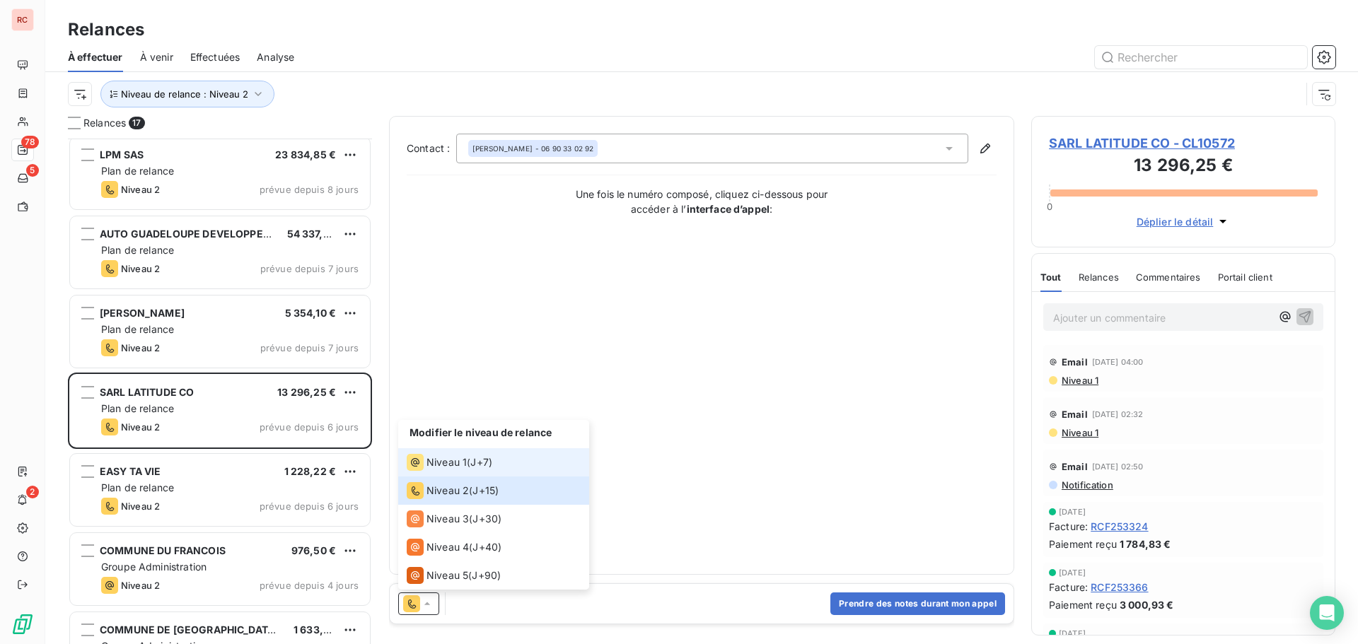
click at [470, 456] on div "Niveau 1 ( J+7 )" at bounding box center [450, 462] width 86 height 17
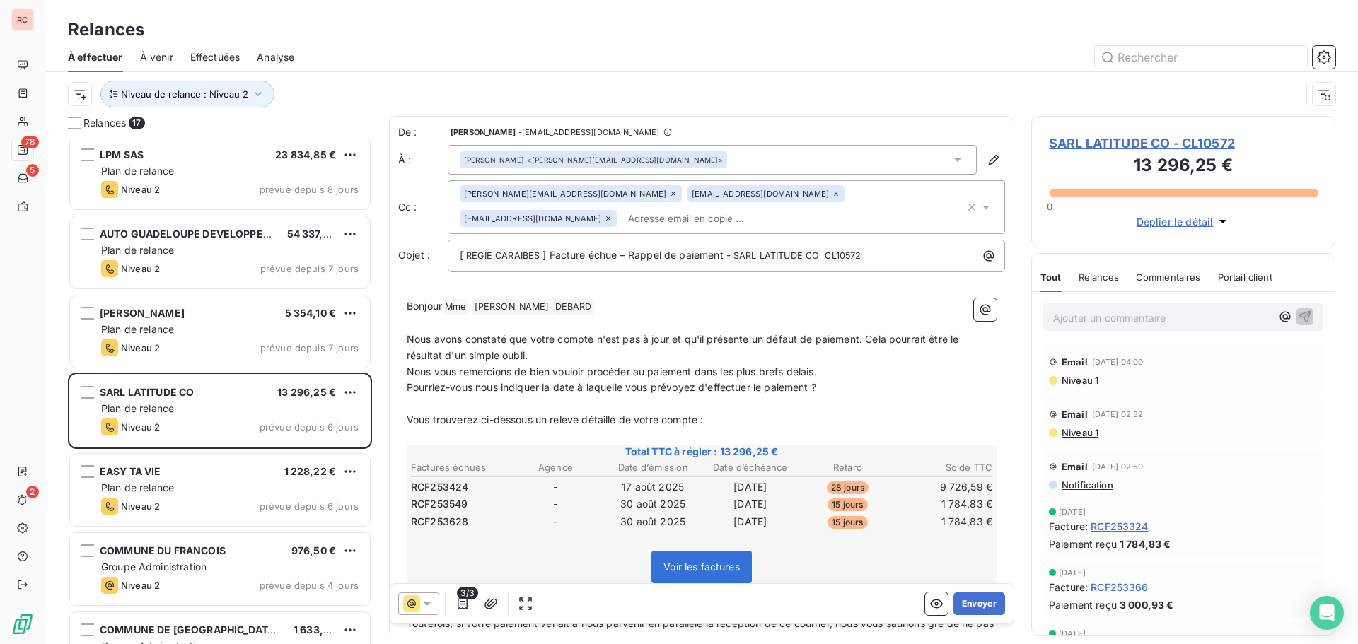
click at [428, 601] on icon at bounding box center [427, 604] width 14 height 14
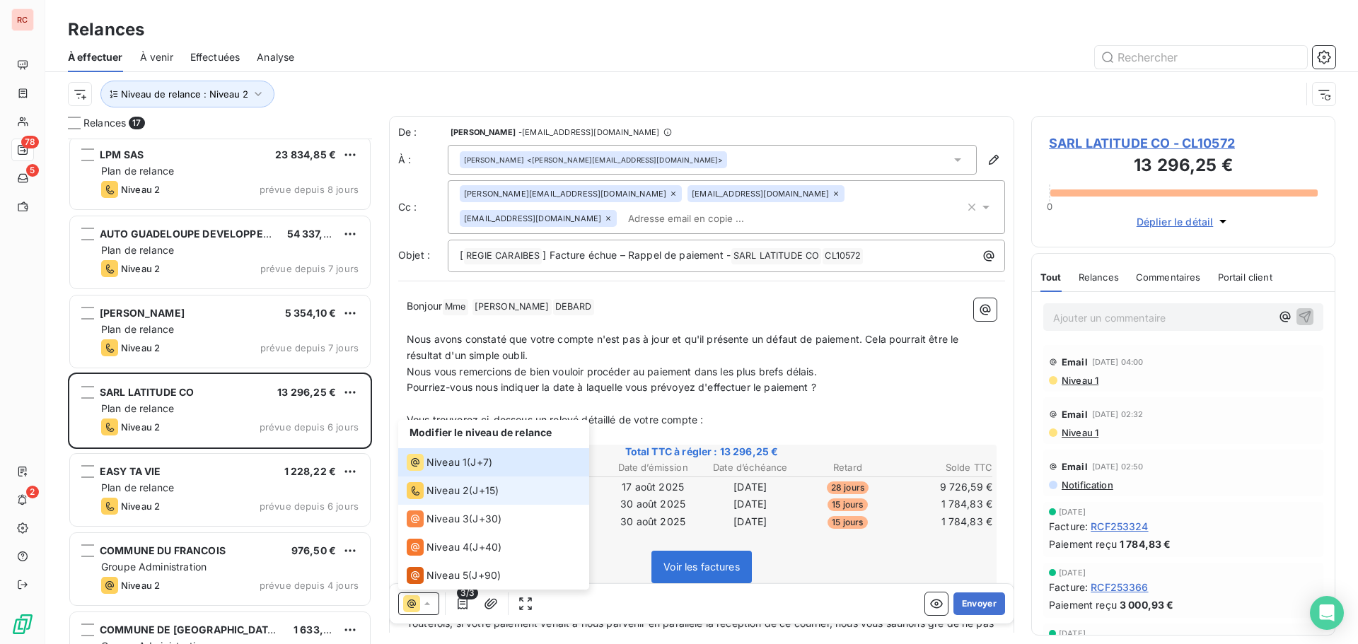
click at [441, 487] on span "Niveau 2" at bounding box center [447, 491] width 42 height 14
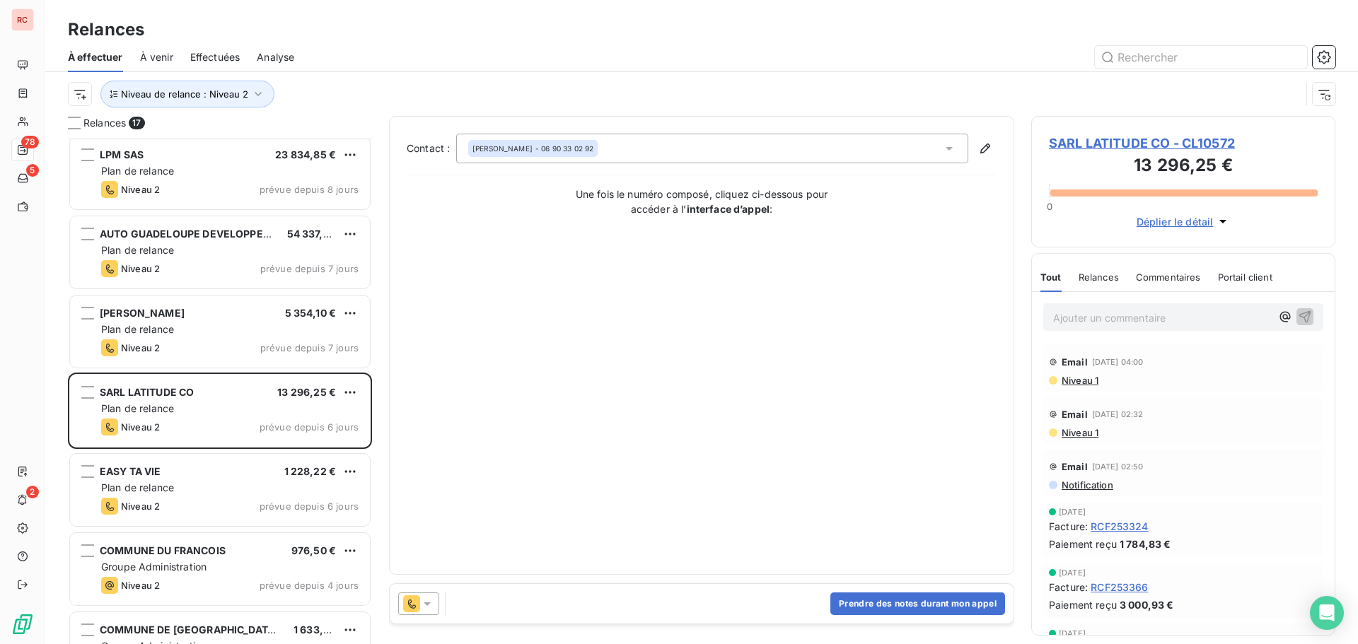
click at [1063, 433] on span "Niveau 1" at bounding box center [1079, 432] width 38 height 11
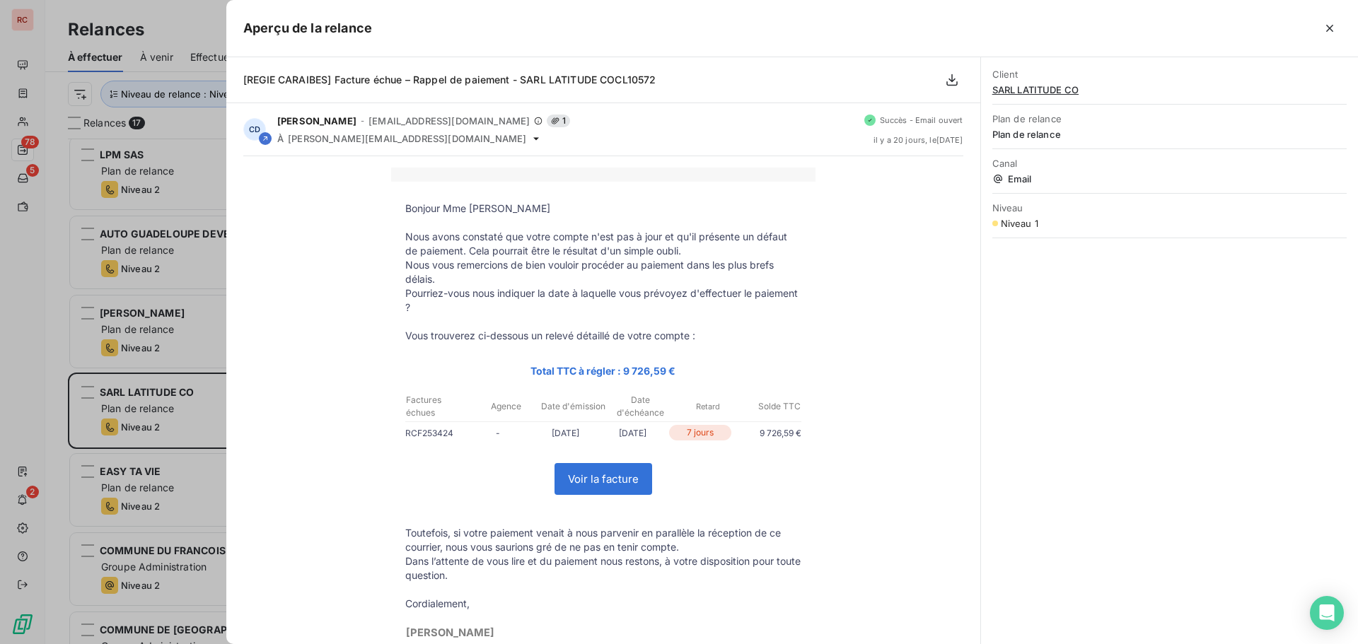
click at [23, 352] on div at bounding box center [679, 322] width 1358 height 644
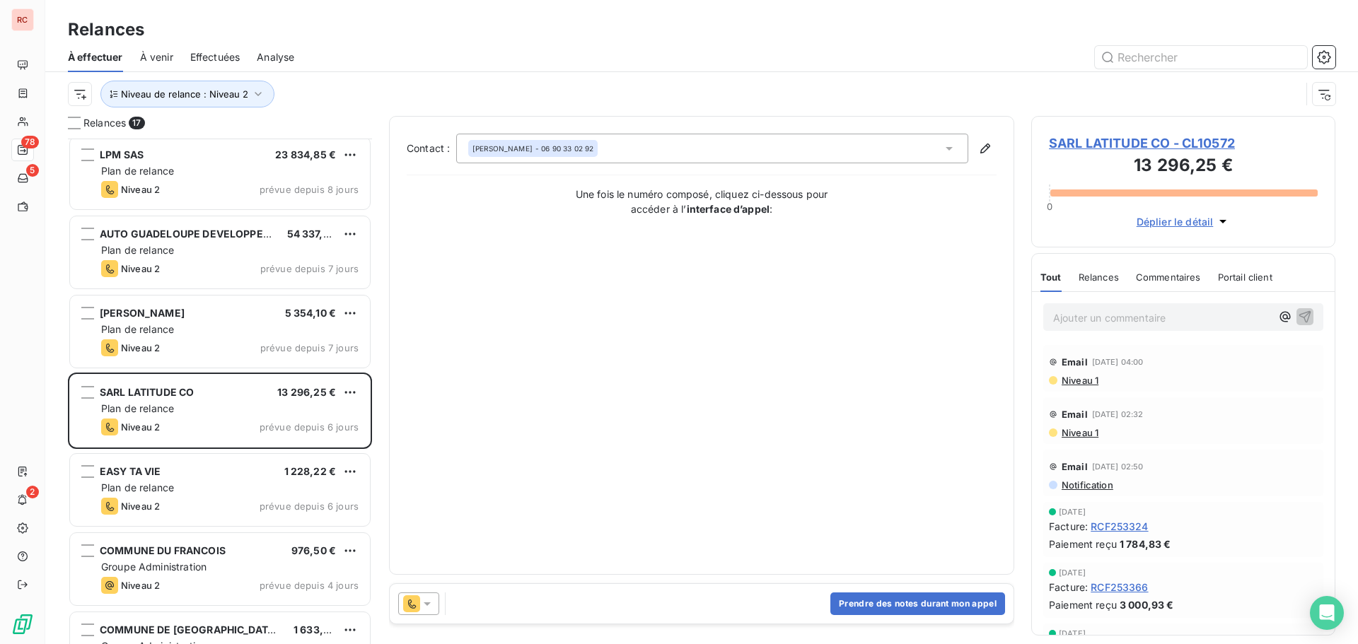
click at [1093, 380] on span "Niveau 1" at bounding box center [1079, 380] width 38 height 11
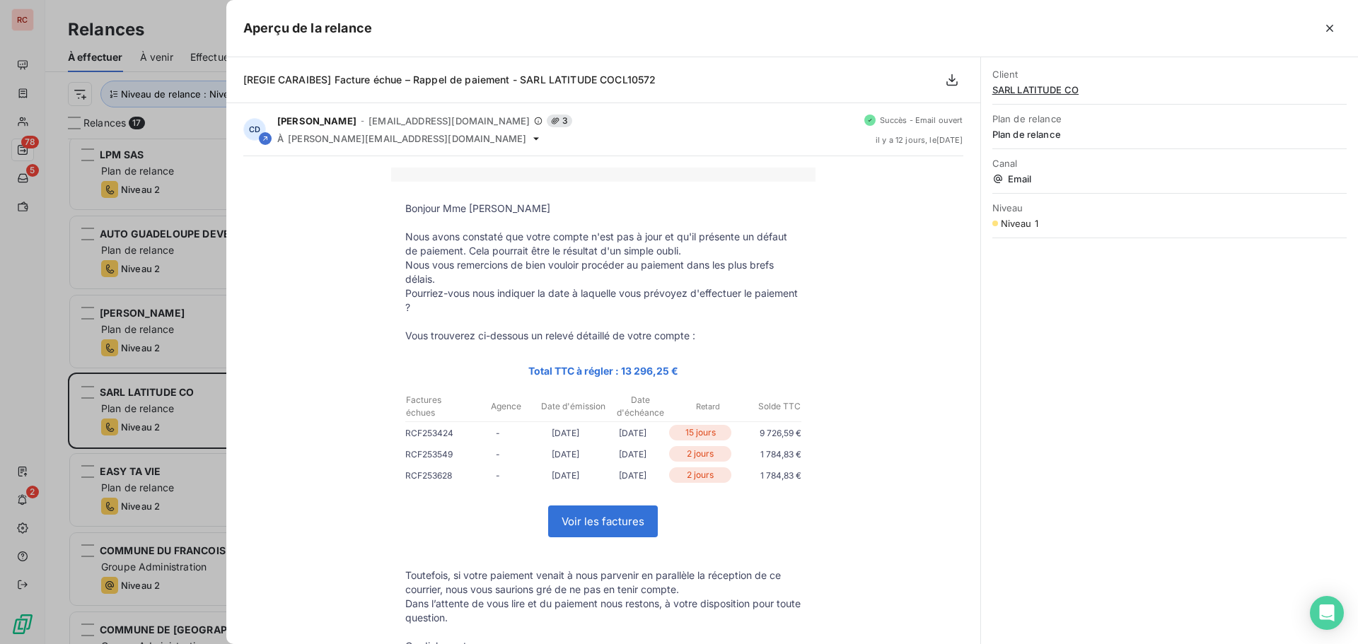
click at [25, 312] on div at bounding box center [679, 322] width 1358 height 644
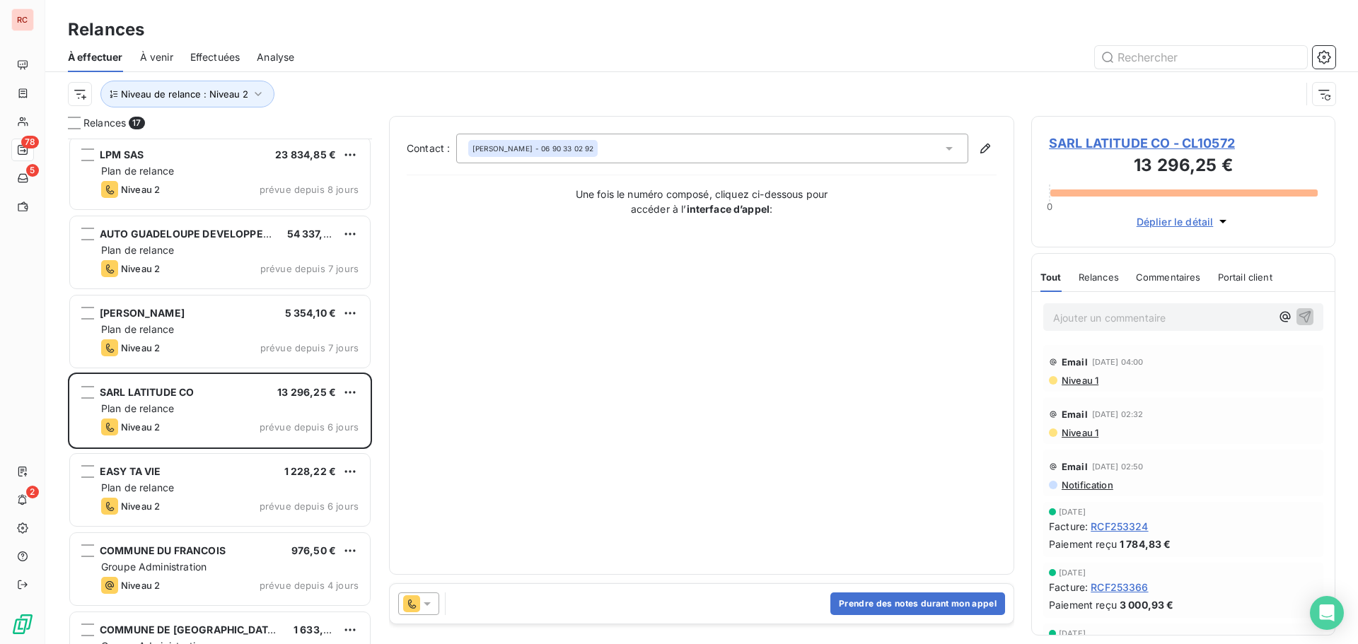
click at [429, 599] on icon at bounding box center [427, 604] width 14 height 14
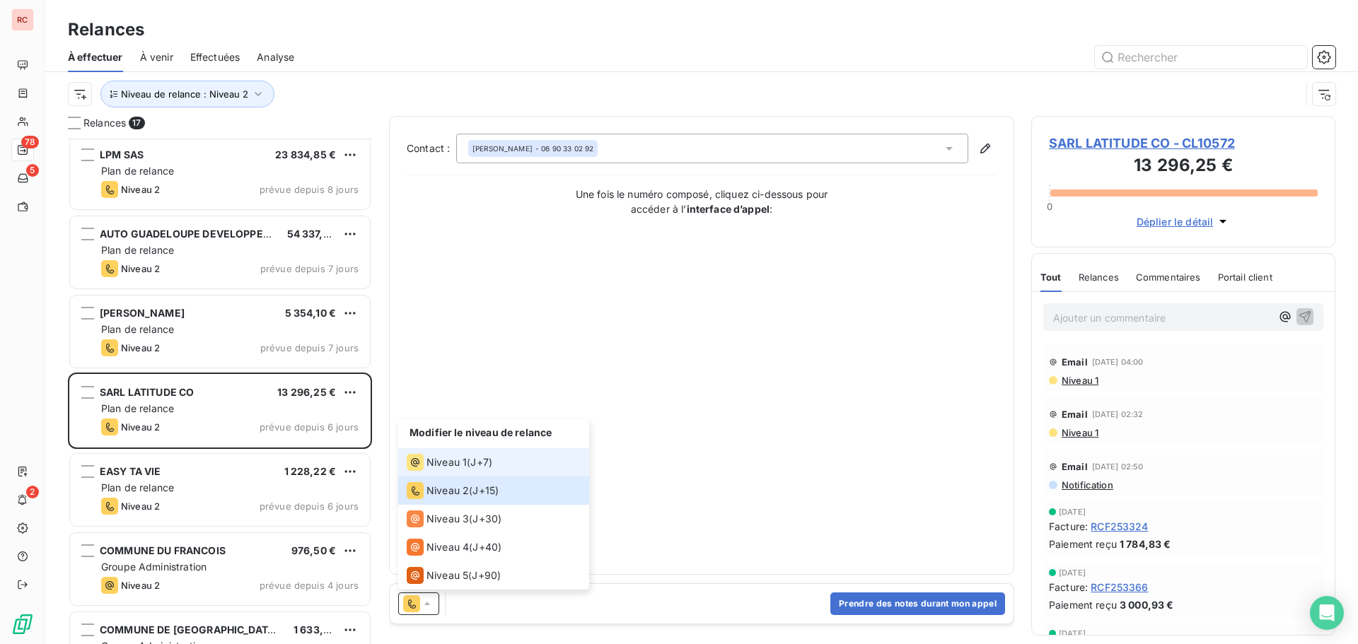
click at [476, 466] on span "J+7 )" at bounding box center [481, 462] width 22 height 14
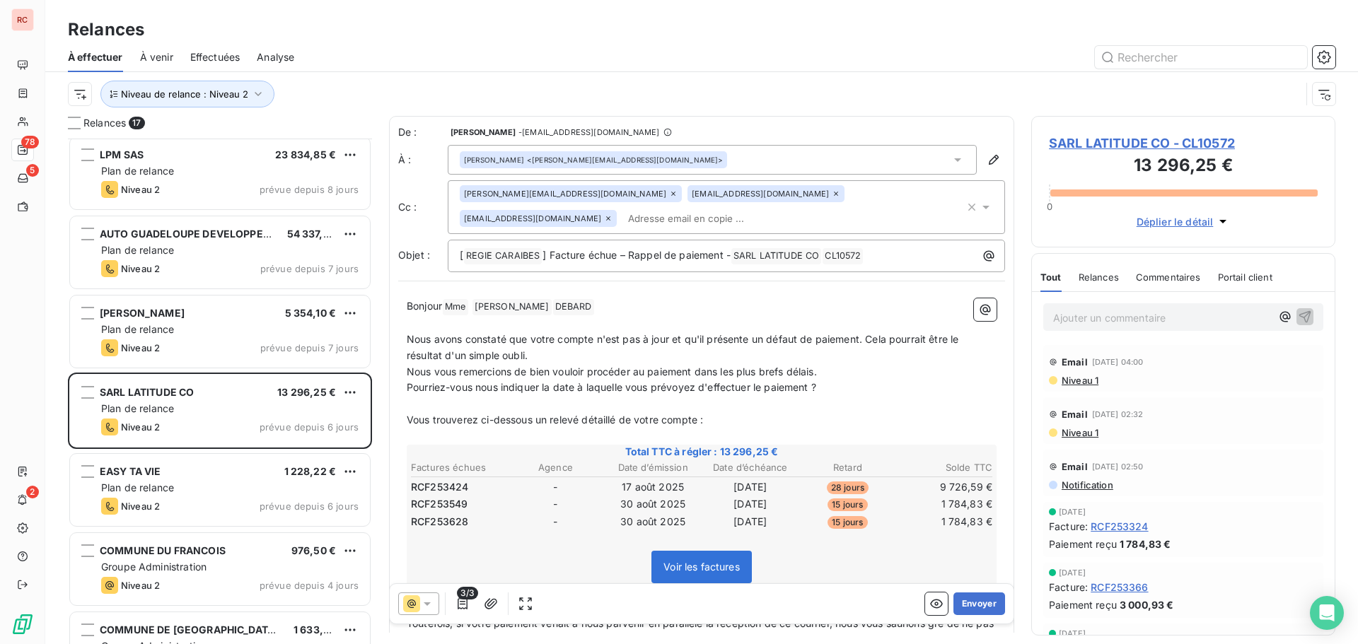
click at [431, 604] on icon at bounding box center [427, 604] width 14 height 14
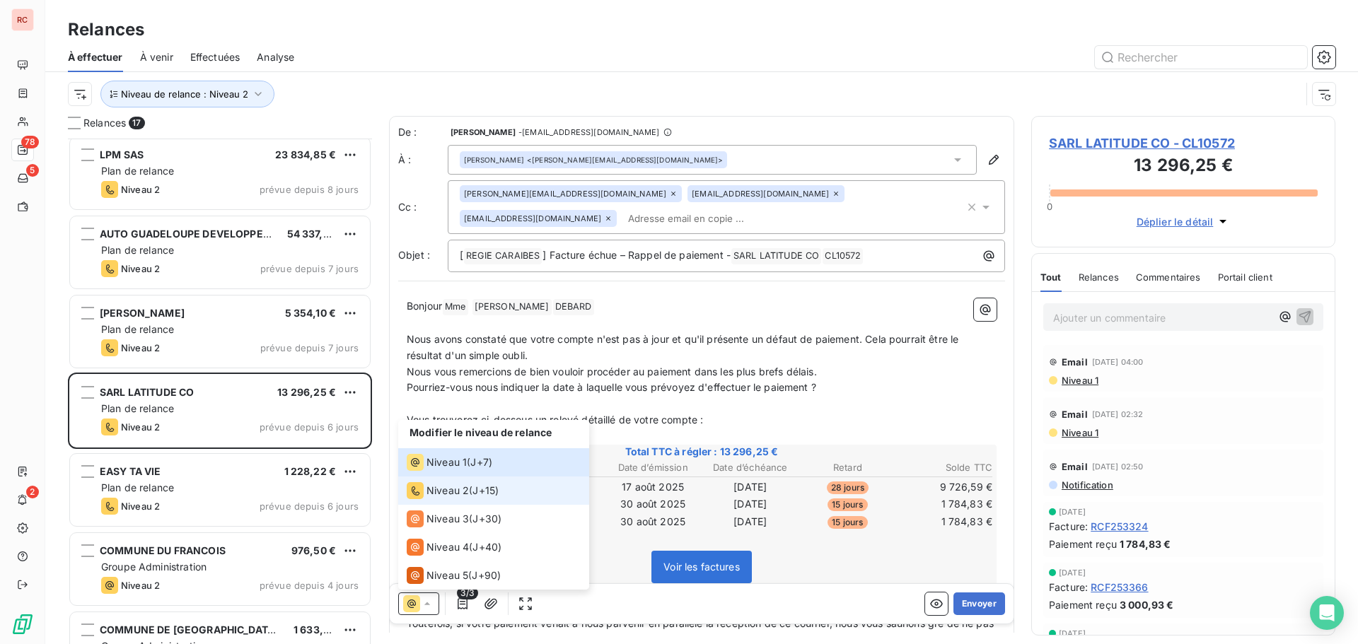
click at [451, 493] on span "Niveau 2" at bounding box center [447, 491] width 42 height 14
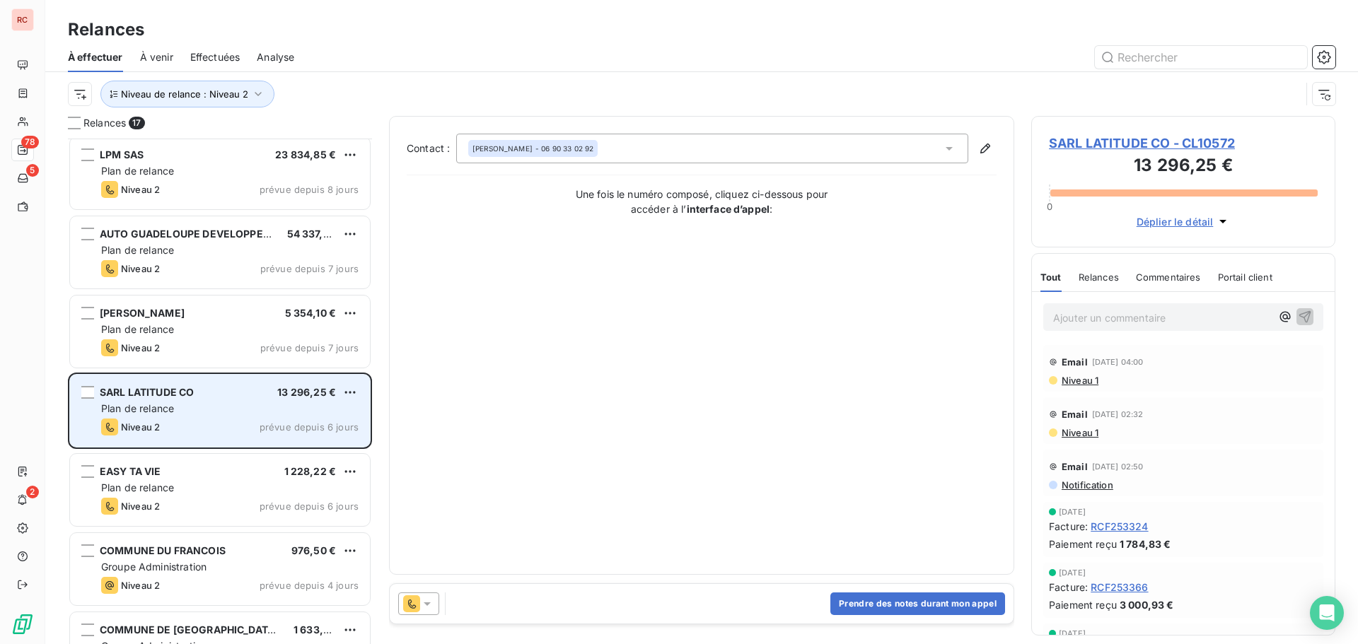
click at [310, 406] on div "Plan de relance" at bounding box center [229, 409] width 257 height 14
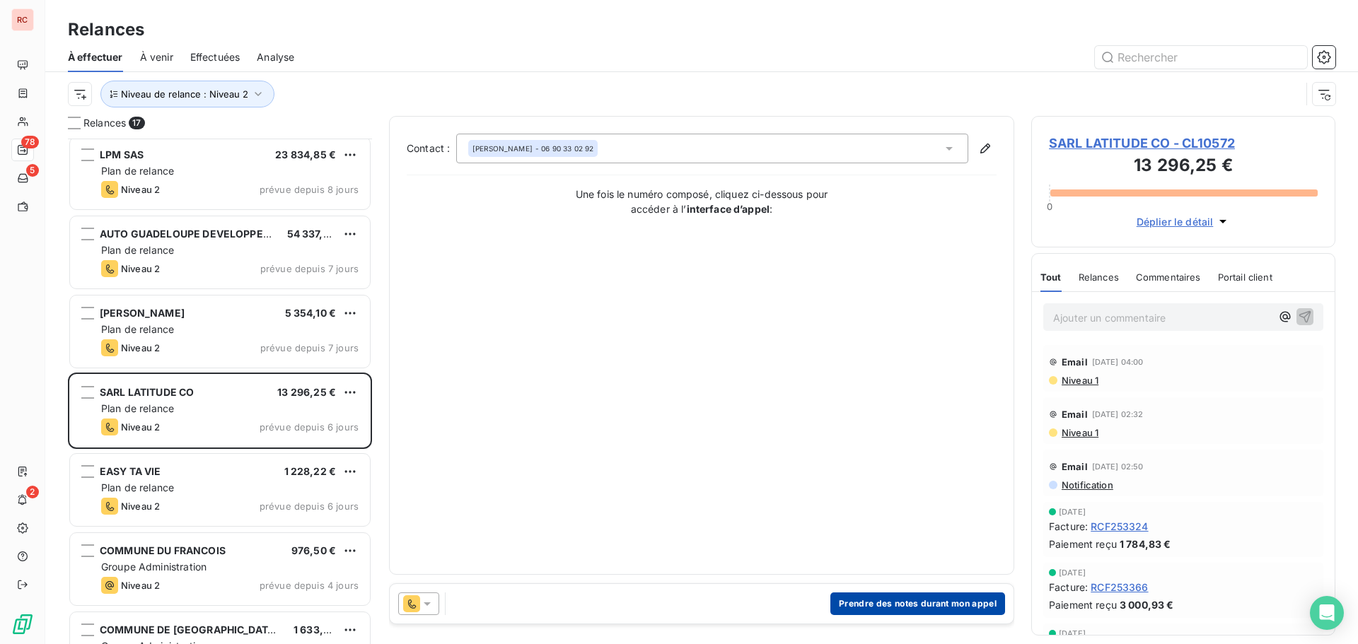
click at [907, 601] on button "Prendre des notes durant mon appel" at bounding box center [917, 604] width 175 height 23
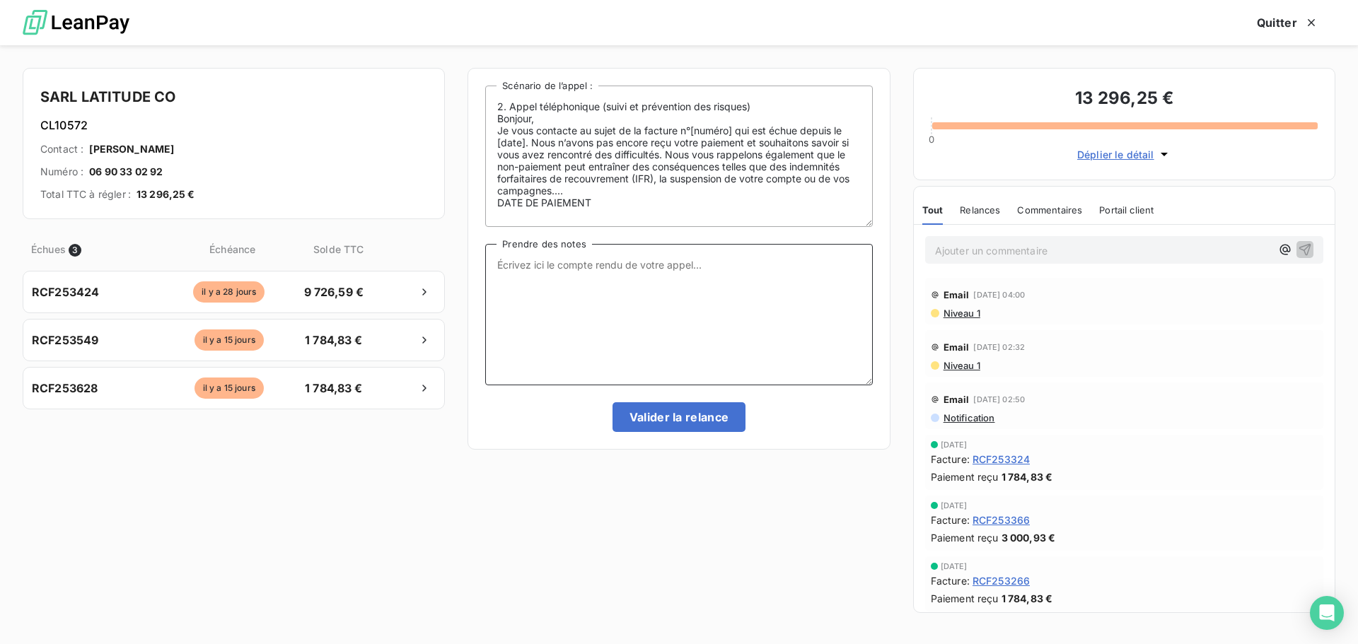
click at [575, 275] on textarea "Prendre des notes" at bounding box center [678, 314] width 387 height 141
click at [538, 284] on textarea "Suie a mon appel, ne pouvant pas laisser des message vocale, j ai fais un messa…" at bounding box center [678, 314] width 387 height 141
drag, startPoint x: 684, startPoint y: 276, endPoint x: 487, endPoint y: 267, distance: 197.5
click at [487, 267] on textarea "Suie a mon appel, ne pouvant pas laisser des message vocale, j ai fais un messa…" at bounding box center [678, 314] width 387 height 141
click at [510, 269] on textarea "Suie a mon appel, ne pouvant pas laisser des message vocale, j ai fais un messa…" at bounding box center [678, 314] width 387 height 141
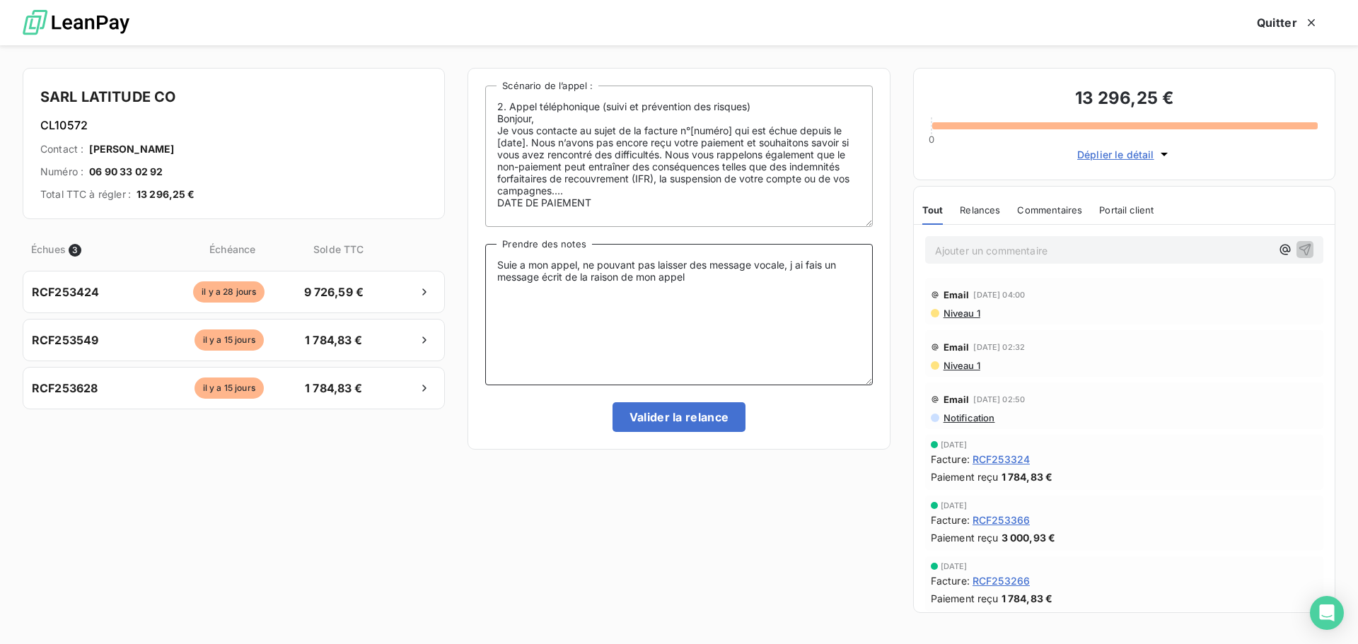
click at [512, 269] on textarea "Suie a mon appel, ne pouvant pas laisser des message vocale, j ai fais un messa…" at bounding box center [678, 314] width 387 height 141
click at [493, 267] on textarea "Suite a mon appel, ne pouvant pas laisser des message vocale, j ai fais un mess…" at bounding box center [678, 314] width 387 height 141
drag, startPoint x: 750, startPoint y: 282, endPoint x: 466, endPoint y: 259, distance: 285.3
click at [466, 259] on div "SARL LATITUDE CO CL10572 Contact : [PERSON_NAME] Numéro : 06 90 33 02 92 Total …" at bounding box center [679, 344] width 1358 height 599
type textarea "[DATE] Suite a mon appel, ne pouvant pas laisser des message vocale, j ai fais …"
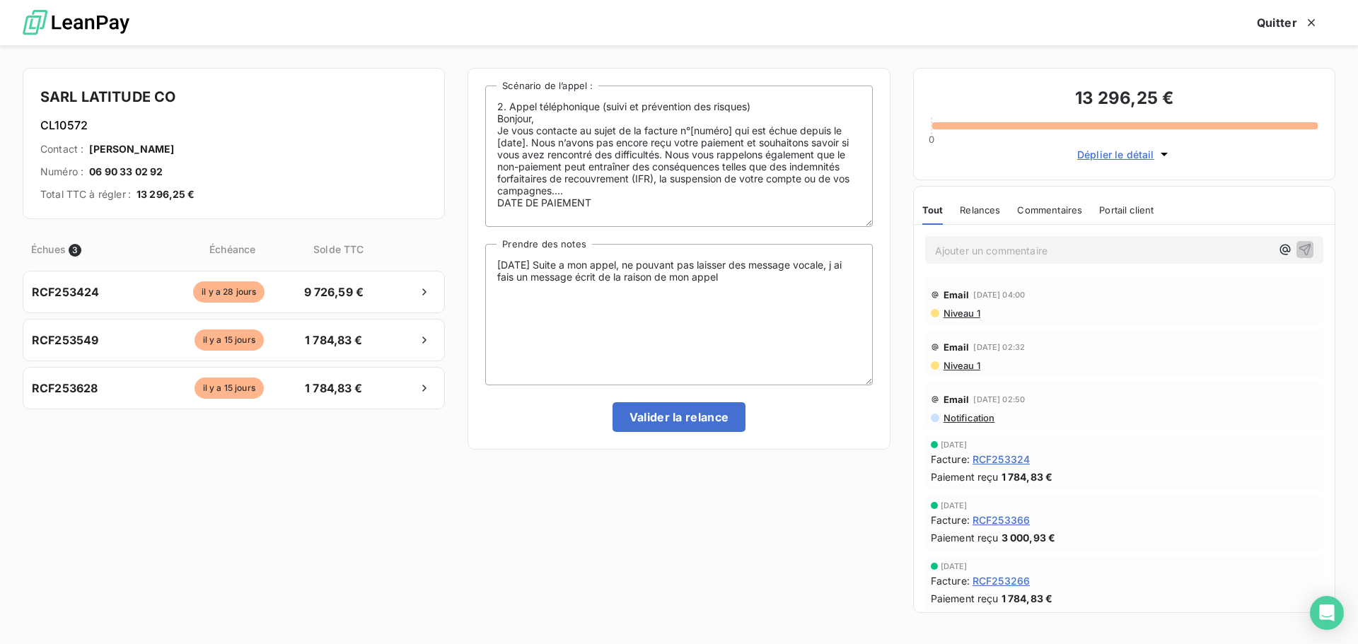
click at [1125, 95] on h3 "13 296,25 €" at bounding box center [1124, 100] width 387 height 28
click at [1096, 155] on span "Déplier le détail" at bounding box center [1115, 154] width 77 height 15
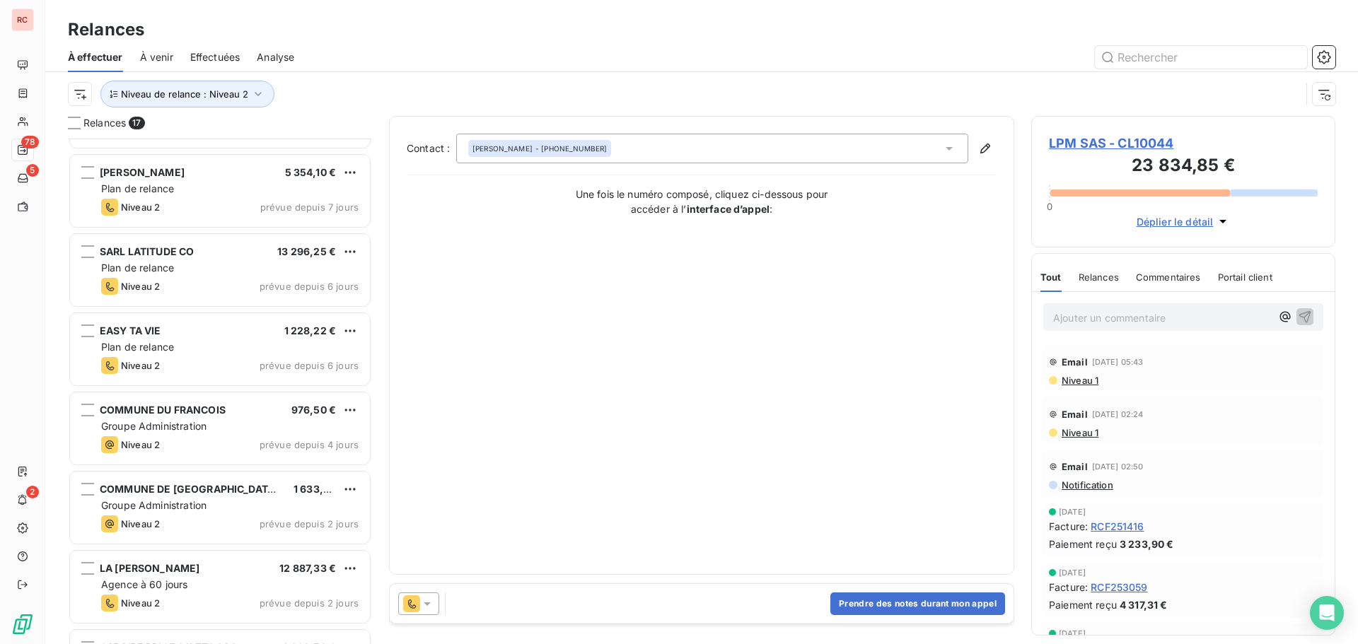
scroll to position [708, 0]
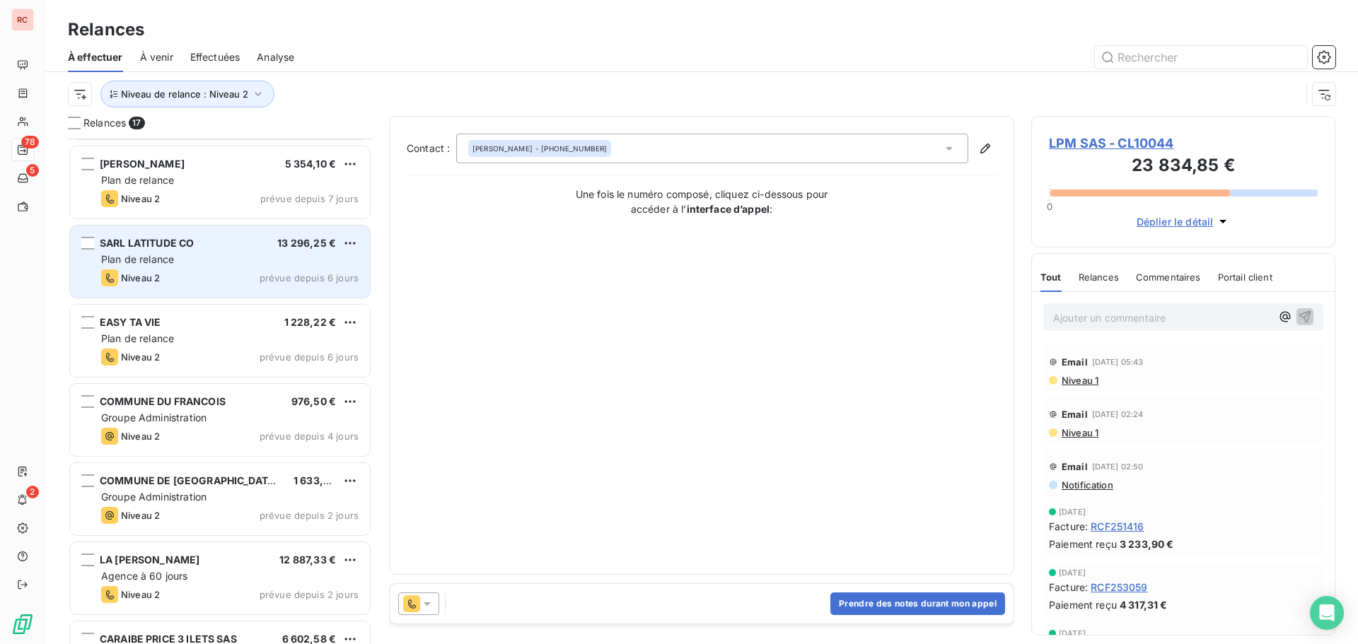
click at [209, 281] on div "Niveau 2 prévue depuis 6 jours" at bounding box center [229, 277] width 257 height 17
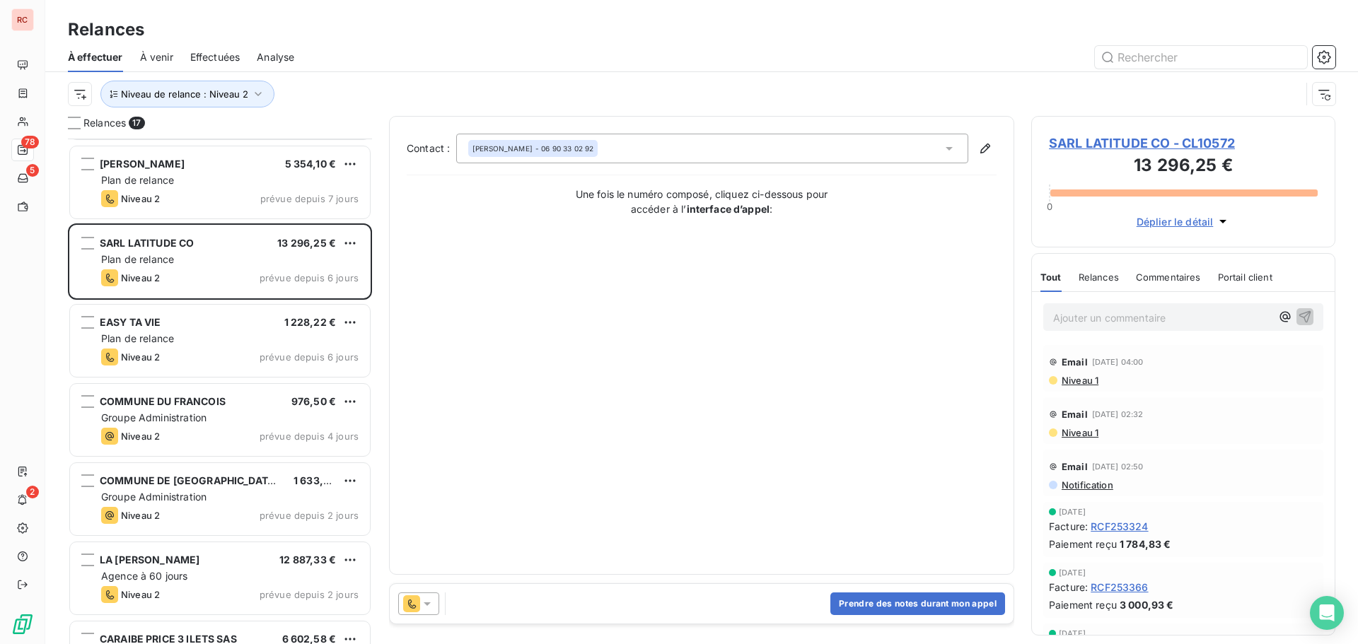
click at [1093, 141] on span "SARL LATITUDE CO - CL10572" at bounding box center [1183, 143] width 269 height 19
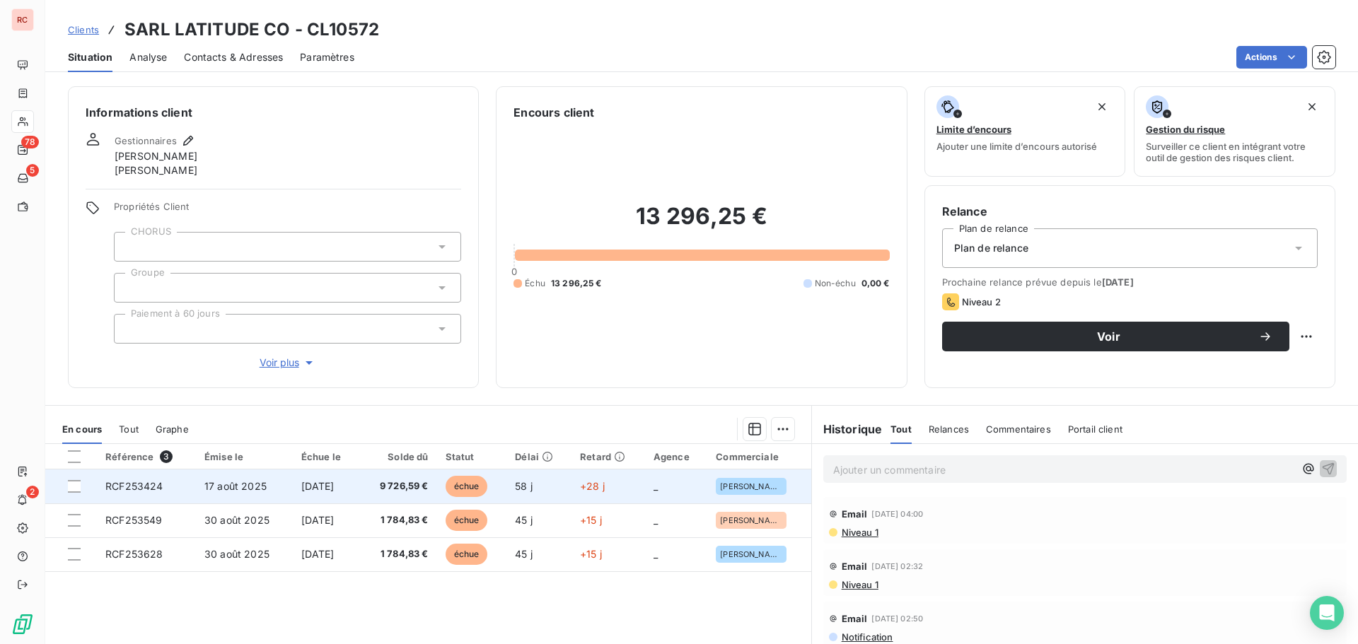
click at [293, 479] on td "[DATE]" at bounding box center [326, 487] width 67 height 34
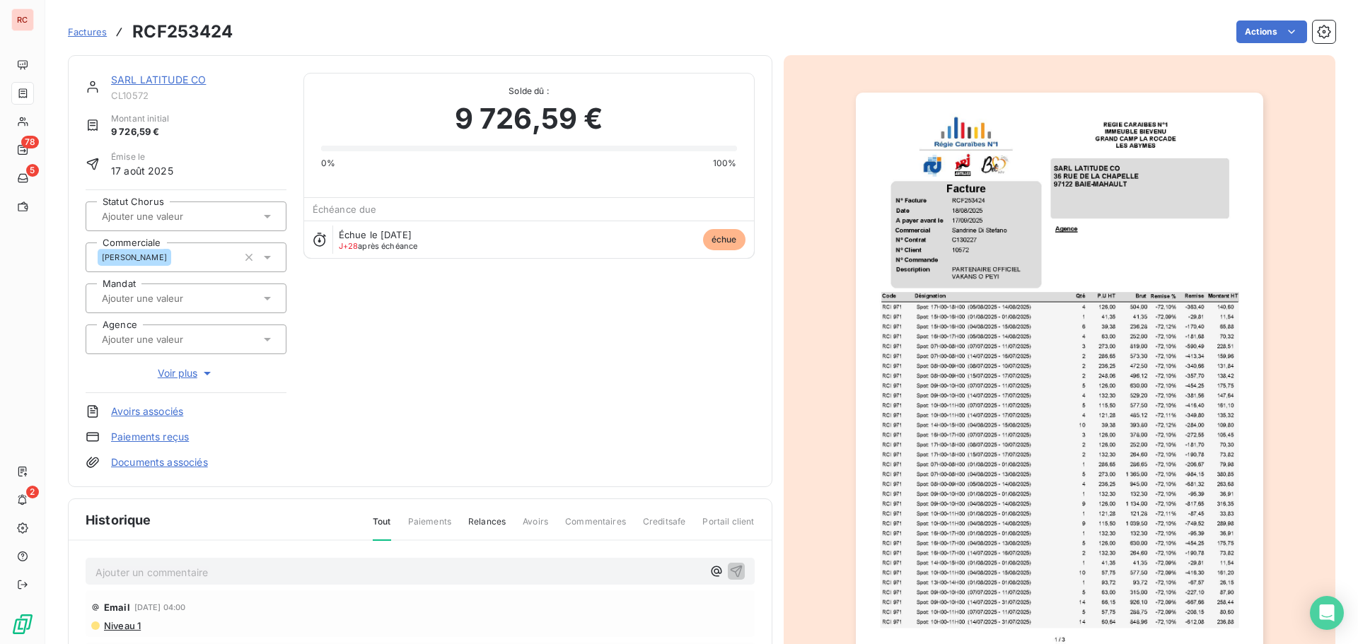
click at [243, 571] on p "Ajouter un commentaire ﻿" at bounding box center [398, 573] width 607 height 18
click at [729, 576] on icon "button" at bounding box center [736, 571] width 14 height 14
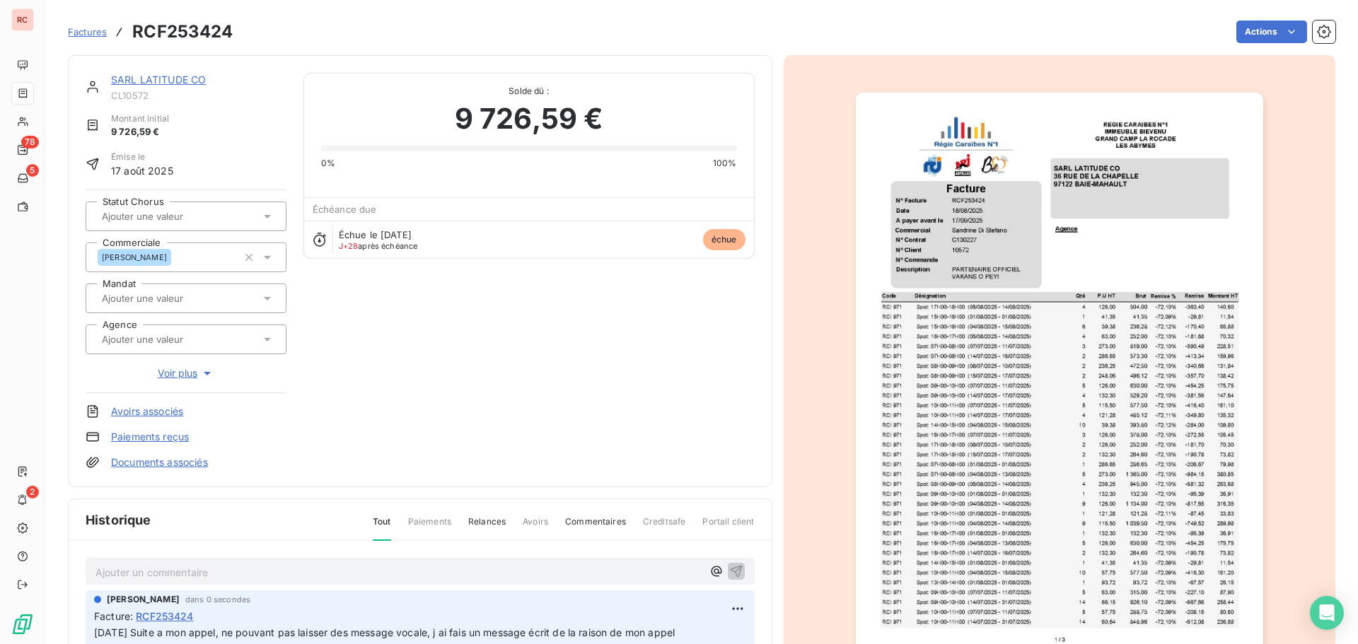
click at [188, 81] on link "SARL LATITUDE CO" at bounding box center [158, 80] width 95 height 12
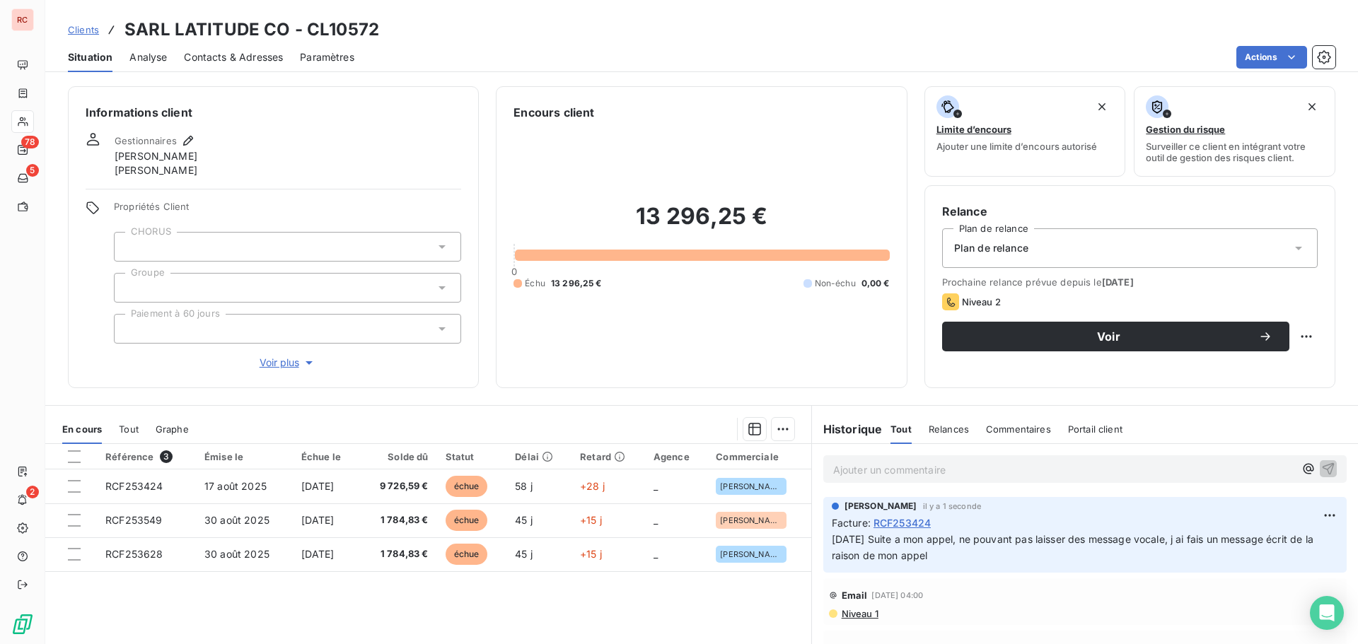
click at [228, 62] on span "Contacts & Adresses" at bounding box center [233, 57] width 99 height 14
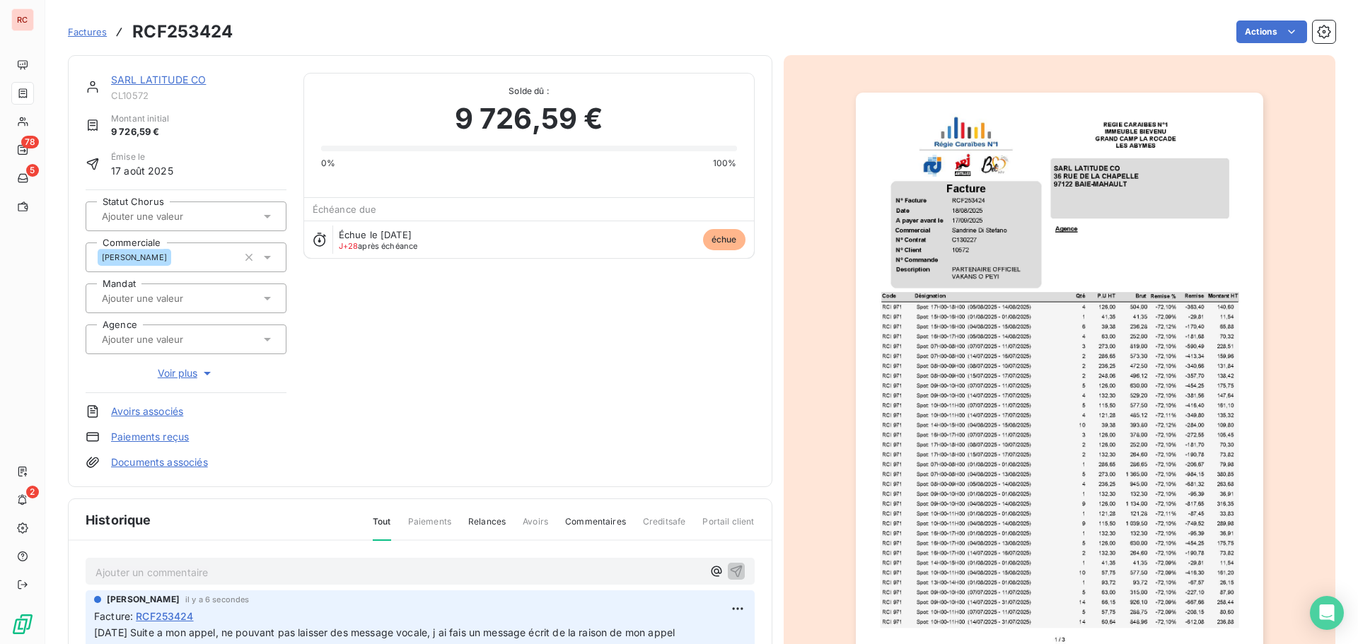
click at [186, 81] on link "SARL LATITUDE CO" at bounding box center [158, 80] width 95 height 12
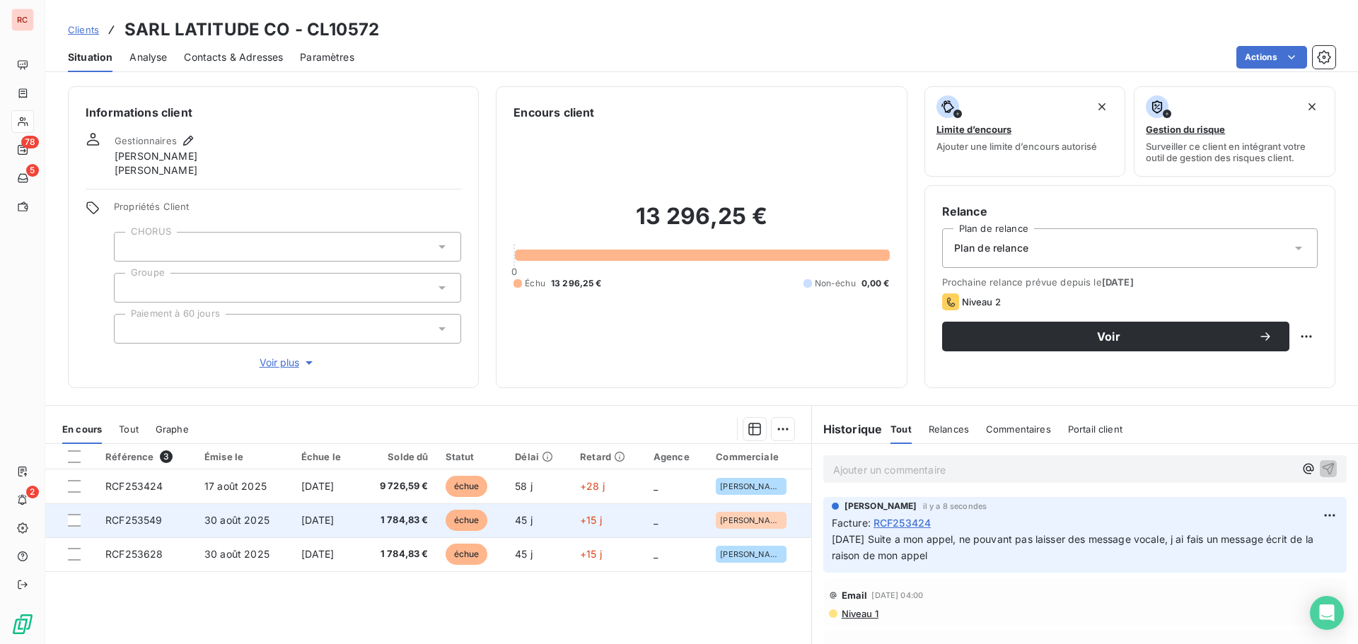
click at [237, 517] on span "30 août 2025" at bounding box center [236, 520] width 65 height 12
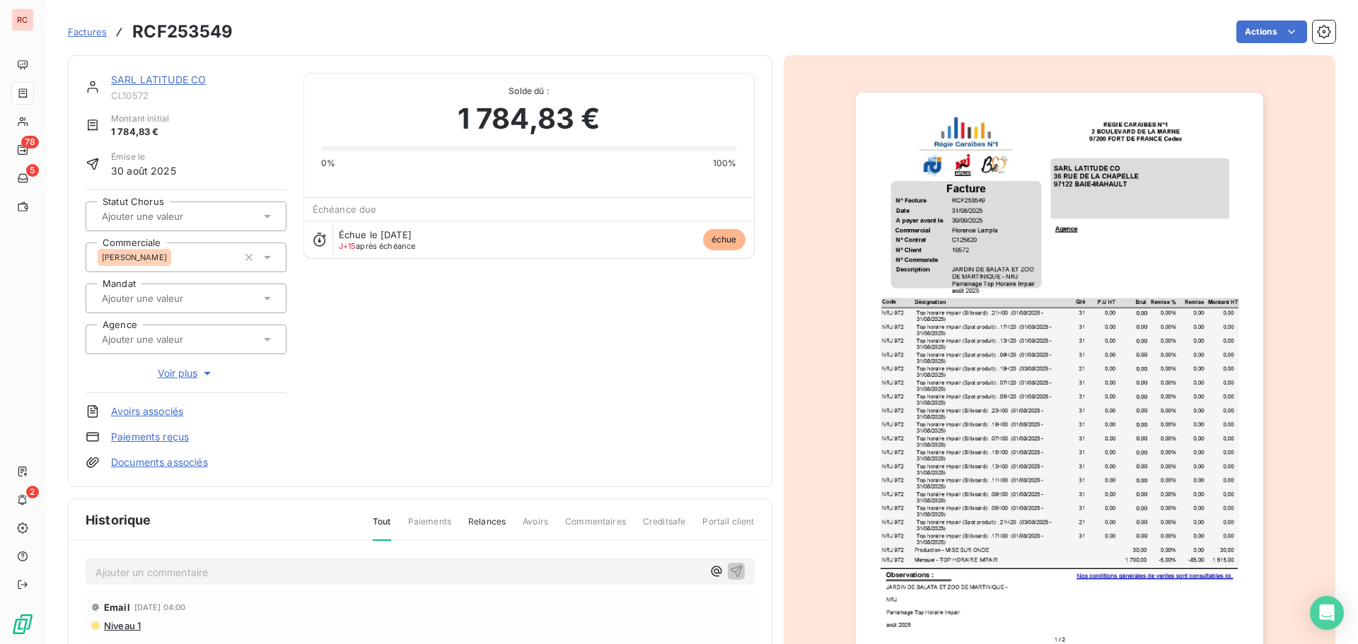
click at [147, 564] on p "Ajouter un commentaire ﻿" at bounding box center [398, 573] width 607 height 18
click at [733, 574] on icon "button" at bounding box center [736, 571] width 12 height 12
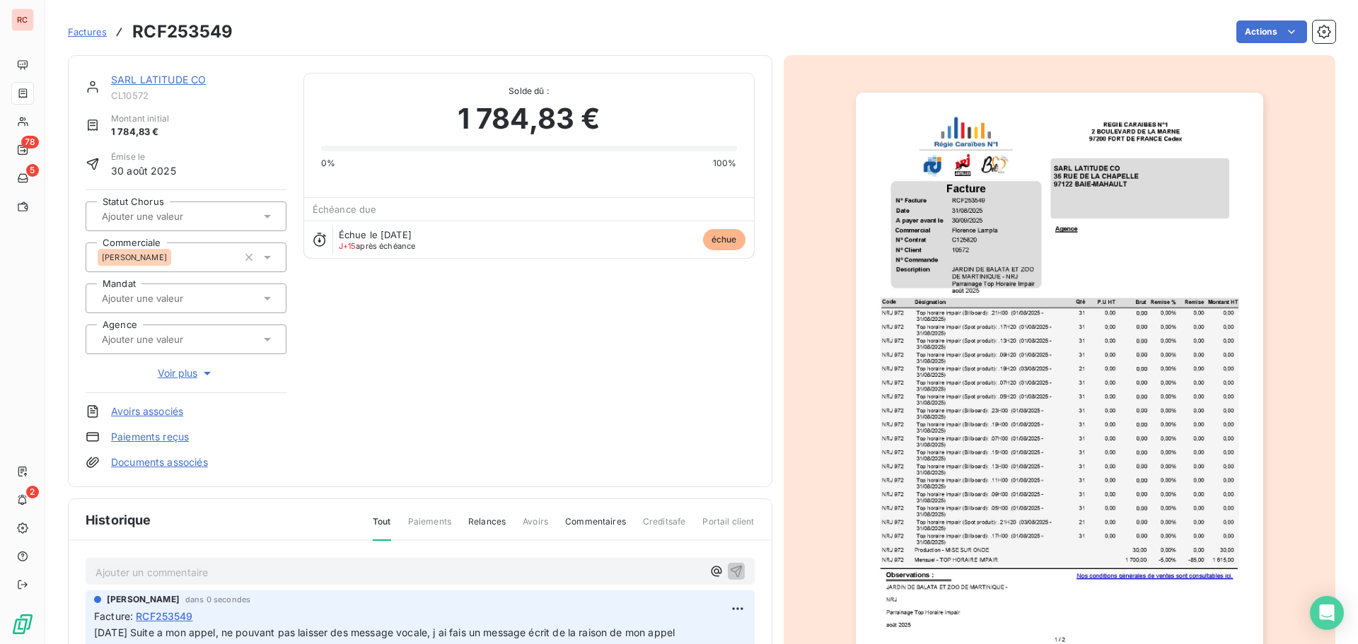
click at [132, 78] on link "SARL LATITUDE CO" at bounding box center [158, 80] width 95 height 12
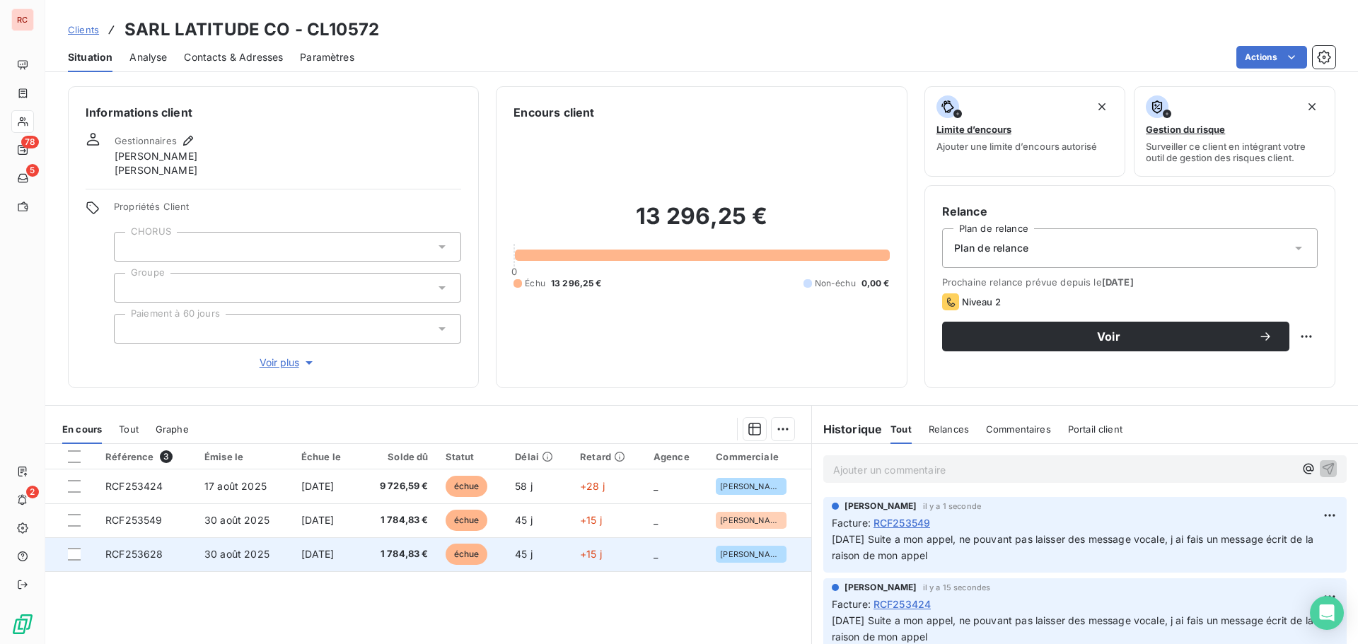
click at [168, 546] on td "RCF253628" at bounding box center [146, 554] width 99 height 34
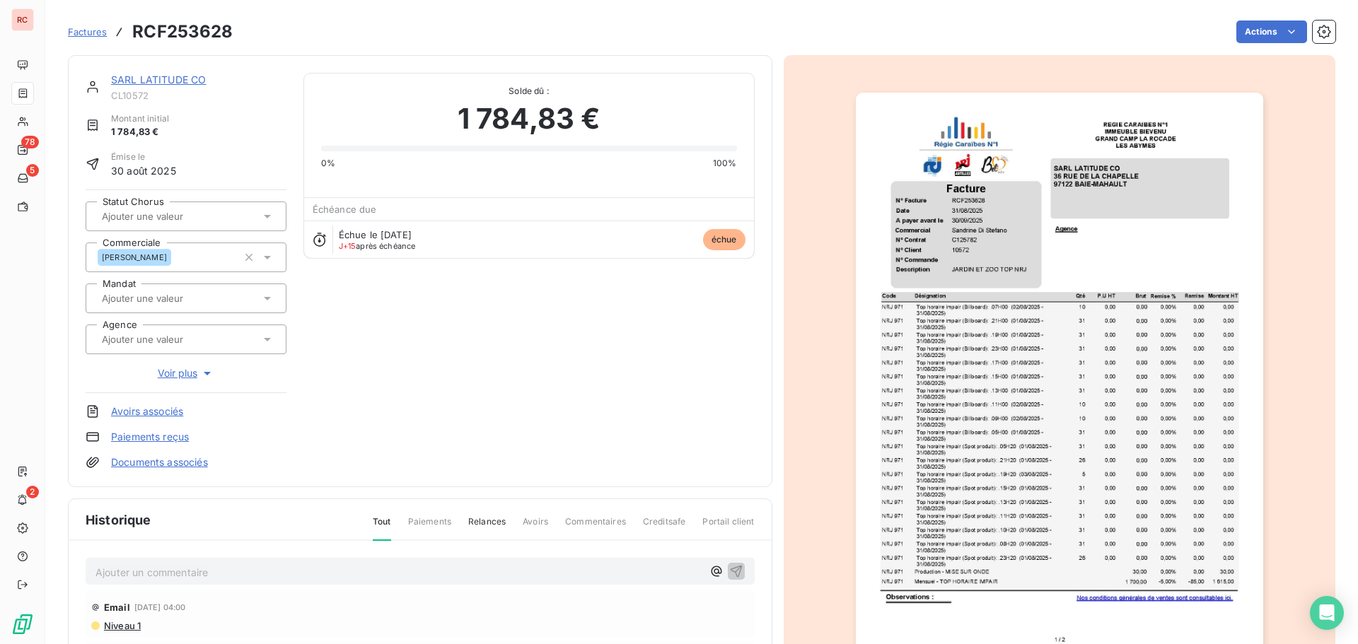
click at [164, 569] on p "Ajouter un commentaire ﻿" at bounding box center [398, 573] width 607 height 18
click at [731, 578] on icon "button" at bounding box center [736, 571] width 14 height 14
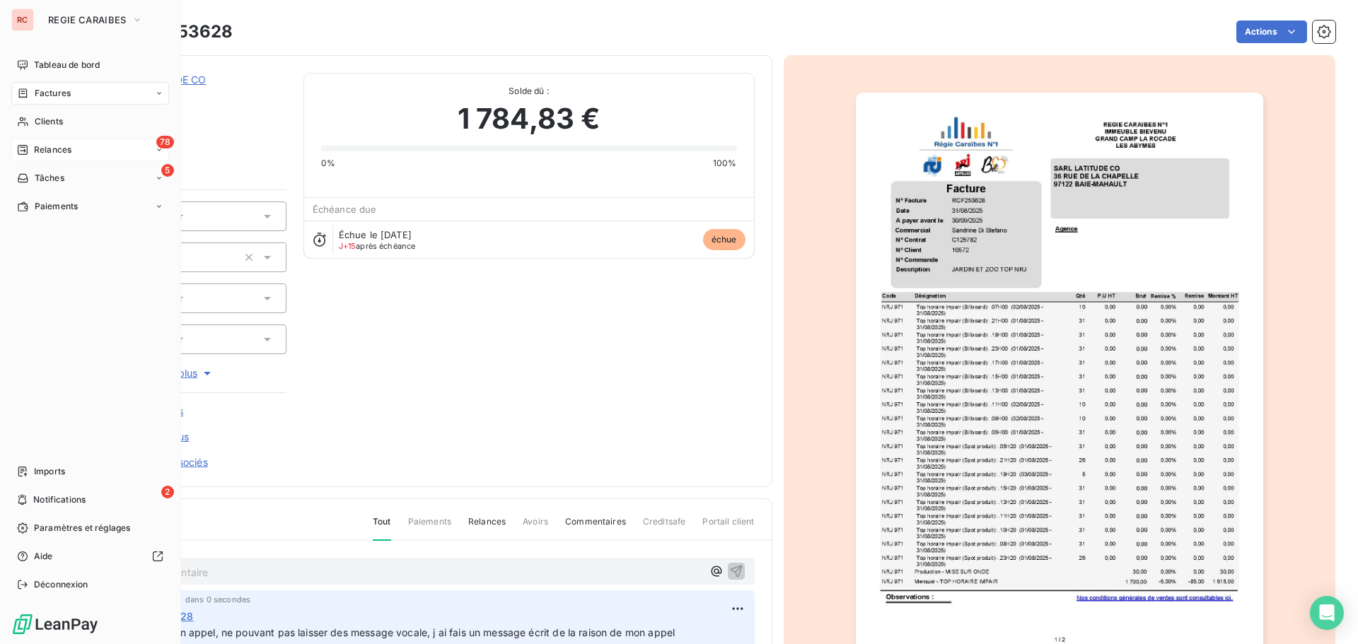
click at [37, 146] on span "Relances" at bounding box center [52, 150] width 37 height 13
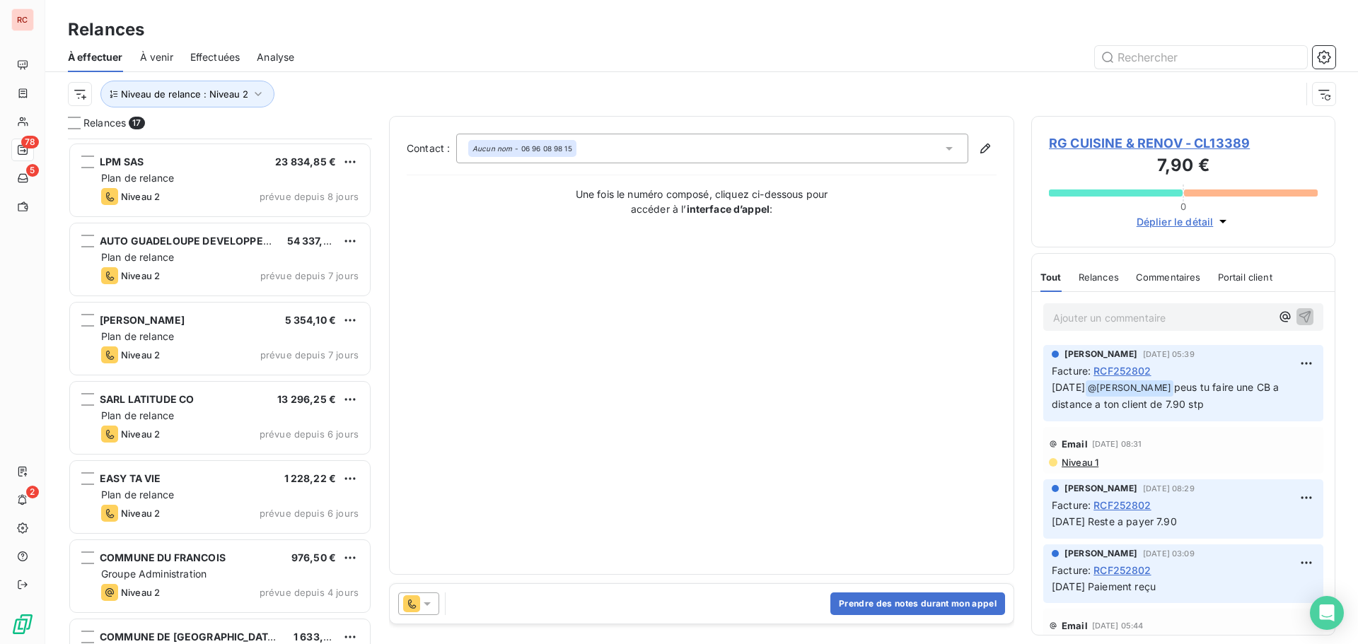
scroll to position [566, 0]
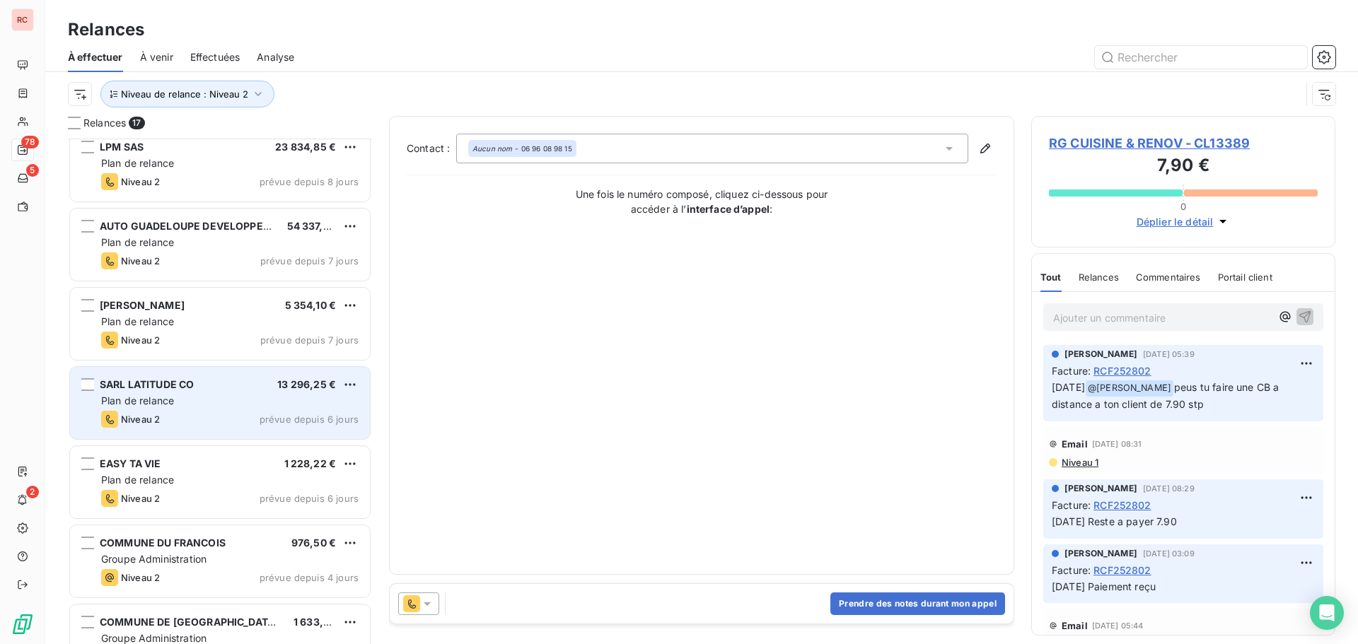
click at [175, 427] on div "Niveau 2 prévue depuis 6 jours" at bounding box center [229, 419] width 257 height 17
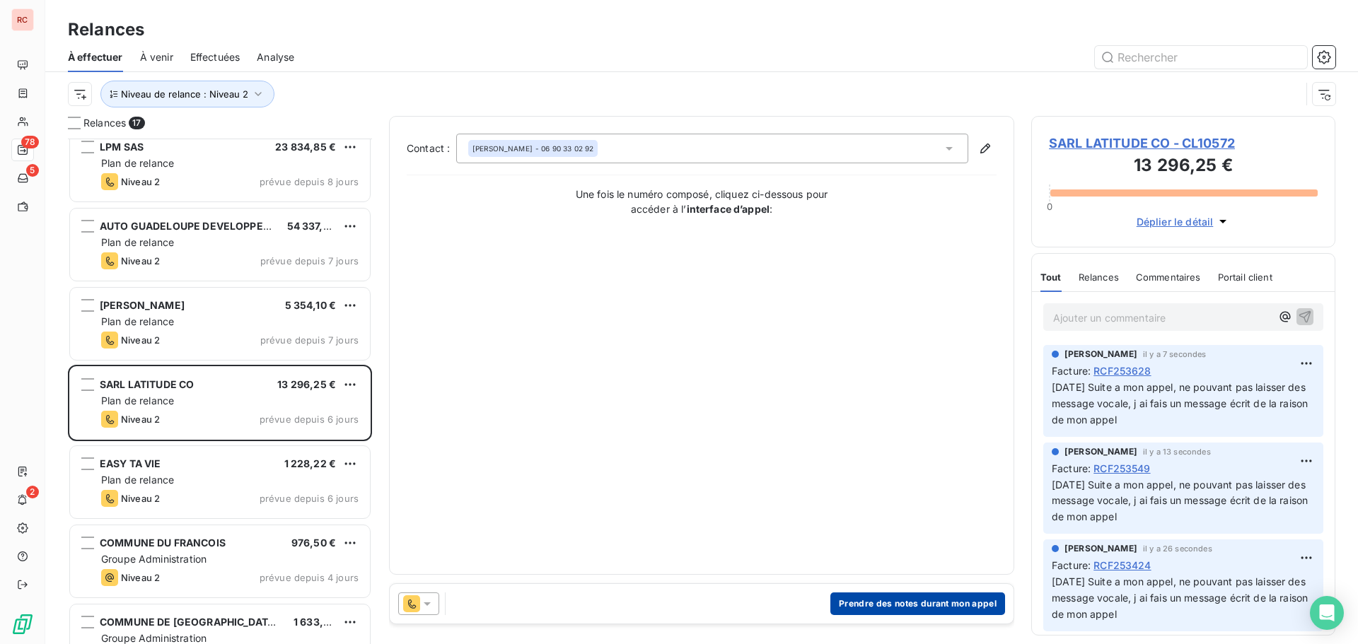
click at [900, 603] on button "Prendre des notes durant mon appel" at bounding box center [917, 604] width 175 height 23
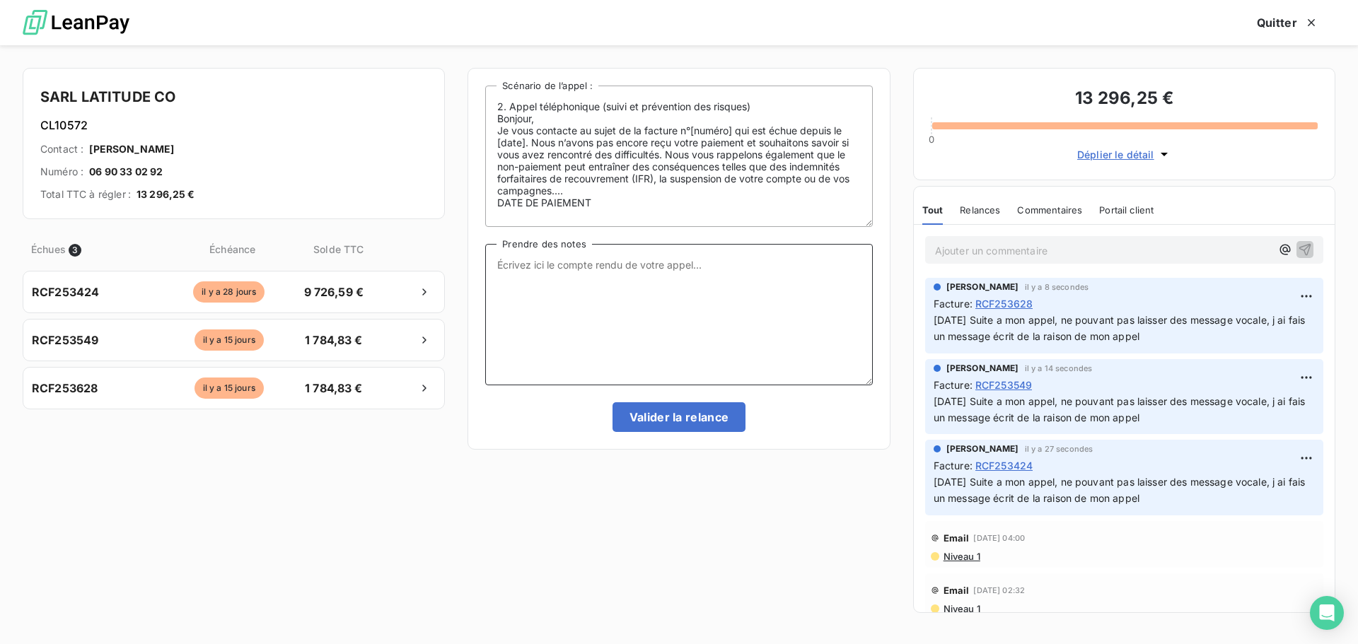
click at [632, 288] on textarea "Prendre des notes" at bounding box center [678, 314] width 387 height 141
paste textarea "[DATE] Suite a mon appel, ne pouvant pas laisser des message vocale, j ai fais …"
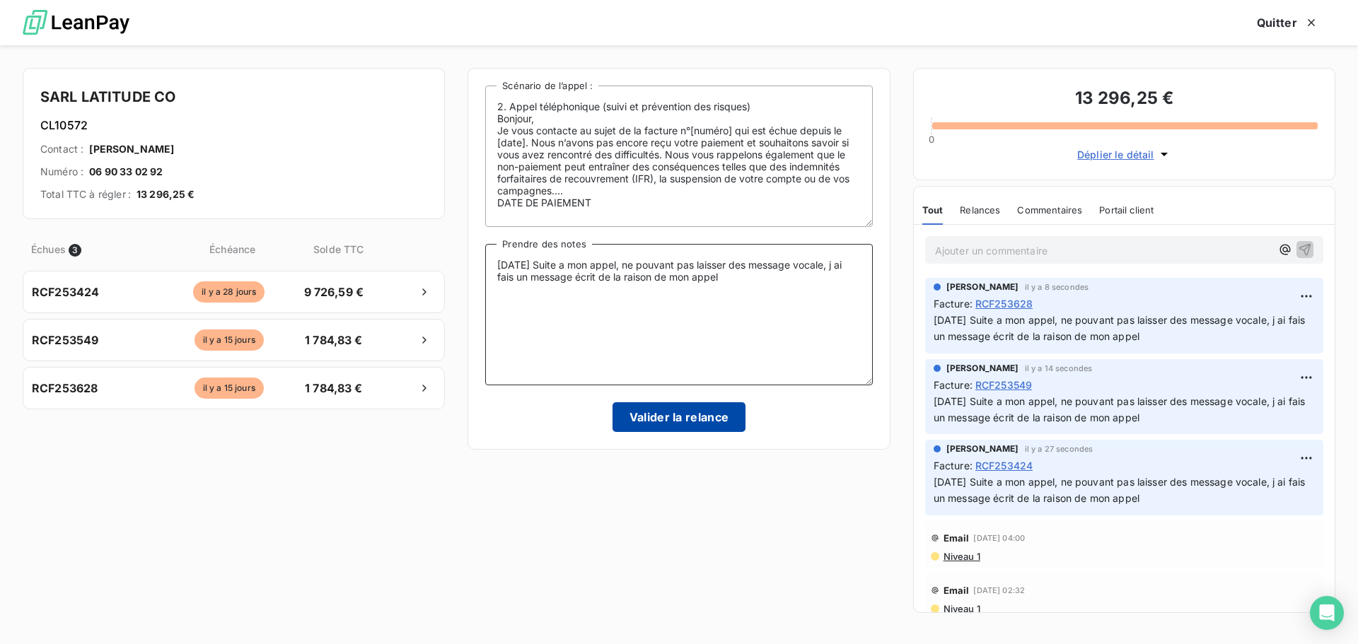
type textarea "[DATE] Suite a mon appel, ne pouvant pas laisser des message vocale, j ai fais …"
click at [694, 414] on button "Valider la relance" at bounding box center [679, 417] width 134 height 30
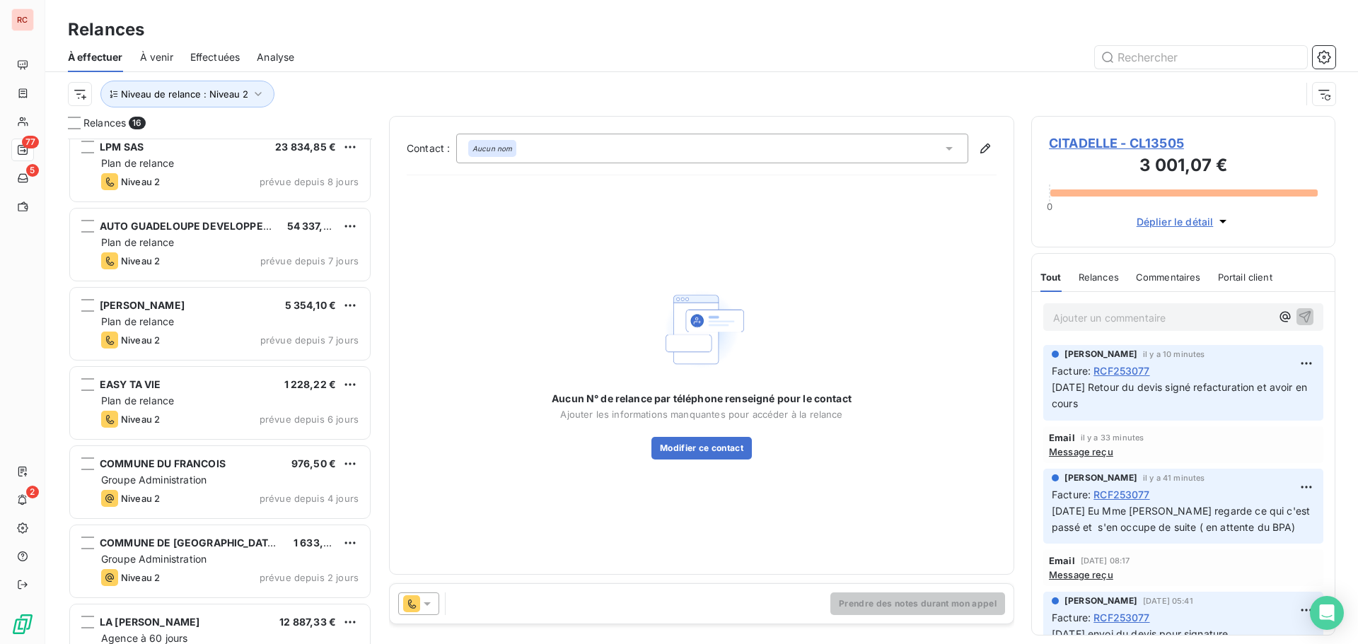
click at [219, 52] on span "Effectuées" at bounding box center [215, 57] width 50 height 14
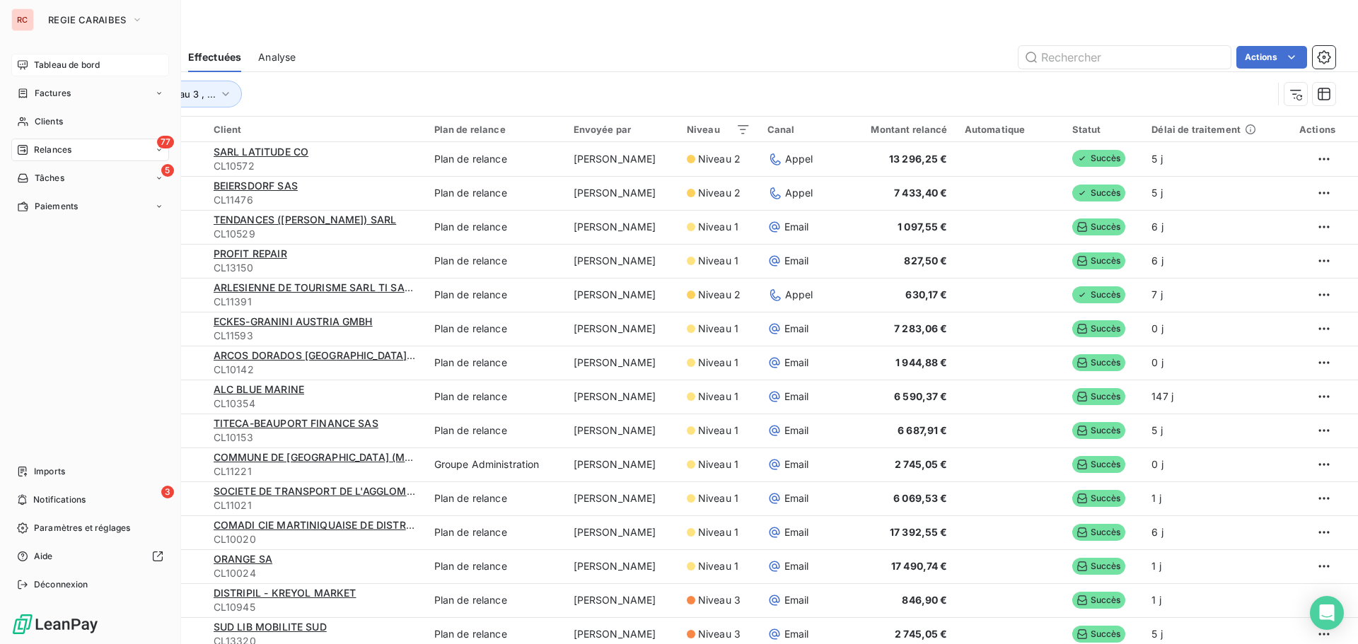
click at [62, 68] on span "Tableau de bord" at bounding box center [67, 65] width 66 height 13
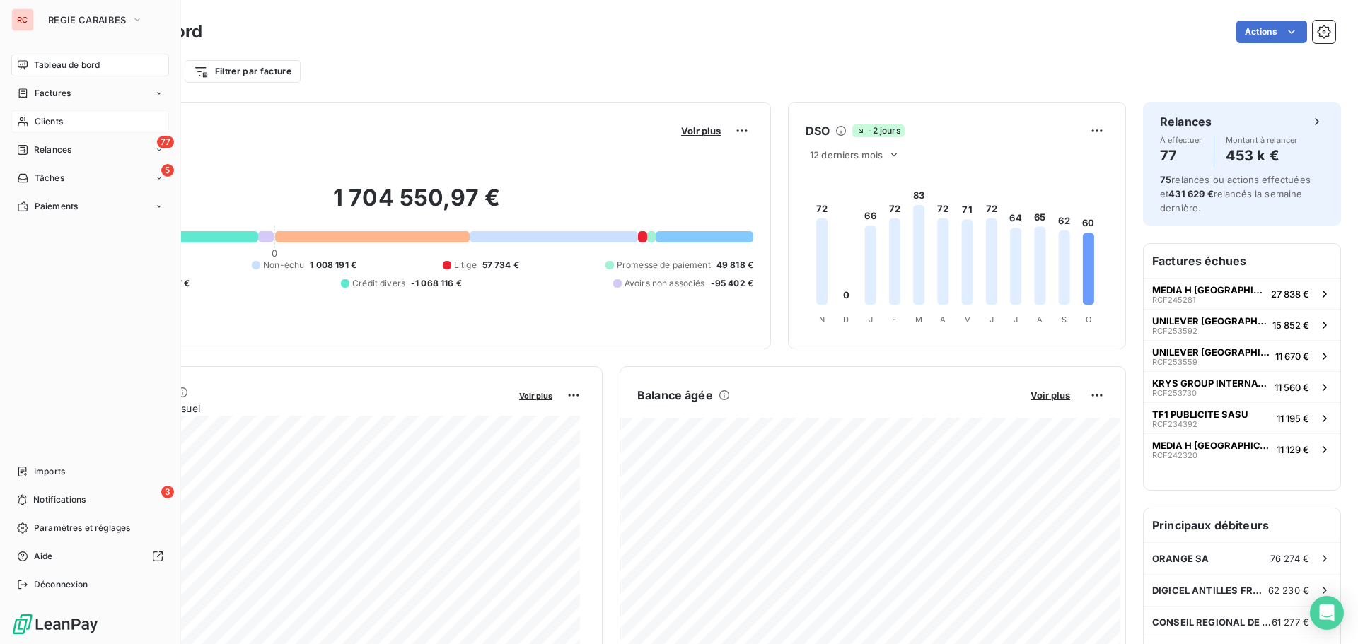
click at [47, 123] on span "Clients" at bounding box center [49, 121] width 28 height 13
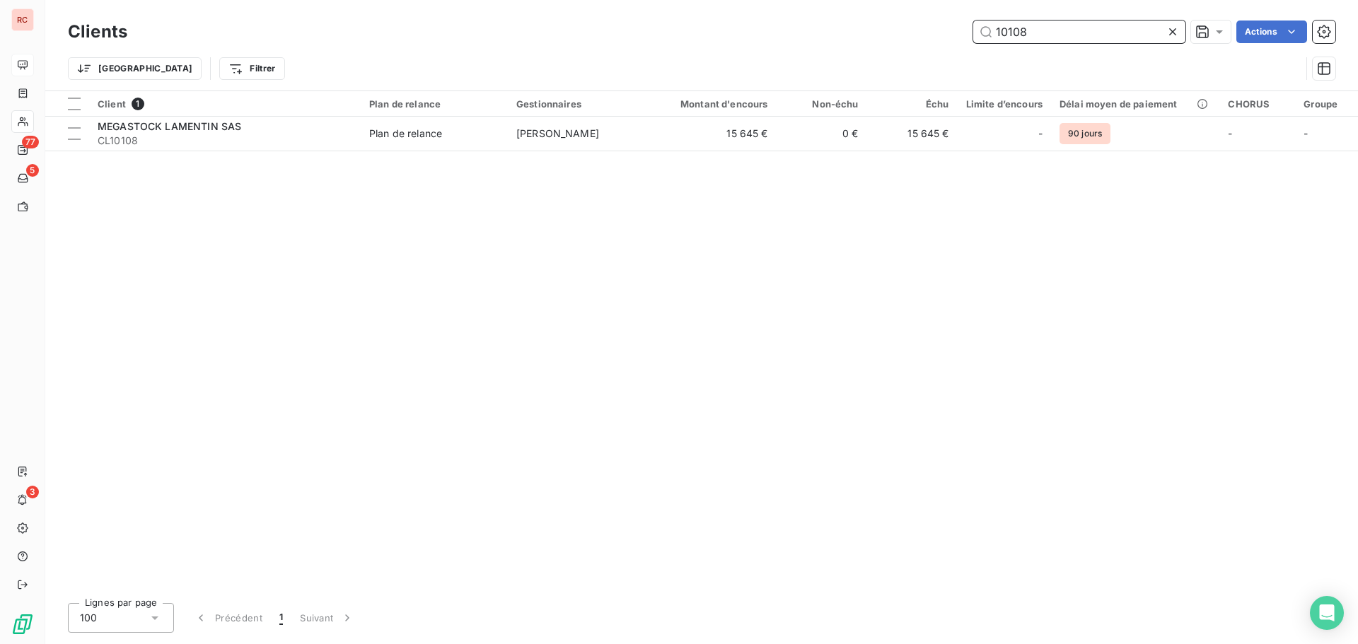
drag, startPoint x: 1030, startPoint y: 28, endPoint x: 1010, endPoint y: 35, distance: 20.8
click at [1008, 30] on input "10108" at bounding box center [1079, 32] width 212 height 23
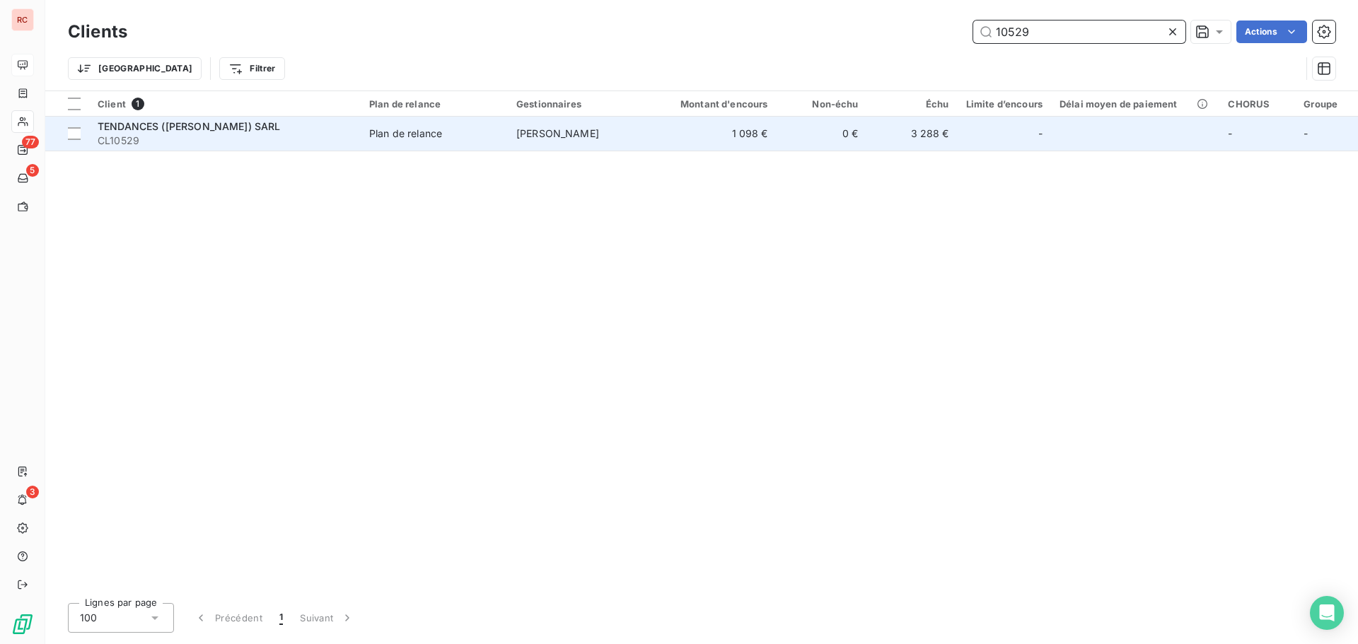
type input "10529"
click at [273, 127] on div "TENDANCES ([PERSON_NAME]) SARL" at bounding box center [225, 127] width 255 height 14
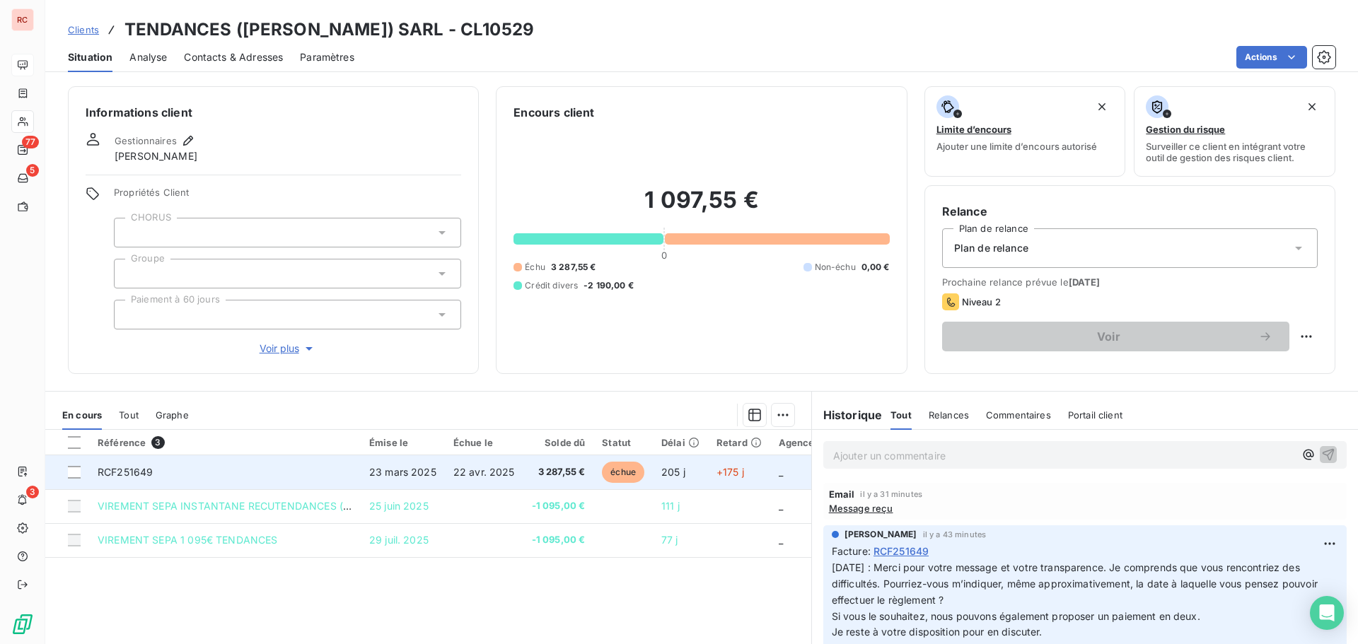
click at [264, 478] on td "RCF251649" at bounding box center [225, 472] width 272 height 34
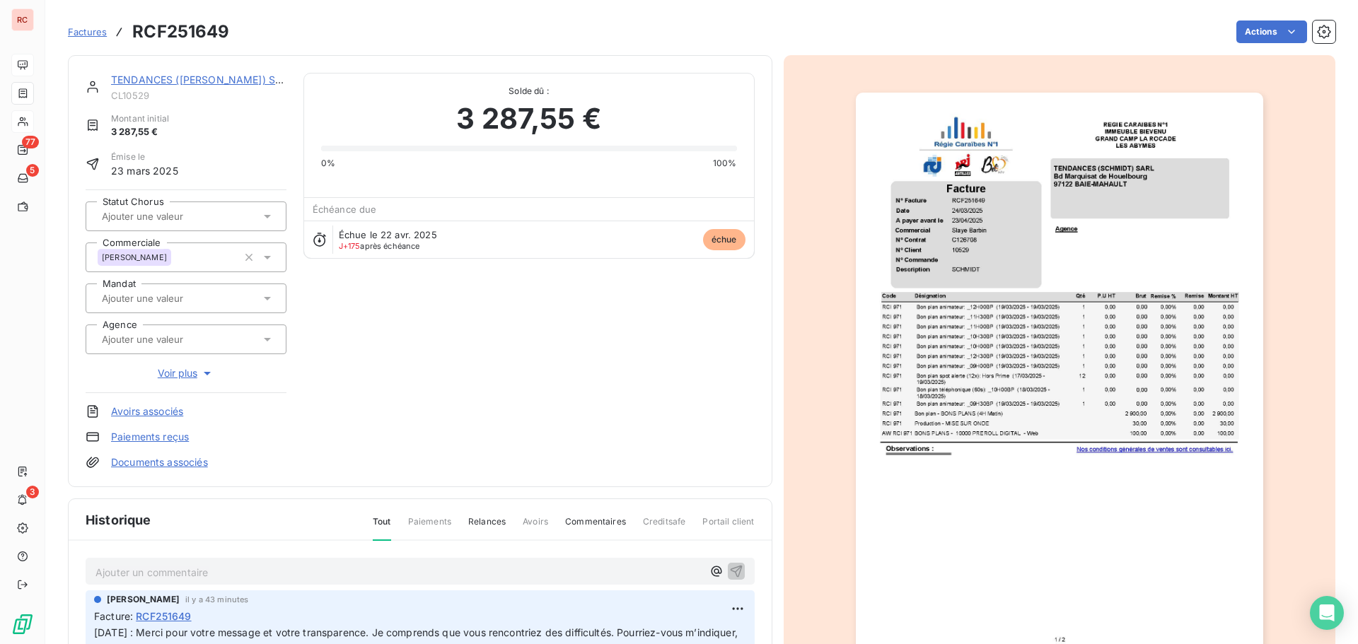
click at [162, 568] on p "Ajouter un commentaire ﻿" at bounding box center [398, 573] width 607 height 18
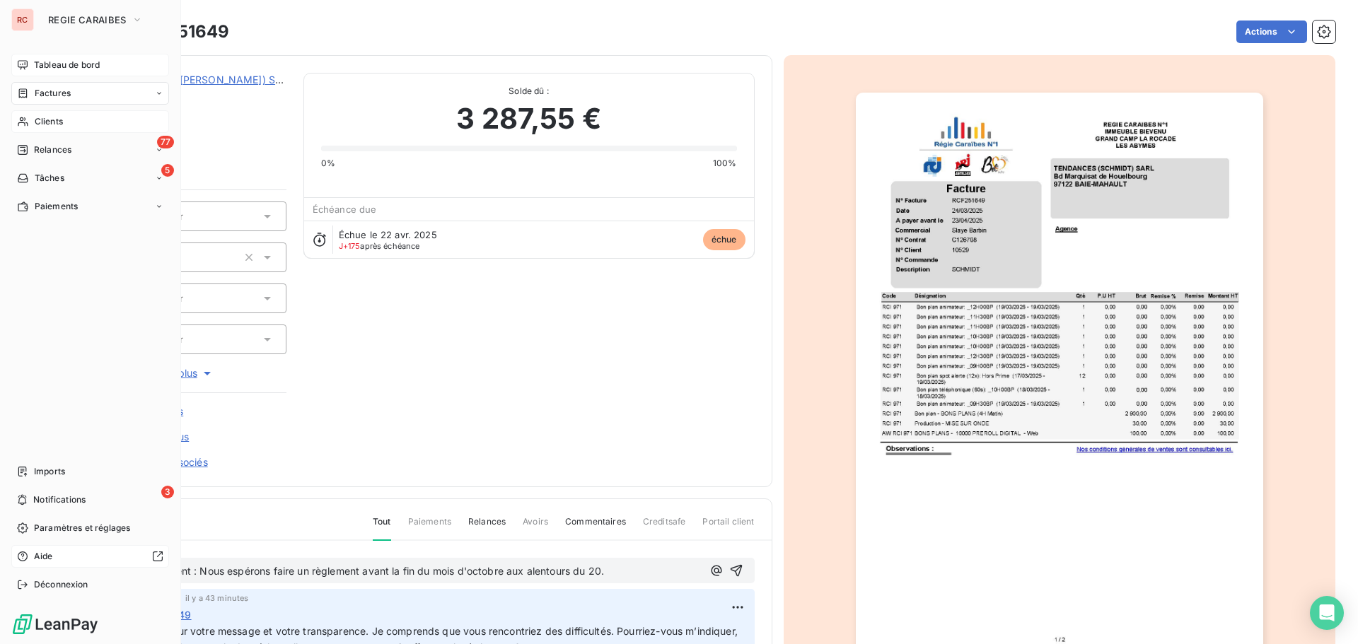
drag, startPoint x: 642, startPoint y: 575, endPoint x: 16, endPoint y: 562, distance: 626.0
click at [16, 562] on div "RC REGIE CARAIBES Tableau de bord Factures Clients 77 Relances 5 Tâches Paiemen…" at bounding box center [679, 322] width 1358 height 644
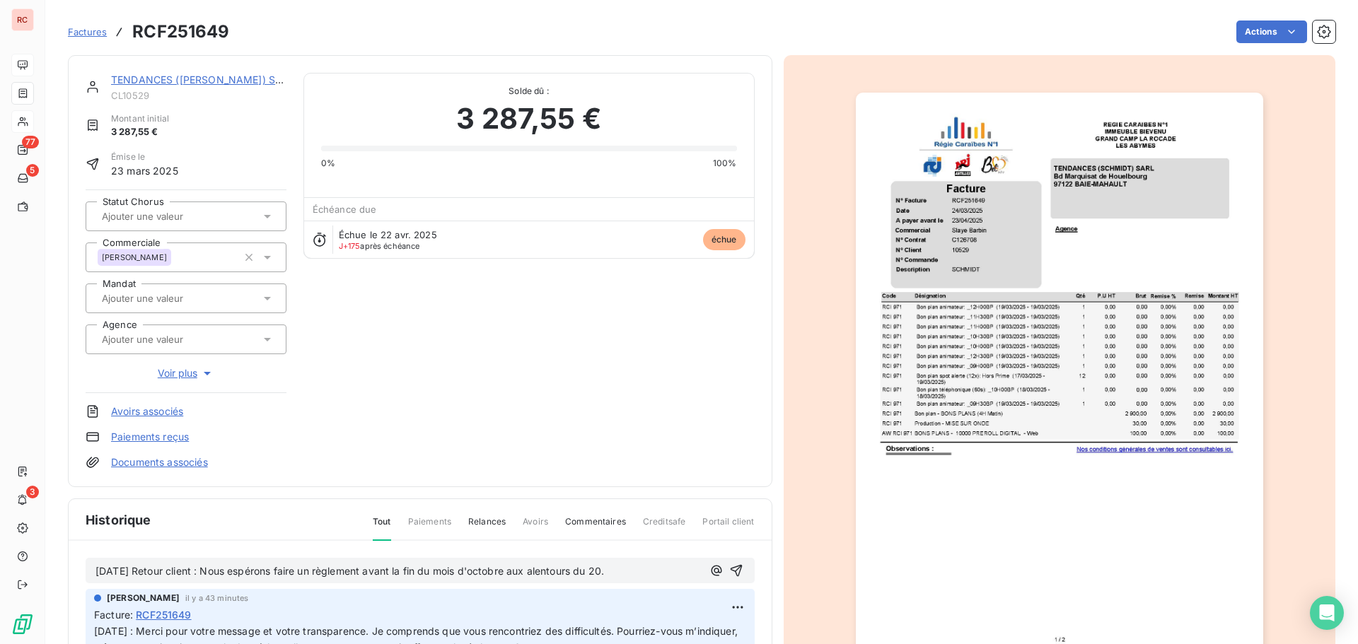
copy span "[DATE] Retour client : Nous espérons faire un règlement avant la fin du mois d'…"
click at [729, 571] on icon "button" at bounding box center [736, 571] width 14 height 14
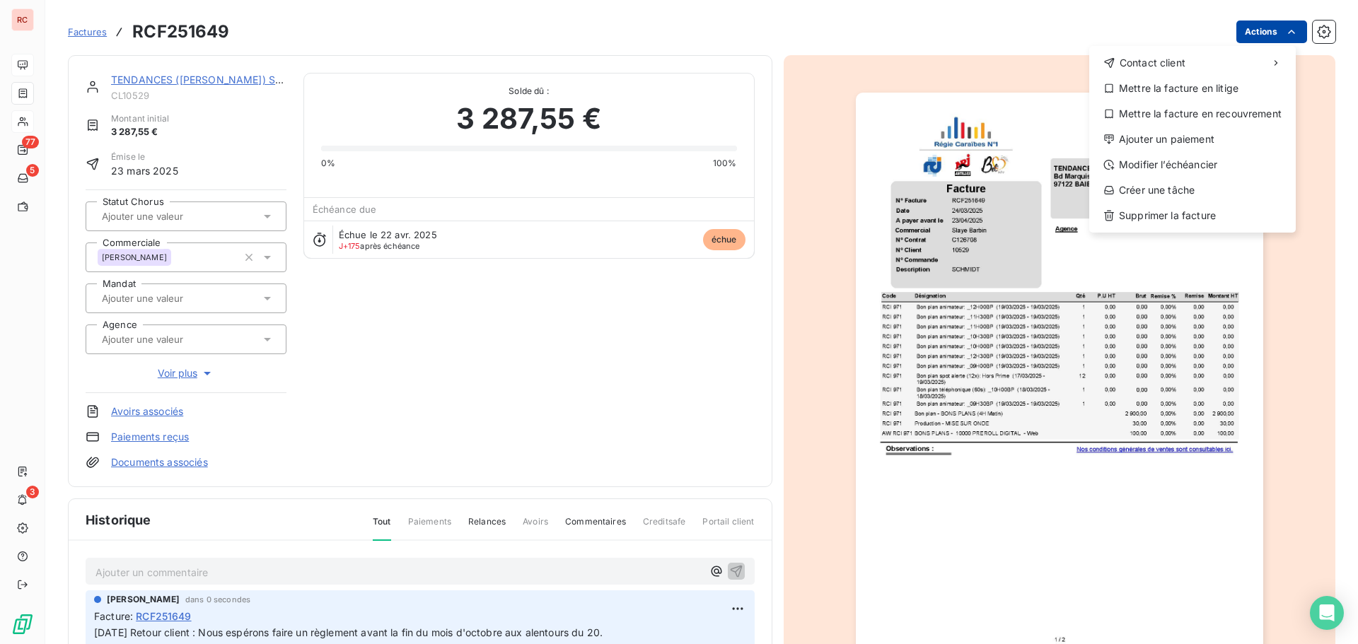
click at [1267, 28] on html "RC 77 5 3 Factures RCF251649 Actions Contact client Mettre la facture en litige…" at bounding box center [679, 322] width 1358 height 644
click at [1157, 139] on div "Ajouter un paiement" at bounding box center [1192, 139] width 195 height 23
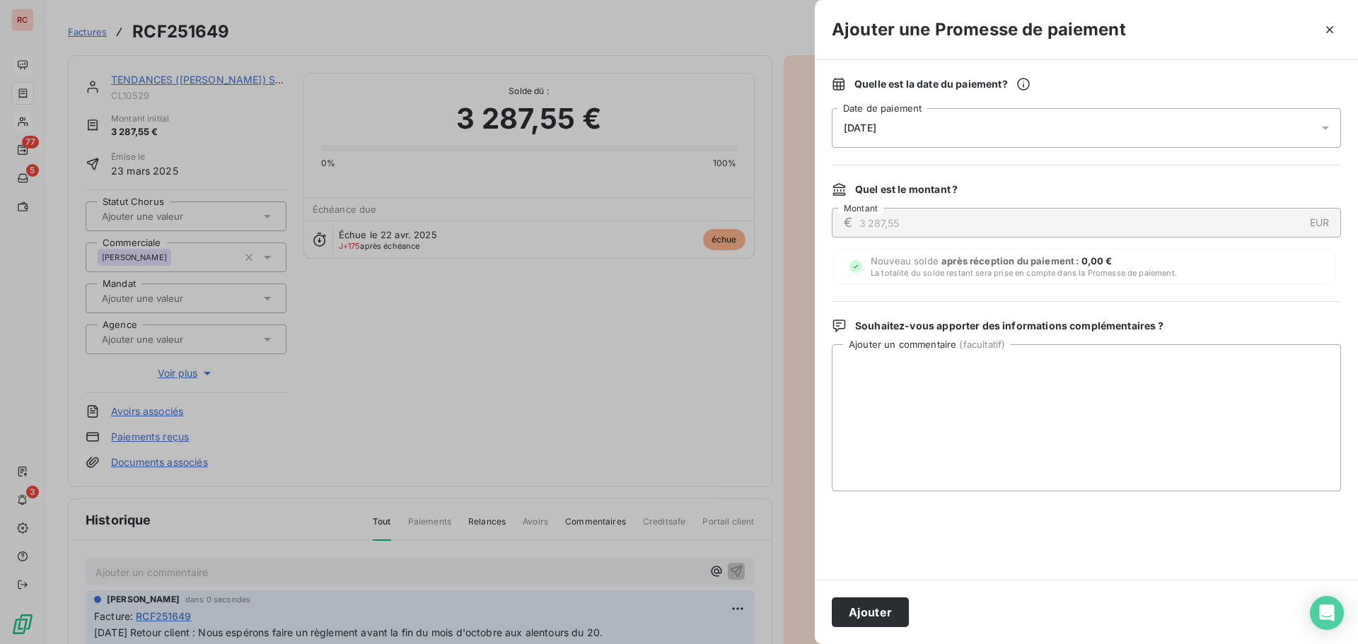
click at [1005, 132] on div "[DATE]" at bounding box center [1086, 128] width 509 height 40
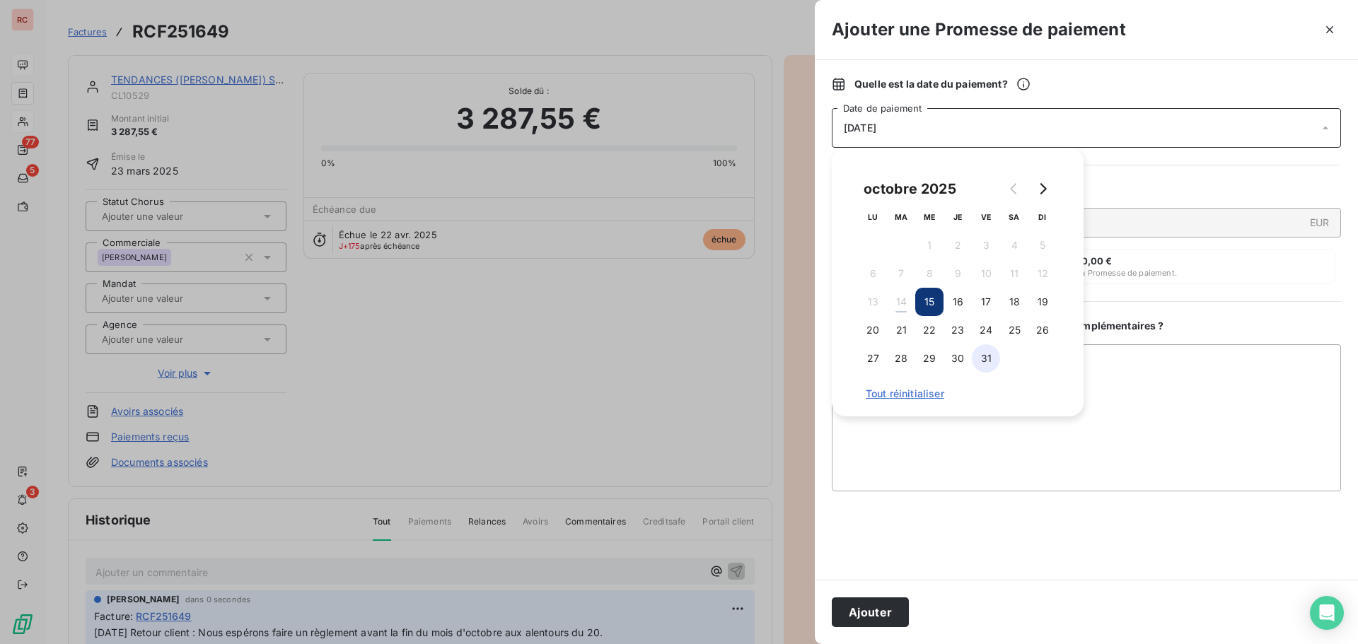
click at [985, 358] on button "31" at bounding box center [986, 358] width 28 height 28
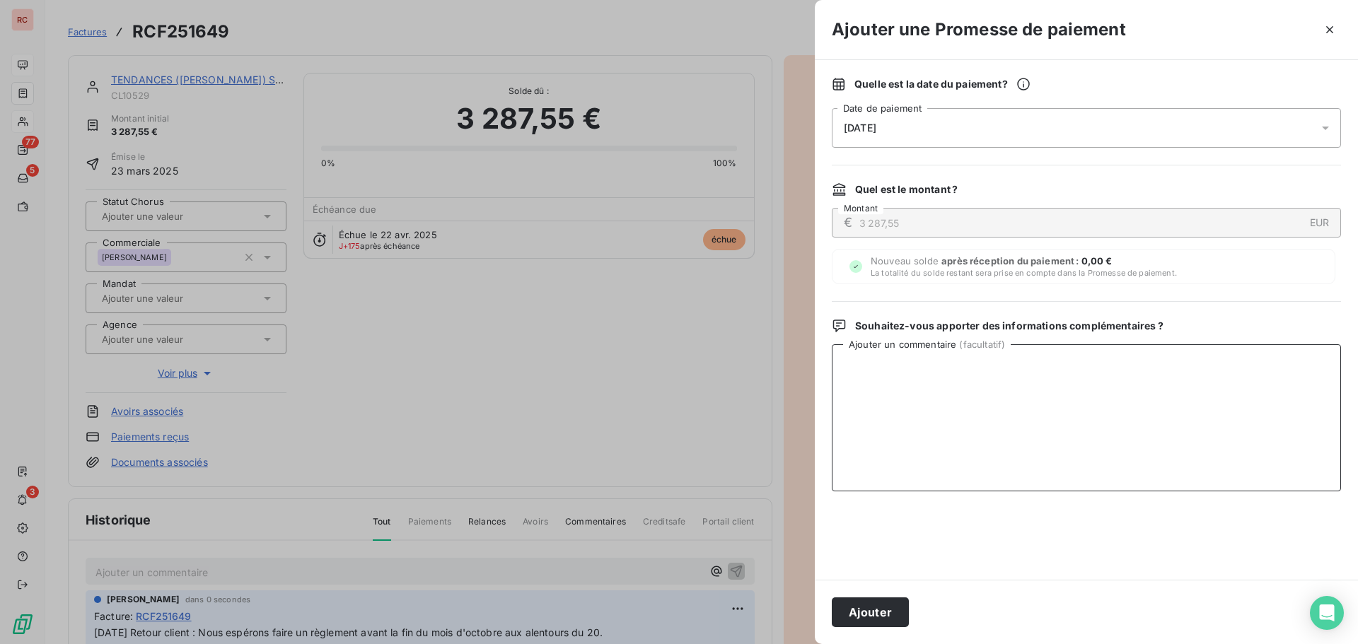
click at [919, 444] on textarea "Ajouter un commentaire ( facultatif )" at bounding box center [1086, 417] width 509 height 147
paste textarea "[DATE] Retour client : Nous espérons faire un règlement avant la fin du mois d'…"
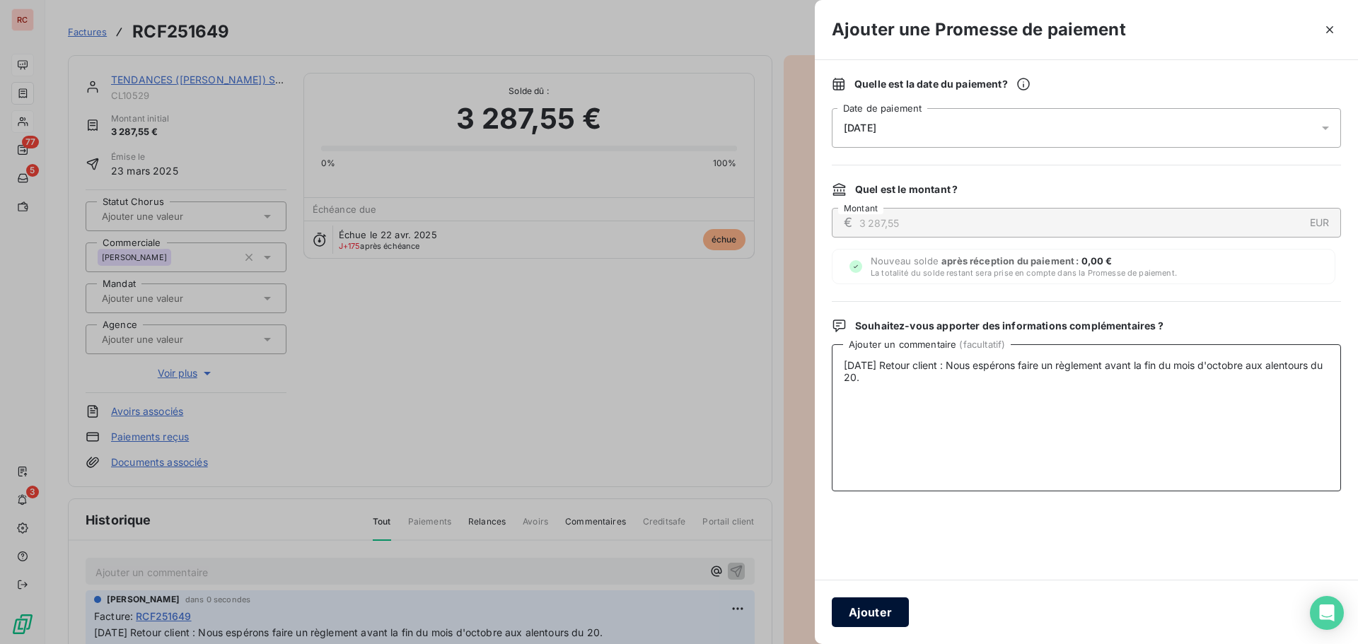
type textarea "[DATE] Retour client : Nous espérons faire un règlement avant la fin du mois d'…"
click at [859, 613] on button "Ajouter" at bounding box center [870, 613] width 77 height 30
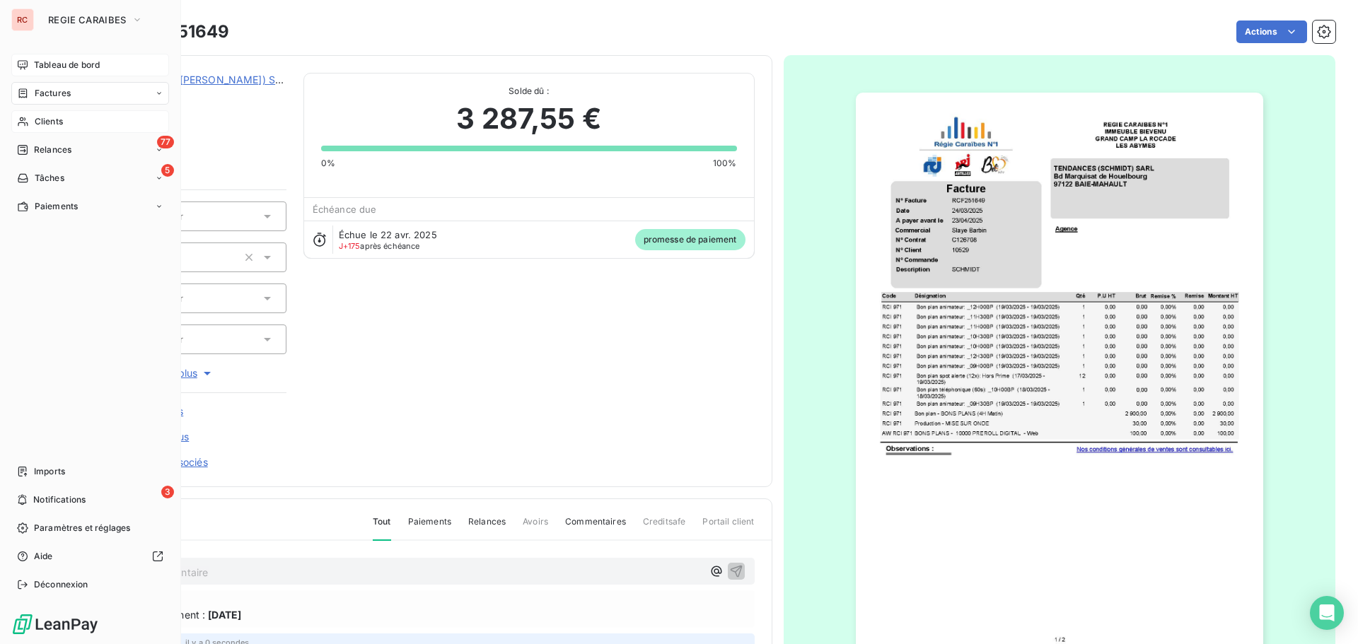
click at [35, 120] on span "Clients" at bounding box center [49, 121] width 28 height 13
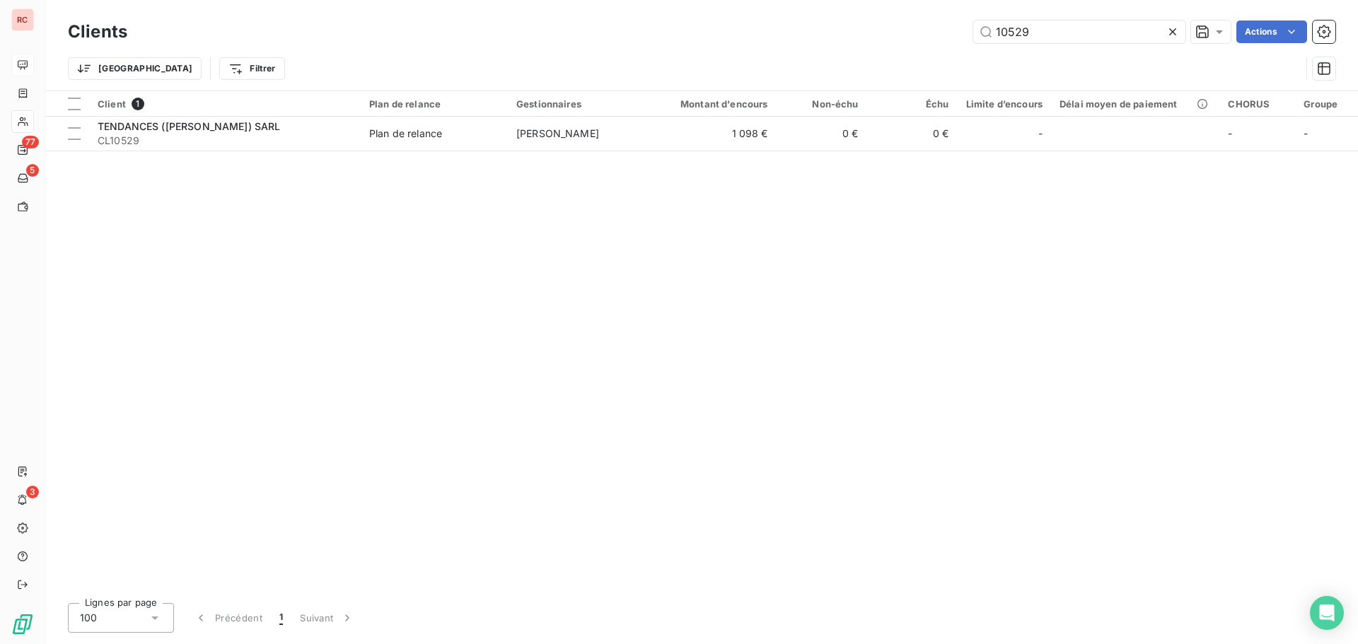
drag, startPoint x: 1073, startPoint y: 28, endPoint x: 858, endPoint y: 52, distance: 216.4
click at [858, 52] on div "Clients 10529 Actions Trier Filtrer" at bounding box center [701, 54] width 1267 height 74
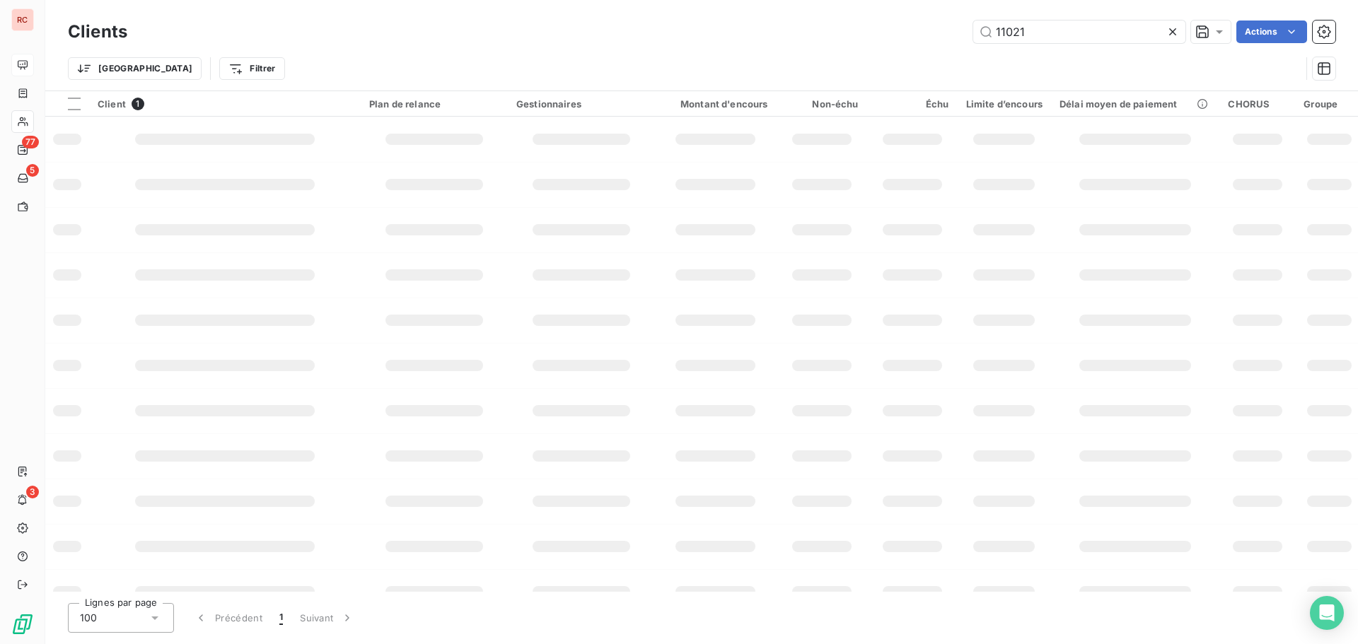
type input "11021"
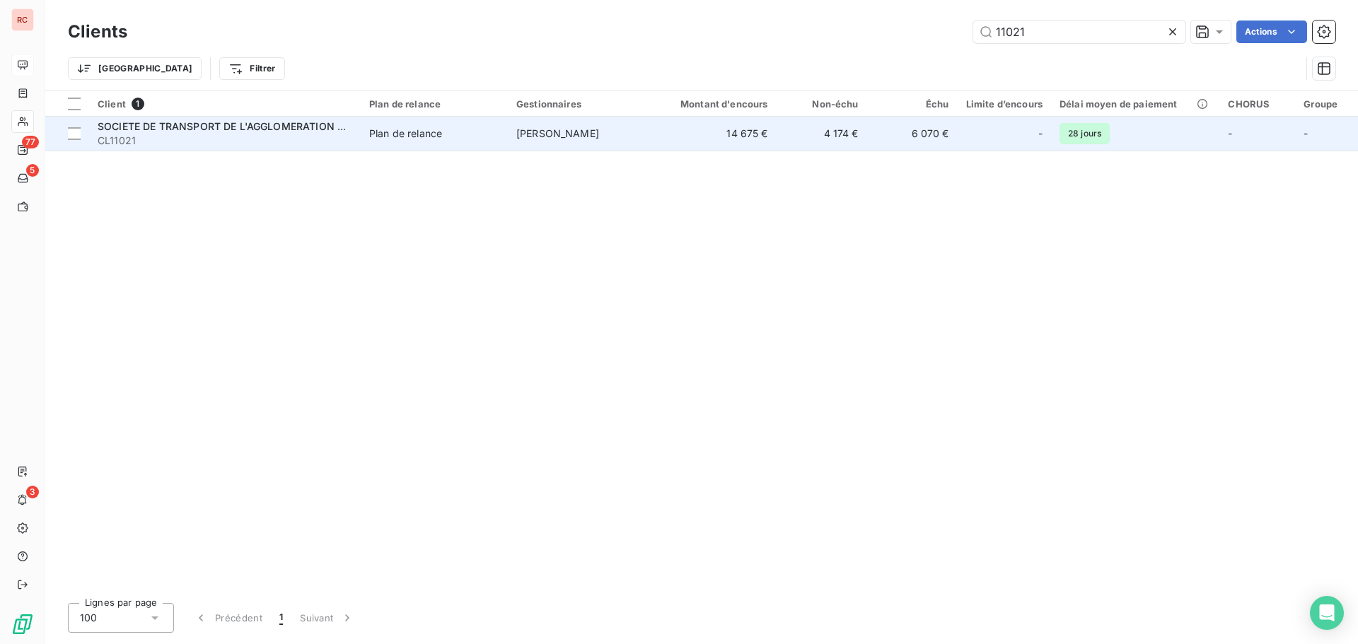
click at [513, 139] on td "[PERSON_NAME]" at bounding box center [581, 134] width 147 height 34
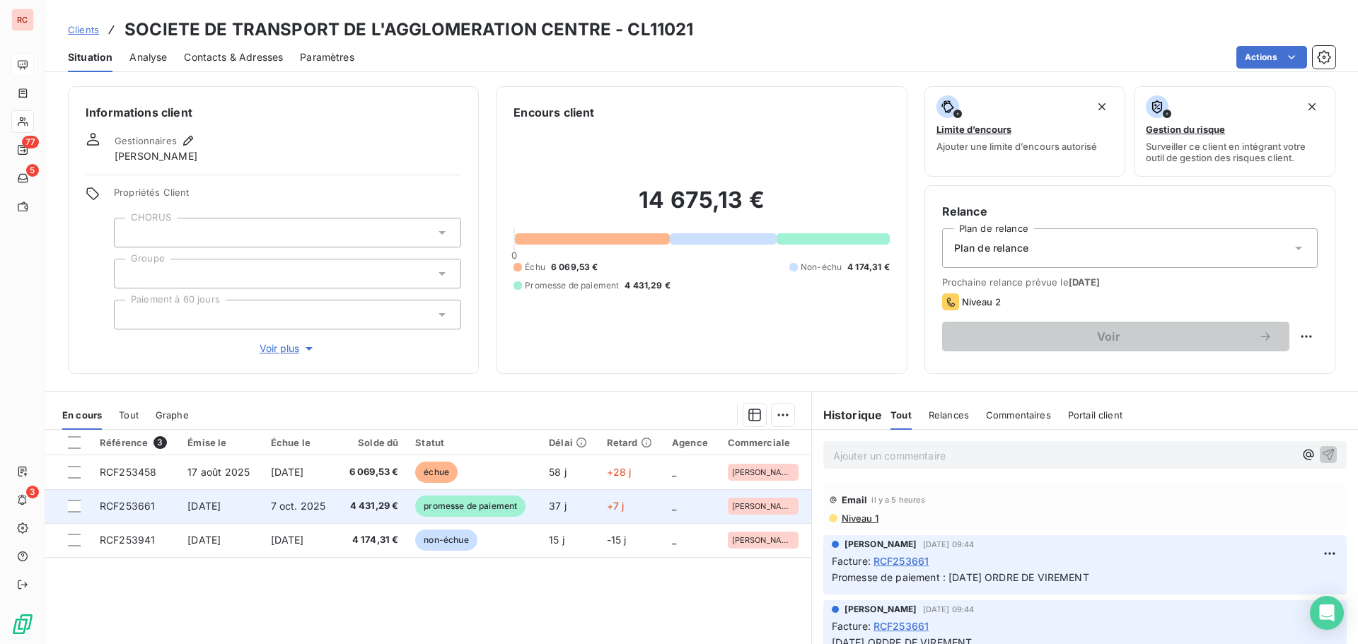
click at [374, 504] on span "4 431,29 €" at bounding box center [372, 506] width 52 height 14
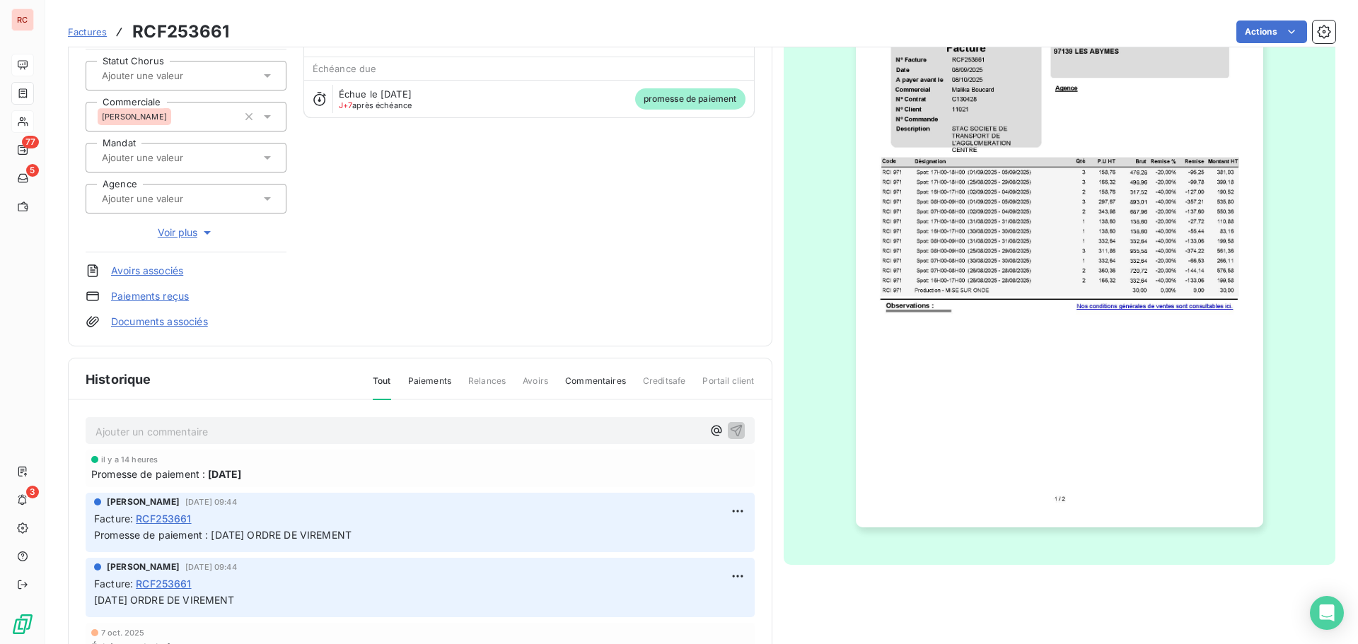
scroll to position [142, 0]
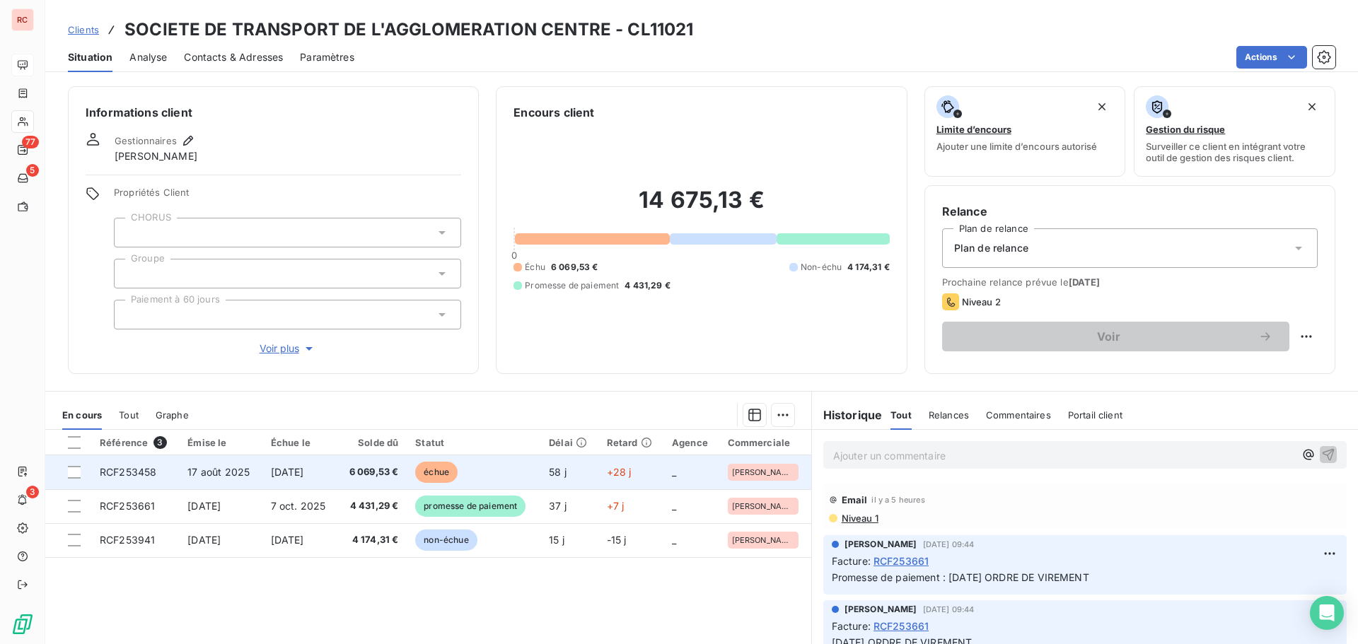
click at [272, 472] on span "[DATE]" at bounding box center [287, 472] width 33 height 12
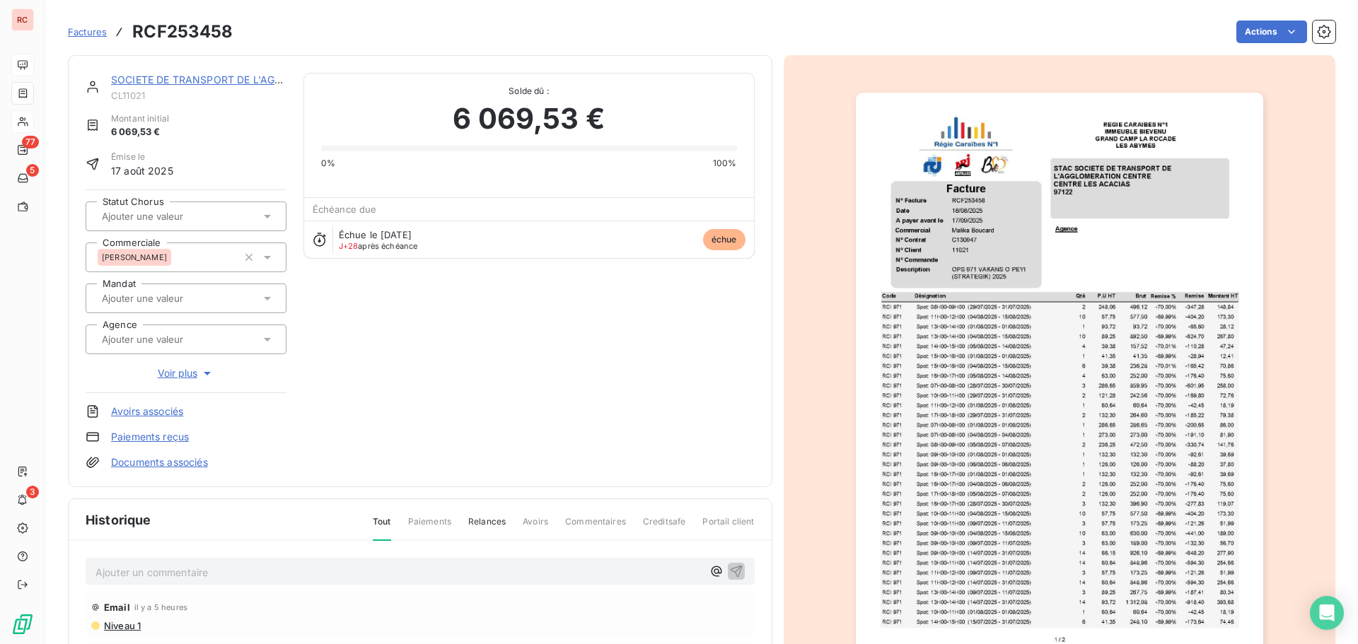
click at [133, 564] on p "Ajouter un commentaire ﻿" at bounding box center [398, 573] width 607 height 18
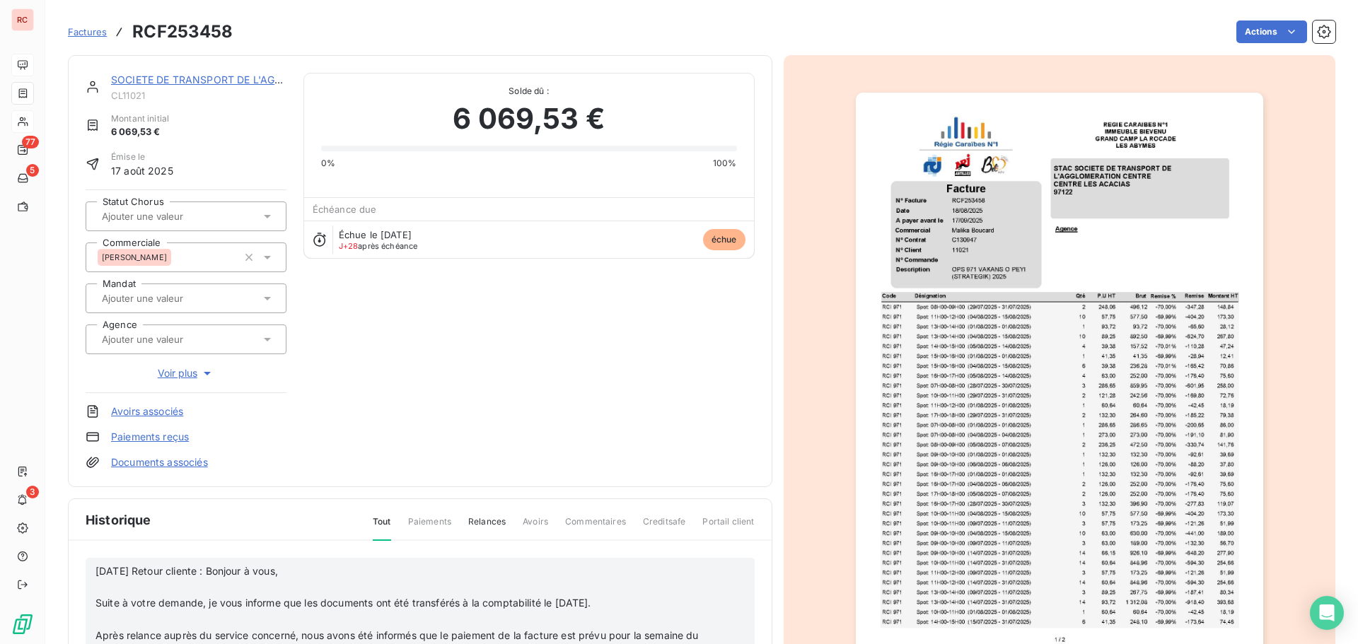
click at [95, 605] on span "Suite à votre demande, je vous informe que les documents ont été transférés à l…" at bounding box center [343, 603] width 496 height 12
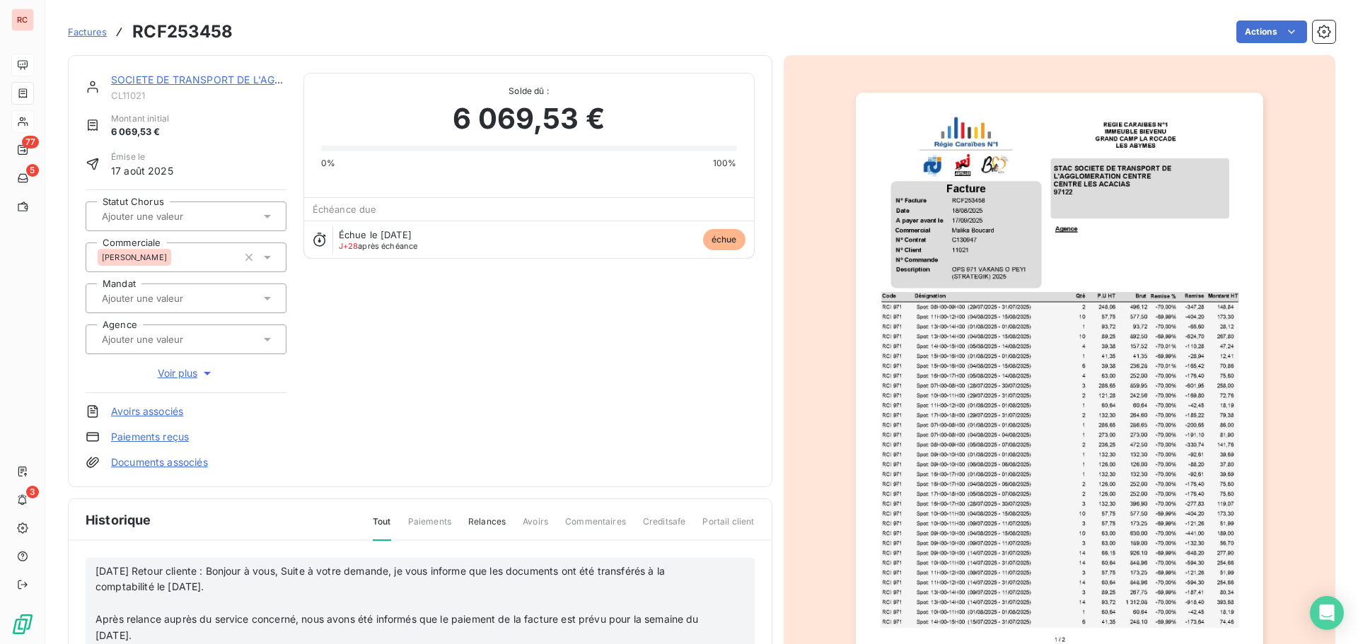
click at [97, 616] on span "Après relance auprès du service concerné, nous avons été informés que le paieme…" at bounding box center [398, 627] width 606 height 28
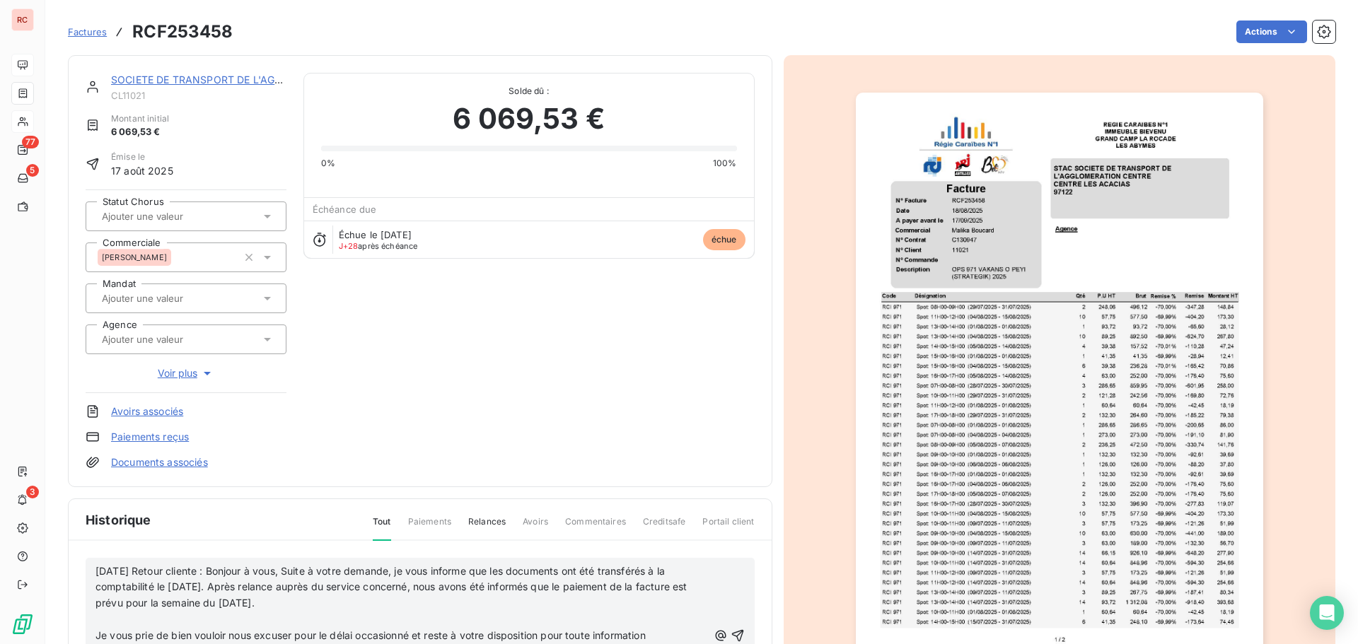
click at [95, 634] on span "Je vous prie de bien vouloir nous excuser pour le délai occasionné et reste à v…" at bounding box center [371, 643] width 553 height 28
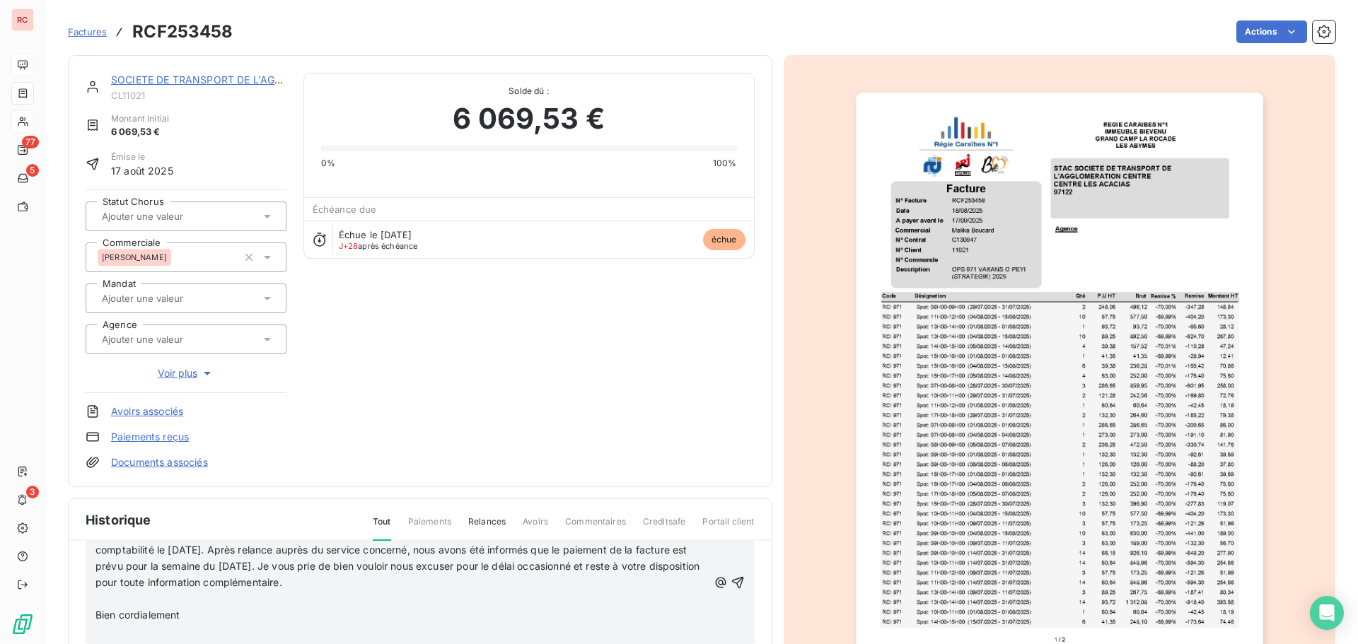
scroll to position [71, 0]
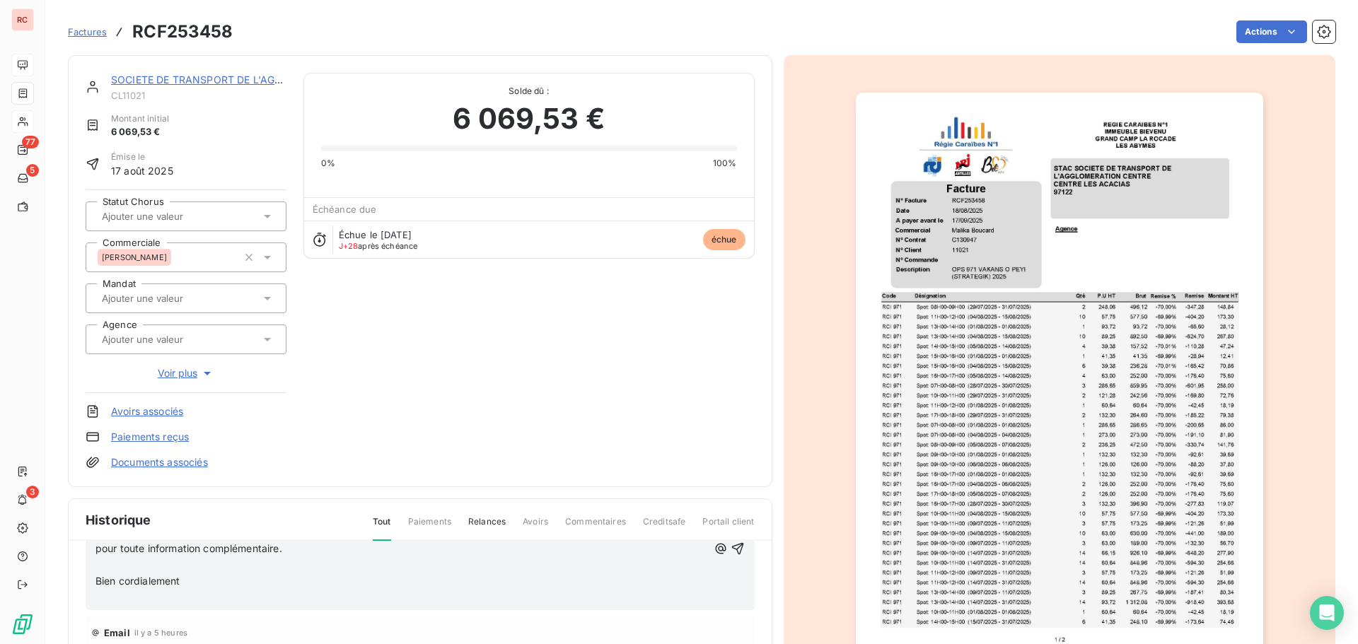
click at [95, 579] on span "Bien cordialement" at bounding box center [137, 581] width 85 height 12
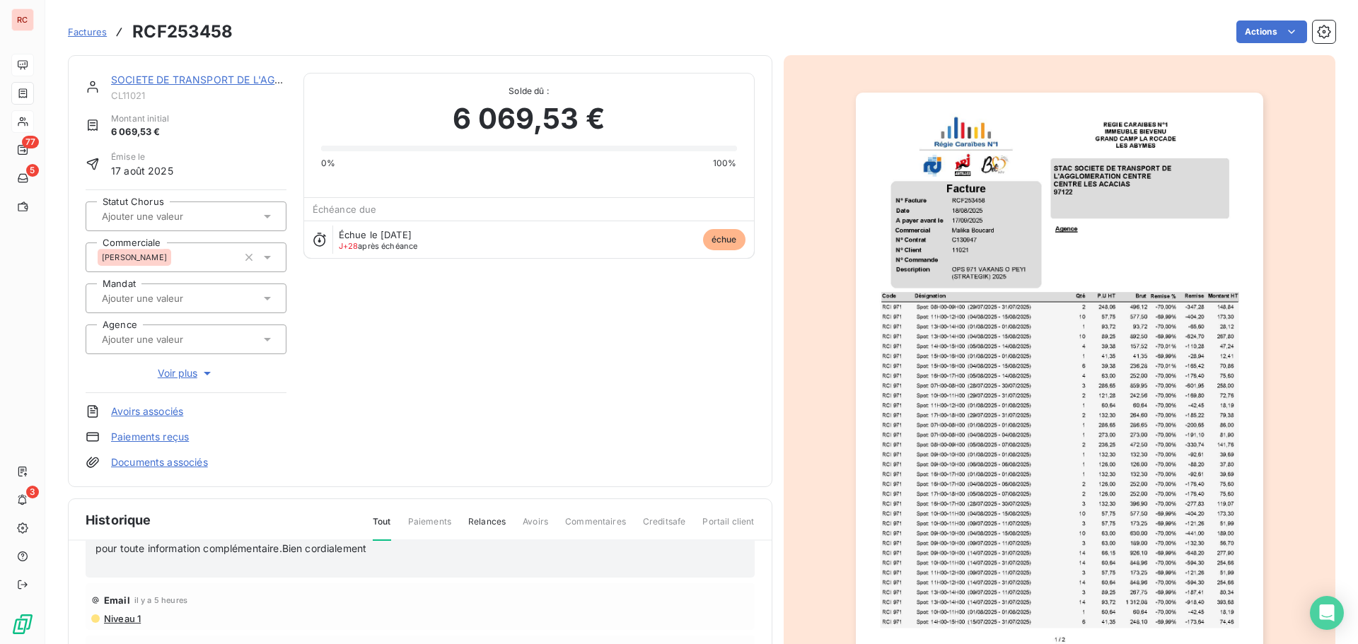
scroll to position [55, 0]
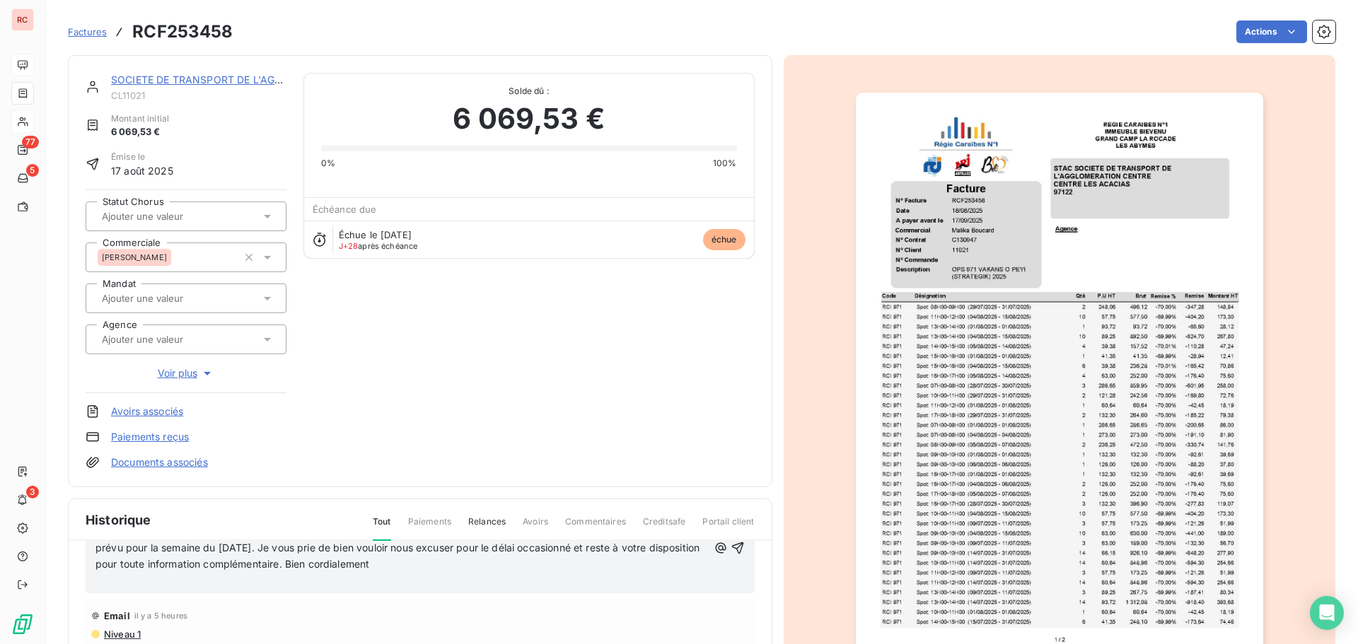
click at [97, 585] on p "﻿" at bounding box center [401, 581] width 612 height 16
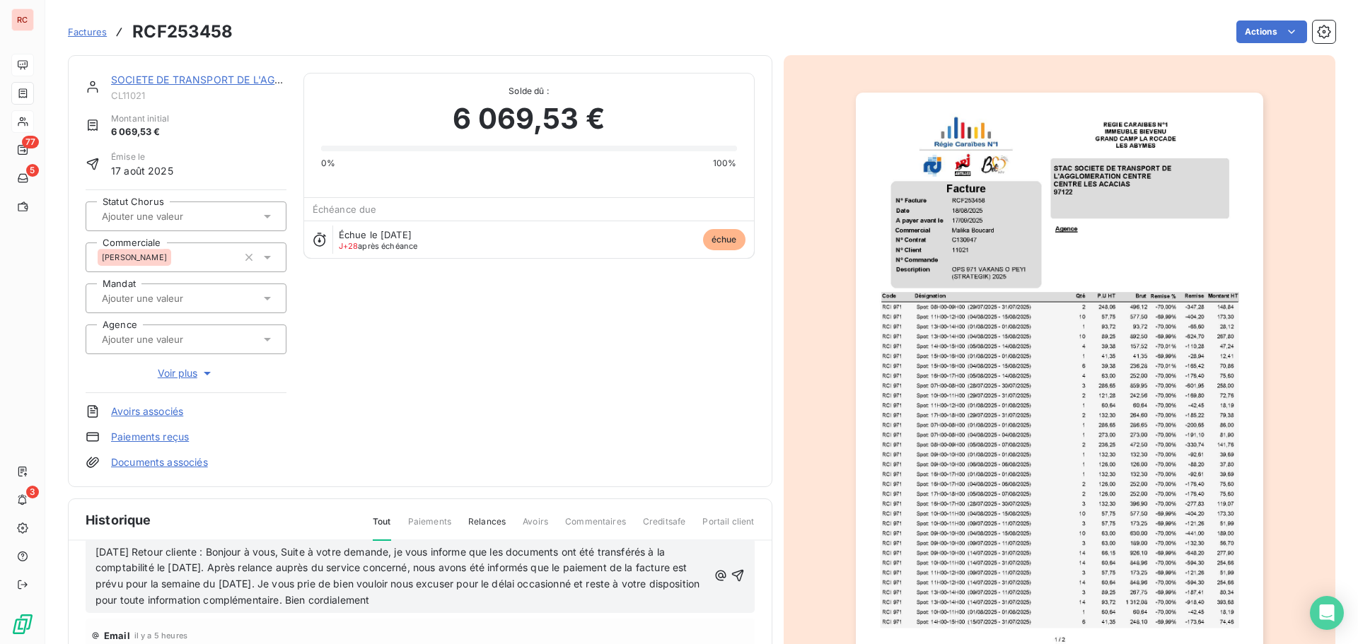
scroll to position [0, 0]
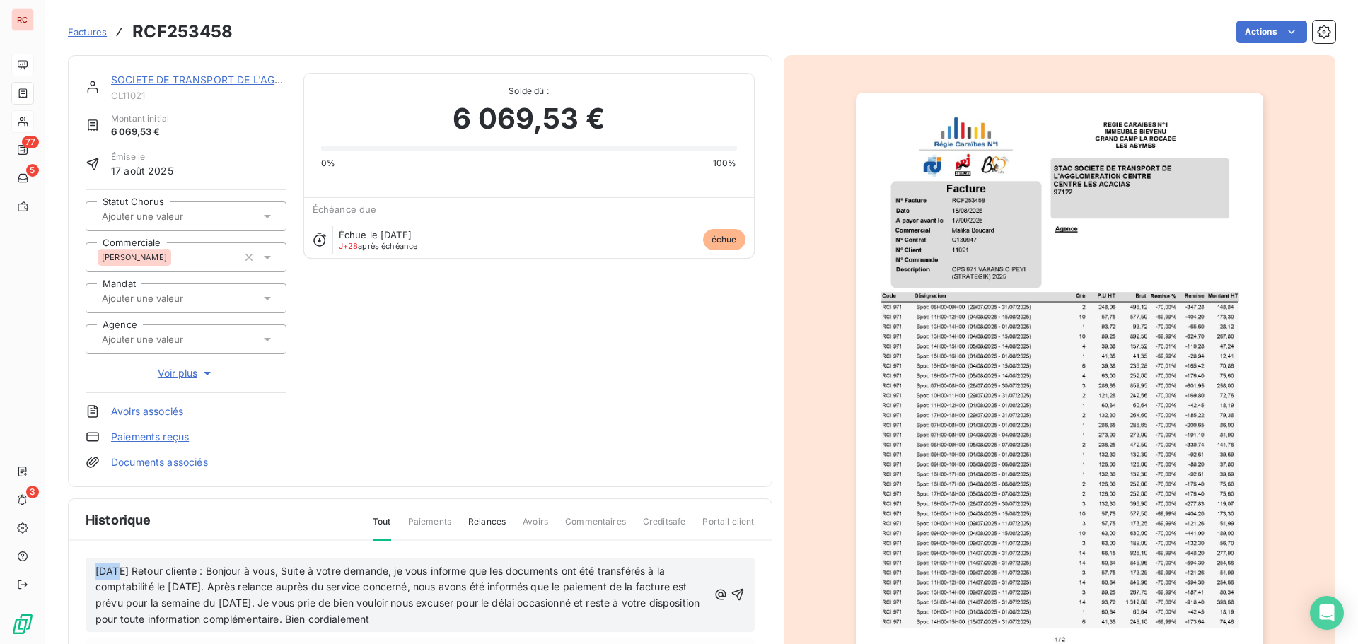
drag, startPoint x: 472, startPoint y: 617, endPoint x: 91, endPoint y: 572, distance: 384.6
click at [91, 572] on div "[DATE] Retour cliente : Bonjour à vous, Suite à votre demande, je vous informe …" at bounding box center [420, 595] width 669 height 75
drag, startPoint x: 467, startPoint y: 622, endPoint x: 71, endPoint y: 572, distance: 399.2
copy span "[DATE] Retour cliente : Bonjour à vous, Suite à votre demande, je vous informe …"
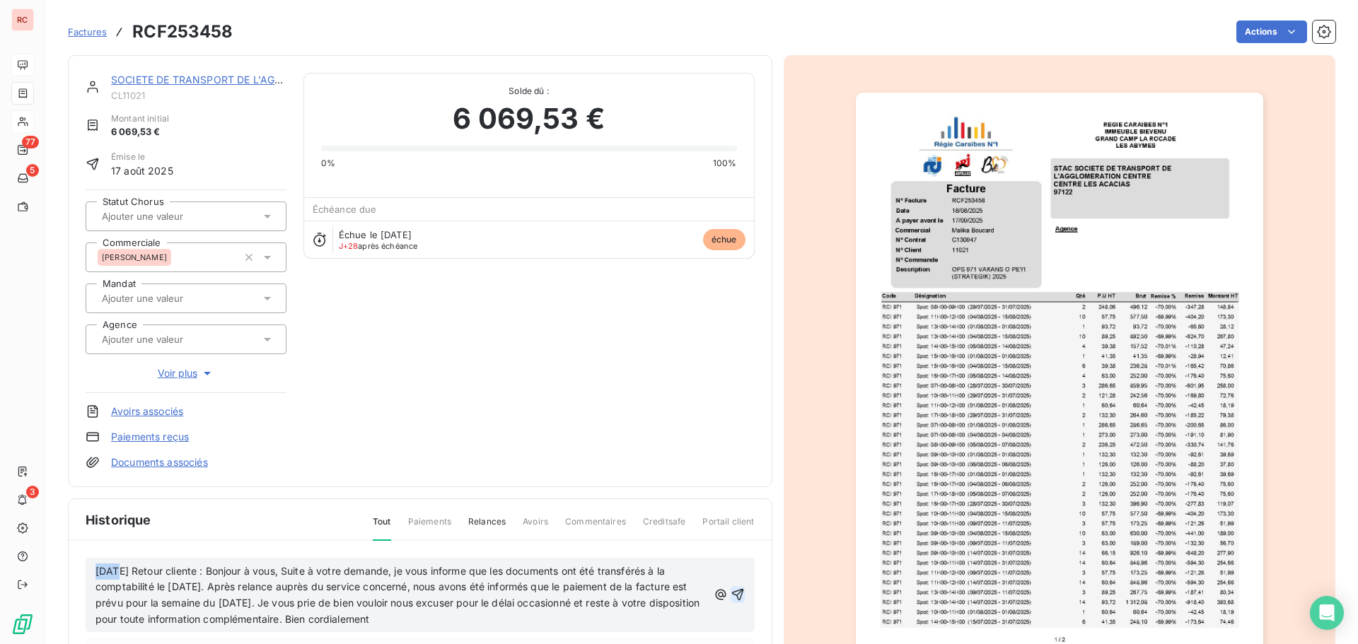
click at [731, 596] on icon "button" at bounding box center [737, 595] width 12 height 12
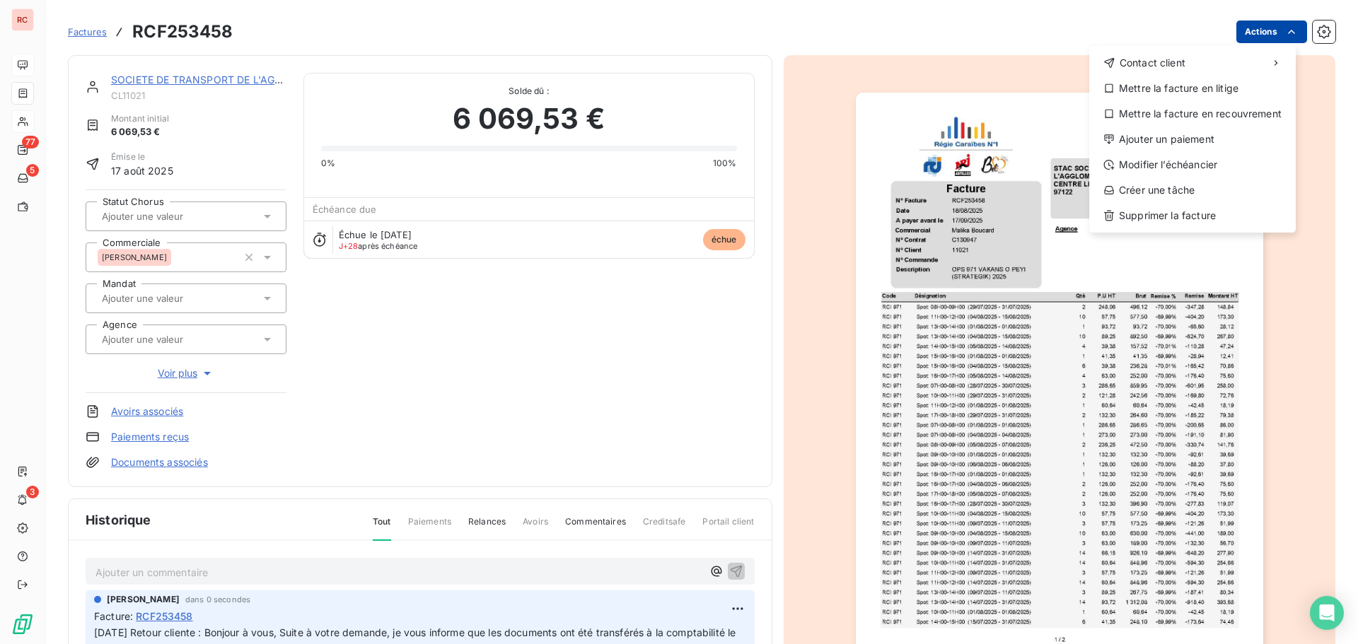
click at [1264, 23] on html "RC 77 5 3 Factures RCF253458 Actions Contact client Mettre la facture en litige…" at bounding box center [679, 322] width 1358 height 644
click at [1143, 141] on div "Ajouter un paiement" at bounding box center [1192, 139] width 195 height 23
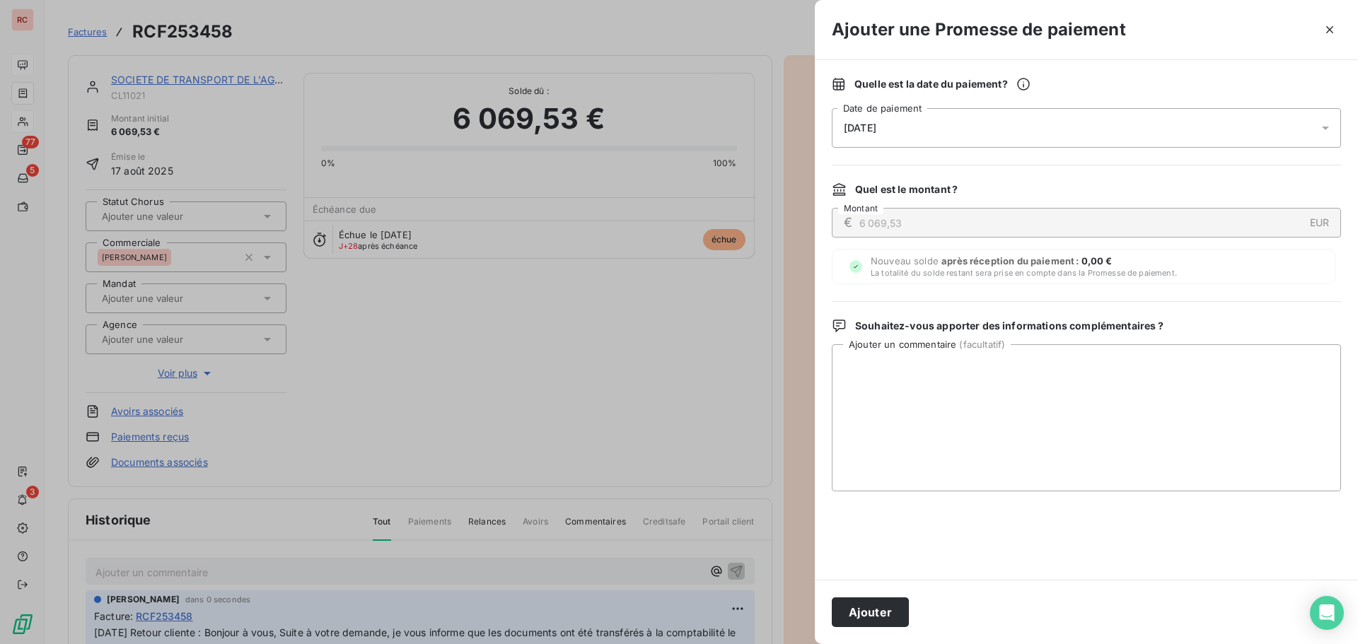
click at [960, 138] on div "[DATE]" at bounding box center [1086, 128] width 509 height 40
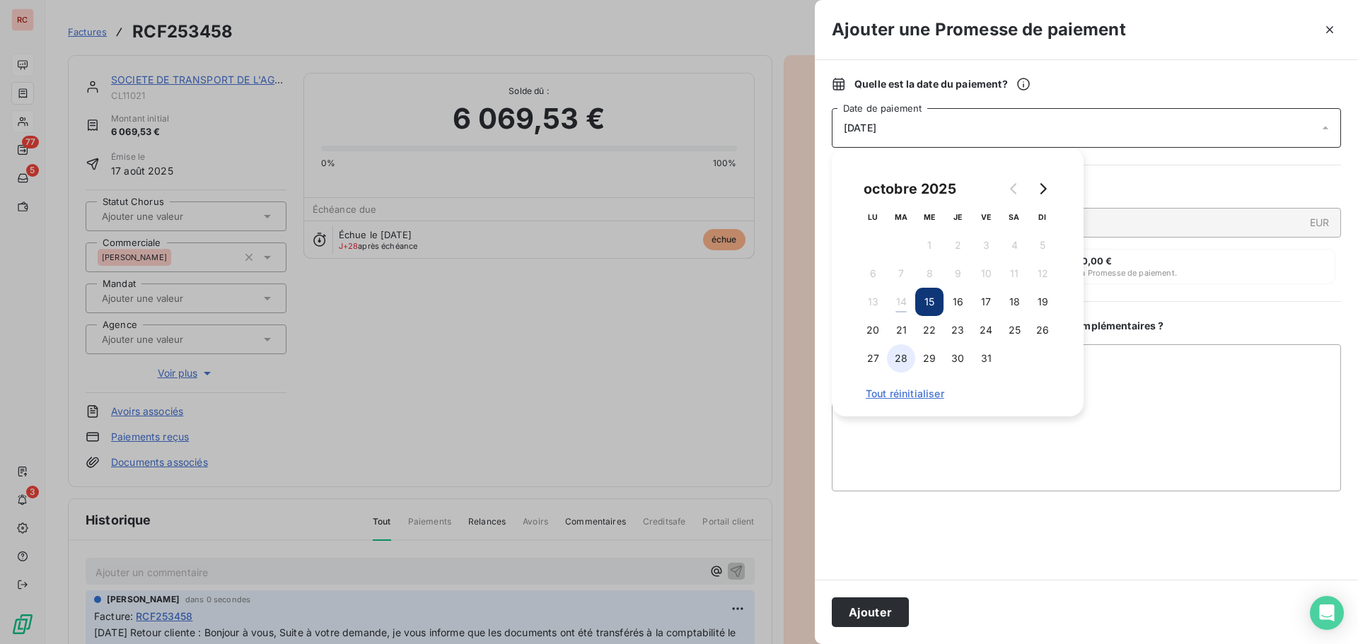
click at [897, 354] on button "28" at bounding box center [901, 358] width 28 height 28
click at [892, 438] on textarea "Ajouter un commentaire ( facultatif )" at bounding box center [1086, 417] width 509 height 147
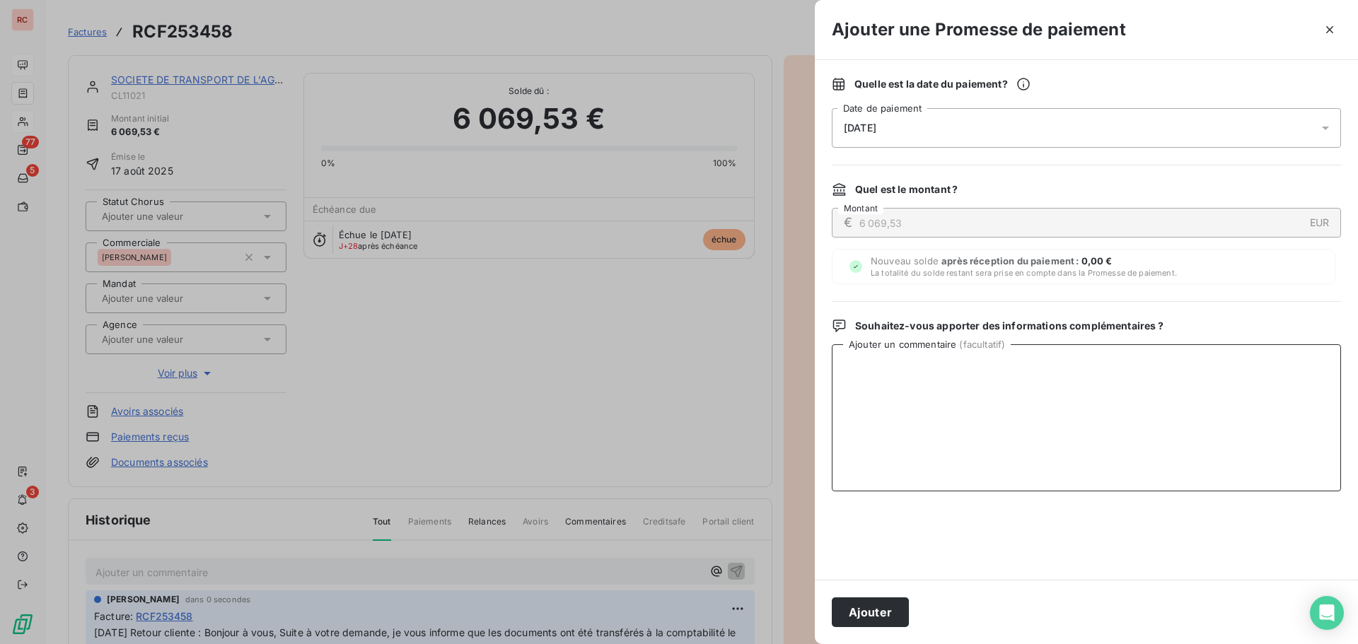
paste textarea "[DATE] Retour cliente : Bonjour à vous, Suite à votre demande, je vous informe …"
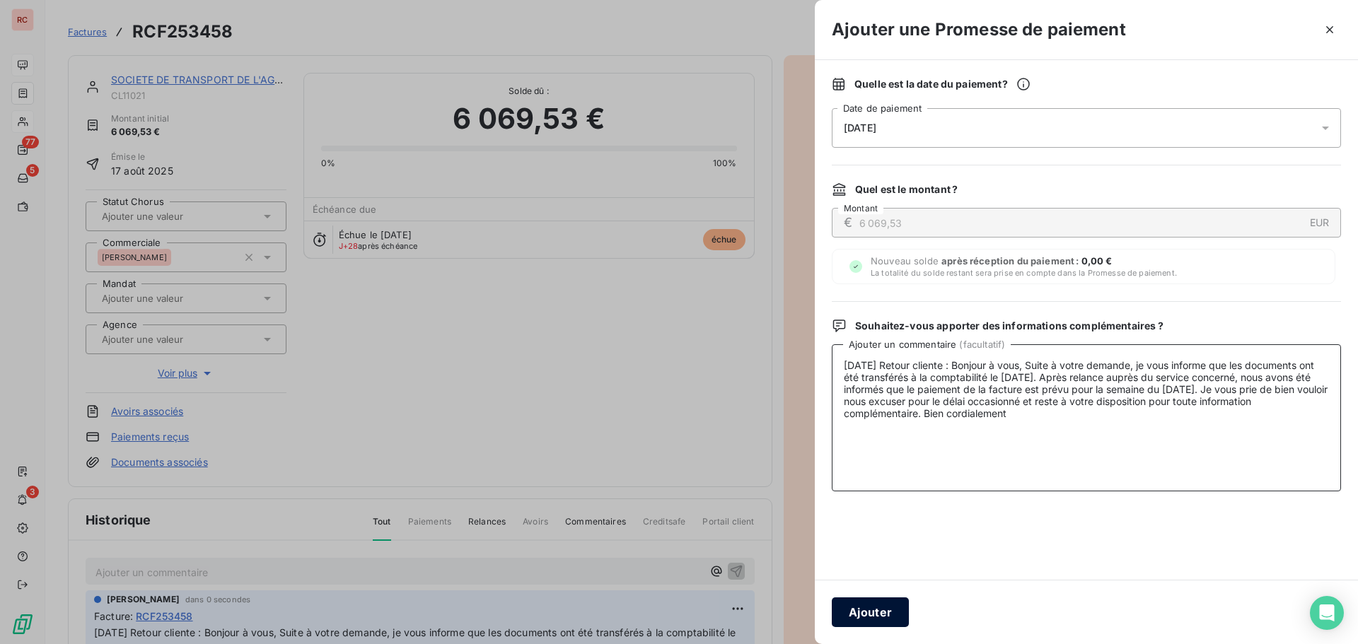
type textarea "[DATE] Retour cliente : Bonjour à vous, Suite à votre demande, je vous informe …"
click at [881, 612] on button "Ajouter" at bounding box center [870, 613] width 77 height 30
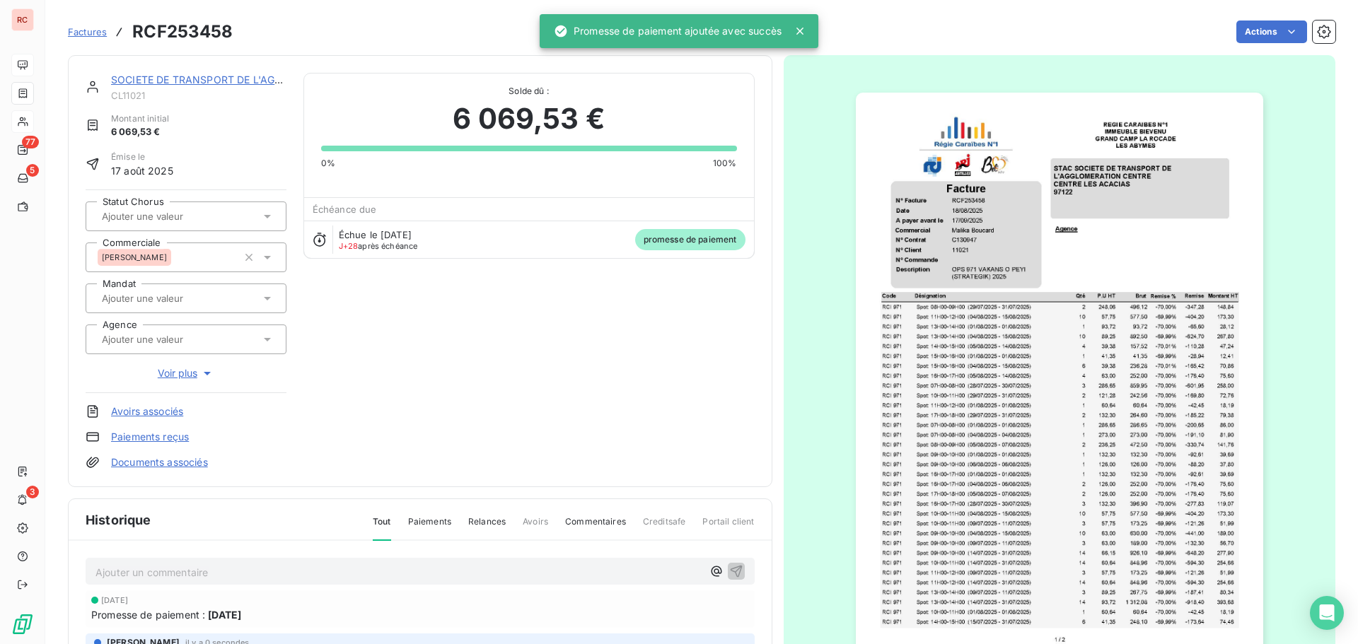
click at [188, 81] on link "SOCIETE DE TRANSPORT DE L'AGGLOMERATION CENTRE" at bounding box center [251, 80] width 280 height 12
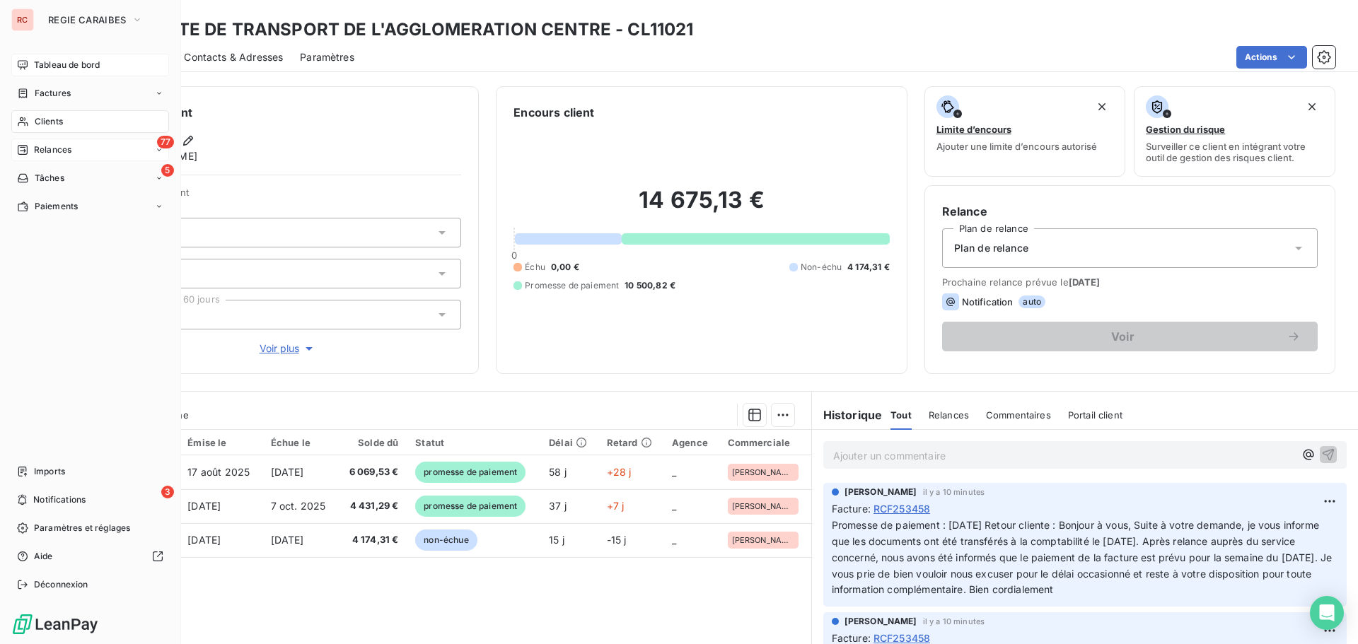
click at [37, 146] on span "Relances" at bounding box center [52, 150] width 37 height 13
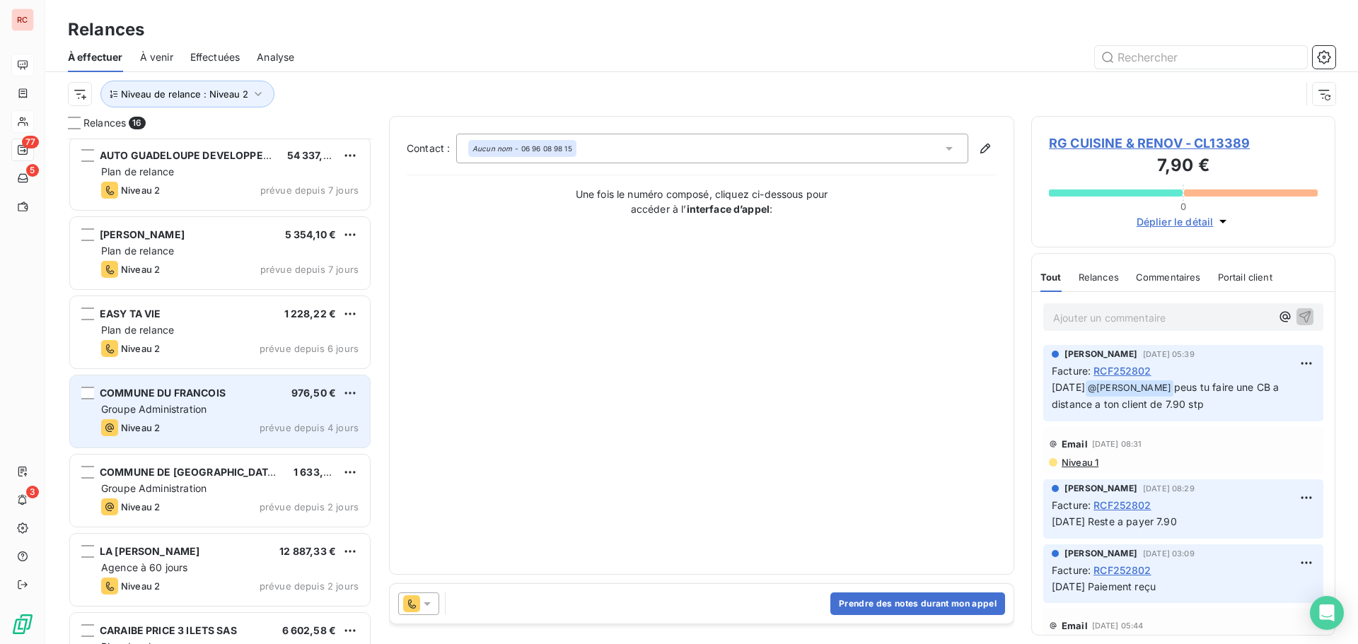
scroll to position [708, 0]
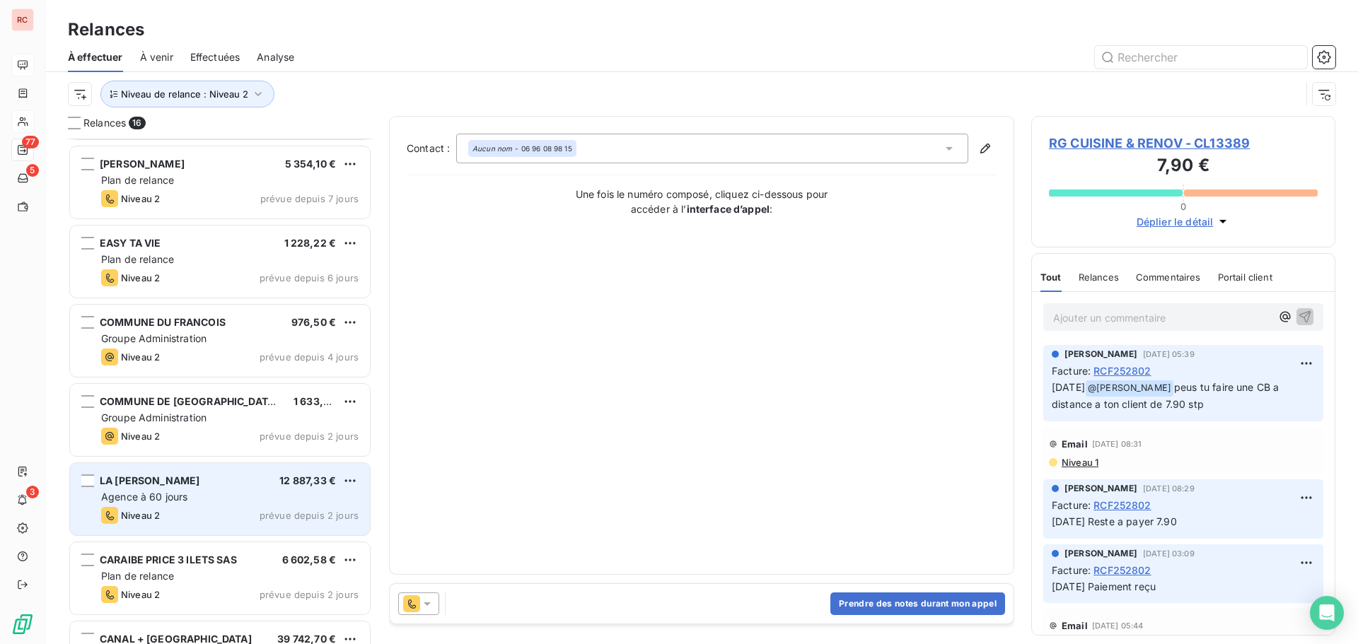
click at [178, 483] on div "LA [PERSON_NAME] 12 887,33 €" at bounding box center [229, 481] width 257 height 13
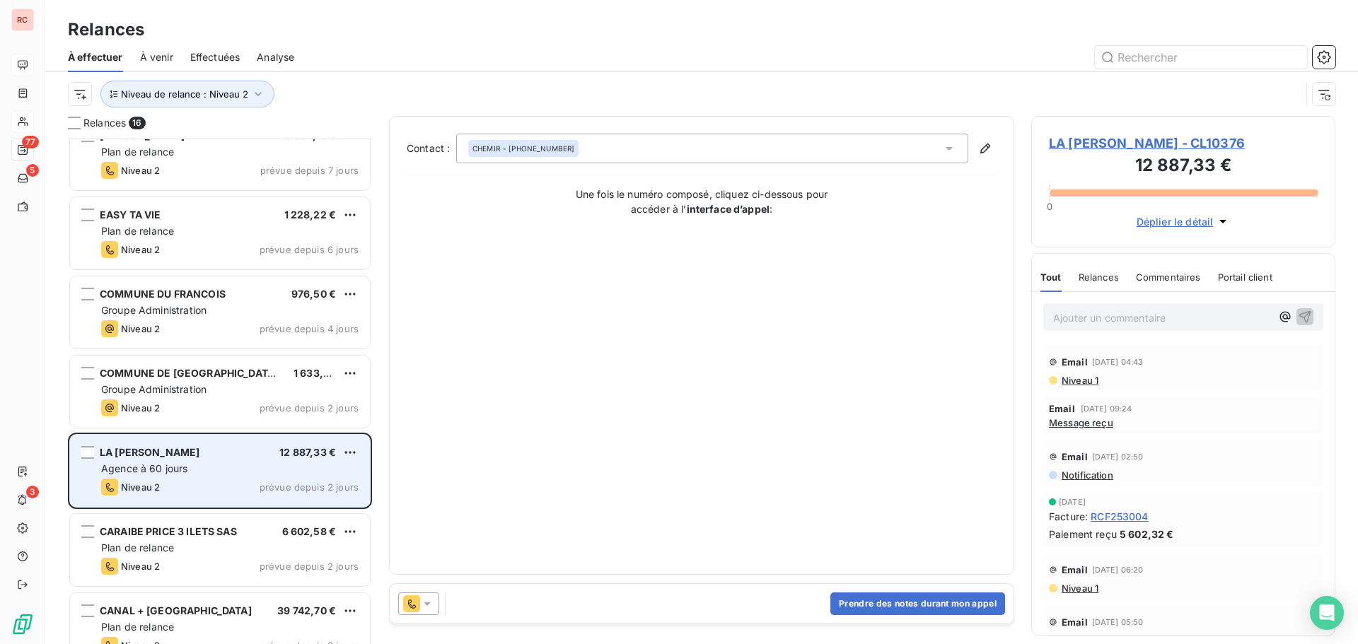
scroll to position [762, 0]
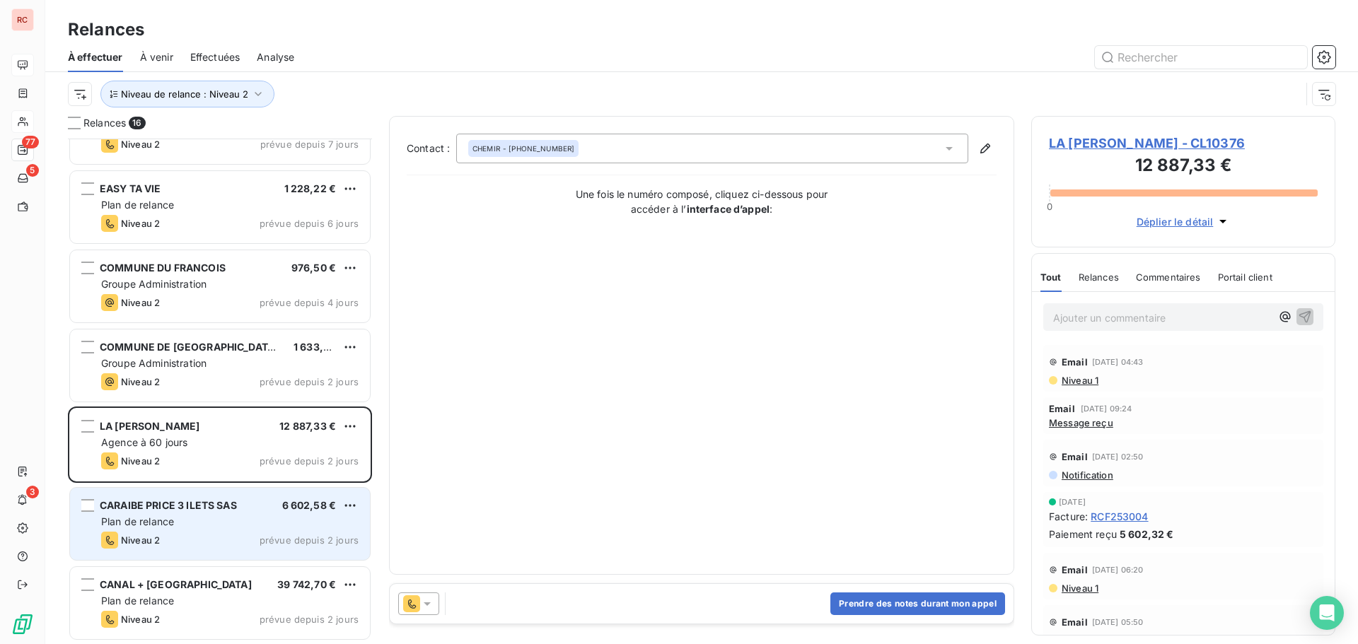
click at [178, 520] on div "Plan de relance" at bounding box center [229, 522] width 257 height 14
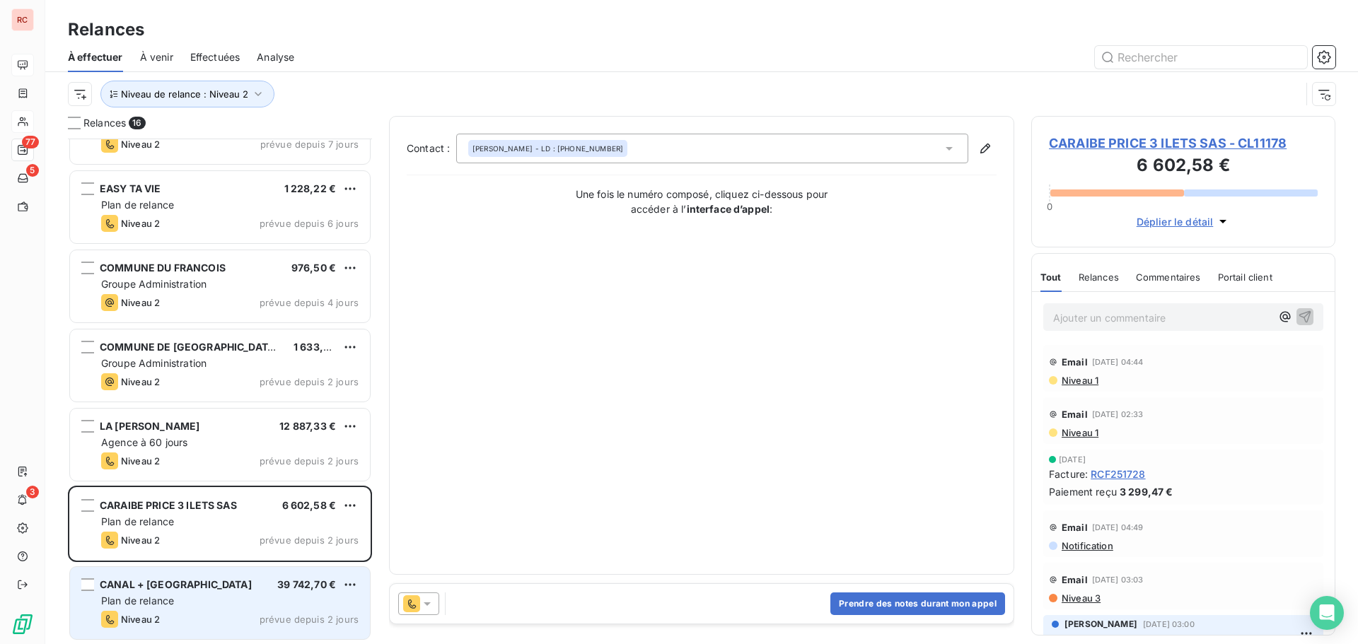
click at [213, 605] on div "Plan de relance" at bounding box center [229, 601] width 257 height 14
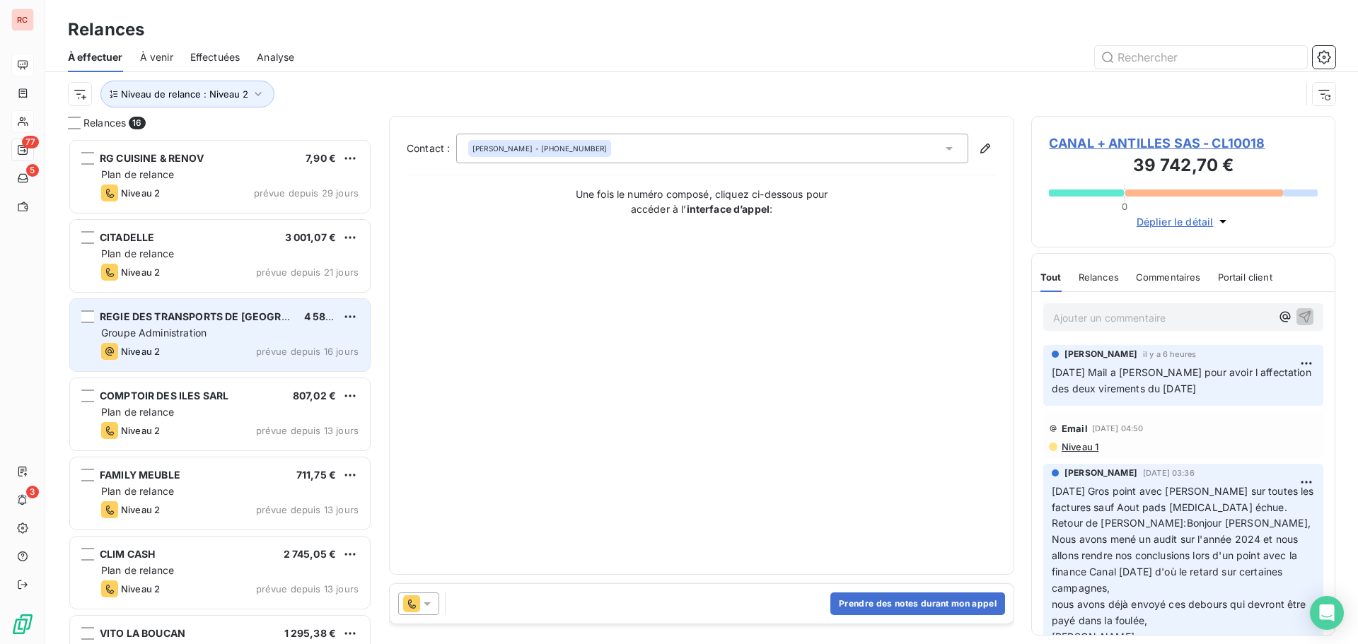
click at [231, 335] on div "Groupe Administration" at bounding box center [229, 333] width 257 height 14
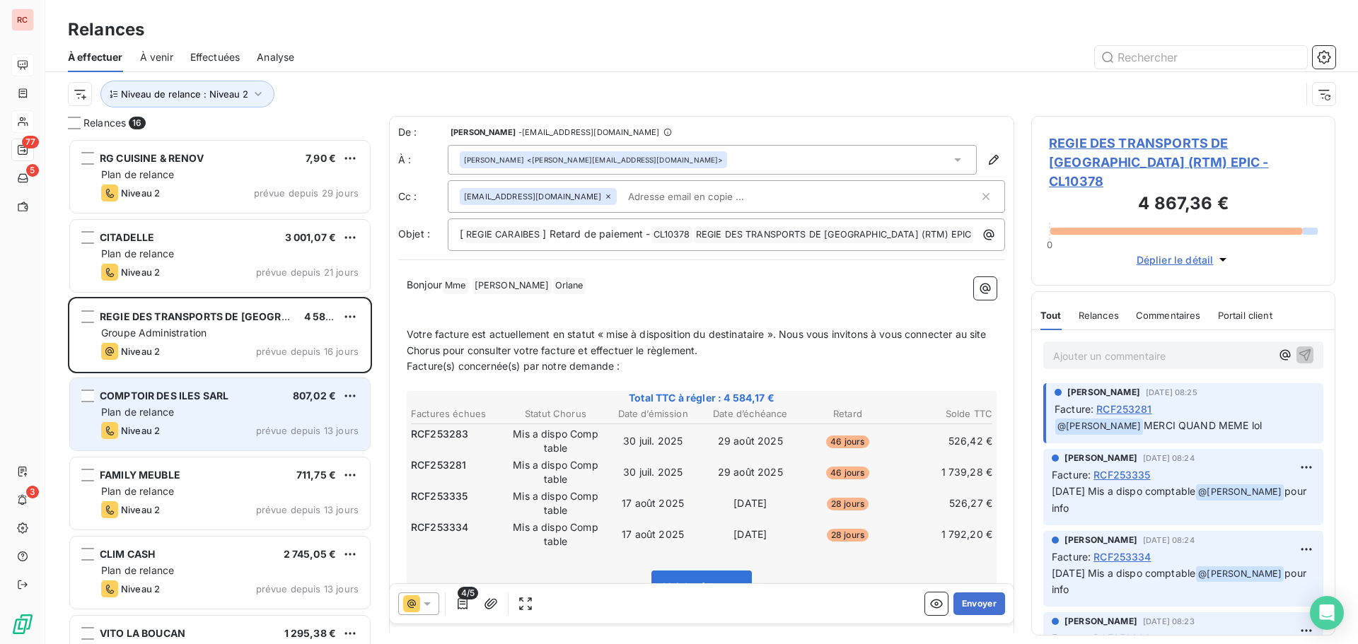
click at [180, 410] on div "Plan de relance" at bounding box center [229, 412] width 257 height 14
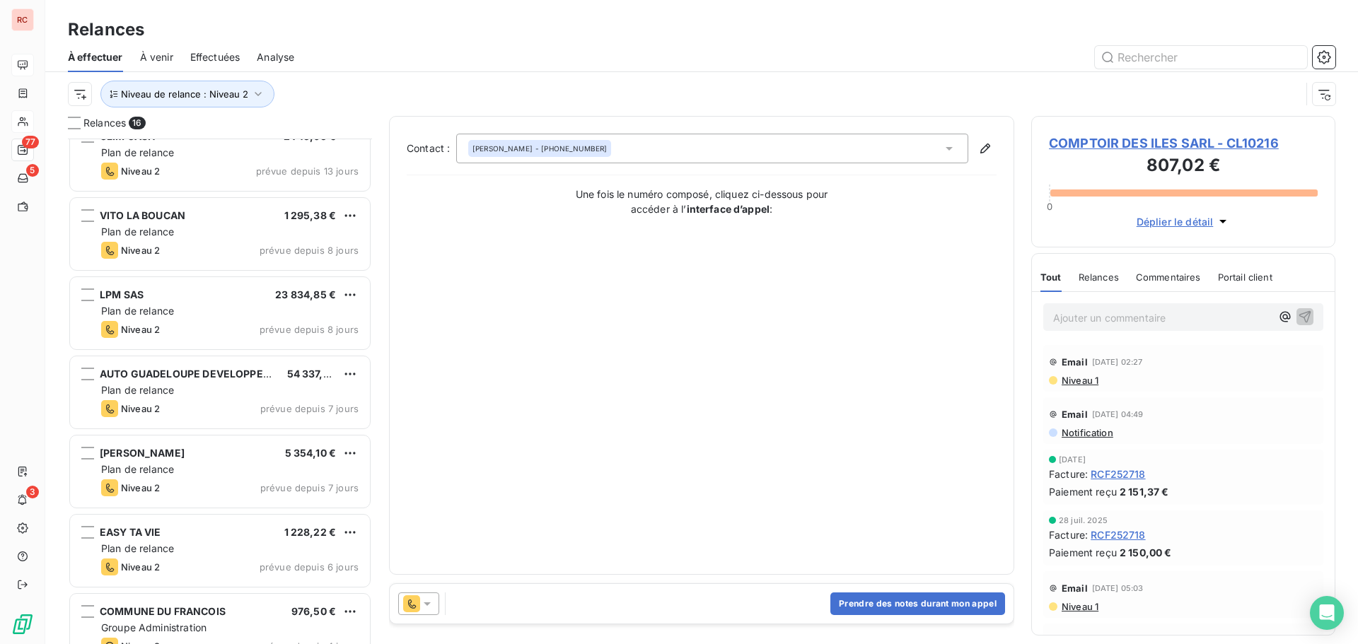
scroll to position [354, 0]
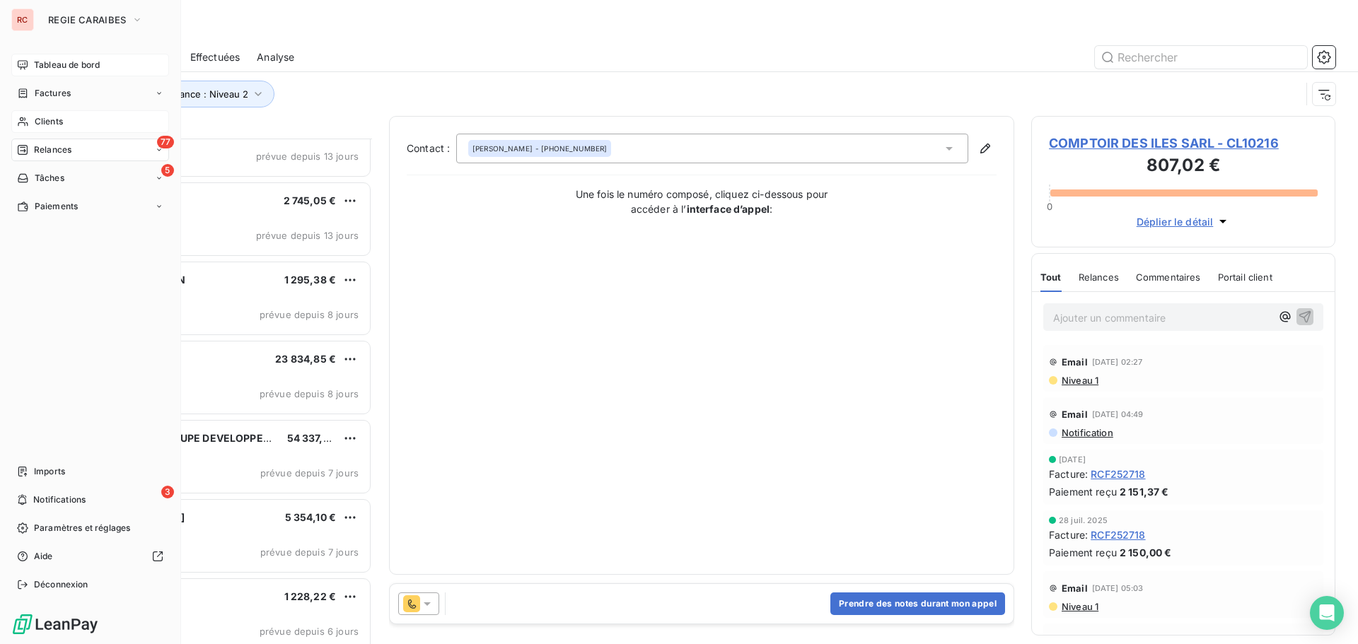
click at [65, 71] on span "Tableau de bord" at bounding box center [67, 65] width 66 height 13
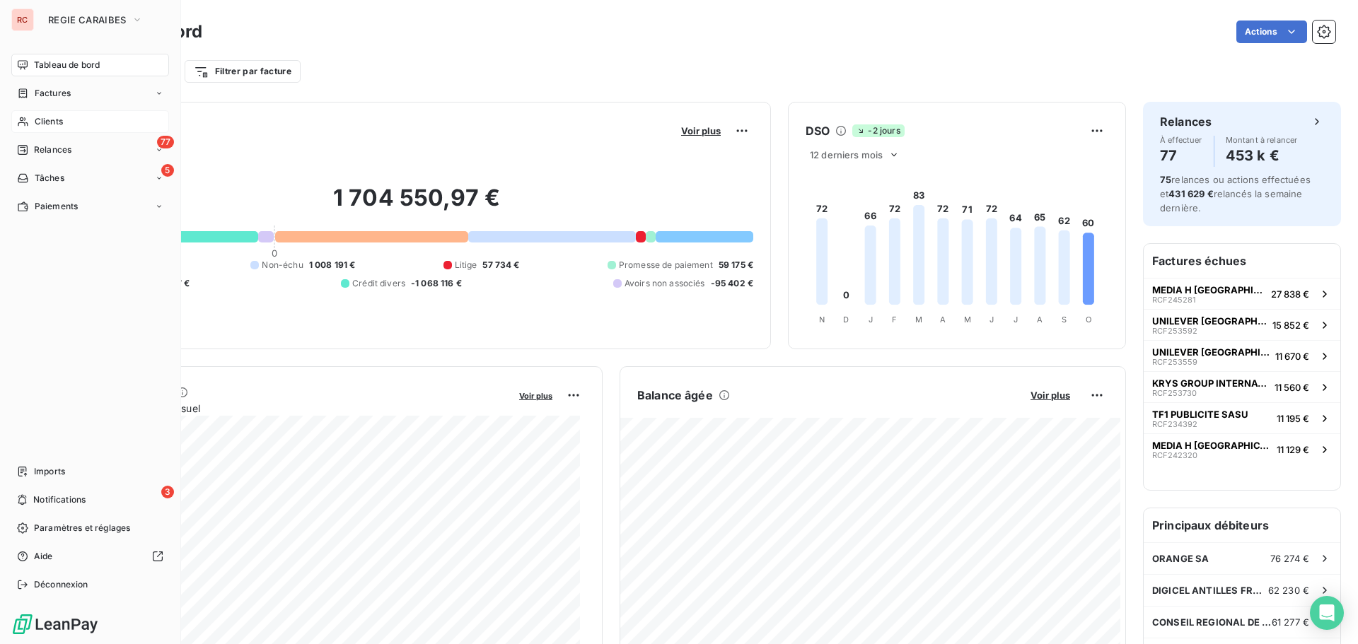
click at [64, 124] on div "Clients" at bounding box center [90, 121] width 158 height 23
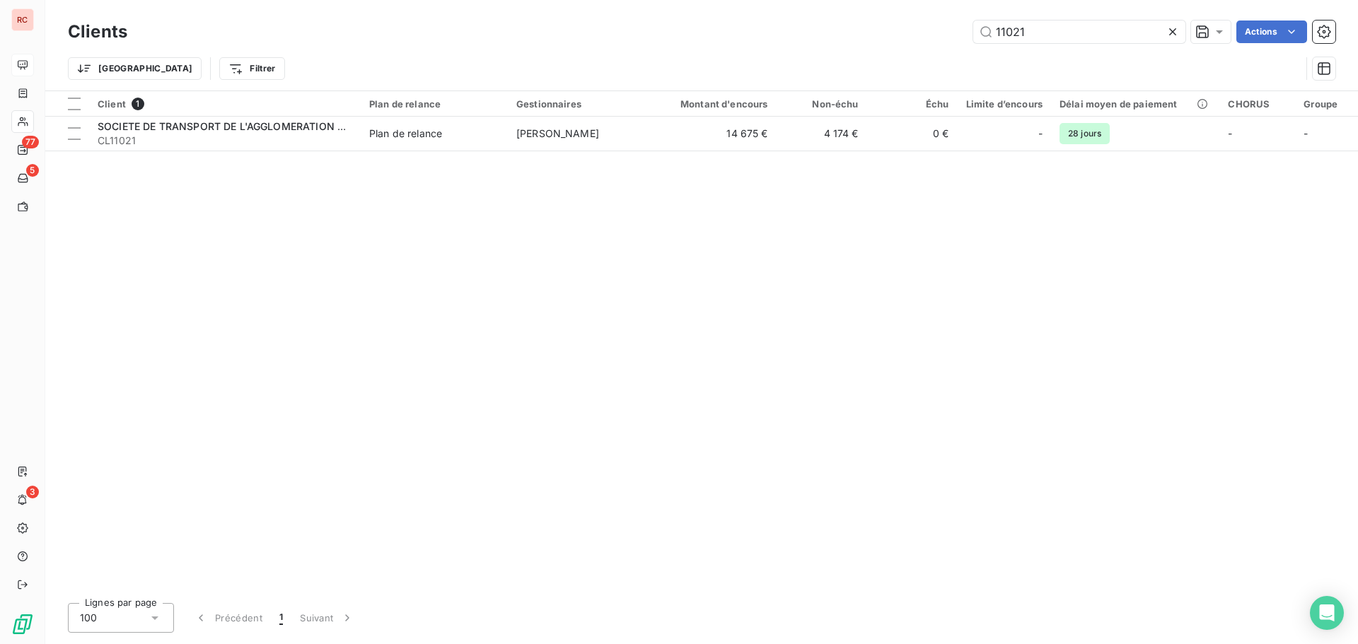
drag, startPoint x: 1077, startPoint y: 39, endPoint x: 907, endPoint y: 46, distance: 170.6
click at [907, 46] on div "Clients 11021 Actions" at bounding box center [701, 32] width 1267 height 30
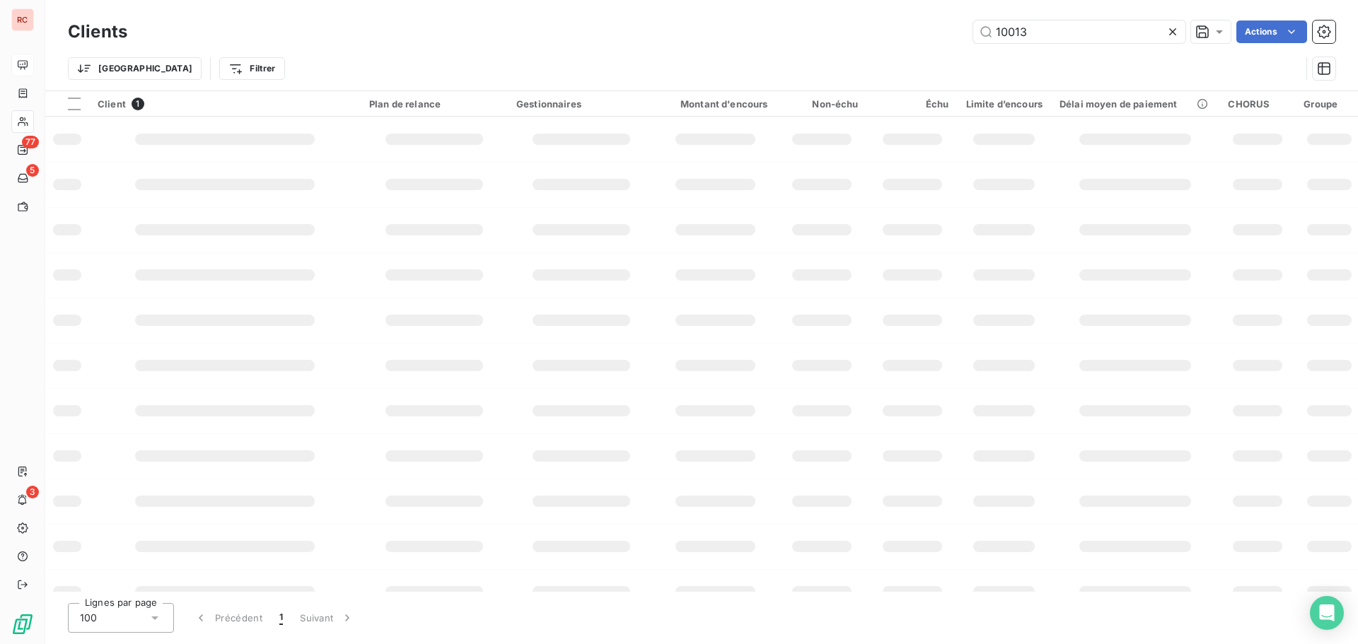
type input "10013"
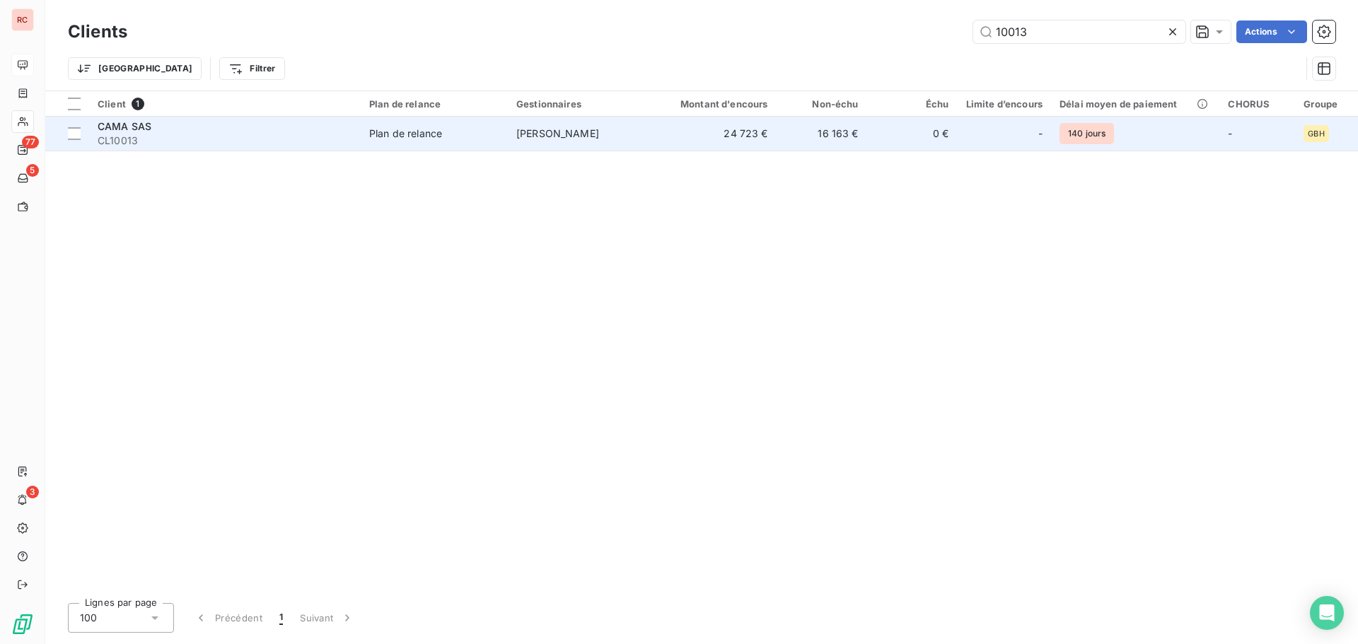
click at [712, 132] on td "24 723 €" at bounding box center [716, 134] width 122 height 34
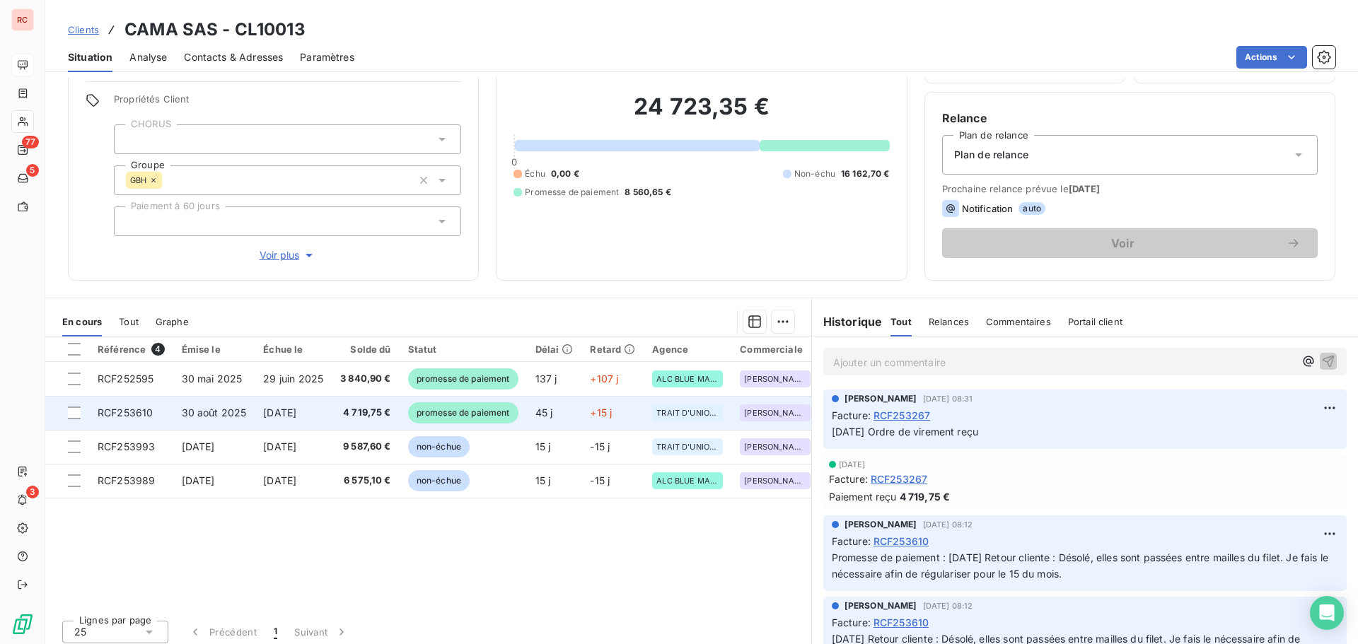
scroll to position [100, 0]
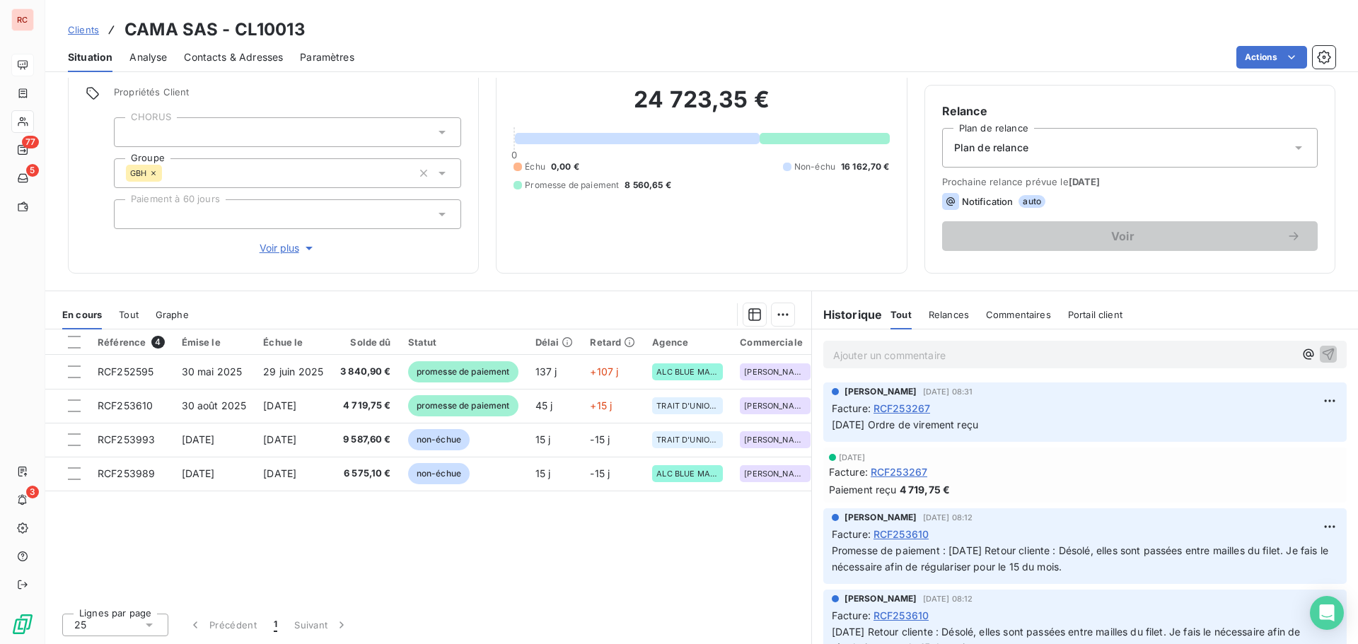
click at [123, 318] on span "Tout" at bounding box center [129, 314] width 20 height 11
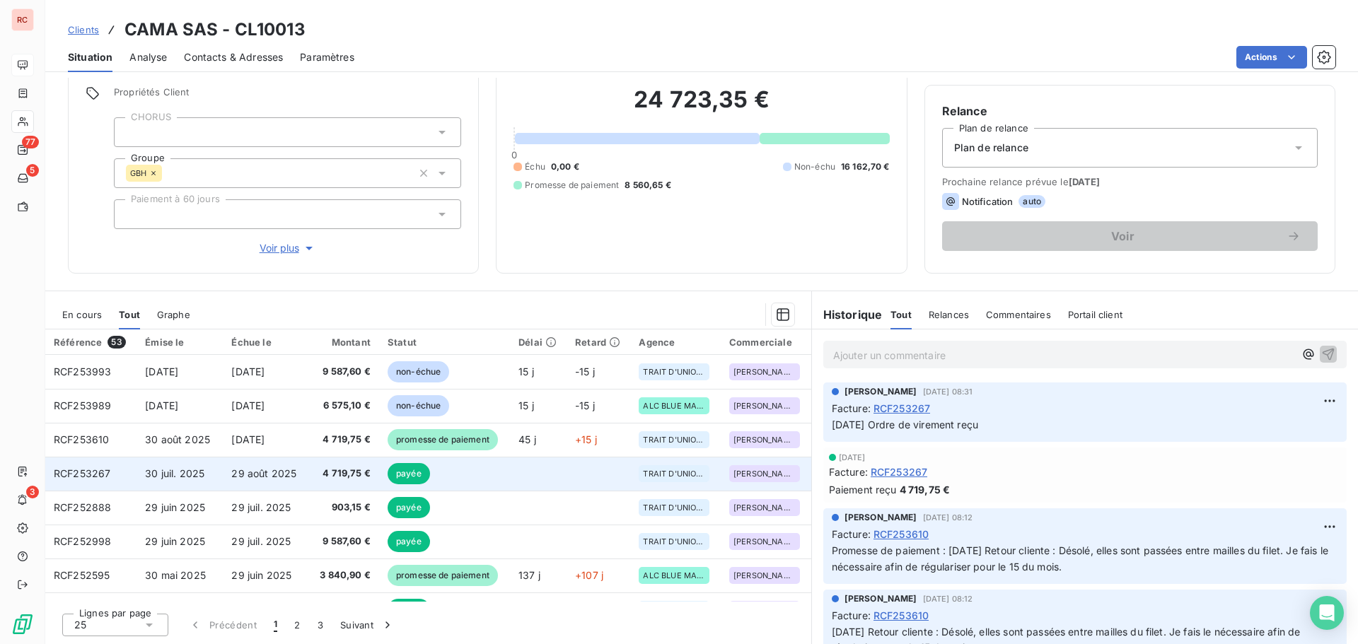
click at [161, 472] on span "30 juil. 2025" at bounding box center [174, 473] width 59 height 12
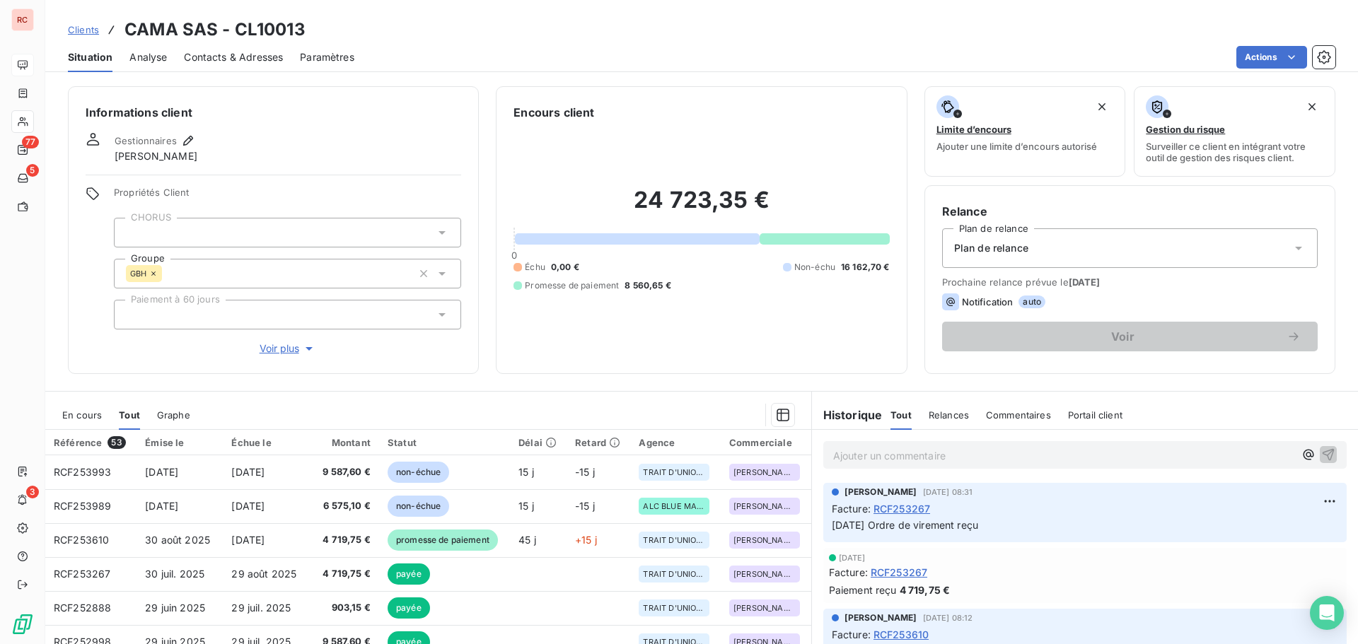
click at [92, 25] on span "Clients" at bounding box center [83, 29] width 31 height 11
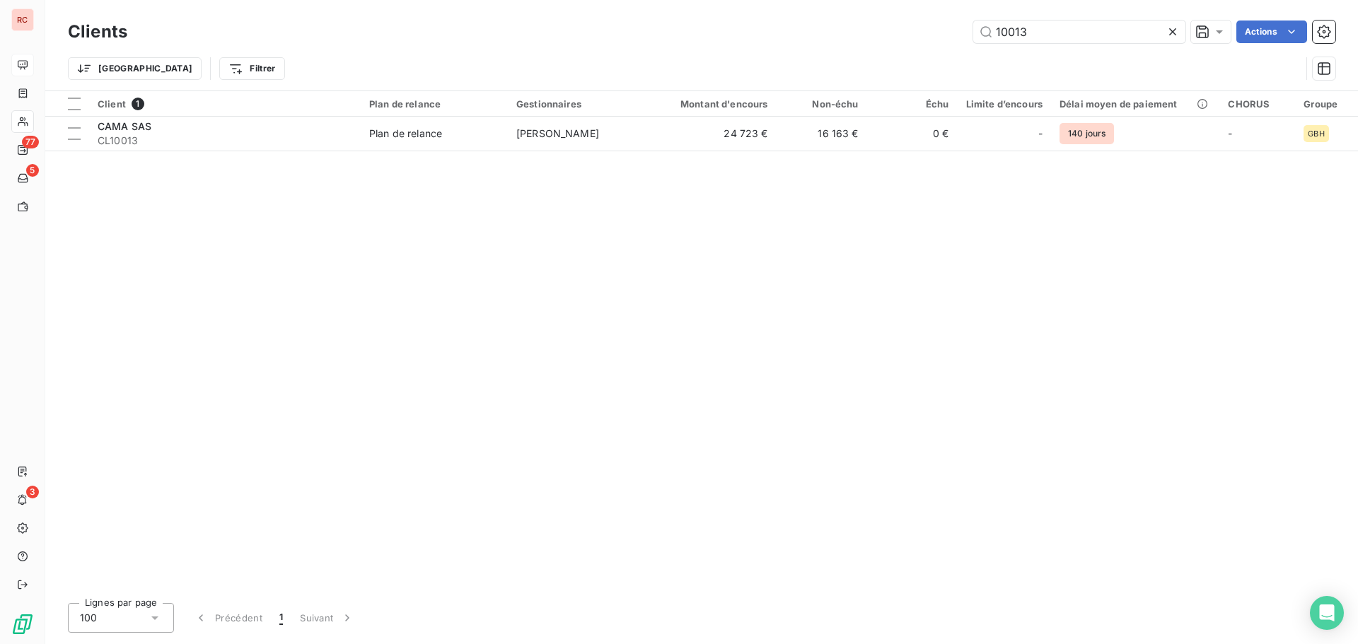
drag, startPoint x: 1069, startPoint y: 42, endPoint x: 972, endPoint y: 42, distance: 97.6
click at [973, 42] on div "10013" at bounding box center [1079, 32] width 212 height 23
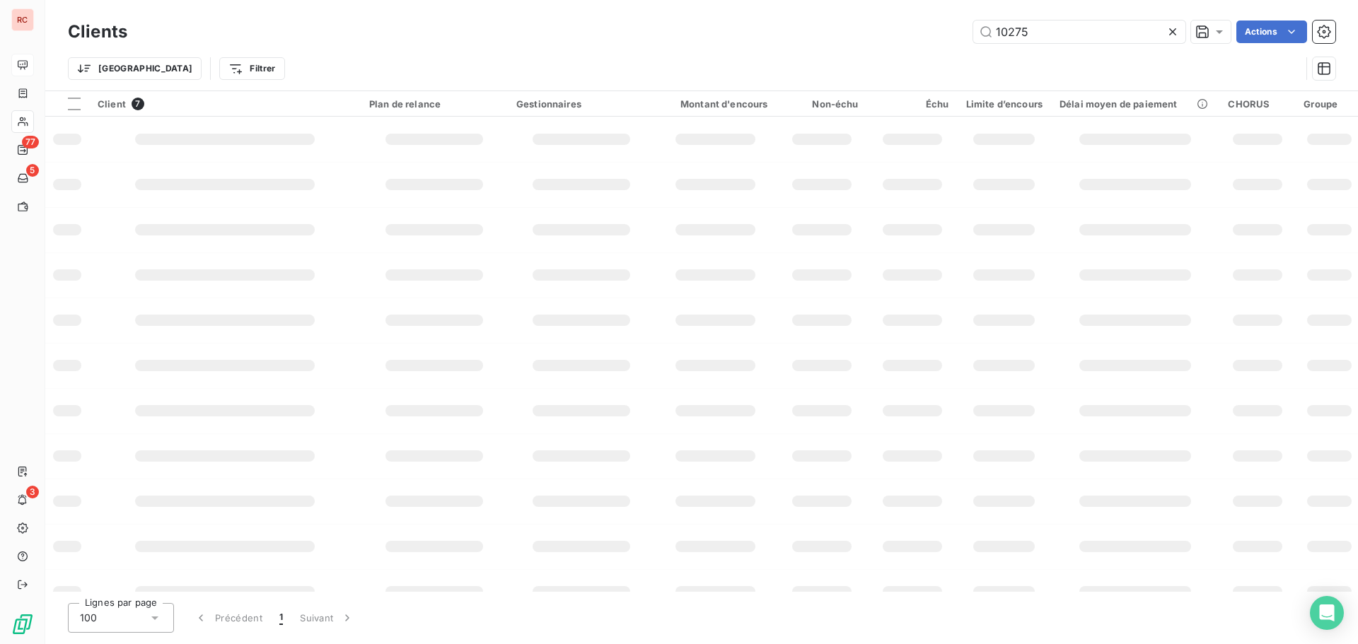
type input "10275"
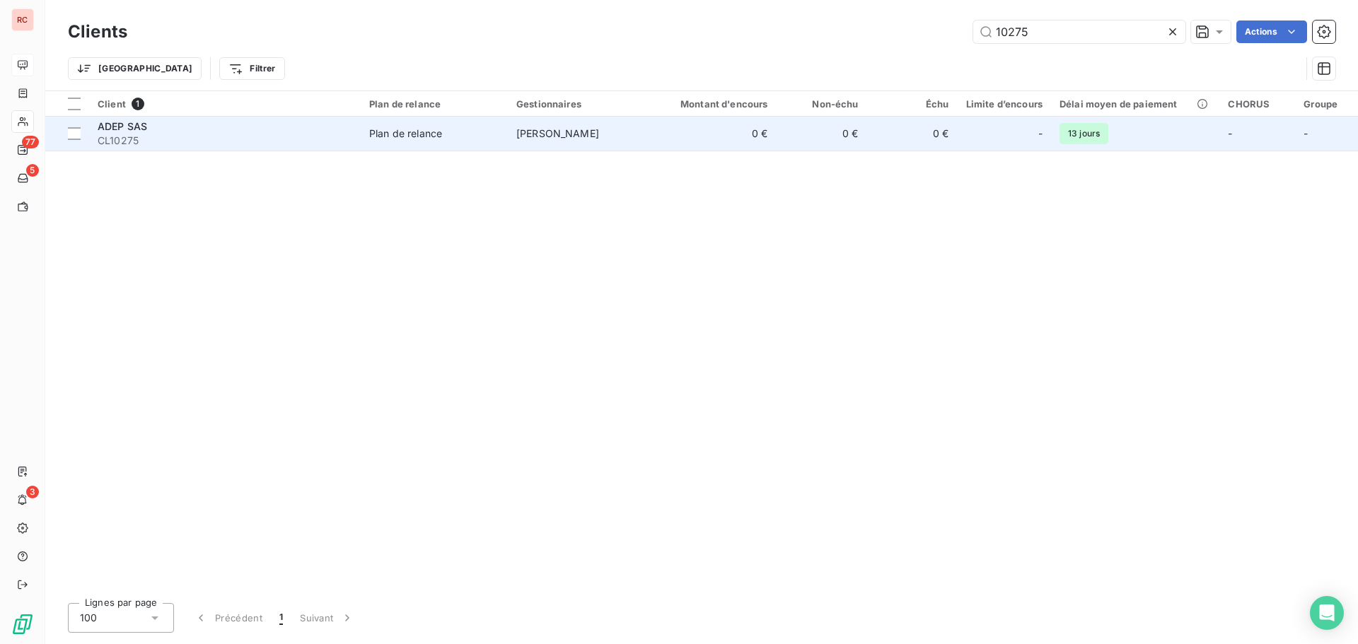
click at [567, 132] on span "[PERSON_NAME]" at bounding box center [557, 133] width 83 height 12
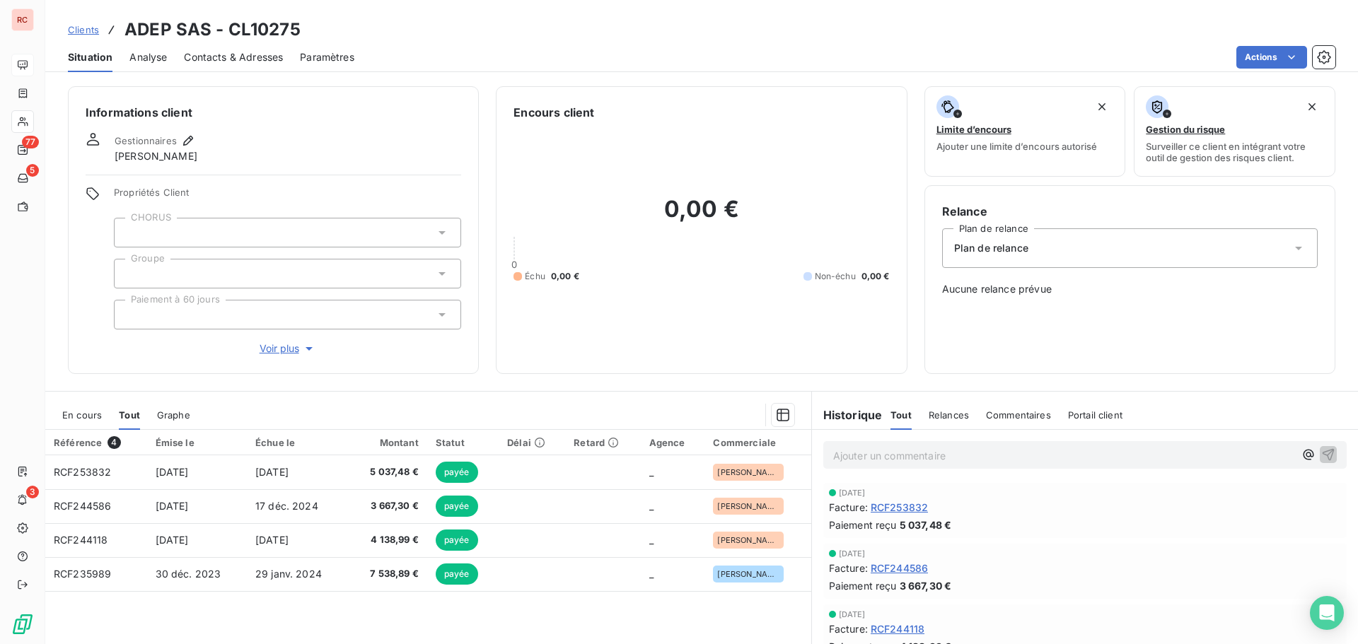
click at [87, 31] on span "Clients" at bounding box center [83, 29] width 31 height 11
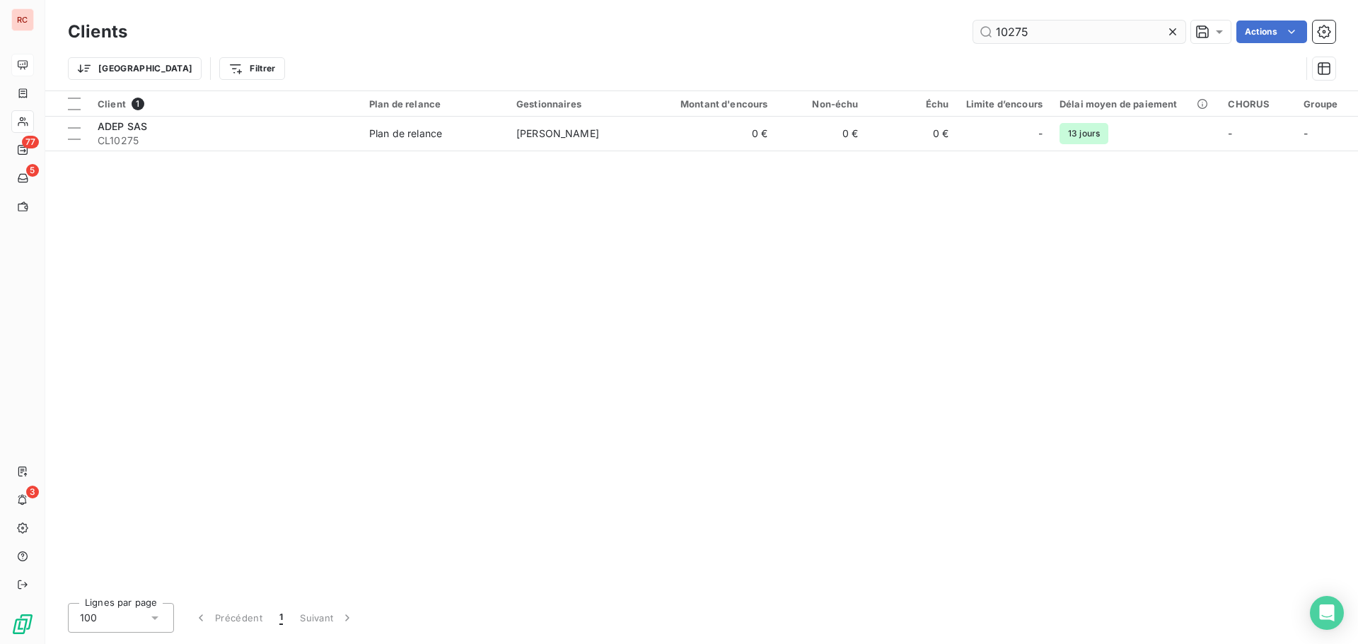
drag, startPoint x: 1056, startPoint y: 33, endPoint x: 1014, endPoint y: 28, distance: 42.1
click at [1014, 28] on input "10275" at bounding box center [1079, 32] width 212 height 23
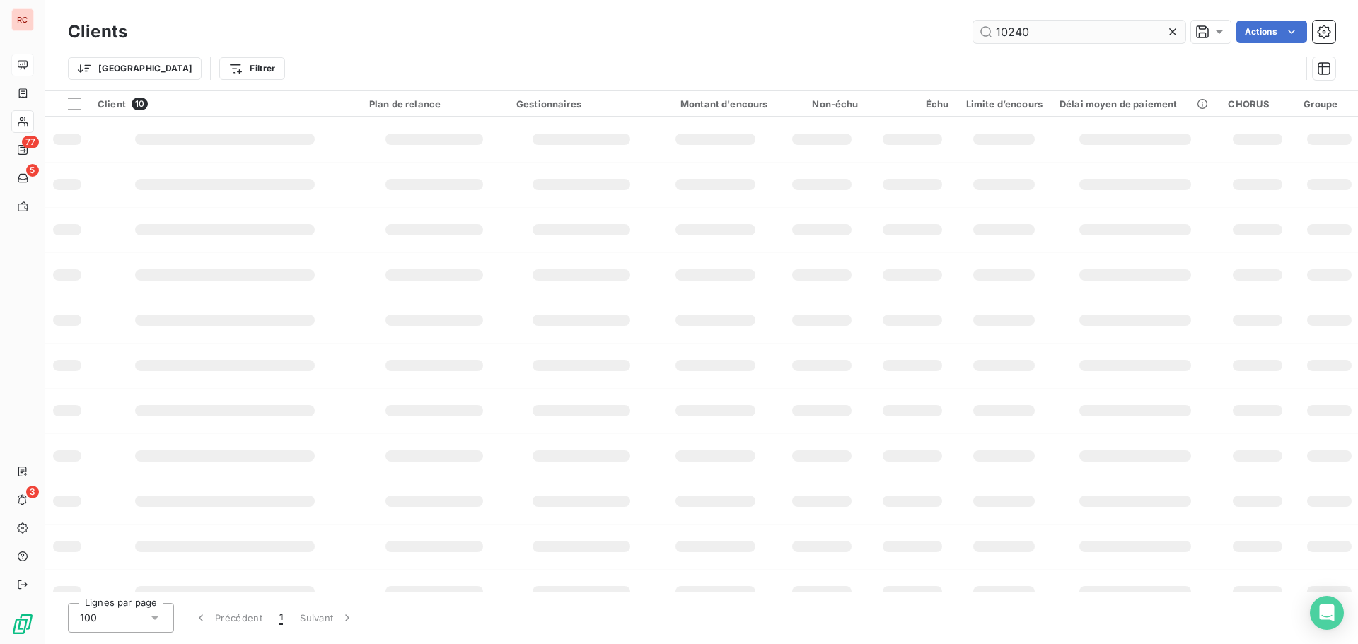
type input "10240"
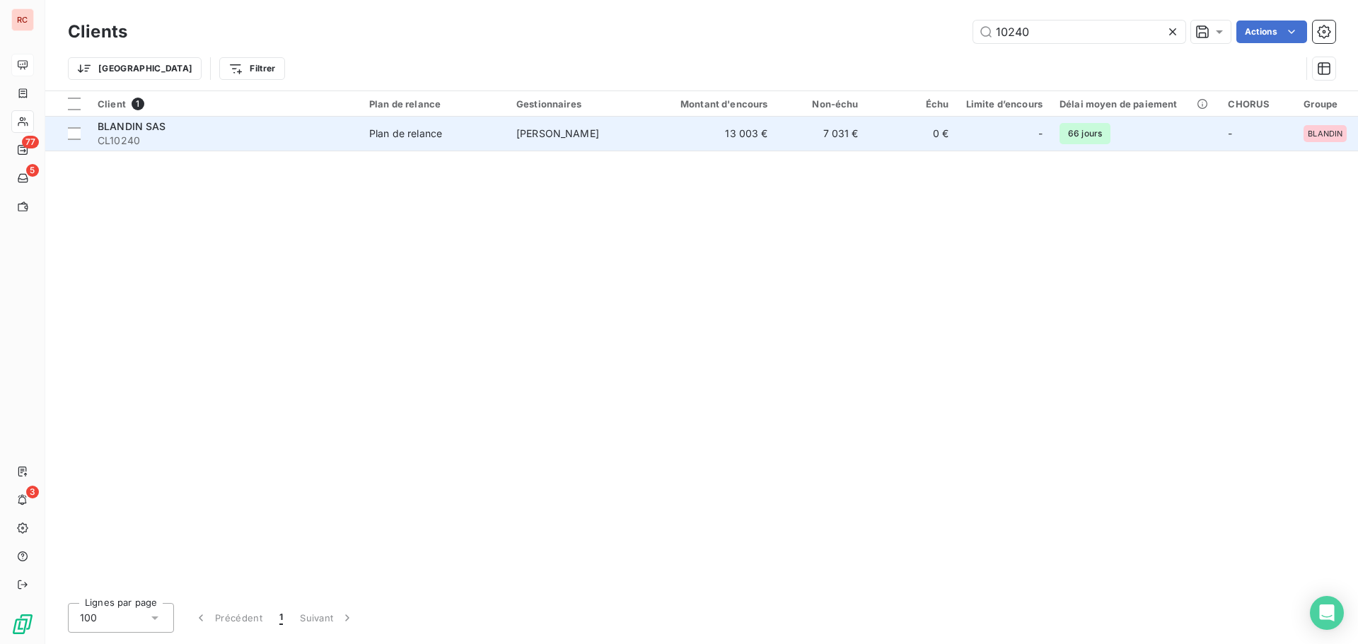
click at [743, 141] on td "13 003 €" at bounding box center [716, 134] width 122 height 34
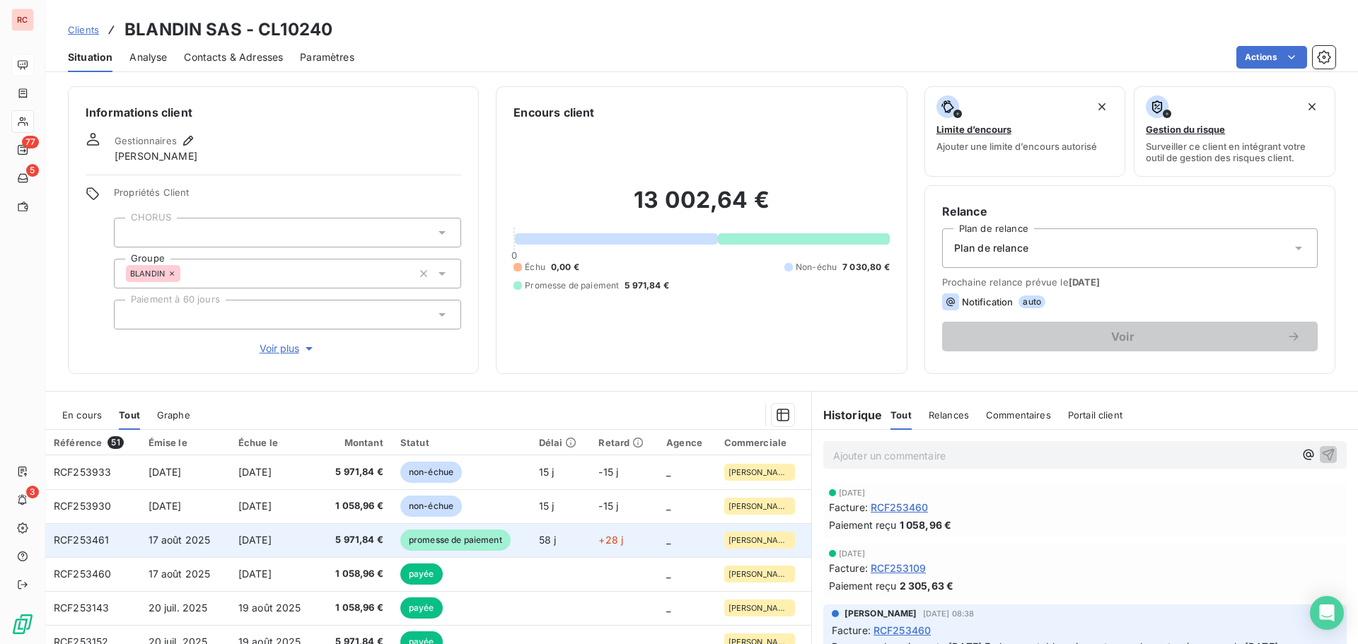
click at [365, 548] on td "5 971,84 €" at bounding box center [356, 540] width 72 height 34
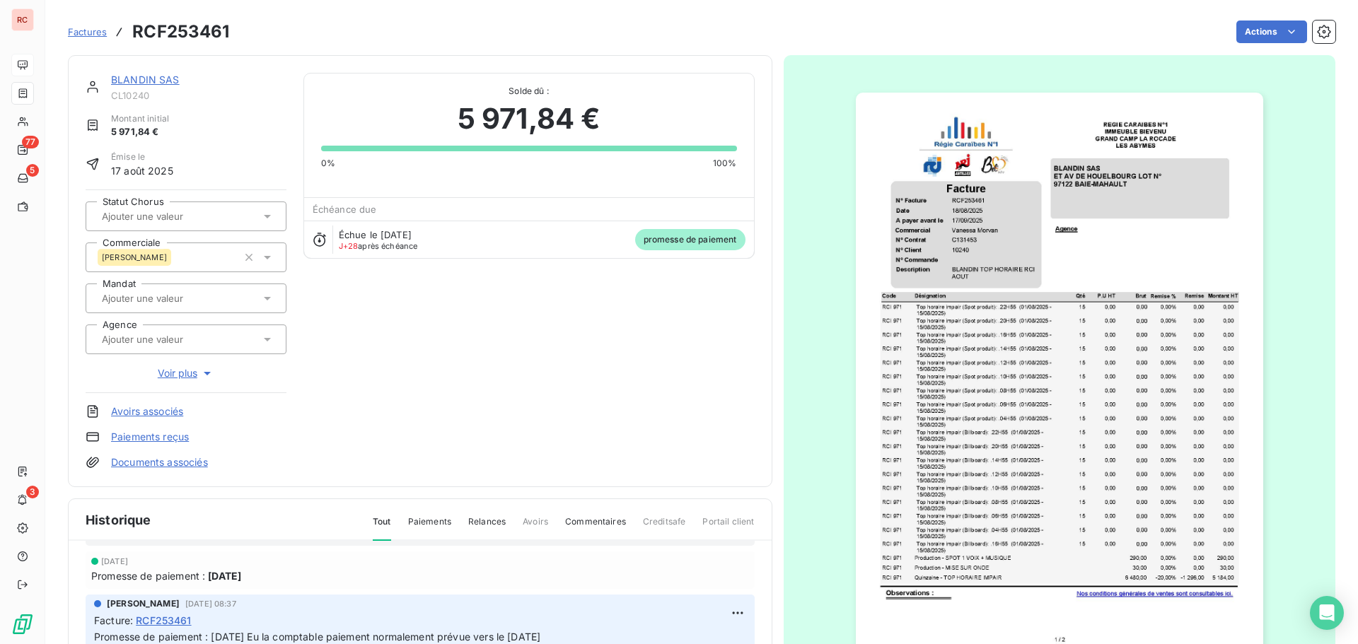
scroll to position [71, 0]
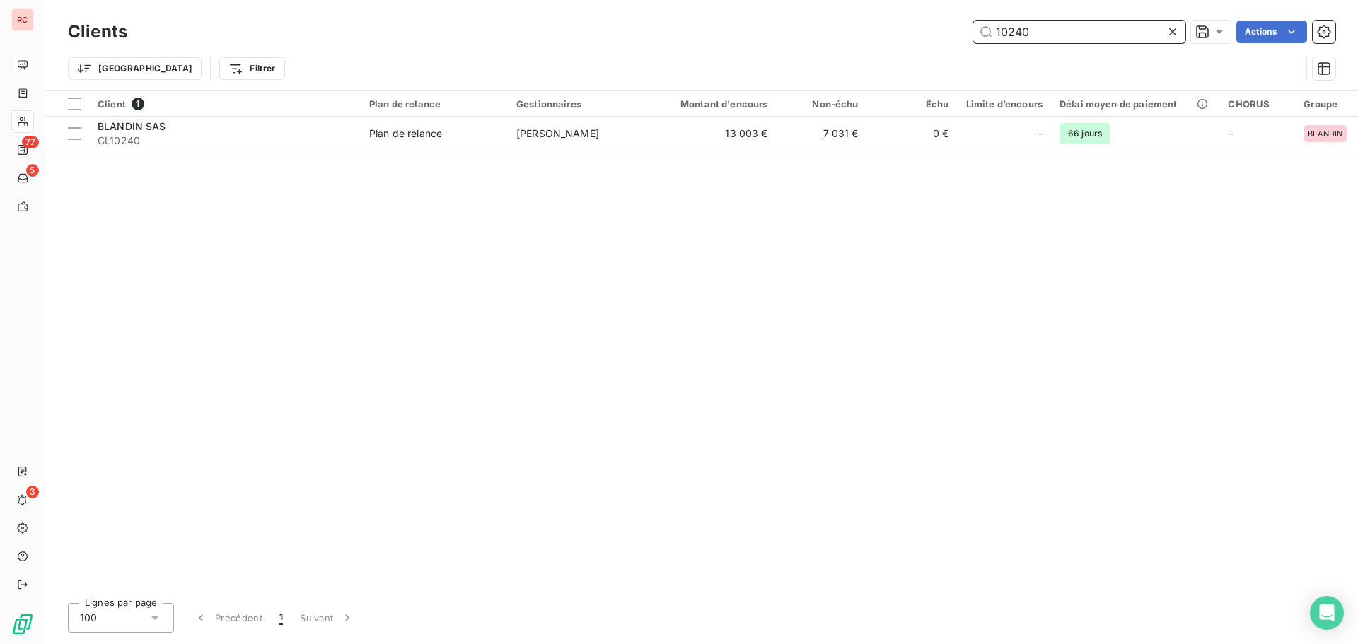
drag, startPoint x: 1037, startPoint y: 35, endPoint x: 991, endPoint y: 42, distance: 46.4
click at [991, 42] on input "10240" at bounding box center [1079, 32] width 212 height 23
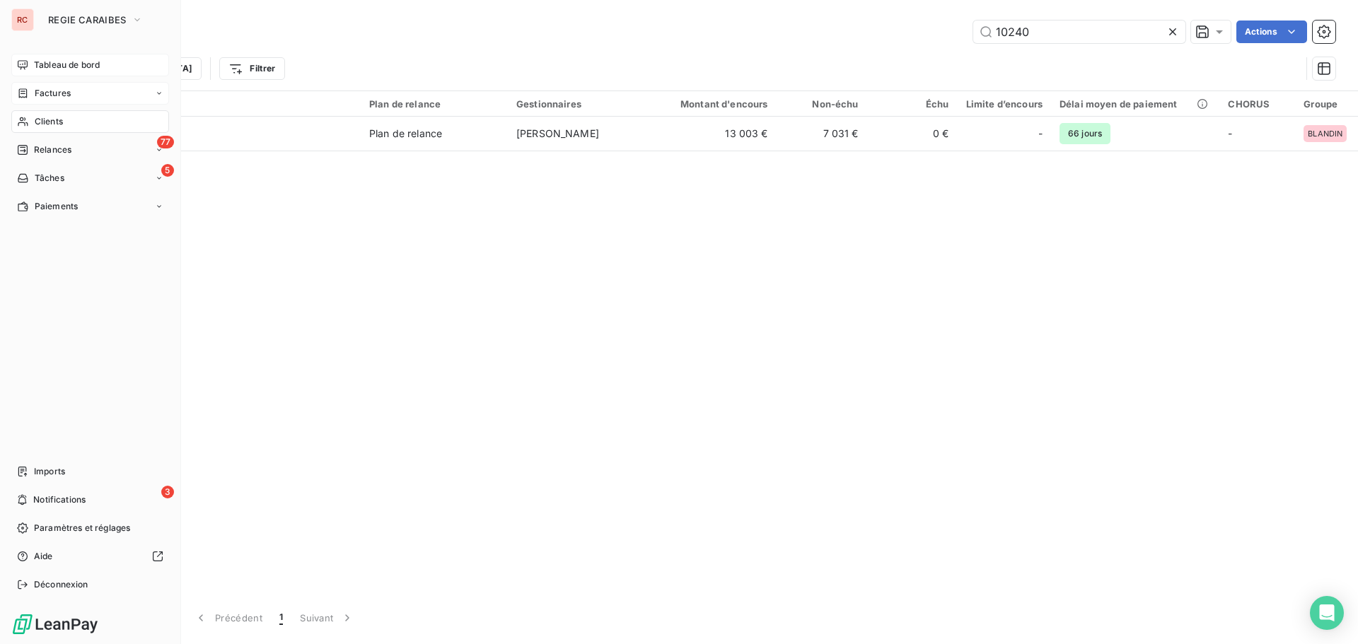
click at [88, 94] on div "Factures" at bounding box center [90, 93] width 158 height 23
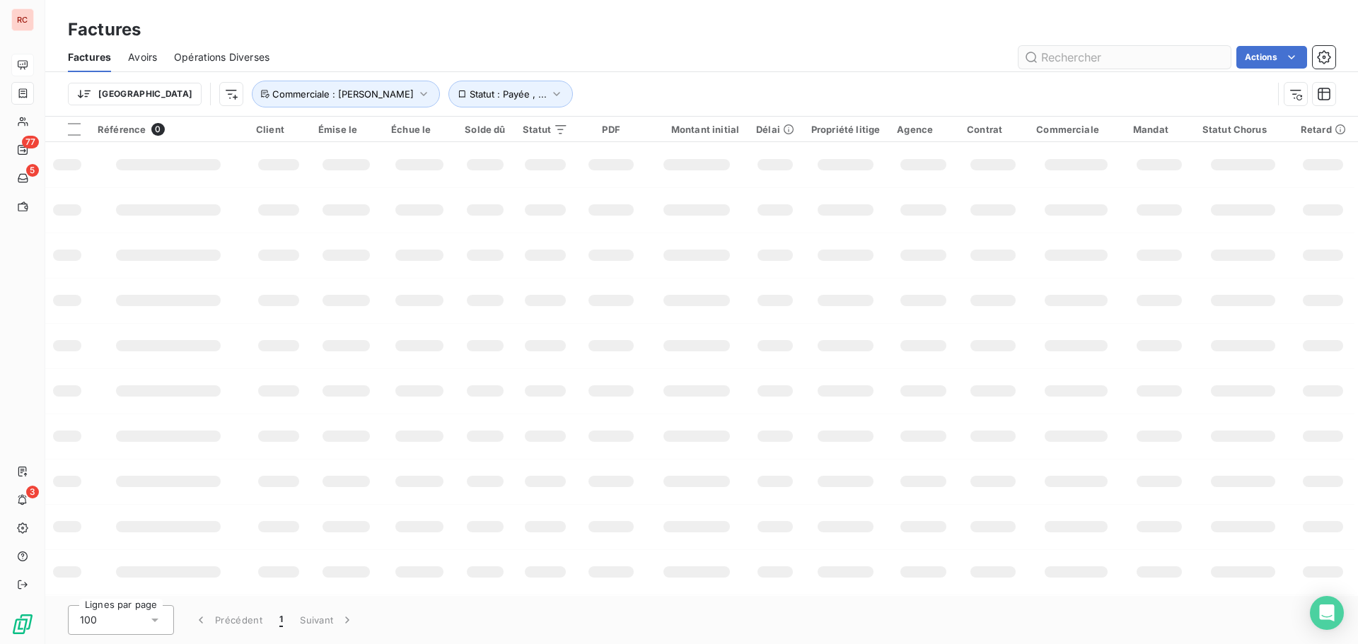
click at [1062, 54] on input "text" at bounding box center [1124, 57] width 212 height 23
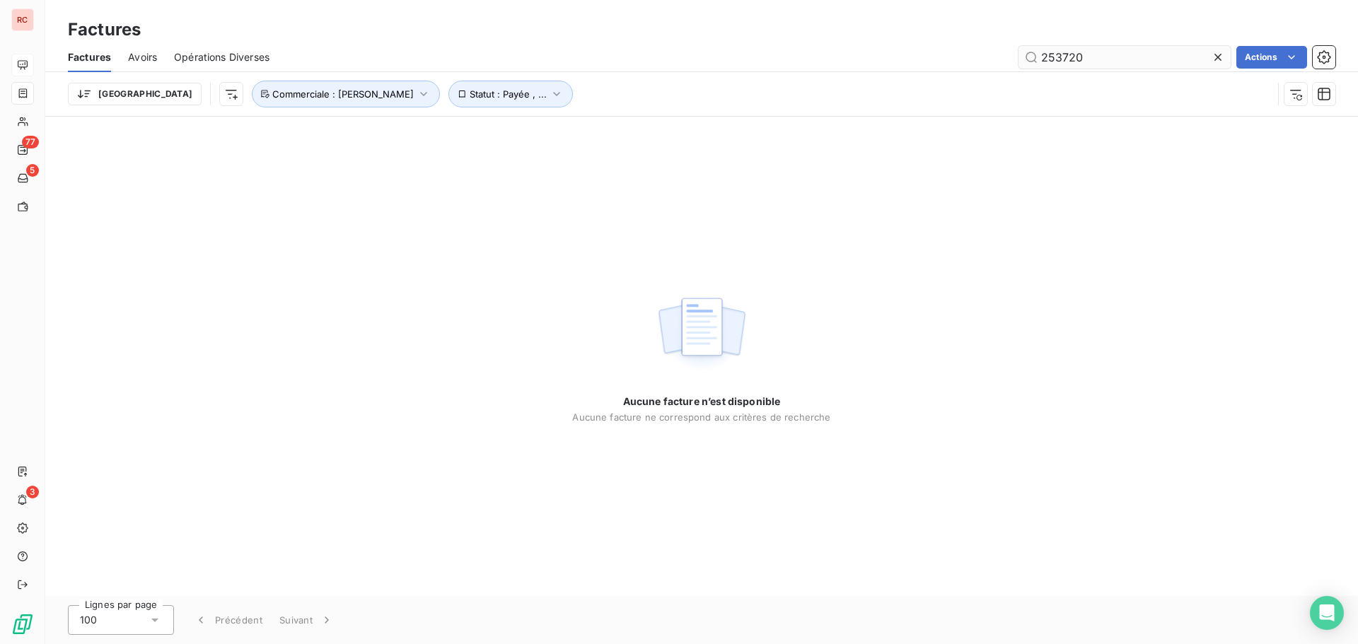
drag, startPoint x: 1087, startPoint y: 59, endPoint x: 1077, endPoint y: 58, distance: 9.9
click at [1077, 58] on input "253720" at bounding box center [1124, 57] width 212 height 23
type input "253721"
click at [227, 209] on div "Aucune facture n’est disponible Aucune facture ne correspond aux critères de re…" at bounding box center [701, 356] width 1313 height 479
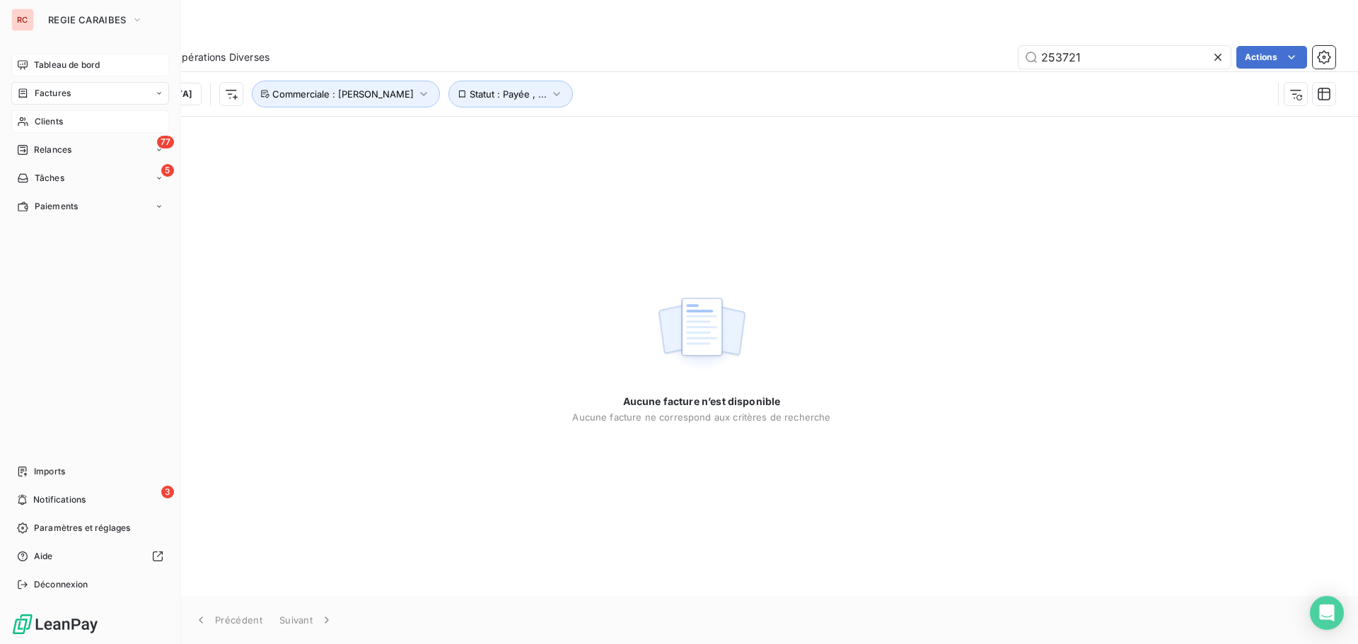
click at [48, 125] on span "Clients" at bounding box center [49, 121] width 28 height 13
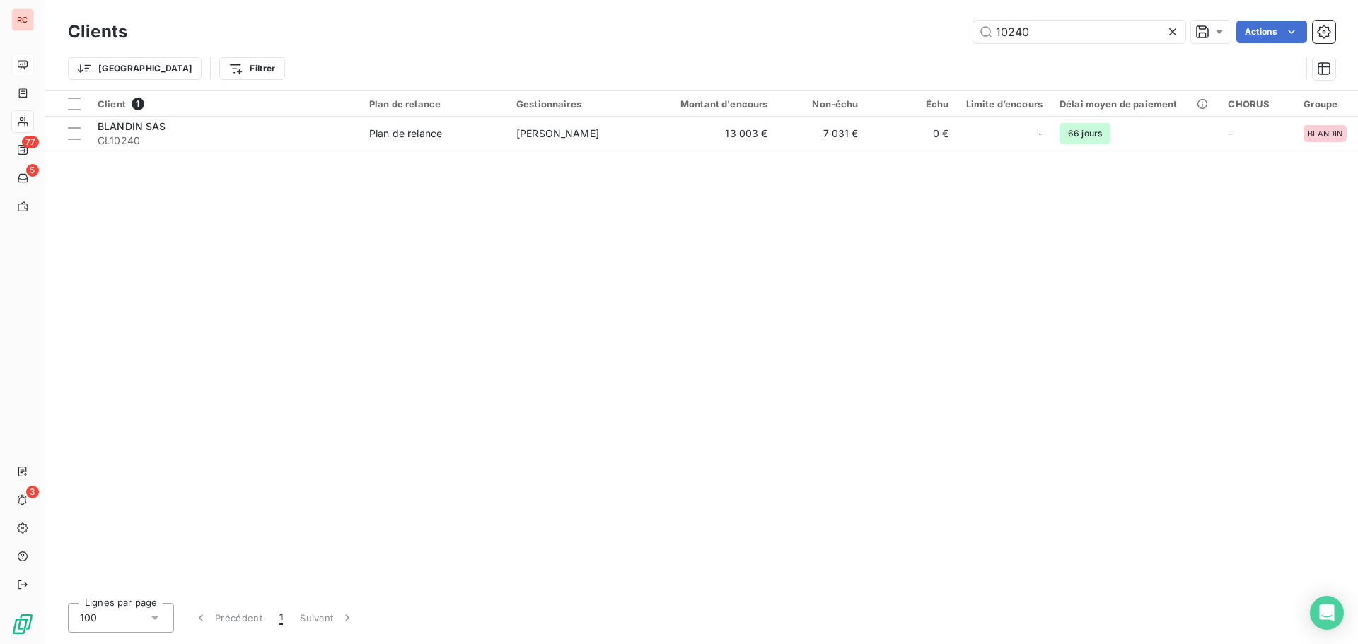
drag, startPoint x: 1063, startPoint y: 28, endPoint x: 918, endPoint y: 47, distance: 146.1
click at [918, 47] on div "Clients 10240 Actions Trier Filtrer" at bounding box center [701, 54] width 1267 height 74
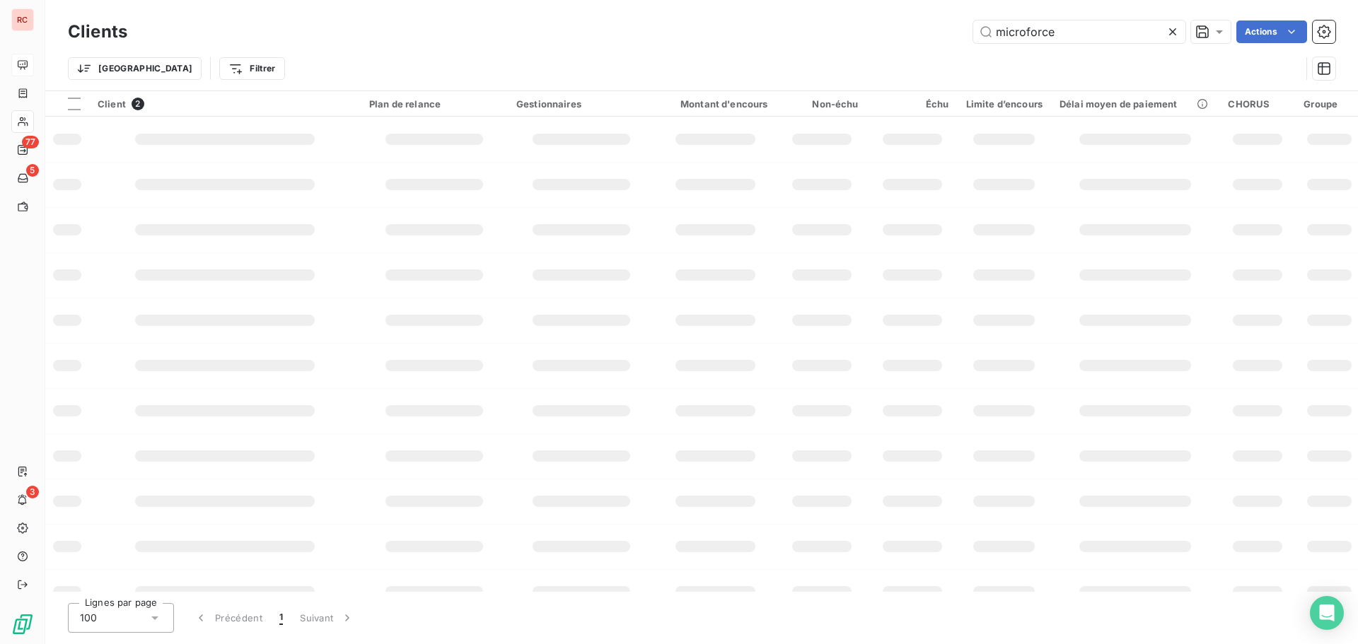
type input "microforce"
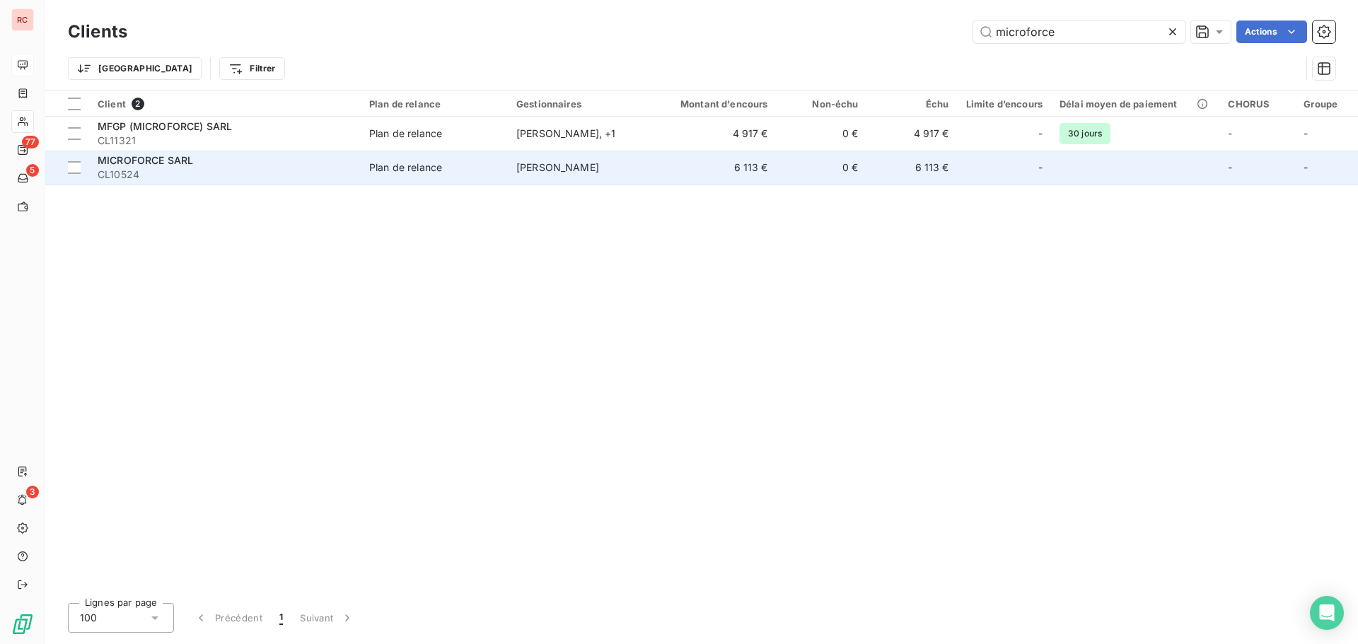
click at [425, 173] on div "Plan de relance" at bounding box center [405, 168] width 73 height 14
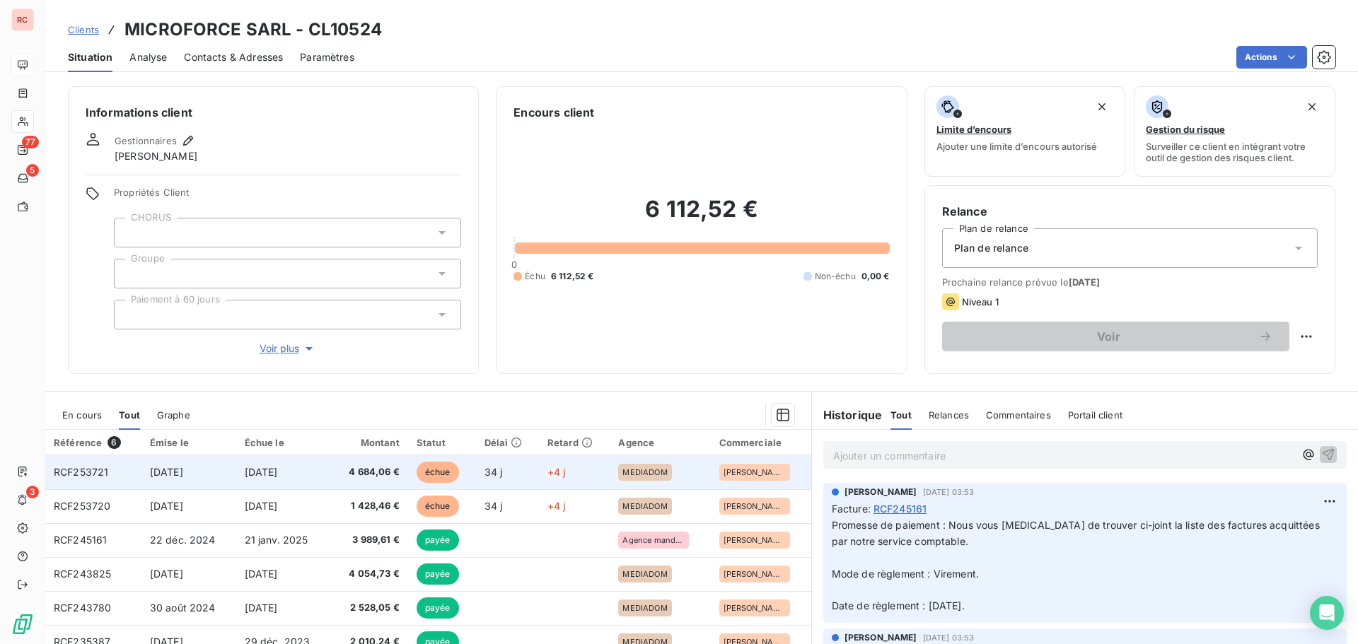
click at [183, 476] on span "[DATE]" at bounding box center [166, 472] width 33 height 12
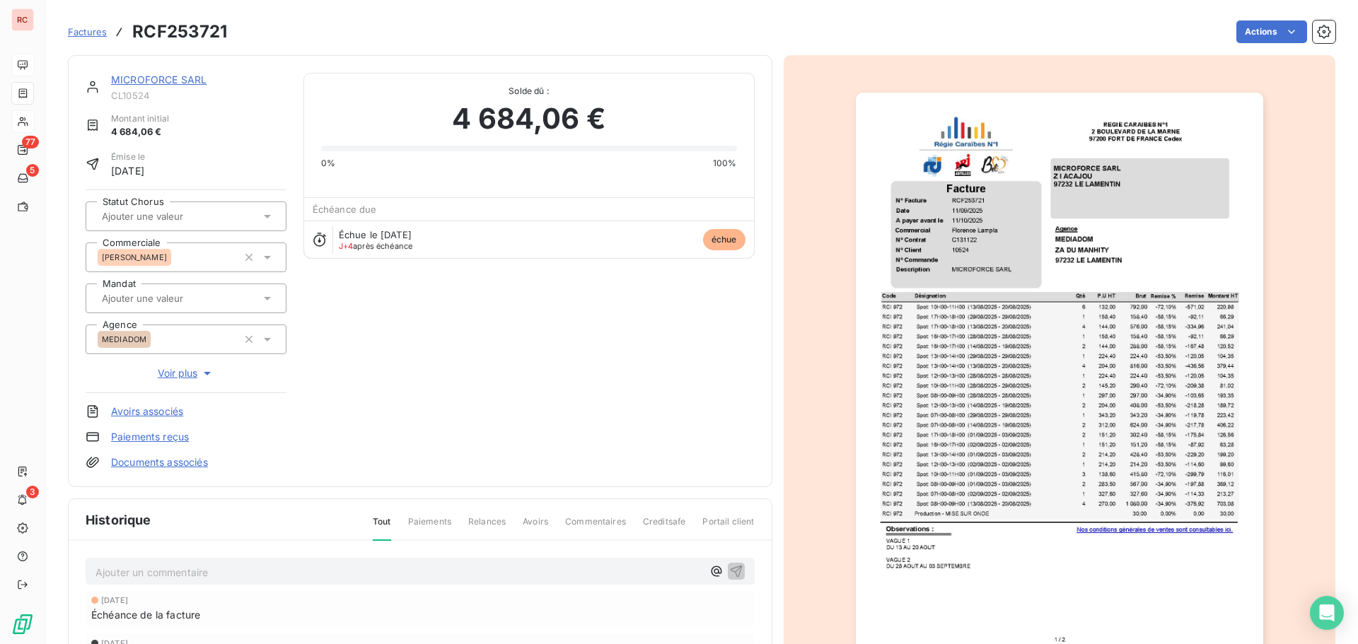
click at [267, 298] on icon at bounding box center [267, 299] width 7 height 4
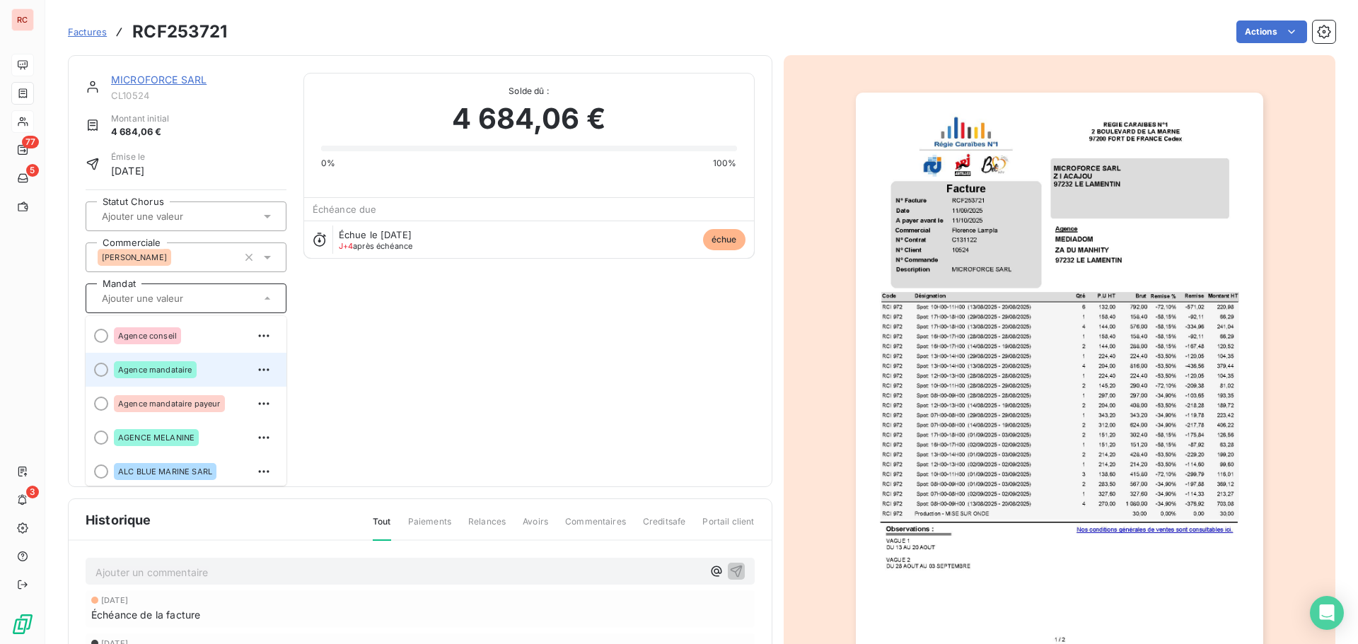
click at [175, 369] on span "Agence mandataire" at bounding box center [155, 370] width 74 height 8
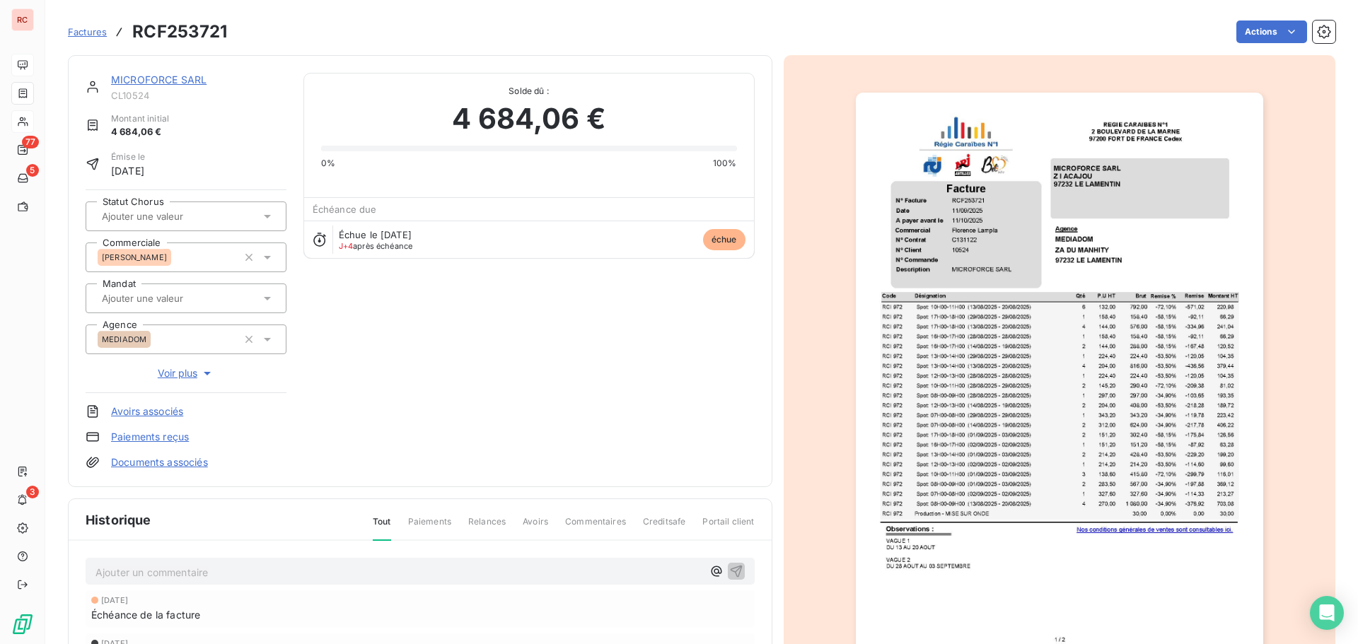
click at [146, 576] on p "Ajouter un commentaire ﻿" at bounding box center [398, 573] width 607 height 18
drag, startPoint x: 276, startPoint y: 576, endPoint x: 76, endPoint y: 576, distance: 200.1
click at [76, 576] on div "[DATE] Ordre de virement reçu [DATE] Échéance de la facture [DATE] Émission de …" at bounding box center [420, 634] width 703 height 186
copy span "[DATE] Ordre de virement reçu"
click at [734, 573] on icon "button" at bounding box center [736, 571] width 14 height 14
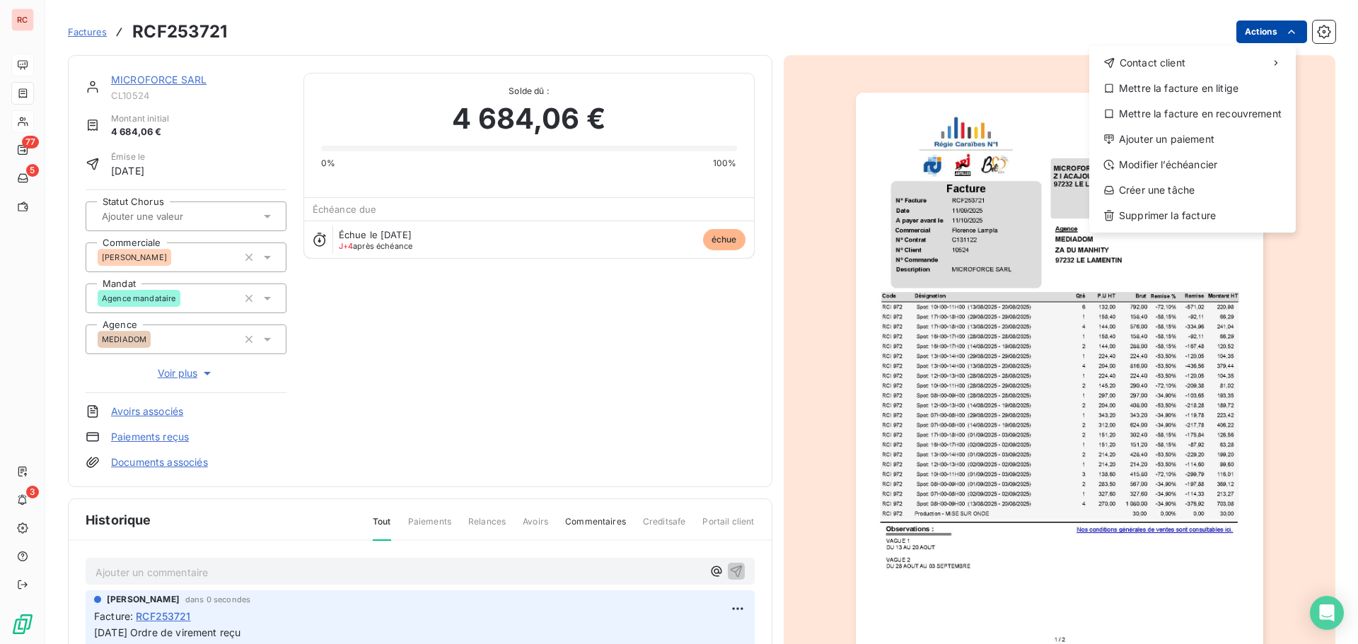
click at [1274, 39] on html "RC 77 5 3 Factures RCF253721 Actions Contact client Mettre la facture en litige…" at bounding box center [679, 322] width 1358 height 644
click at [1180, 137] on div "Ajouter un paiement" at bounding box center [1192, 139] width 195 height 23
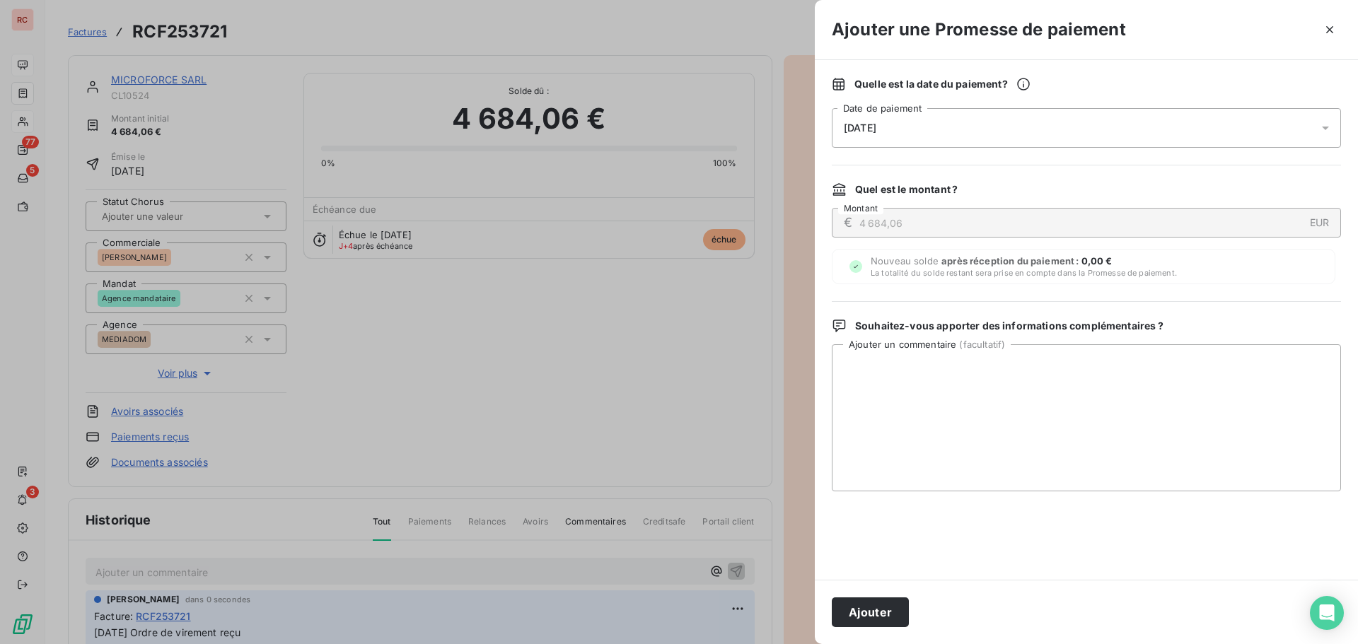
click at [1002, 128] on div "[DATE]" at bounding box center [1086, 128] width 509 height 40
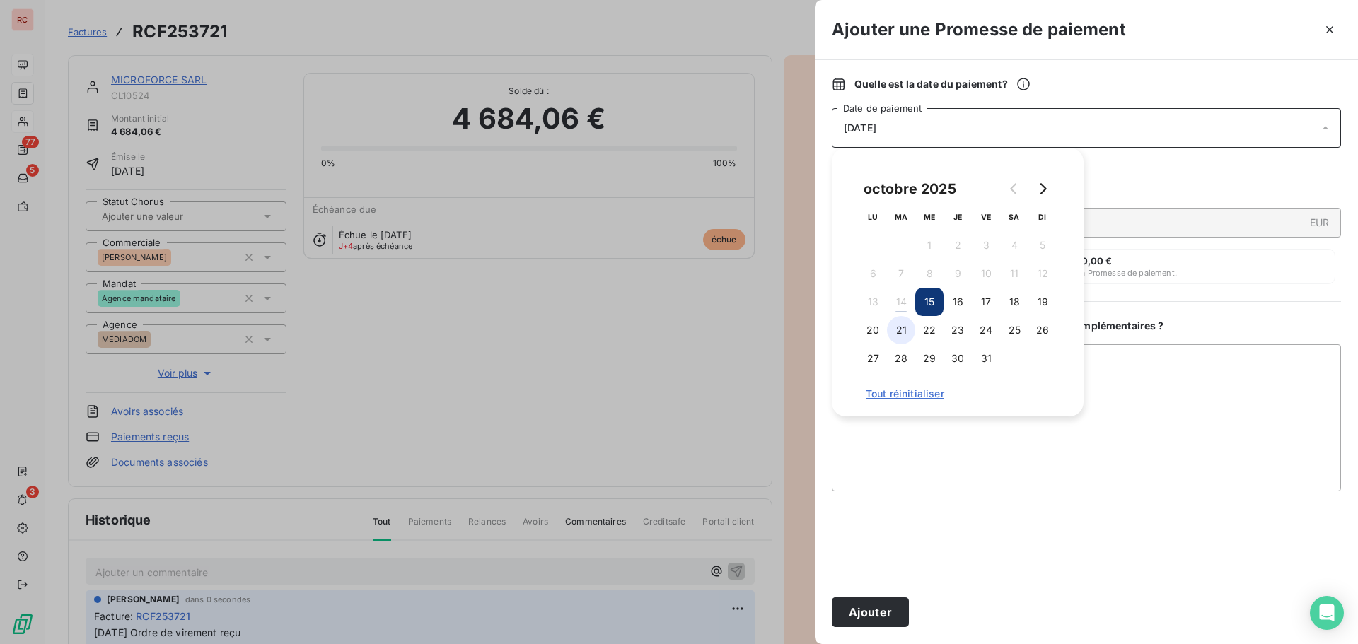
click at [906, 329] on button "21" at bounding box center [901, 330] width 28 height 28
click at [917, 439] on textarea "Ajouter un commentaire ( facultatif )" at bounding box center [1086, 417] width 509 height 147
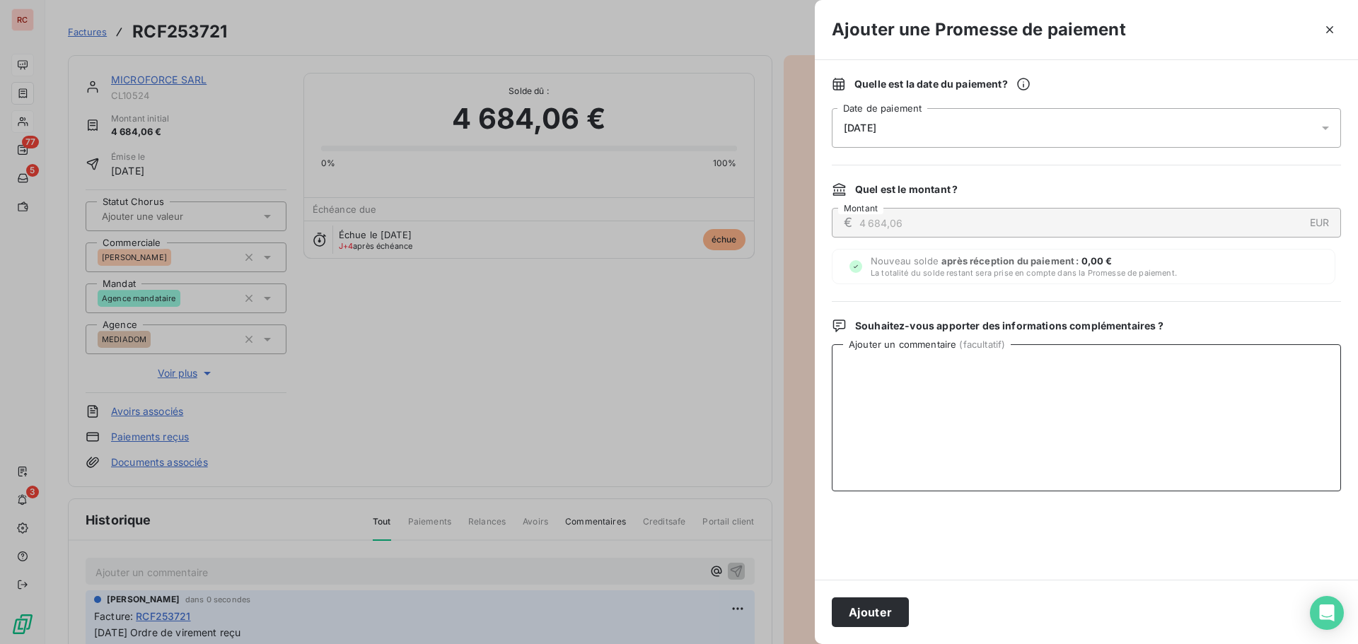
paste textarea "[DATE] Ordre de virement reçu"
type textarea "[DATE] Ordre de virement reçu"
click at [863, 617] on button "Ajouter" at bounding box center [870, 613] width 77 height 30
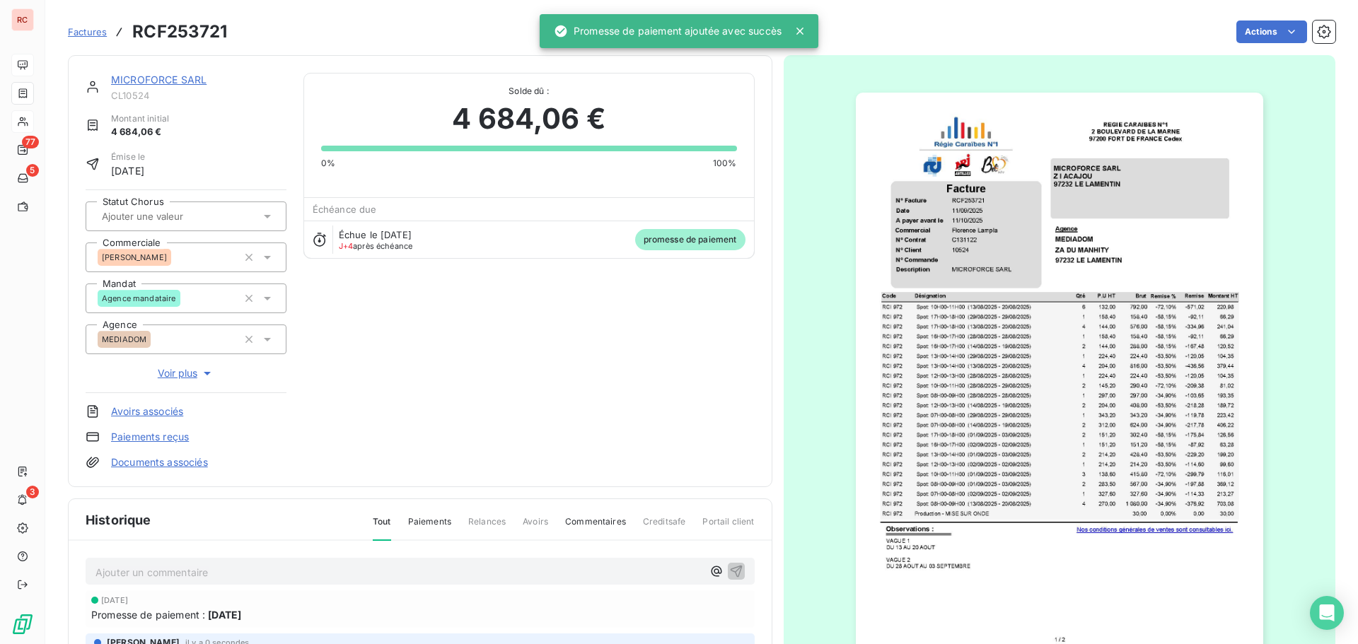
click at [162, 83] on link "MICROFORCE SARL" at bounding box center [158, 80] width 95 height 12
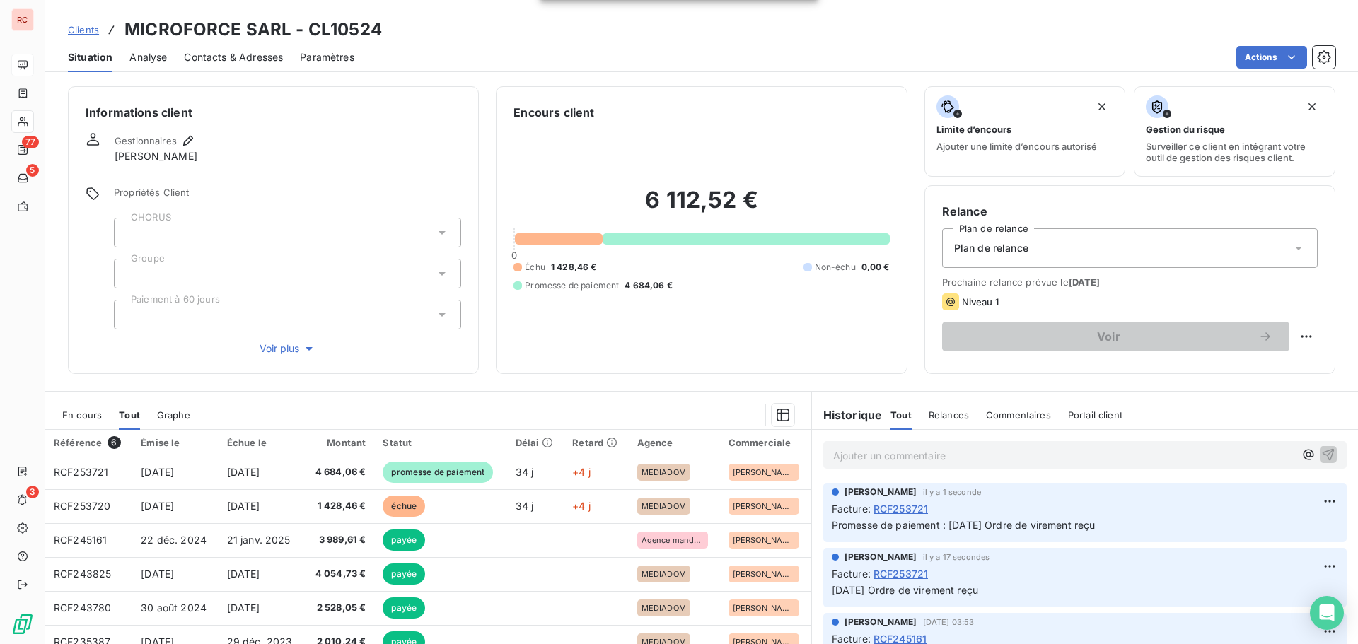
click at [73, 414] on span "En cours" at bounding box center [82, 414] width 40 height 11
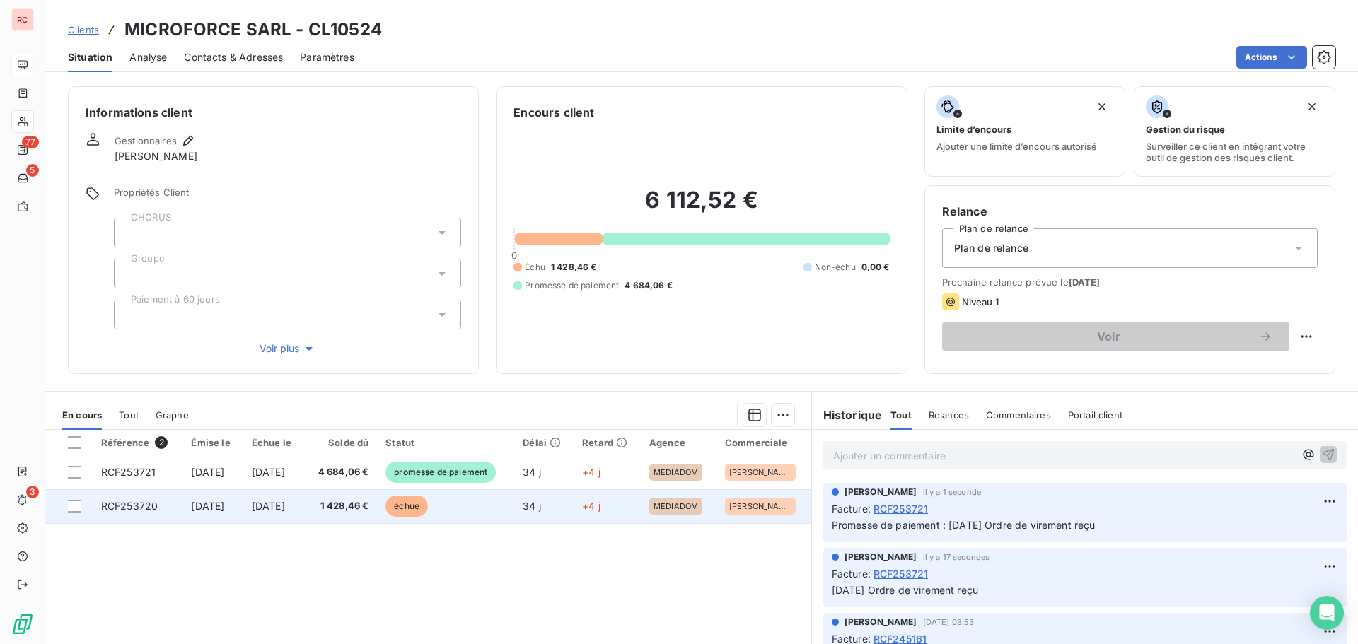
click at [269, 500] on span "[DATE]" at bounding box center [268, 506] width 33 height 12
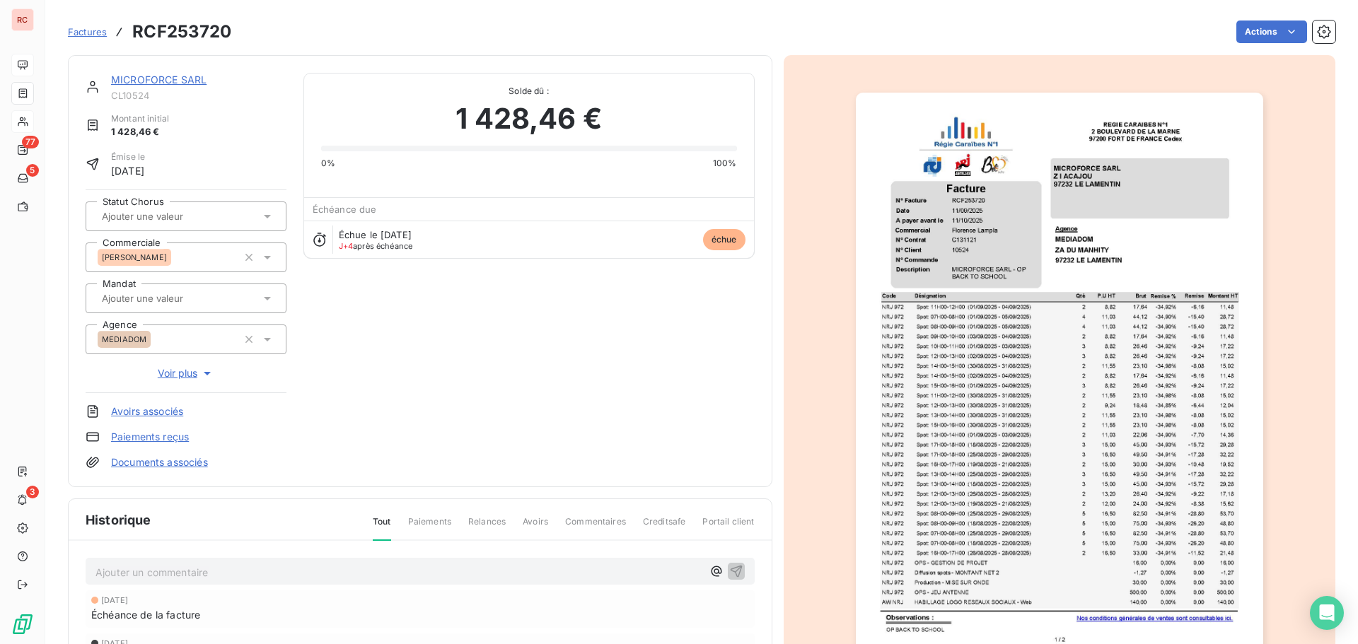
click at [223, 559] on div "Ajouter un commentaire ﻿" at bounding box center [420, 572] width 669 height 28
click at [207, 577] on p "Ajouter un commentaire ﻿" at bounding box center [398, 573] width 607 height 18
click at [729, 567] on icon "button" at bounding box center [736, 571] width 14 height 14
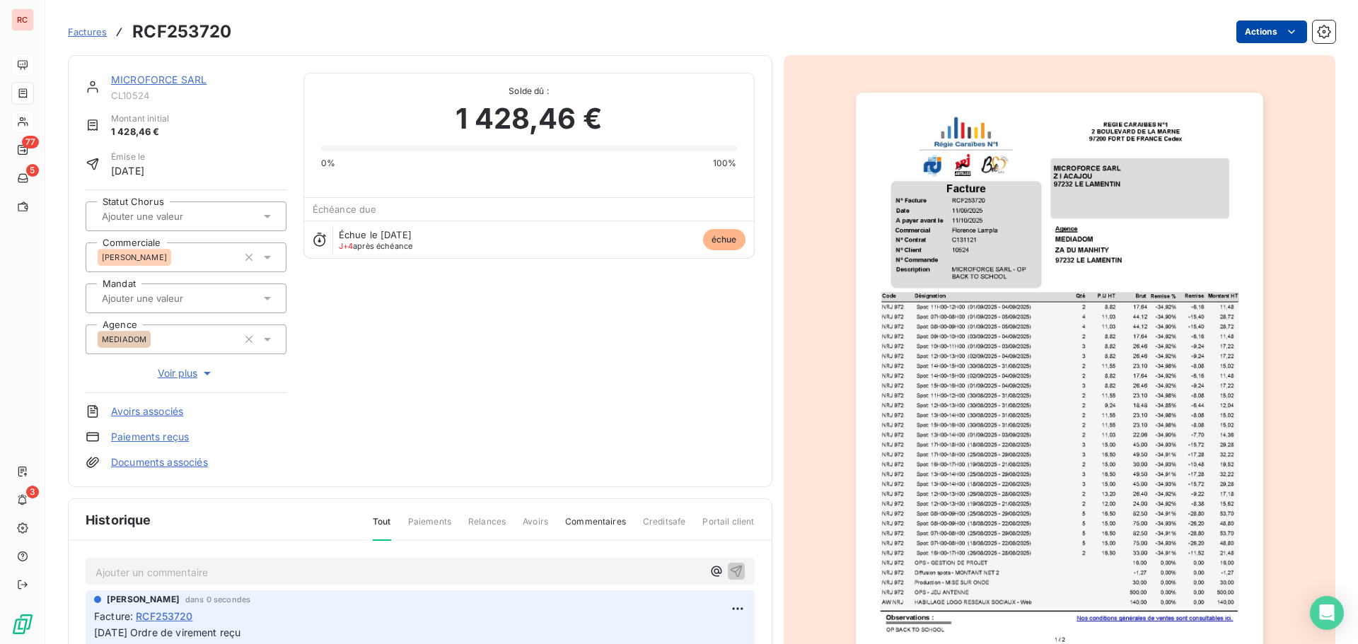
click at [1235, 29] on html "RC 77 5 3 Factures RCF253720 Actions MICROFORCE SARL CL10524 Montant initial 1 …" at bounding box center [679, 322] width 1358 height 644
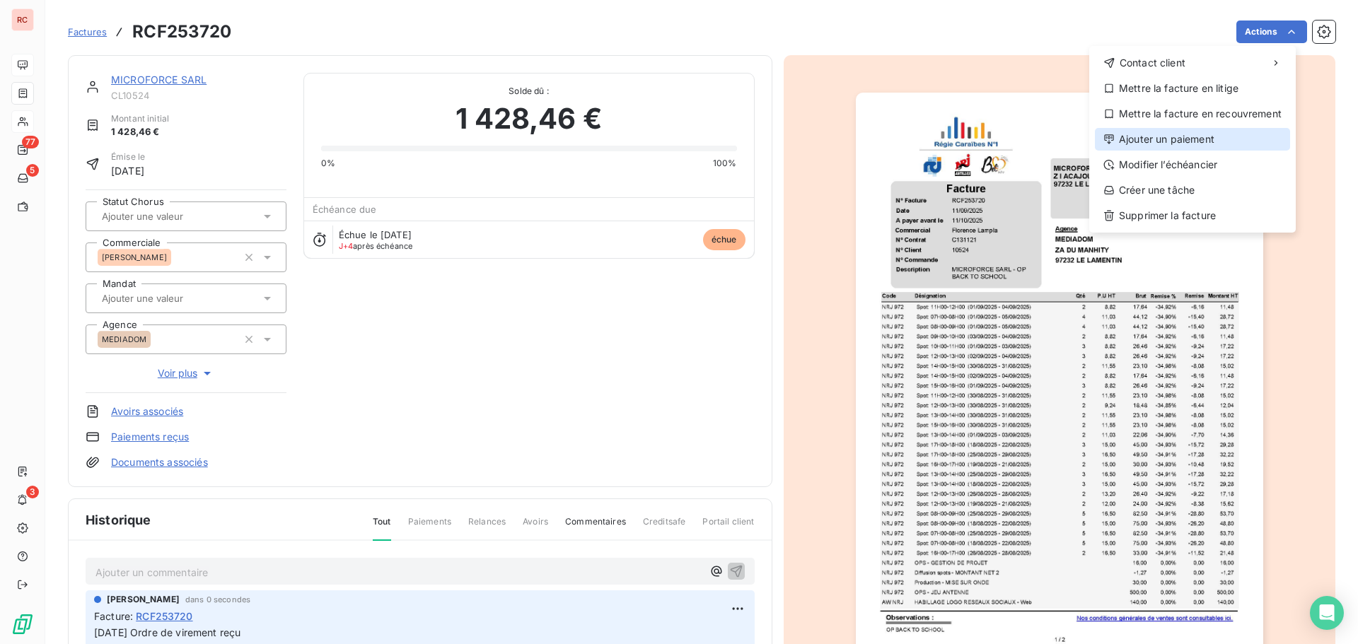
click at [1188, 139] on div "Ajouter un paiement" at bounding box center [1192, 139] width 195 height 23
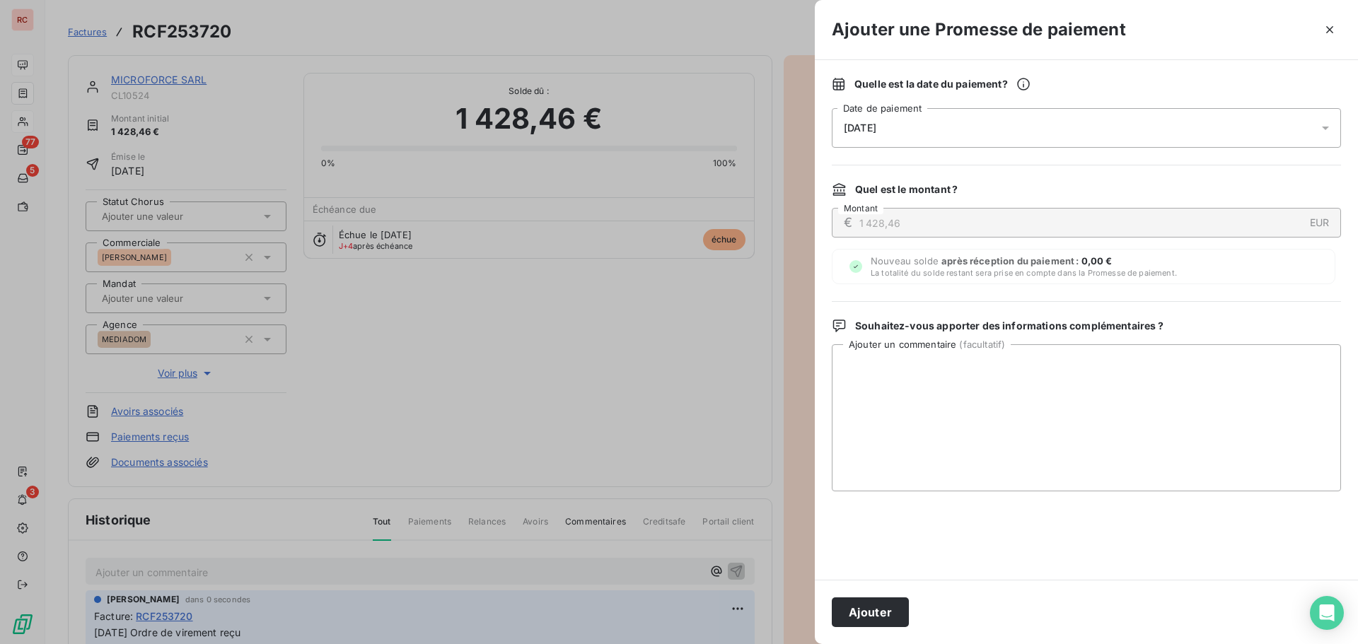
click at [975, 132] on div "[DATE]" at bounding box center [1086, 128] width 509 height 40
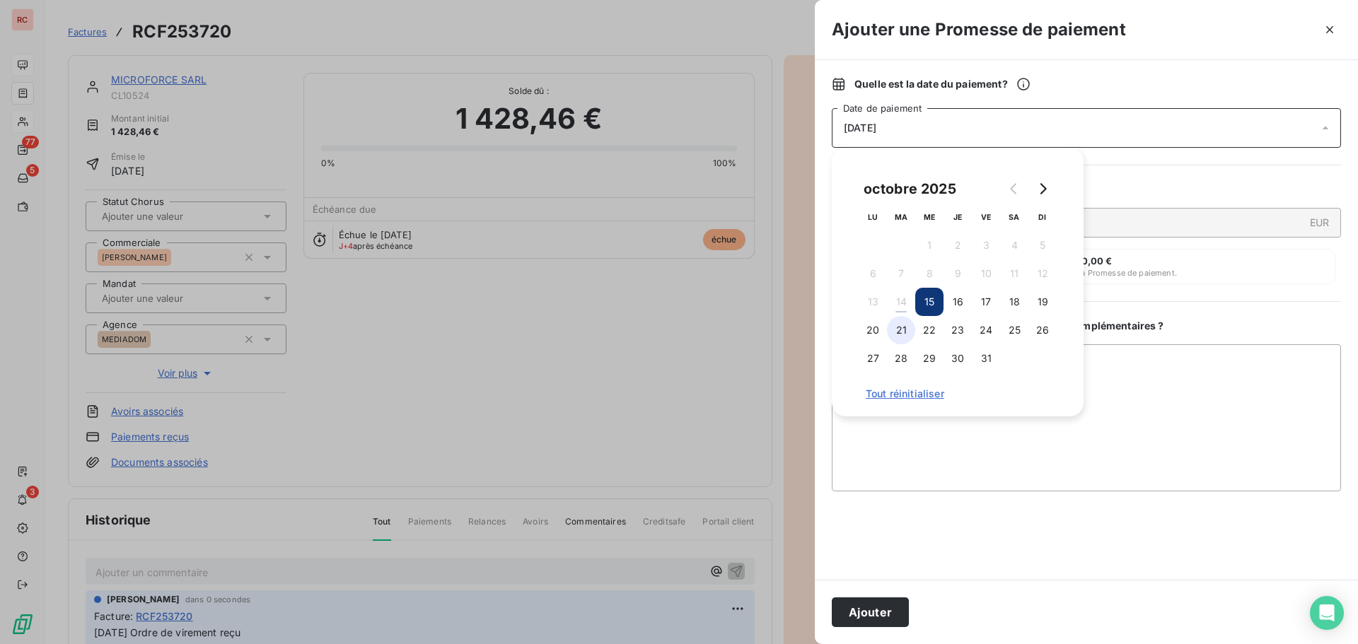
click at [897, 329] on button "21" at bounding box center [901, 330] width 28 height 28
click at [883, 452] on textarea "Ajouter un commentaire ( facultatif )" at bounding box center [1086, 417] width 509 height 147
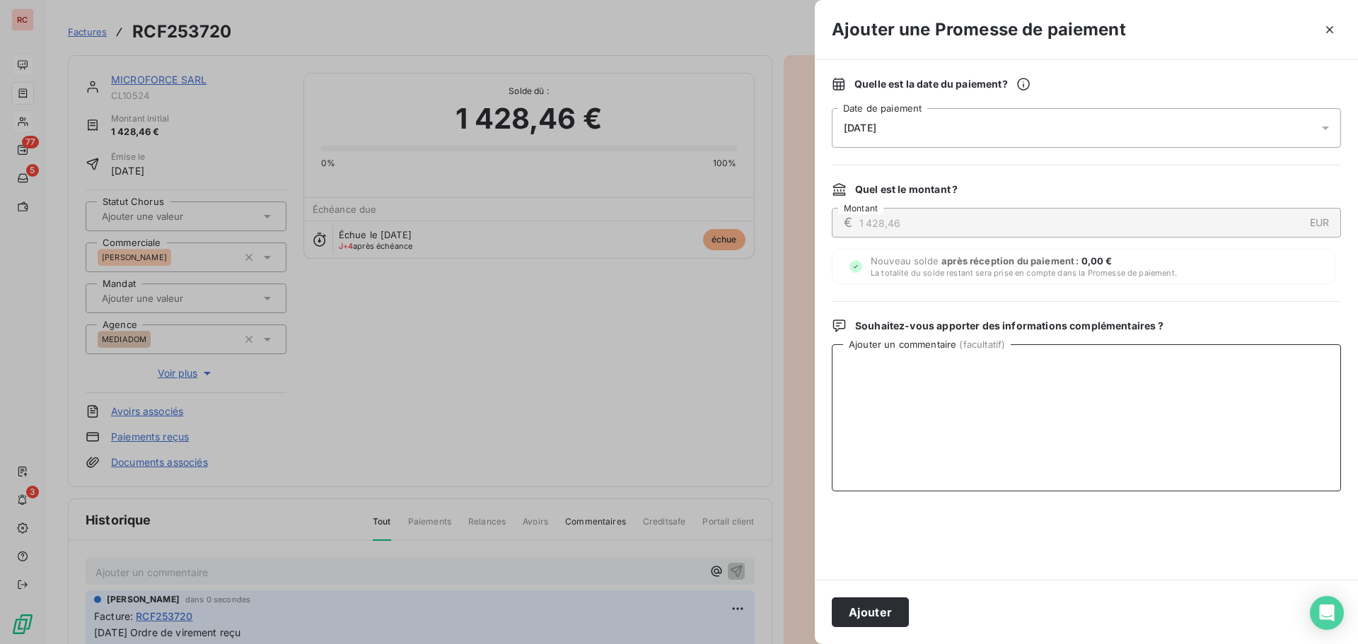
paste textarea "[DATE] Ordre de virement reçu"
type textarea "[DATE] Ordre de virement reçu"
click at [849, 609] on button "Ajouter" at bounding box center [870, 613] width 77 height 30
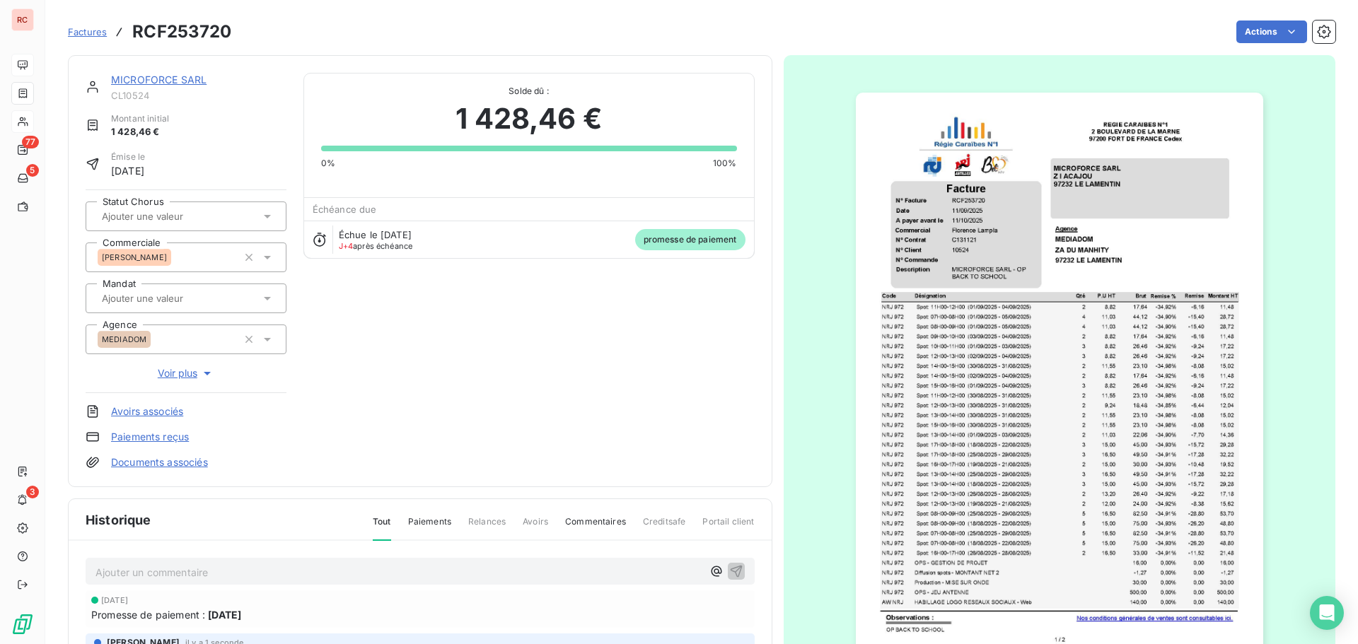
click at [175, 78] on link "MICROFORCE SARL" at bounding box center [158, 80] width 95 height 12
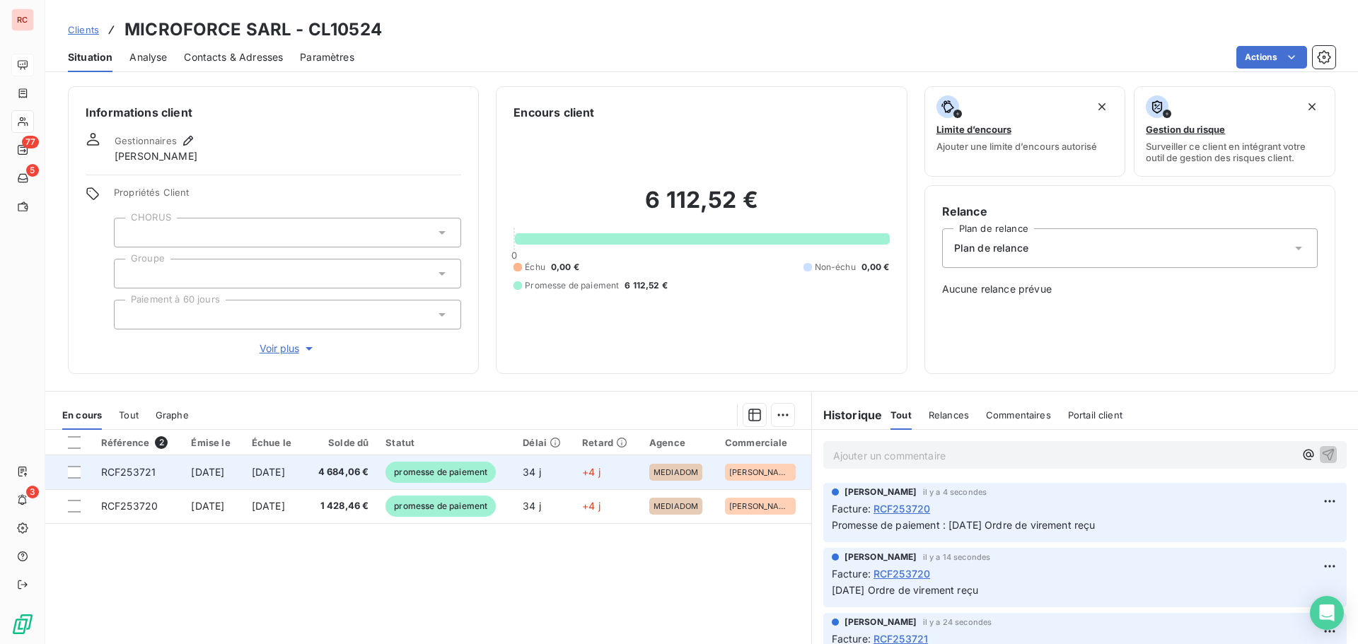
click at [285, 477] on span "[DATE]" at bounding box center [268, 472] width 33 height 12
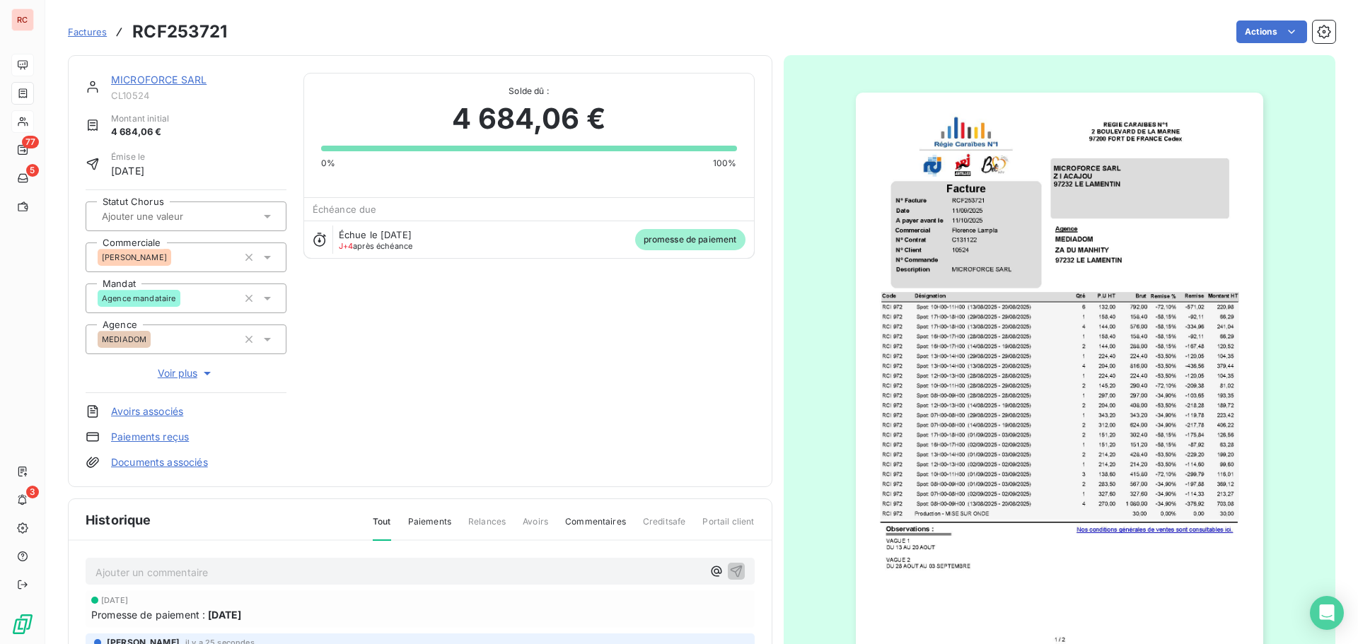
click at [122, 78] on link "MICROFORCE SARL" at bounding box center [158, 80] width 95 height 12
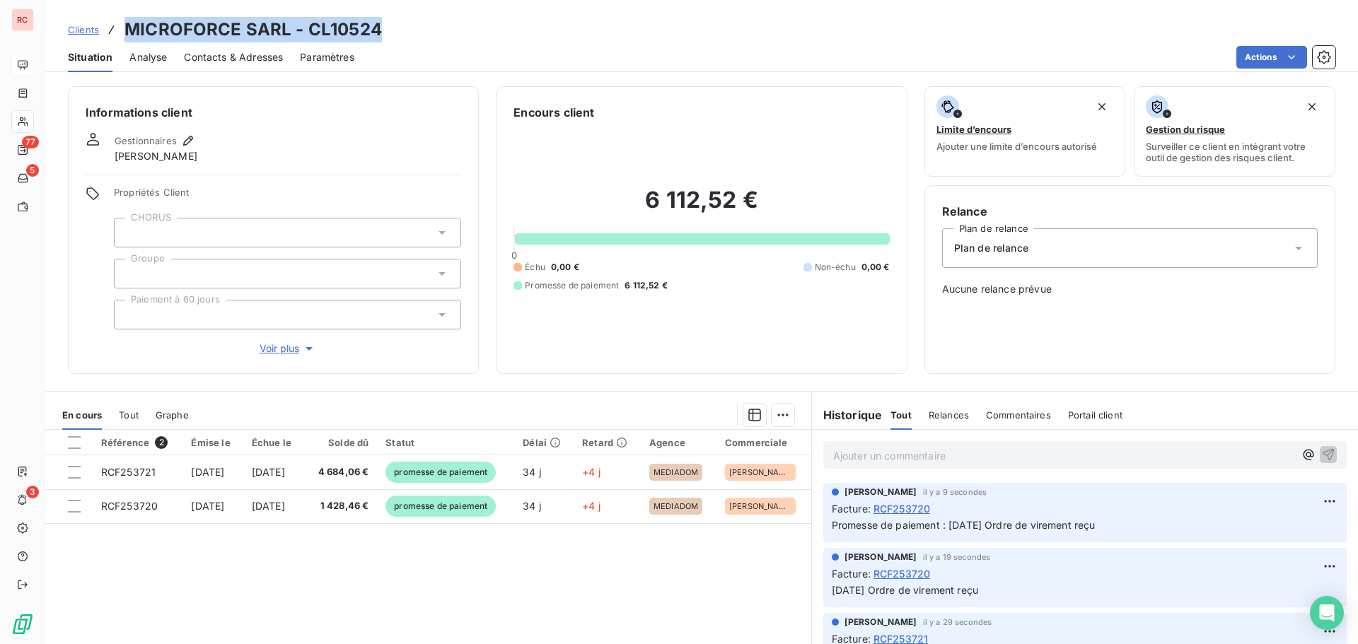
drag, startPoint x: 378, startPoint y: 23, endPoint x: 109, endPoint y: 6, distance: 269.3
click at [109, 6] on div "Clients MICROFORCE SARL - CL10524 Situation Analyse Contacts & Adresses Paramèt…" at bounding box center [701, 36] width 1313 height 72
copy h3 "MICROFORCE SARL - CL10524"
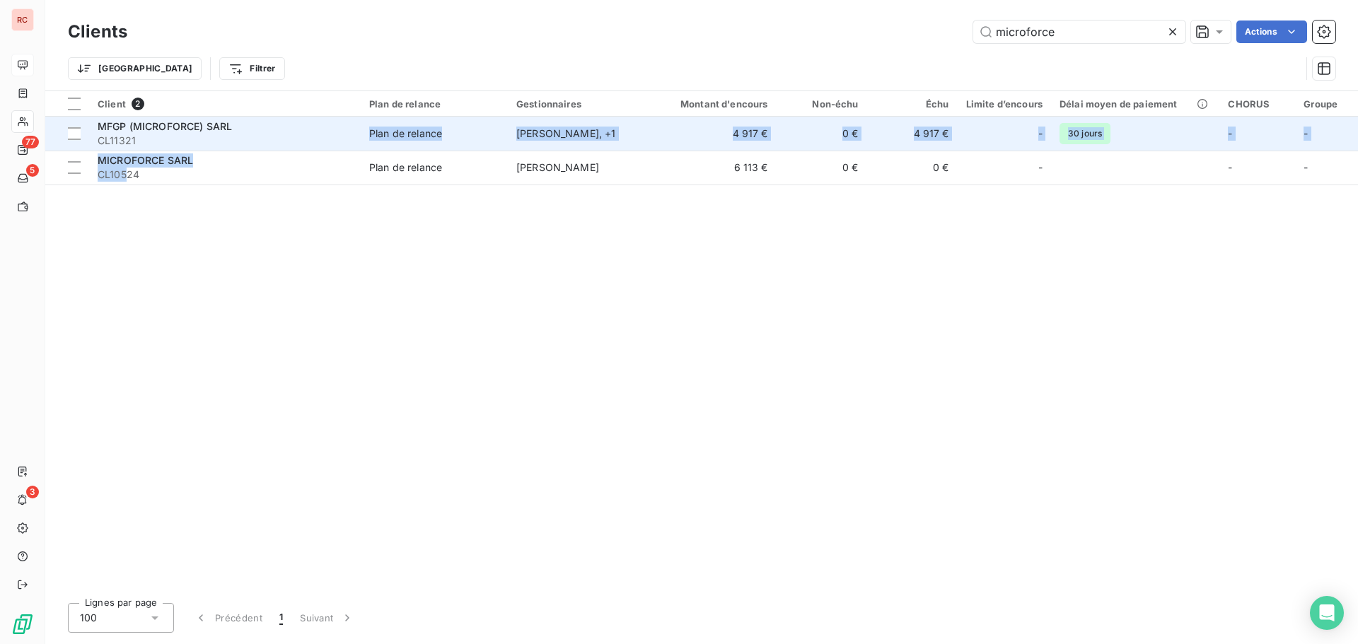
drag, startPoint x: 127, startPoint y: 176, endPoint x: 133, endPoint y: 143, distance: 33.8
click at [133, 143] on tbody "MFGP (MICROFORCE) SARL CL11321 Plan de relance [PERSON_NAME] , + 1 4 917 € 0 € …" at bounding box center [847, 151] width 1605 height 68
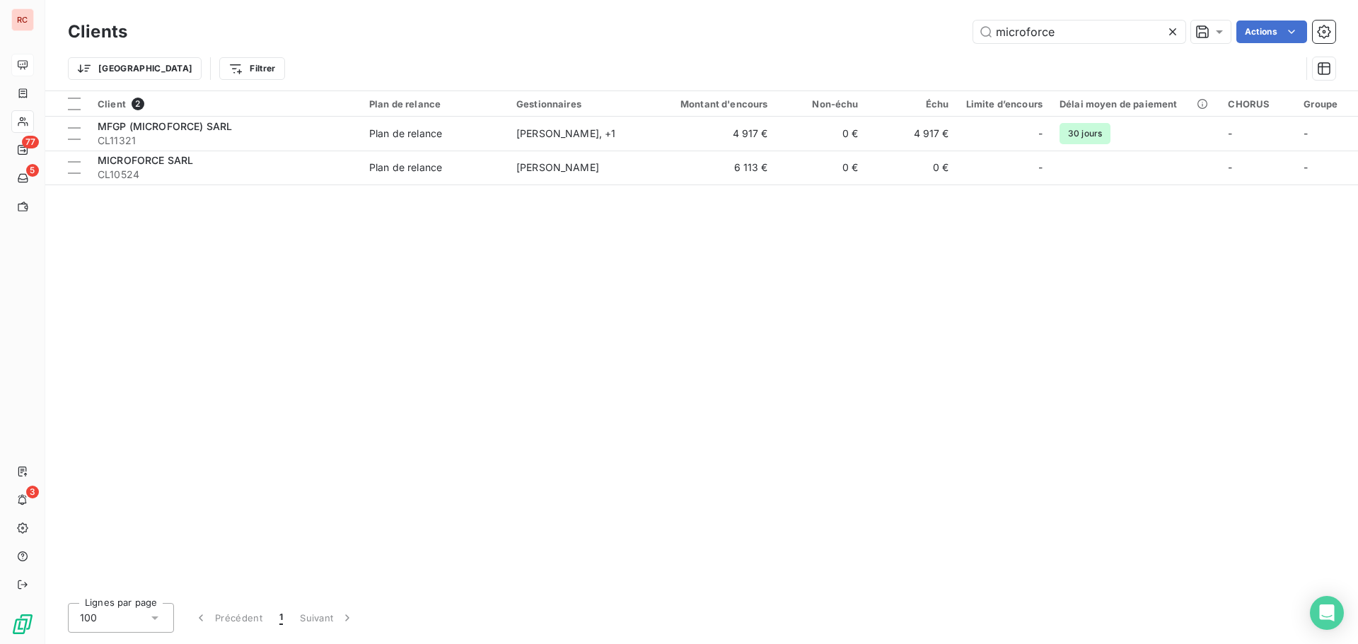
click at [190, 275] on div "Client 2 Plan de relance Gestionnaires Montant d'encours Non-échu Échu Limite d…" at bounding box center [701, 341] width 1313 height 501
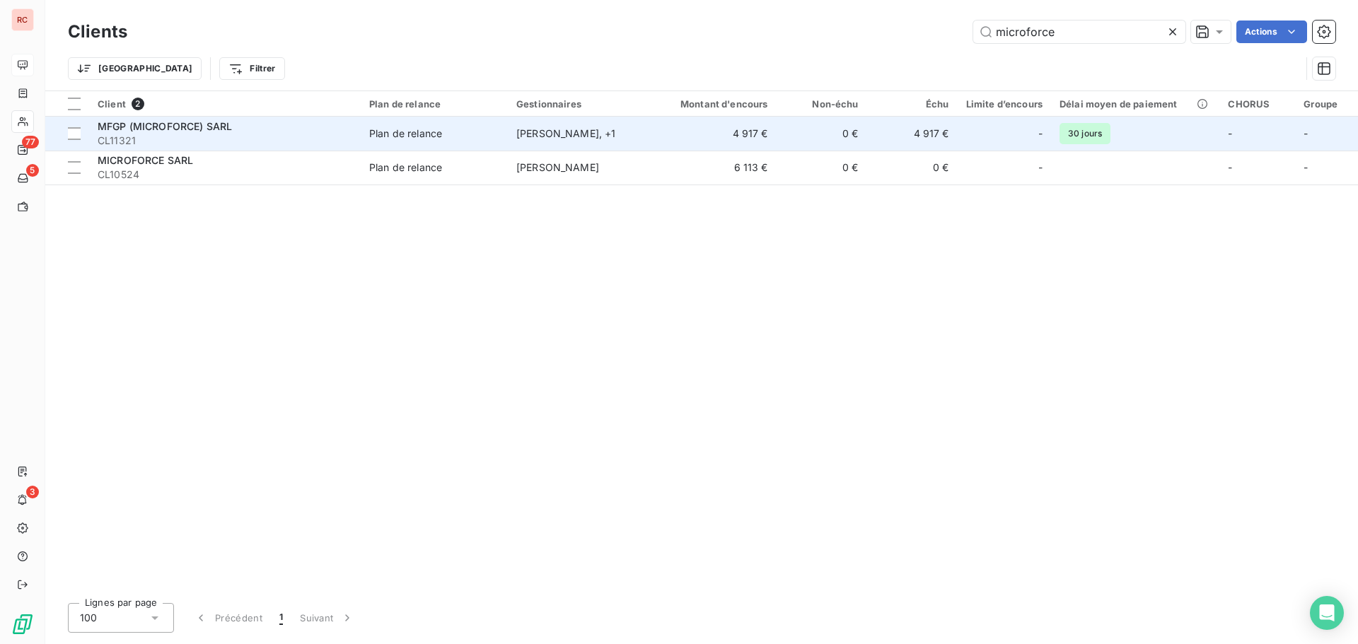
click at [170, 125] on span "MFGP (MICROFORCE) SARL" at bounding box center [165, 126] width 134 height 12
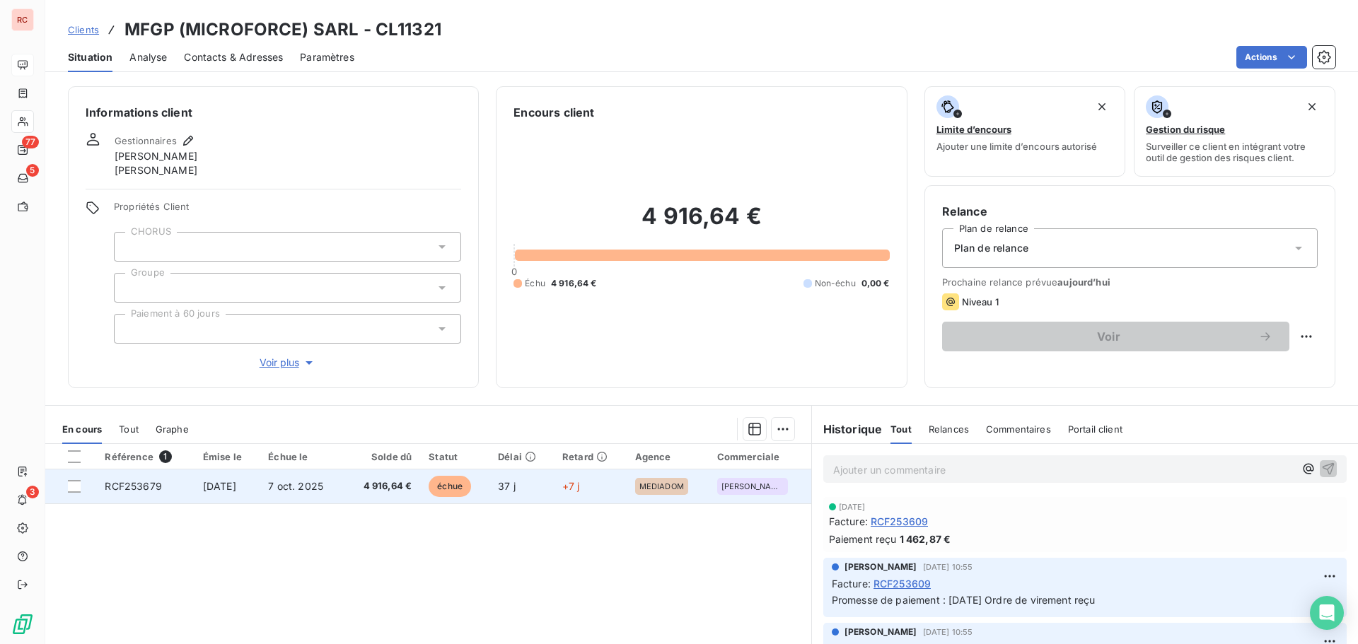
click at [369, 492] on span "4 916,64 €" at bounding box center [381, 486] width 59 height 14
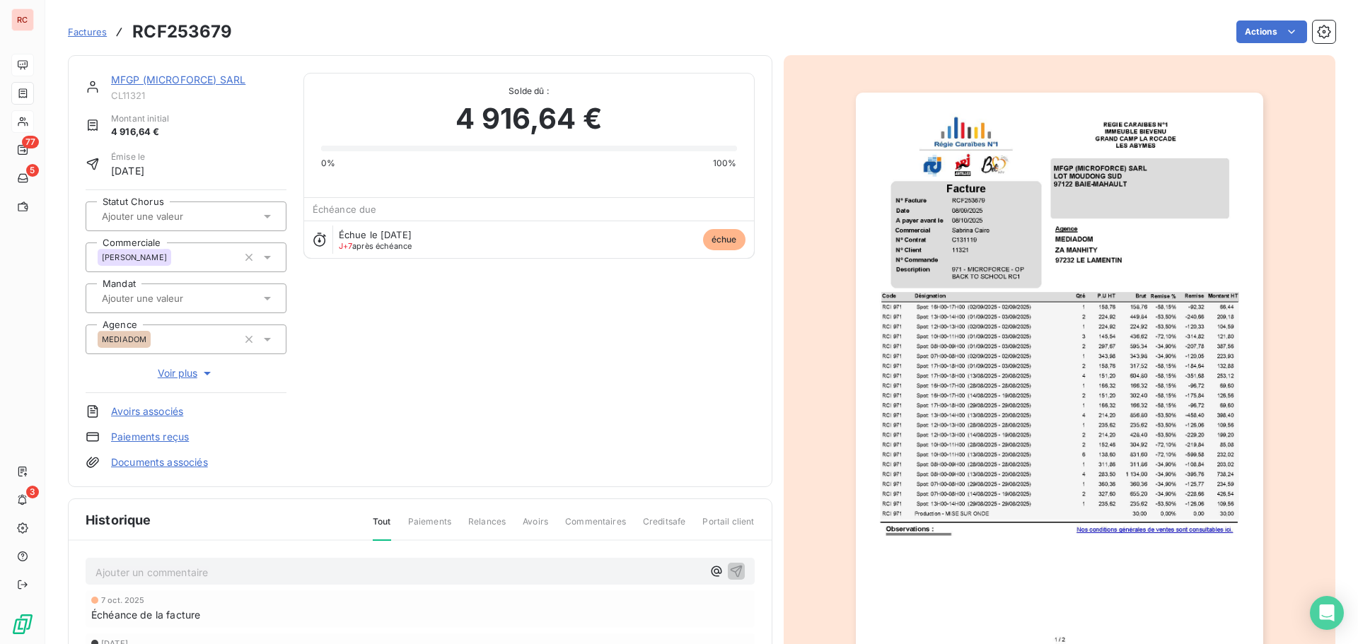
click at [185, 573] on p "Ajouter un commentaire ﻿" at bounding box center [398, 573] width 607 height 18
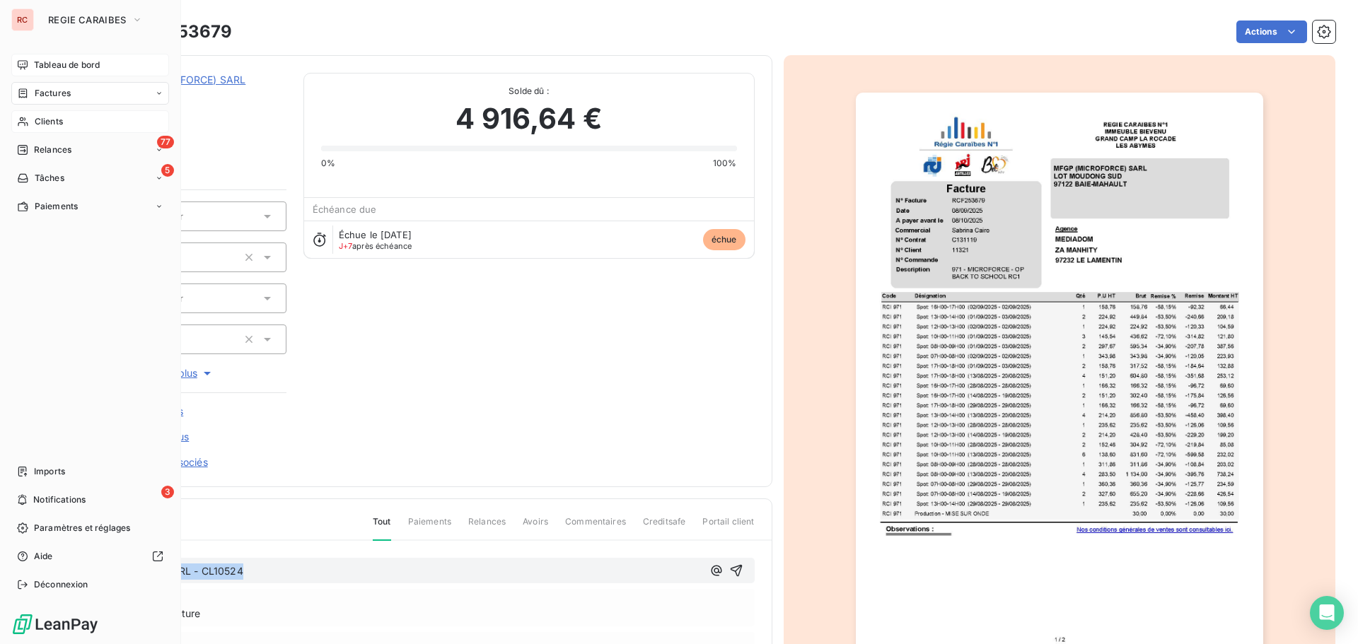
drag, startPoint x: 266, startPoint y: 573, endPoint x: 45, endPoint y: 578, distance: 221.4
click at [45, 578] on div "RC REGIE CARAIBES Tableau de bord Factures Clients 77 Relances 5 Tâches Paiemen…" at bounding box center [679, 322] width 1358 height 644
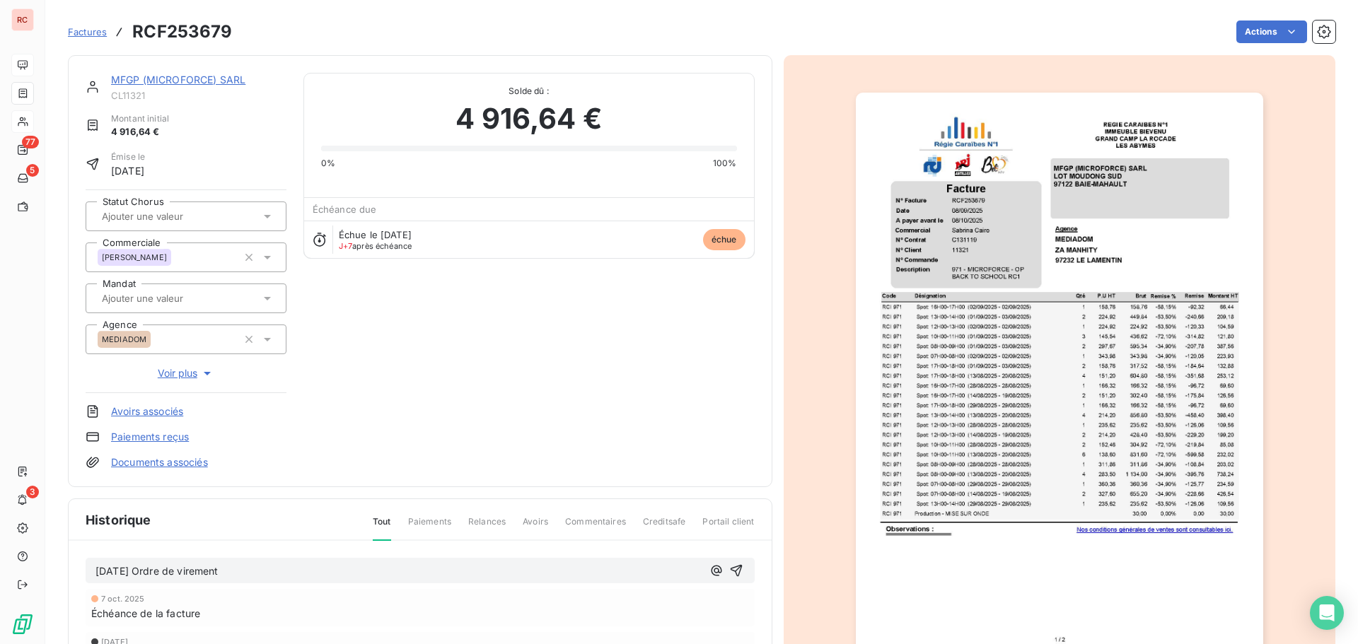
drag, startPoint x: 277, startPoint y: 566, endPoint x: 47, endPoint y: 574, distance: 229.2
click at [47, 574] on section "Factures RCF253679 Actions MFGP (MICROFORCE) SARL CL11321 Montant initial 4 916…" at bounding box center [701, 322] width 1313 height 644
copy span "[DATE] Ordre de virement"
click at [730, 569] on icon "button" at bounding box center [736, 571] width 14 height 14
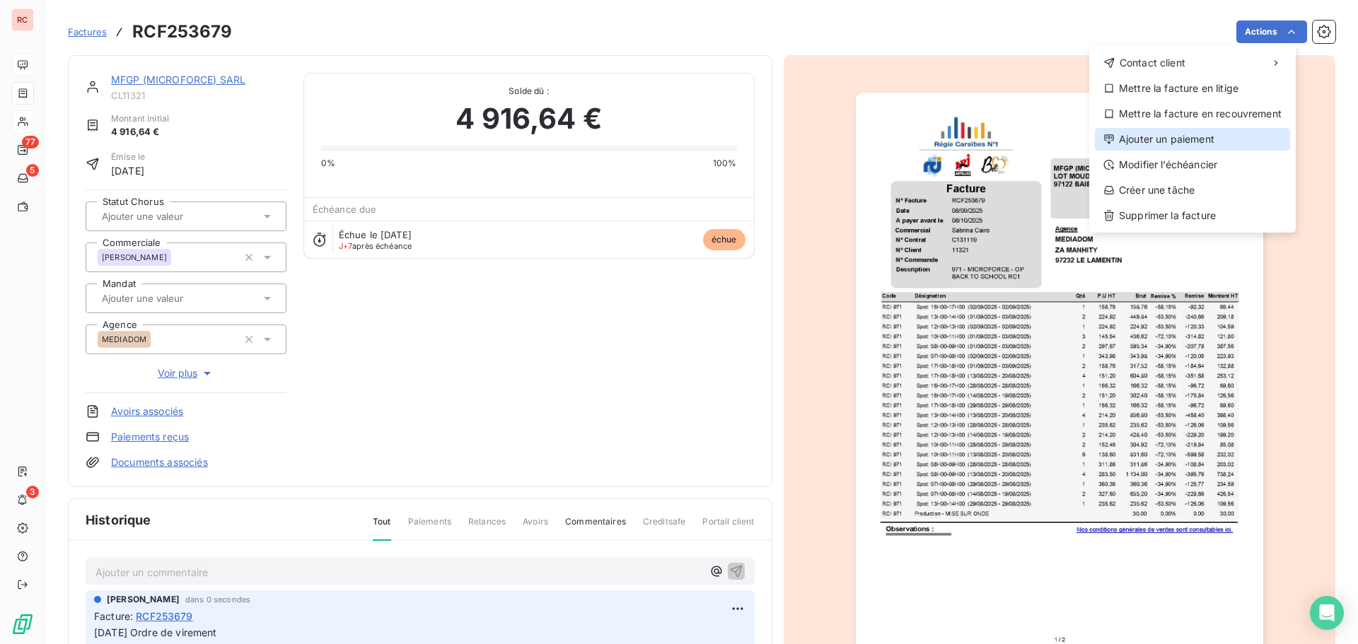
click at [1204, 140] on div "Ajouter un paiement" at bounding box center [1192, 139] width 195 height 23
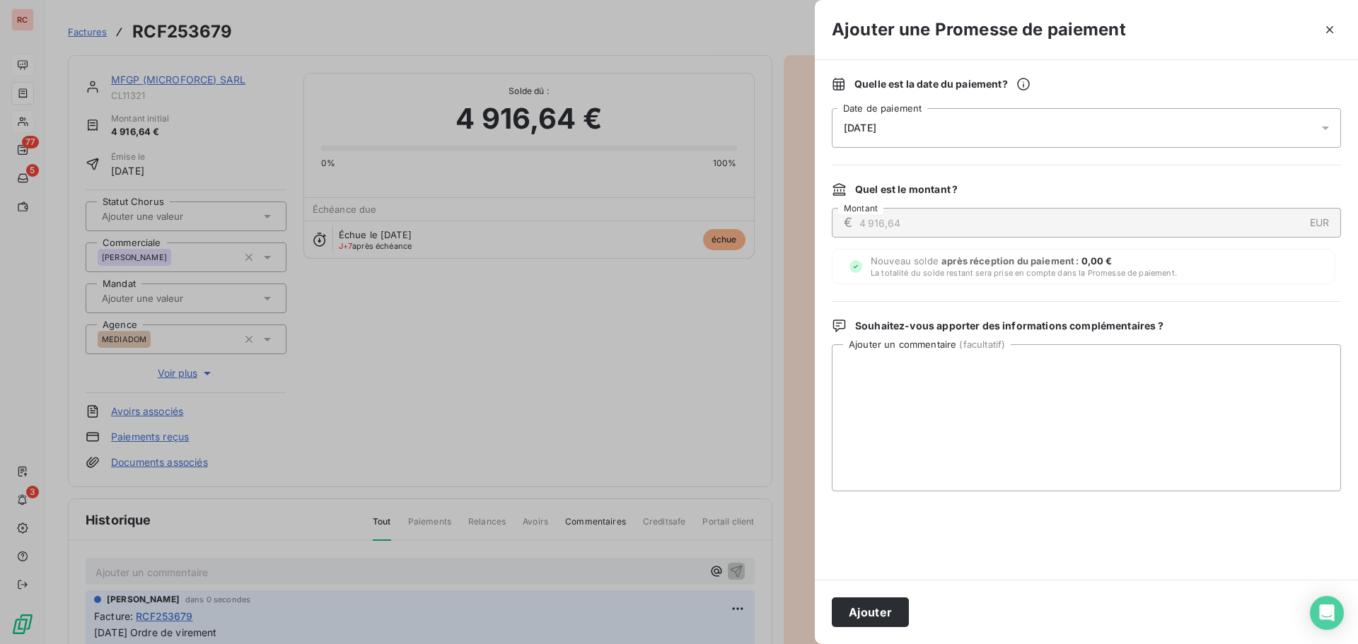
click at [1053, 129] on div "[DATE]" at bounding box center [1086, 128] width 509 height 40
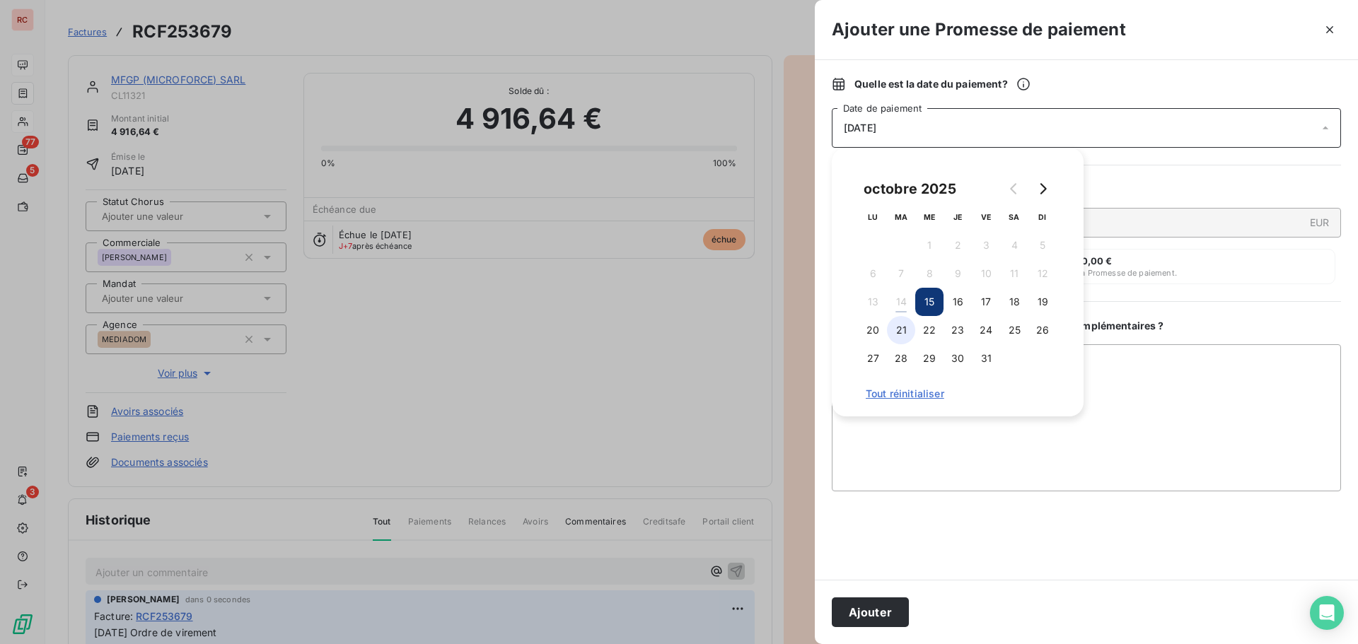
click at [903, 335] on button "21" at bounding box center [901, 330] width 28 height 28
click at [904, 423] on textarea "Ajouter un commentaire ( facultatif )" at bounding box center [1086, 417] width 509 height 147
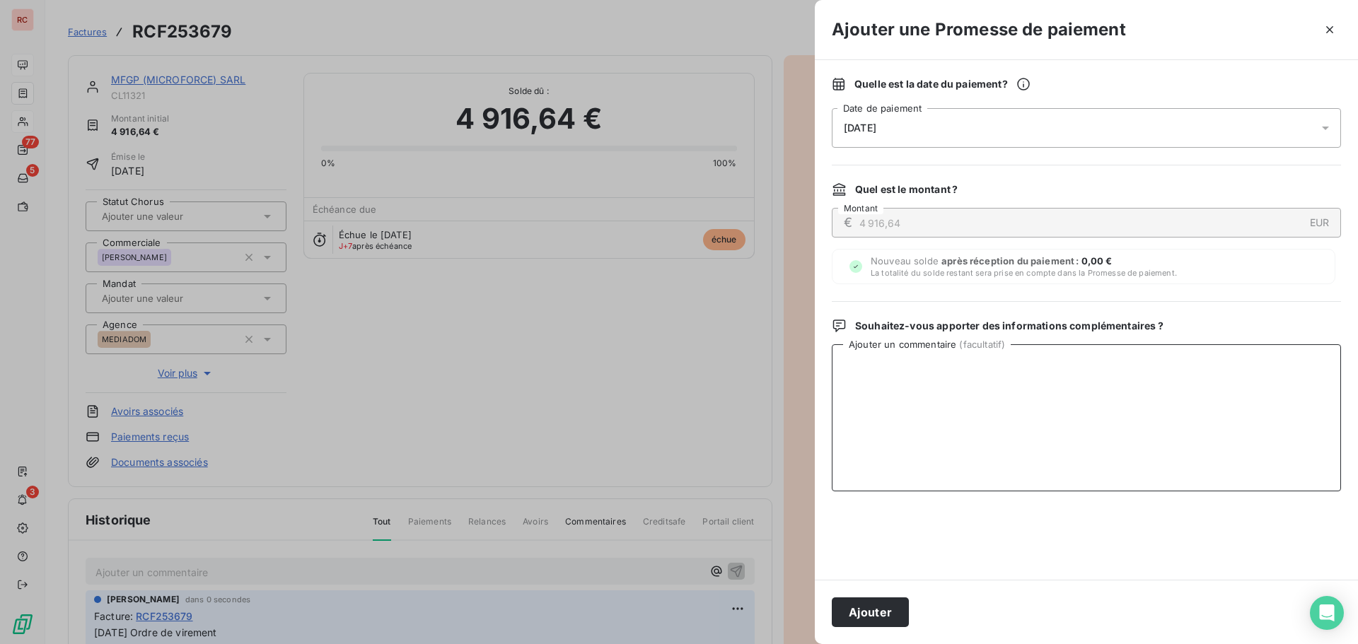
paste textarea "[DATE] Ordre de virement"
type textarea "[DATE] Ordre de virement"
click at [856, 610] on button "Ajouter" at bounding box center [870, 613] width 77 height 30
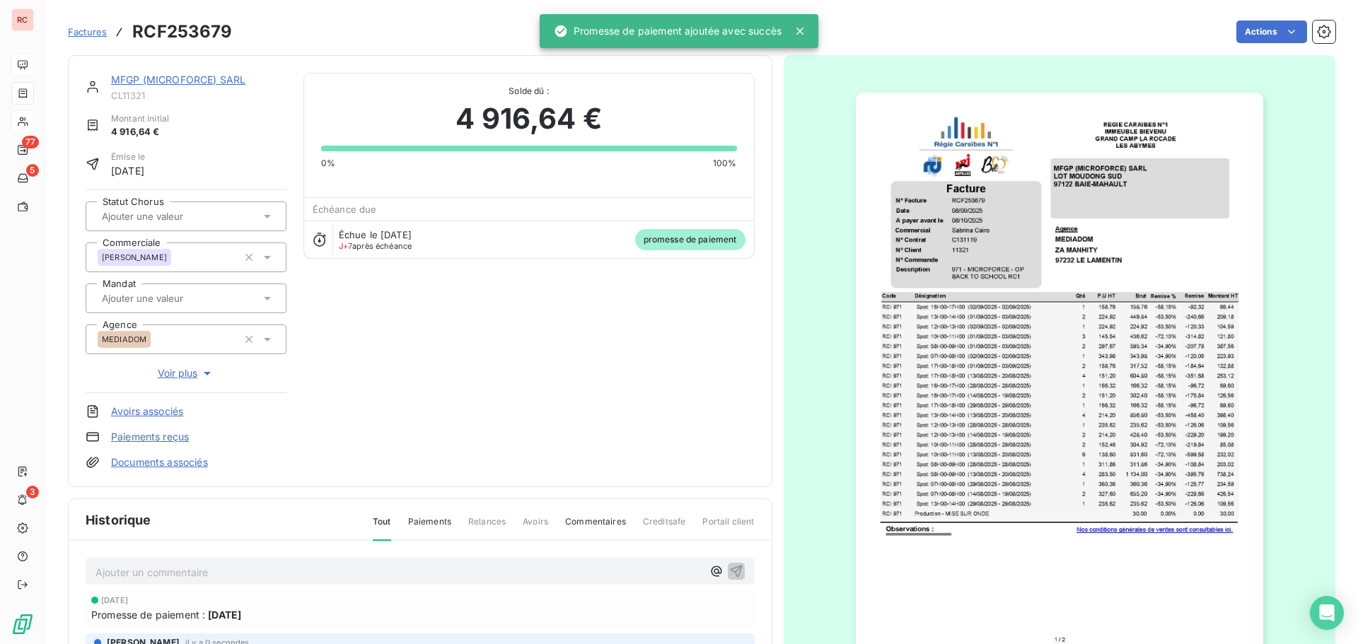
click at [197, 76] on link "MFGP (MICROFORCE) SARL" at bounding box center [178, 80] width 134 height 12
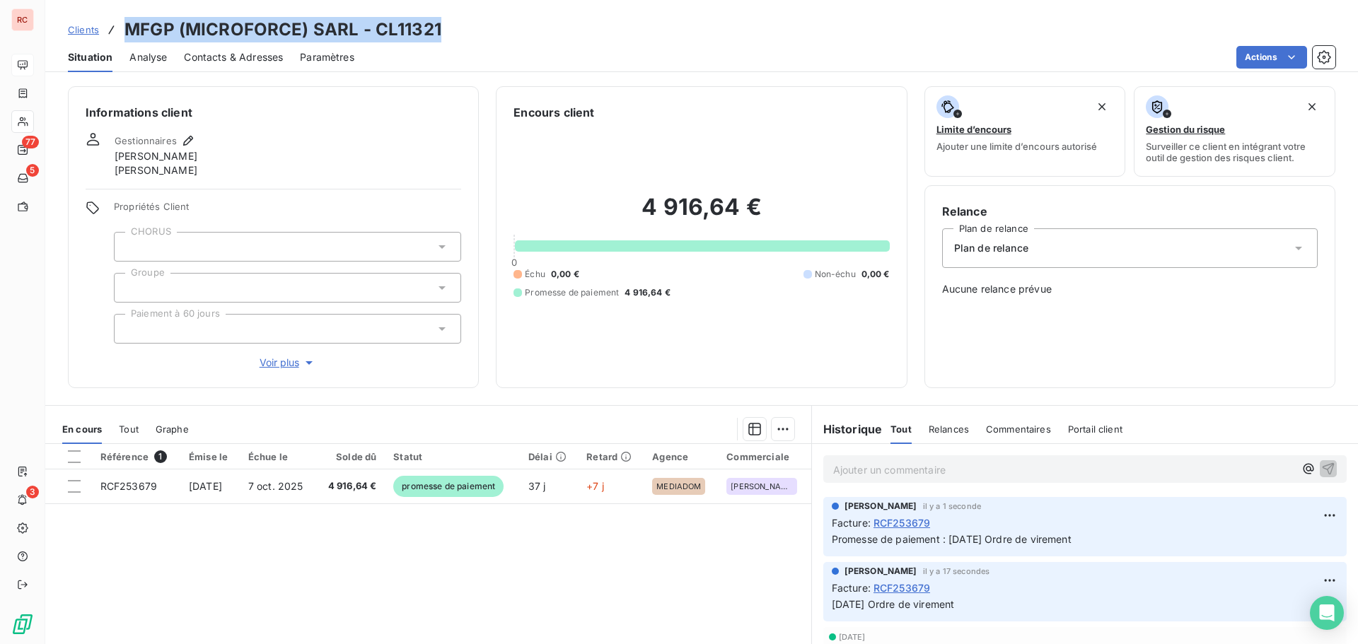
drag, startPoint x: 453, startPoint y: 35, endPoint x: 119, endPoint y: 22, distance: 334.7
click at [119, 22] on div "Clients MFGP (MICROFORCE) SARL - CL11321" at bounding box center [701, 29] width 1313 height 25
copy h3 "MFGP (MICROFORCE) SARL - CL11321"
click at [464, 33] on div "Clients MFGP (MICROFORCE) SARL - CL11321" at bounding box center [701, 29] width 1313 height 25
drag, startPoint x: 446, startPoint y: 27, endPoint x: 129, endPoint y: 27, distance: 316.8
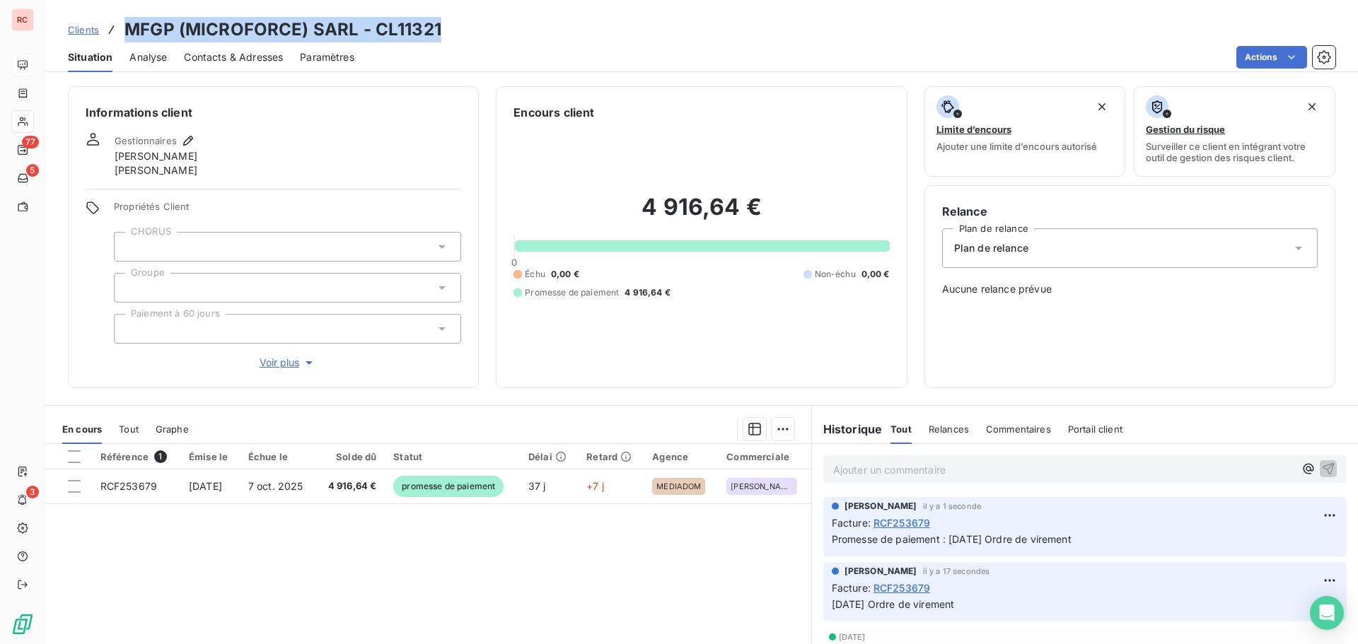
click at [129, 27] on div "Clients MFGP (MICROFORCE) SARL - CL11321" at bounding box center [701, 29] width 1313 height 25
copy h3 "MFGP (MICROFORCE) SARL - CL11321"
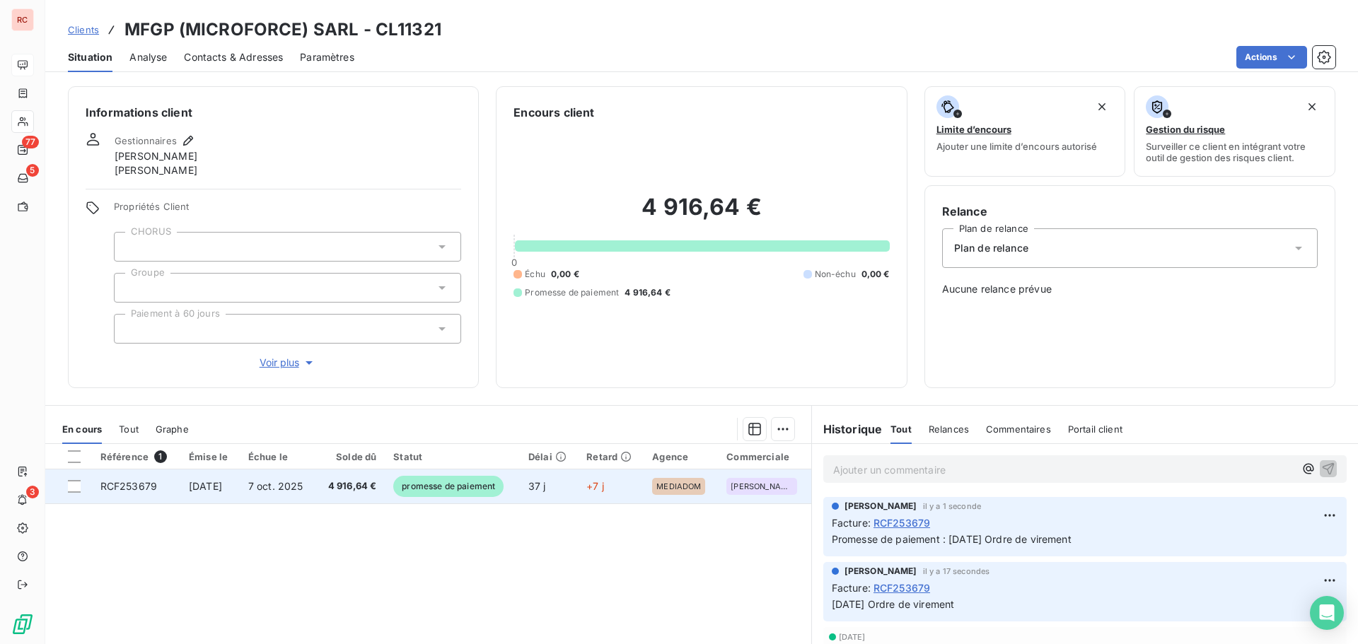
click at [256, 489] on td "7 oct. 2025" at bounding box center [278, 487] width 76 height 34
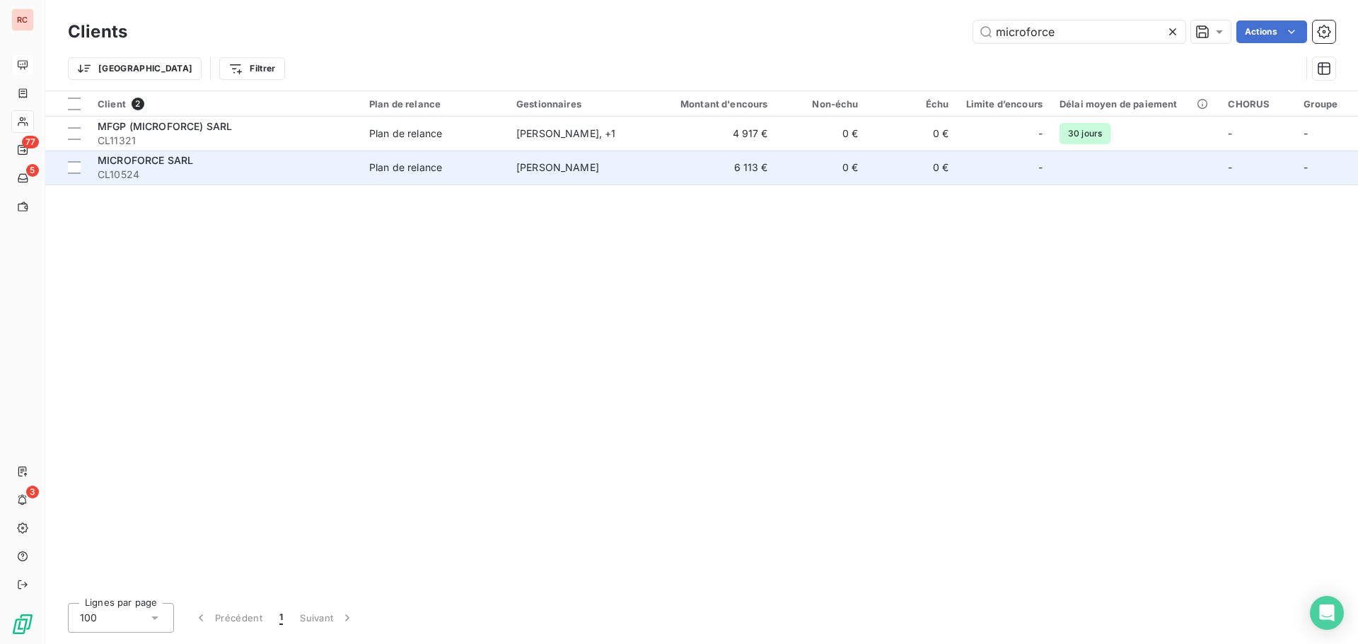
click at [151, 164] on span "MICROFORCE SARL" at bounding box center [145, 160] width 95 height 12
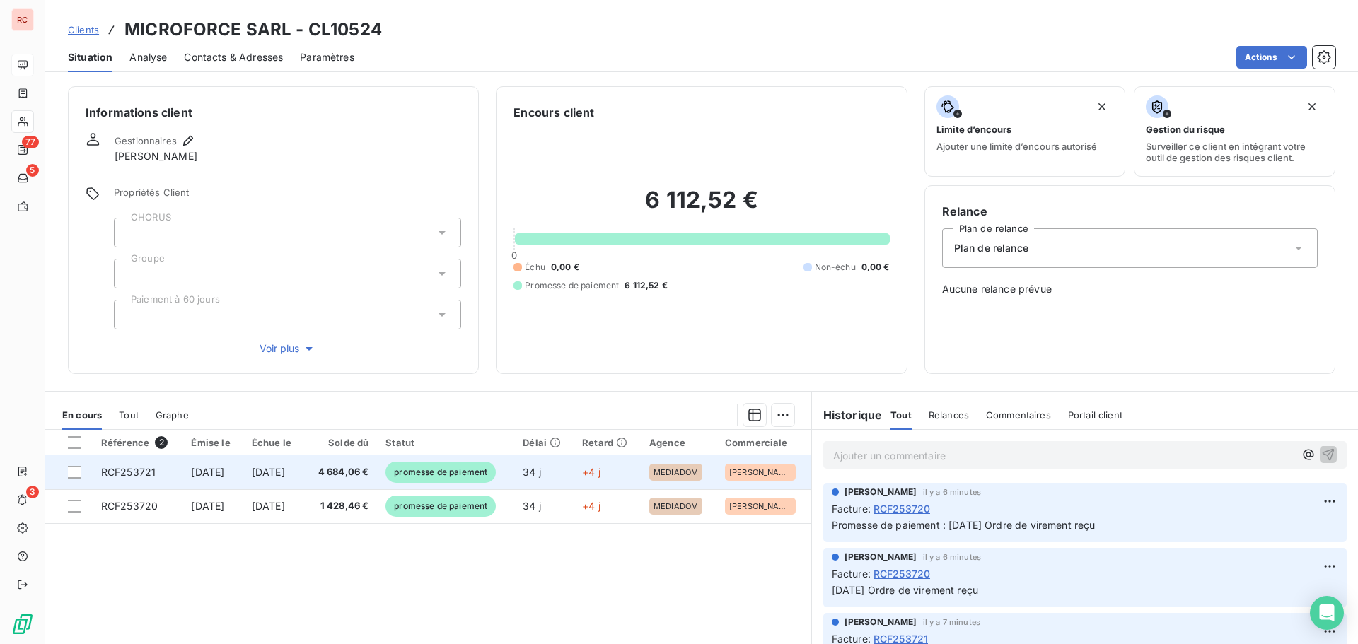
click at [349, 466] on span "4 684,06 €" at bounding box center [341, 472] width 56 height 14
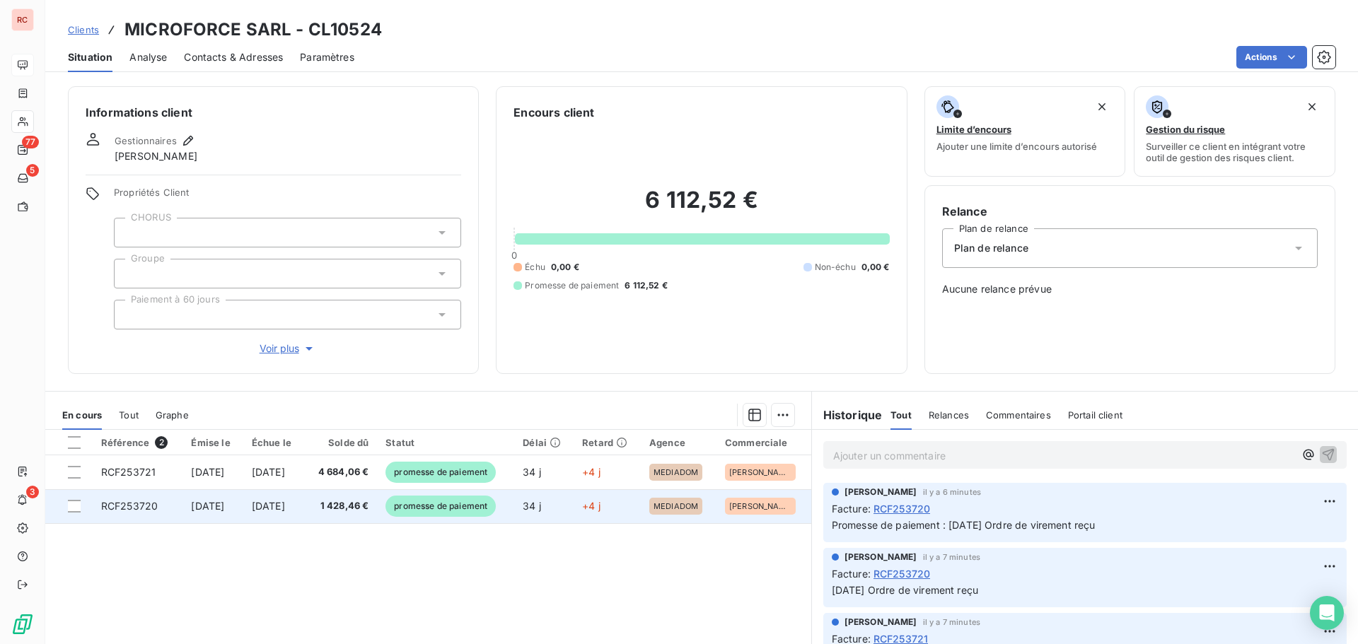
click at [219, 504] on span "[DATE]" at bounding box center [207, 506] width 33 height 12
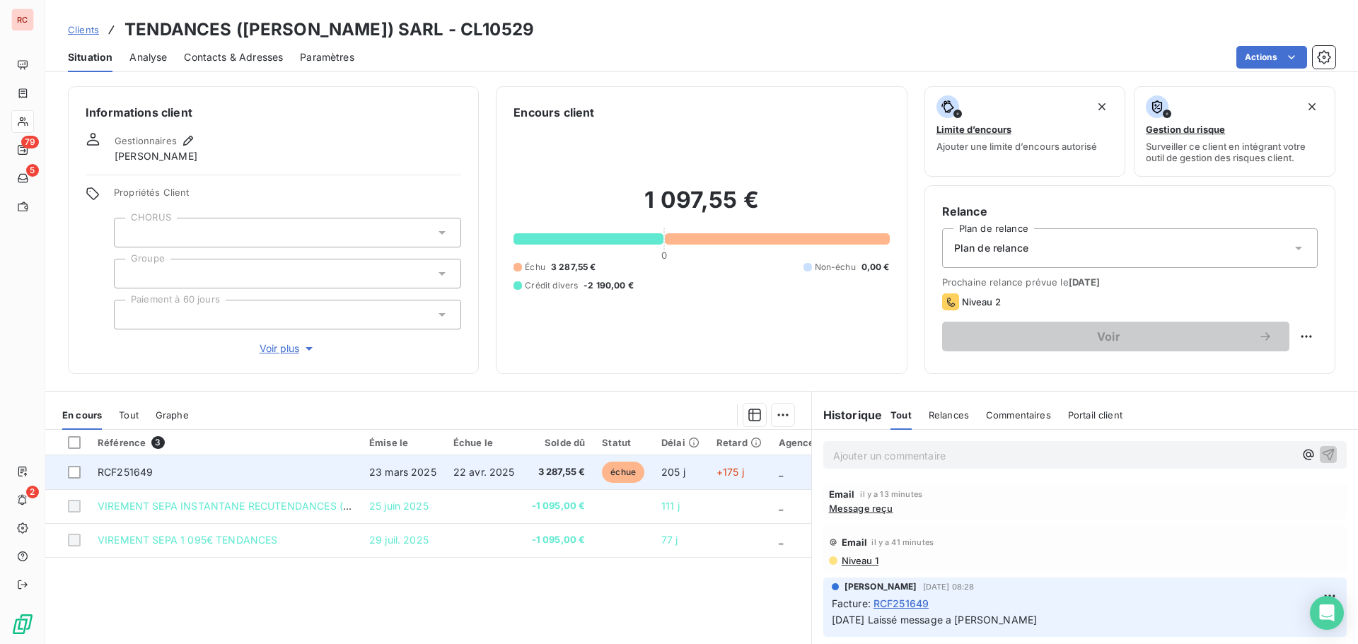
click at [258, 472] on td "RCF251649" at bounding box center [225, 472] width 272 height 34
click at [180, 479] on td "RCF251649" at bounding box center [225, 472] width 272 height 34
click at [156, 469] on td "RCF251649" at bounding box center [225, 472] width 272 height 34
click at [448, 472] on td "22 avr. 2025" at bounding box center [484, 472] width 78 height 34
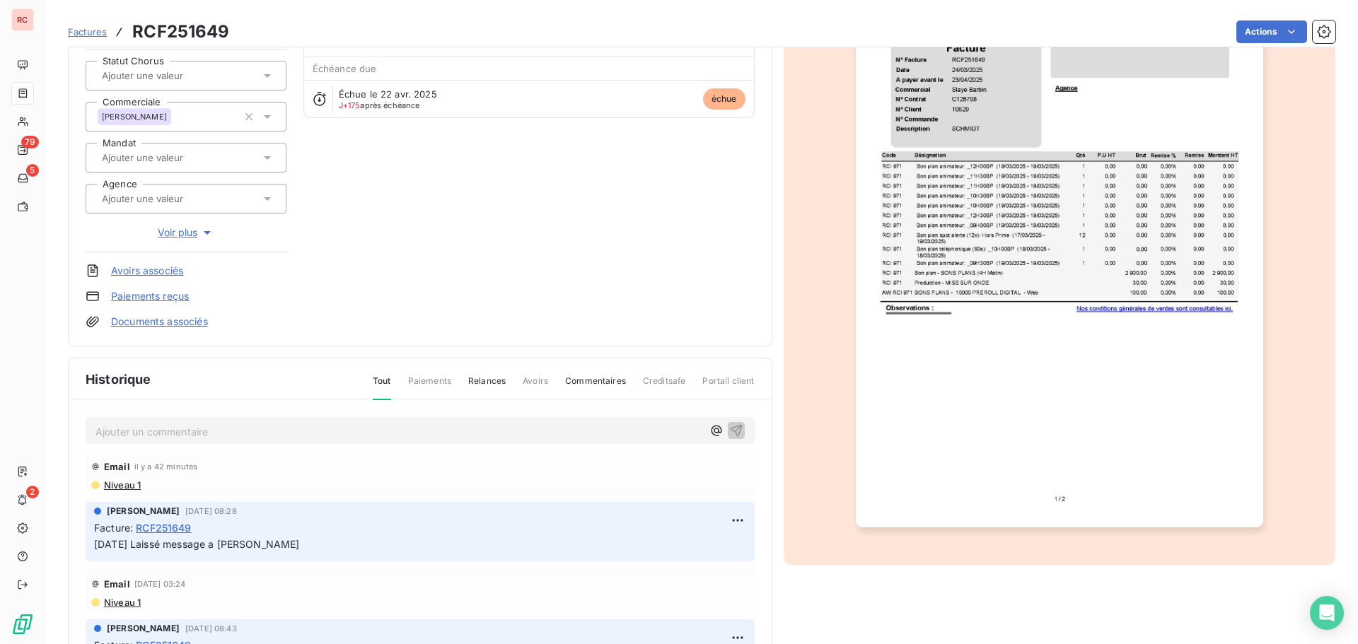
scroll to position [142, 0]
click at [124, 438] on p "Ajouter un commentaire ﻿" at bounding box center [398, 431] width 607 height 18
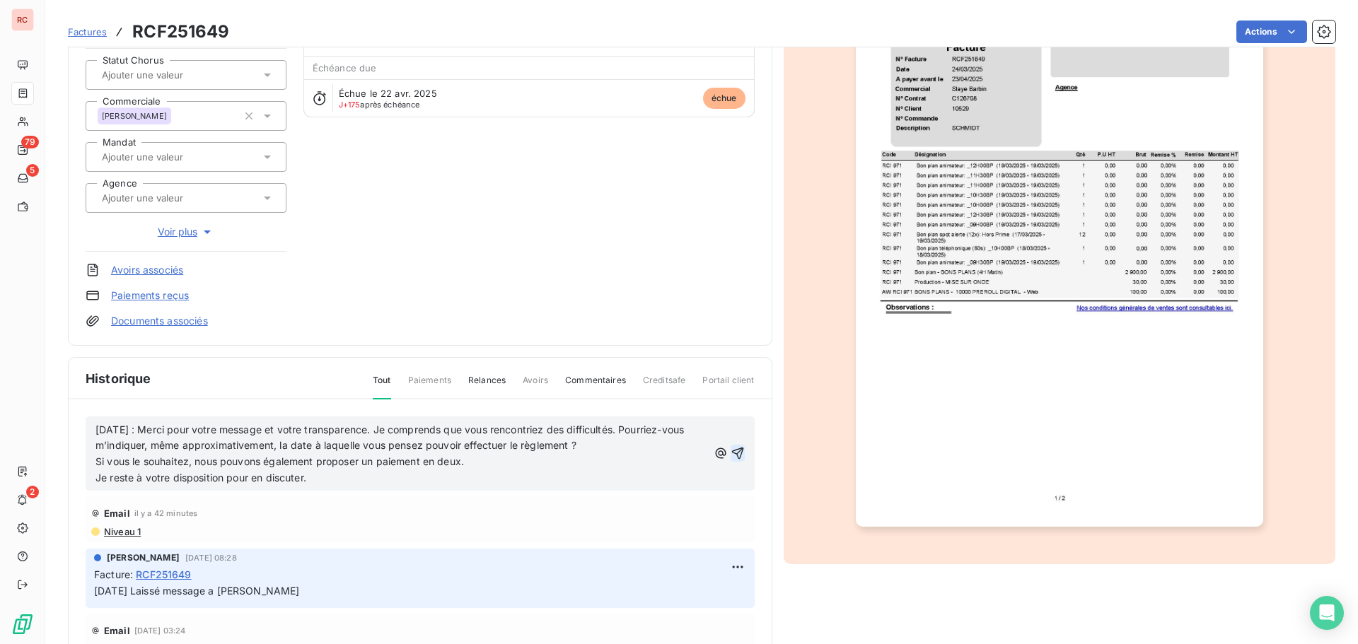
click at [731, 453] on icon "button" at bounding box center [738, 453] width 14 height 14
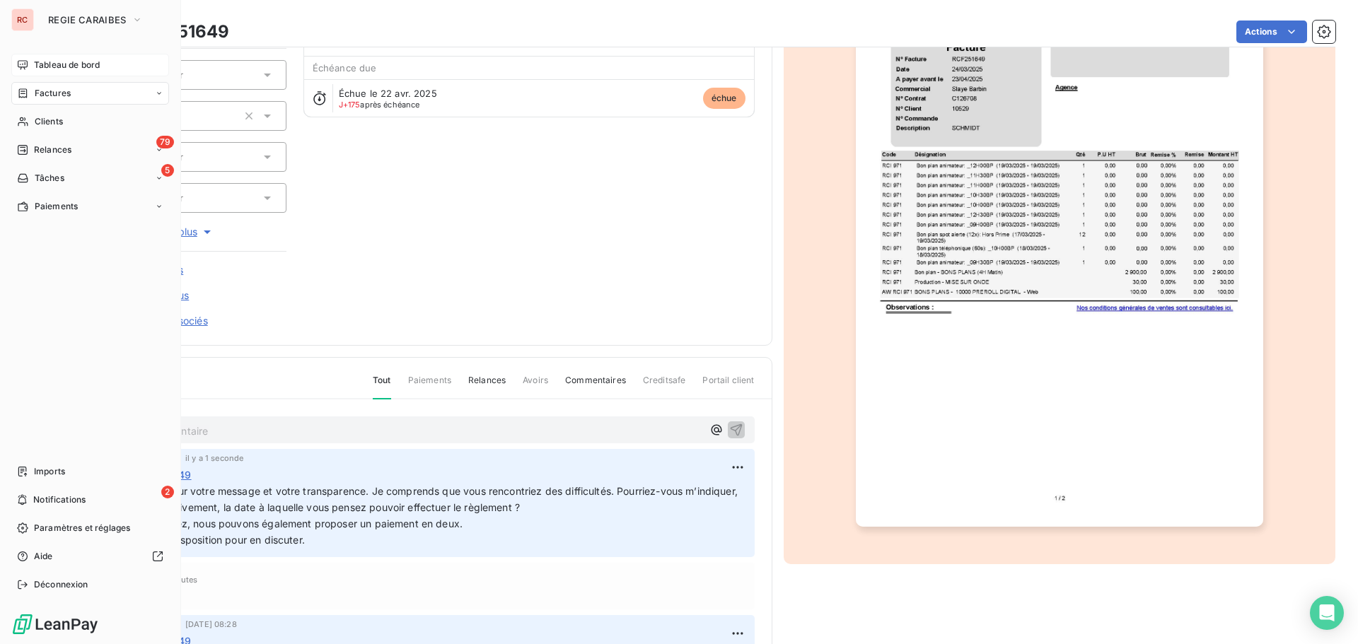
click at [66, 57] on div "Tableau de bord" at bounding box center [90, 65] width 158 height 23
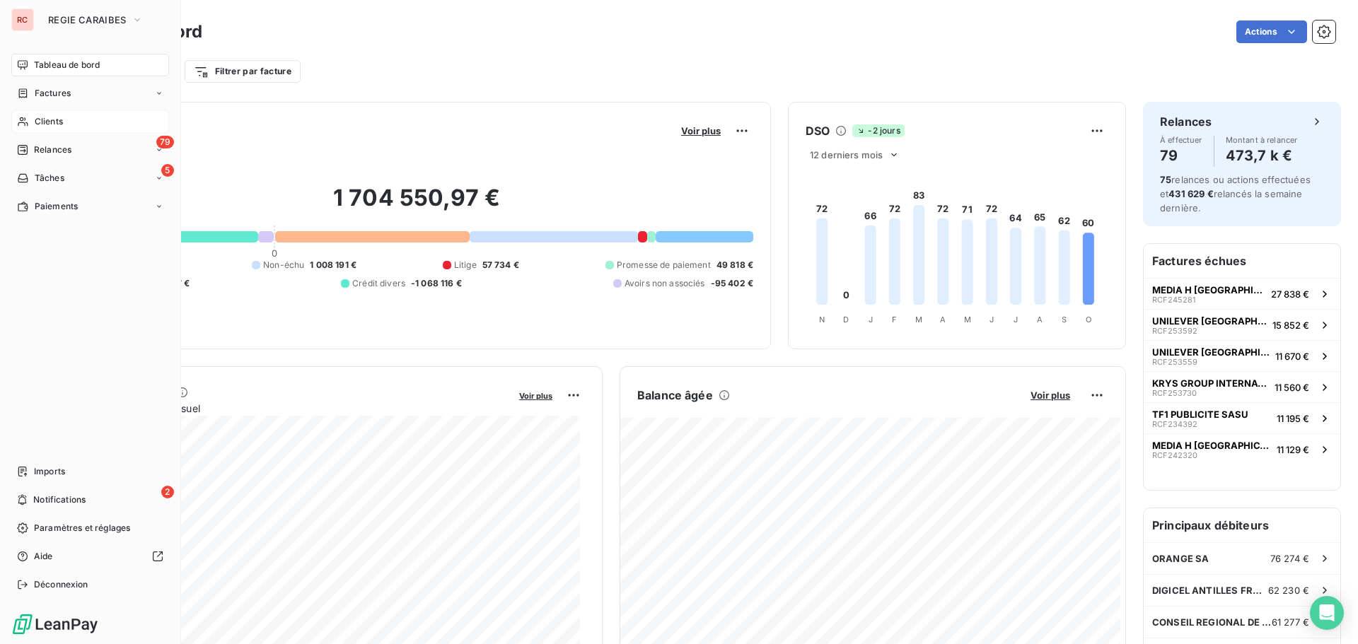
click at [45, 121] on span "Clients" at bounding box center [49, 121] width 28 height 13
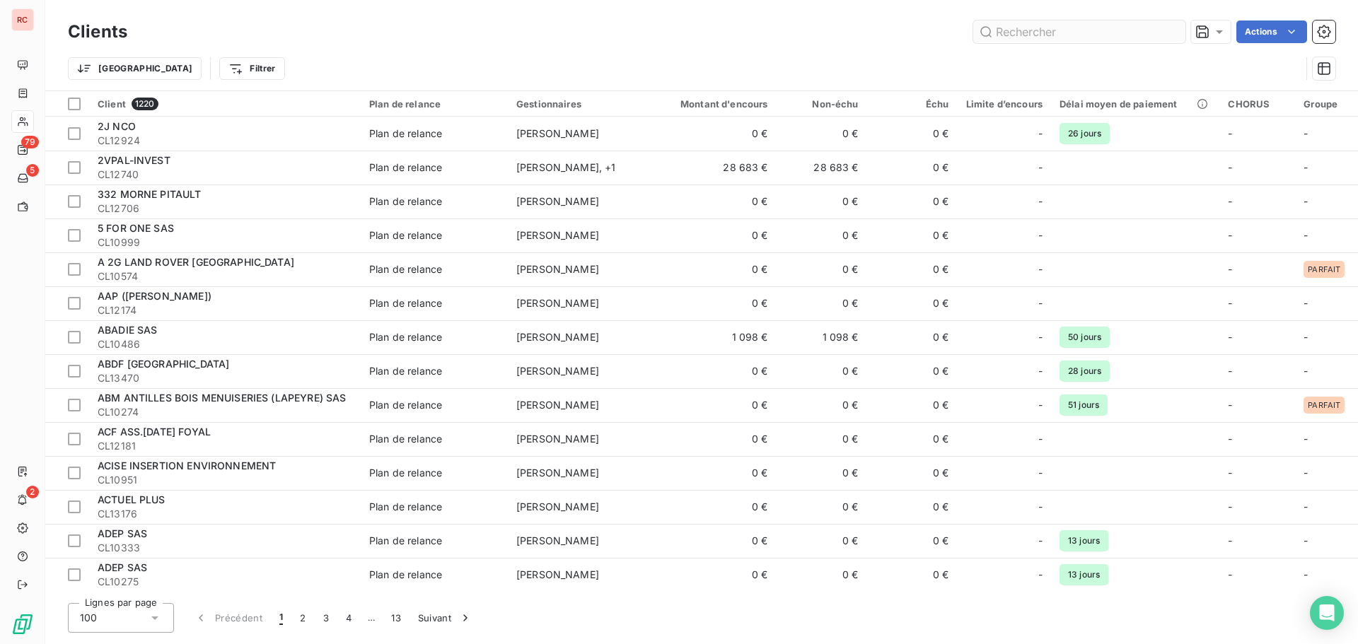
click at [1027, 24] on input "text" at bounding box center [1079, 32] width 212 height 23
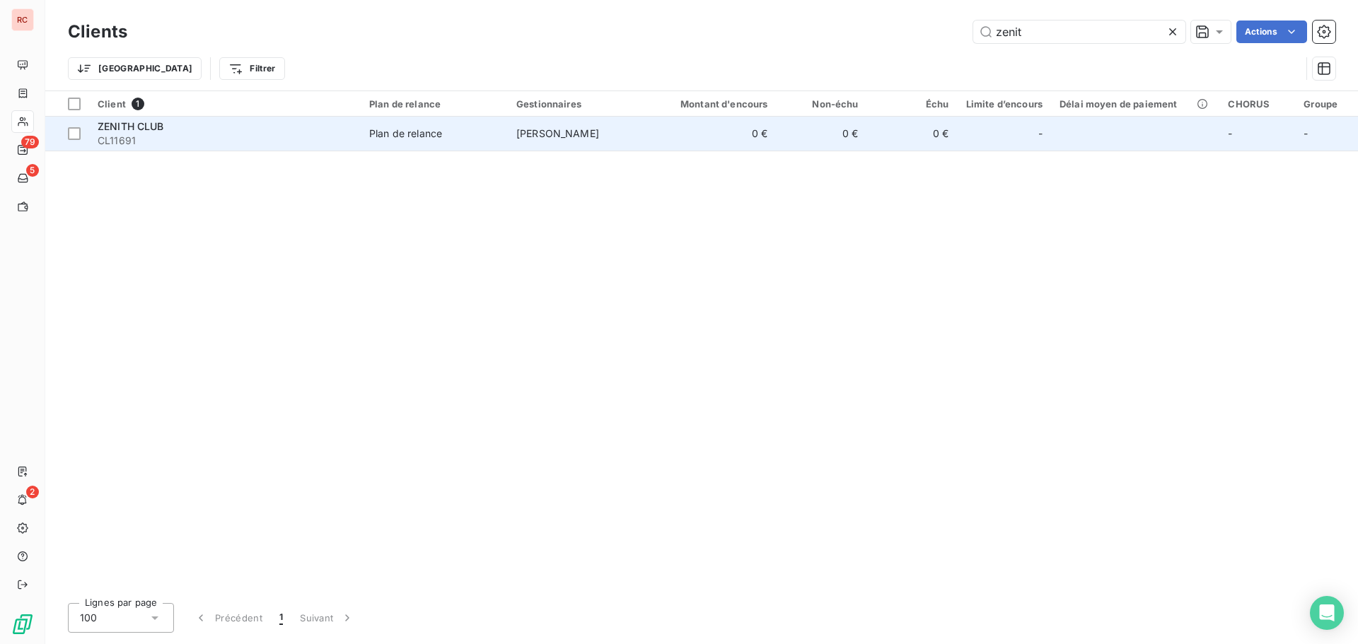
type input "zenit"
click at [588, 139] on td "[PERSON_NAME]" at bounding box center [581, 134] width 147 height 34
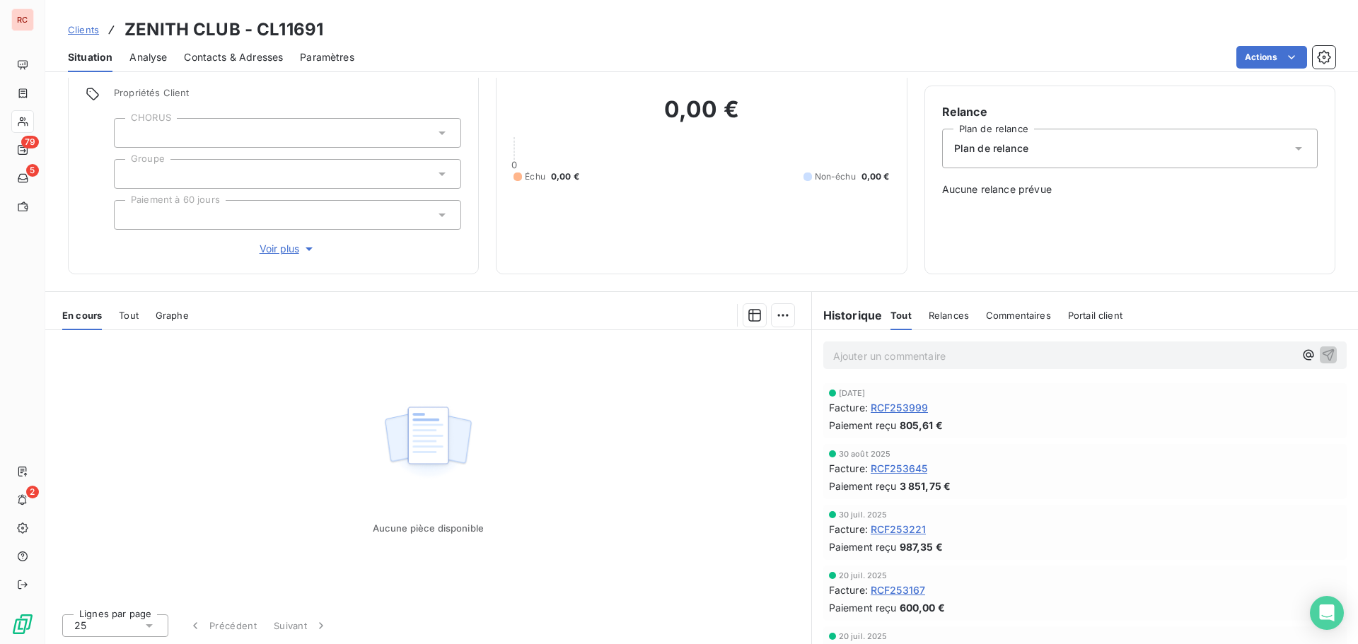
scroll to position [100, 0]
click at [214, 54] on span "Contacts & Adresses" at bounding box center [233, 57] width 99 height 14
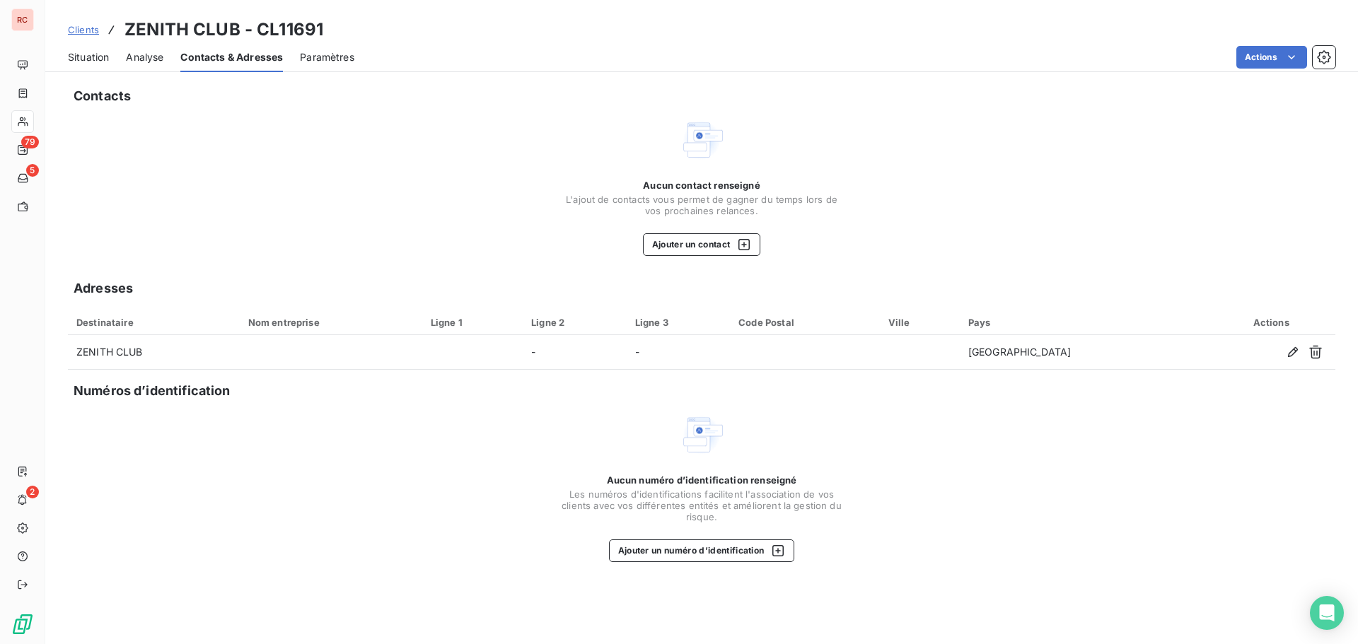
click at [75, 56] on span "Situation" at bounding box center [88, 57] width 41 height 14
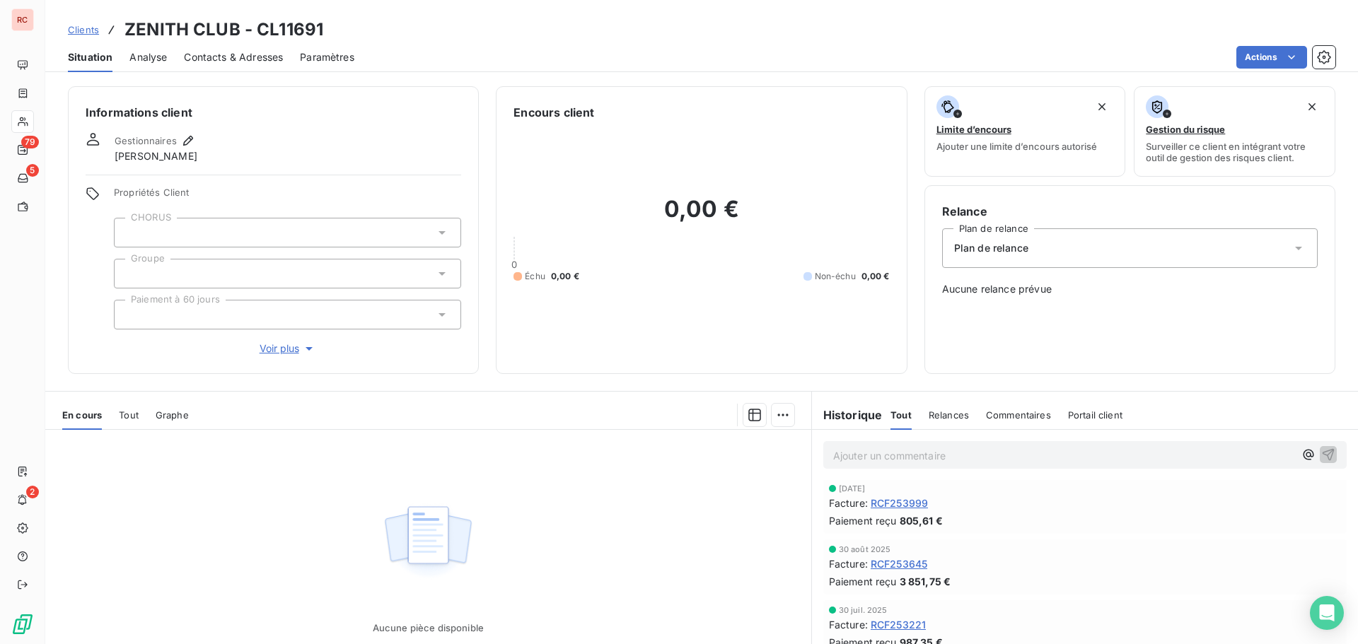
scroll to position [0, 0]
